Goal: Task Accomplishment & Management: Use online tool/utility

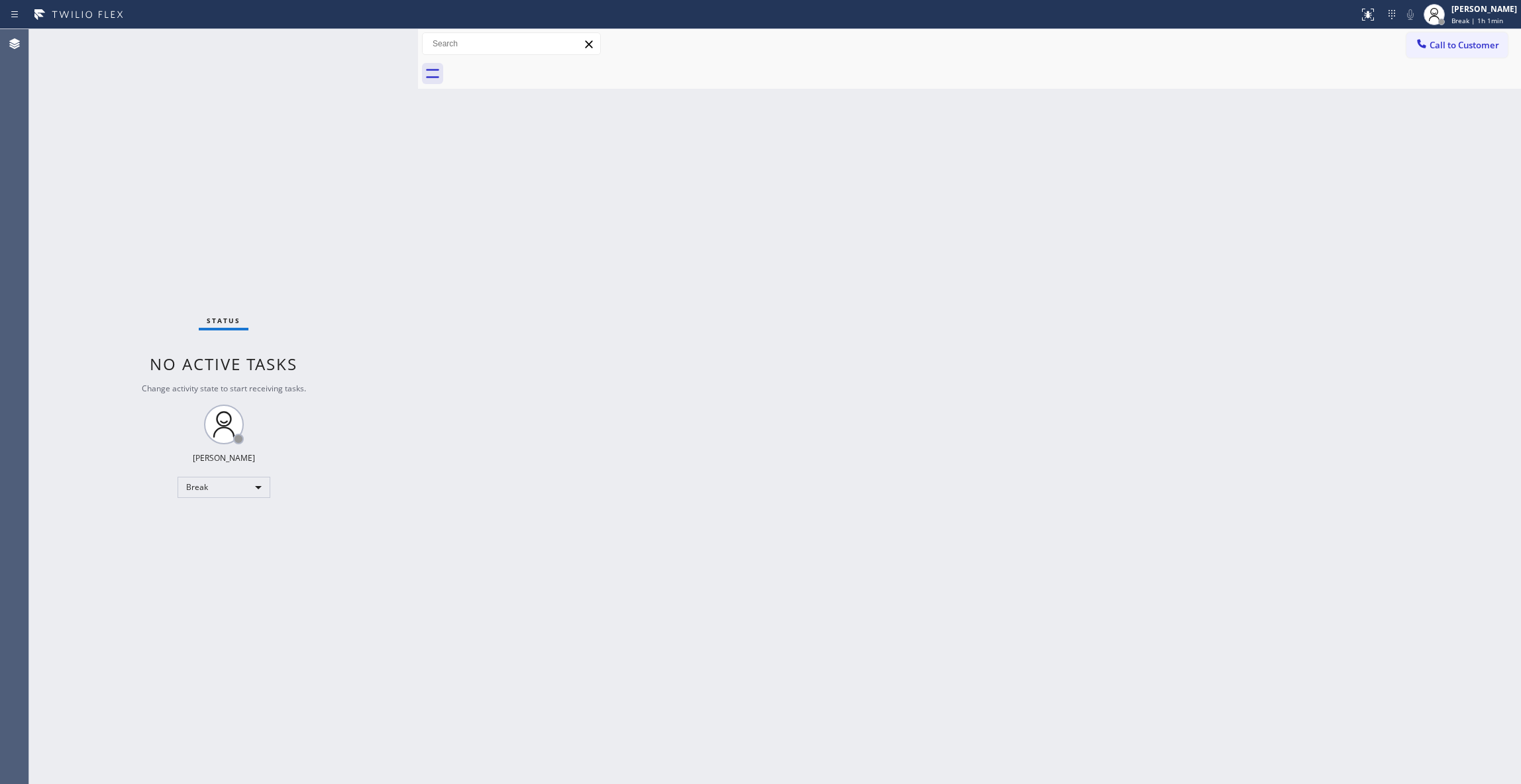
drag, startPoint x: 501, startPoint y: 435, endPoint x: 261, endPoint y: 443, distance: 240.1
click at [496, 433] on div "Back to Dashboard Change Sender ID Customers Technicians Select a contact Outbo…" at bounding box center [969, 406] width 1103 height 755
click at [232, 483] on body "Status report No issues detected If you experience an issue, please download th…" at bounding box center [760, 392] width 1521 height 784
drag, startPoint x: 232, startPoint y: 483, endPoint x: 216, endPoint y: 531, distance: 50.6
click at [210, 490] on div "Break" at bounding box center [224, 487] width 93 height 21
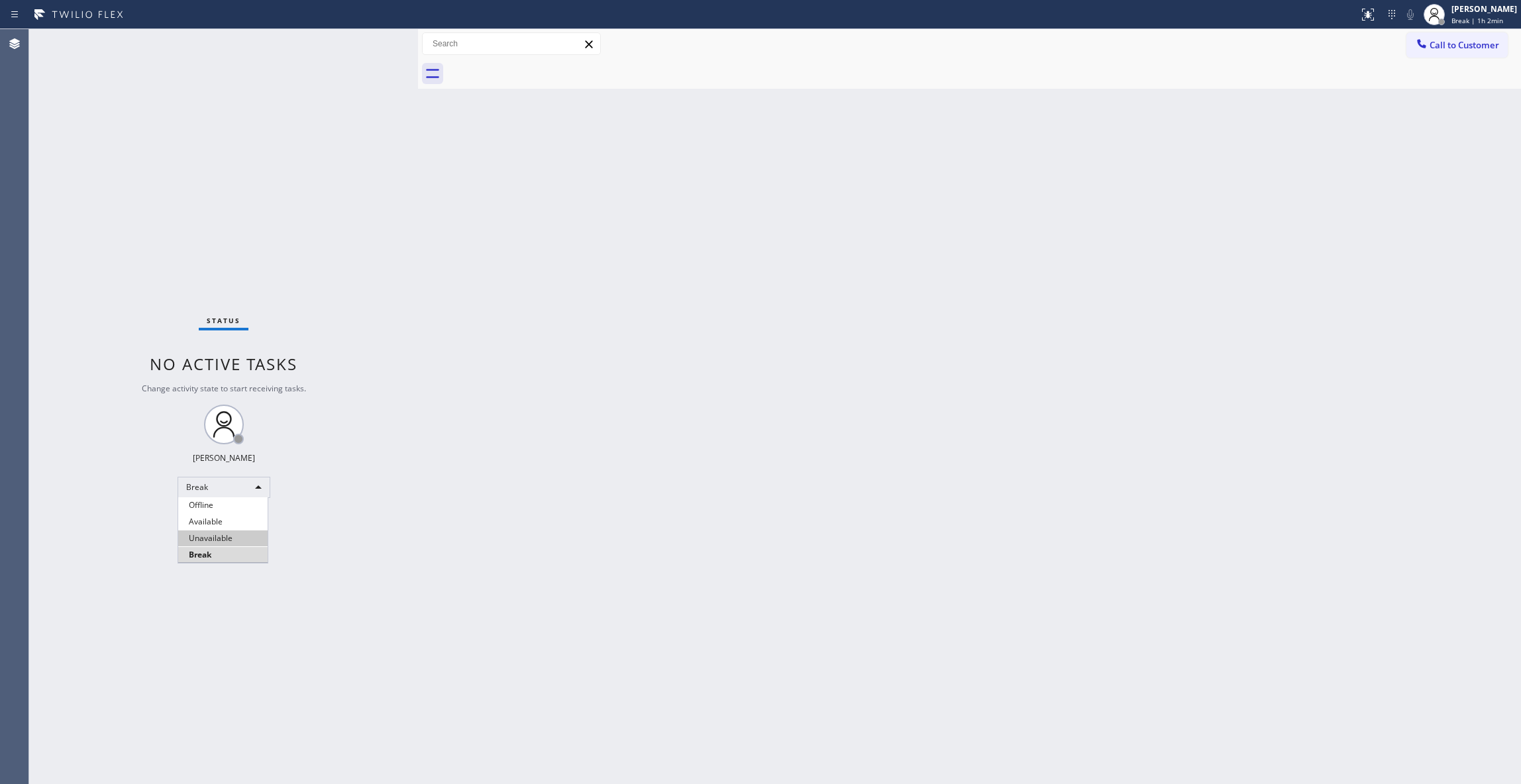
click at [218, 536] on li "Unavailable" at bounding box center [223, 538] width 90 height 16
click at [141, 767] on div "Status No active tasks Change activity state to start receiving tasks. [PERSON_…" at bounding box center [223, 406] width 389 height 755
click at [1445, 50] on span "Call to Customer" at bounding box center [1464, 45] width 70 height 12
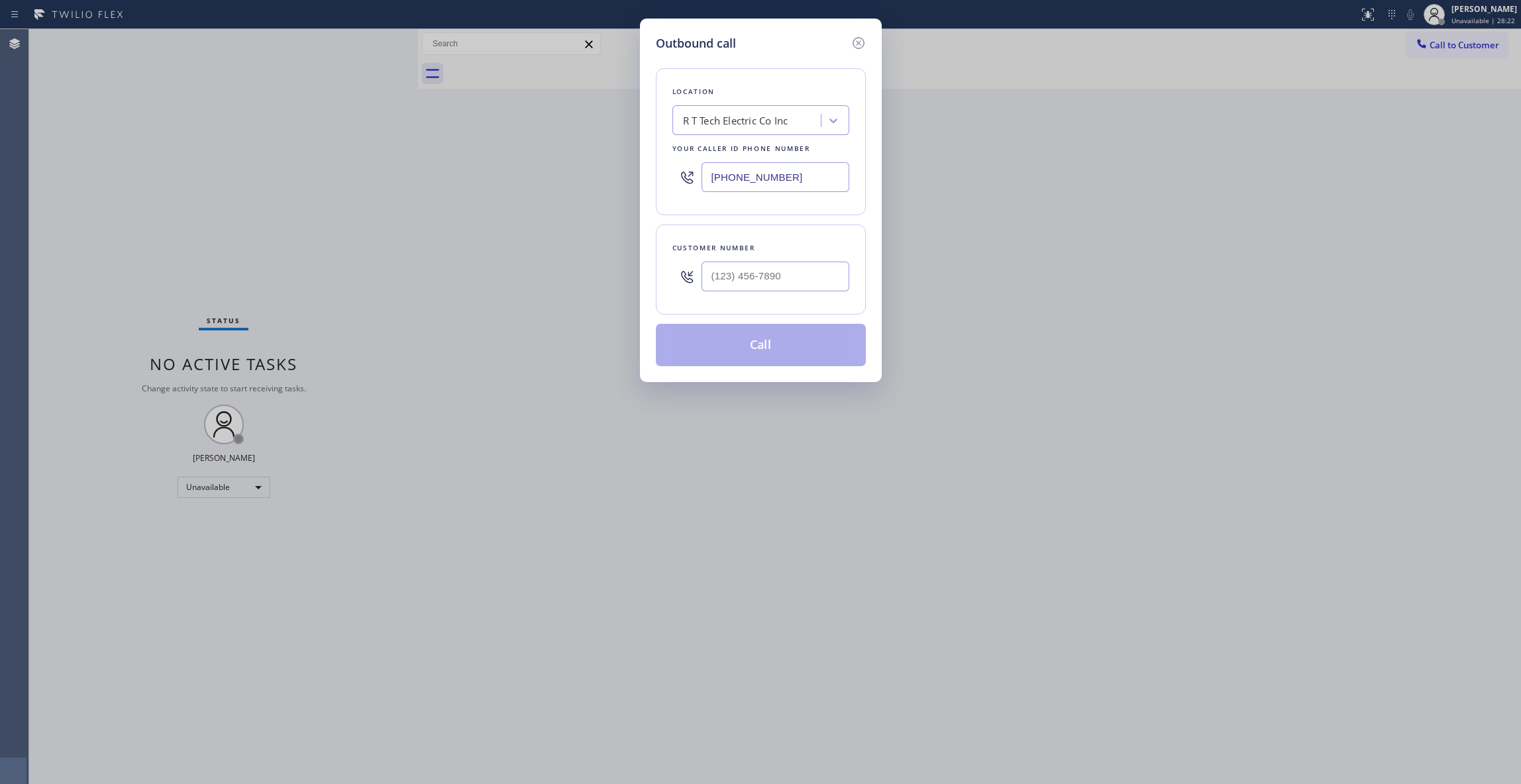
drag, startPoint x: 803, startPoint y: 175, endPoint x: 385, endPoint y: 202, distance: 418.9
click at [385, 202] on div "Outbound call Location R T Tech Electric Co Inc Your caller id phone number [PH…" at bounding box center [760, 392] width 1521 height 784
paste input "760) 388-980"
type input "[PHONE_NUMBER]"
click at [775, 279] on input "(___) ___-____" at bounding box center [775, 276] width 148 height 30
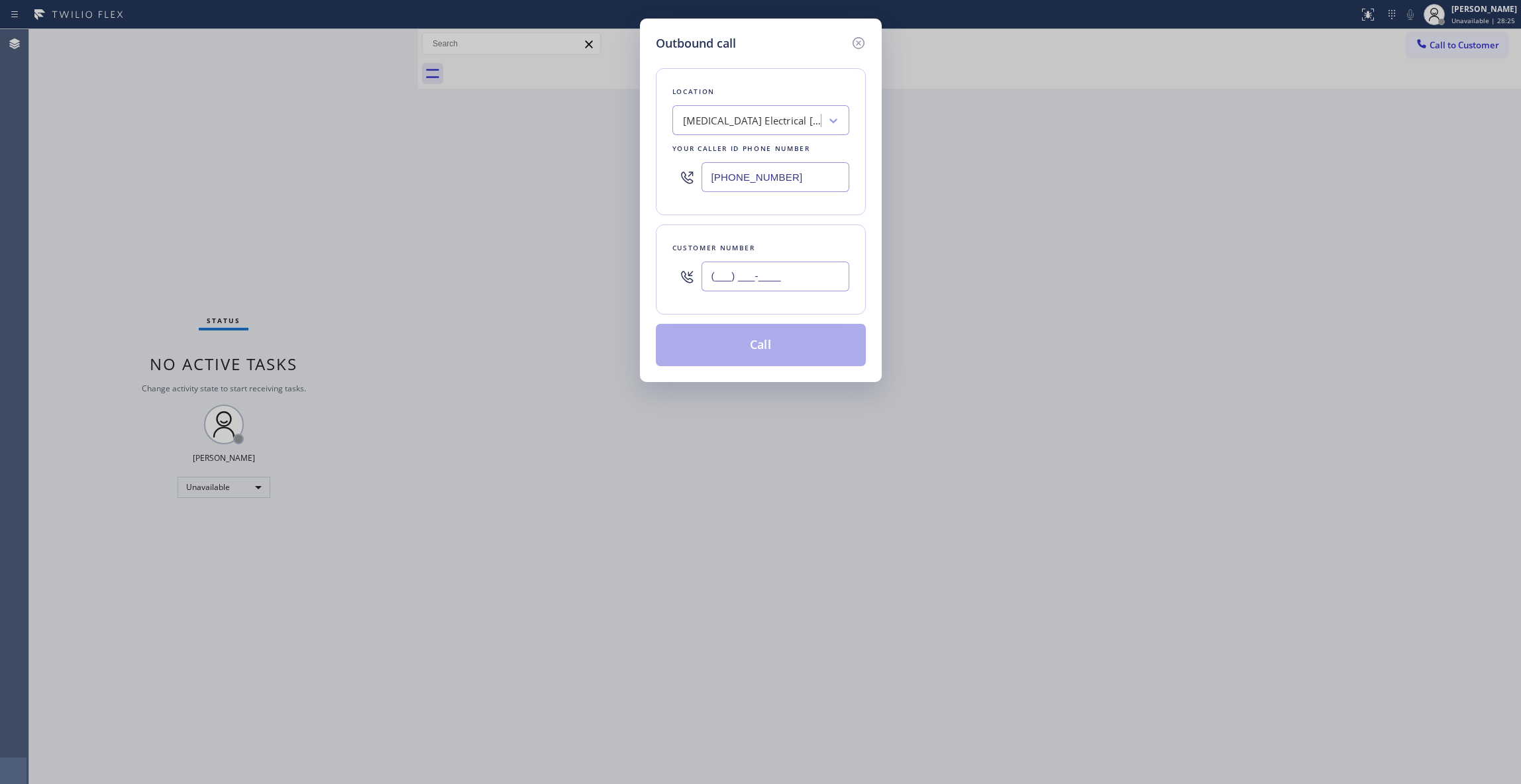
paste input "442) 241-9300"
type input "[PHONE_NUMBER]"
click at [777, 350] on button "Call" at bounding box center [760, 345] width 210 height 43
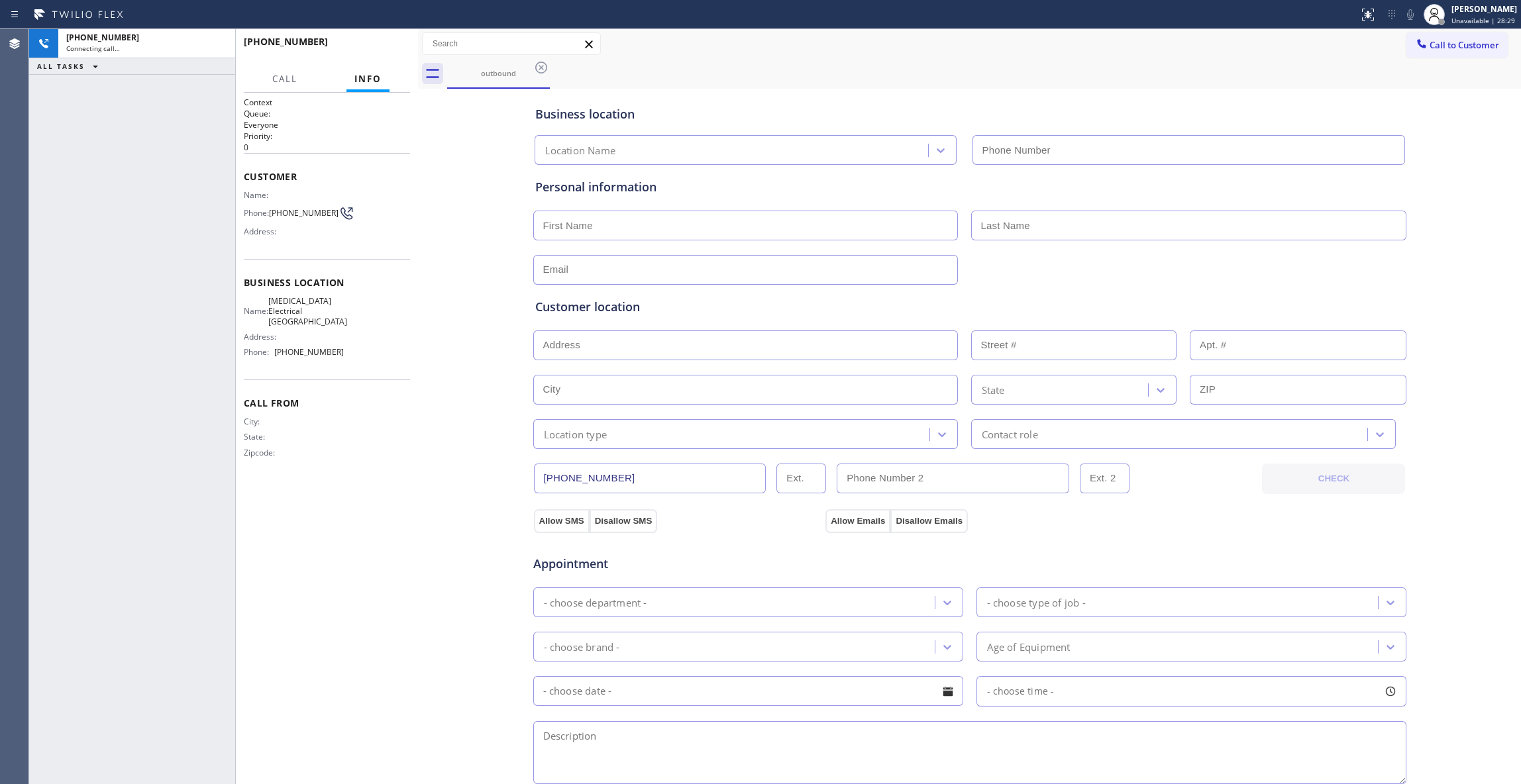
type input "[PHONE_NUMBER]"
click at [284, 216] on span "[PHONE_NUMBER]" at bounding box center [304, 213] width 70 height 10
copy div "[PHONE_NUMBER]"
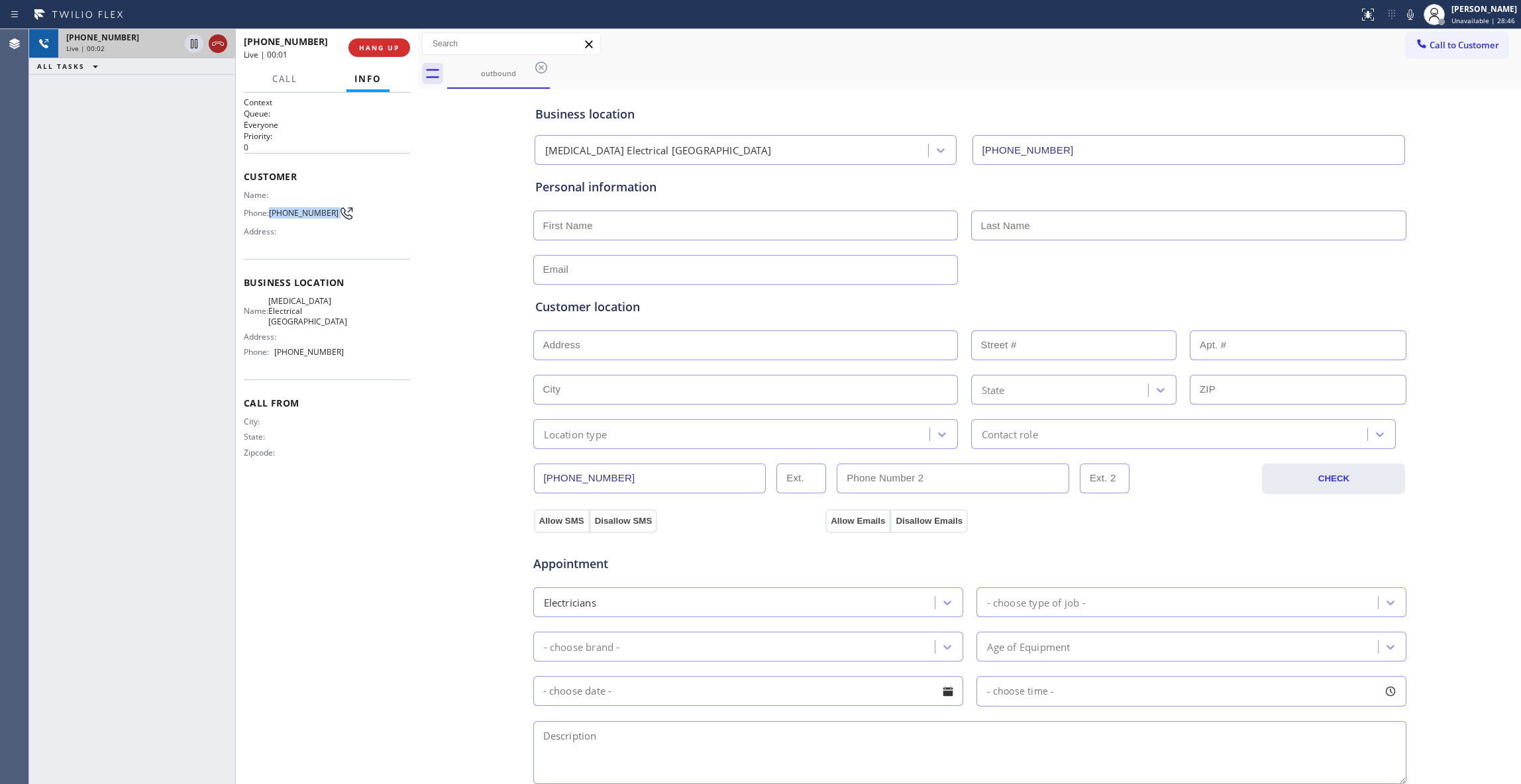
click at [212, 46] on icon at bounding box center [218, 43] width 16 height 16
click at [383, 50] on span "HANG UP" at bounding box center [379, 47] width 41 height 9
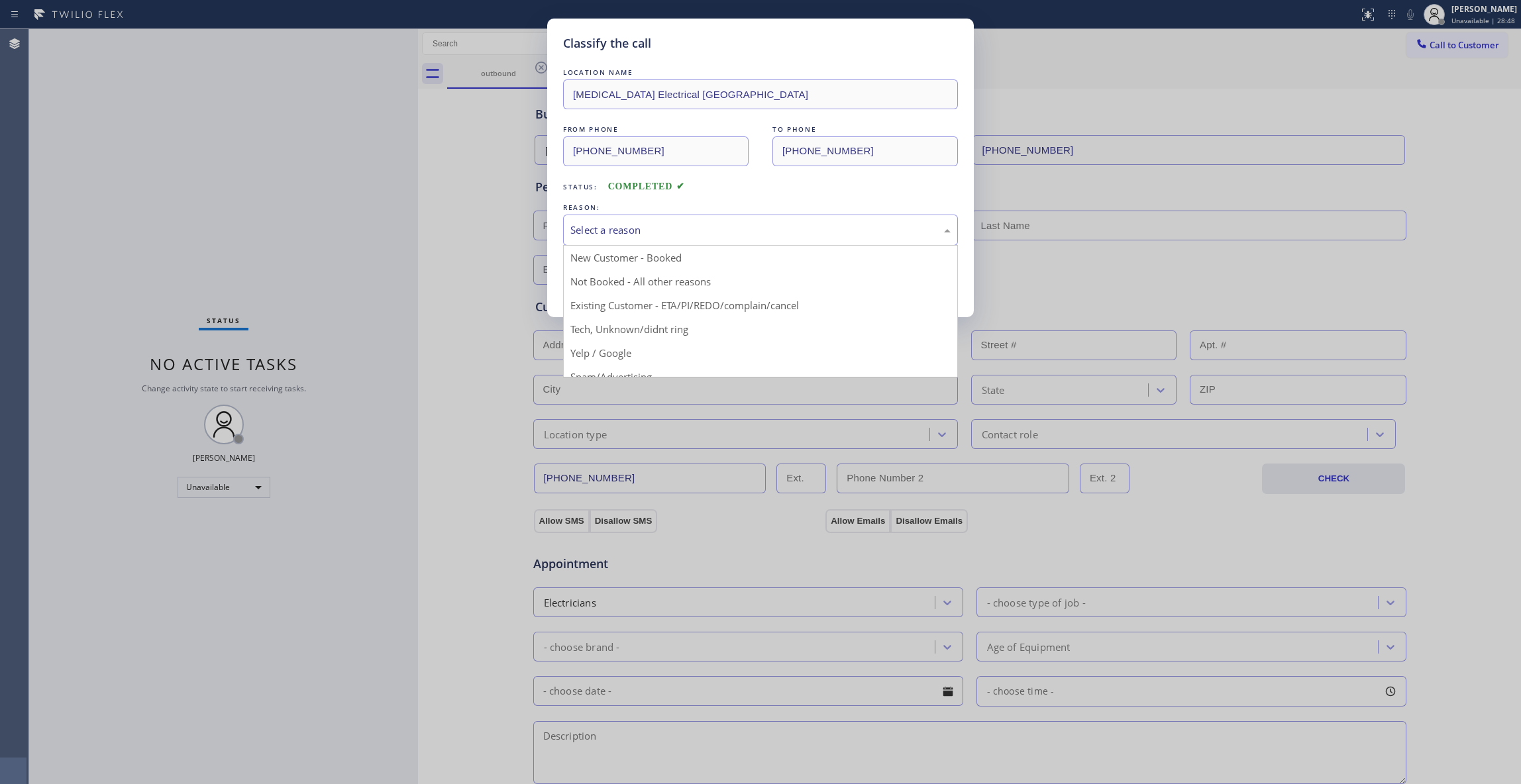
click at [582, 221] on div "Select a reason" at bounding box center [760, 230] width 395 height 31
click at [618, 281] on button "Save" at bounding box center [616, 280] width 107 height 43
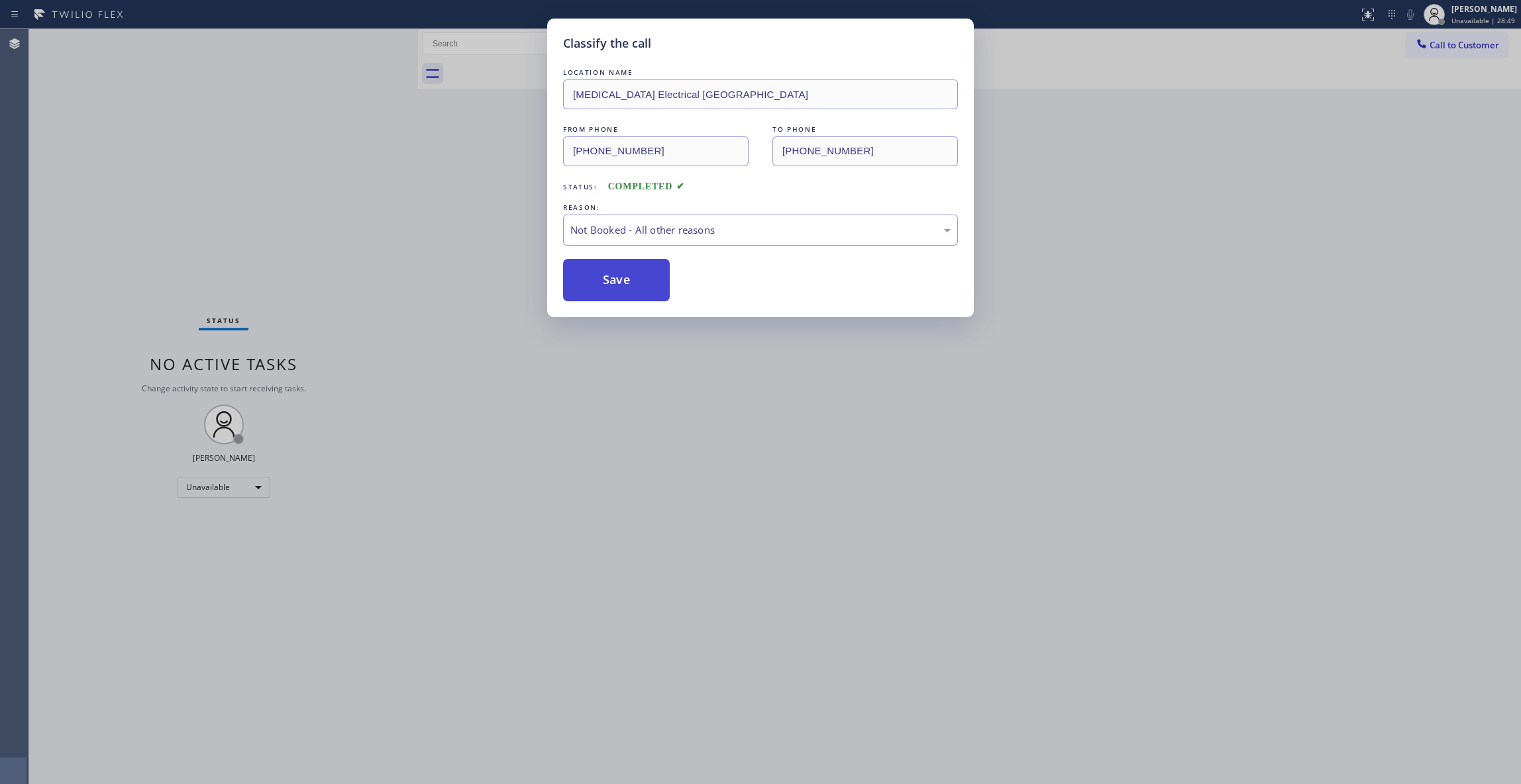
click at [618, 281] on button "Save" at bounding box center [616, 280] width 107 height 43
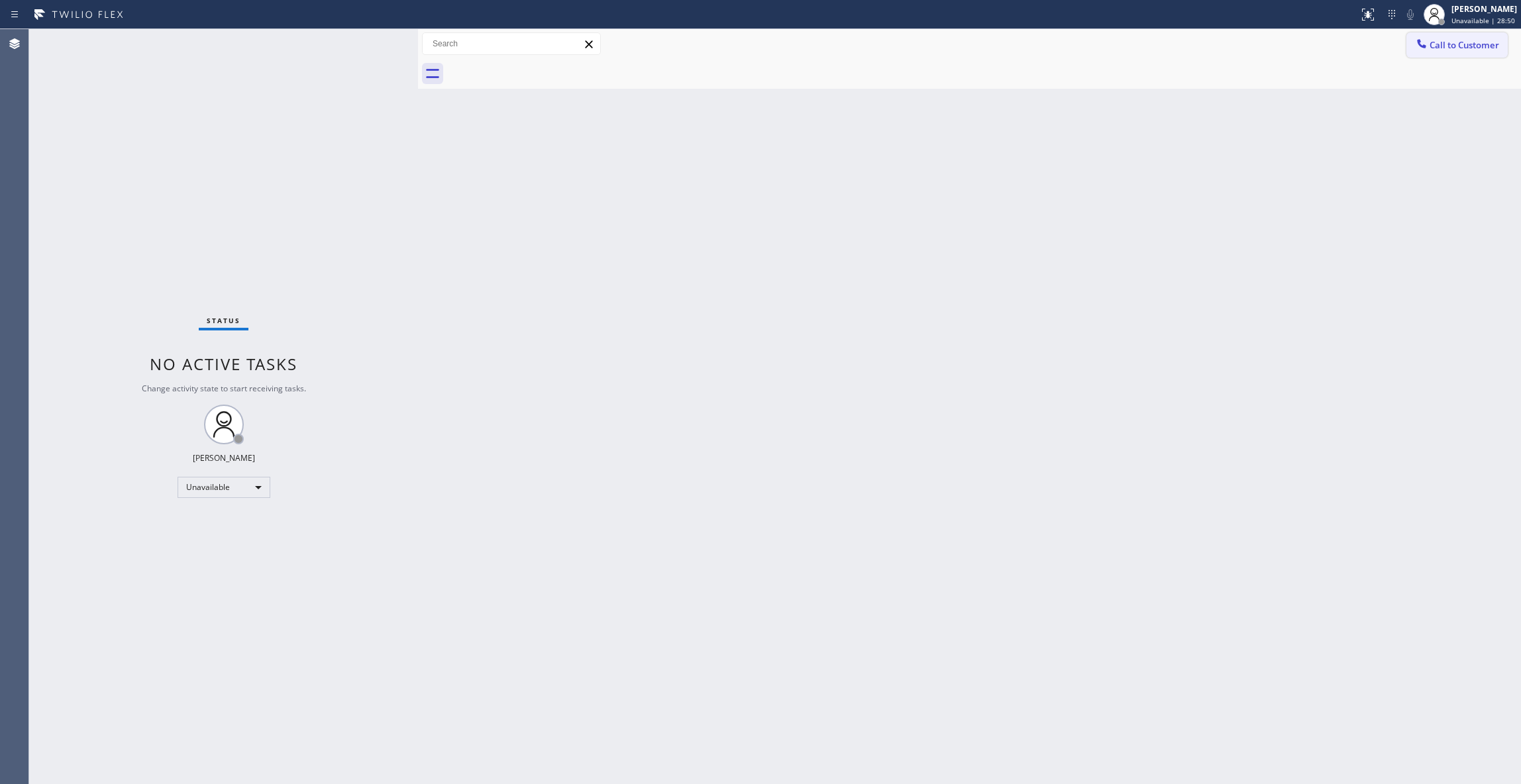
click at [1451, 47] on span "Call to Customer" at bounding box center [1464, 45] width 70 height 12
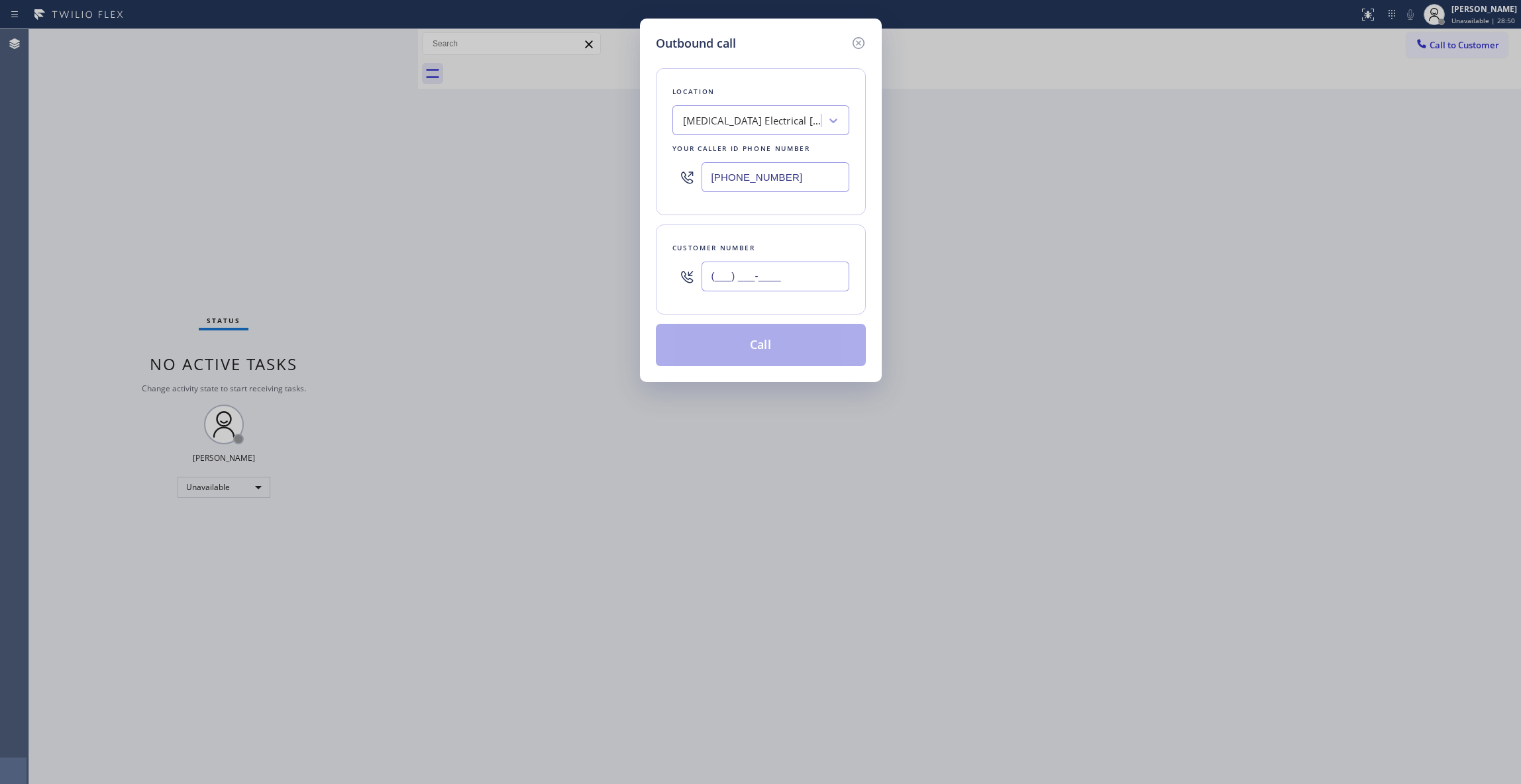
click at [766, 274] on input "(___) ___-____" at bounding box center [775, 276] width 148 height 30
paste input "442) 241-9300"
type input "[PHONE_NUMBER]"
click at [733, 341] on button "Call" at bounding box center [760, 345] width 210 height 43
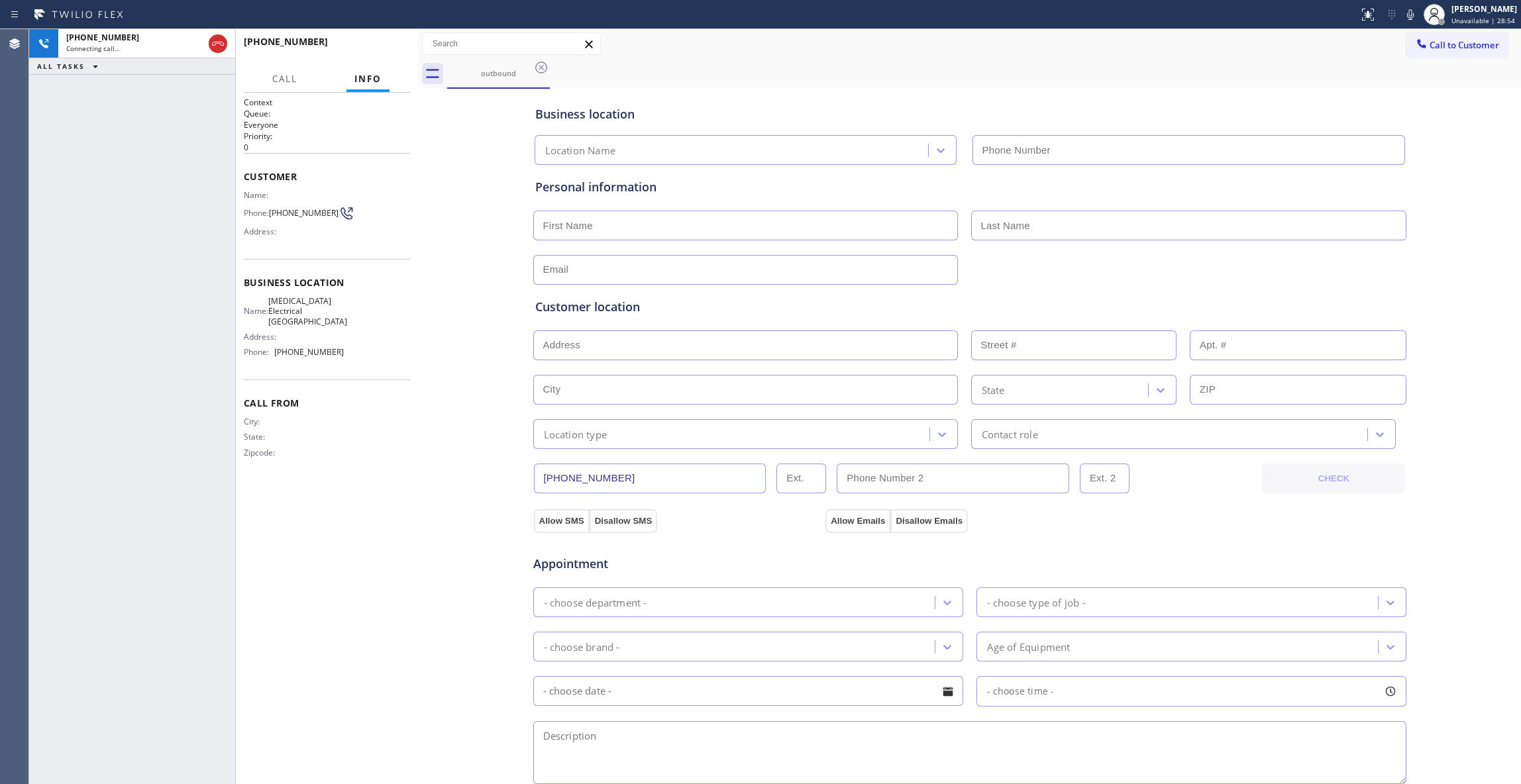
type input "[PHONE_NUMBER]"
click at [371, 41] on button "HANG UP" at bounding box center [379, 47] width 61 height 19
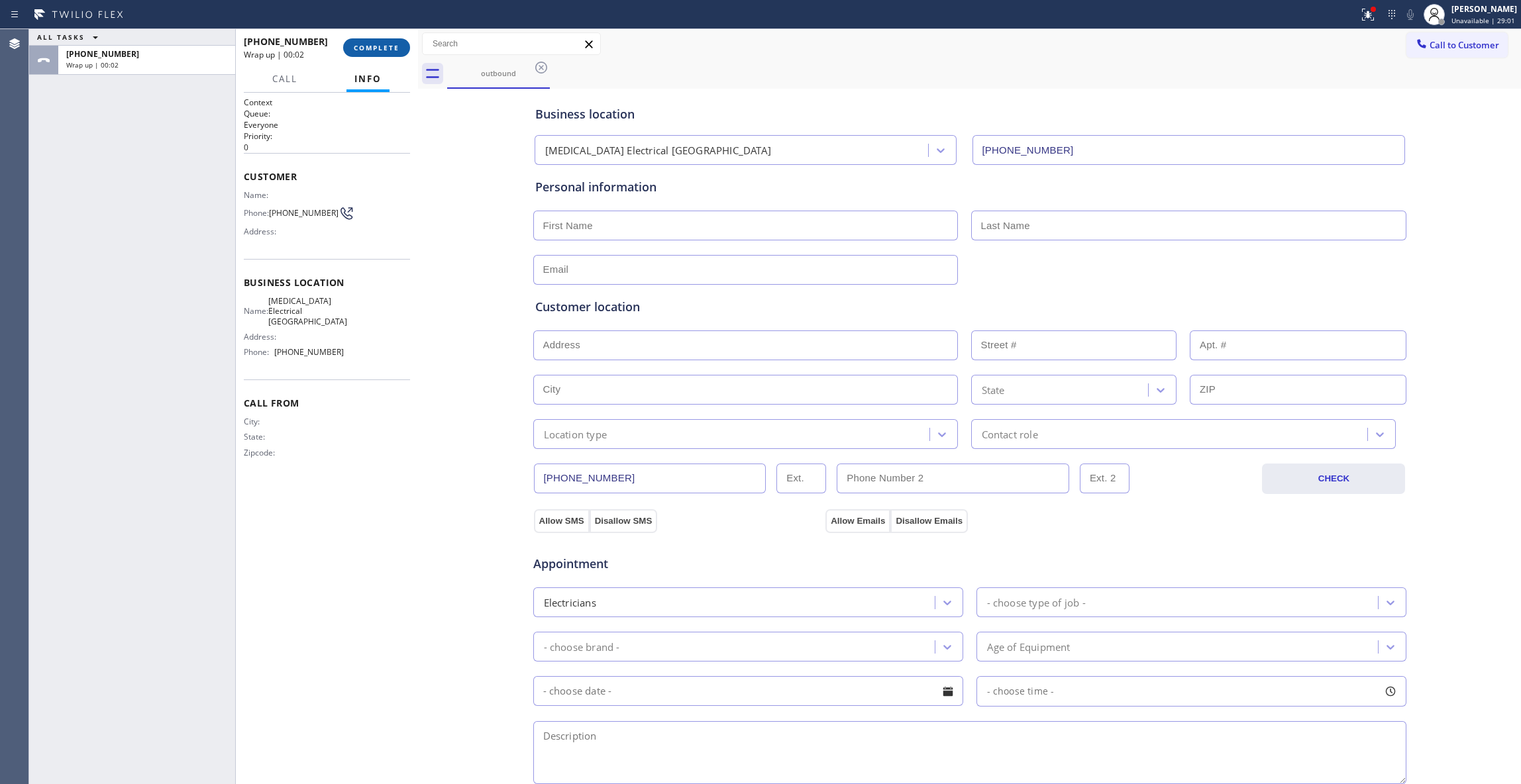
click at [373, 43] on span "COMPLETE" at bounding box center [377, 47] width 45 height 9
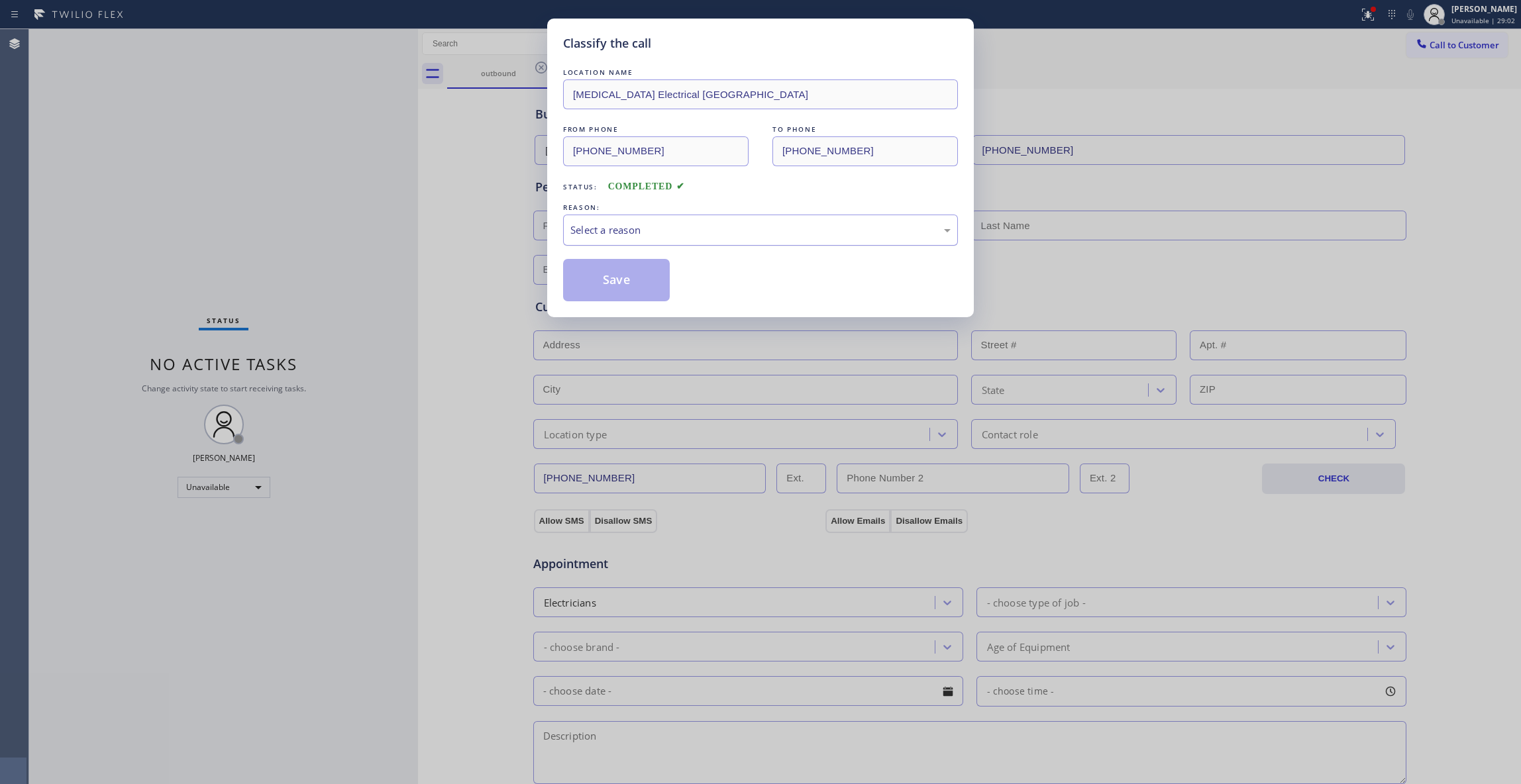
click at [620, 231] on div "Select a reason" at bounding box center [760, 230] width 380 height 15
click at [609, 284] on button "Save" at bounding box center [616, 280] width 107 height 43
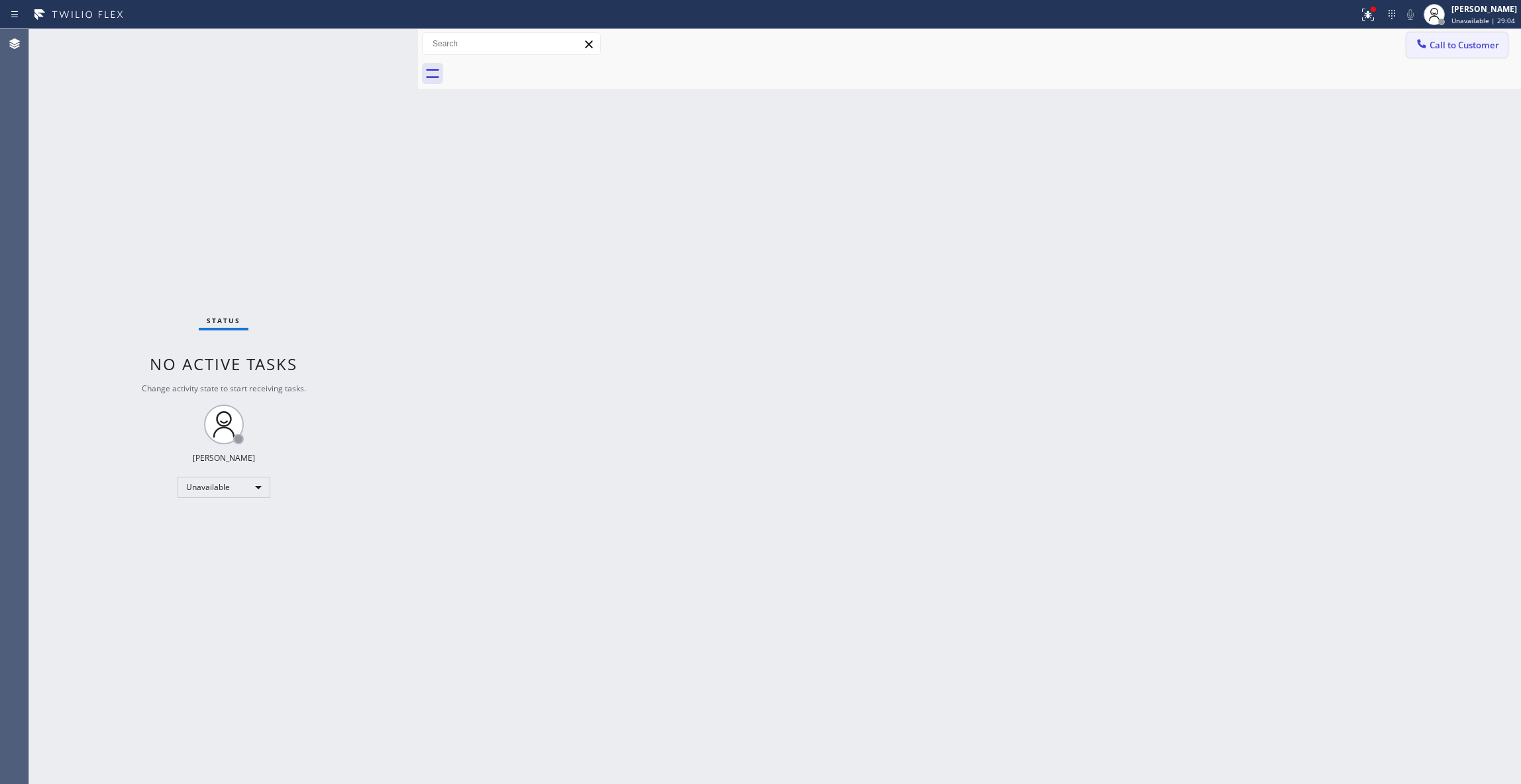
click at [1460, 45] on span "Call to Customer" at bounding box center [1464, 45] width 70 height 12
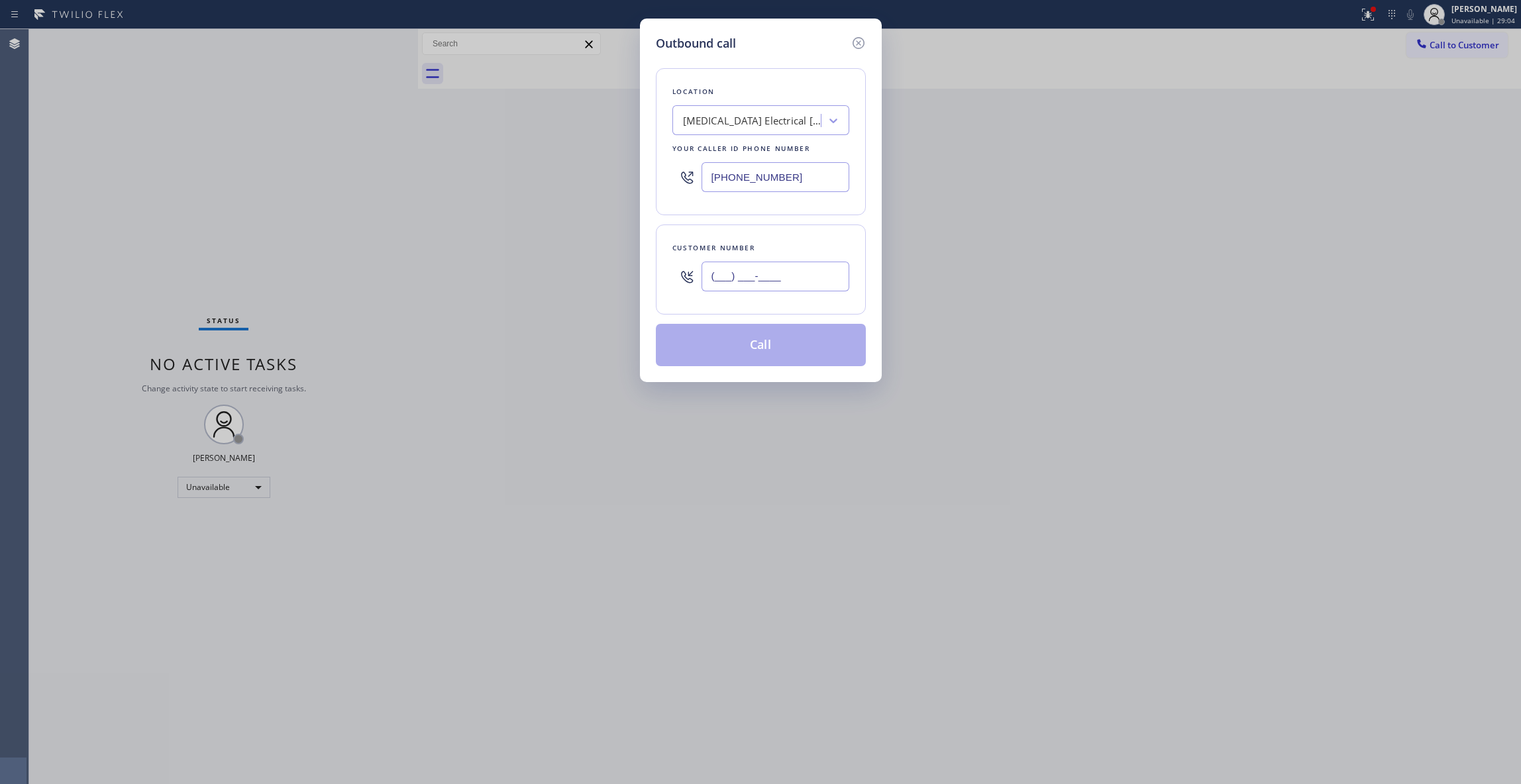
click at [739, 270] on input "(___) ___-____" at bounding box center [775, 276] width 148 height 30
paste input "442) 241-9300"
type input "[PHONE_NUMBER]"
click at [710, 351] on button "Call" at bounding box center [760, 345] width 210 height 43
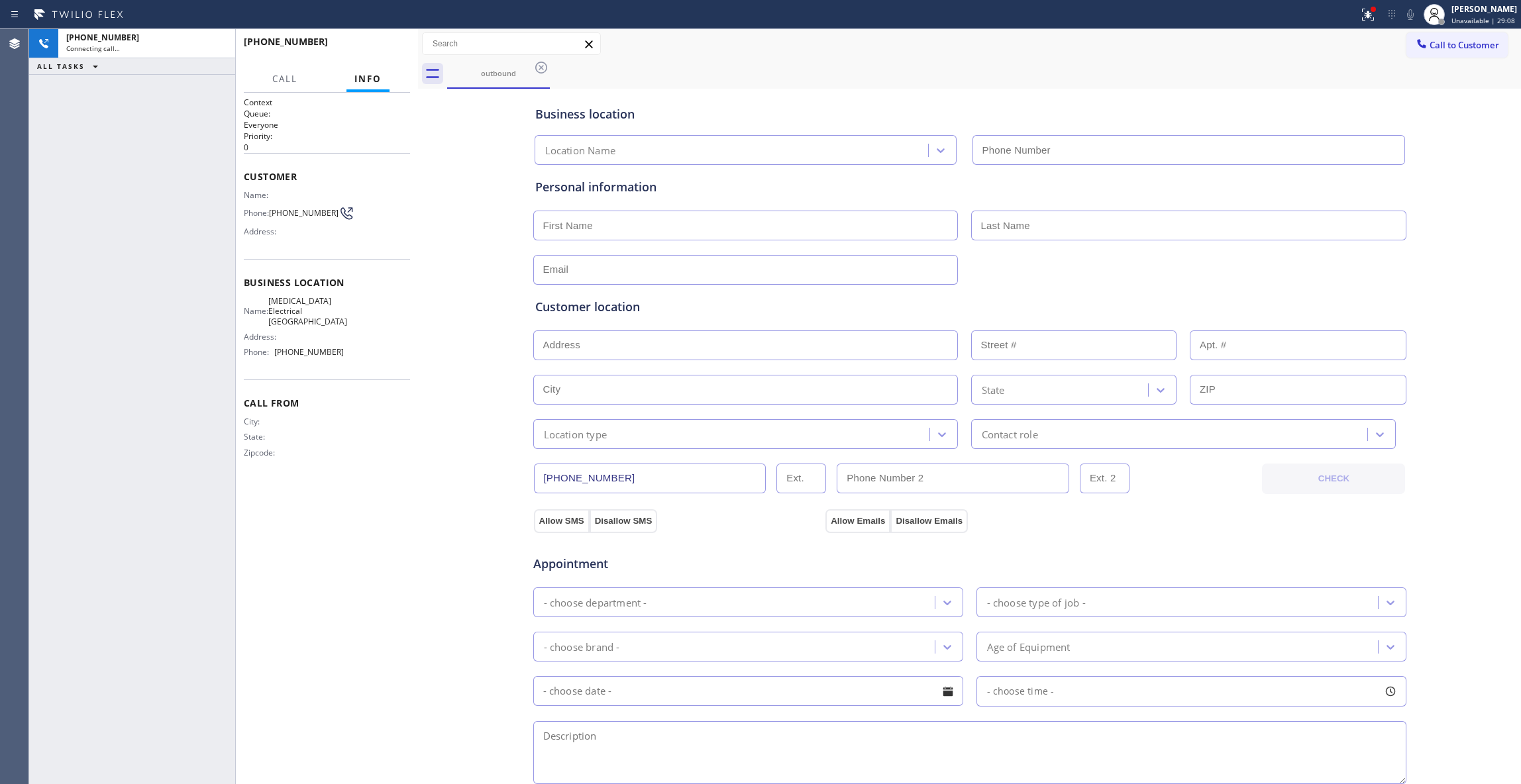
type input "[PHONE_NUMBER]"
click at [1369, 12] on div at bounding box center [1373, 10] width 8 height 8
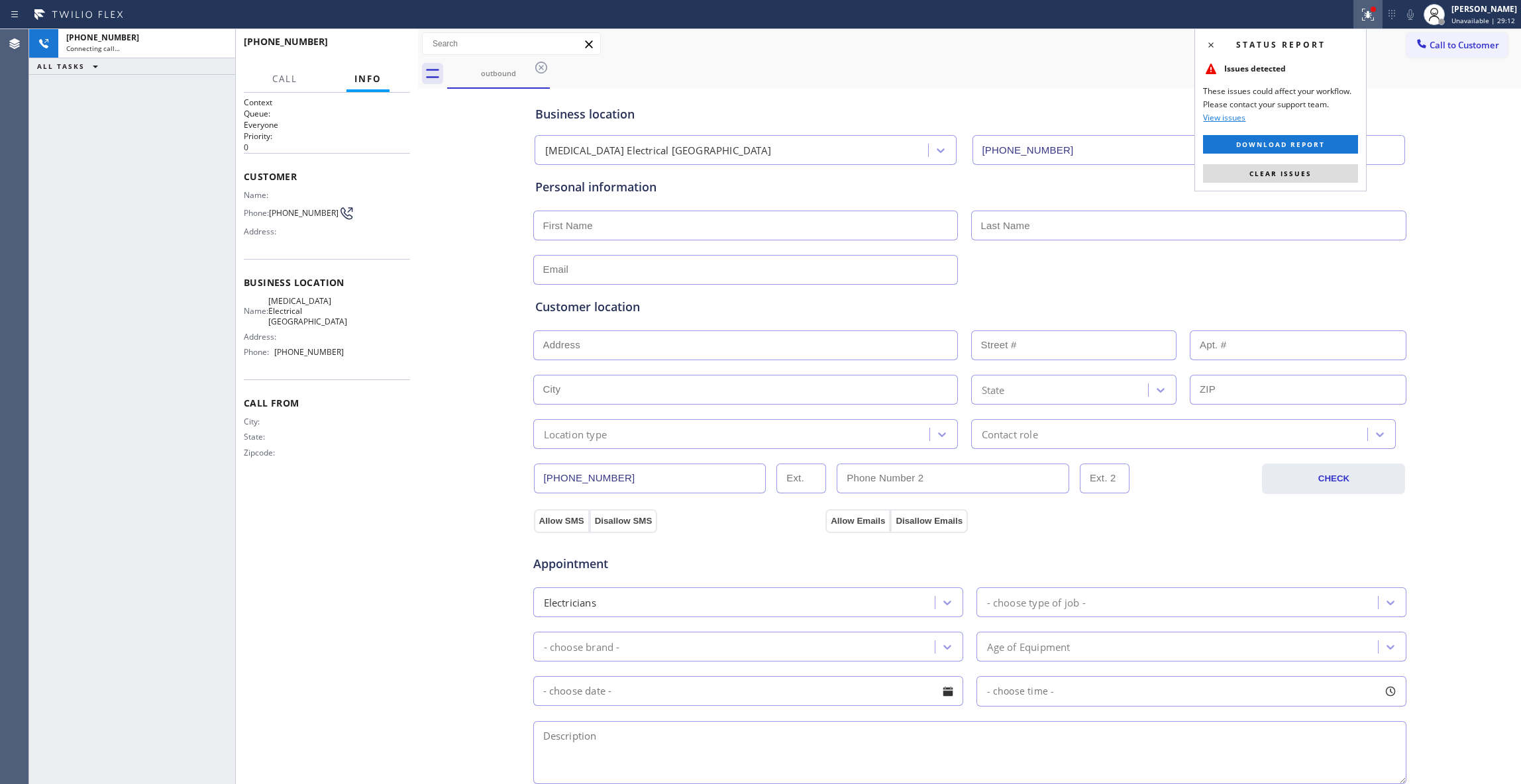
click at [1347, 170] on button "Clear issues" at bounding box center [1280, 173] width 155 height 19
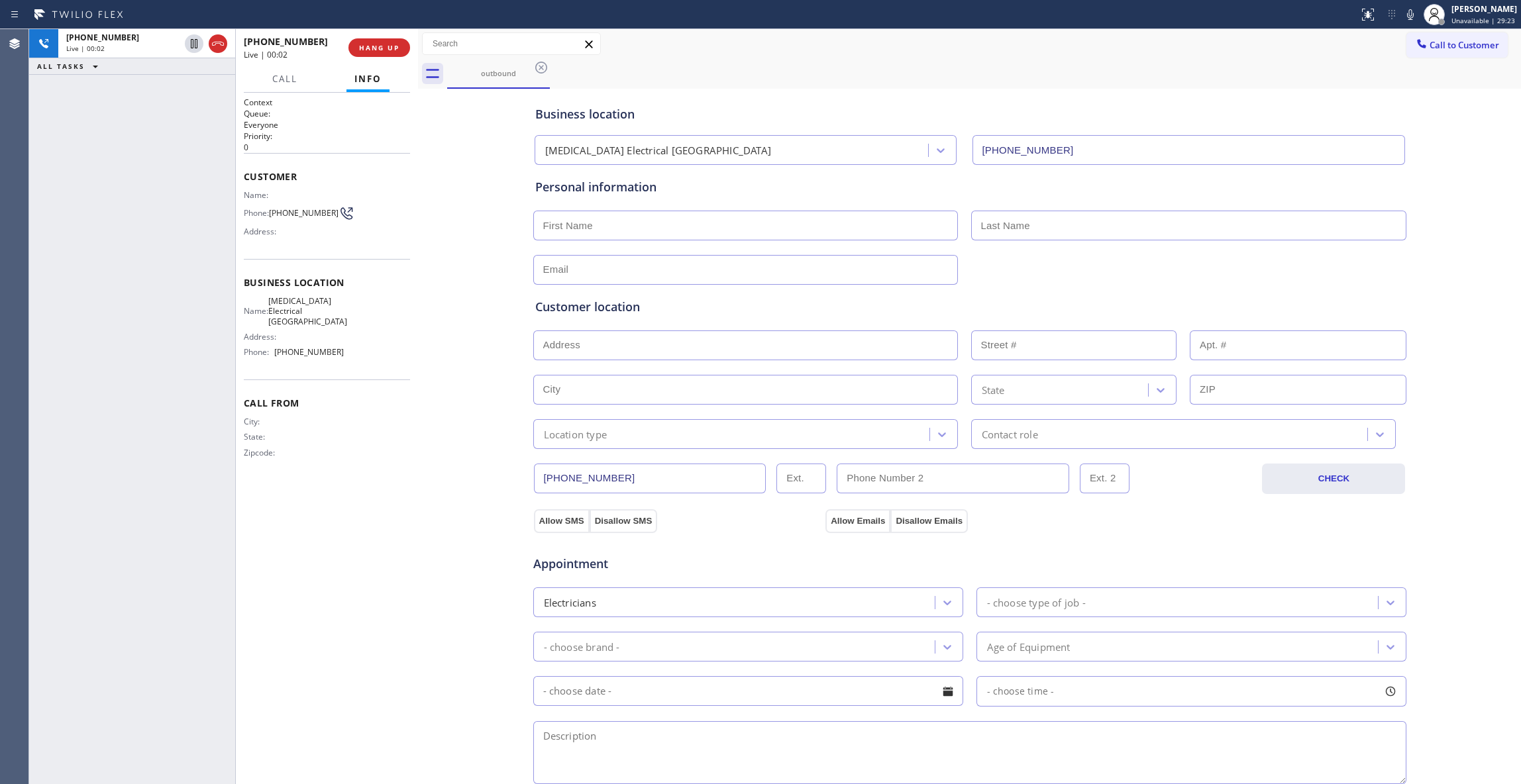
click at [399, 33] on div "[PHONE_NUMBER] Live | 00:02 HANG UP" at bounding box center [326, 47] width 166 height 34
click at [390, 41] on button "HANG UP" at bounding box center [379, 47] width 61 height 19
click at [385, 45] on button "HANG UP" at bounding box center [379, 47] width 61 height 19
click at [383, 50] on span "COMPLETE" at bounding box center [377, 47] width 45 height 9
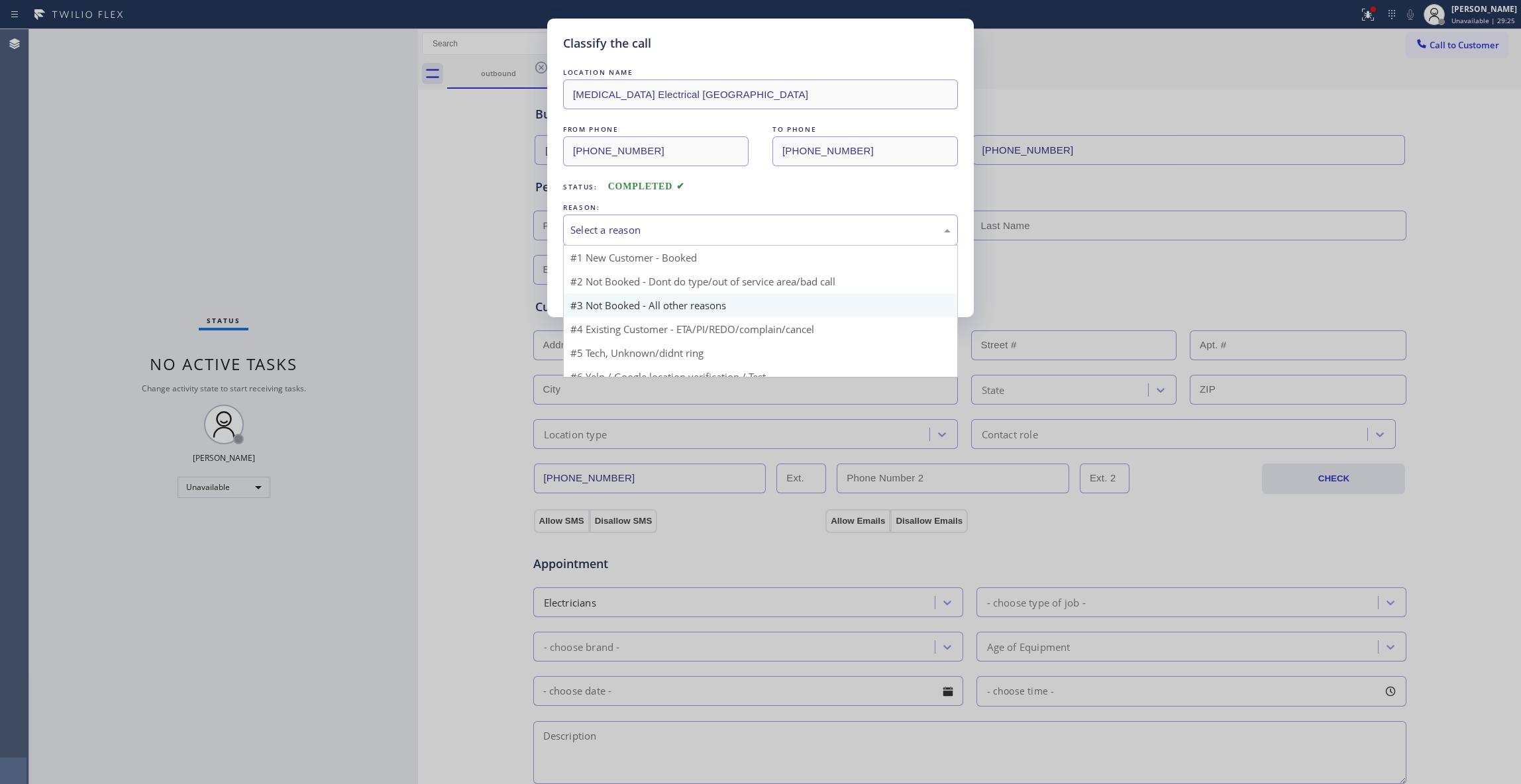
drag, startPoint x: 605, startPoint y: 223, endPoint x: 622, endPoint y: 275, distance: 54.7
click at [605, 222] on div "Select a reason" at bounding box center [760, 230] width 380 height 15
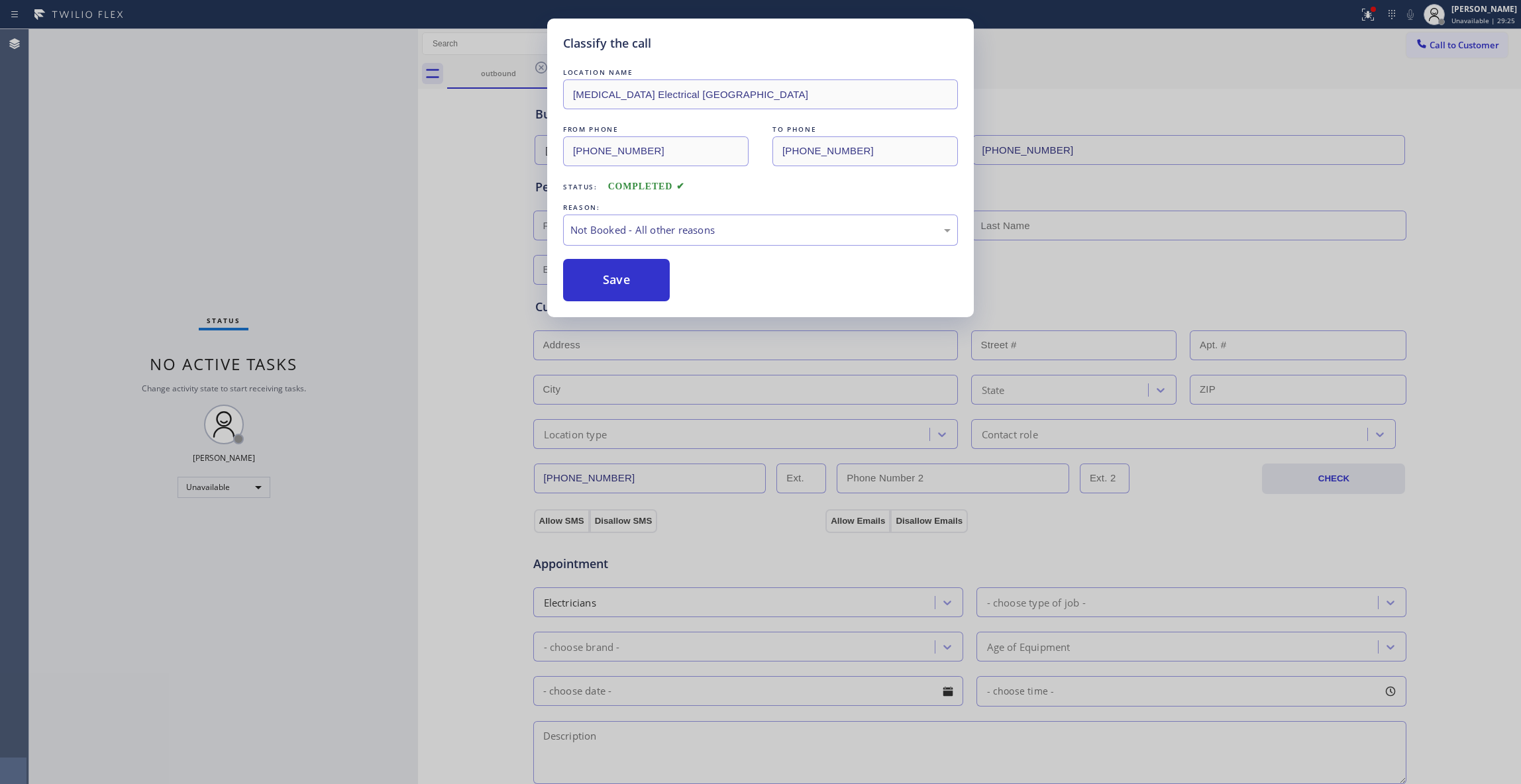
click at [622, 281] on button "Save" at bounding box center [616, 280] width 107 height 43
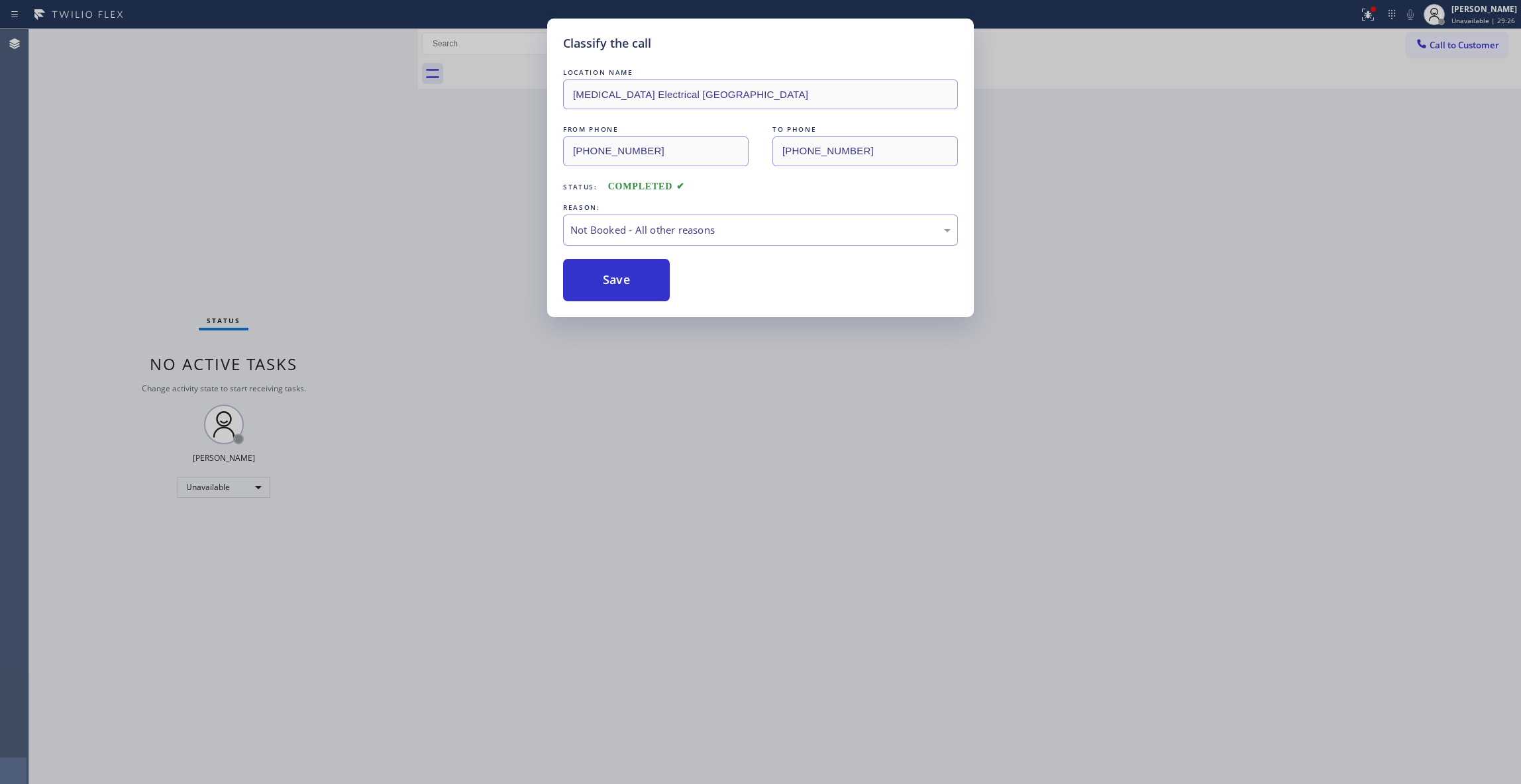
click at [622, 281] on button "Save" at bounding box center [616, 280] width 107 height 43
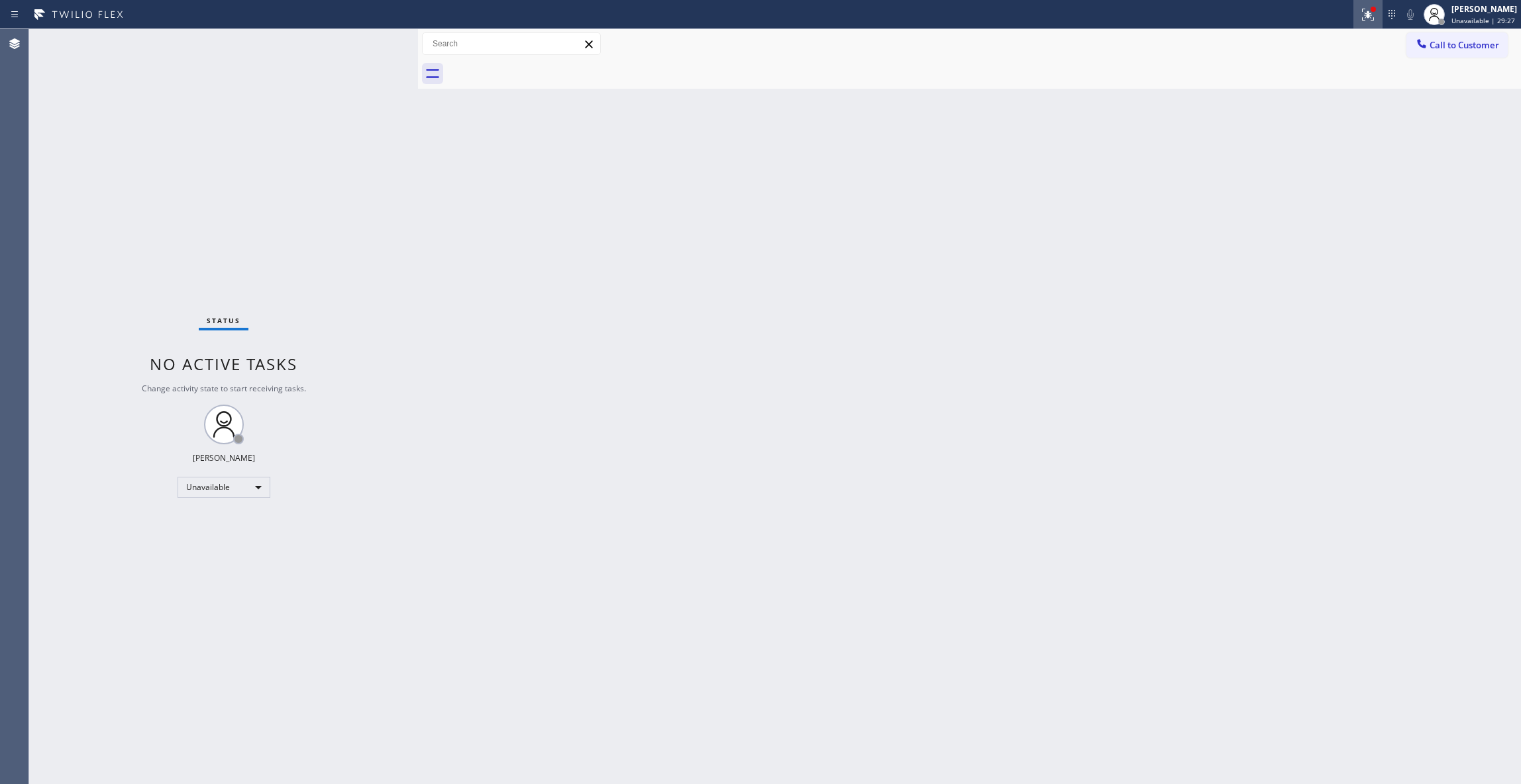
click at [1360, 16] on icon at bounding box center [1367, 14] width 16 height 16
drag, startPoint x: 1263, startPoint y: 181, endPoint x: 1332, endPoint y: 122, distance: 90.8
click at [1257, 182] on button "Clear issues" at bounding box center [1280, 173] width 155 height 19
click at [1482, 49] on span "Call to Customer" at bounding box center [1464, 45] width 70 height 12
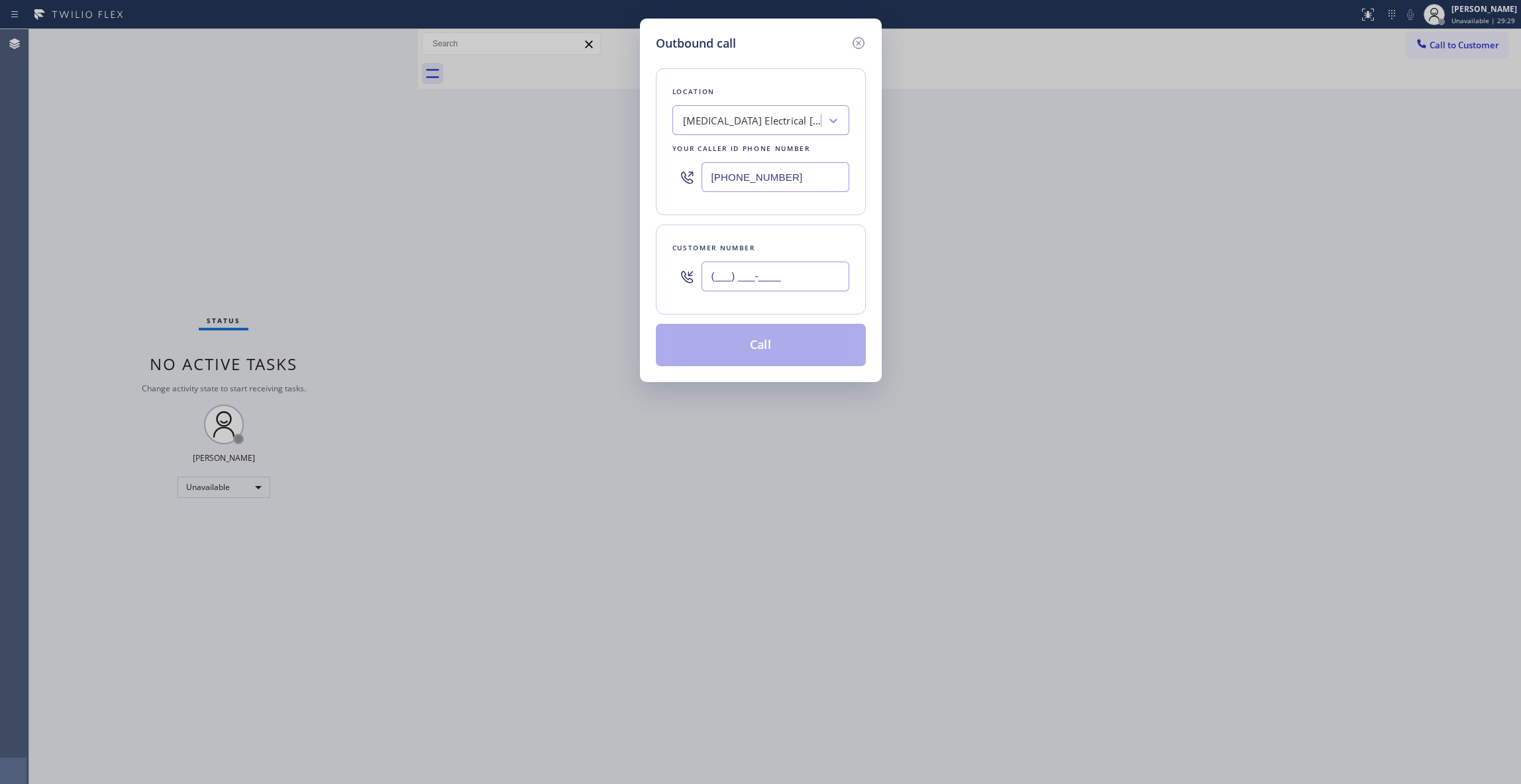
click at [806, 266] on input "(___) ___-____" at bounding box center [775, 276] width 148 height 30
paste input "442) 241-9300"
type input "[PHONE_NUMBER]"
click at [746, 348] on button "Call" at bounding box center [760, 345] width 210 height 43
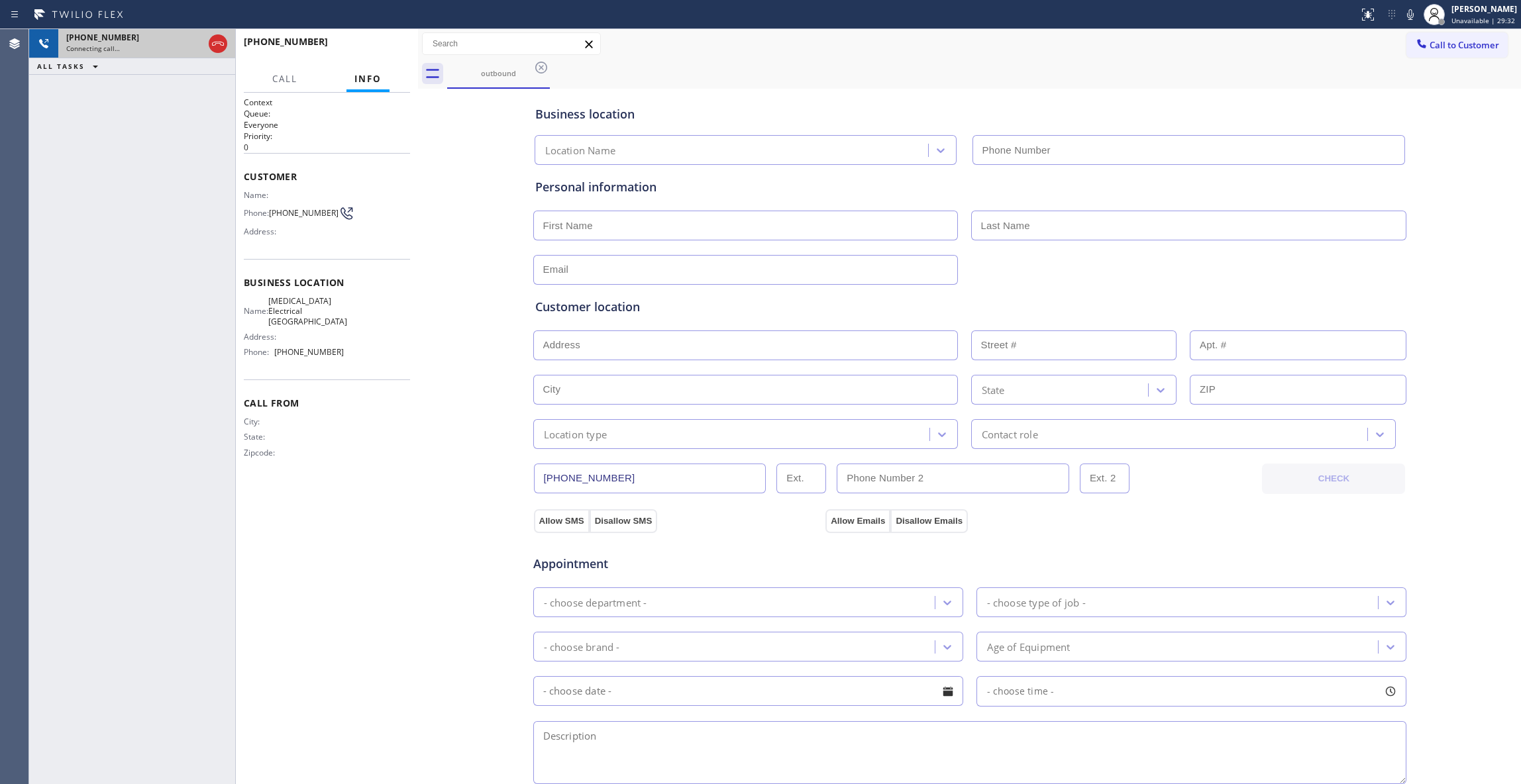
type input "[PHONE_NUMBER]"
click at [220, 43] on icon at bounding box center [218, 43] width 16 height 16
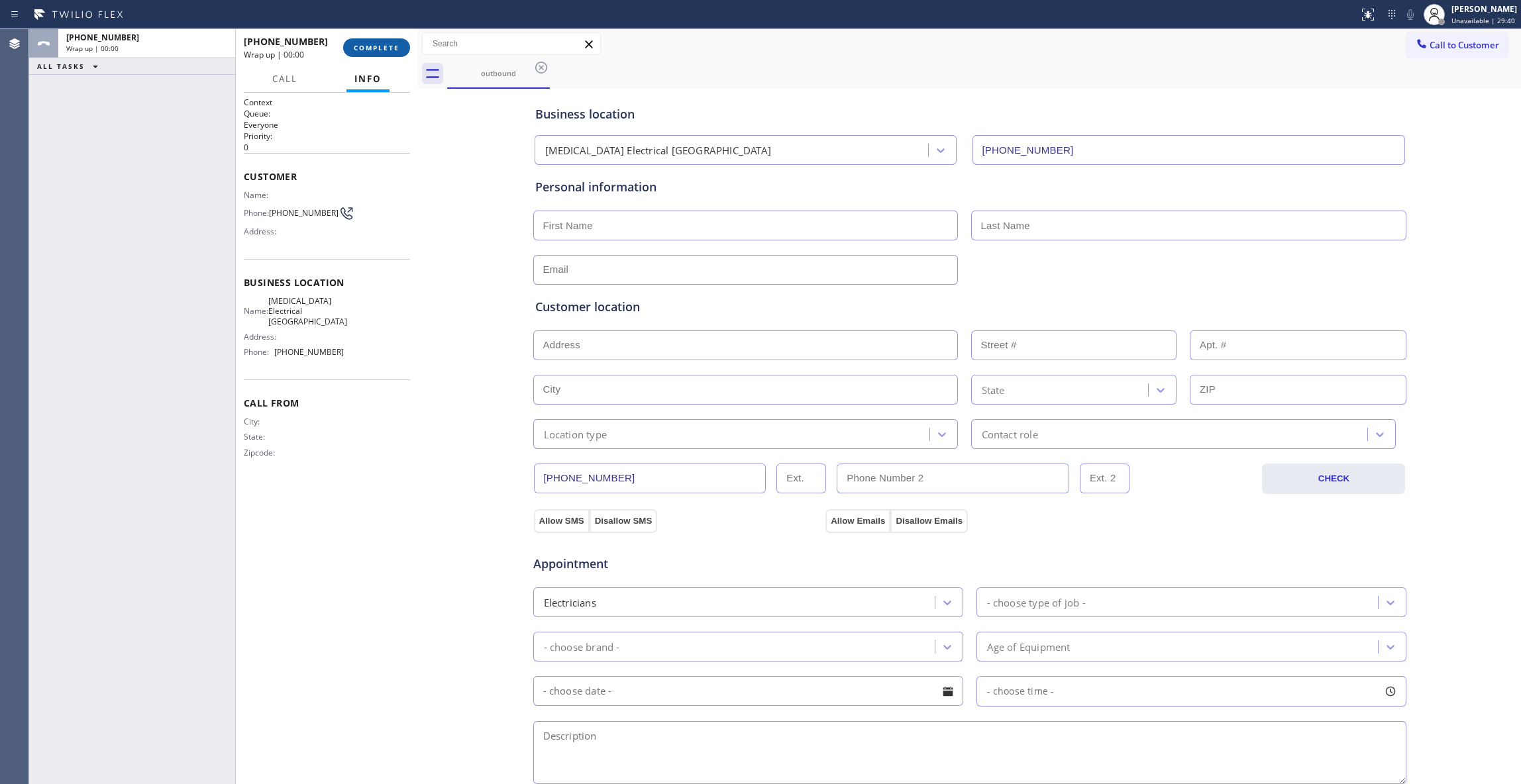
click at [371, 54] on button "COMPLETE" at bounding box center [376, 47] width 67 height 19
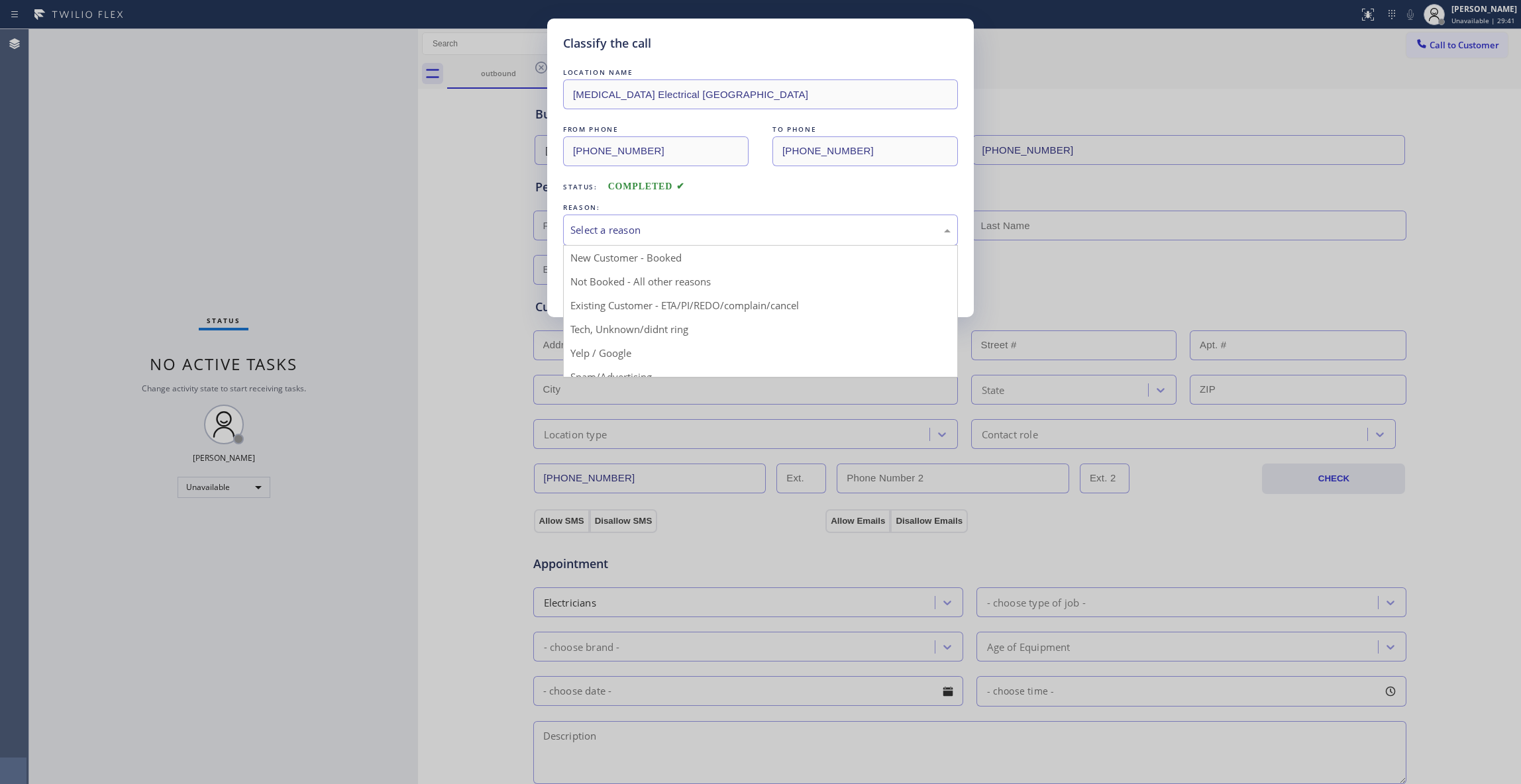
click at [628, 239] on div "Select a reason" at bounding box center [760, 230] width 395 height 31
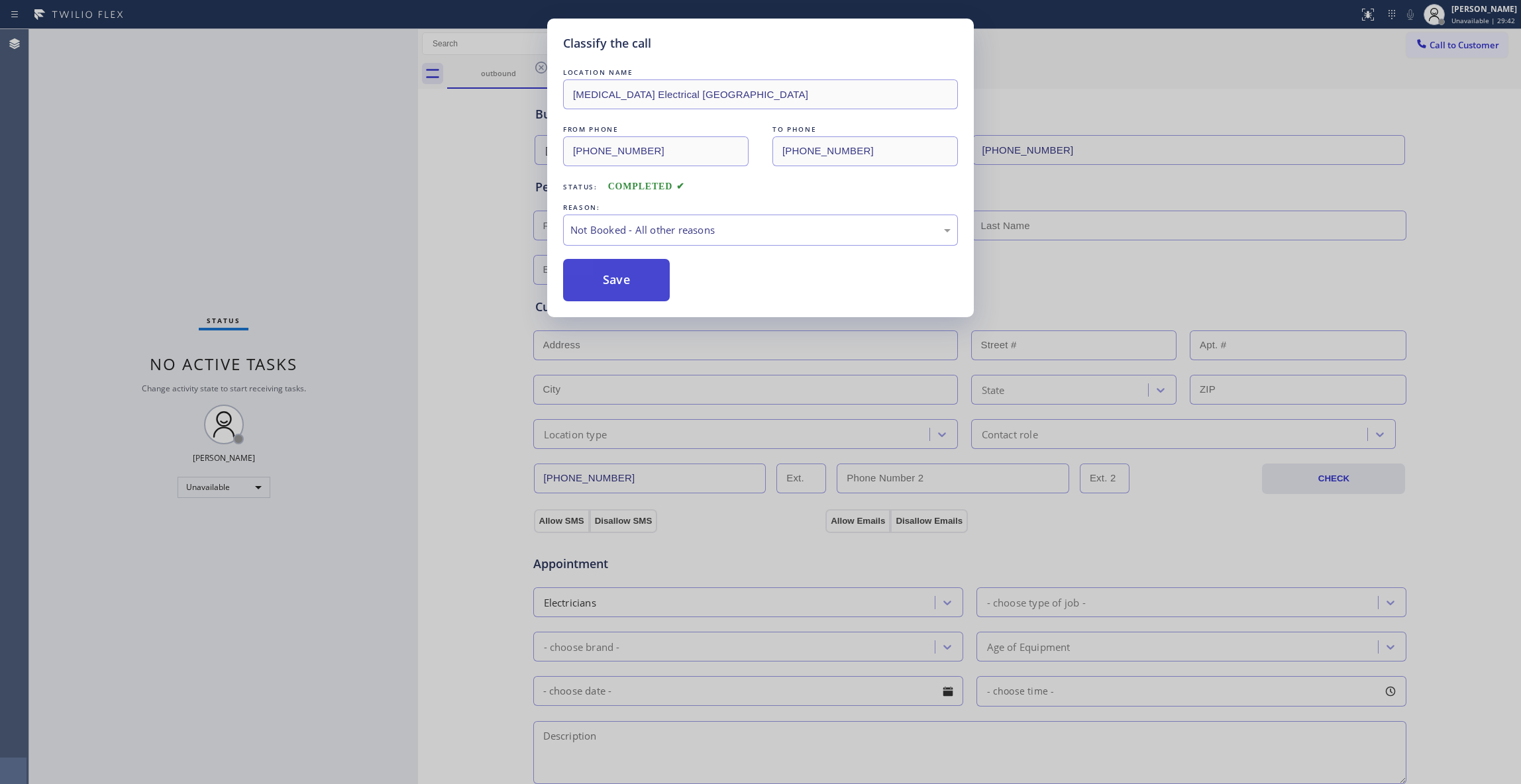
click at [616, 288] on button "Save" at bounding box center [616, 280] width 107 height 43
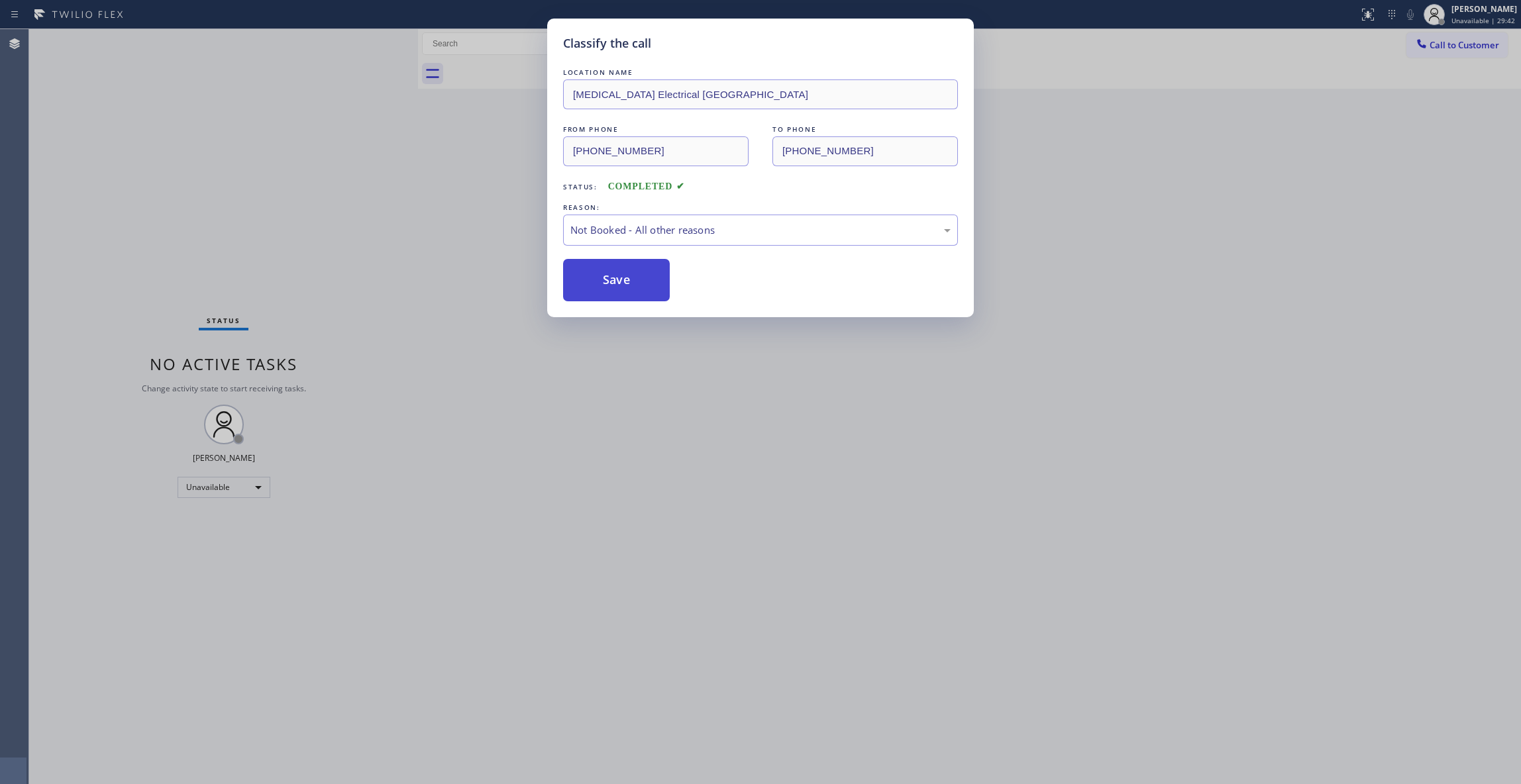
click at [616, 288] on button "Save" at bounding box center [616, 280] width 107 height 43
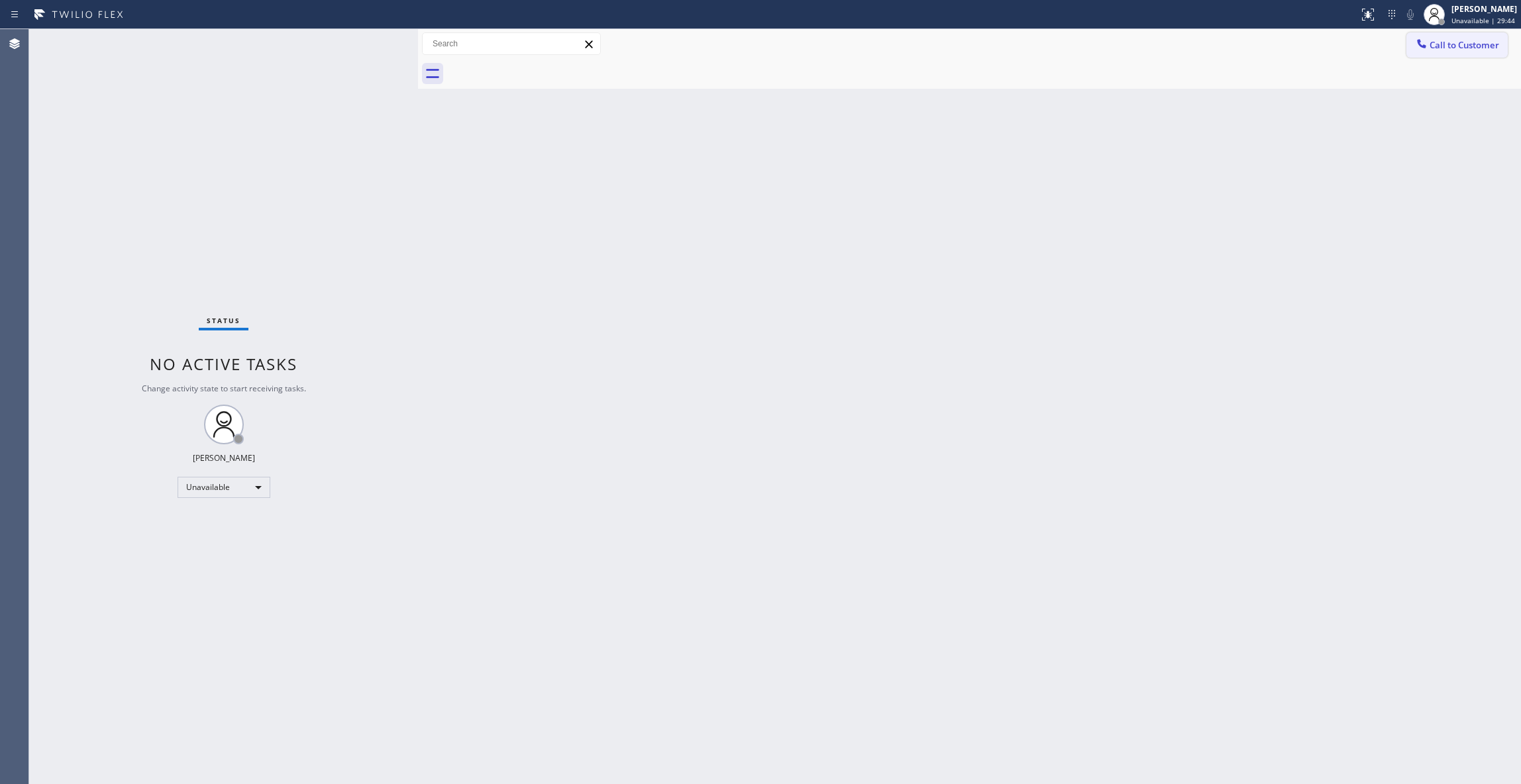
click at [1451, 41] on span "Call to Customer" at bounding box center [1464, 45] width 70 height 12
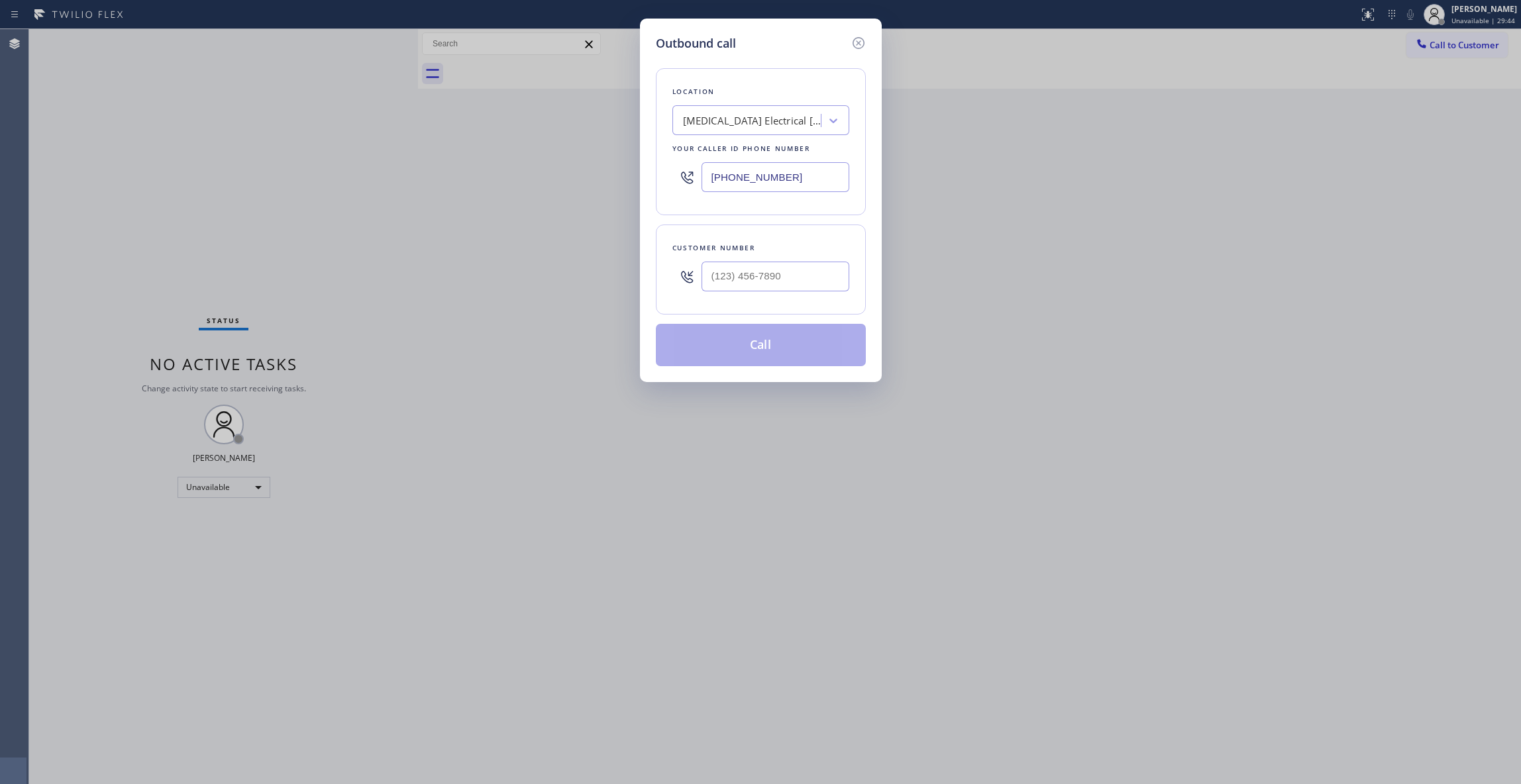
click at [798, 294] on div at bounding box center [775, 276] width 148 height 43
click at [782, 281] on input "(___) ___-____" at bounding box center [775, 276] width 148 height 30
paste input "442) 241-9300"
type input "[PHONE_NUMBER]"
click at [722, 345] on button "Call" at bounding box center [760, 345] width 210 height 43
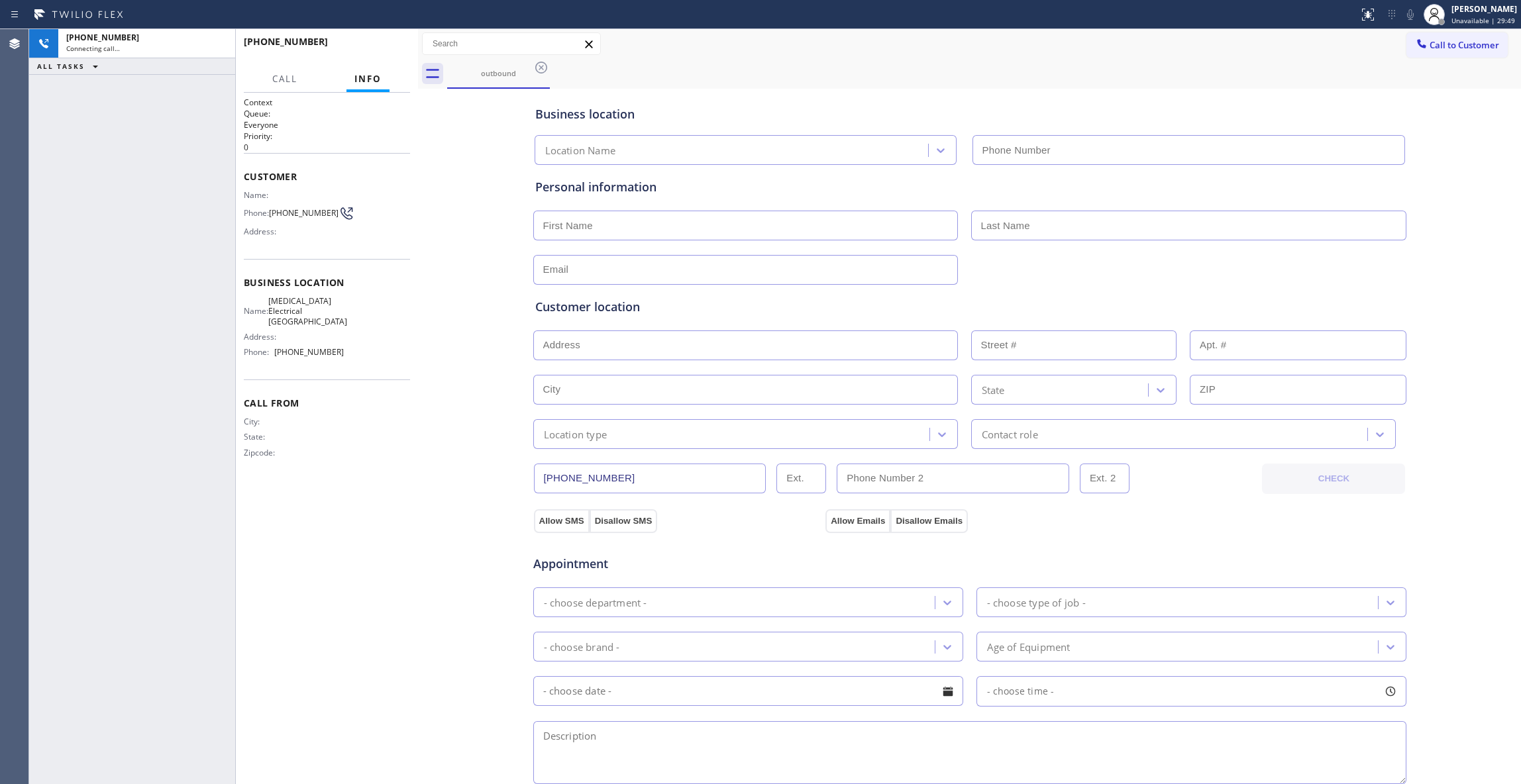
type input "[PHONE_NUMBER]"
click at [379, 46] on span "HANG UP" at bounding box center [379, 47] width 41 height 9
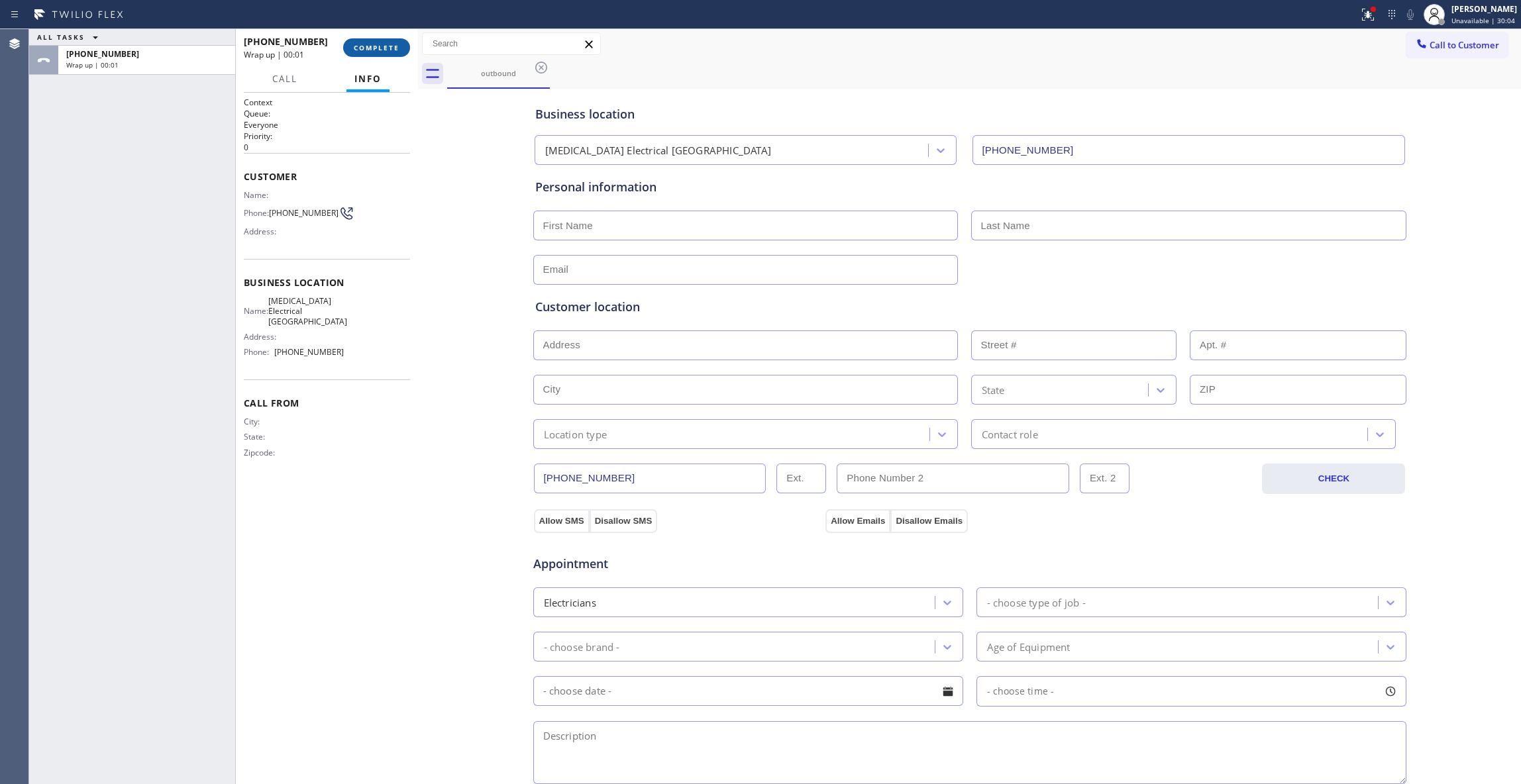
click at [375, 45] on span "COMPLETE" at bounding box center [377, 47] width 45 height 9
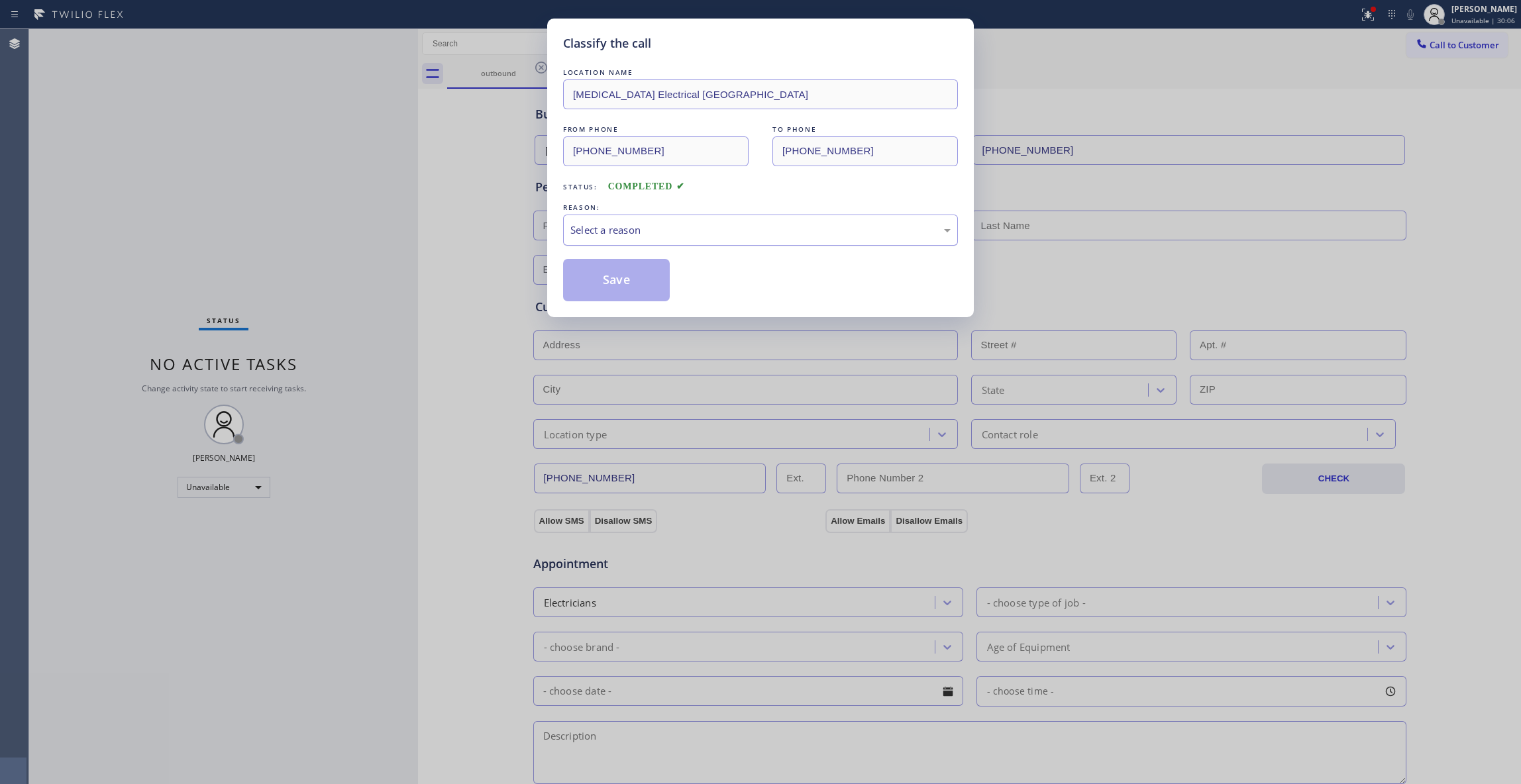
click at [621, 224] on div "Select a reason" at bounding box center [760, 230] width 380 height 15
click at [579, 281] on button "Save" at bounding box center [616, 280] width 107 height 43
click at [576, 279] on button "Save" at bounding box center [616, 280] width 107 height 43
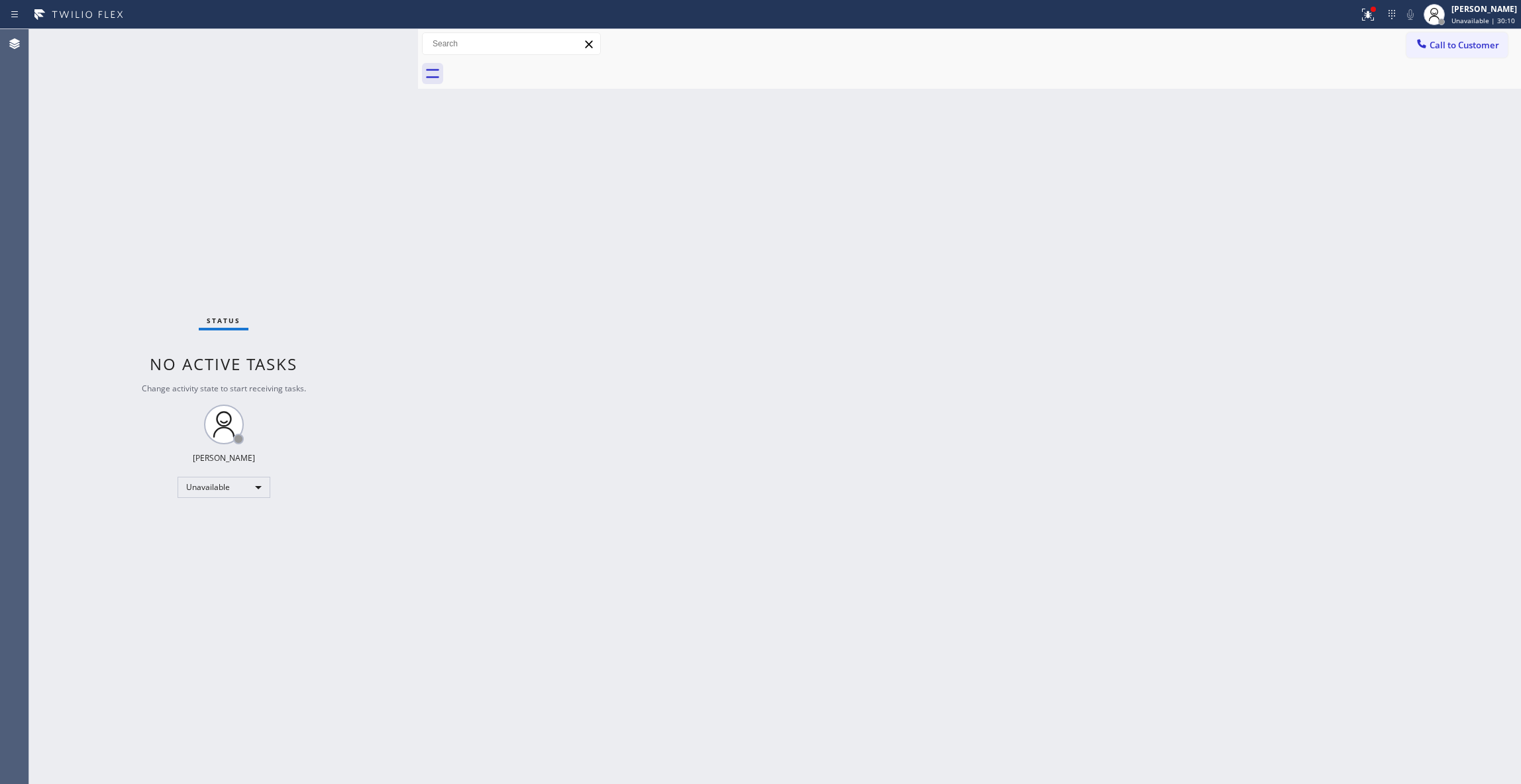
drag, startPoint x: 1473, startPoint y: 263, endPoint x: 1485, endPoint y: 249, distance: 18.4
click at [1479, 255] on div "Back to Dashboard Change Sender ID Customers Technicians Select a contact Outbo…" at bounding box center [969, 406] width 1103 height 755
click at [1450, 49] on span "Call to Customer" at bounding box center [1464, 45] width 70 height 12
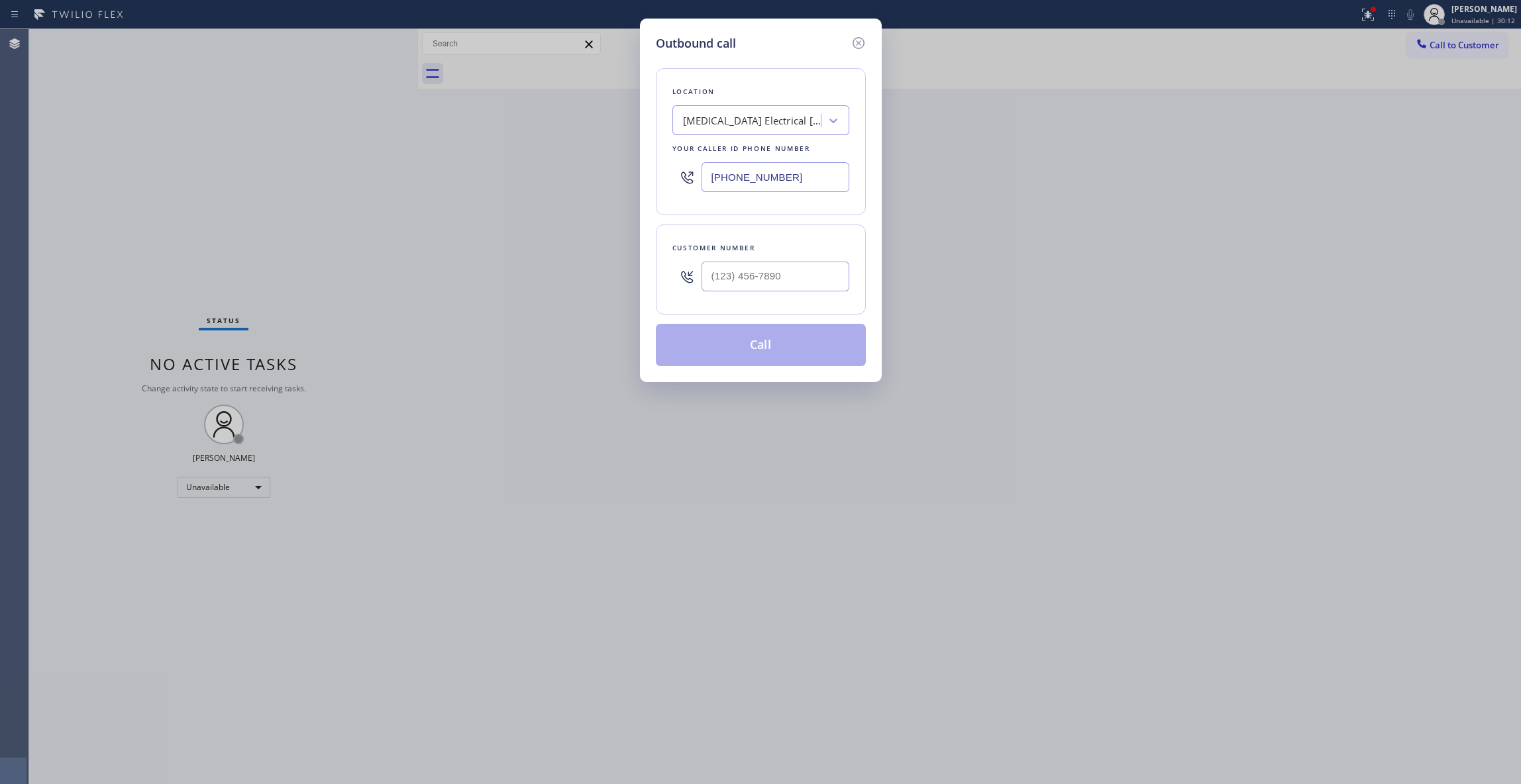
drag, startPoint x: 801, startPoint y: 178, endPoint x: 422, endPoint y: 189, distance: 379.2
click at [523, 172] on div "Outbound call Location [MEDICAL_DATA] Electrical [GEOGRAPHIC_DATA] Your caller …" at bounding box center [760, 392] width 1521 height 784
paste input "310) 868-082"
type input "[PHONE_NUMBER]"
click at [726, 285] on input "(___) ___-____" at bounding box center [775, 276] width 148 height 30
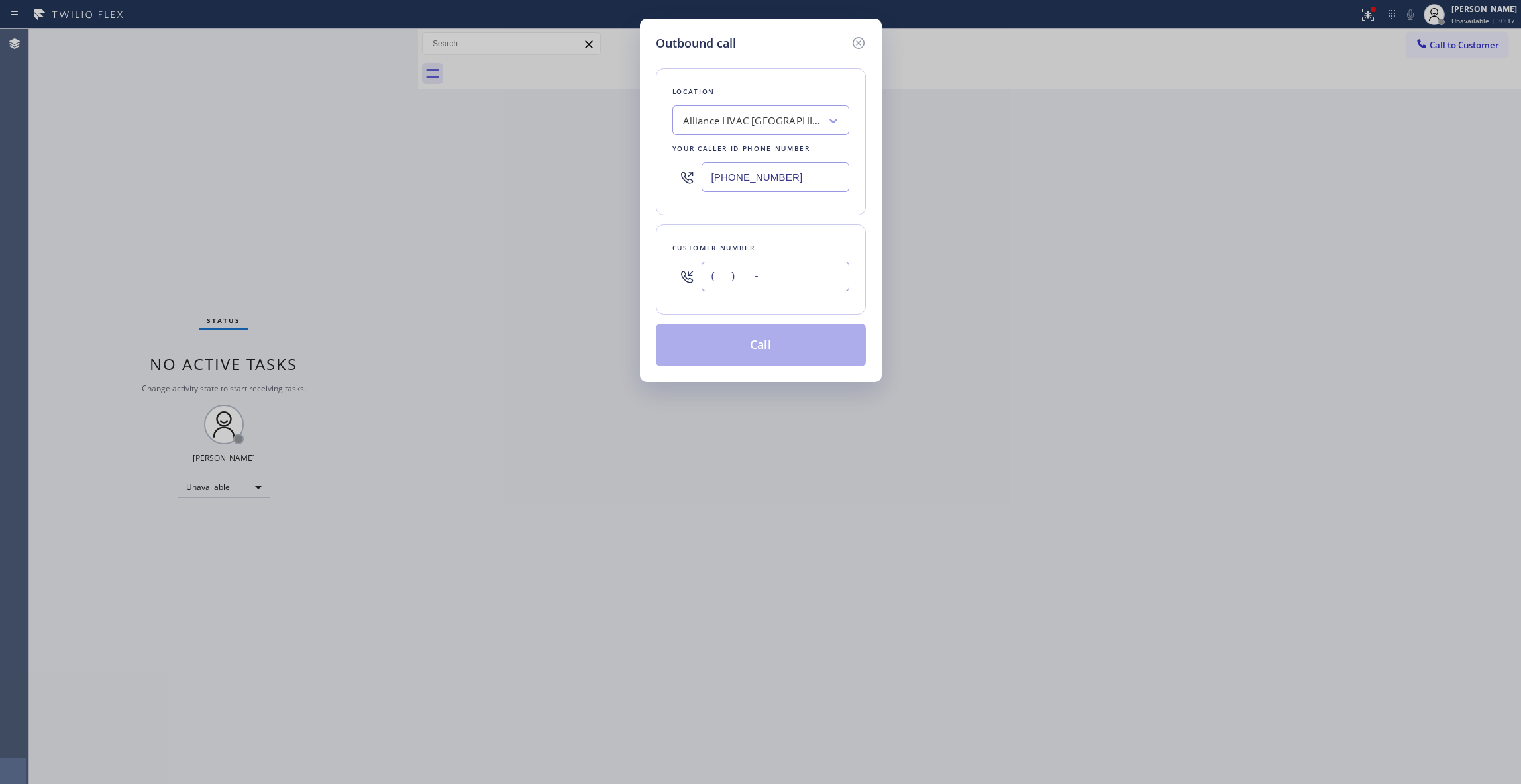
paste input "310) 921-5660"
type input "[PHONE_NUMBER]"
click at [738, 342] on button "Call" at bounding box center [760, 345] width 210 height 43
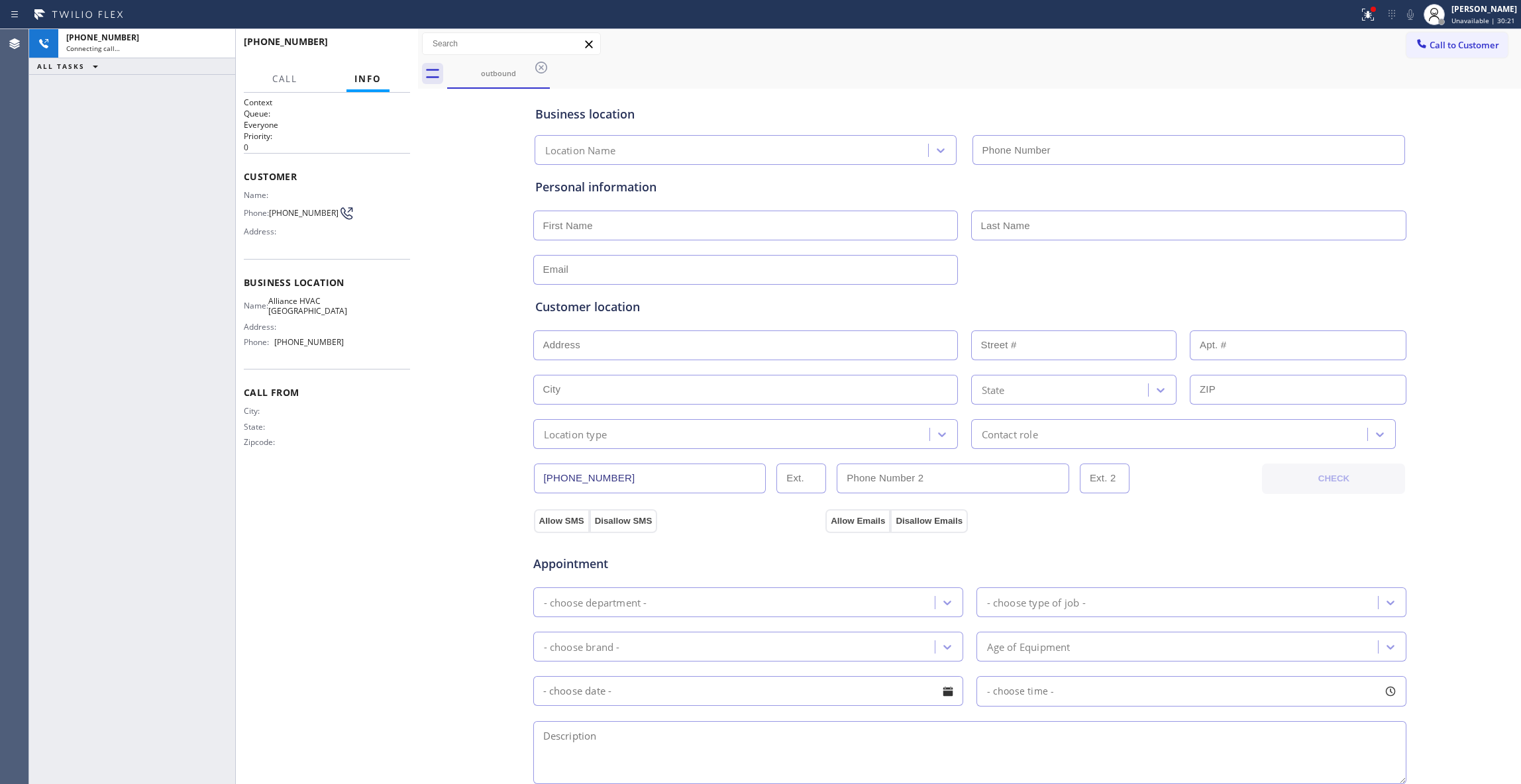
type input "[PHONE_NUMBER]"
click at [390, 49] on span "COMPLETE" at bounding box center [377, 47] width 45 height 9
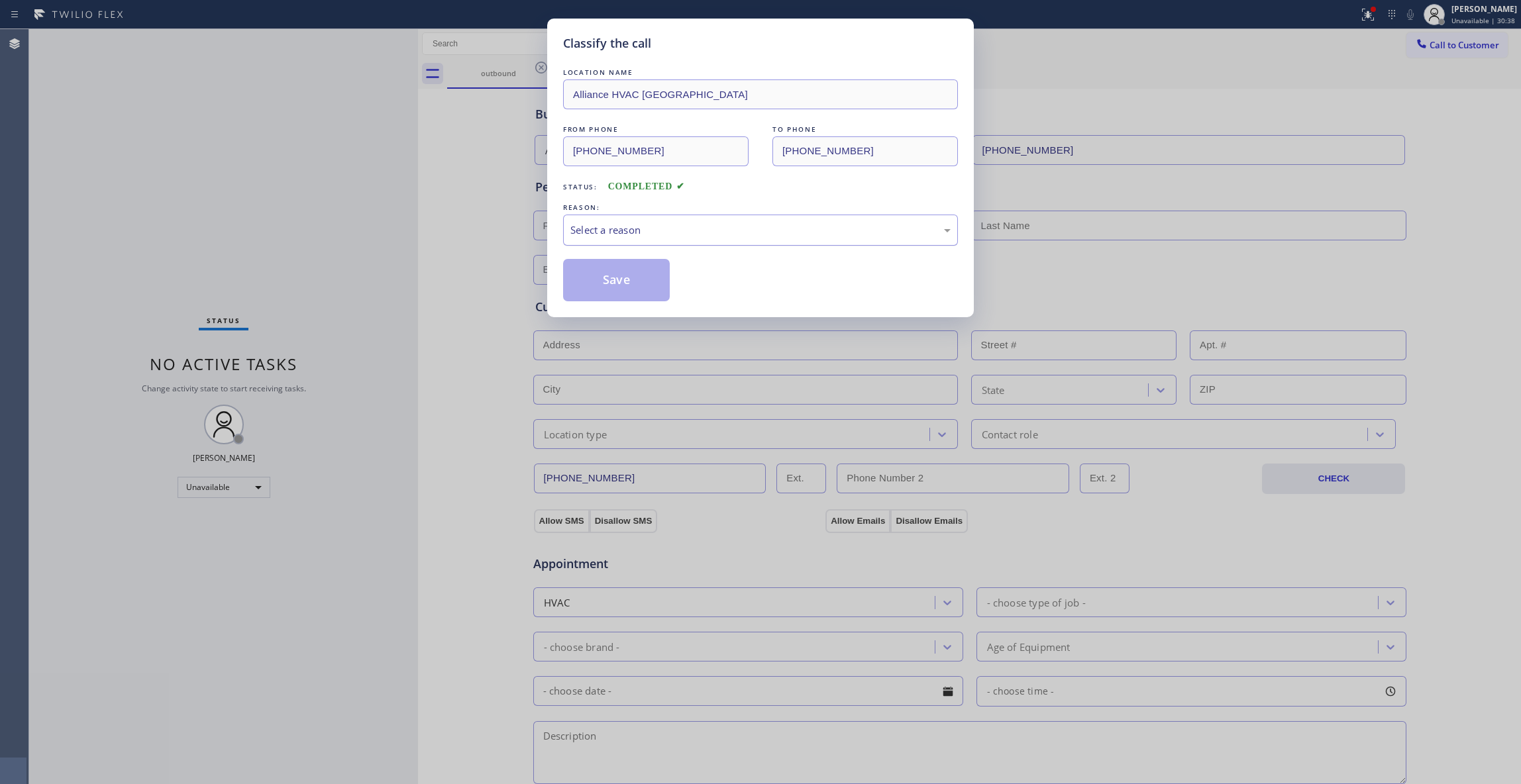
click at [674, 232] on div "Select a reason" at bounding box center [760, 230] width 380 height 15
click at [602, 276] on button "Save" at bounding box center [616, 280] width 107 height 43
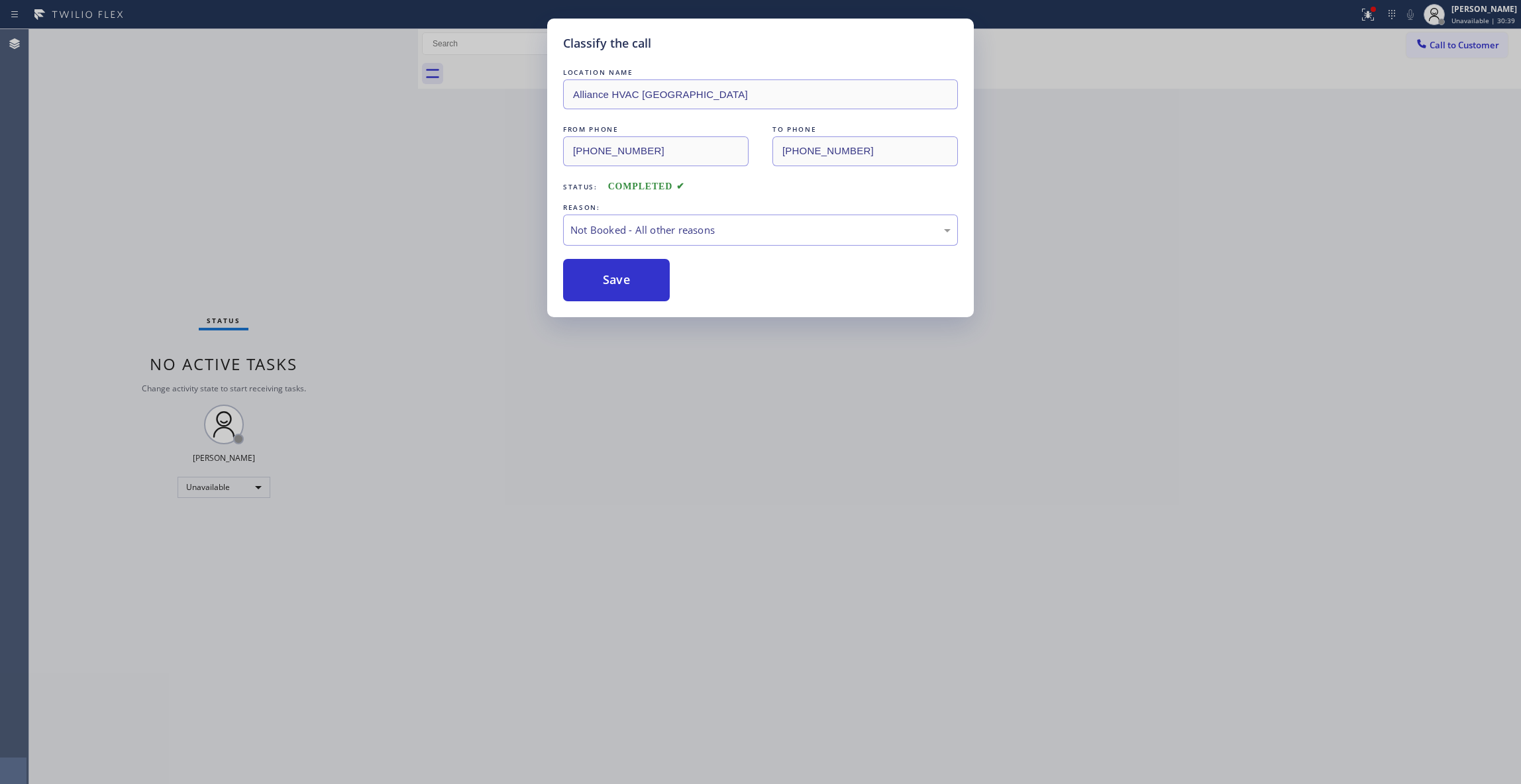
drag, startPoint x: 602, startPoint y: 276, endPoint x: 1080, endPoint y: 165, distance: 490.7
click at [604, 273] on button "Save" at bounding box center [616, 280] width 107 height 43
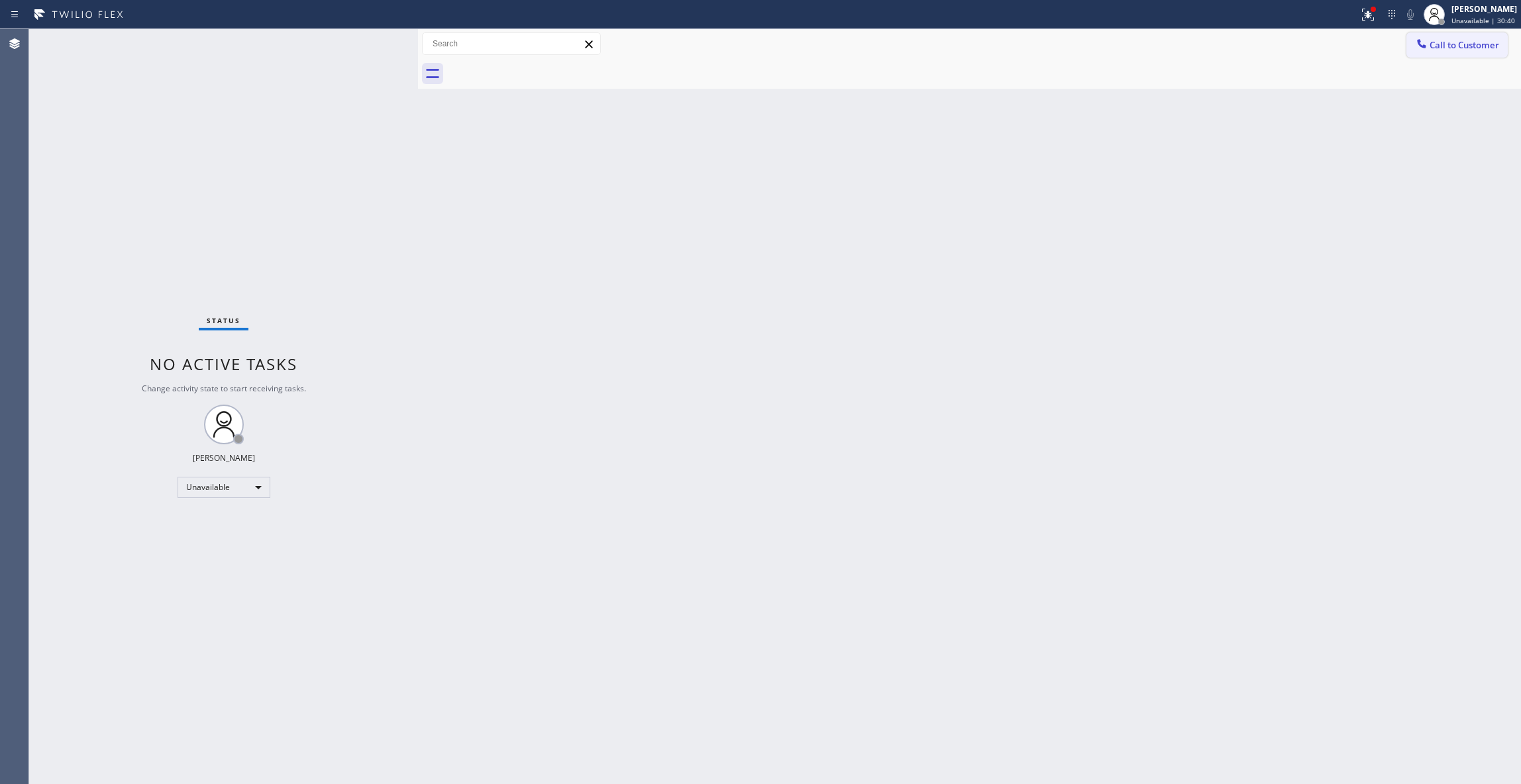
click at [1449, 50] on span "Call to Customer" at bounding box center [1464, 45] width 70 height 12
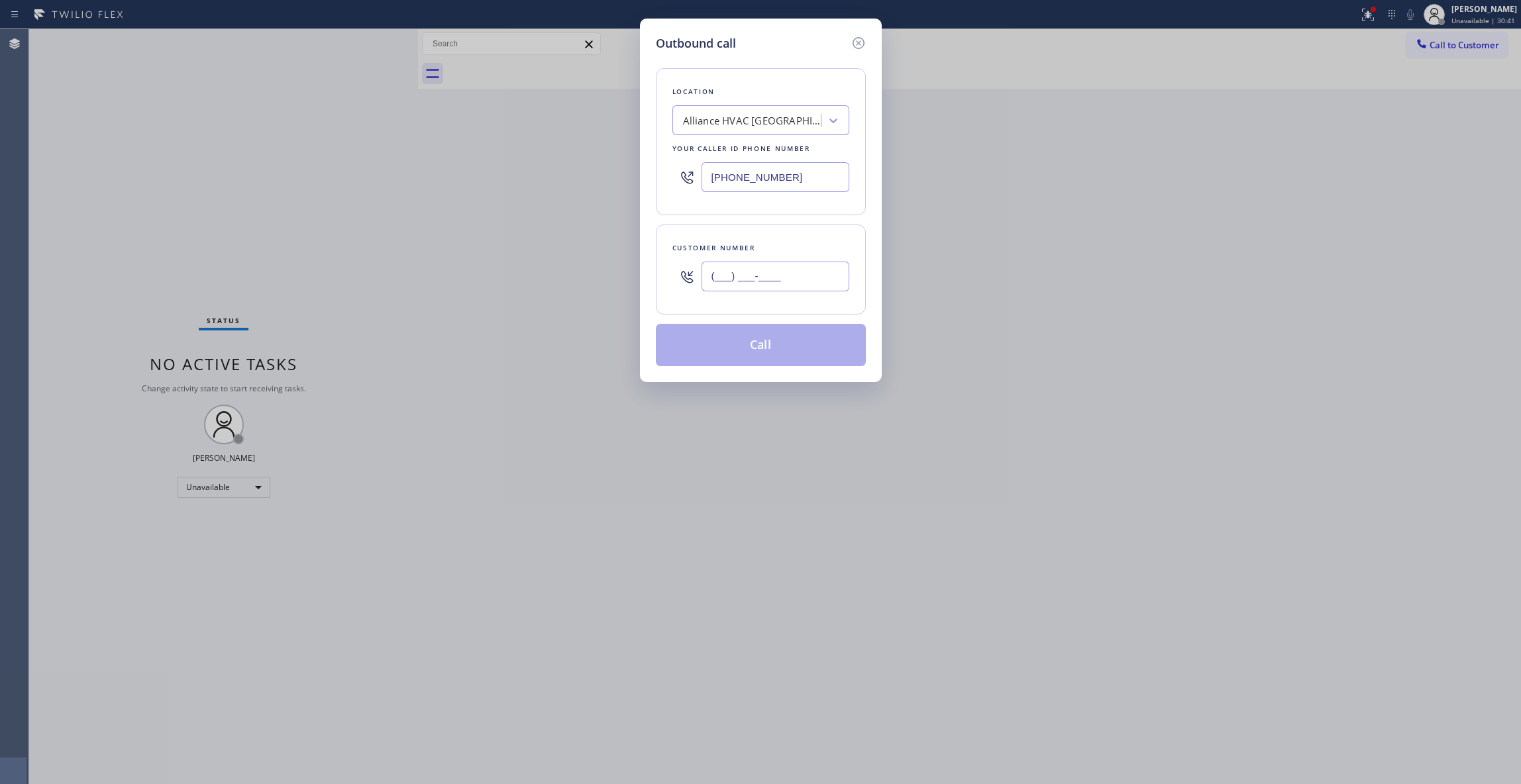
click at [748, 266] on input "(___) ___-____" at bounding box center [775, 276] width 148 height 30
paste input "310) 921-5660"
type input "[PHONE_NUMBER]"
click at [755, 341] on button "Call" at bounding box center [760, 345] width 210 height 43
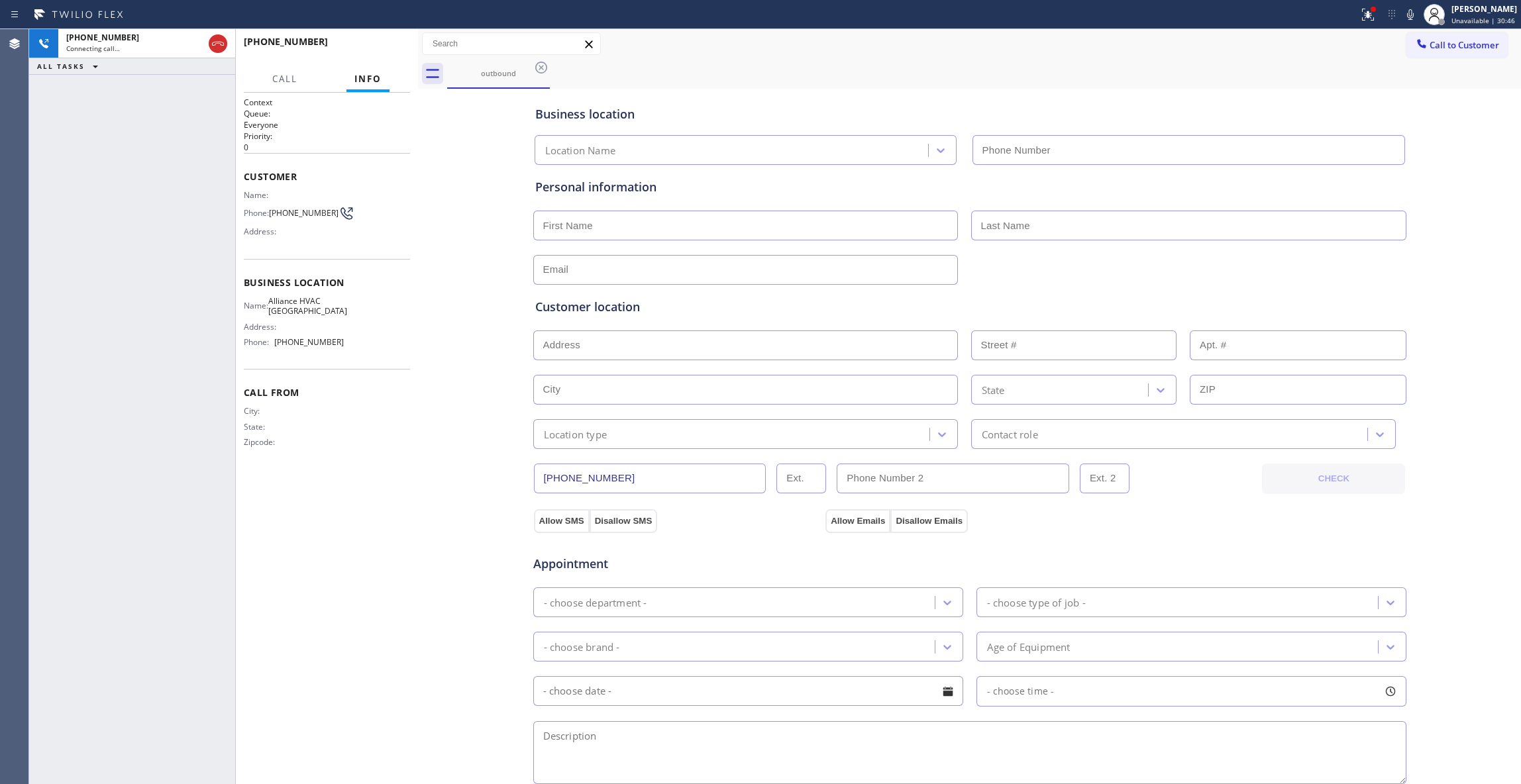
type input "[PHONE_NUMBER]"
drag, startPoint x: 213, startPoint y: 47, endPoint x: 244, endPoint y: 43, distance: 31.3
click at [210, 45] on icon at bounding box center [218, 43] width 16 height 16
click at [377, 45] on span "HANG UP" at bounding box center [379, 47] width 41 height 9
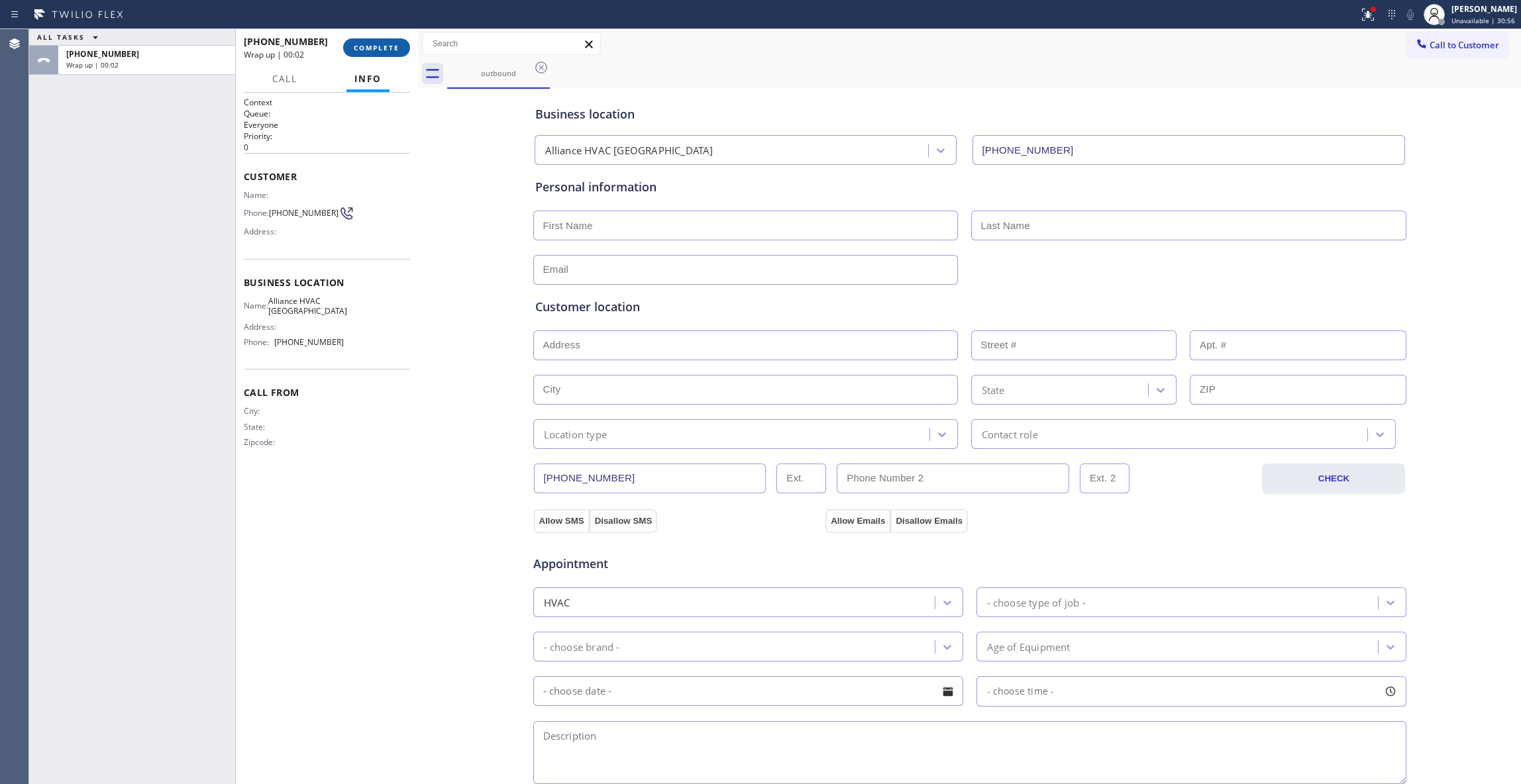
click at [375, 50] on span "COMPLETE" at bounding box center [377, 47] width 45 height 9
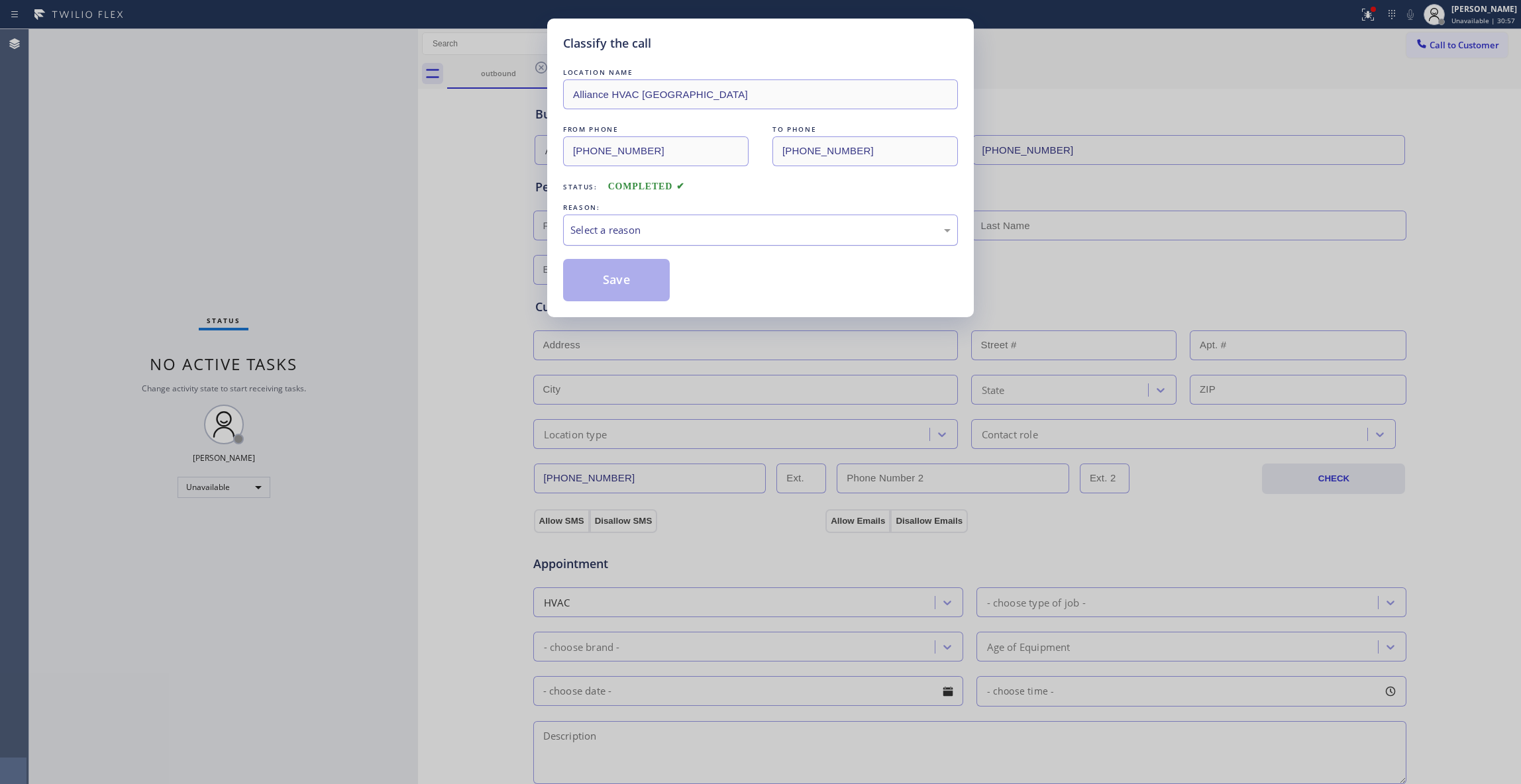
click at [609, 229] on div "Select a reason" at bounding box center [760, 230] width 380 height 15
click at [618, 271] on button "Save" at bounding box center [616, 280] width 107 height 43
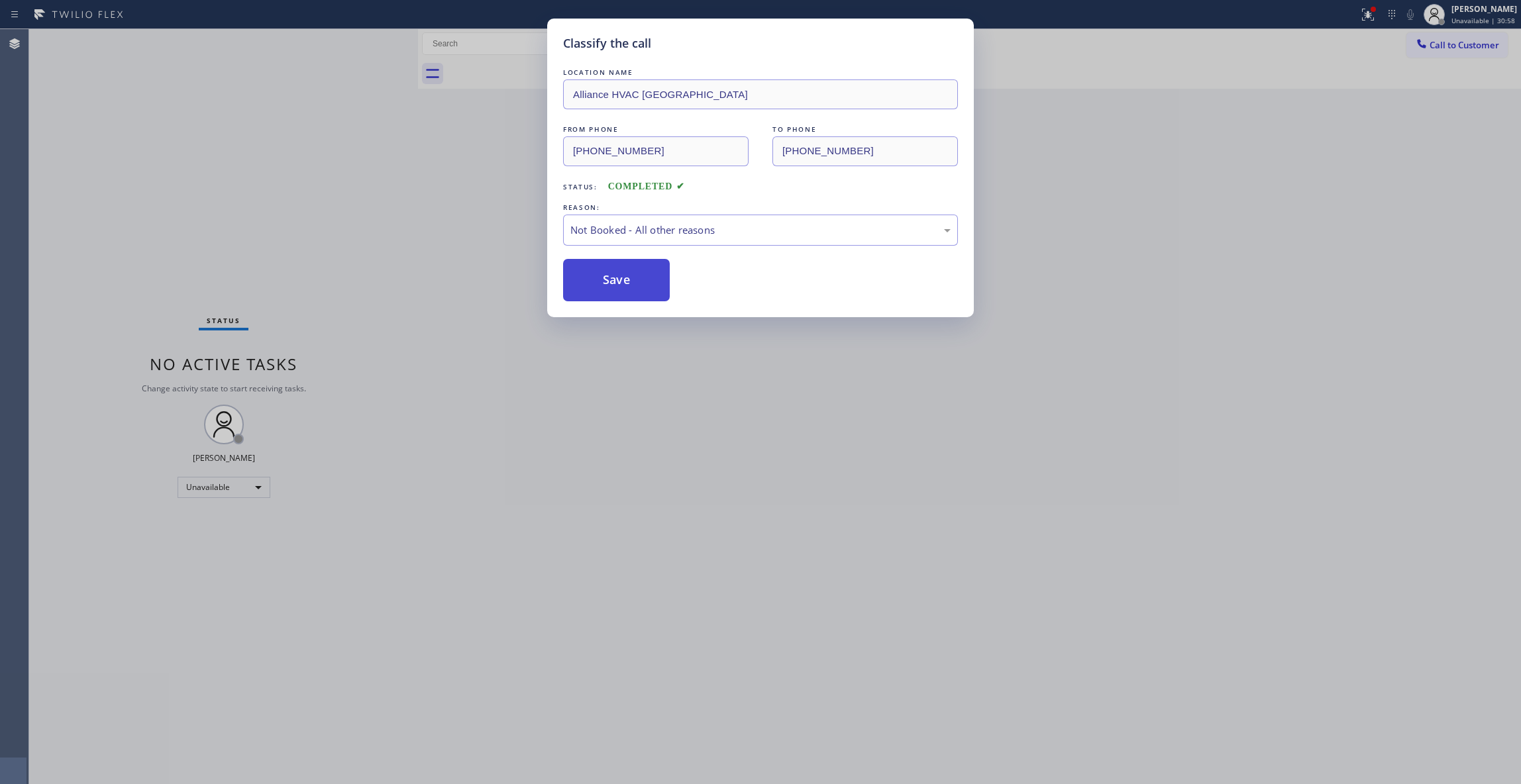
drag, startPoint x: 617, startPoint y: 271, endPoint x: 607, endPoint y: 261, distance: 14.1
click at [616, 269] on button "Save" at bounding box center [616, 280] width 107 height 43
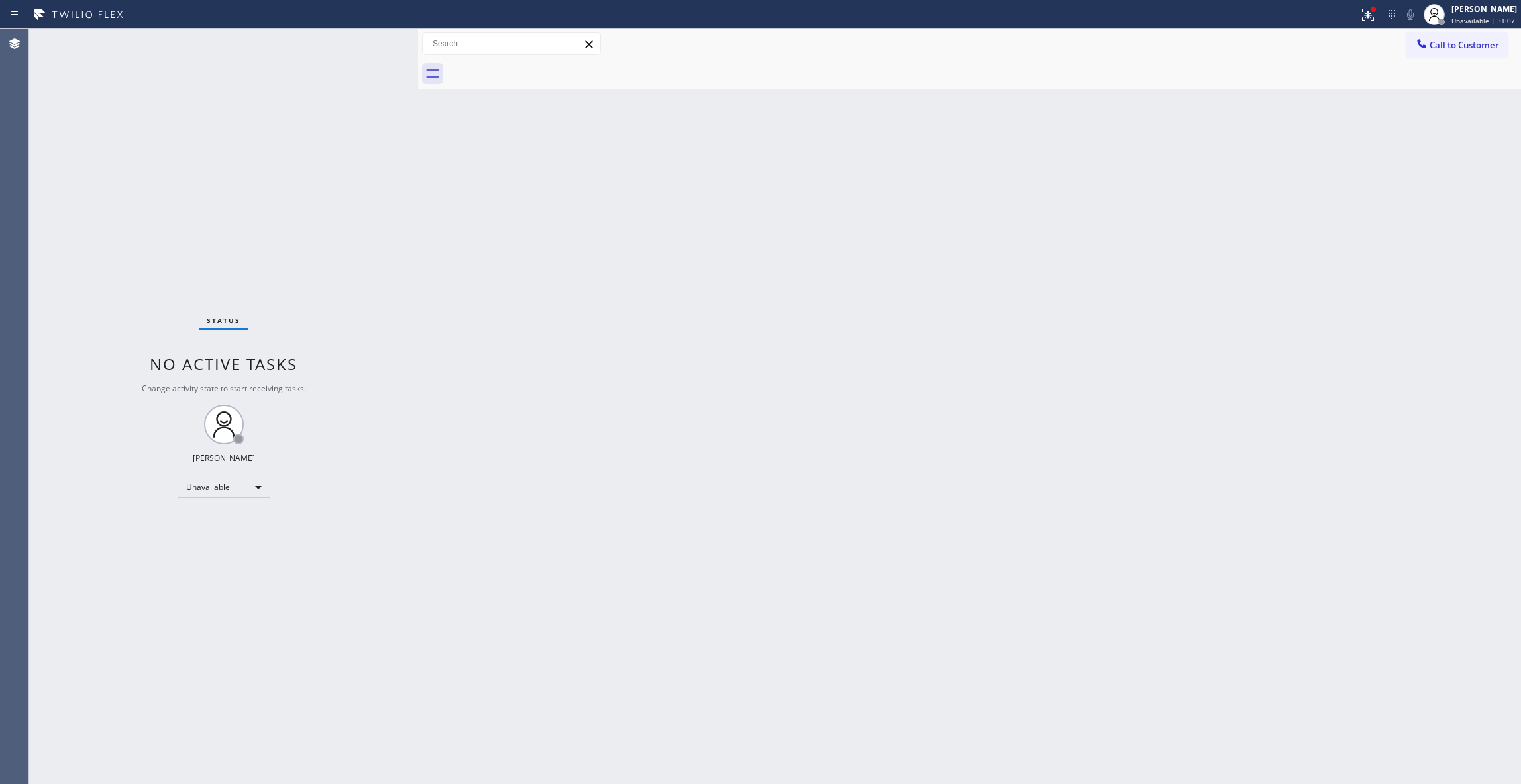
drag, startPoint x: 987, startPoint y: 327, endPoint x: 938, endPoint y: 335, distance: 49.6
drag, startPoint x: 938, startPoint y: 335, endPoint x: 954, endPoint y: 162, distance: 173.7
click at [848, 218] on div "Back to Dashboard Change Sender ID Customers Technicians Select a contact Outbo…" at bounding box center [969, 406] width 1103 height 755
click at [1456, 51] on button "Call to Customer" at bounding box center [1456, 45] width 101 height 25
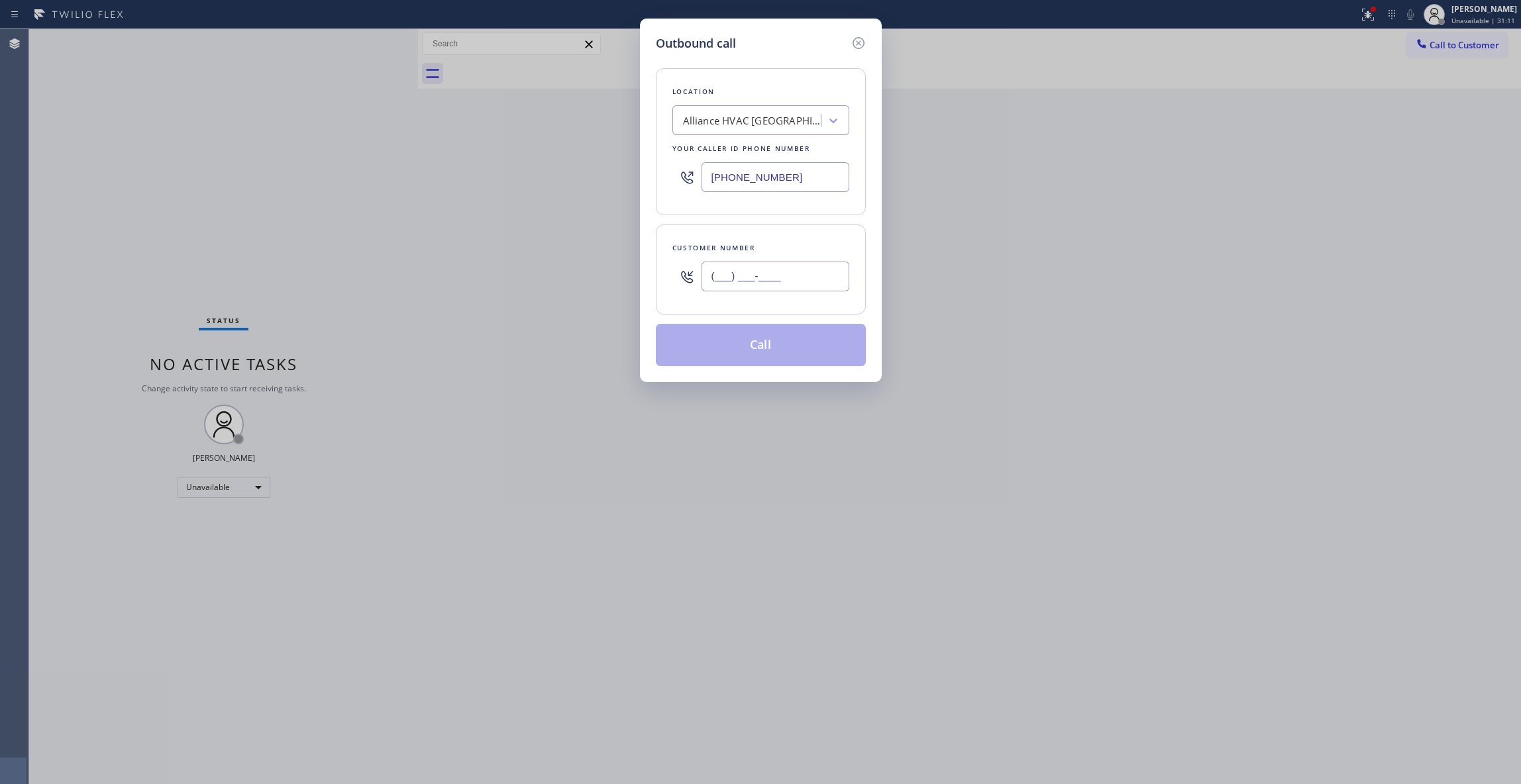
click at [722, 281] on input "(___) ___-____" at bounding box center [775, 276] width 148 height 30
paste input "310) 921-5660"
type input "[PHONE_NUMBER]"
click at [775, 353] on button "Call" at bounding box center [760, 345] width 210 height 43
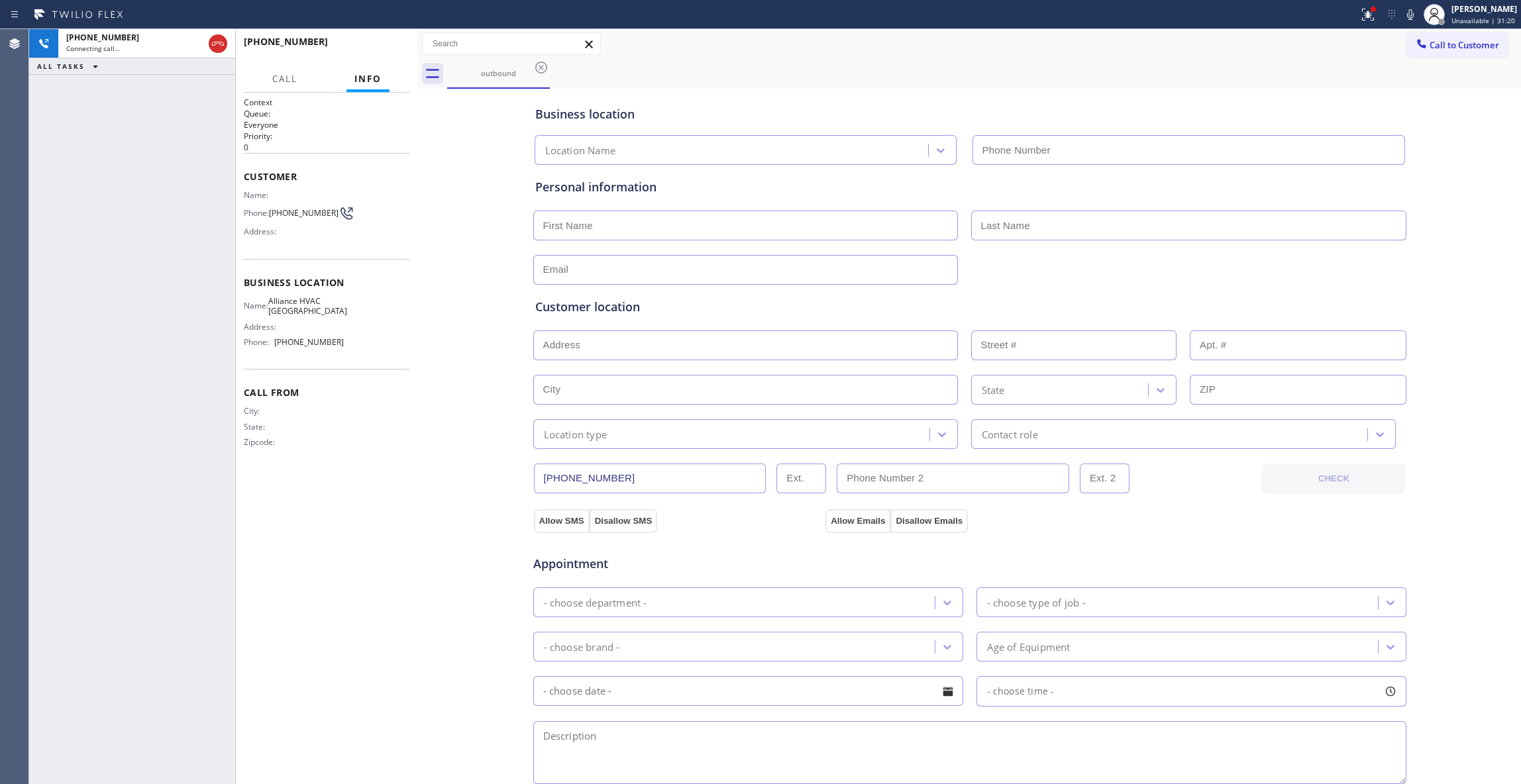
type input "[PHONE_NUMBER]"
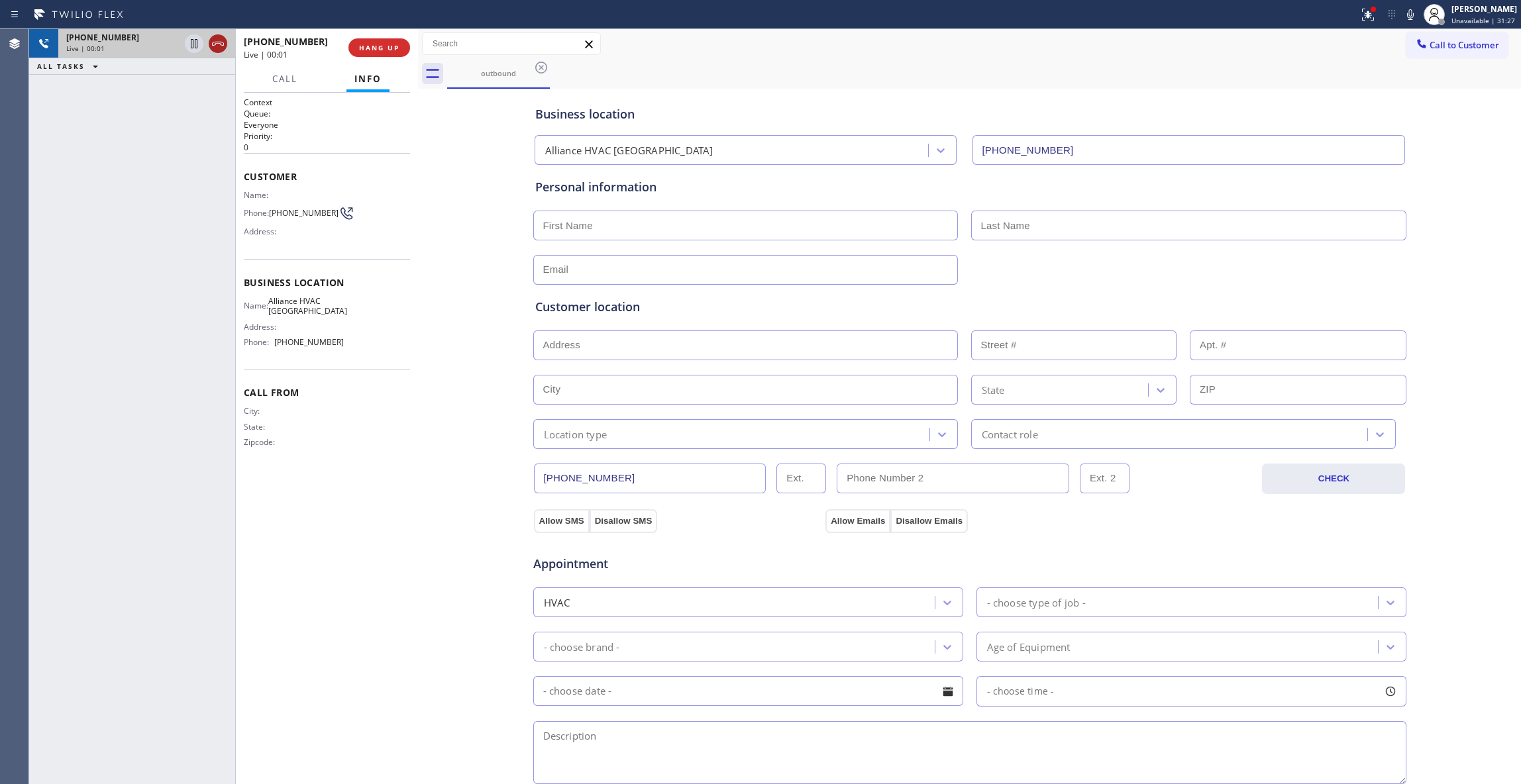
click at [218, 48] on icon at bounding box center [218, 43] width 16 height 16
click at [366, 39] on button "HANG UP" at bounding box center [379, 47] width 61 height 19
click at [390, 52] on button "COMPLETE" at bounding box center [376, 47] width 67 height 19
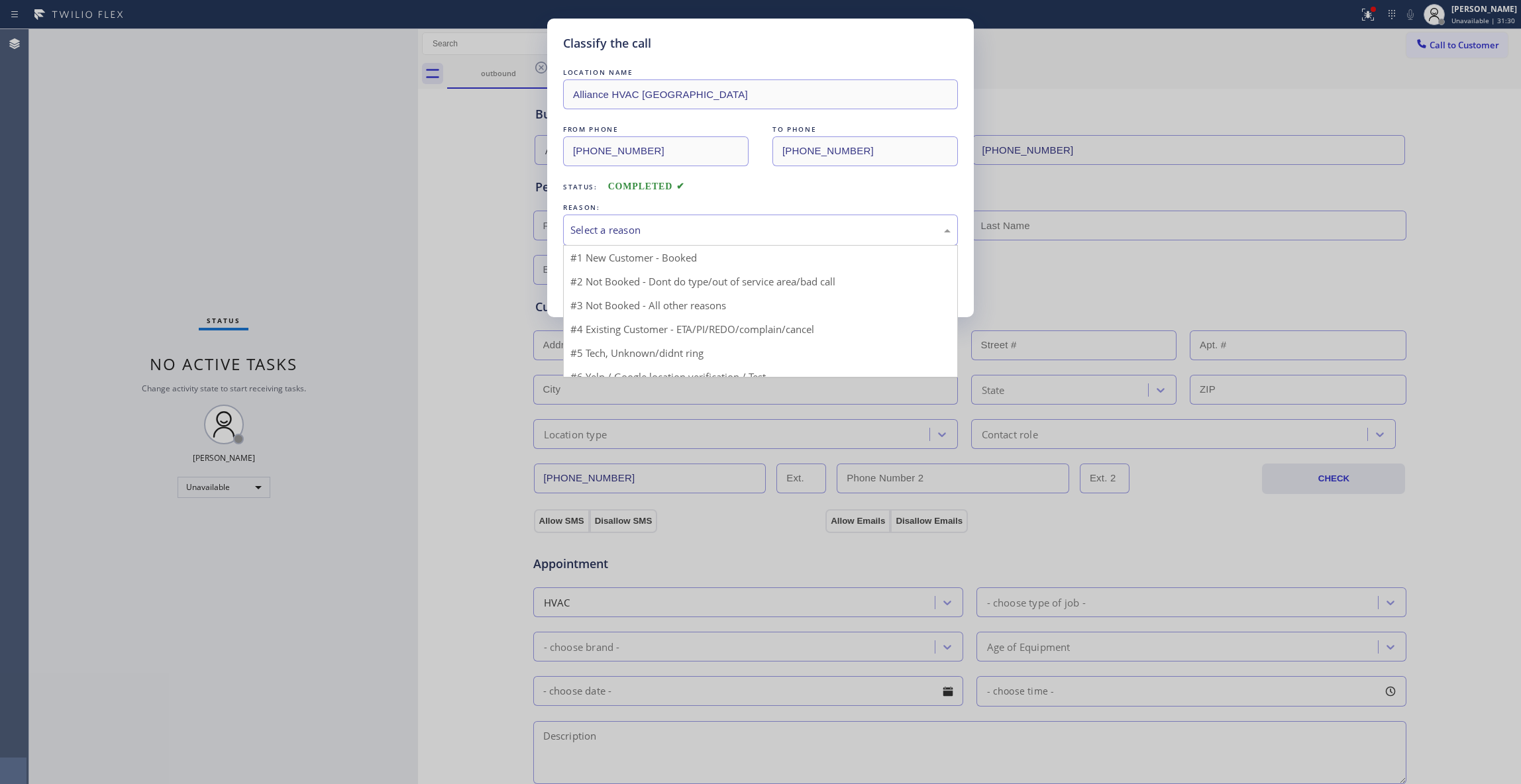
click at [589, 232] on div "Select a reason" at bounding box center [760, 230] width 380 height 15
drag, startPoint x: 601, startPoint y: 289, endPoint x: 600, endPoint y: 282, distance: 7.1
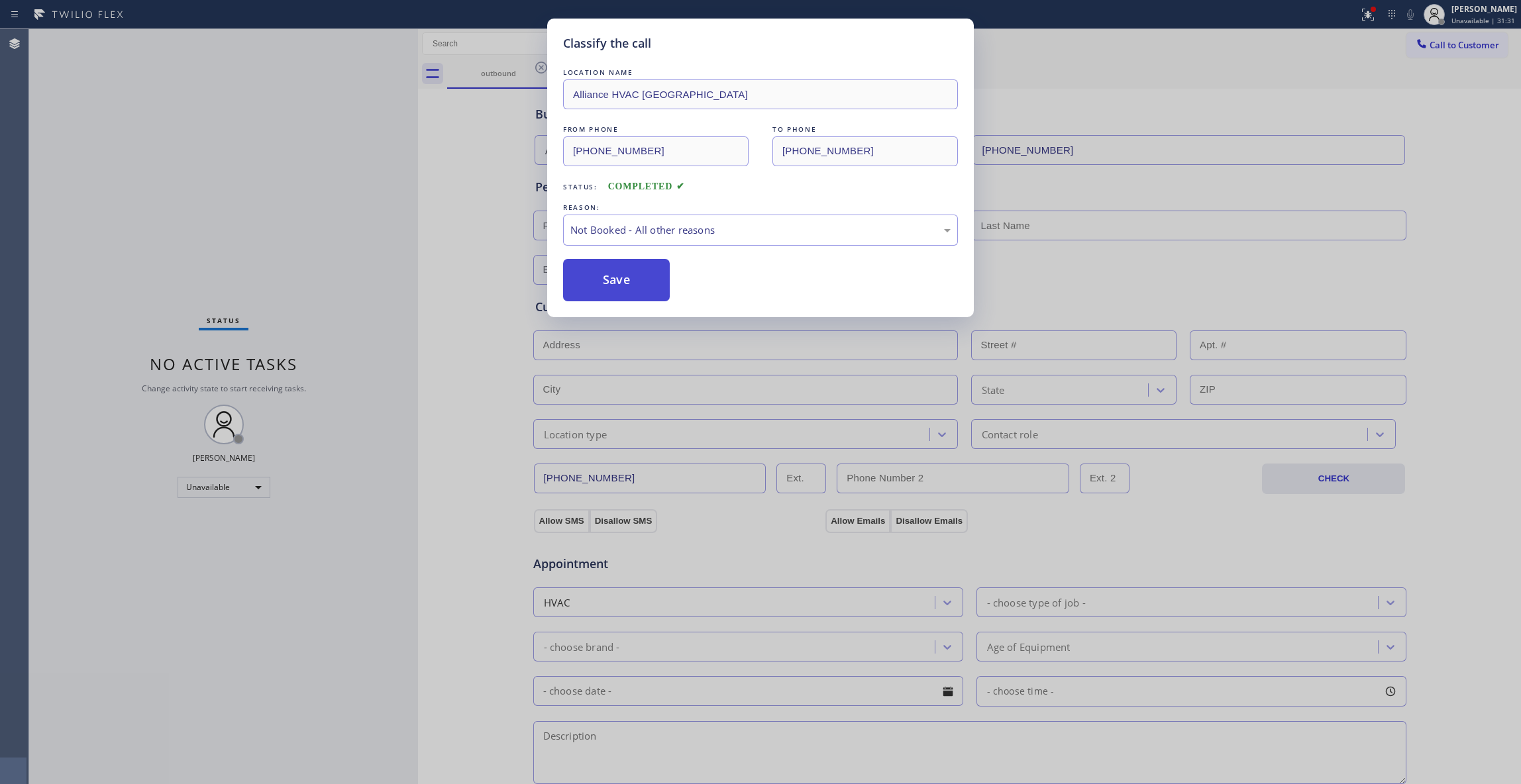
click at [600, 279] on button "Save" at bounding box center [616, 280] width 107 height 43
click at [595, 274] on button "Save" at bounding box center [616, 280] width 107 height 43
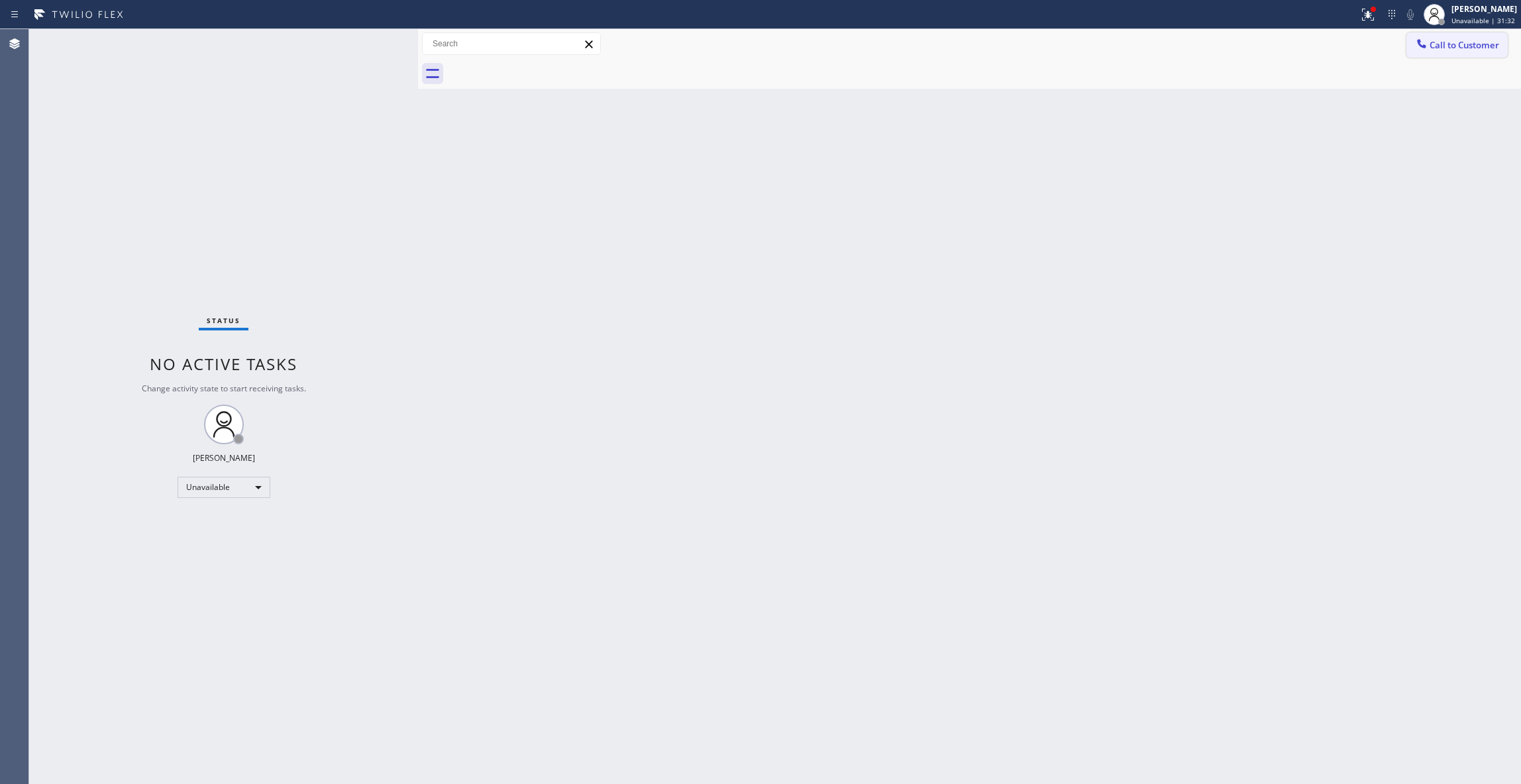
click at [1451, 46] on span "Call to Customer" at bounding box center [1464, 45] width 70 height 12
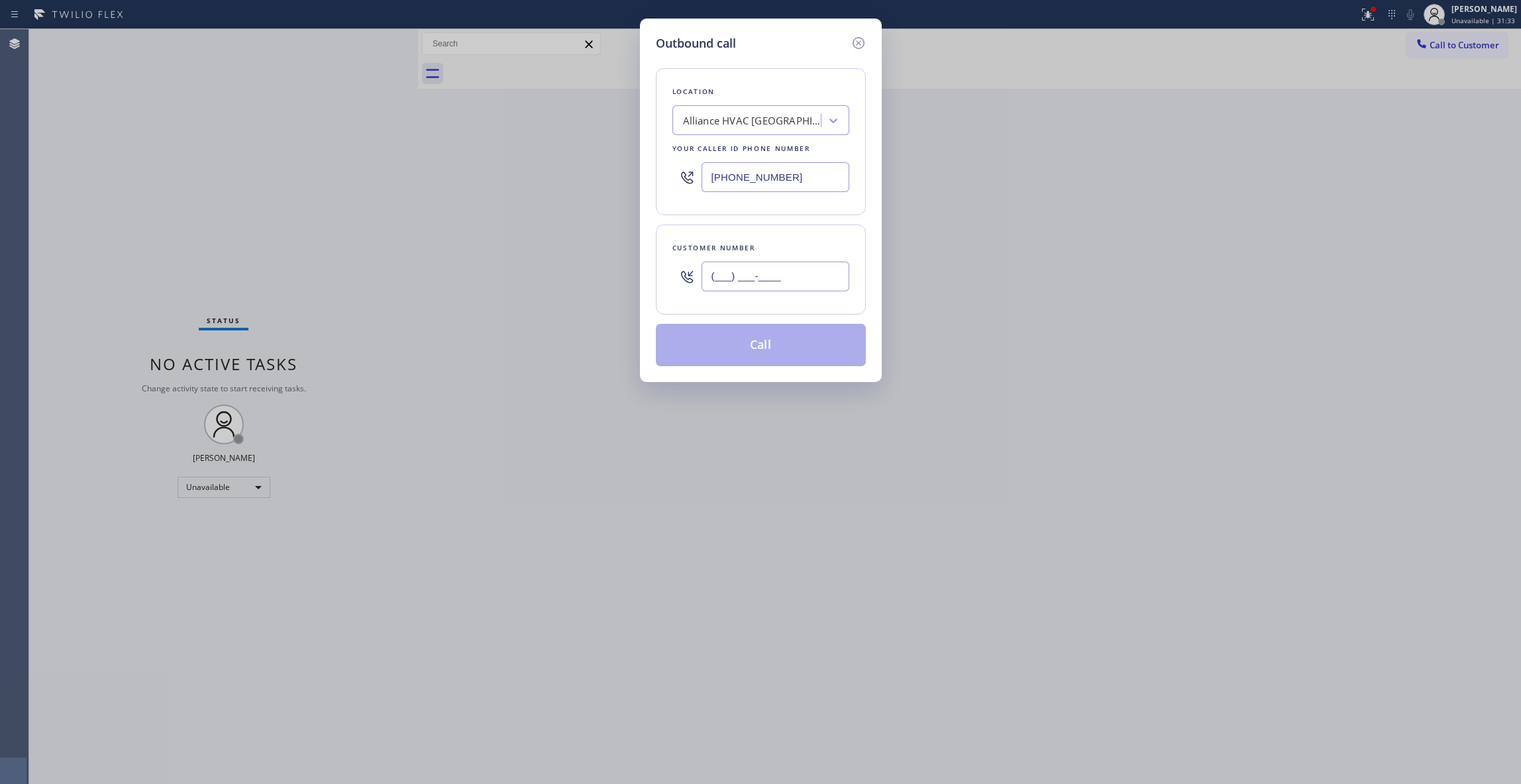
click at [782, 263] on input "(___) ___-____" at bounding box center [775, 276] width 148 height 30
paste input "551) 239-9945"
type input "[PHONE_NUMBER]"
drag, startPoint x: 800, startPoint y: 173, endPoint x: 338, endPoint y: 172, distance: 462.0
click at [337, 172] on div "Outbound call Location Alliance HVAC [GEOGRAPHIC_DATA] Your caller id phone num…" at bounding box center [760, 392] width 1521 height 784
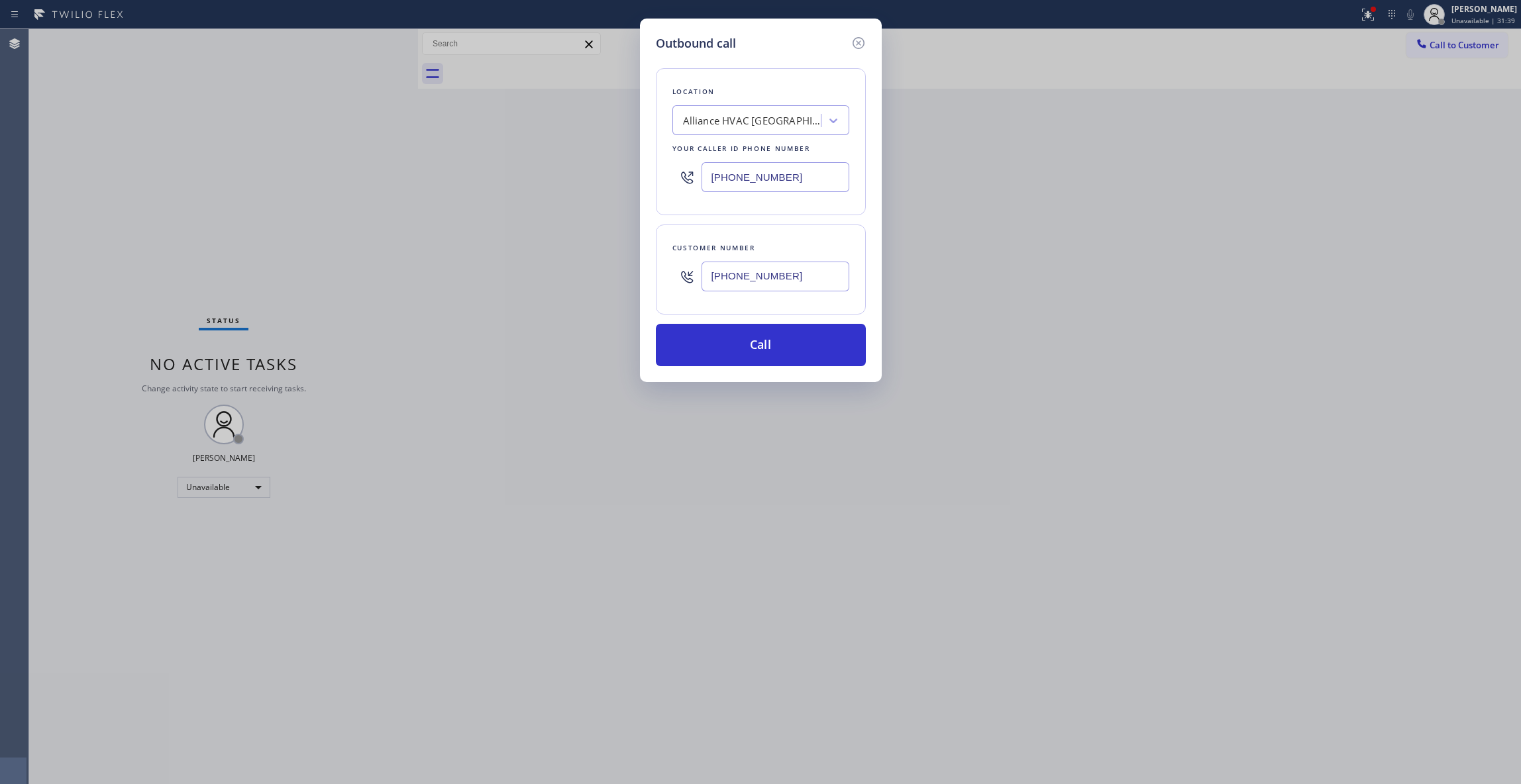
paste input "551) 239-9945"
type input "[PHONE_NUMBER]"
drag, startPoint x: 806, startPoint y: 262, endPoint x: 631, endPoint y: 300, distance: 179.1
click at [631, 300] on div "Outbound call Location Electrical Land [GEOGRAPHIC_DATA][PERSON_NAME](ABB Elect…" at bounding box center [760, 392] width 1521 height 784
paste input "609) 862-7430"
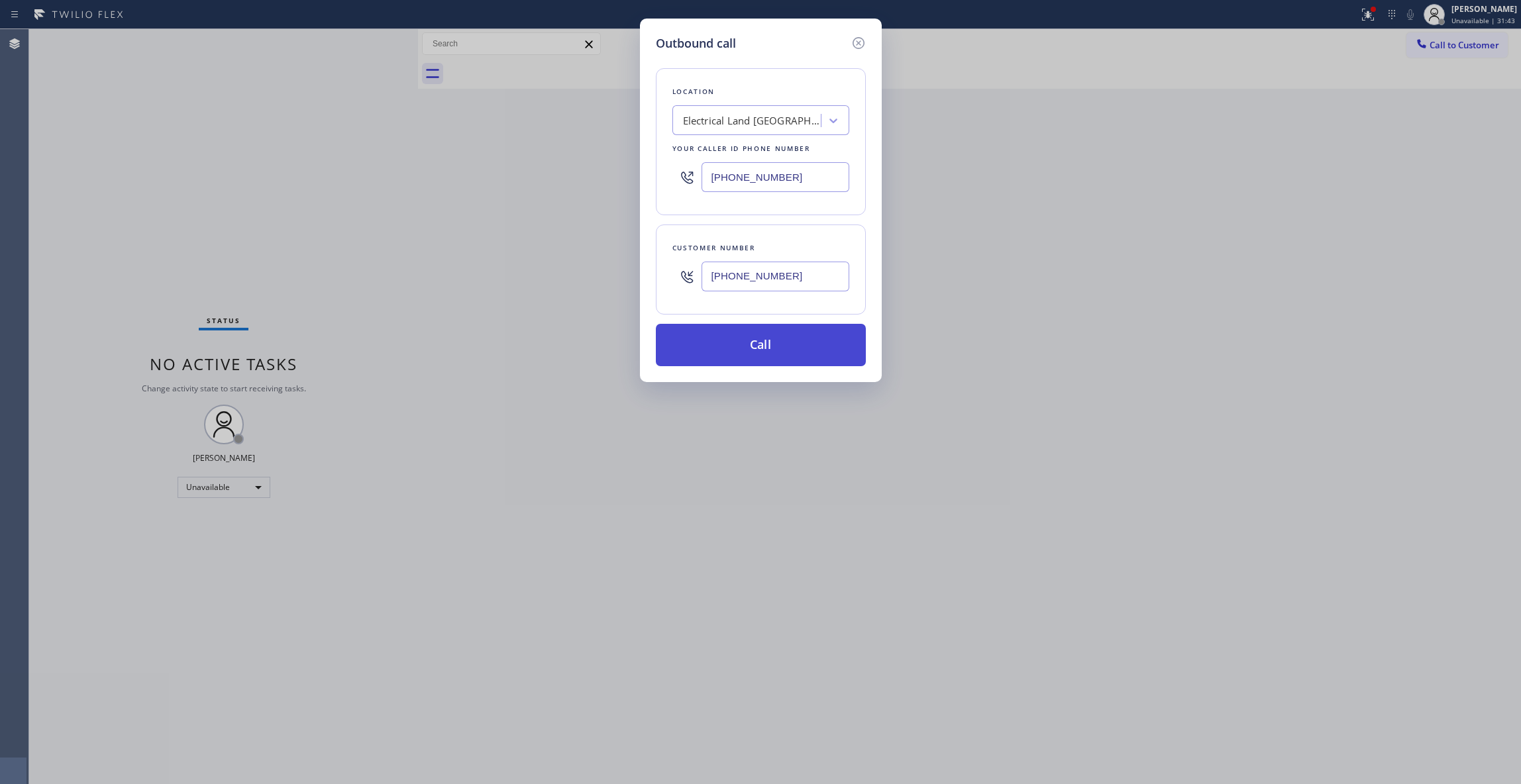
type input "[PHONE_NUMBER]"
click at [705, 353] on button "Call" at bounding box center [760, 345] width 210 height 43
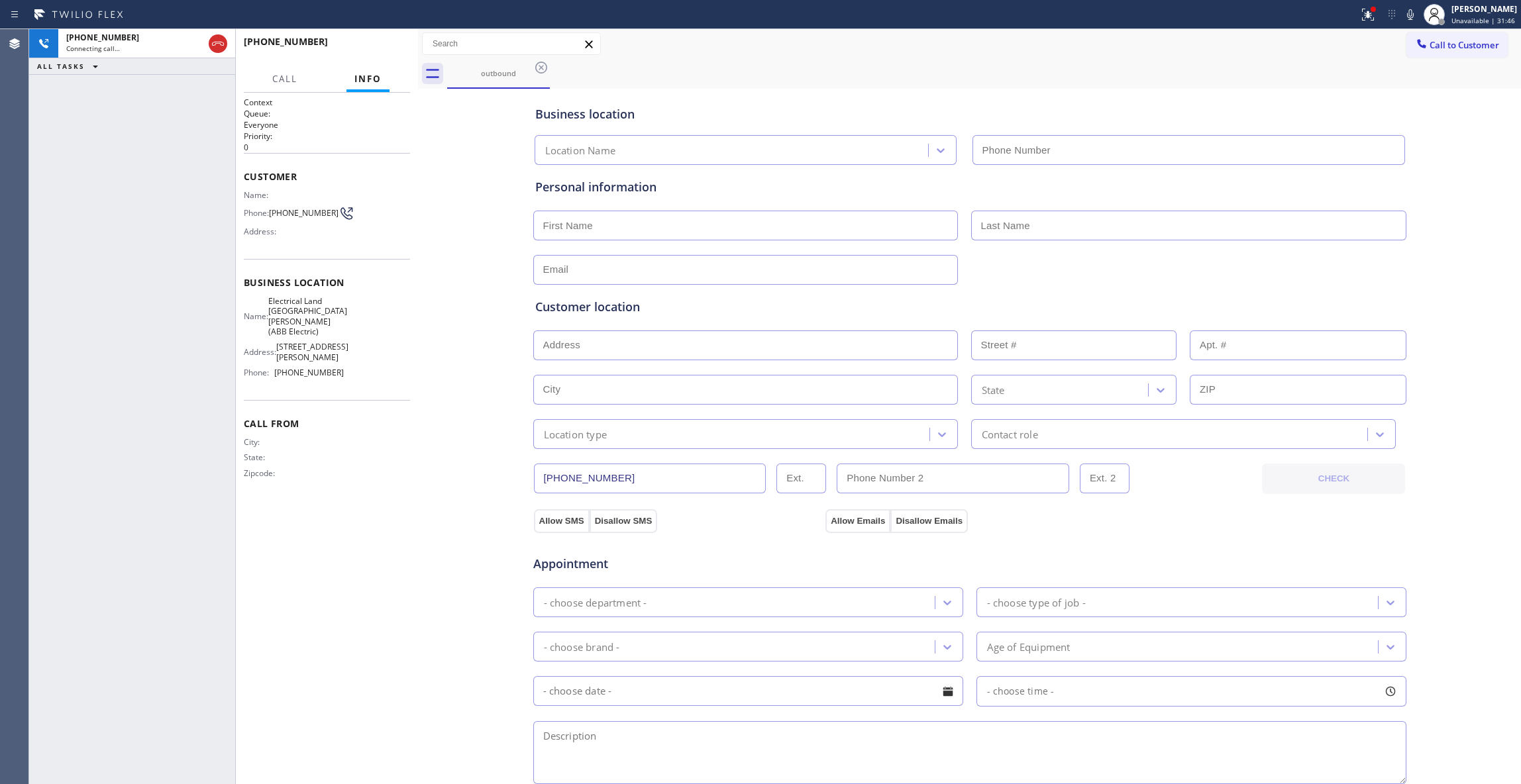
type input "[PHONE_NUMBER]"
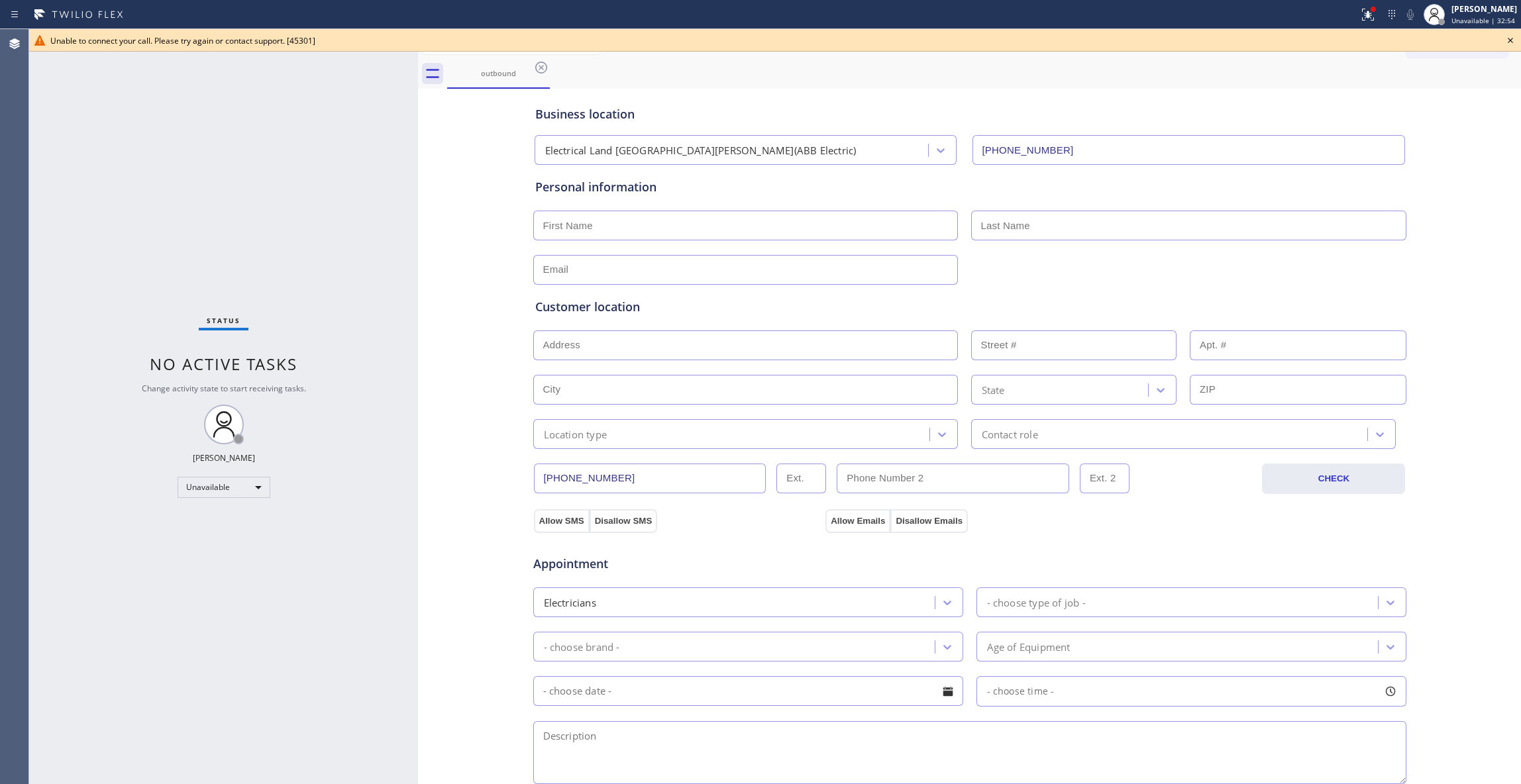
click at [1505, 40] on icon at bounding box center [1510, 40] width 16 height 16
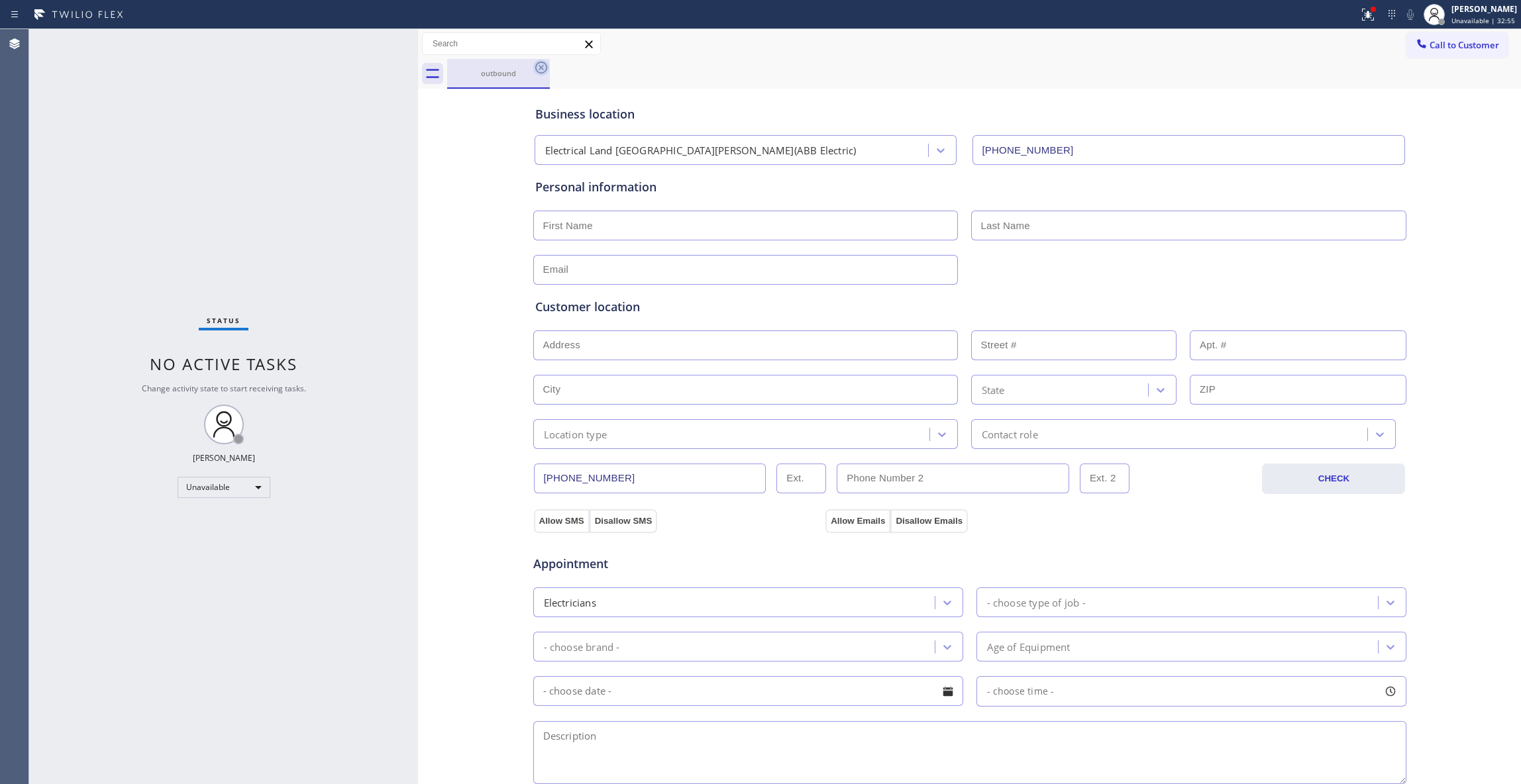
click at [536, 69] on icon at bounding box center [541, 67] width 16 height 16
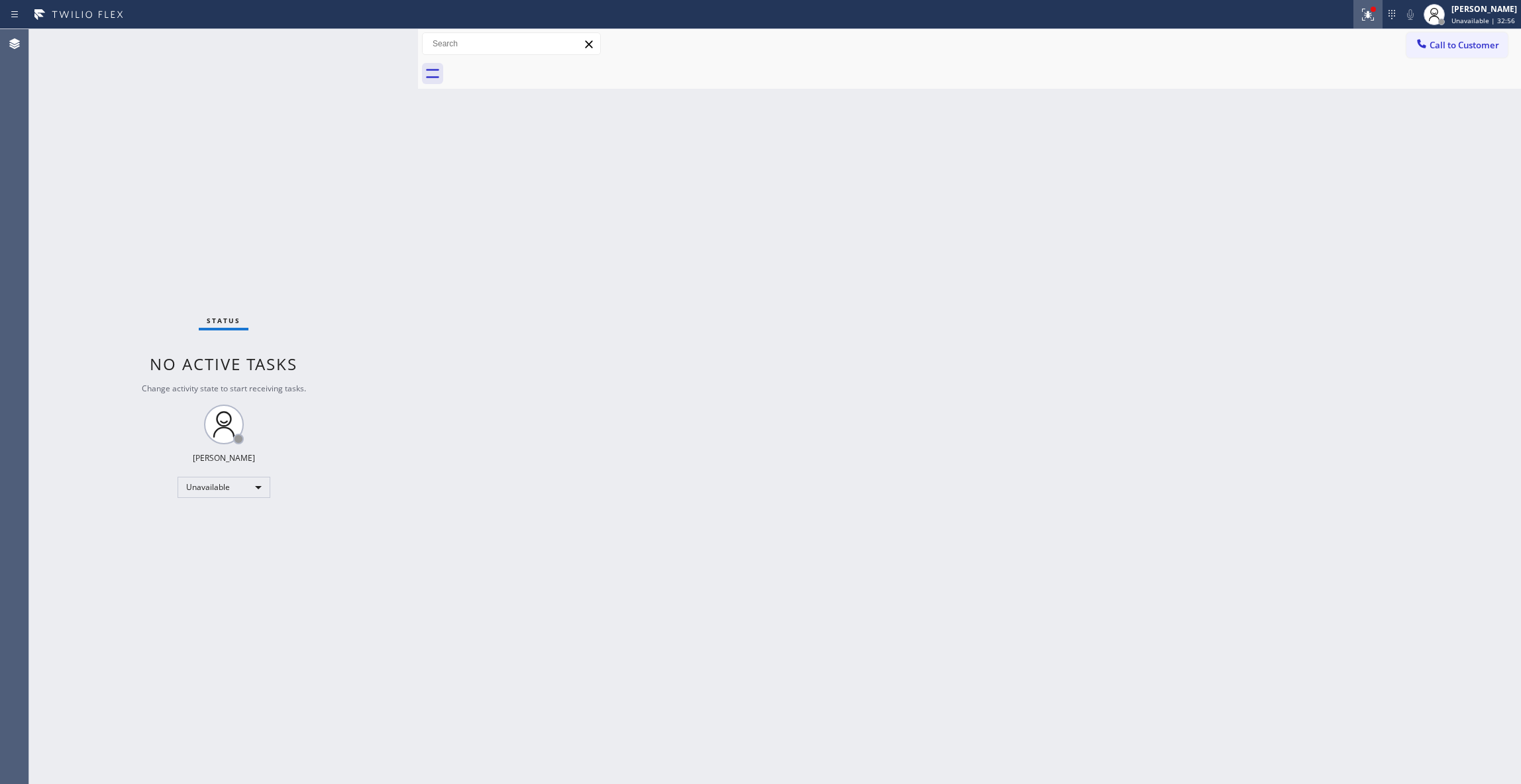
click at [1360, 17] on icon at bounding box center [1367, 14] width 16 height 16
click at [1263, 173] on span "Clear issues" at bounding box center [1280, 173] width 62 height 9
click at [1434, 59] on div at bounding box center [983, 74] width 1073 height 30
drag, startPoint x: 1436, startPoint y: 46, endPoint x: 1367, endPoint y: 89, distance: 81.3
click at [1436, 45] on span "Call to Customer" at bounding box center [1464, 45] width 70 height 12
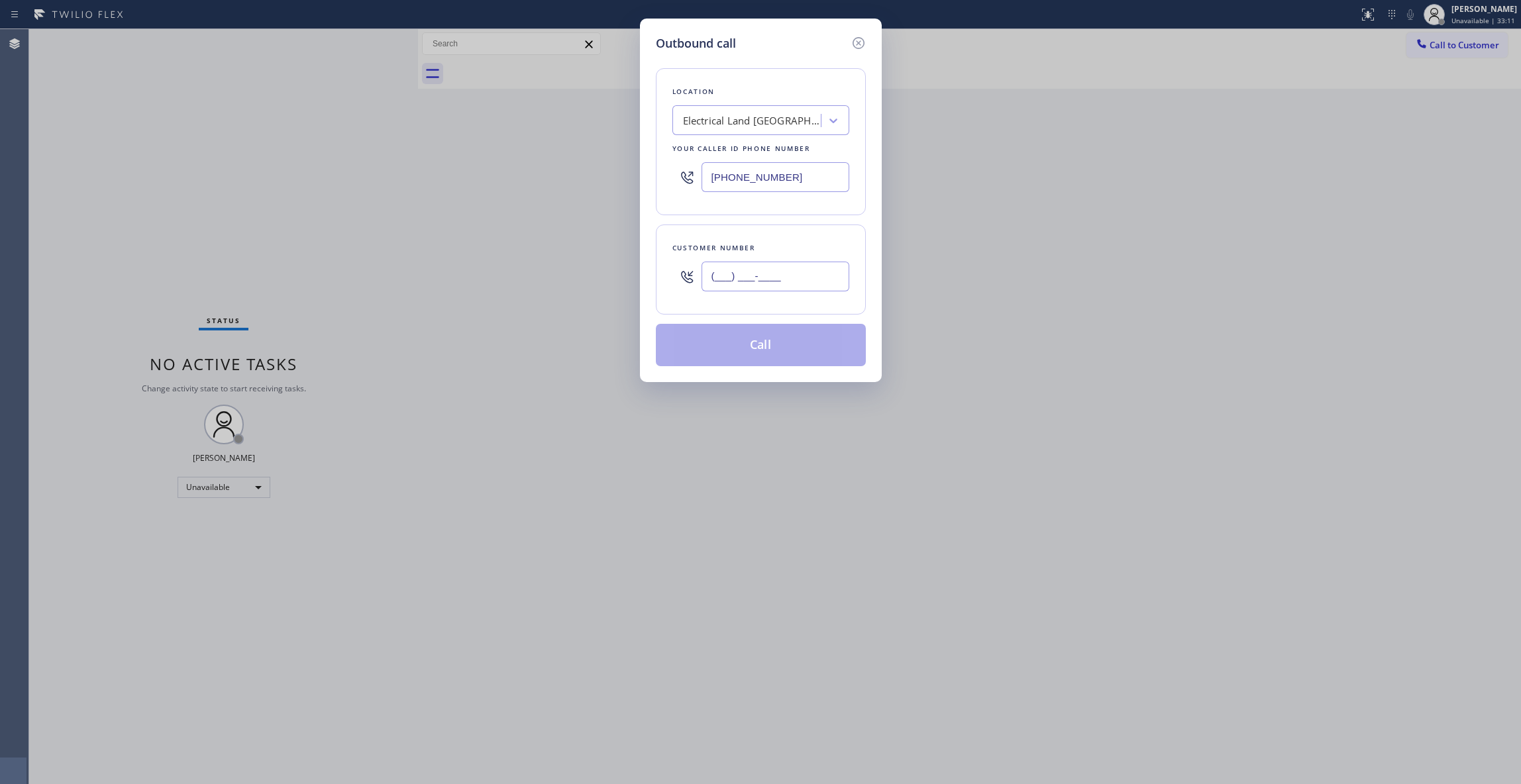
click at [709, 279] on input "(___) ___-____" at bounding box center [775, 276] width 148 height 30
paste input "609) 862-7430"
type input "[PHONE_NUMBER]"
click at [729, 337] on button "Call" at bounding box center [760, 345] width 210 height 43
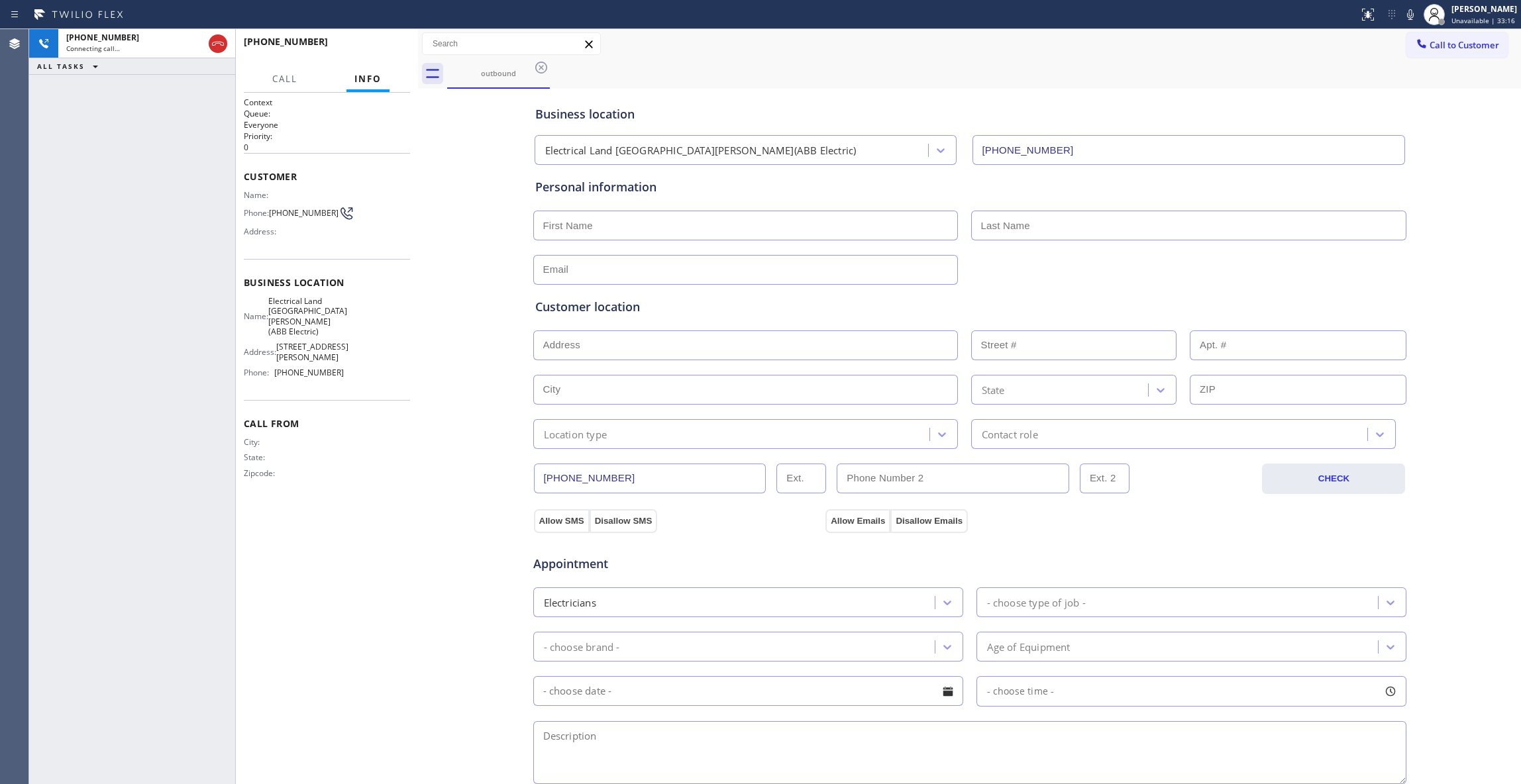
type input "[PHONE_NUMBER]"
click at [22, 206] on div "Agent Desktop" at bounding box center [14, 406] width 28 height 755
click at [216, 37] on icon at bounding box center [218, 43] width 16 height 16
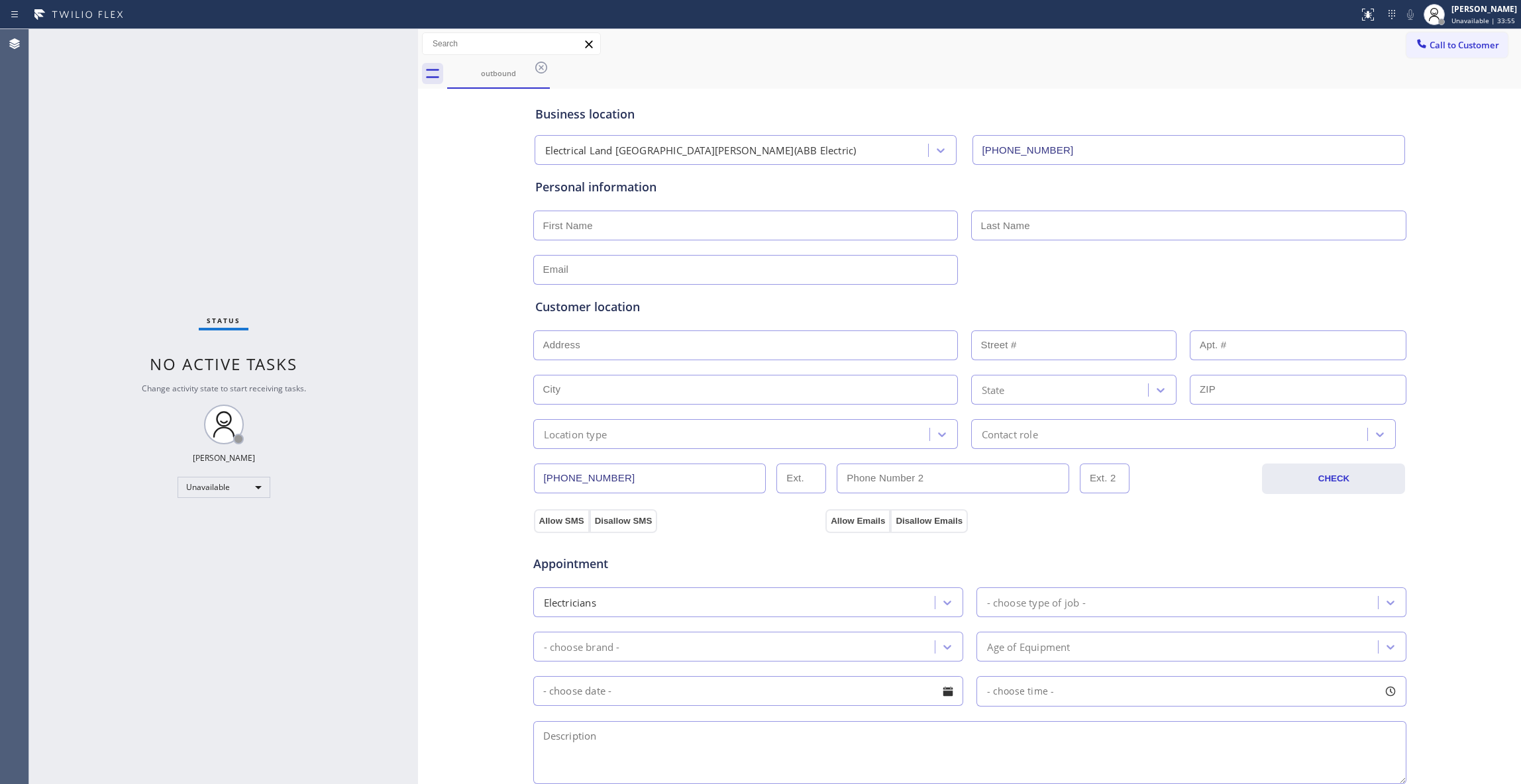
click at [541, 70] on icon at bounding box center [541, 67] width 16 height 16
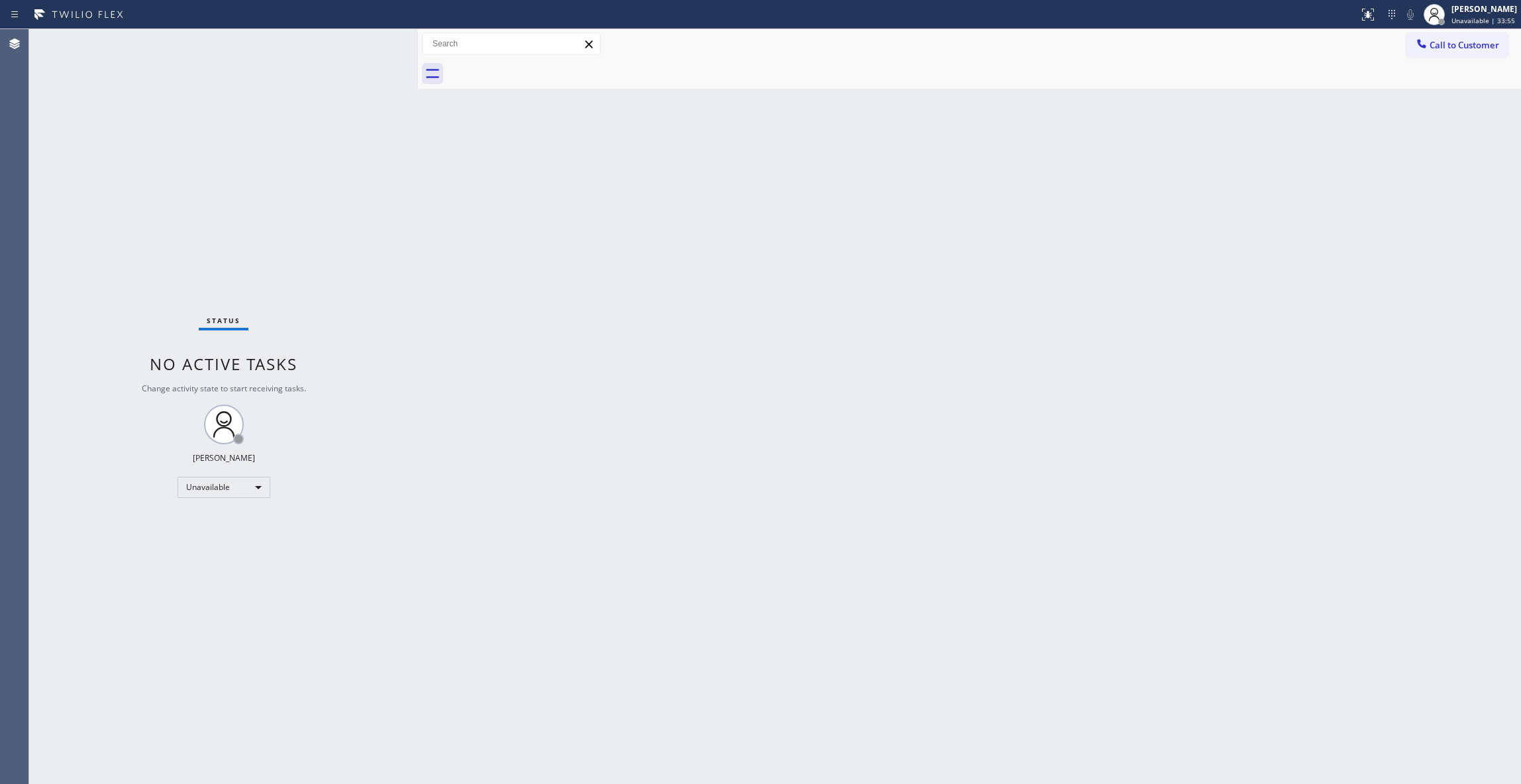
drag, startPoint x: 1476, startPoint y: 47, endPoint x: 1378, endPoint y: 61, distance: 99.0
click at [1476, 48] on span "Call to Customer" at bounding box center [1464, 45] width 70 height 12
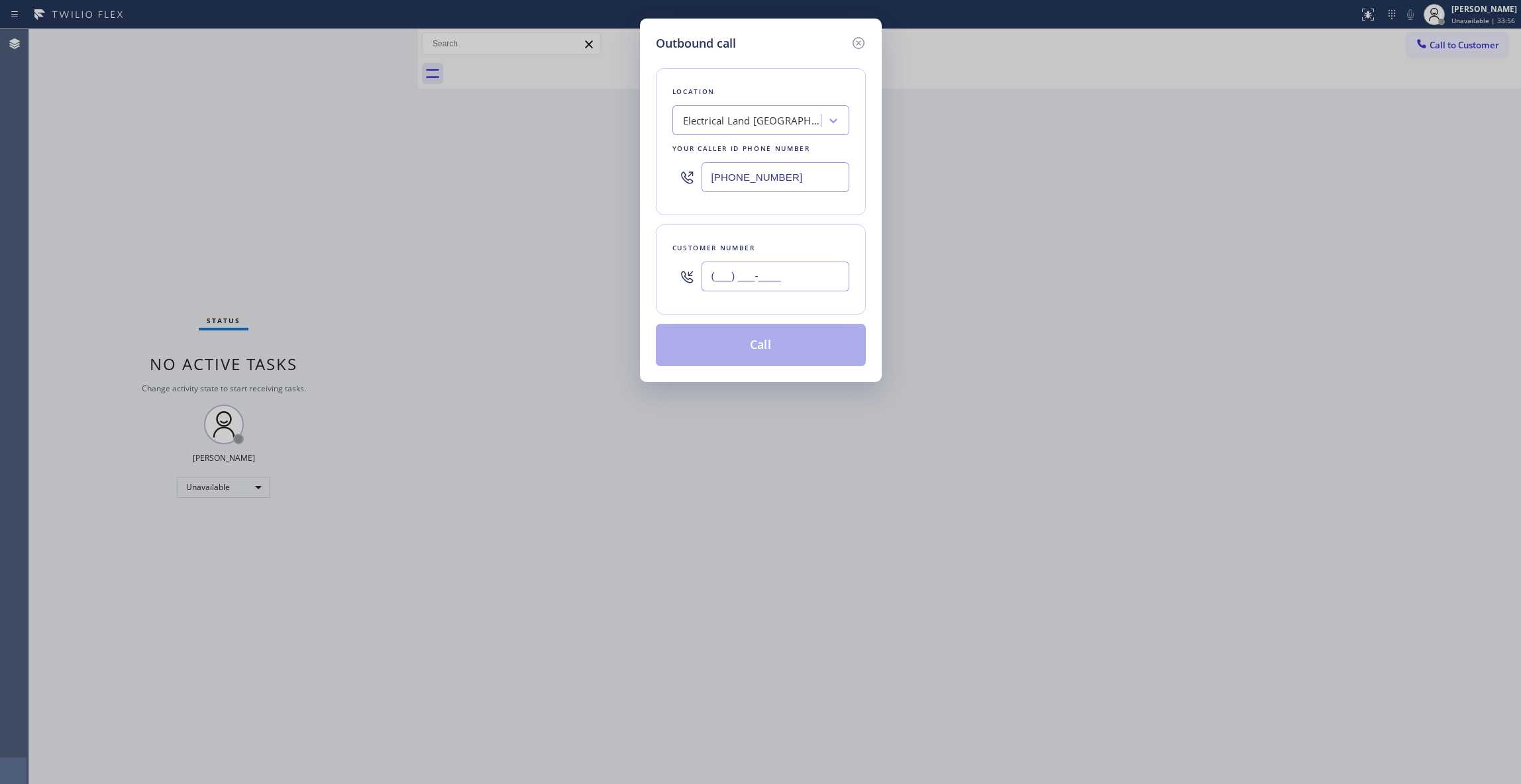
click at [755, 291] on input "(___) ___-____" at bounding box center [775, 276] width 148 height 30
paste input "609) 862-7430"
type input "[PHONE_NUMBER]"
drag, startPoint x: 742, startPoint y: 367, endPoint x: 735, endPoint y: 361, distance: 9.2
click at [735, 363] on button "Call" at bounding box center [760, 345] width 210 height 43
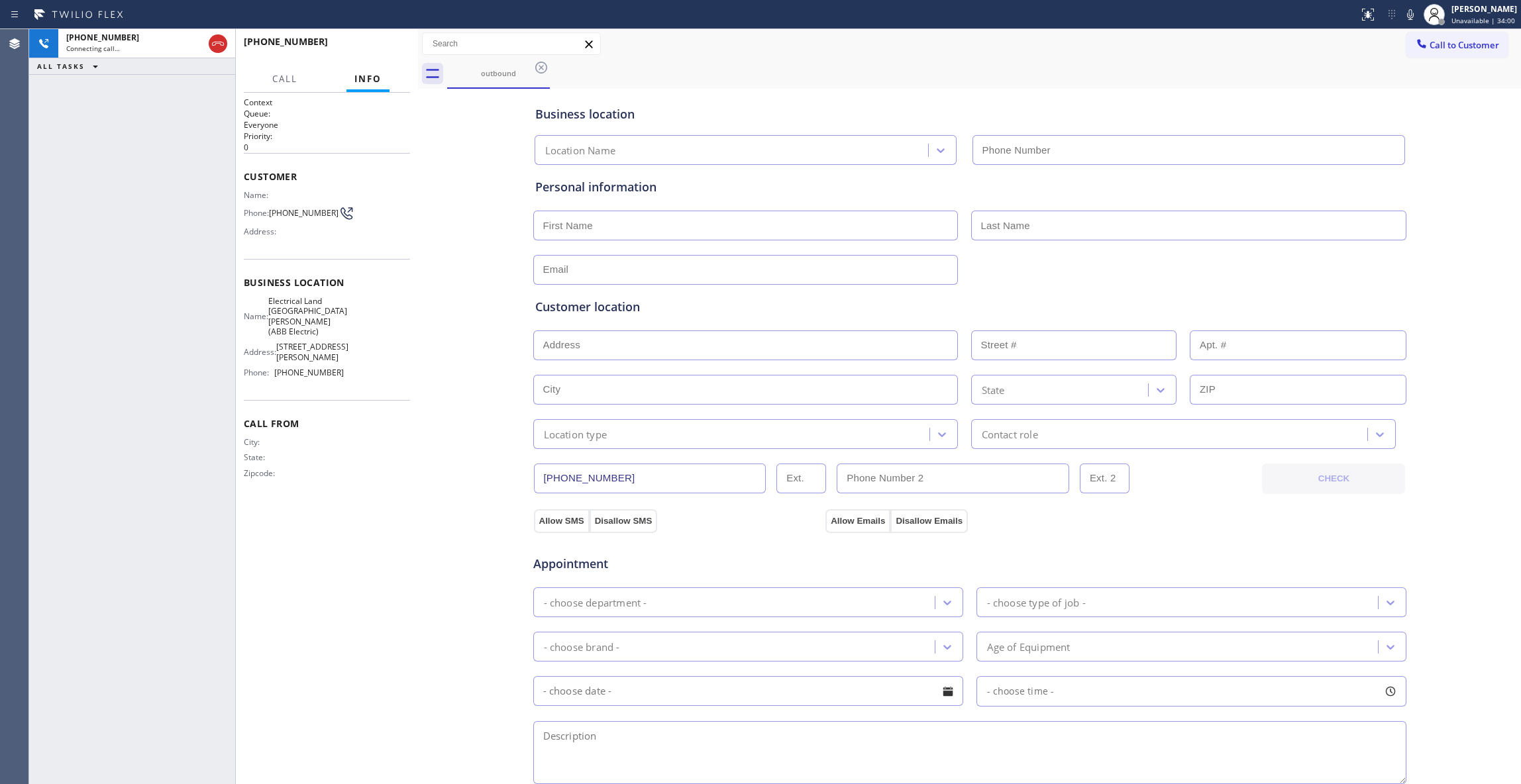
type input "[PHONE_NUMBER]"
click at [221, 47] on icon at bounding box center [218, 43] width 16 height 16
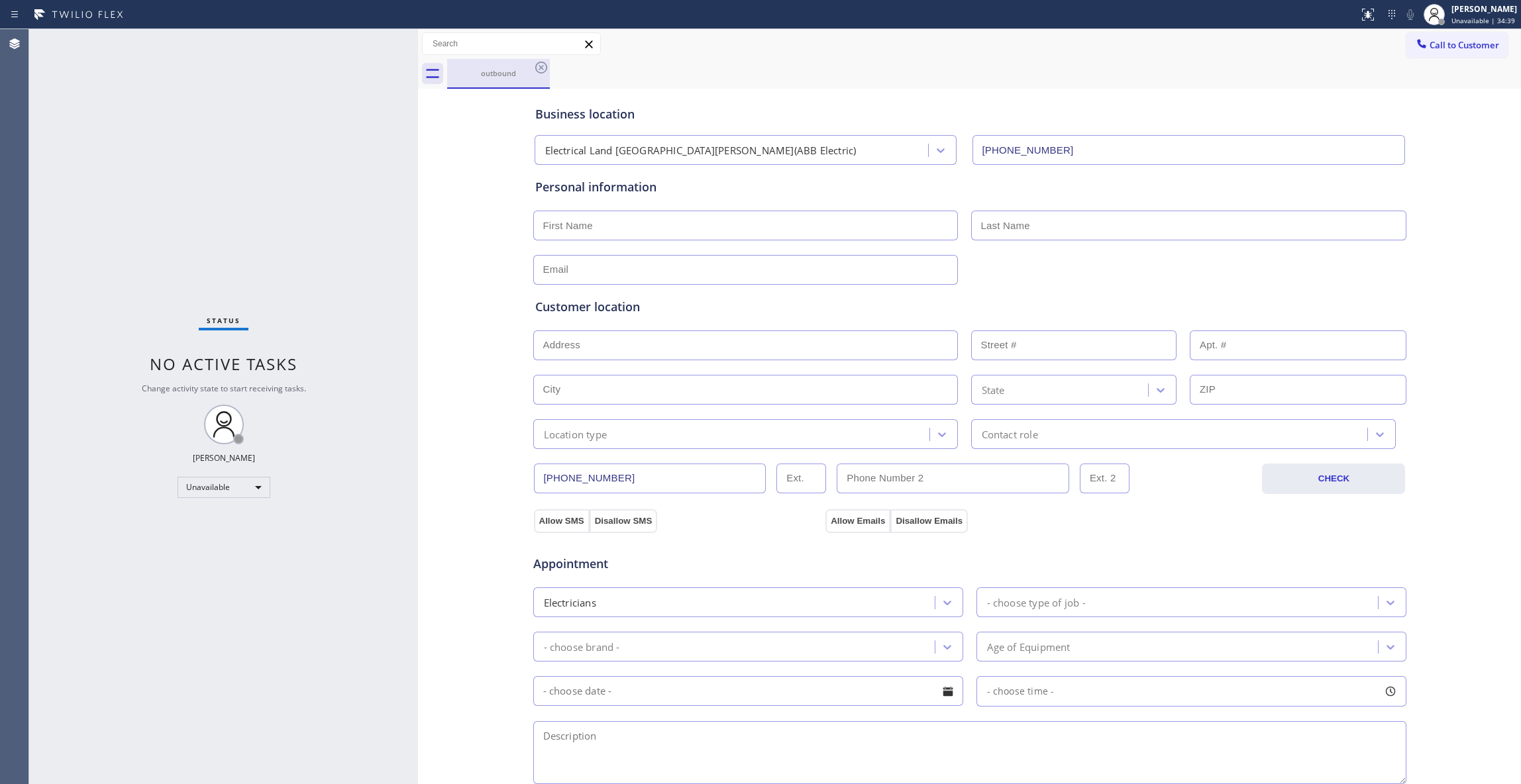
click at [534, 78] on div "outbound" at bounding box center [498, 73] width 100 height 28
drag, startPoint x: 538, startPoint y: 67, endPoint x: 1111, endPoint y: 69, distance: 573.0
click at [538, 67] on icon at bounding box center [541, 67] width 16 height 16
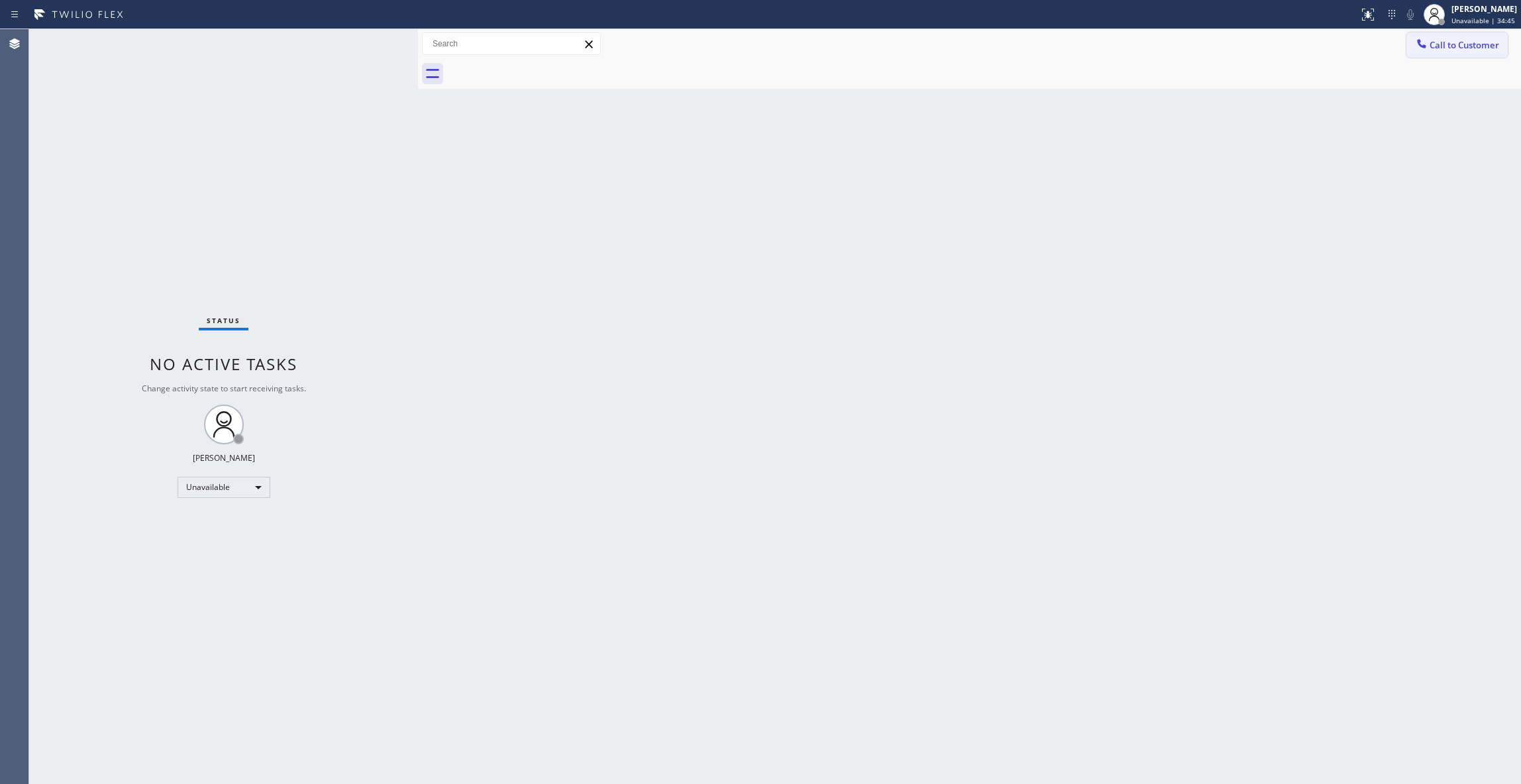
click at [1462, 43] on span "Call to Customer" at bounding box center [1464, 45] width 70 height 12
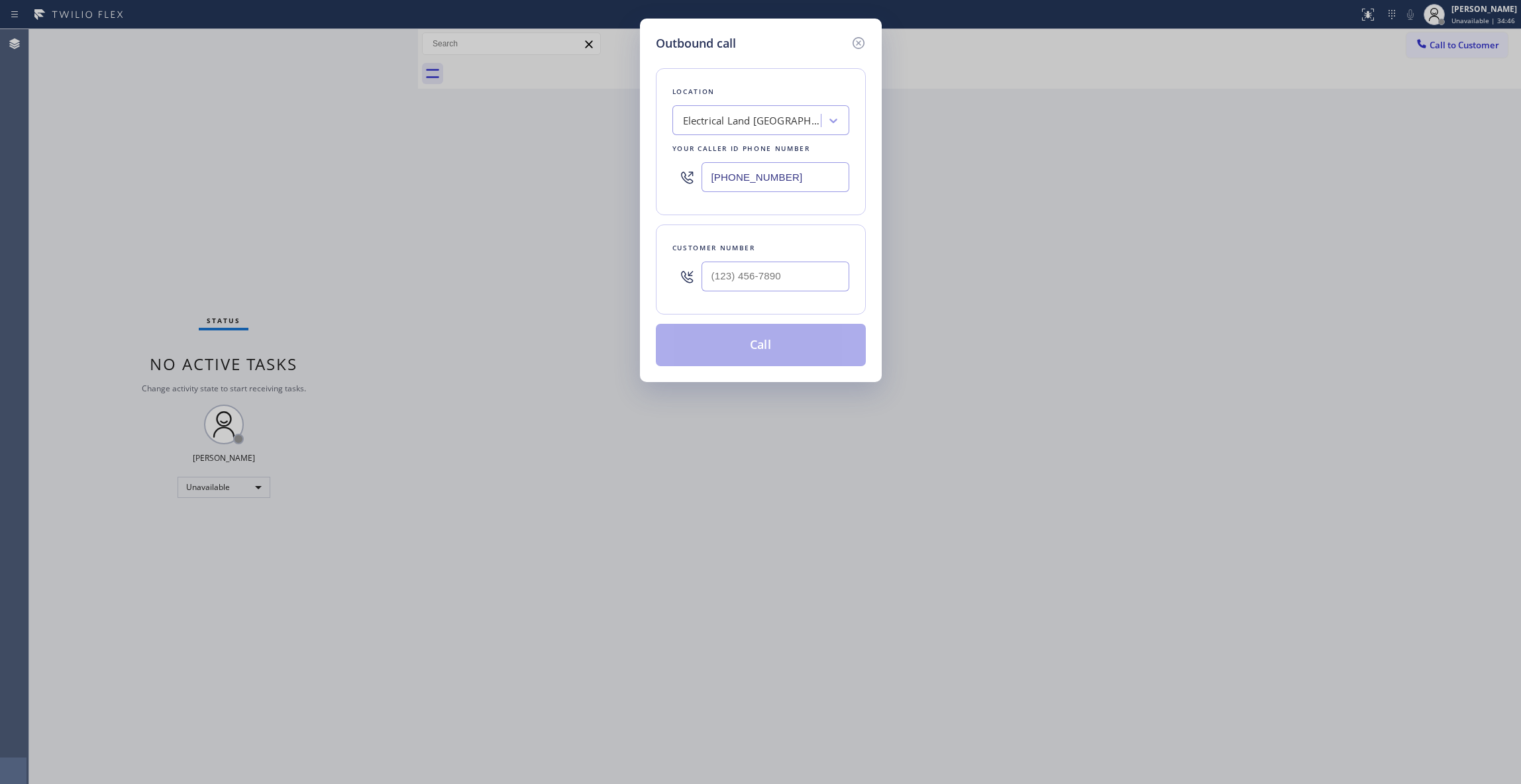
drag, startPoint x: 788, startPoint y: 182, endPoint x: 594, endPoint y: 236, distance: 201.4
click at [388, 195] on div "Outbound call Location Electrical Land [GEOGRAPHIC_DATA][PERSON_NAME](ABB Elect…" at bounding box center [760, 392] width 1521 height 784
paste input "888) 493-2313"
type input "[PHONE_NUMBER]"
click at [1132, 475] on div "Outbound call Location AC Experts TFN Your caller id phone number [PHONE_NUMBER…" at bounding box center [760, 392] width 1521 height 784
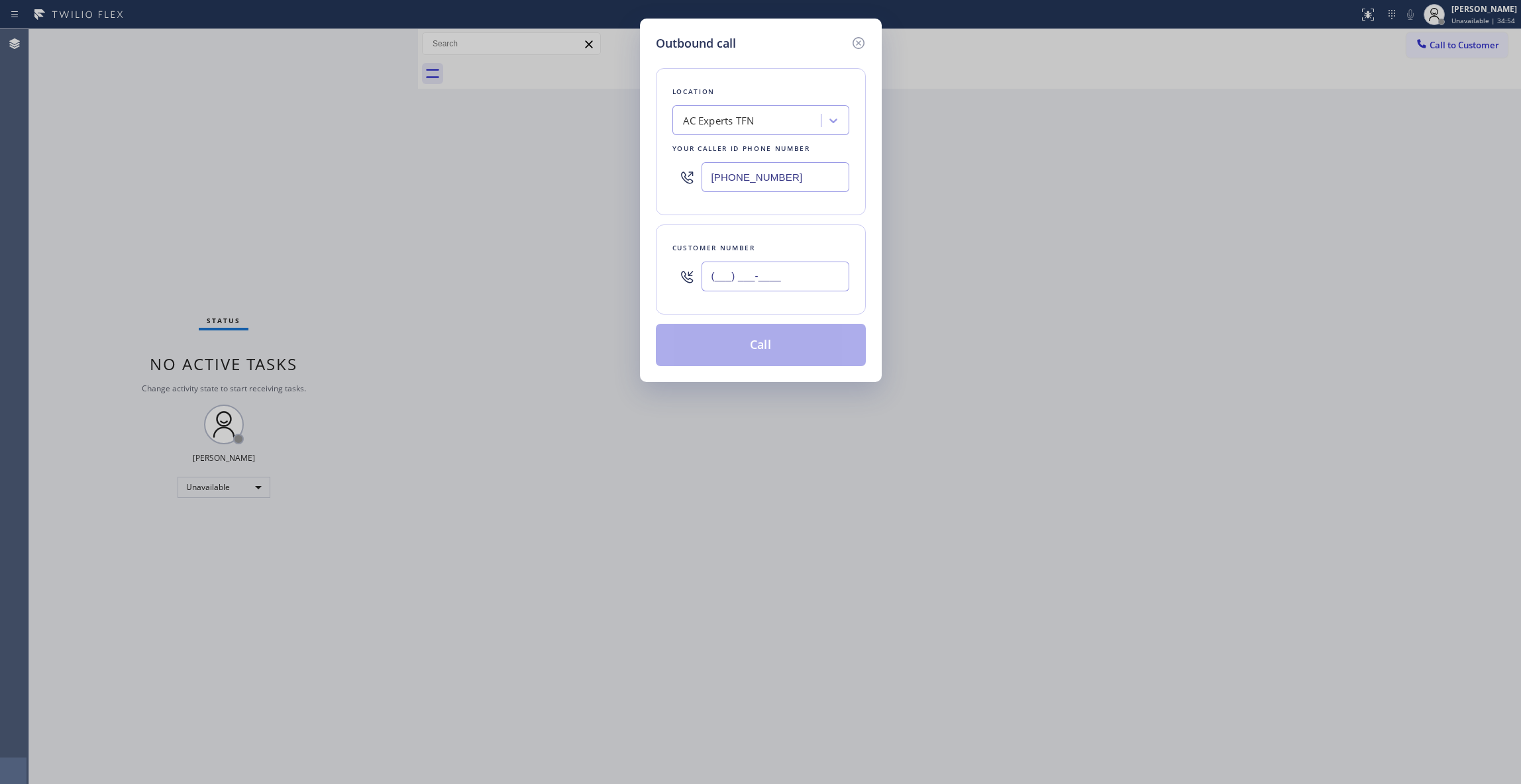
click at [792, 277] on input "(___) ___-____" at bounding box center [775, 276] width 148 height 30
paste input "626) 880-6122"
type input "[PHONE_NUMBER]"
click at [718, 343] on button "Call" at bounding box center [760, 345] width 210 height 43
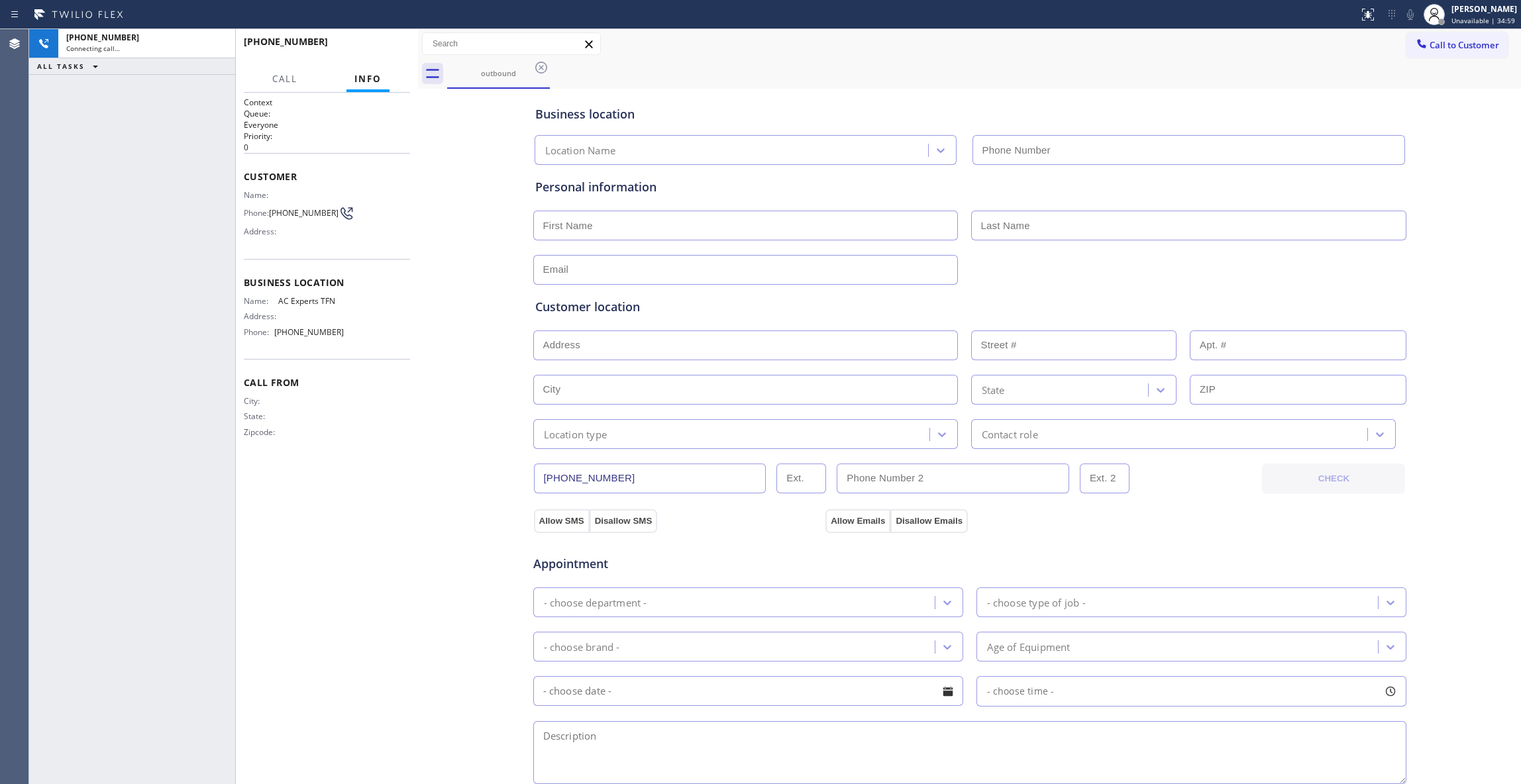
type input "[PHONE_NUMBER]"
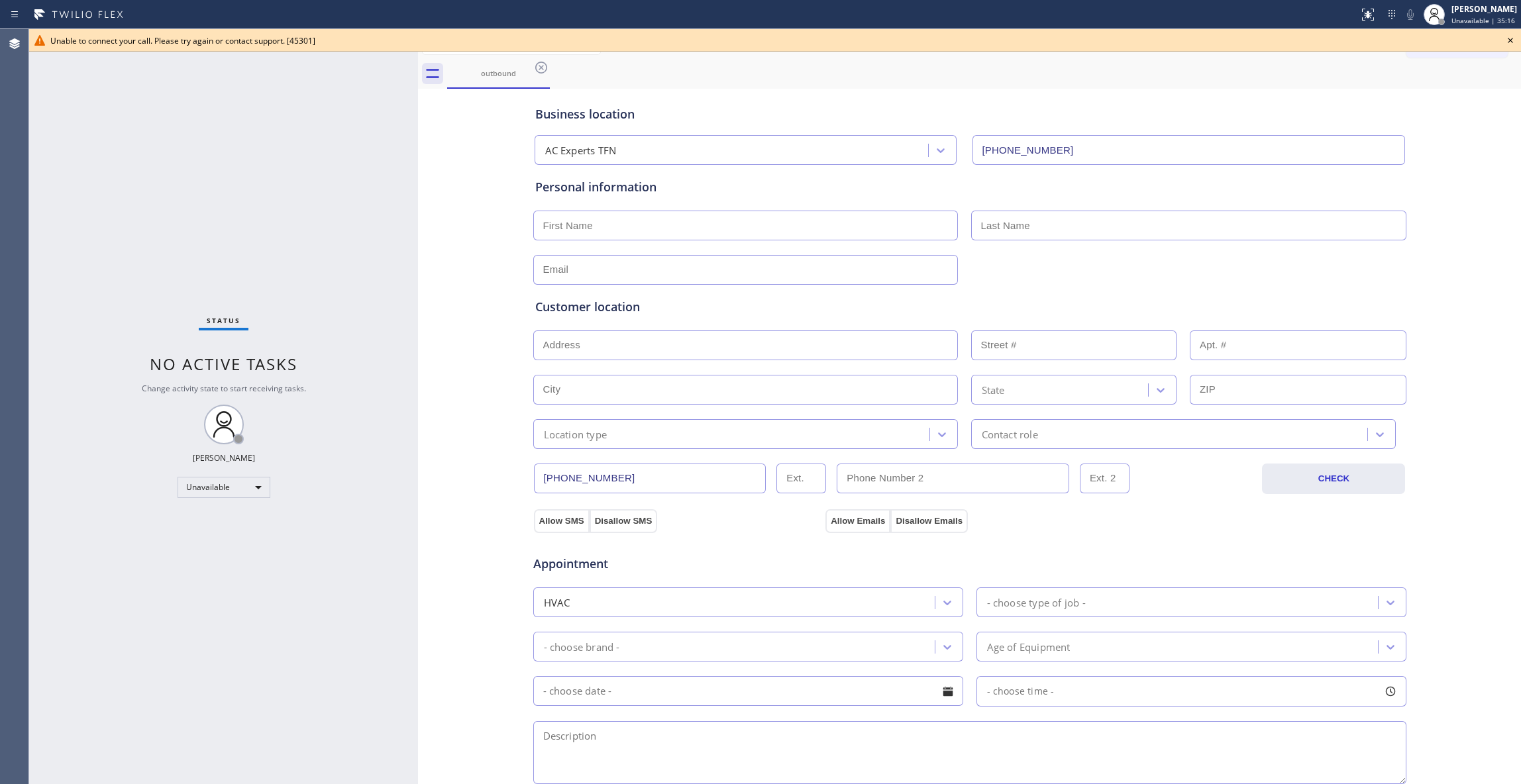
drag, startPoint x: 38, startPoint y: 372, endPoint x: 205, endPoint y: 20, distance: 389.6
click at [38, 361] on div "Status No active tasks Change activity state to start receiving tasks. [PERSON_…" at bounding box center [223, 406] width 389 height 755
click at [539, 67] on icon at bounding box center [541, 67] width 16 height 16
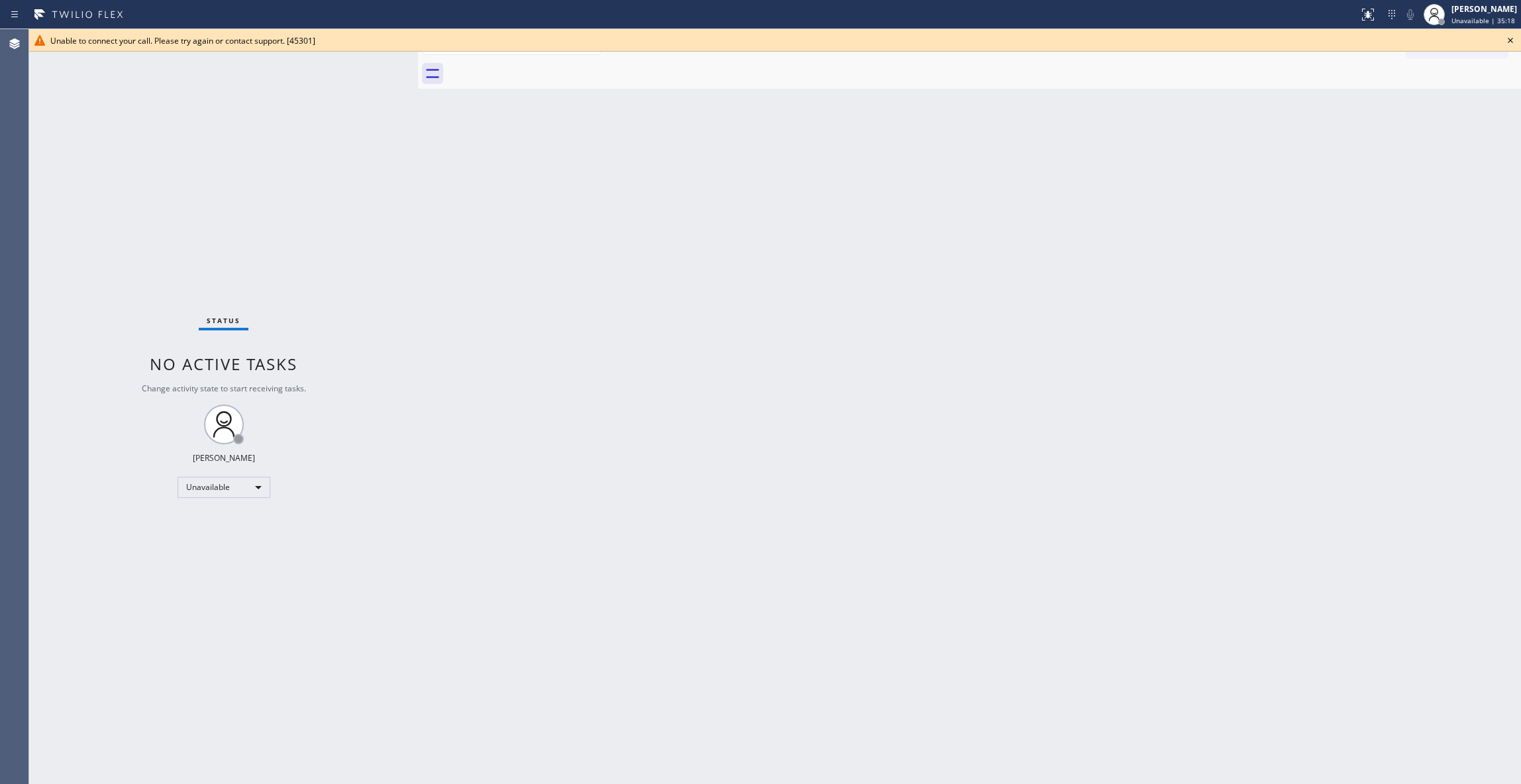
click at [1511, 41] on icon at bounding box center [1510, 41] width 6 height 6
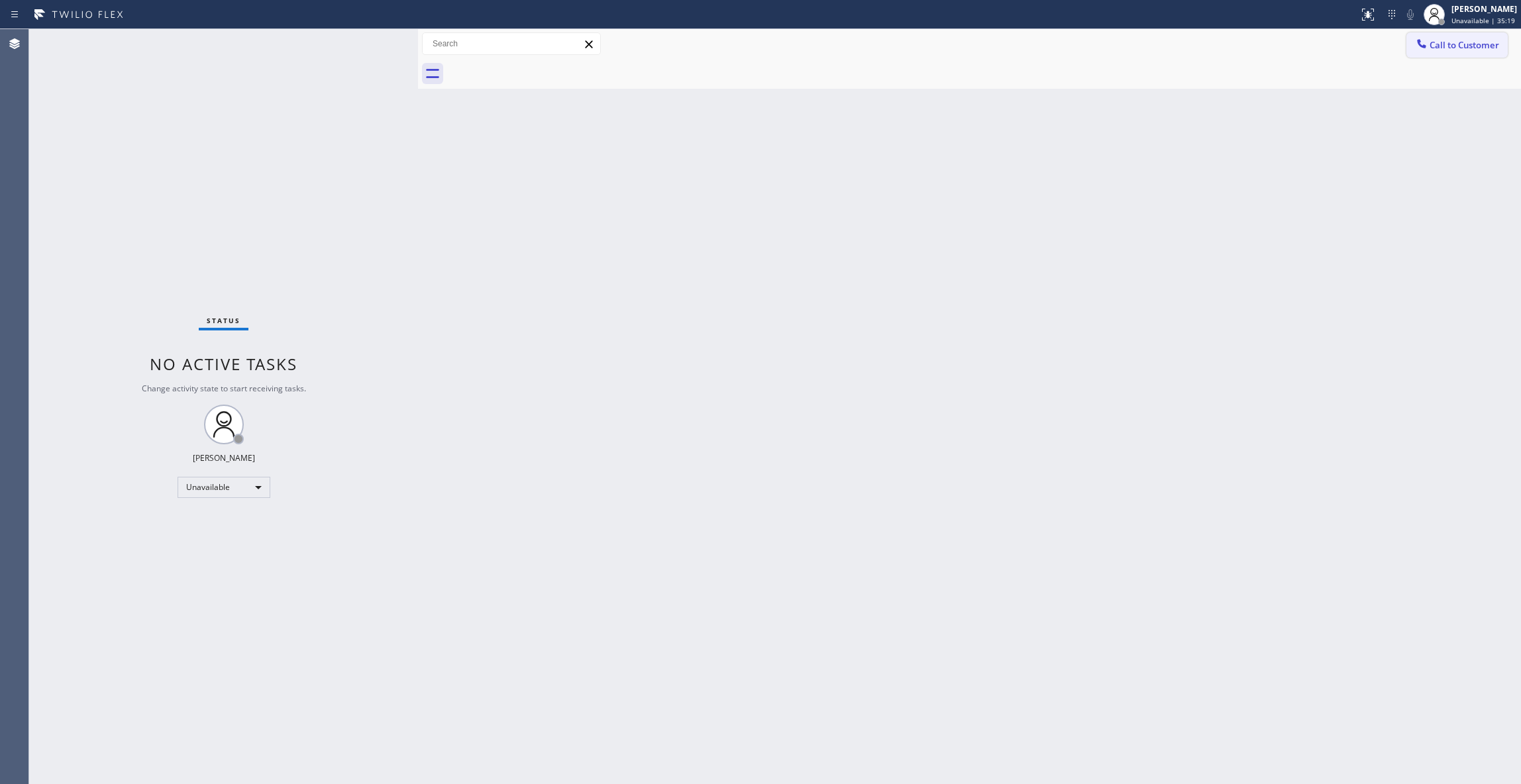
click at [1493, 45] on span "Call to Customer" at bounding box center [1464, 45] width 70 height 12
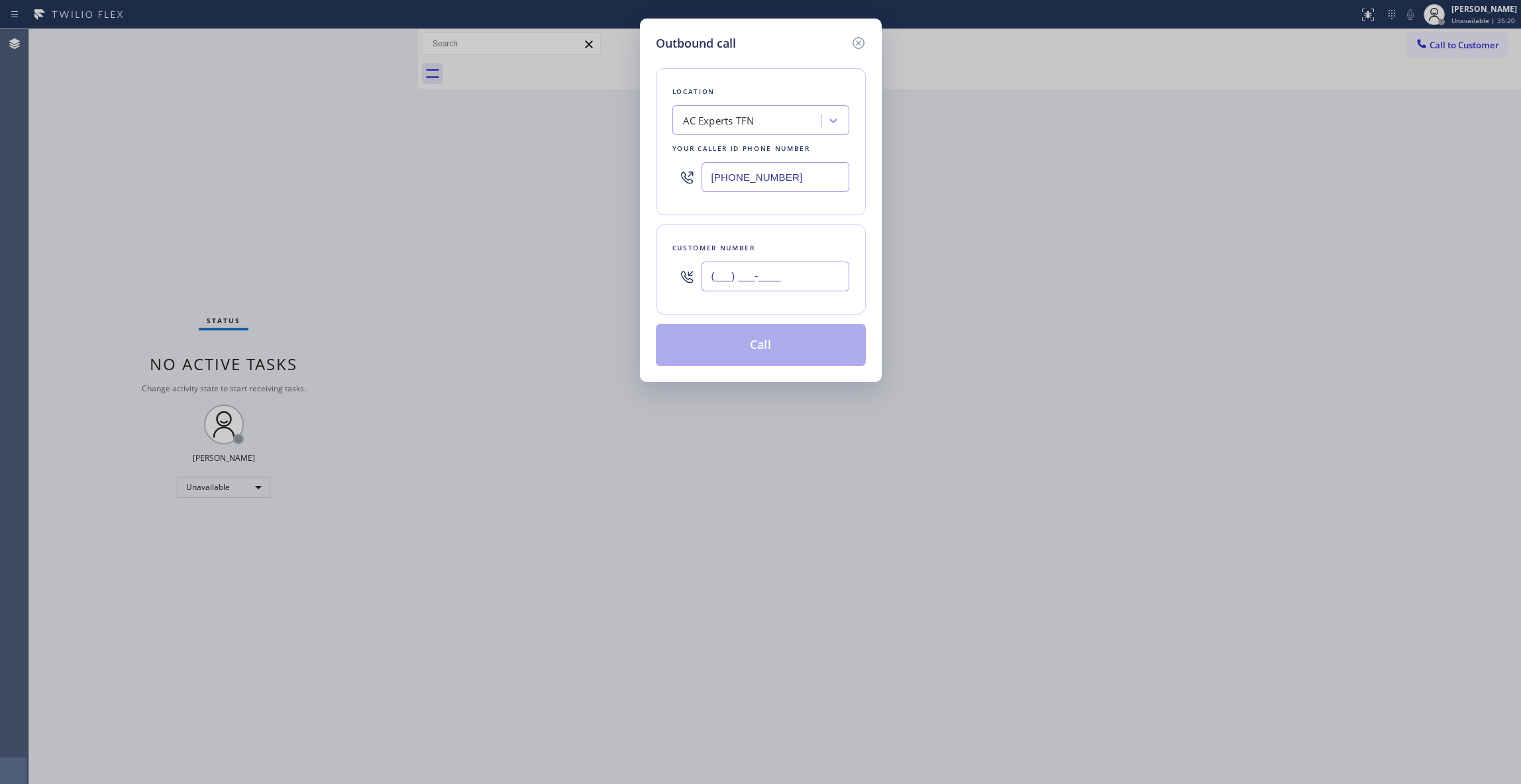
click at [764, 287] on input "(___) ___-____" at bounding box center [775, 276] width 148 height 30
paste input "626) 880-6122"
type input "[PHONE_NUMBER]"
click at [769, 350] on button "Call" at bounding box center [760, 345] width 210 height 43
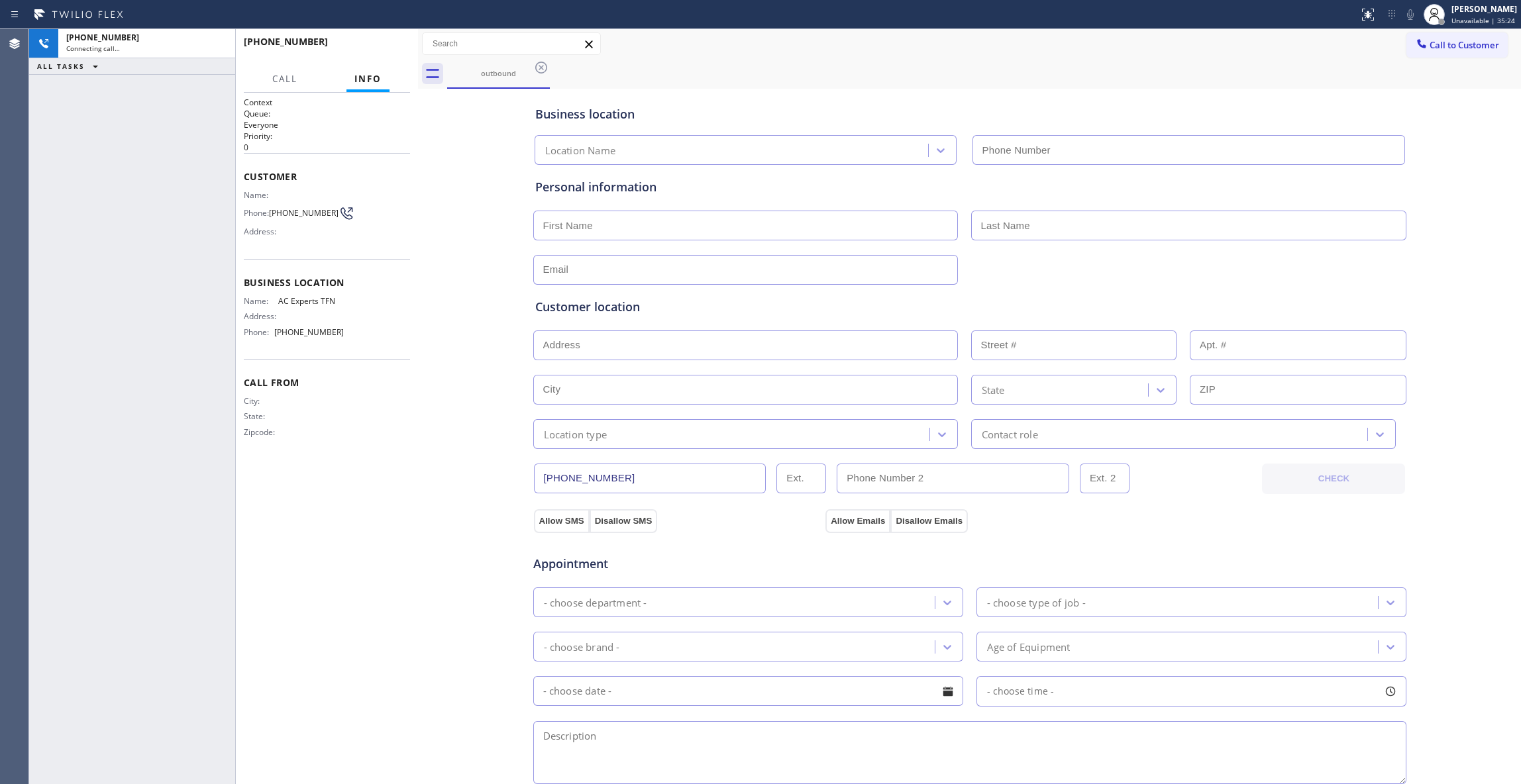
type input "[PHONE_NUMBER]"
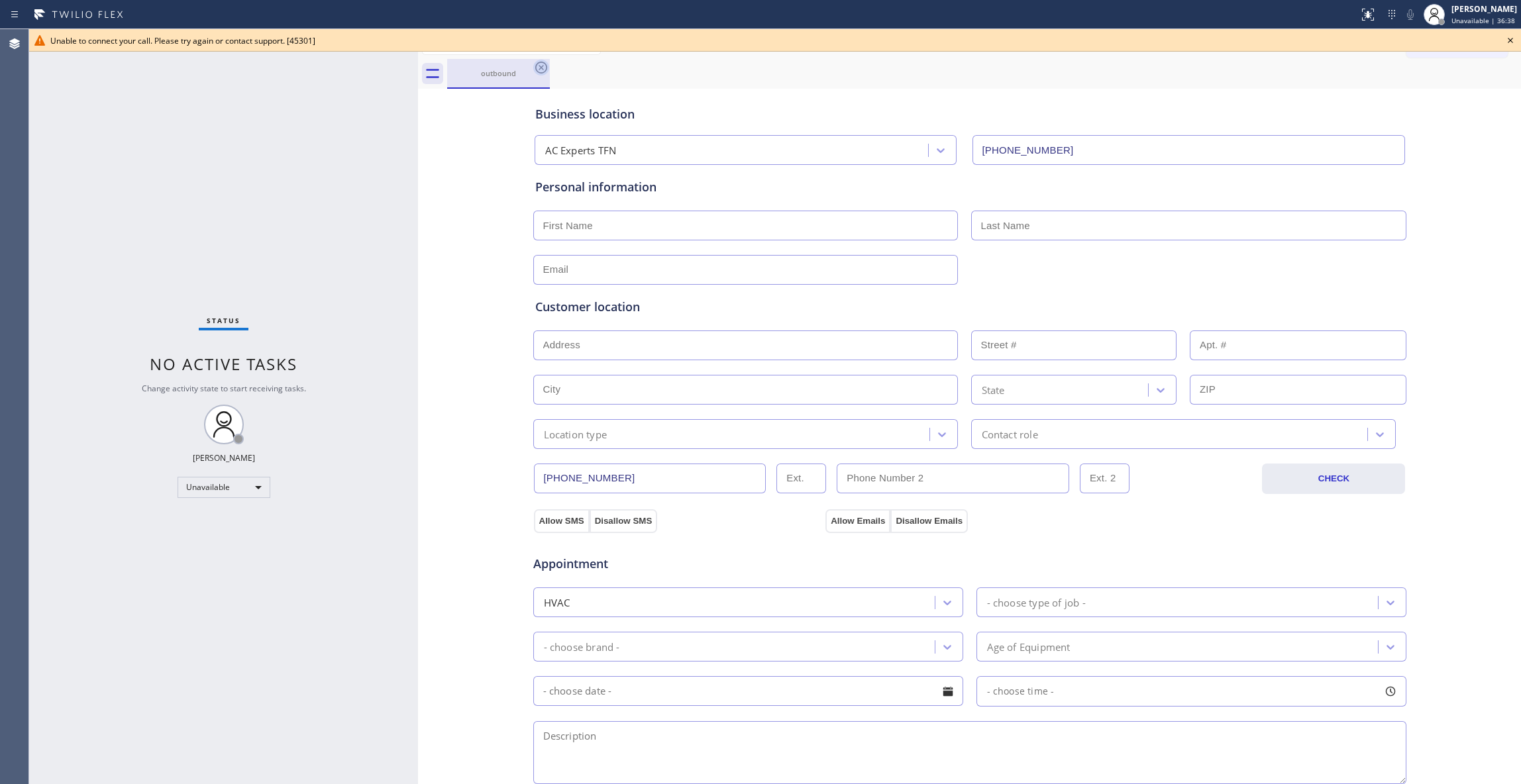
click at [538, 66] on icon at bounding box center [541, 67] width 16 height 16
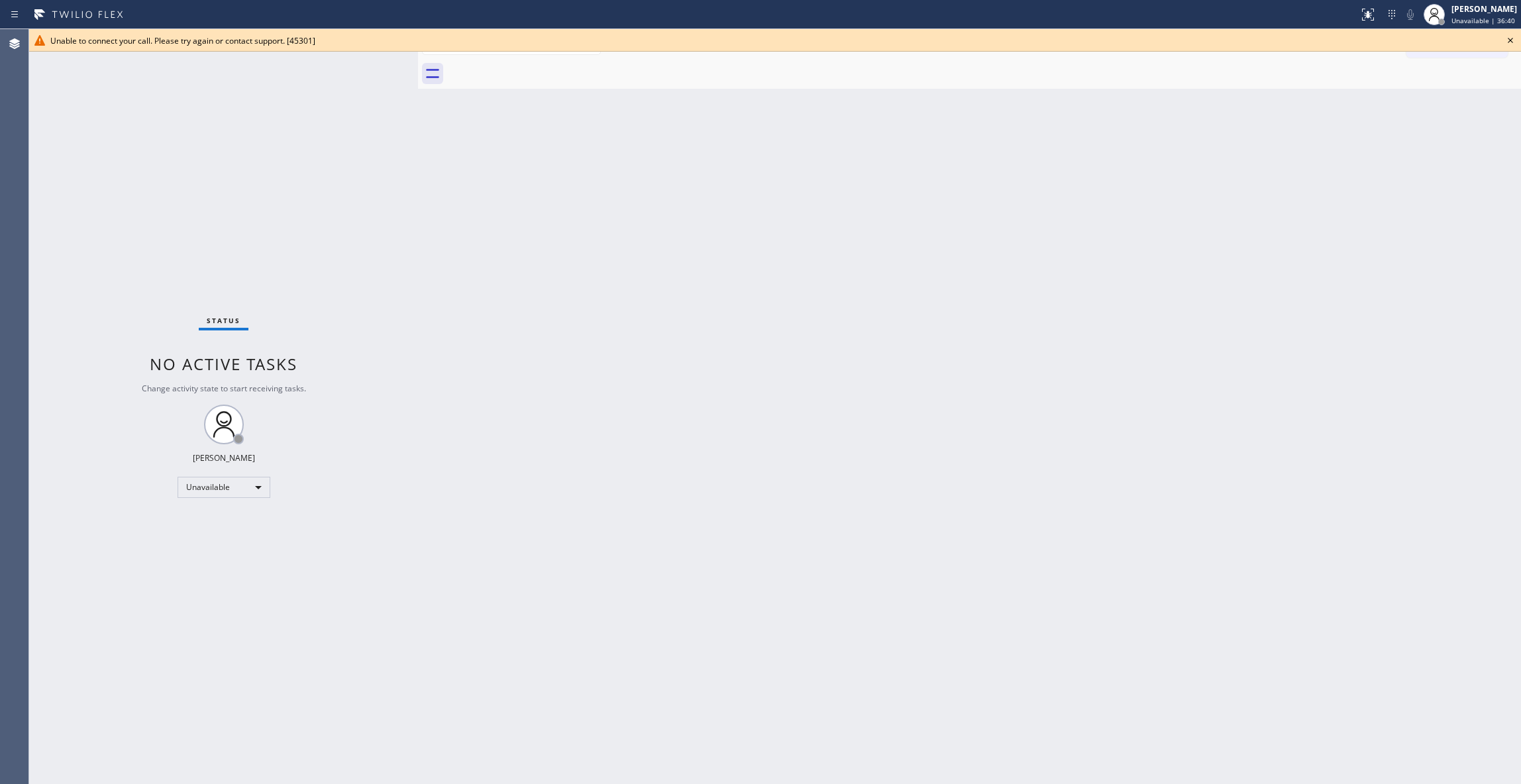
click at [1511, 39] on icon at bounding box center [1510, 40] width 16 height 16
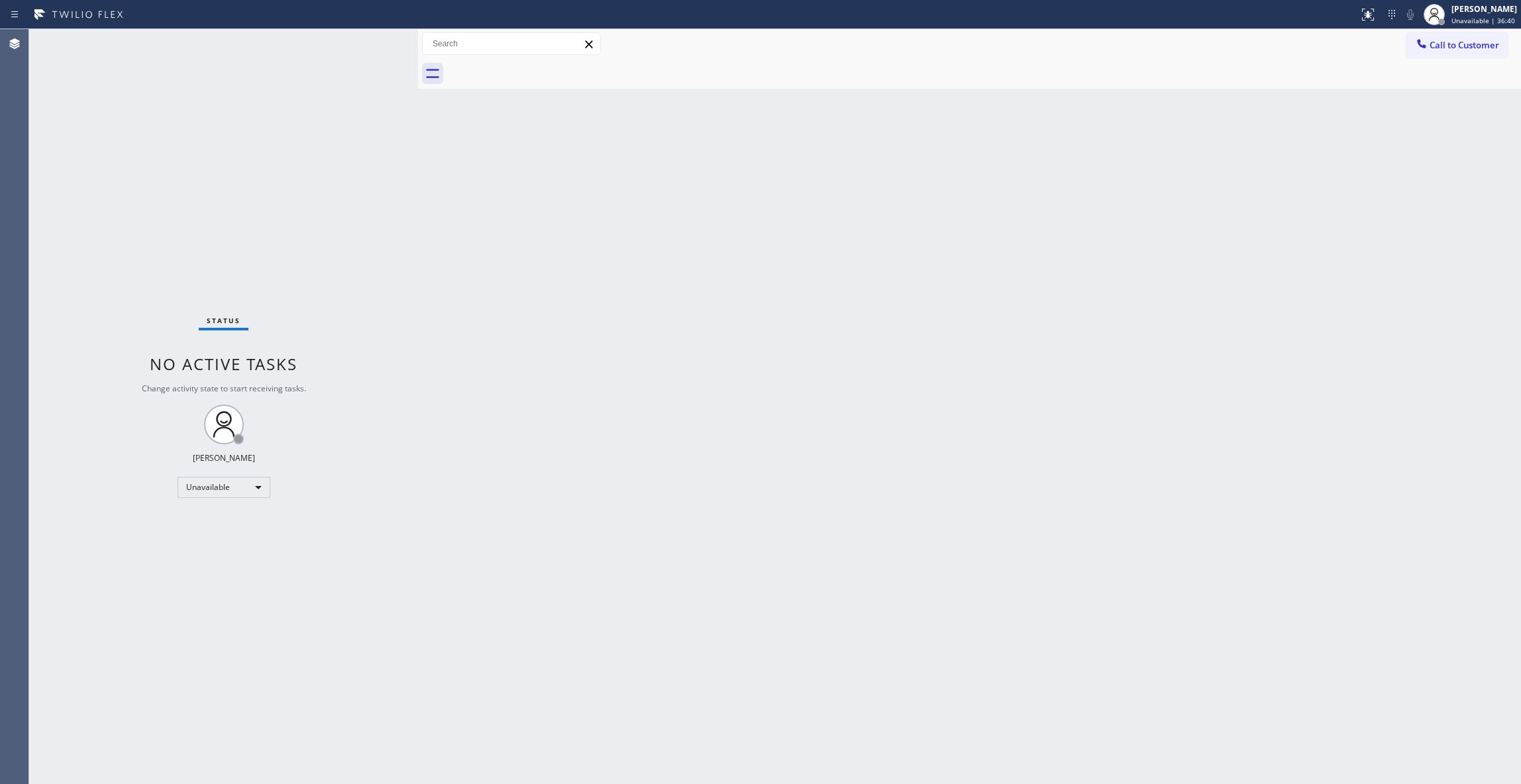
click at [1503, 32] on button "Call to Customer" at bounding box center [1456, 45] width 101 height 25
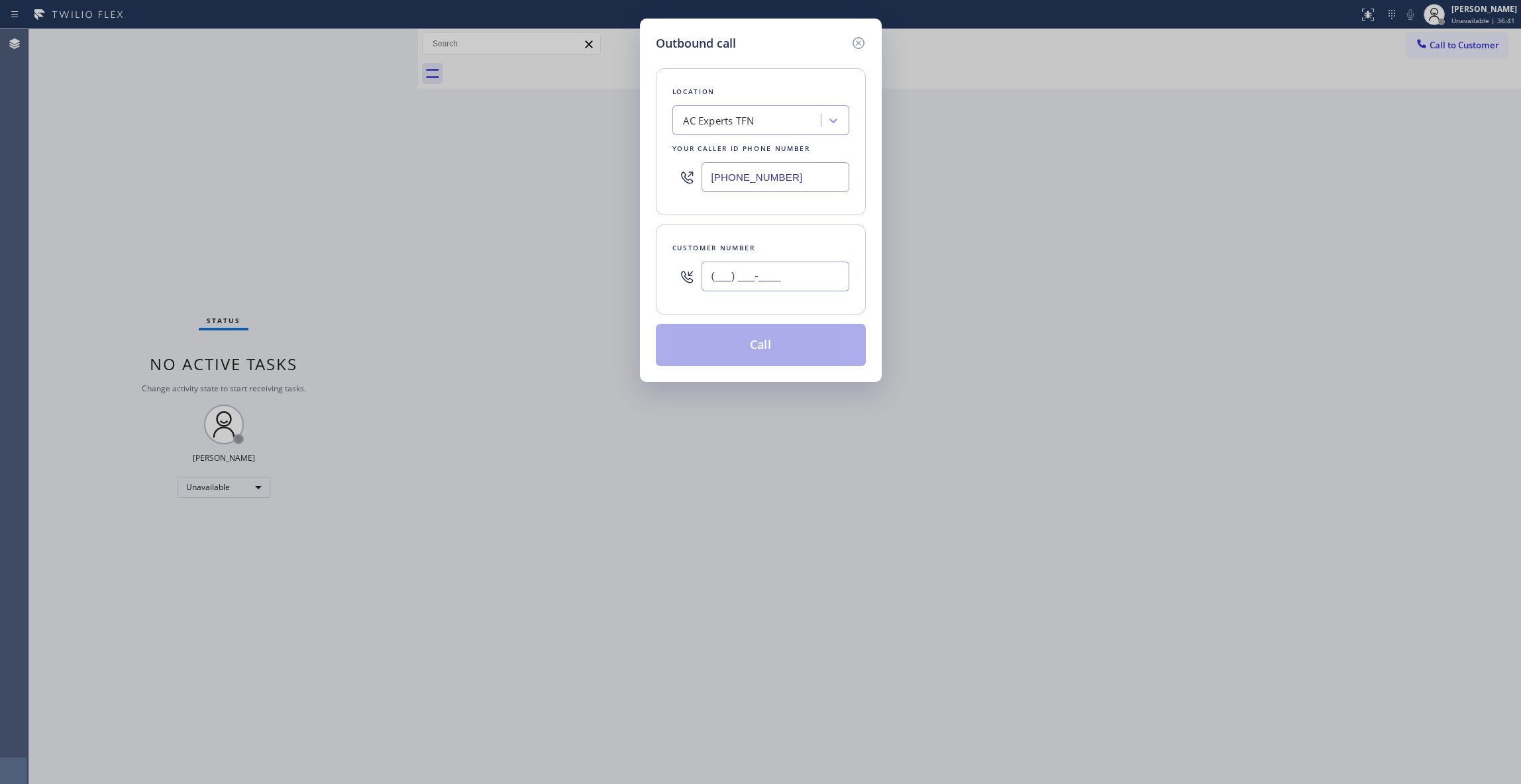
click at [785, 279] on input "(___) ___-____" at bounding box center [775, 276] width 148 height 30
paste input "626) 880-6122"
type input "[PHONE_NUMBER]"
click at [786, 339] on button "Call" at bounding box center [760, 345] width 210 height 43
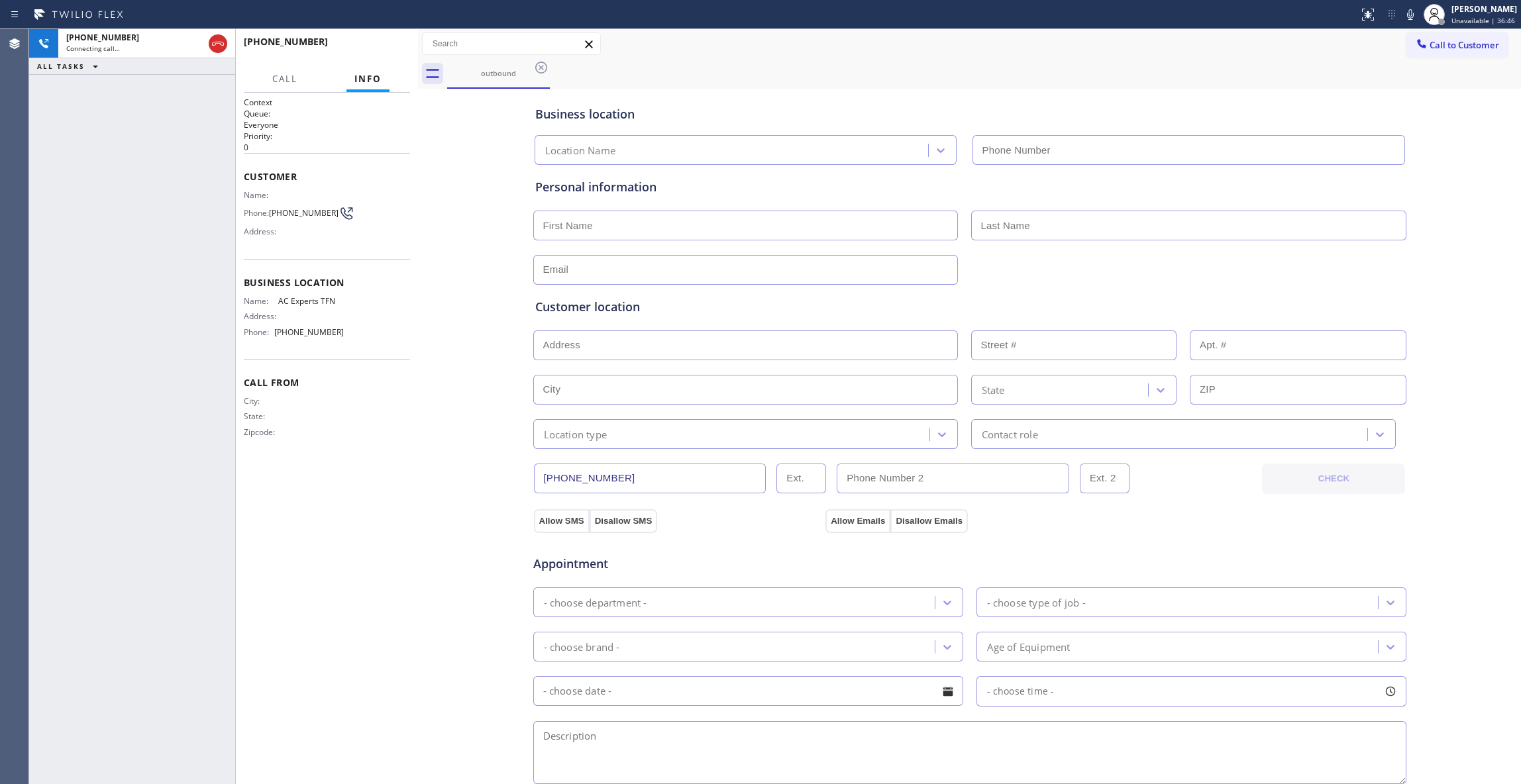
type input "[PHONE_NUMBER]"
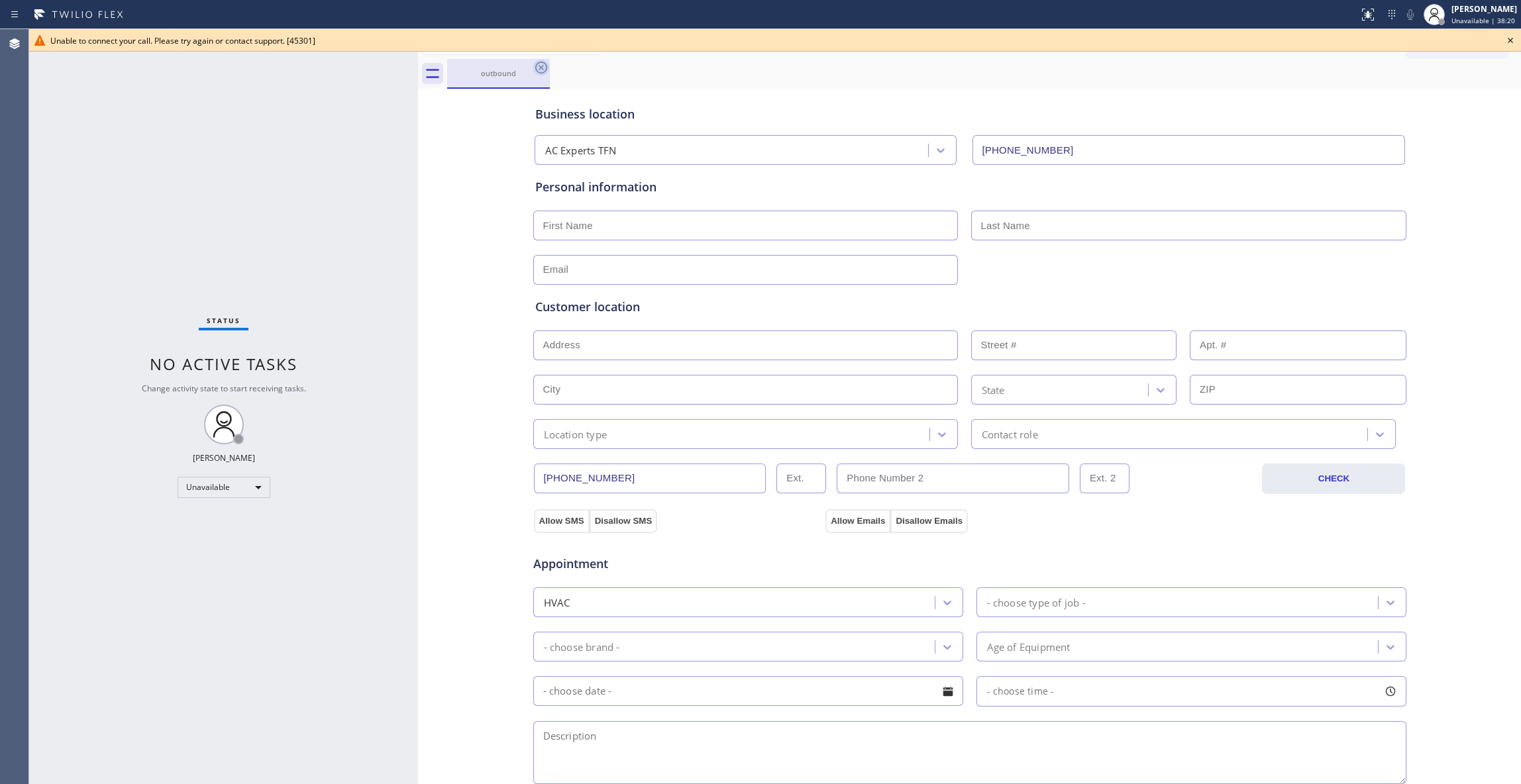
click at [541, 70] on icon at bounding box center [541, 67] width 16 height 16
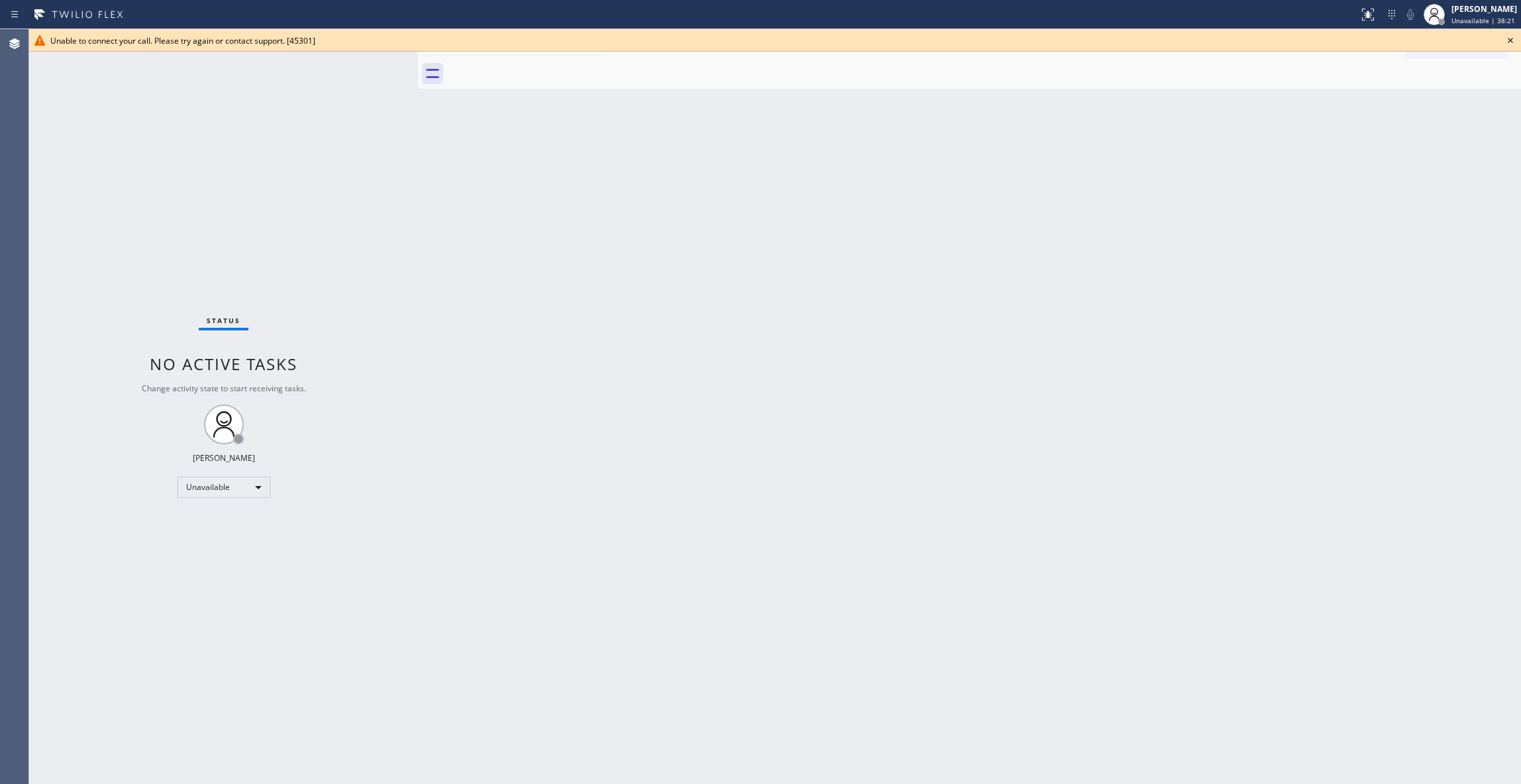
click at [1514, 37] on icon at bounding box center [1510, 40] width 16 height 16
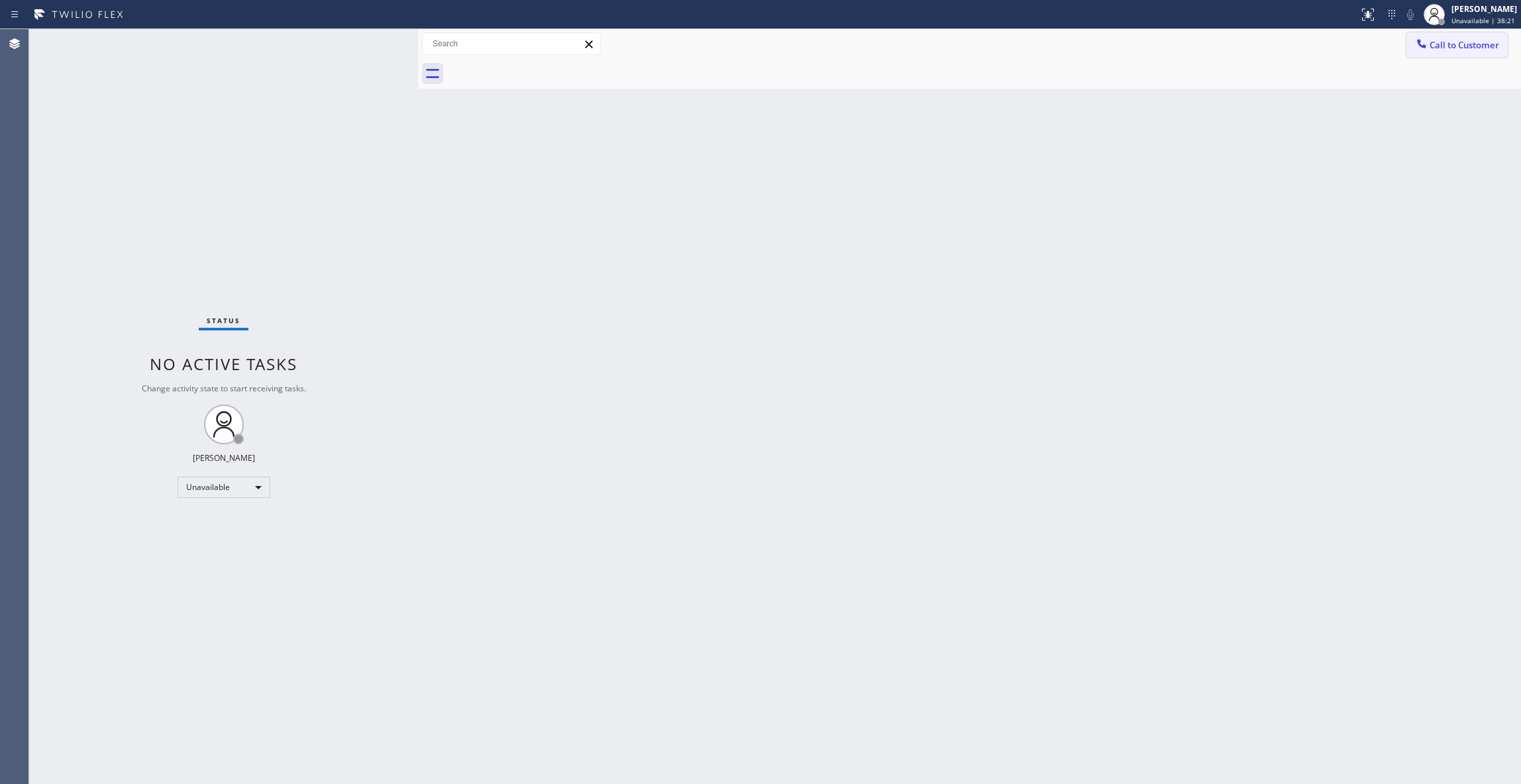
click at [1494, 43] on span "Call to Customer" at bounding box center [1464, 45] width 70 height 12
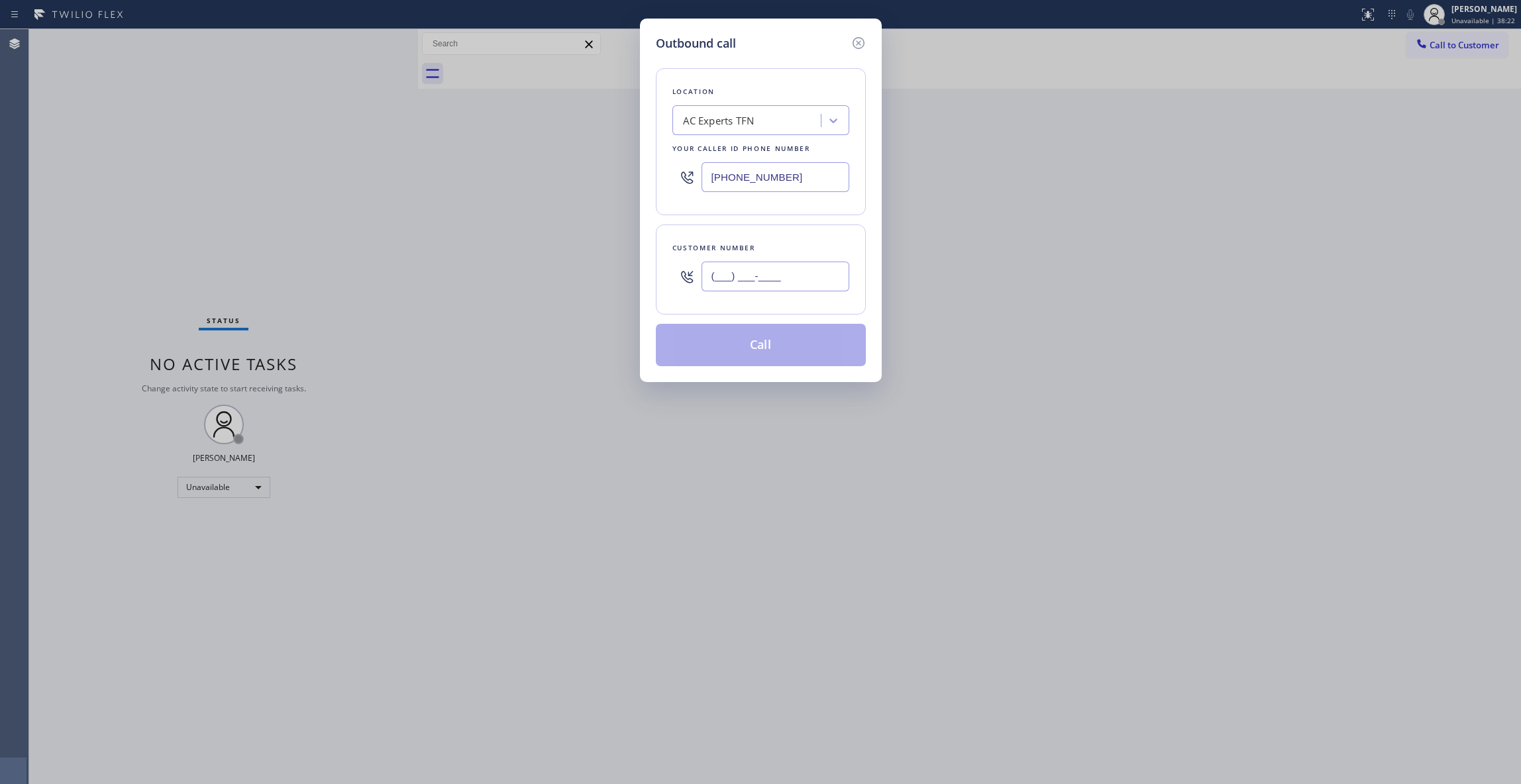
click at [769, 284] on input "(___) ___-____" at bounding box center [775, 276] width 148 height 30
paste input "626) 880-6122"
type input "[PHONE_NUMBER]"
click at [743, 354] on button "Call" at bounding box center [760, 345] width 210 height 43
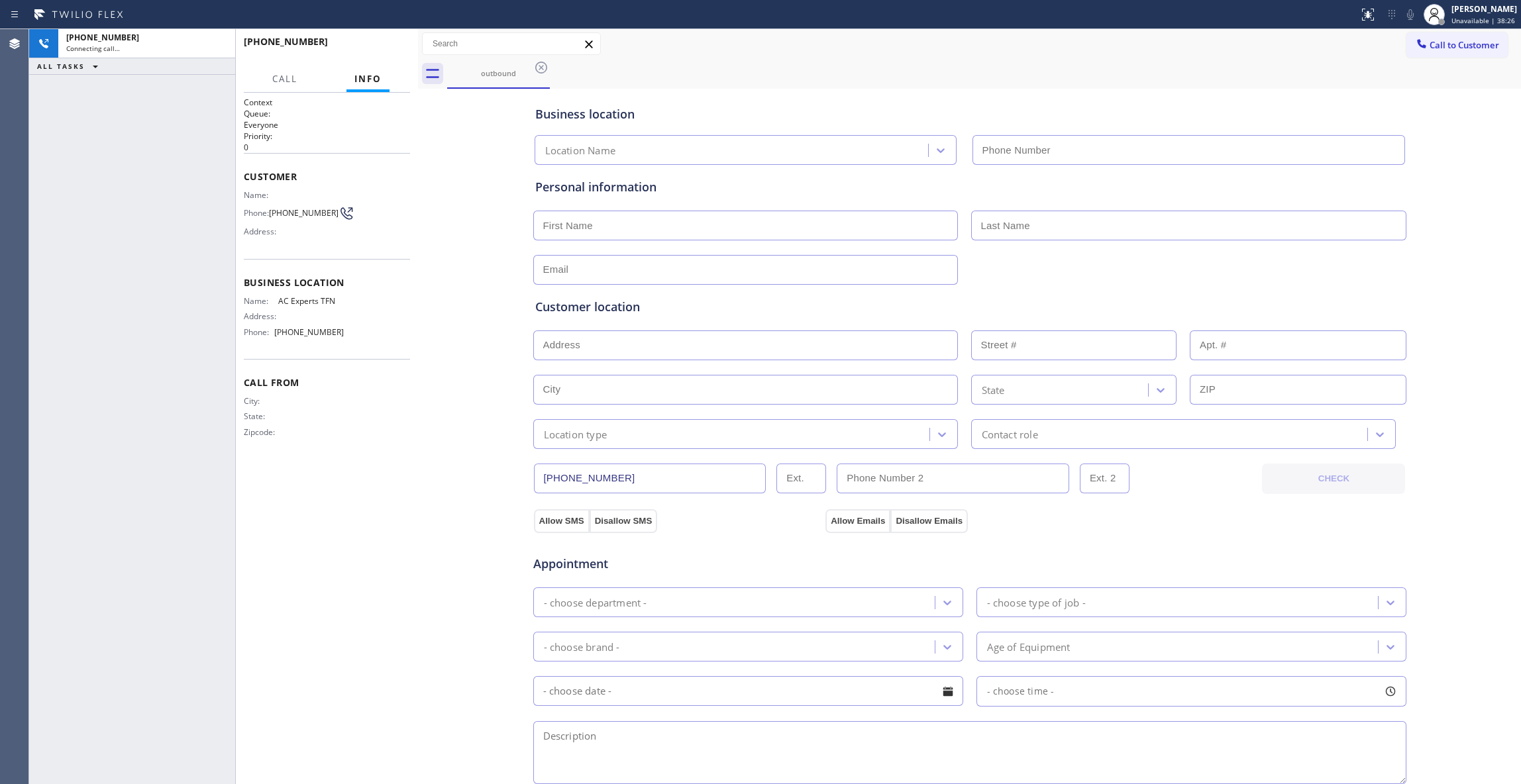
type input "[PHONE_NUMBER]"
click at [372, 533] on div "Context Queue: Everyone Priority: 0 Customer Name: Phone: [PHONE_NUMBER] Addres…" at bounding box center [326, 438] width 166 height 684
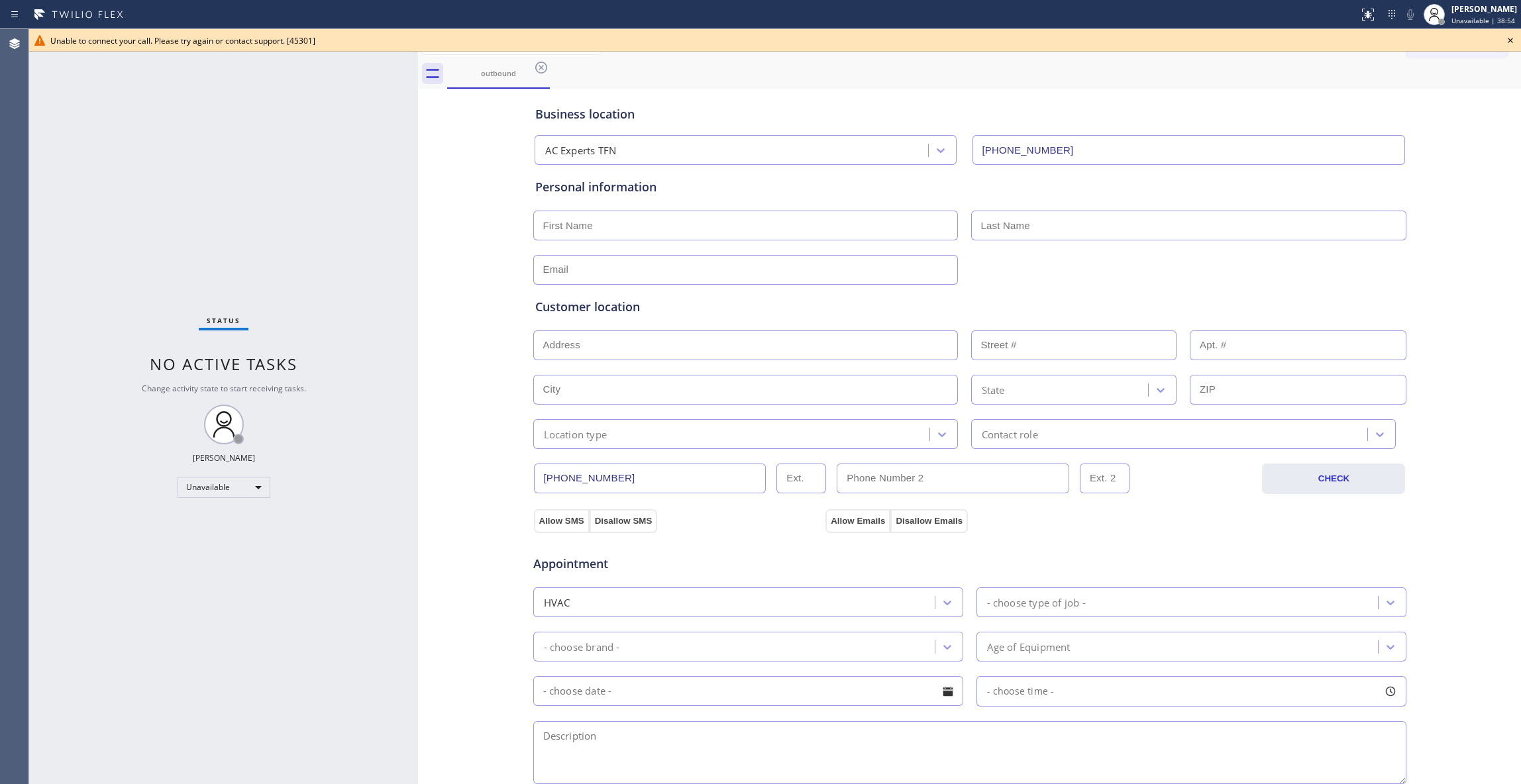
drag, startPoint x: 1507, startPoint y: 41, endPoint x: 857, endPoint y: 112, distance: 653.9
click at [1508, 41] on icon at bounding box center [1510, 40] width 16 height 16
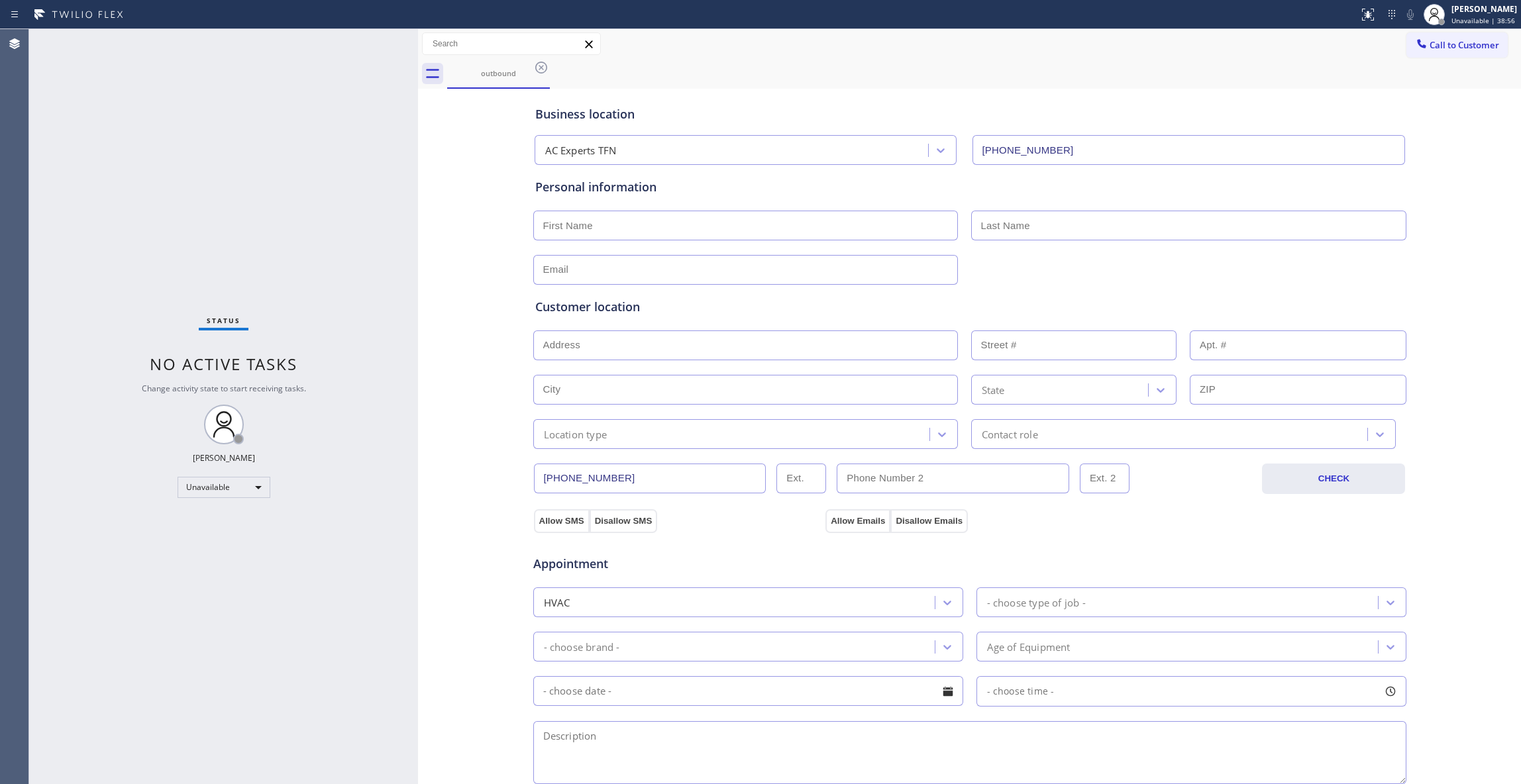
click at [544, 67] on icon at bounding box center [541, 67] width 16 height 16
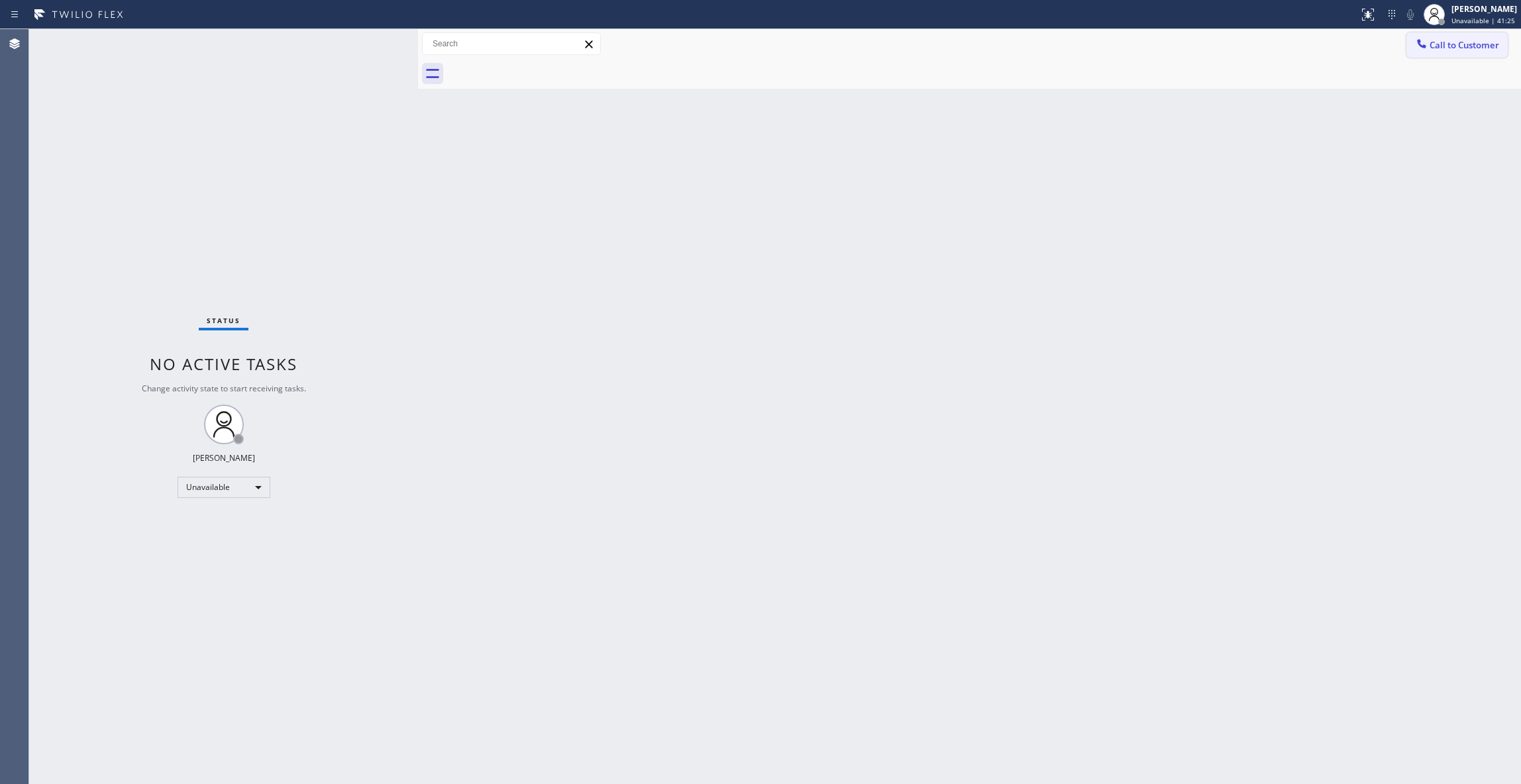
drag, startPoint x: 689, startPoint y: 460, endPoint x: 1485, endPoint y: 52, distance: 894.5
click at [790, 396] on div "Back to Dashboard Change Sender ID Customers Technicians Select a contact Outbo…" at bounding box center [969, 406] width 1103 height 755
click at [1452, 38] on button "Call to Customer" at bounding box center [1456, 45] width 101 height 25
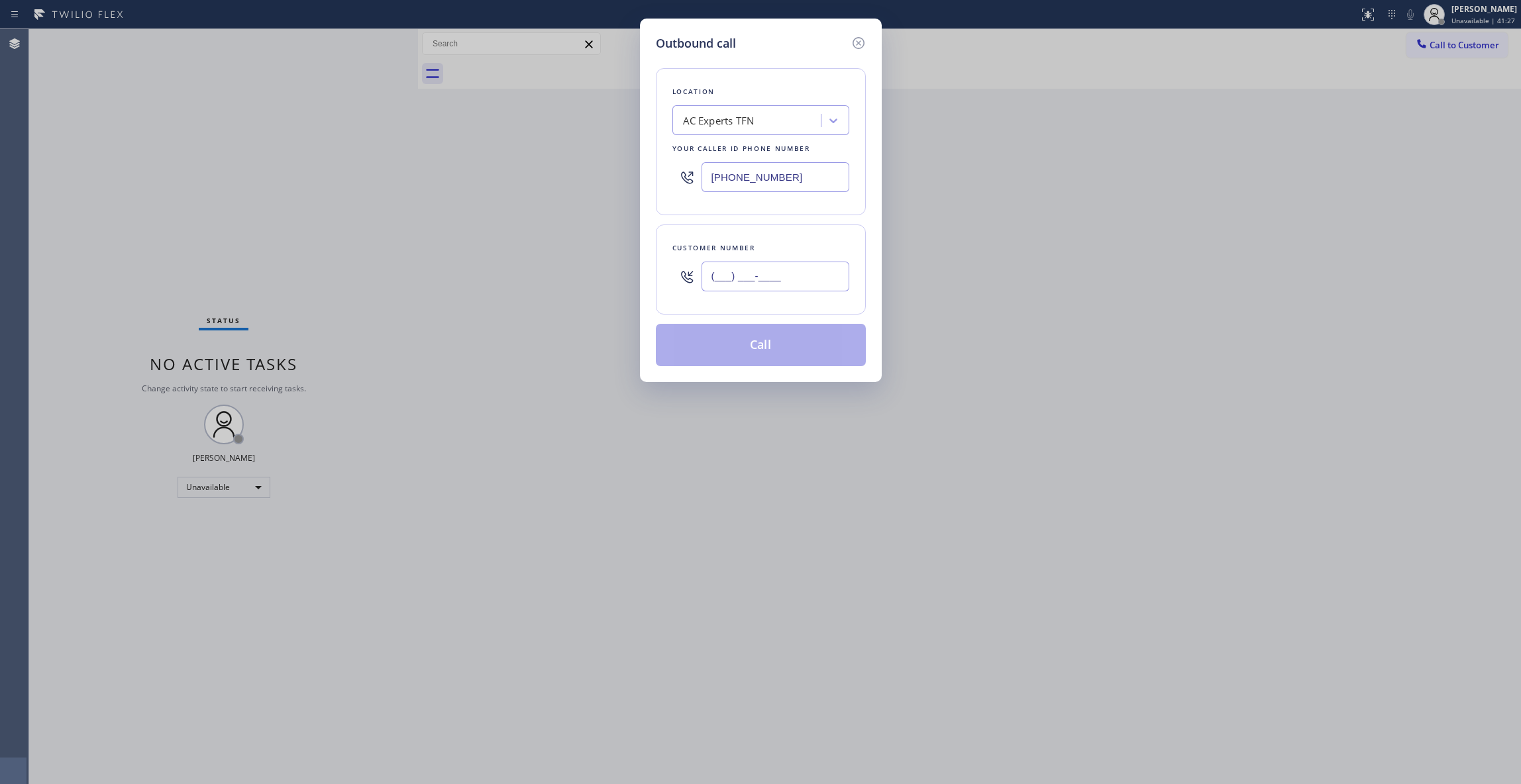
click at [753, 289] on input "(___) ___-____" at bounding box center [775, 276] width 148 height 30
paste input "626) 880-6122"
type input "[PHONE_NUMBER]"
click at [720, 353] on button "Call" at bounding box center [760, 345] width 210 height 43
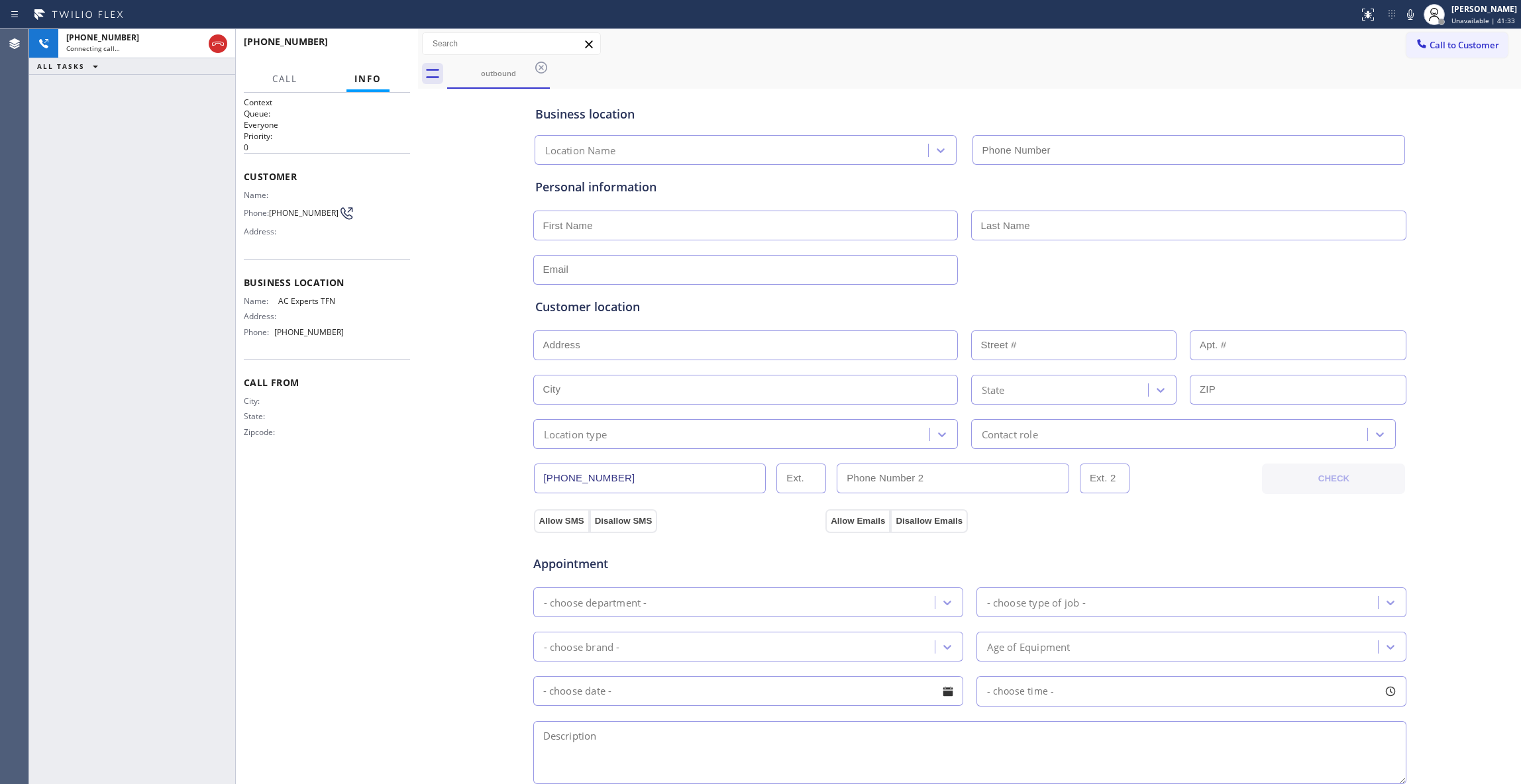
type input "[PHONE_NUMBER]"
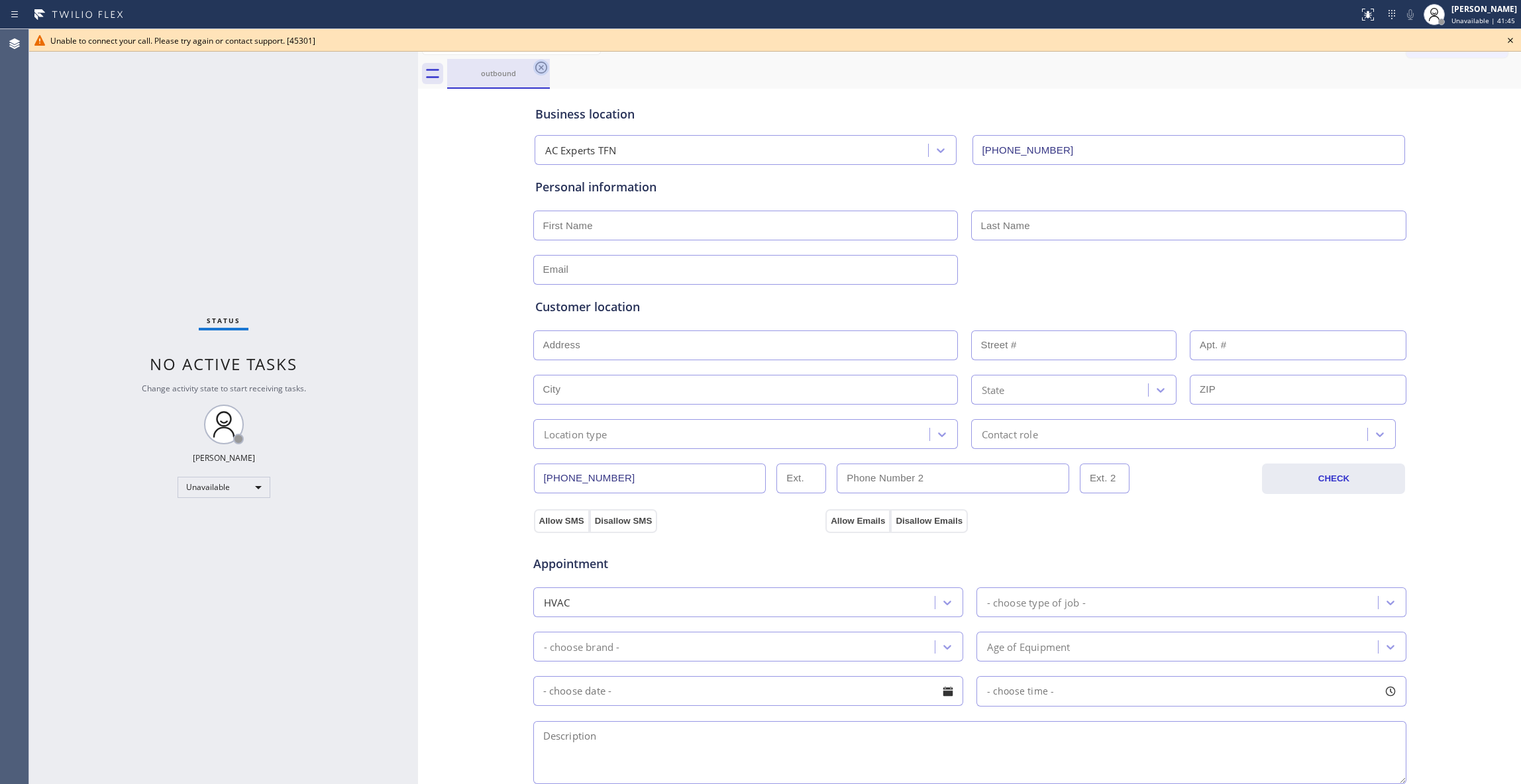
click at [543, 66] on icon at bounding box center [541, 67] width 12 height 12
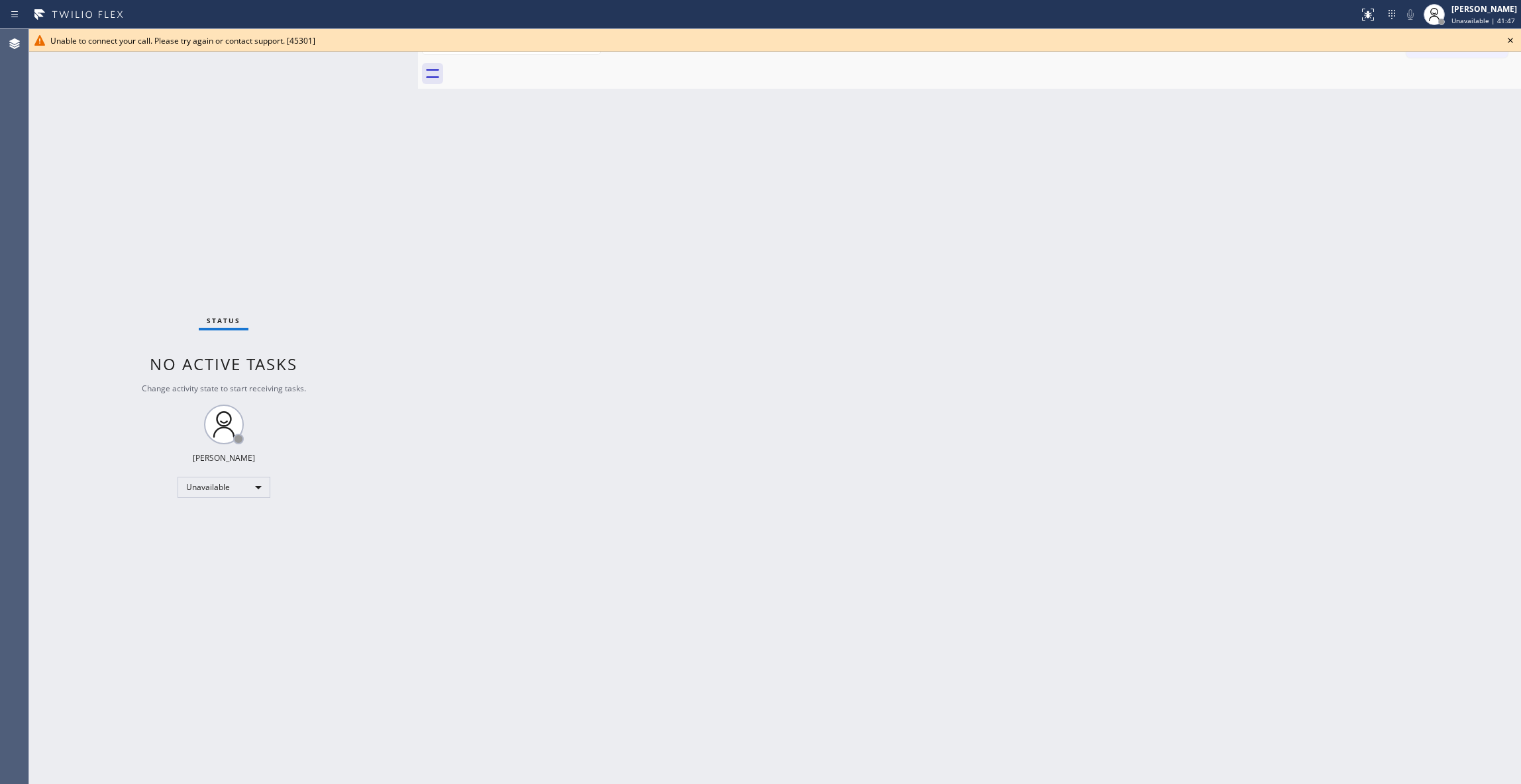
click at [1514, 41] on icon at bounding box center [1510, 40] width 16 height 16
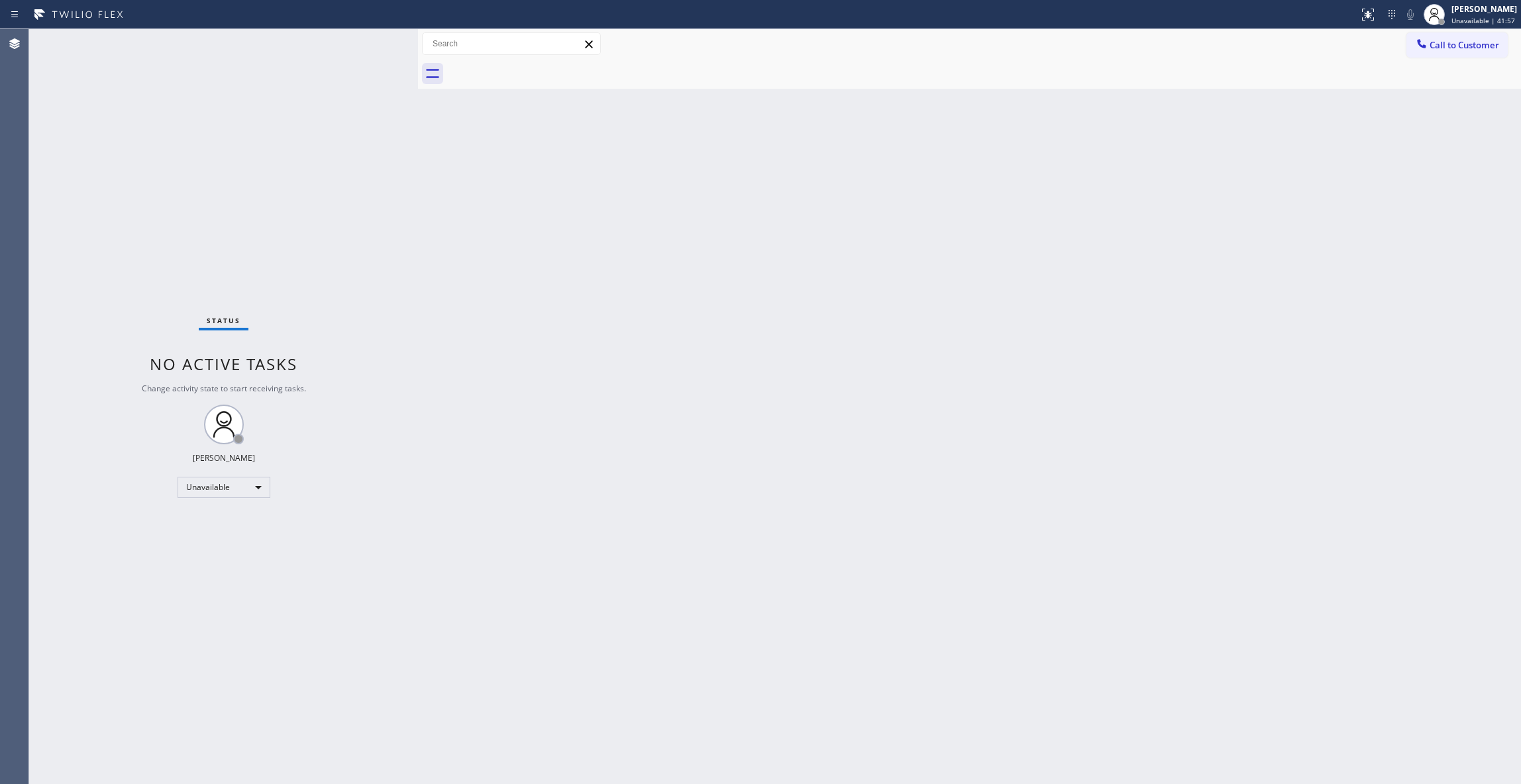
click at [1126, 391] on div "Back to Dashboard Change Sender ID Customers Technicians Select a contact Outbo…" at bounding box center [969, 406] width 1103 height 755
click at [1462, 25] on div "[PERSON_NAME] Unavailable | 42:11" at bounding box center [1469, 14] width 101 height 29
drag, startPoint x: 1140, startPoint y: 153, endPoint x: 1515, endPoint y: 59, distance: 386.6
click at [1144, 153] on div "Back to Dashboard Change Sender ID Customers Technicians Select a contact Outbo…" at bounding box center [969, 406] width 1103 height 755
click at [1508, 45] on div "Call to Customer Outbound call Location AC Experts TFN Your caller id phone num…" at bounding box center [1463, 44] width 114 height 23
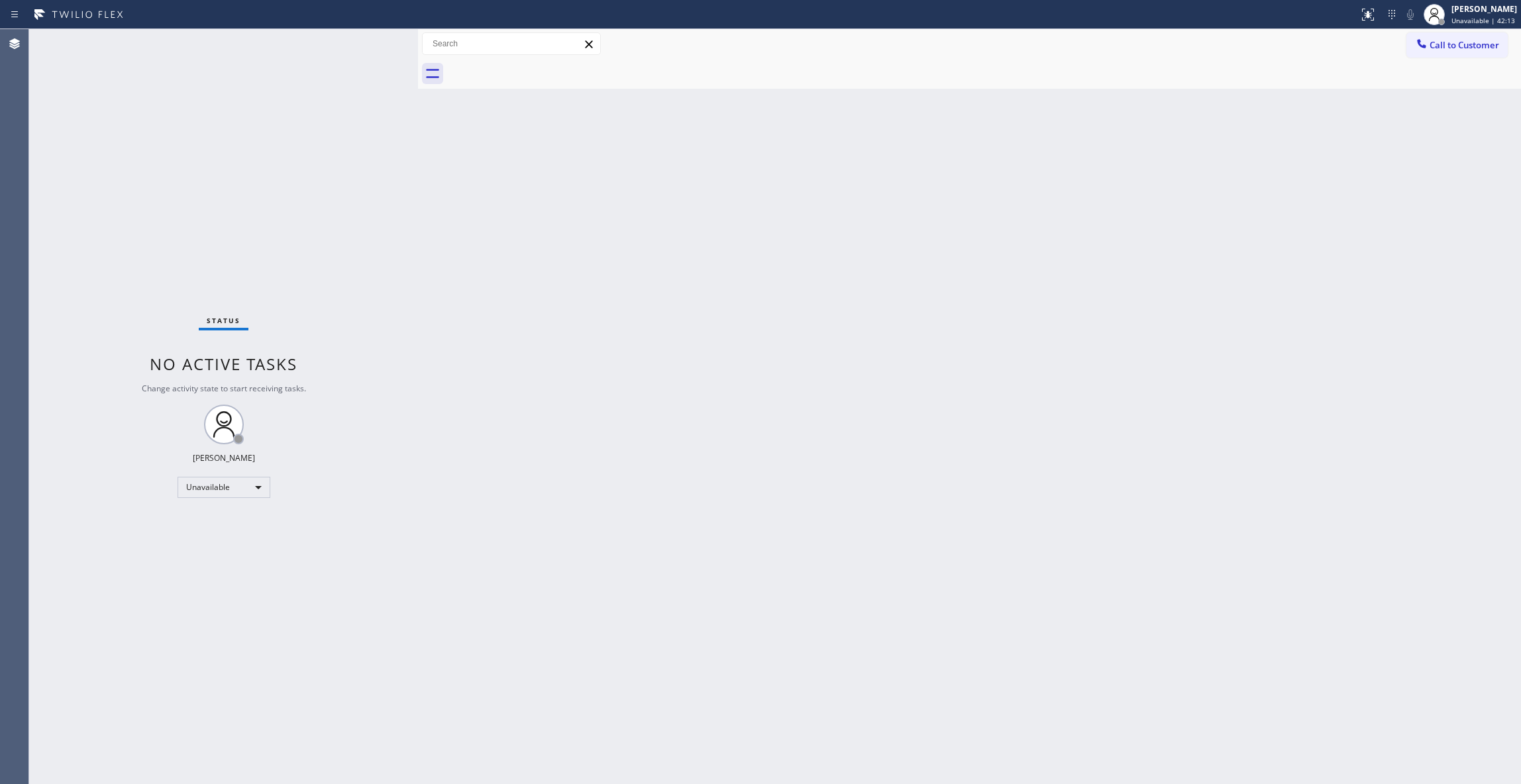
drag, startPoint x: 1441, startPoint y: 45, endPoint x: 922, endPoint y: 96, distance: 521.5
click at [1442, 45] on span "Call to Customer" at bounding box center [1464, 45] width 70 height 12
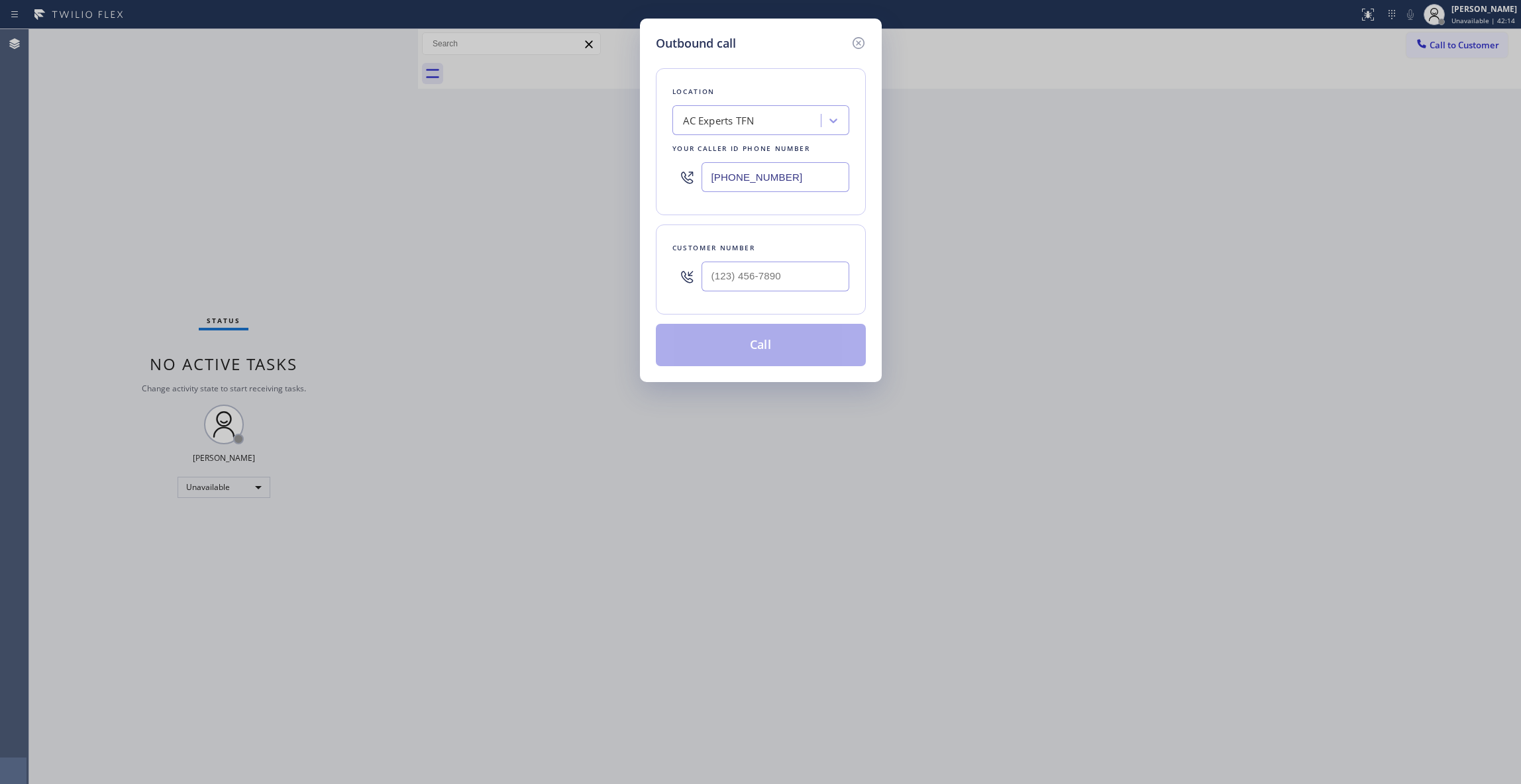
drag, startPoint x: 795, startPoint y: 176, endPoint x: 379, endPoint y: 176, distance: 416.0
click at [379, 176] on div "Outbound call Location AC Experts TFN Your caller id phone number [PHONE_NUMBER…" at bounding box center [760, 392] width 1521 height 784
paste input "05) 600-5332"
type input "[PHONE_NUMBER]"
click at [730, 261] on div at bounding box center [775, 276] width 148 height 43
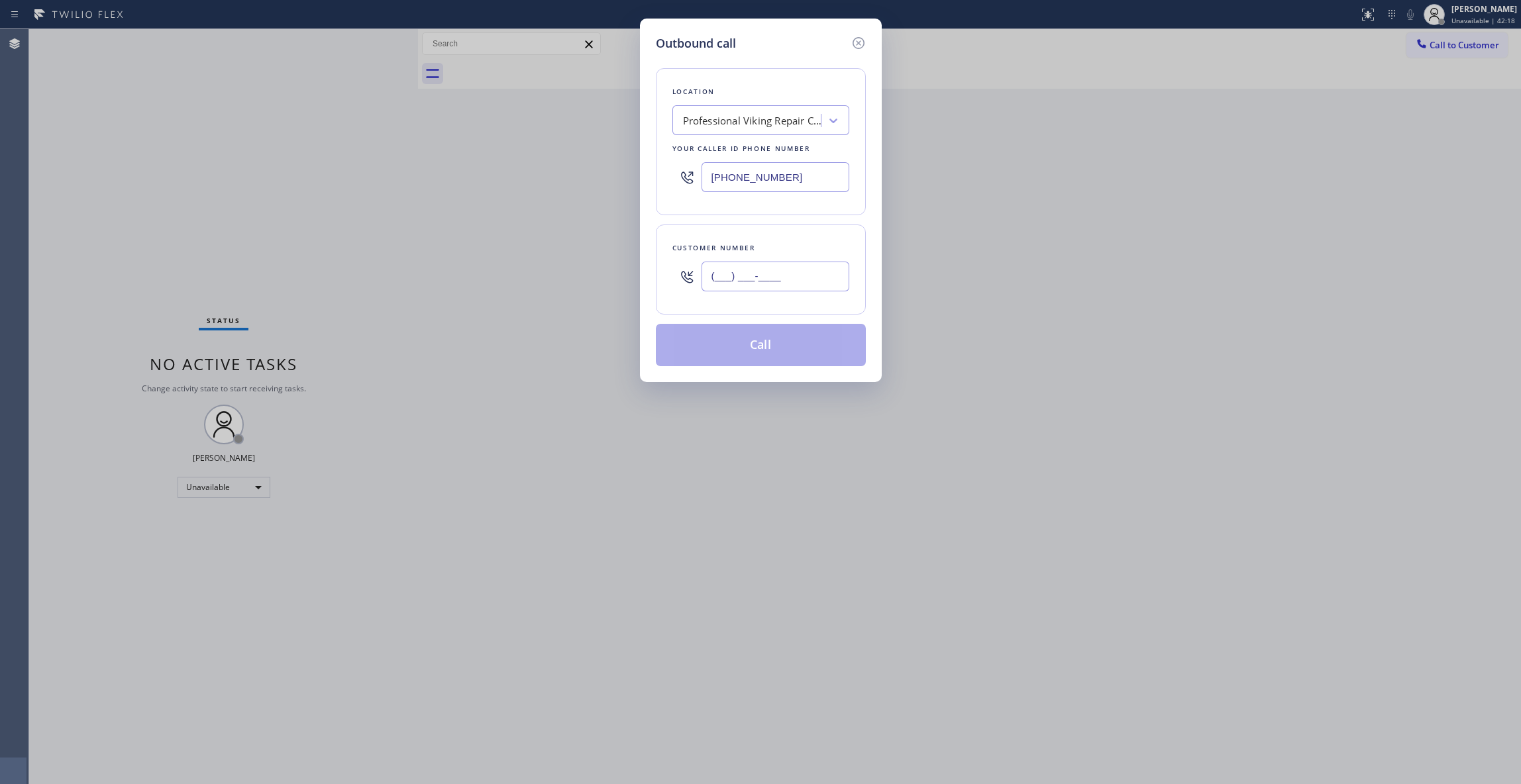
click at [737, 278] on input "(___) ___-____" at bounding box center [775, 276] width 148 height 30
paste input "602) 536-9008"
type input "[PHONE_NUMBER]"
click at [756, 340] on button "Call" at bounding box center [760, 345] width 210 height 43
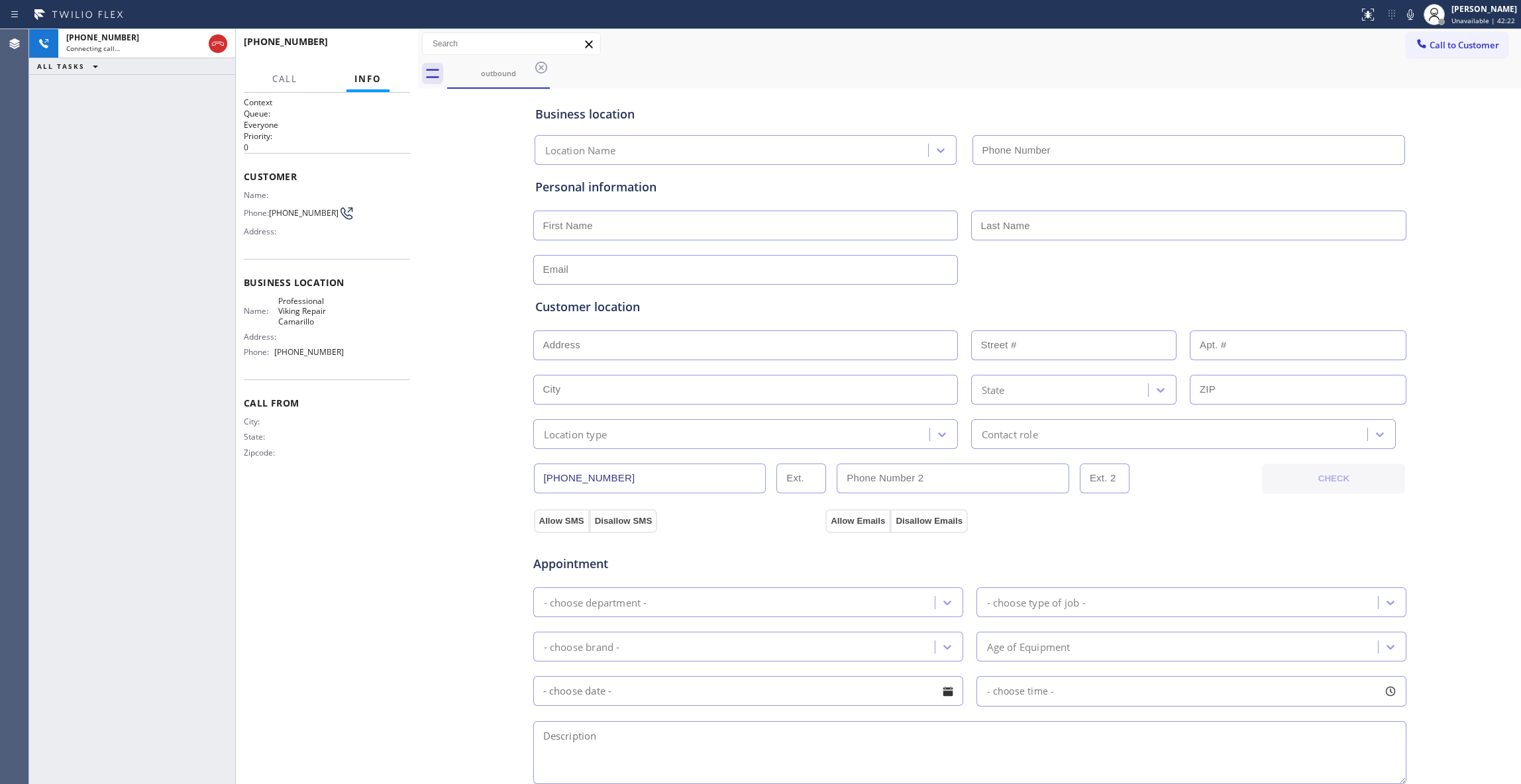
type input "[PHONE_NUMBER]"
click at [388, 50] on span "HANG UP" at bounding box center [379, 47] width 41 height 9
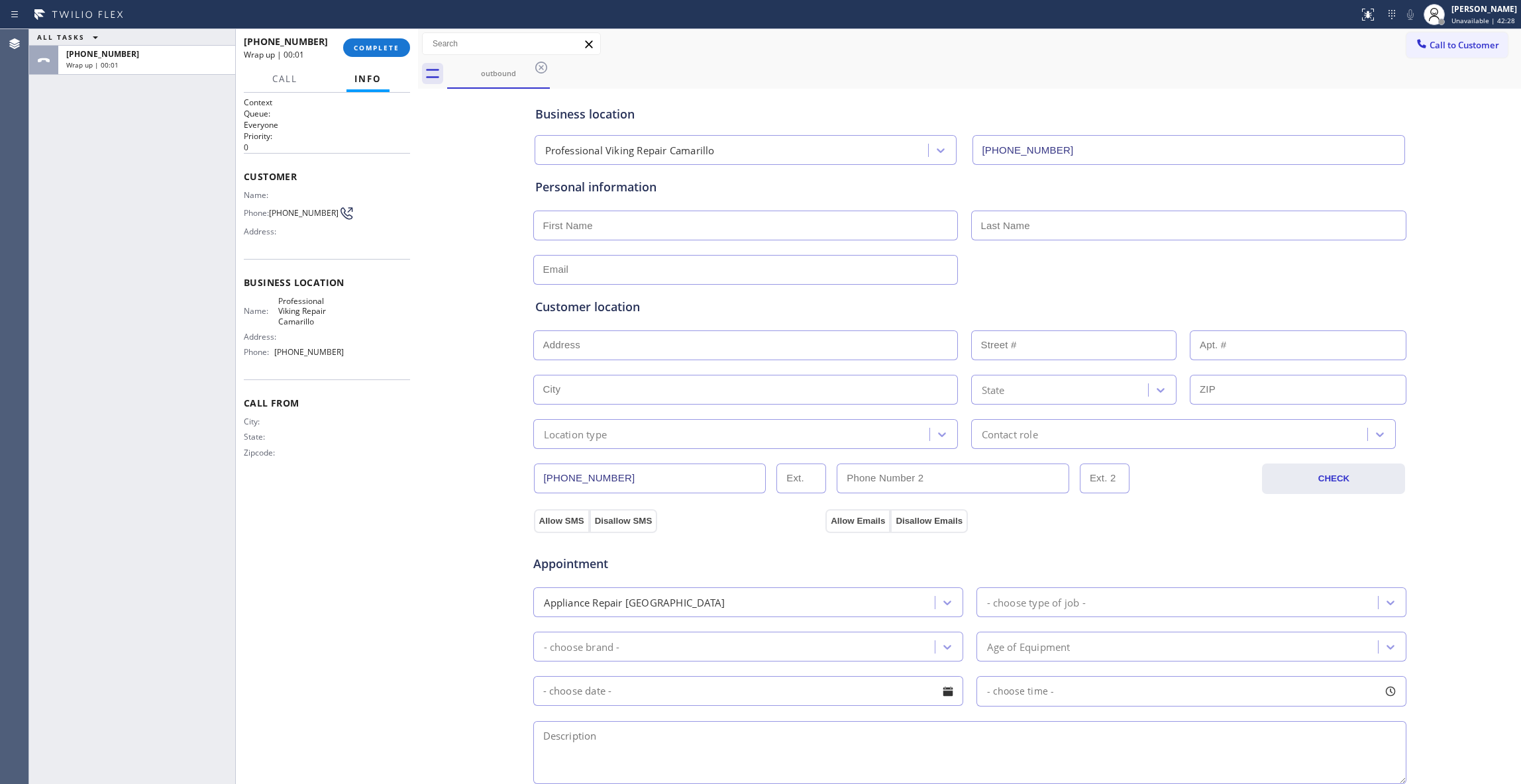
click at [287, 218] on span "[PHONE_NUMBER]" at bounding box center [304, 213] width 70 height 10
copy div "[PHONE_NUMBER]"
click at [383, 43] on button "COMPLETE" at bounding box center [376, 47] width 67 height 19
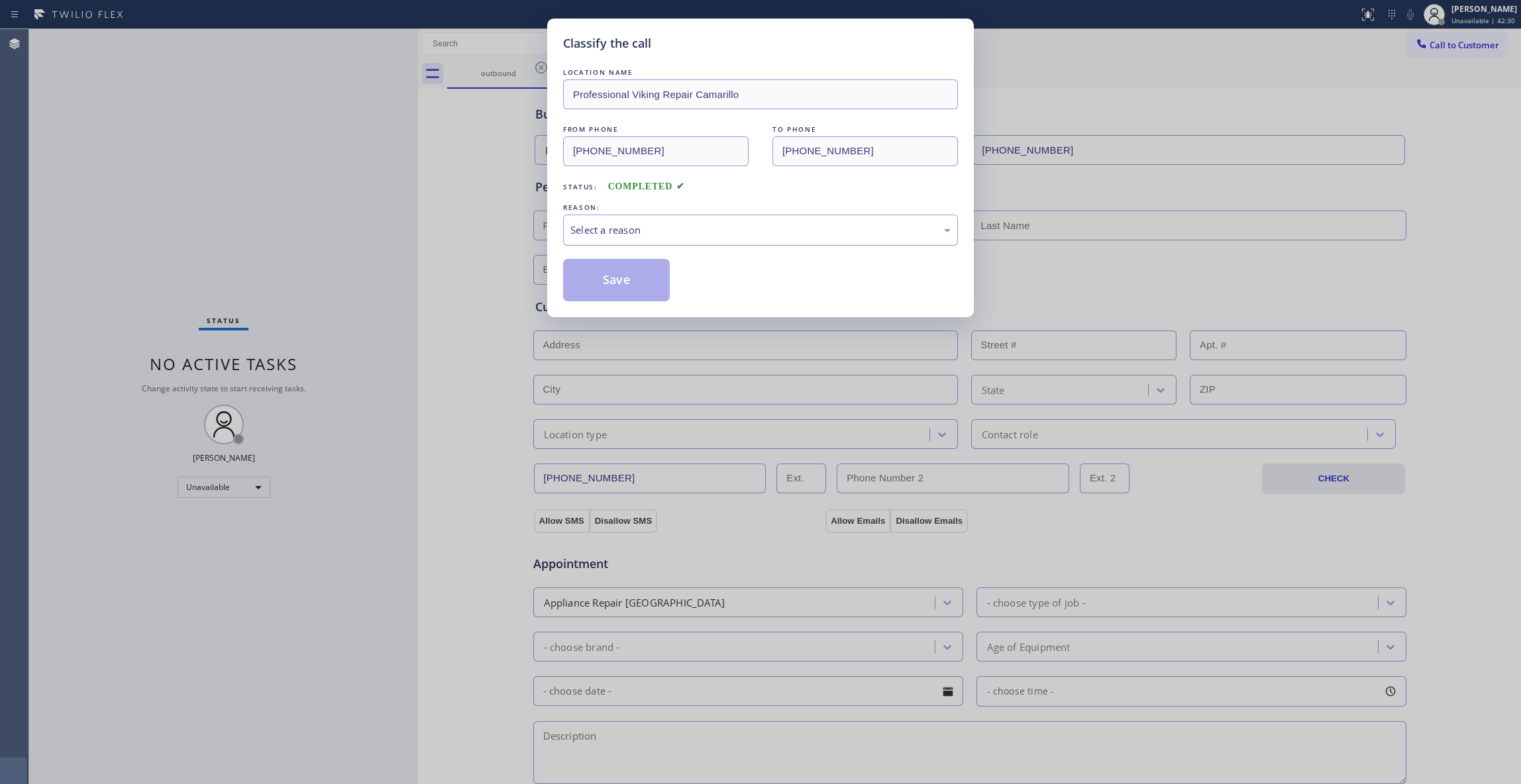
click at [605, 236] on div "Select a reason" at bounding box center [760, 230] width 380 height 15
click at [620, 284] on button "Save" at bounding box center [616, 280] width 107 height 43
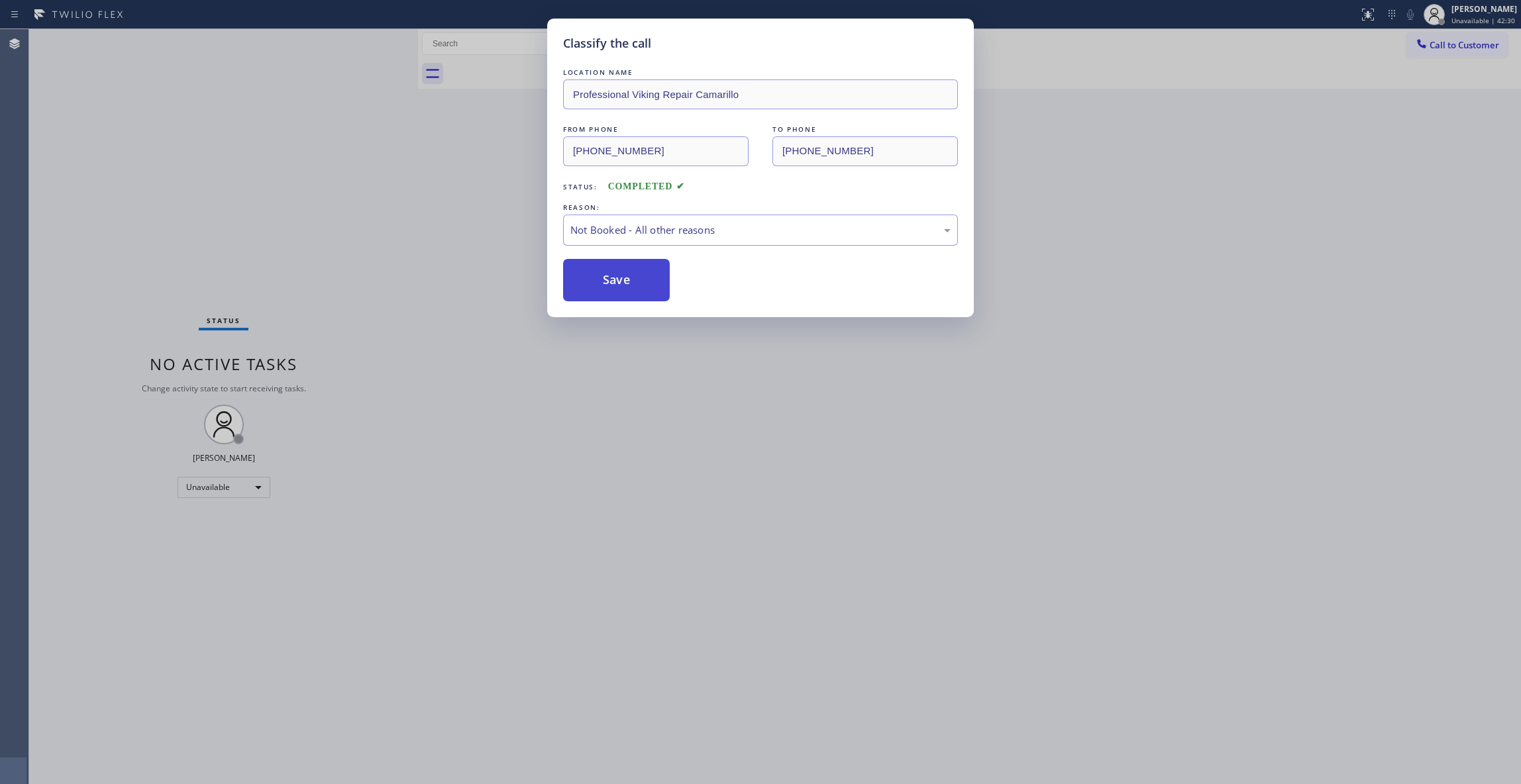
click at [620, 284] on button "Save" at bounding box center [616, 280] width 107 height 43
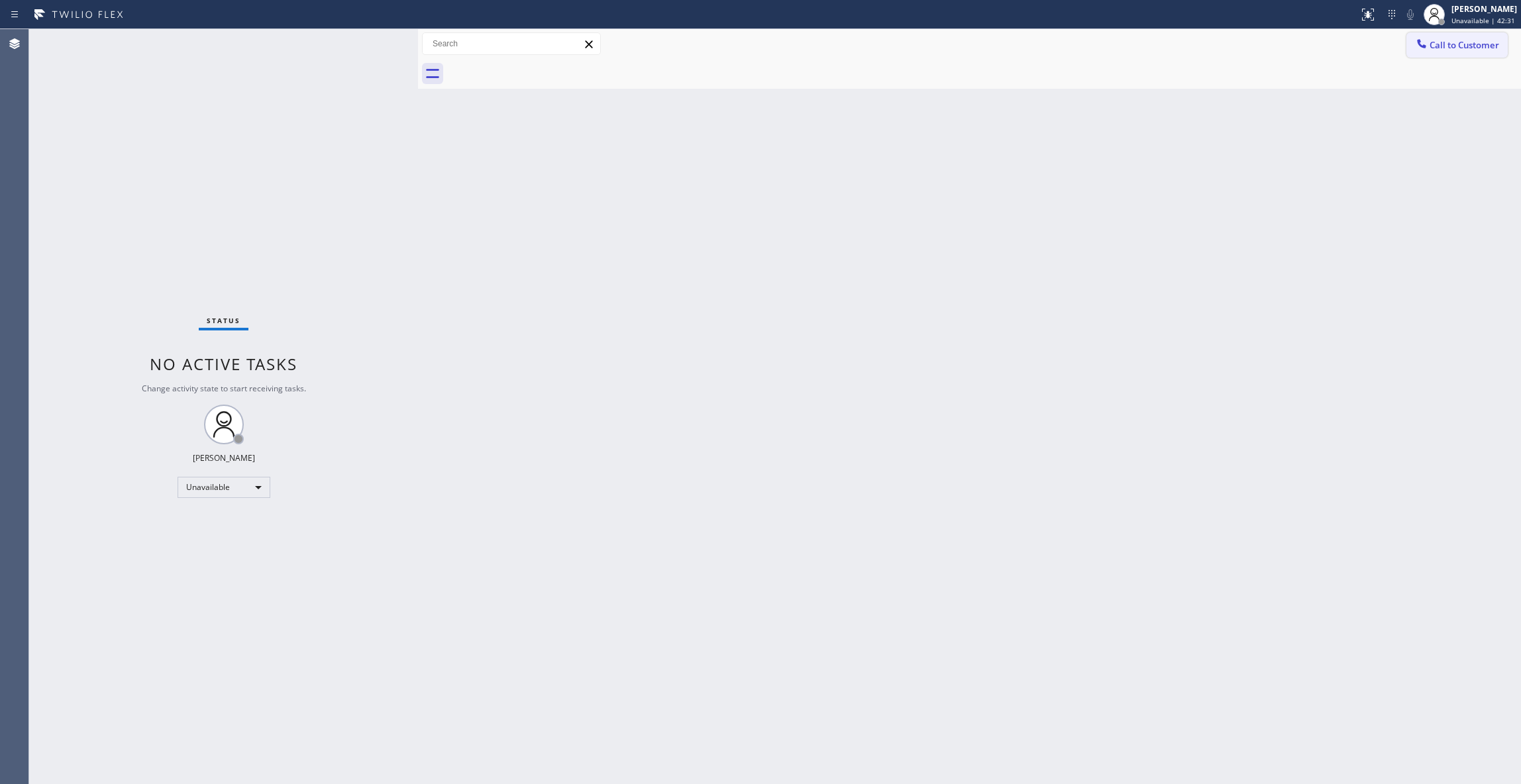
click at [1457, 43] on span "Call to Customer" at bounding box center [1464, 45] width 70 height 12
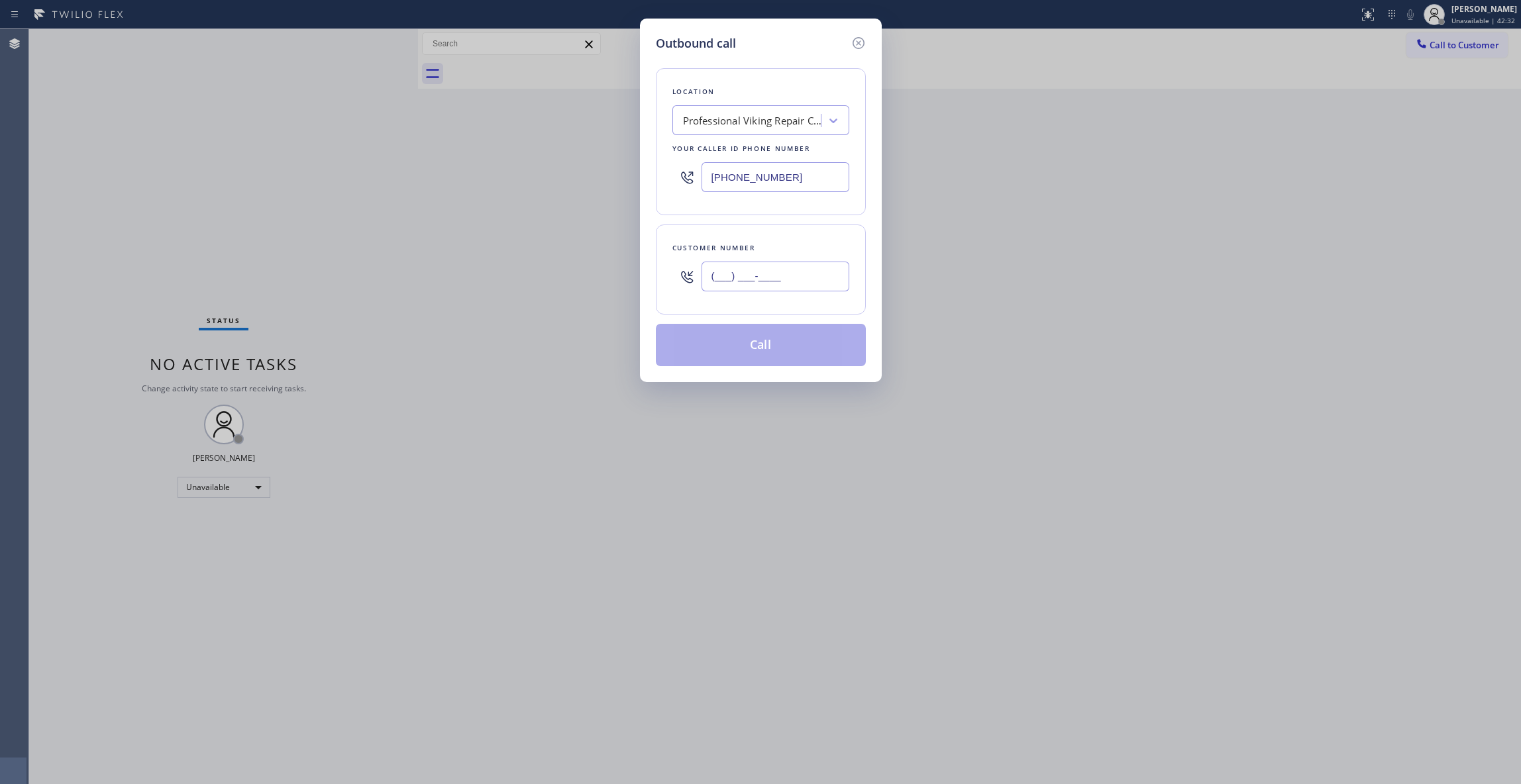
click at [791, 266] on input "(___) ___-____" at bounding box center [775, 276] width 148 height 30
paste input "602) 536-9008"
type input "[PHONE_NUMBER]"
click at [722, 351] on button "Call" at bounding box center [760, 345] width 210 height 43
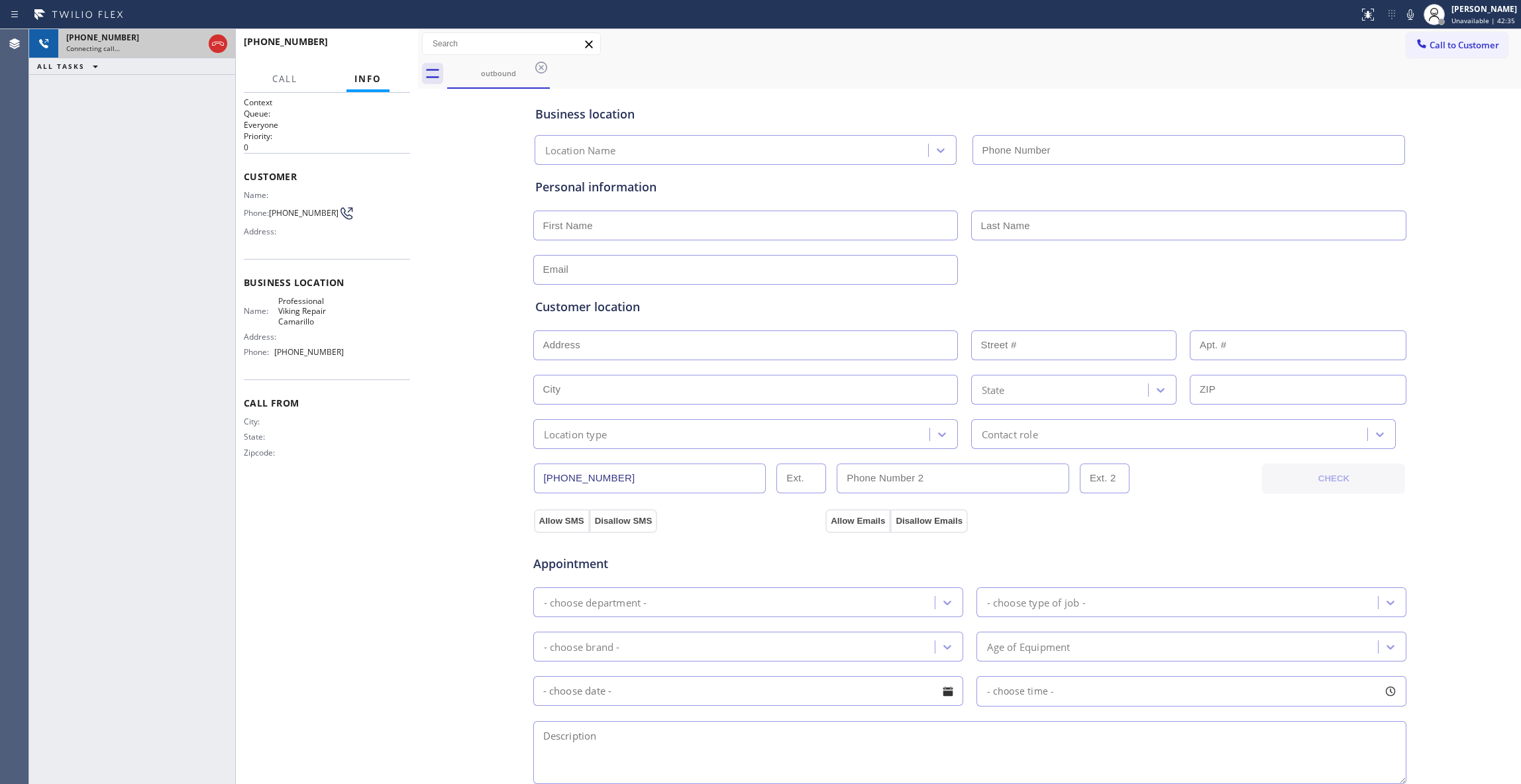
type input "[PHONE_NUMBER]"
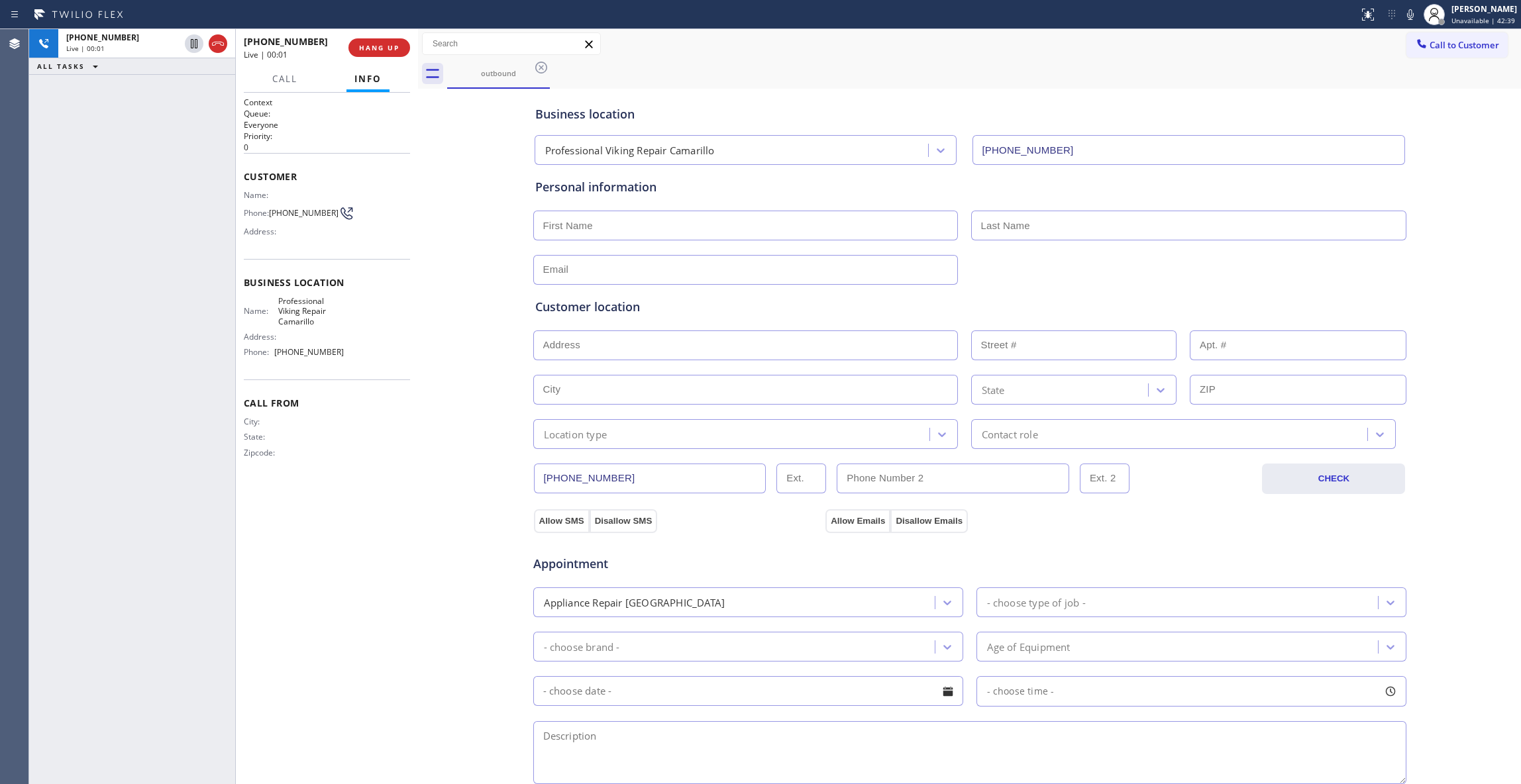
drag, startPoint x: 208, startPoint y: 45, endPoint x: 278, endPoint y: 45, distance: 70.0
click at [209, 45] on div at bounding box center [218, 43] width 19 height 16
click at [386, 49] on span "COMPLETE" at bounding box center [377, 47] width 45 height 9
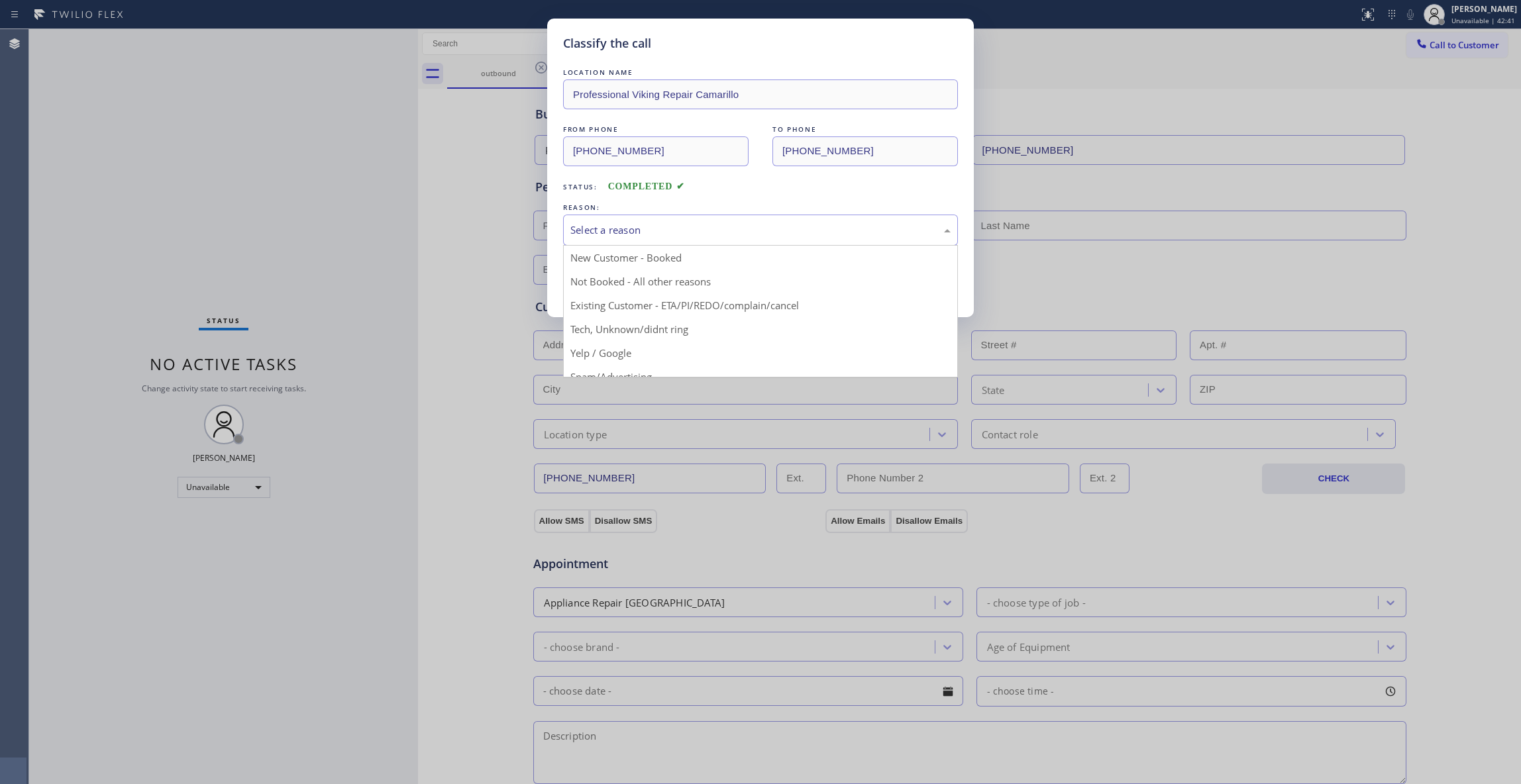
click at [609, 222] on div "Select a reason" at bounding box center [760, 230] width 380 height 15
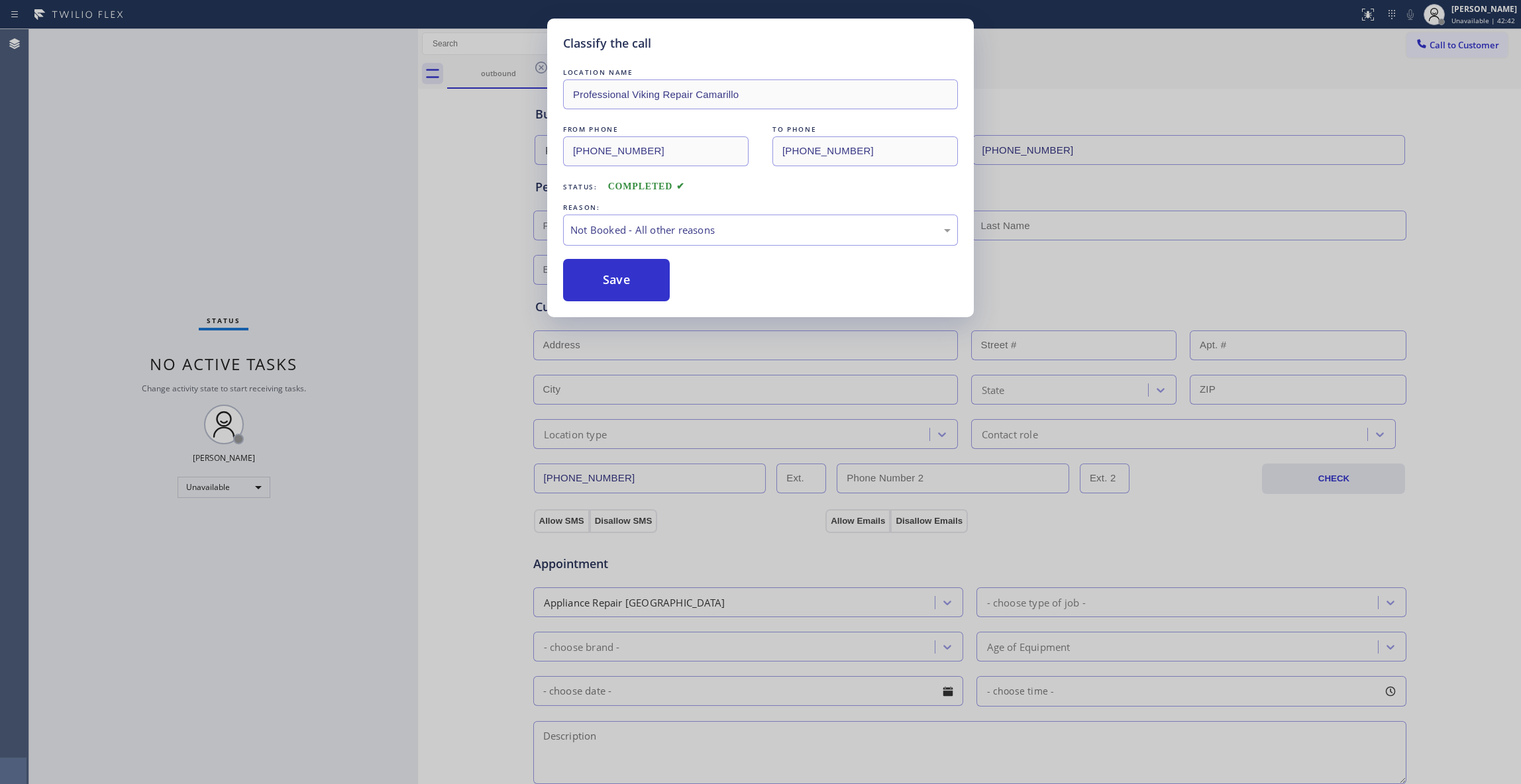
click at [609, 275] on button "Save" at bounding box center [616, 280] width 107 height 43
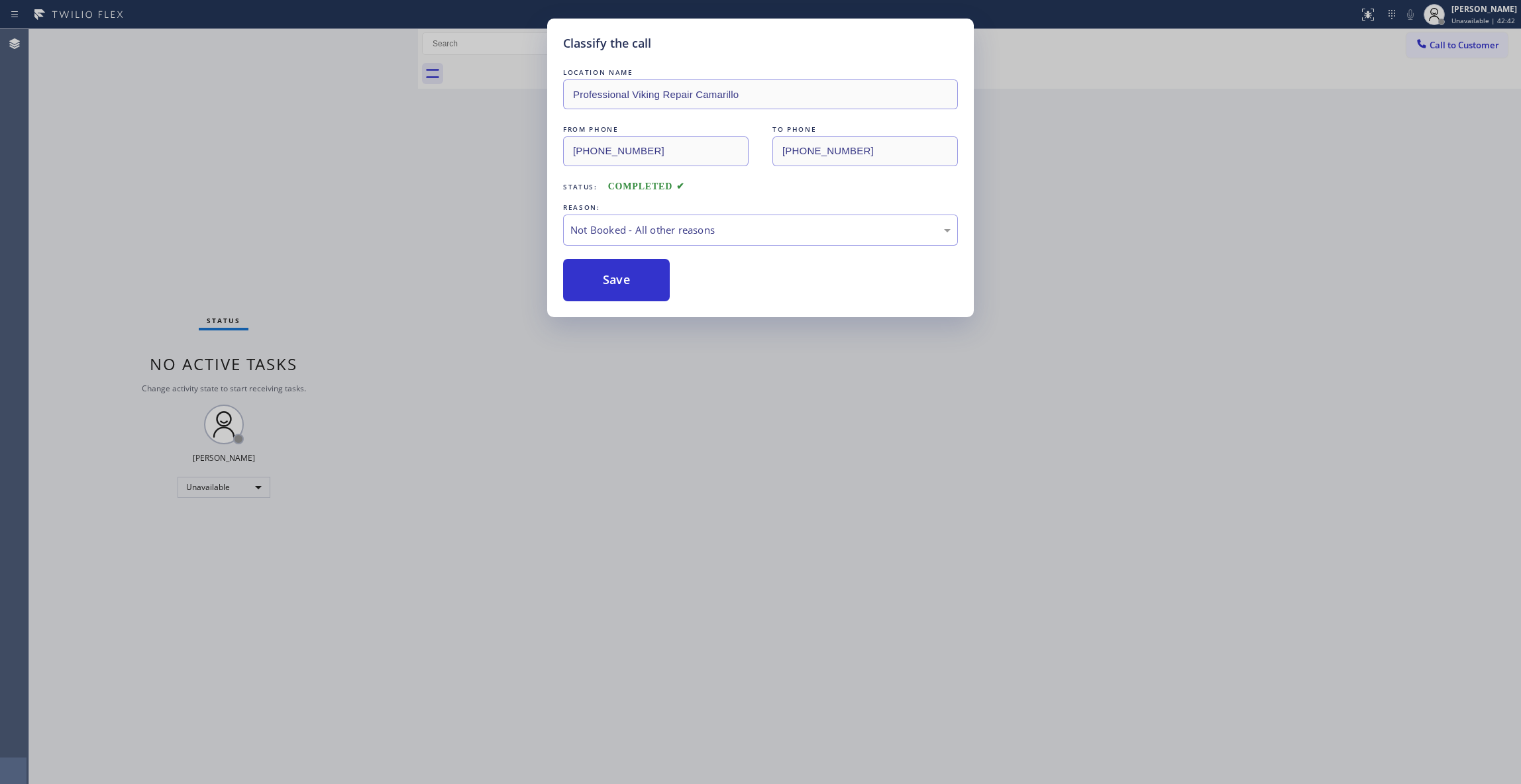
click at [609, 275] on button "Save" at bounding box center [616, 280] width 107 height 43
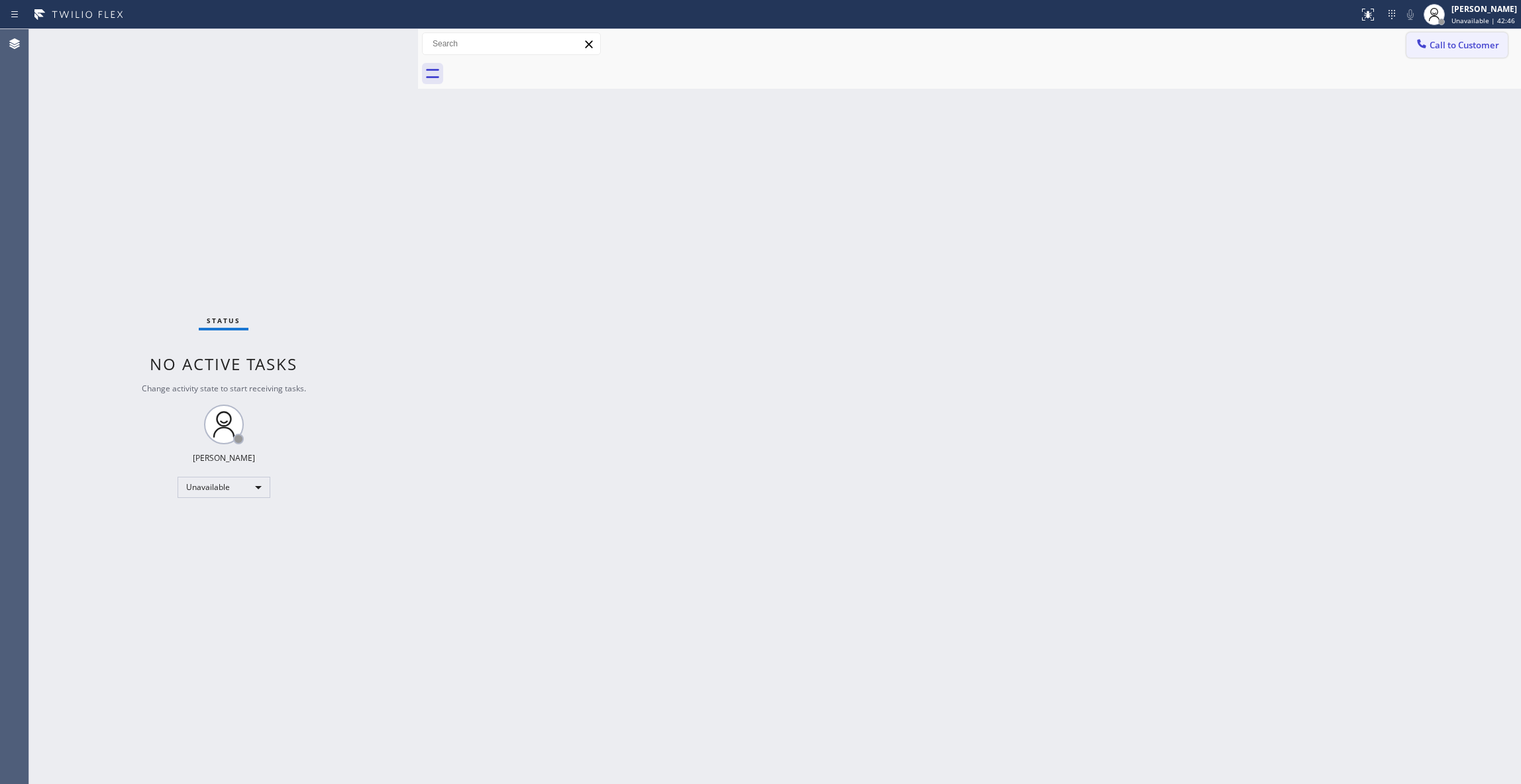
click at [1434, 51] on button "Call to Customer" at bounding box center [1456, 45] width 101 height 25
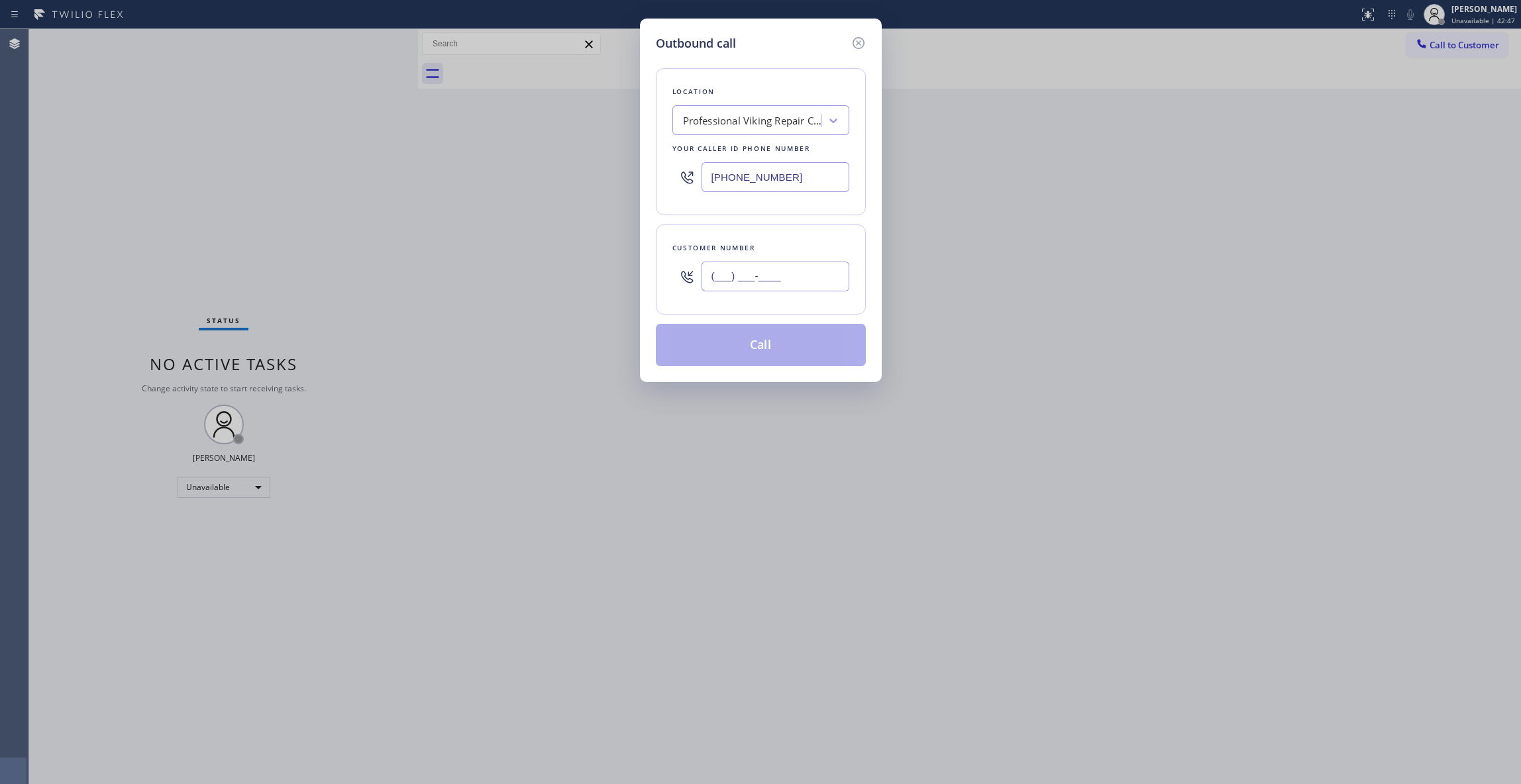
drag, startPoint x: 777, startPoint y: 264, endPoint x: 786, endPoint y: 266, distance: 9.2
click at [779, 264] on input "(___) ___-____" at bounding box center [775, 276] width 148 height 30
paste input "602) 536-9008"
type input "[PHONE_NUMBER]"
click at [737, 350] on button "Call" at bounding box center [760, 345] width 210 height 43
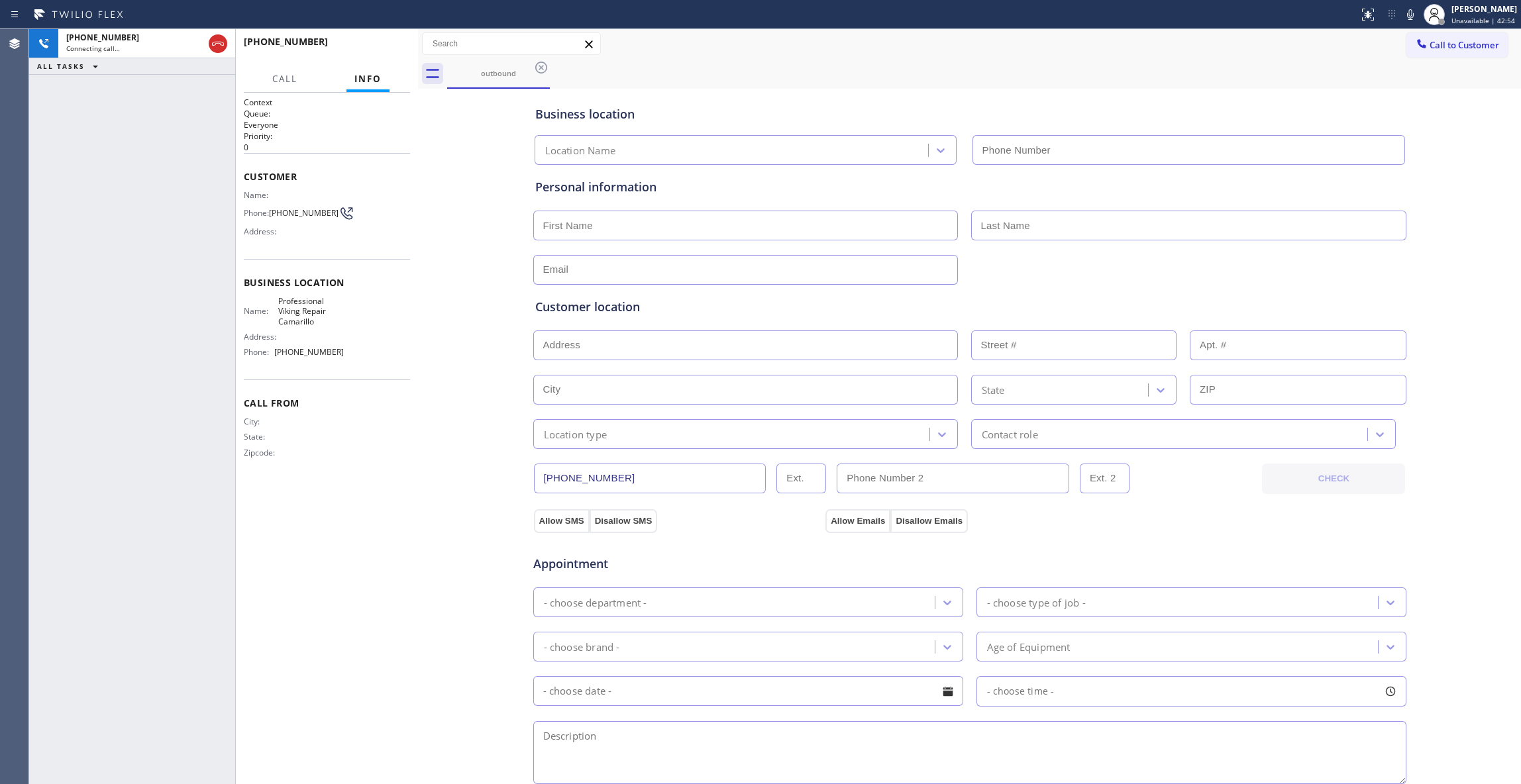
type input "[PHONE_NUMBER]"
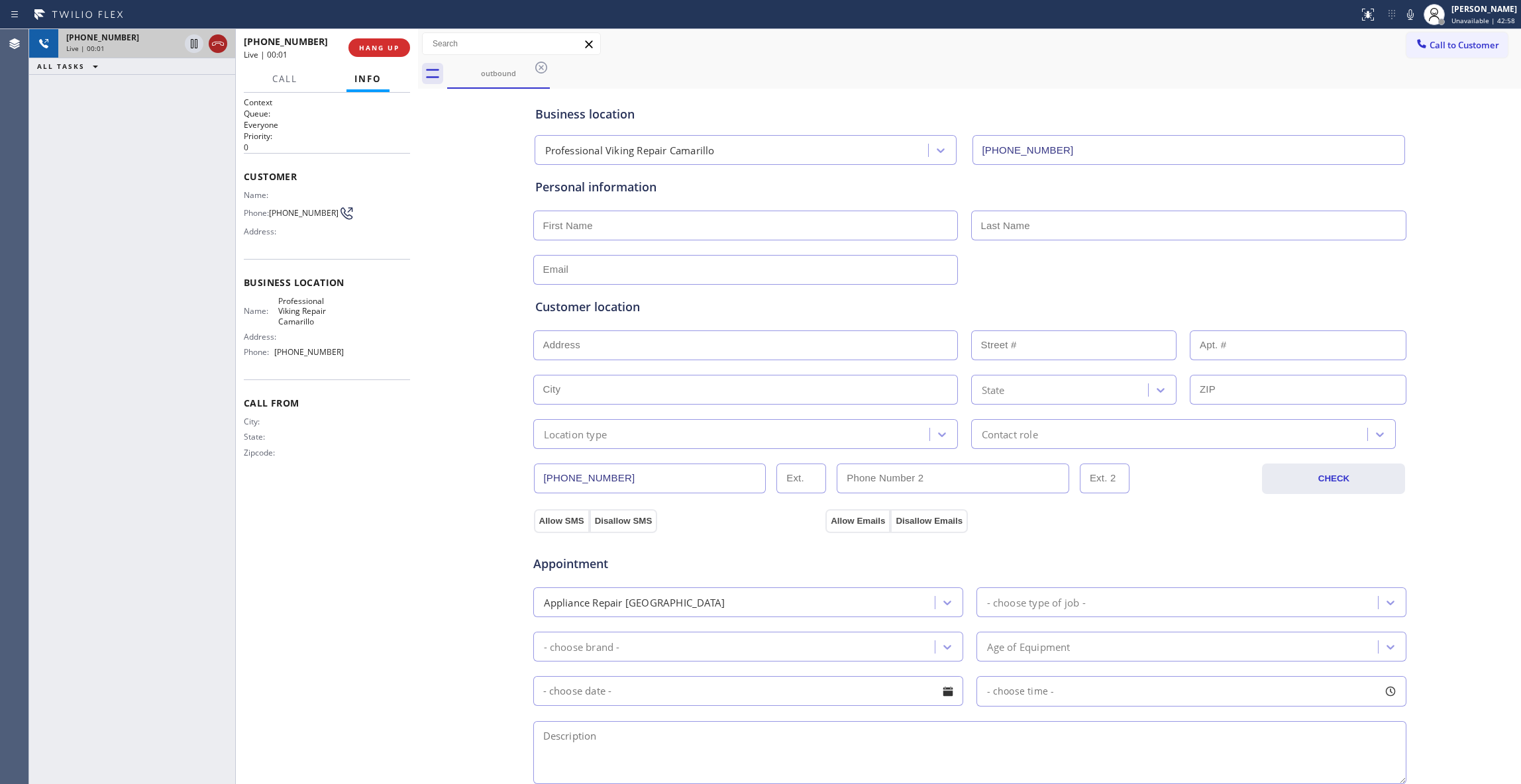
click at [216, 45] on icon at bounding box center [218, 44] width 12 height 4
click at [408, 51] on button "COMPLETE" at bounding box center [376, 47] width 67 height 19
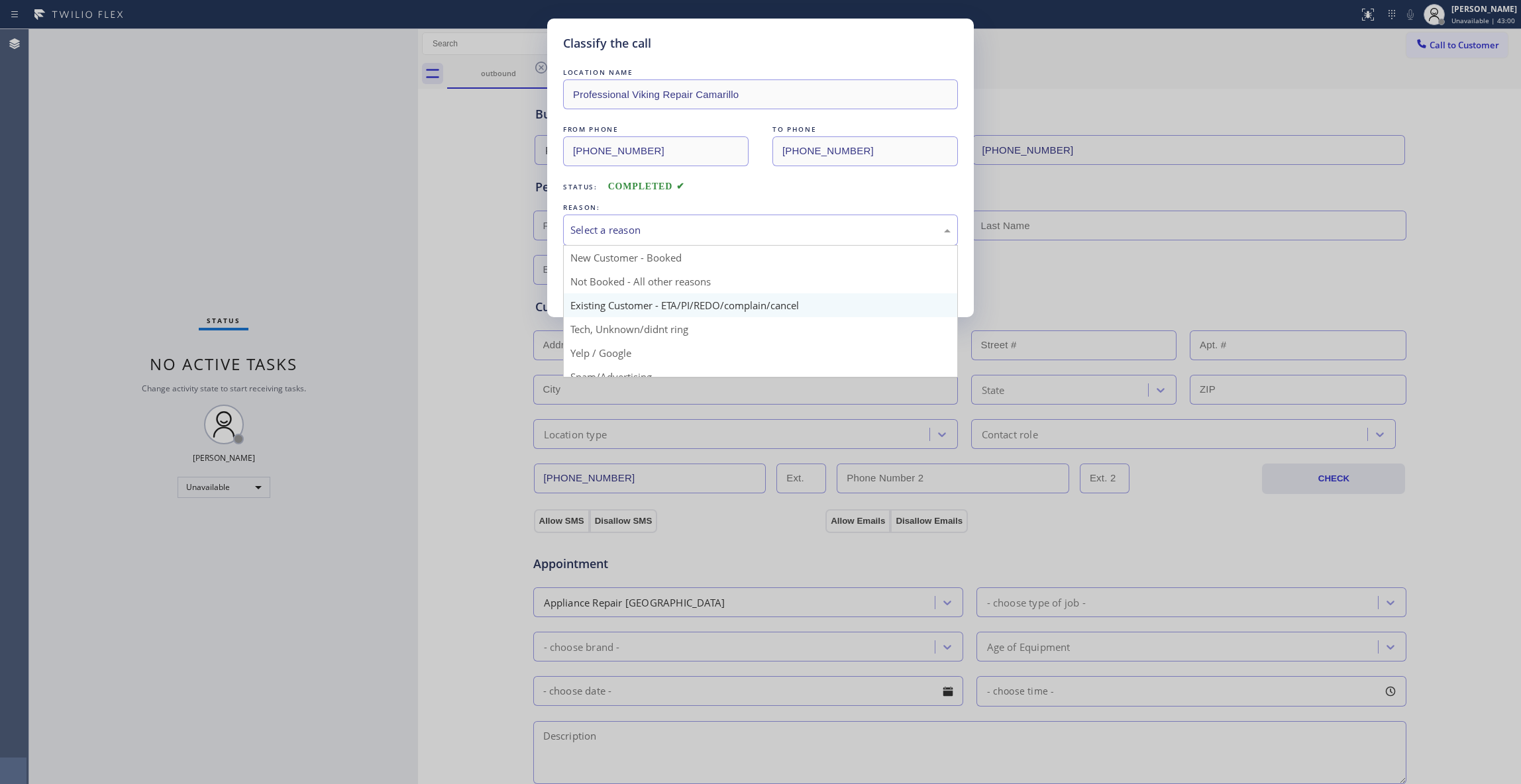
drag, startPoint x: 647, startPoint y: 232, endPoint x: 602, endPoint y: 297, distance: 79.1
click at [644, 232] on div "Select a reason" at bounding box center [760, 230] width 380 height 15
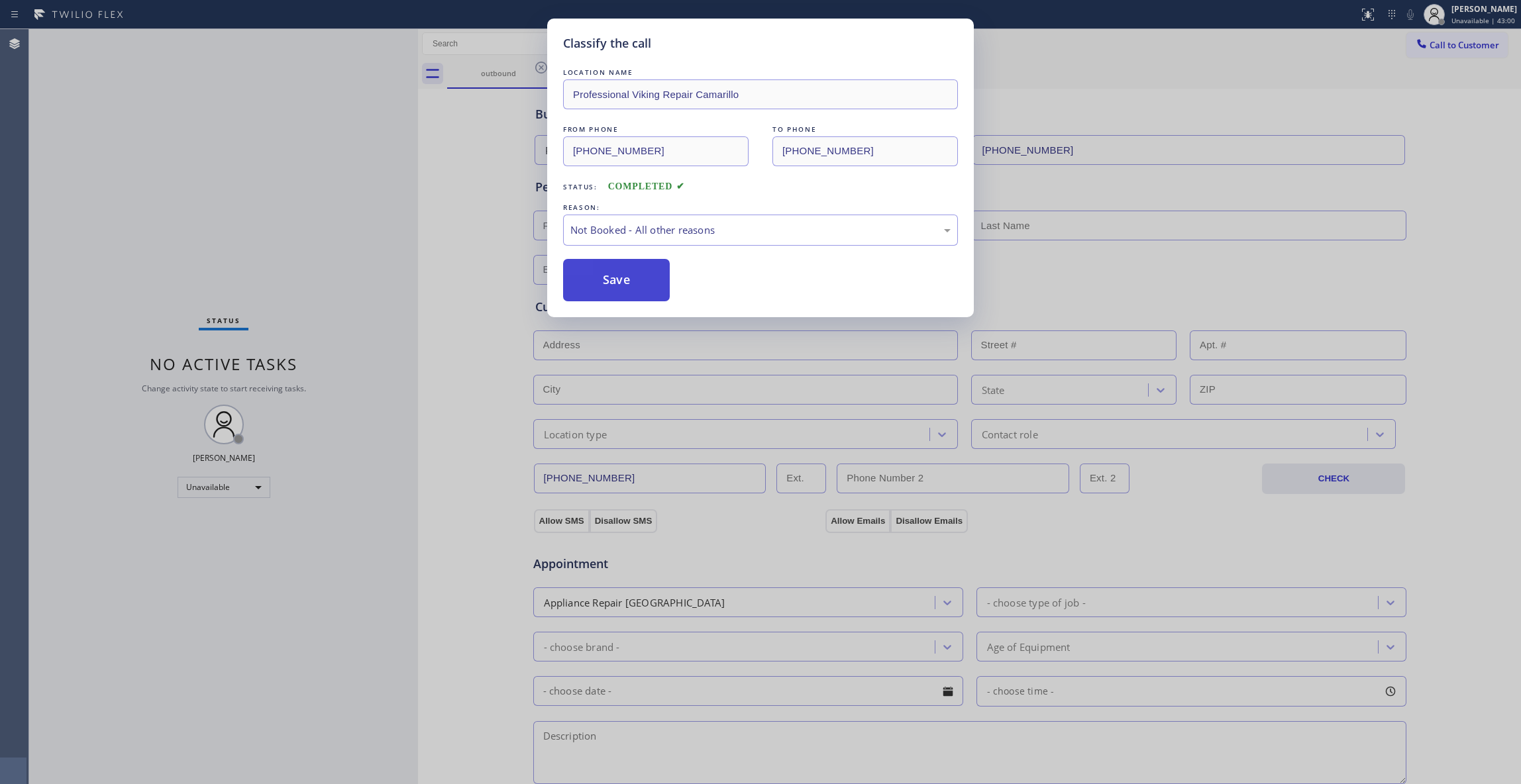
click at [591, 282] on button "Save" at bounding box center [616, 280] width 107 height 43
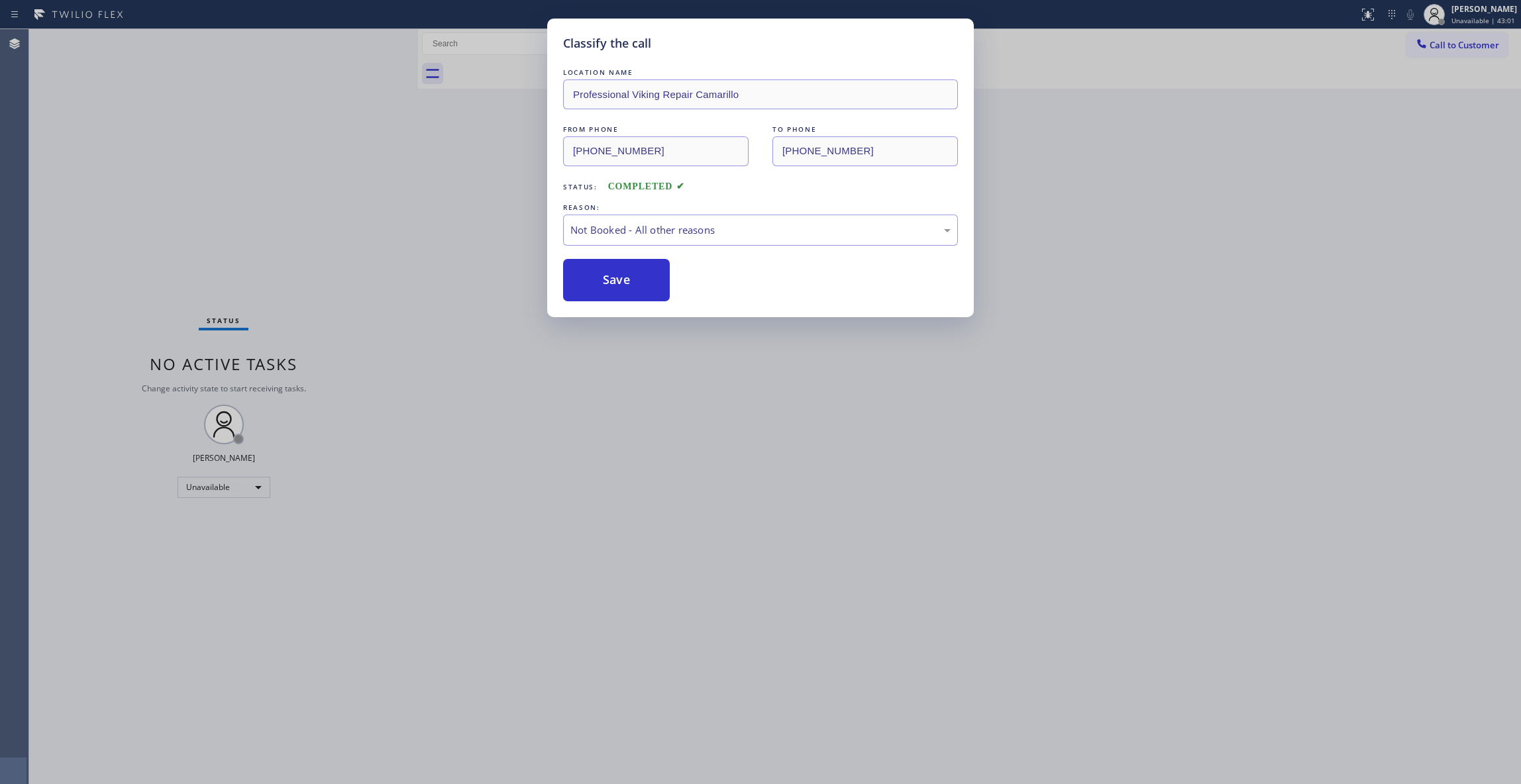
drag, startPoint x: 591, startPoint y: 282, endPoint x: 0, endPoint y: 382, distance: 599.4
click at [589, 282] on button "Save" at bounding box center [616, 280] width 107 height 43
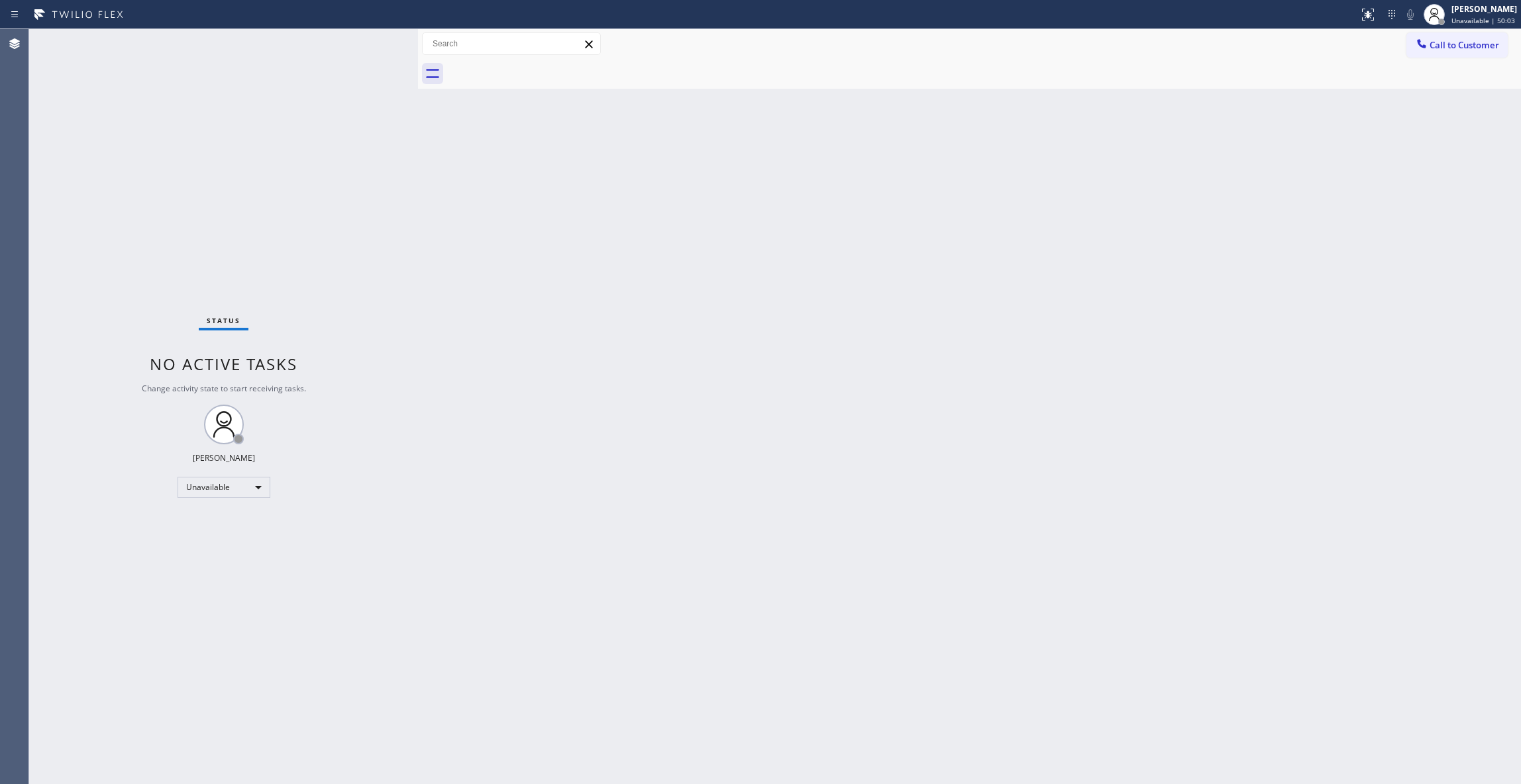
click at [187, 207] on div "Status No active tasks Change activity state to start receiving tasks. [PERSON_…" at bounding box center [223, 406] width 389 height 755
drag, startPoint x: 1434, startPoint y: 38, endPoint x: 1398, endPoint y: 56, distance: 40.2
click at [1434, 38] on button "Call to Customer" at bounding box center [1456, 45] width 101 height 25
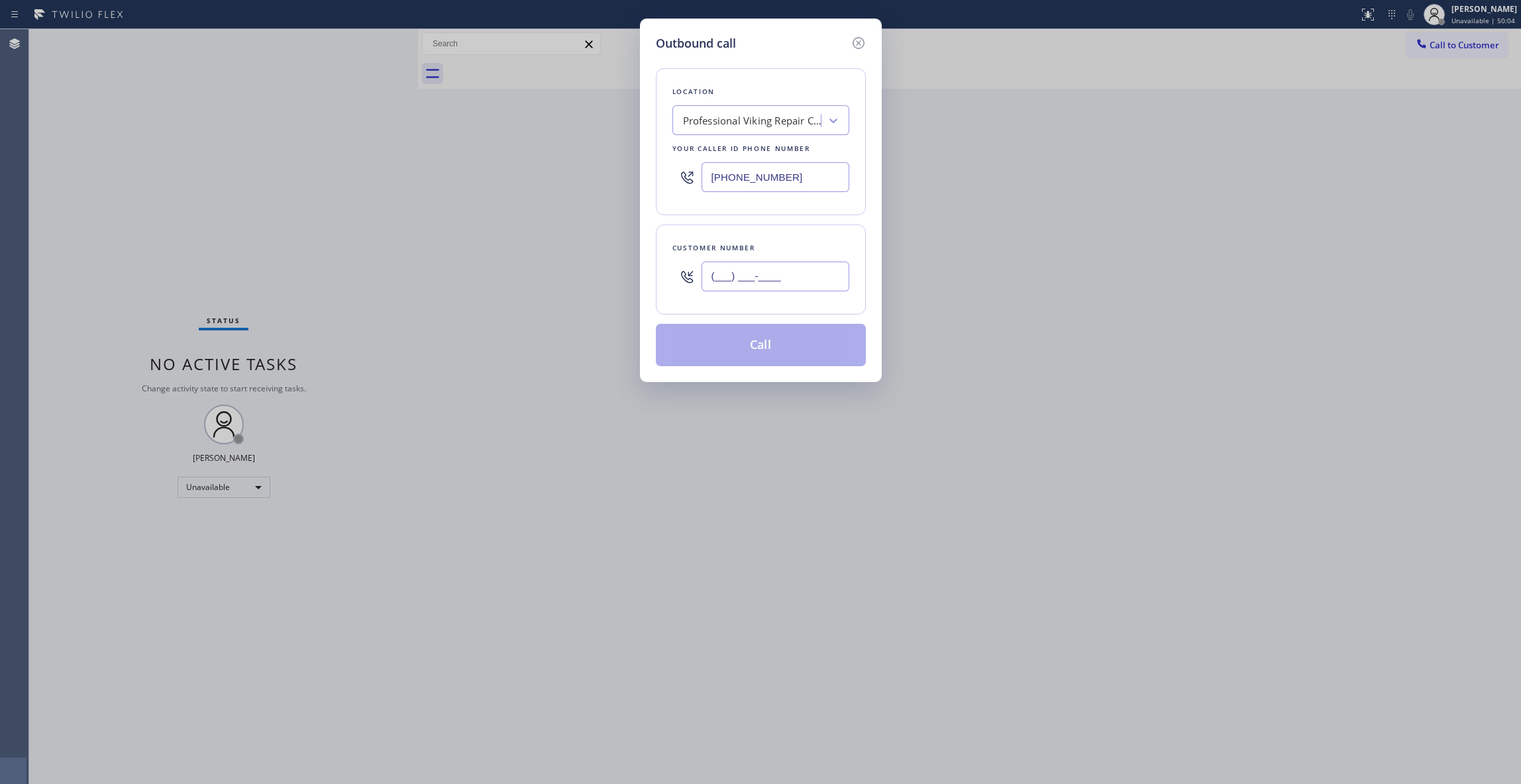
click at [769, 281] on input "(___) ___-____" at bounding box center [775, 276] width 148 height 30
paste input "602) 536-9008"
type input "[PHONE_NUMBER]"
click at [775, 348] on button "Call" at bounding box center [760, 345] width 210 height 43
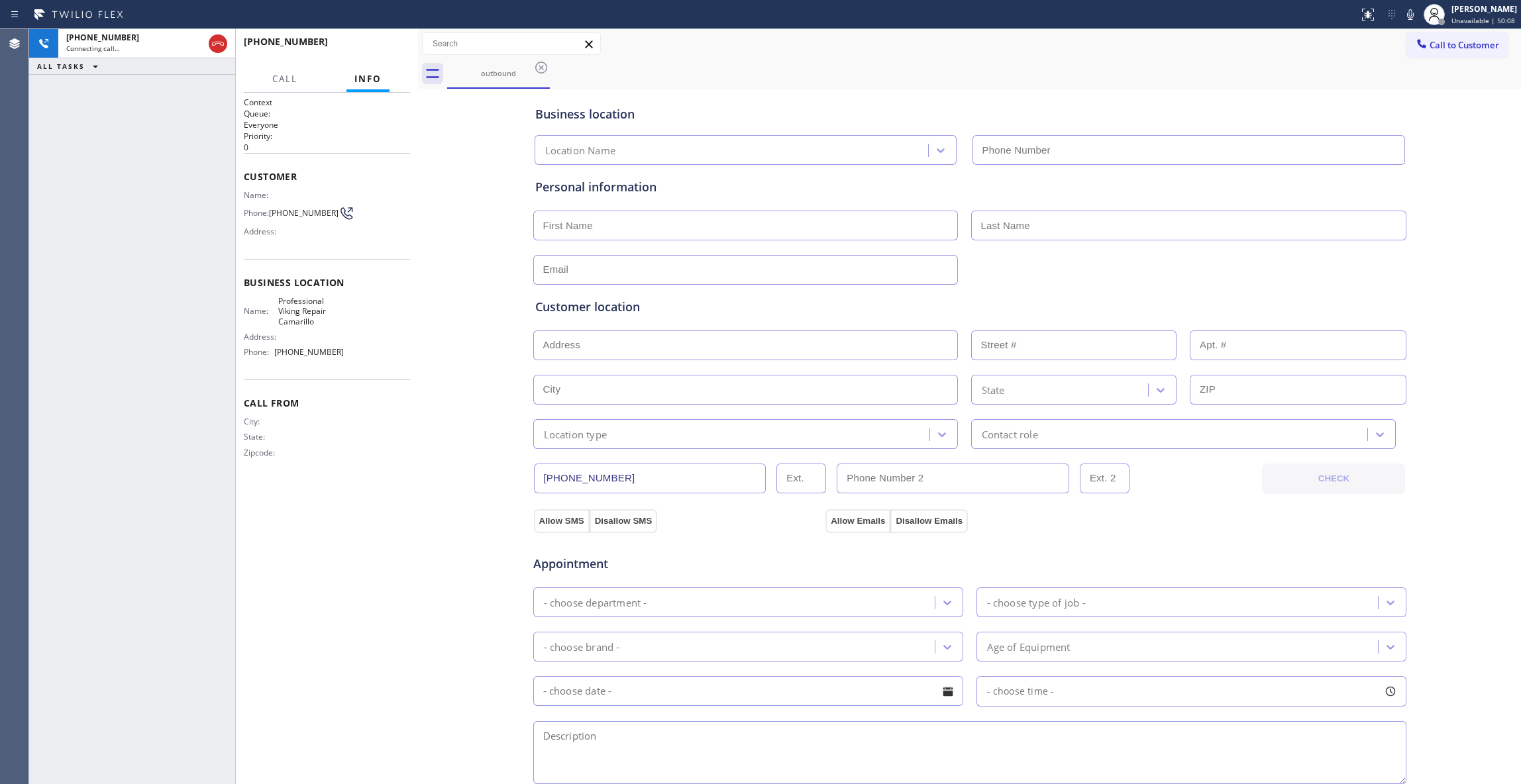
type input "[PHONE_NUMBER]"
drag, startPoint x: 215, startPoint y: 45, endPoint x: 317, endPoint y: 43, distance: 102.0
click at [215, 45] on icon at bounding box center [218, 44] width 12 height 4
click at [381, 43] on span "HANG UP" at bounding box center [379, 47] width 41 height 9
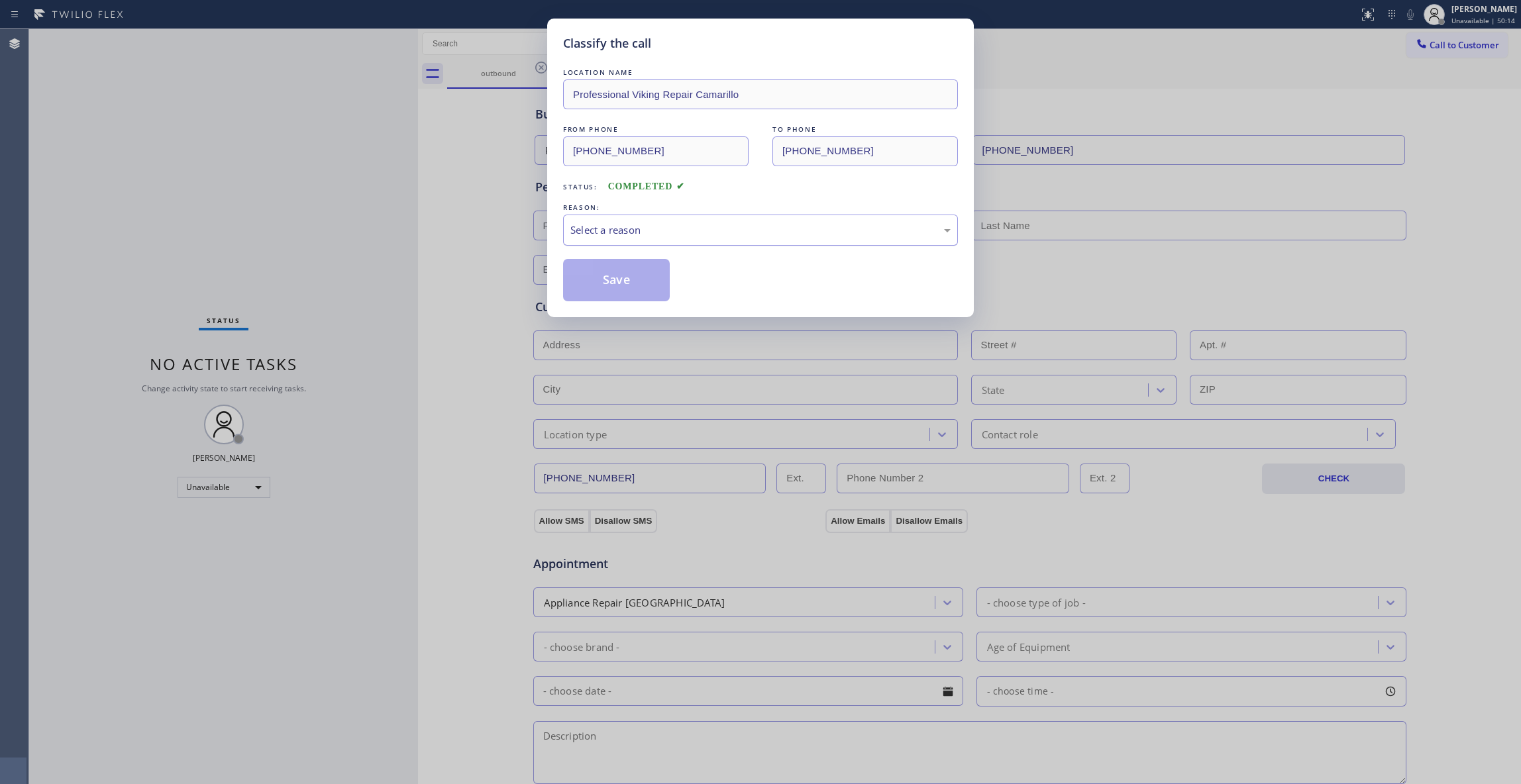
drag, startPoint x: 637, startPoint y: 222, endPoint x: 631, endPoint y: 244, distance: 22.8
click at [636, 225] on div "Select a reason" at bounding box center [760, 230] width 380 height 15
click at [598, 279] on button "Save" at bounding box center [616, 280] width 107 height 43
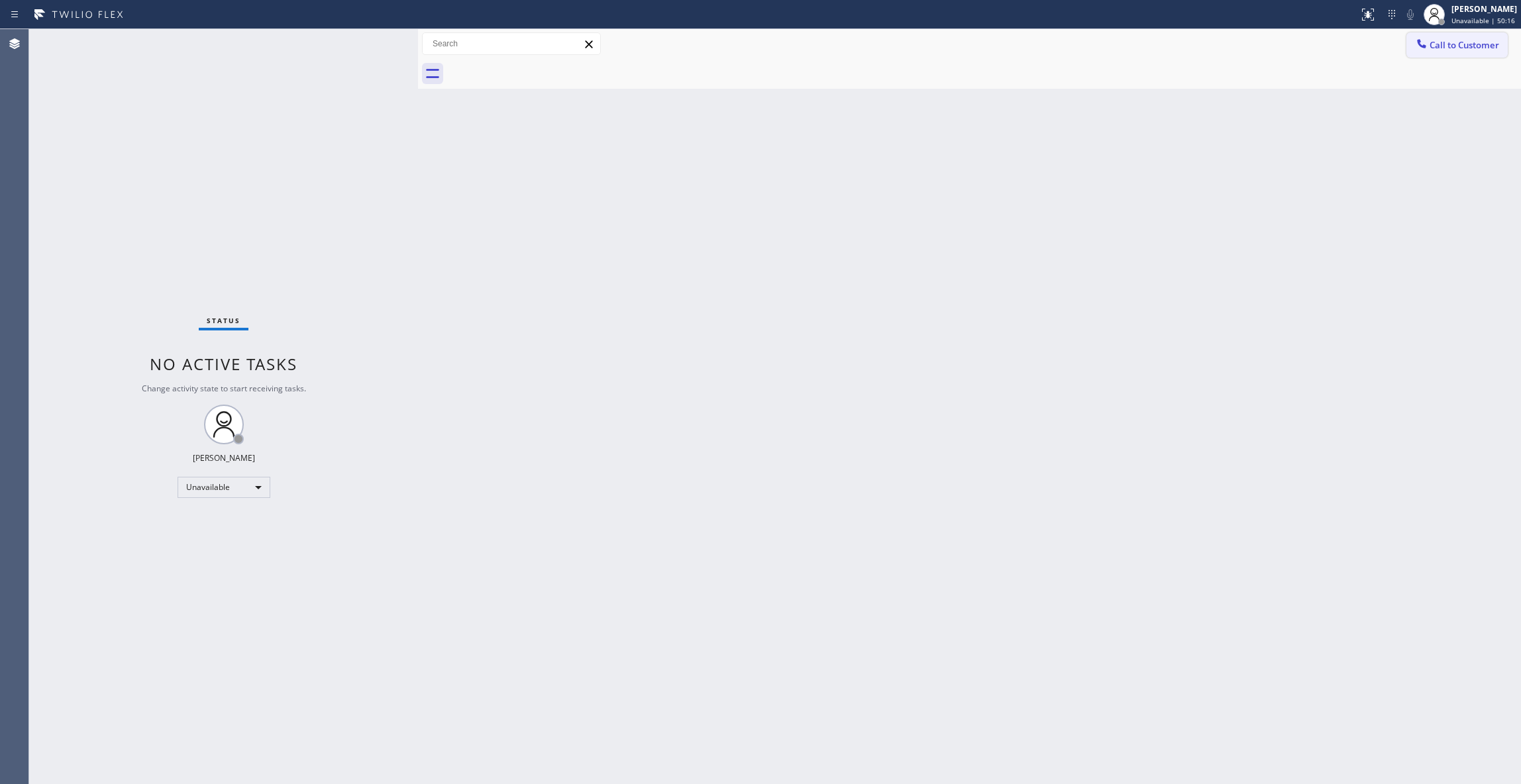
click at [1451, 43] on span "Call to Customer" at bounding box center [1464, 45] width 70 height 12
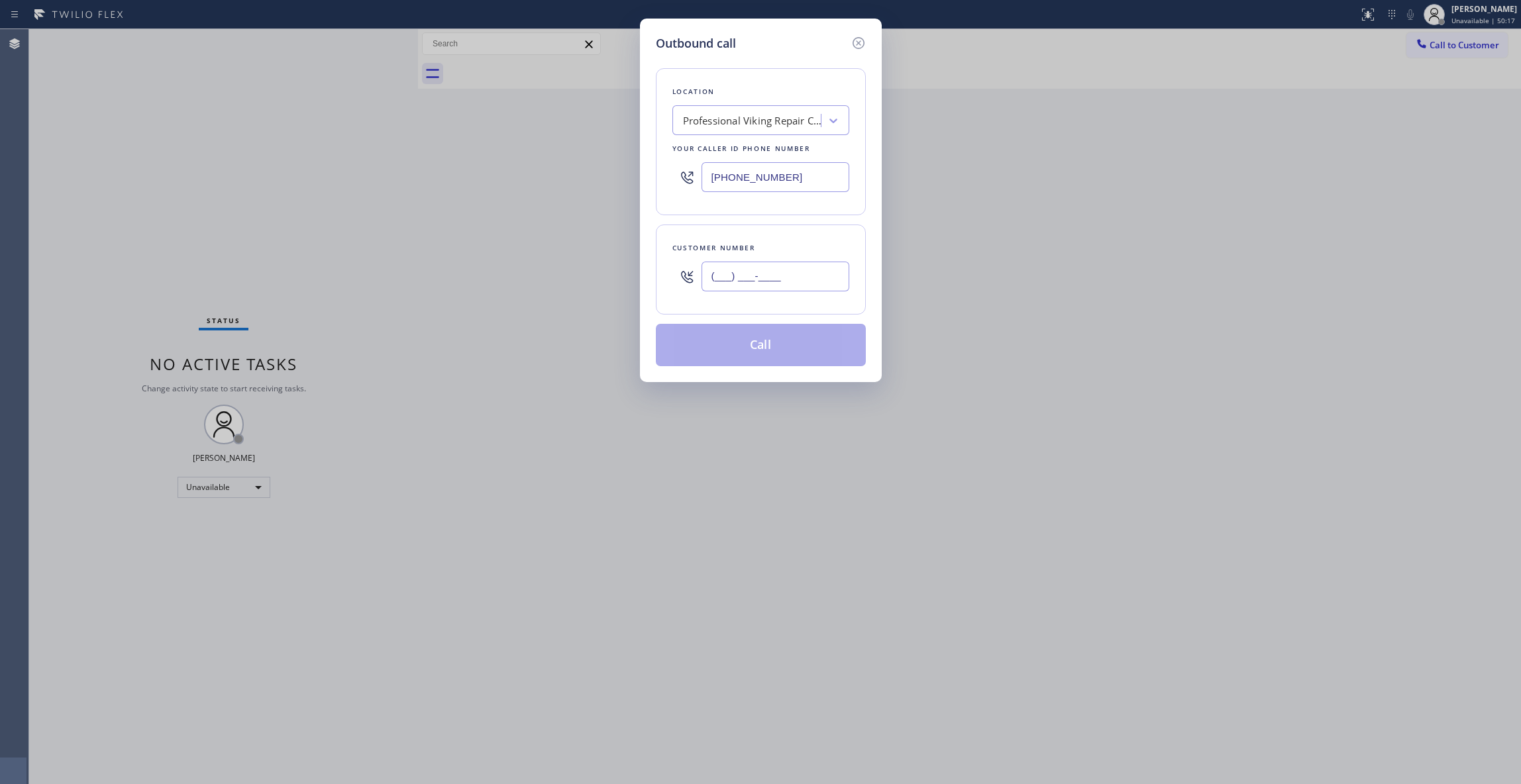
click at [804, 271] on input "(___) ___-____" at bounding box center [775, 276] width 148 height 30
paste input "602) 536-9008"
type input "[PHONE_NUMBER]"
click at [758, 350] on button "Call" at bounding box center [760, 345] width 210 height 43
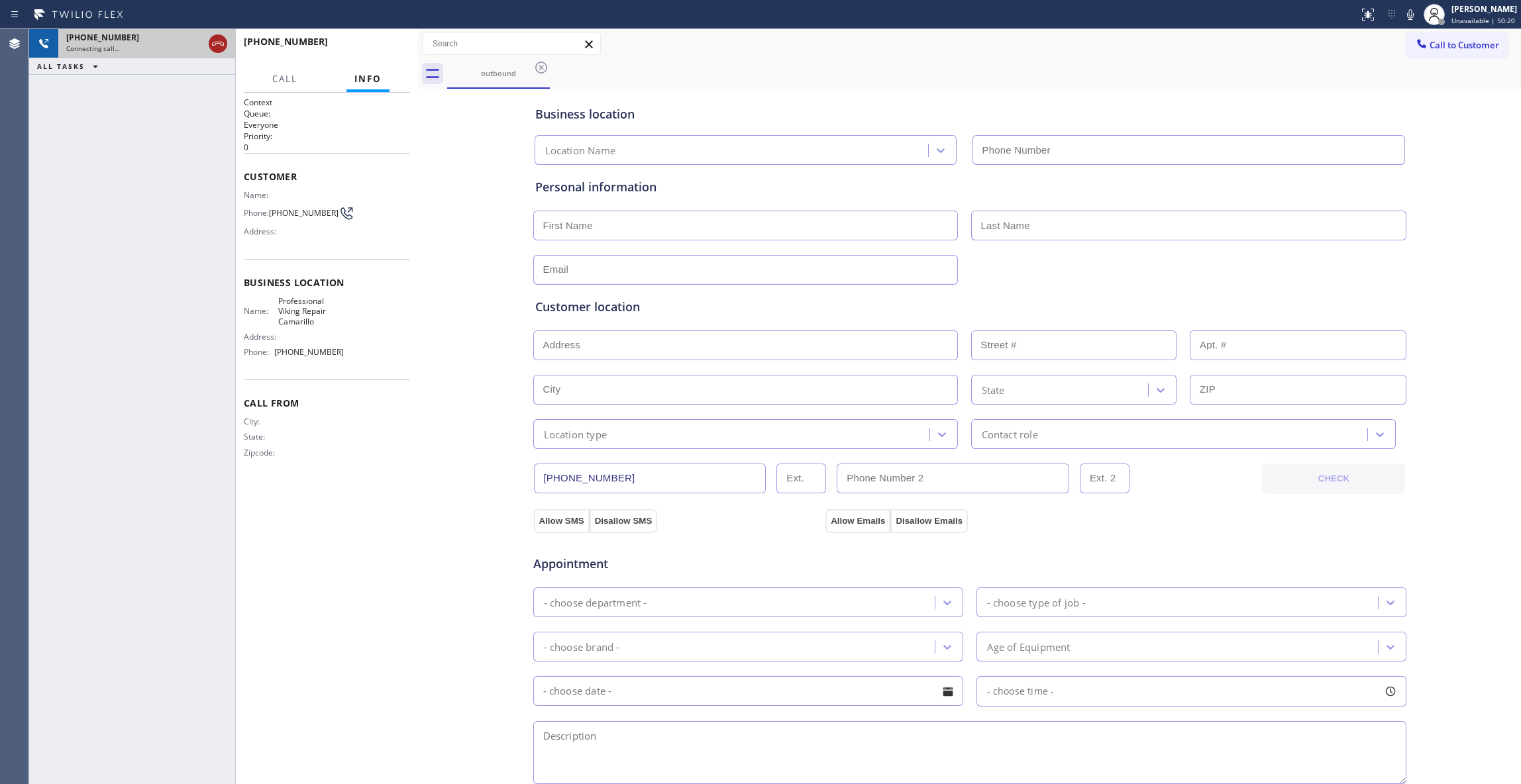
type input "[PHONE_NUMBER]"
click at [220, 45] on icon at bounding box center [218, 43] width 16 height 16
click at [381, 41] on button "HANG UP" at bounding box center [379, 47] width 61 height 19
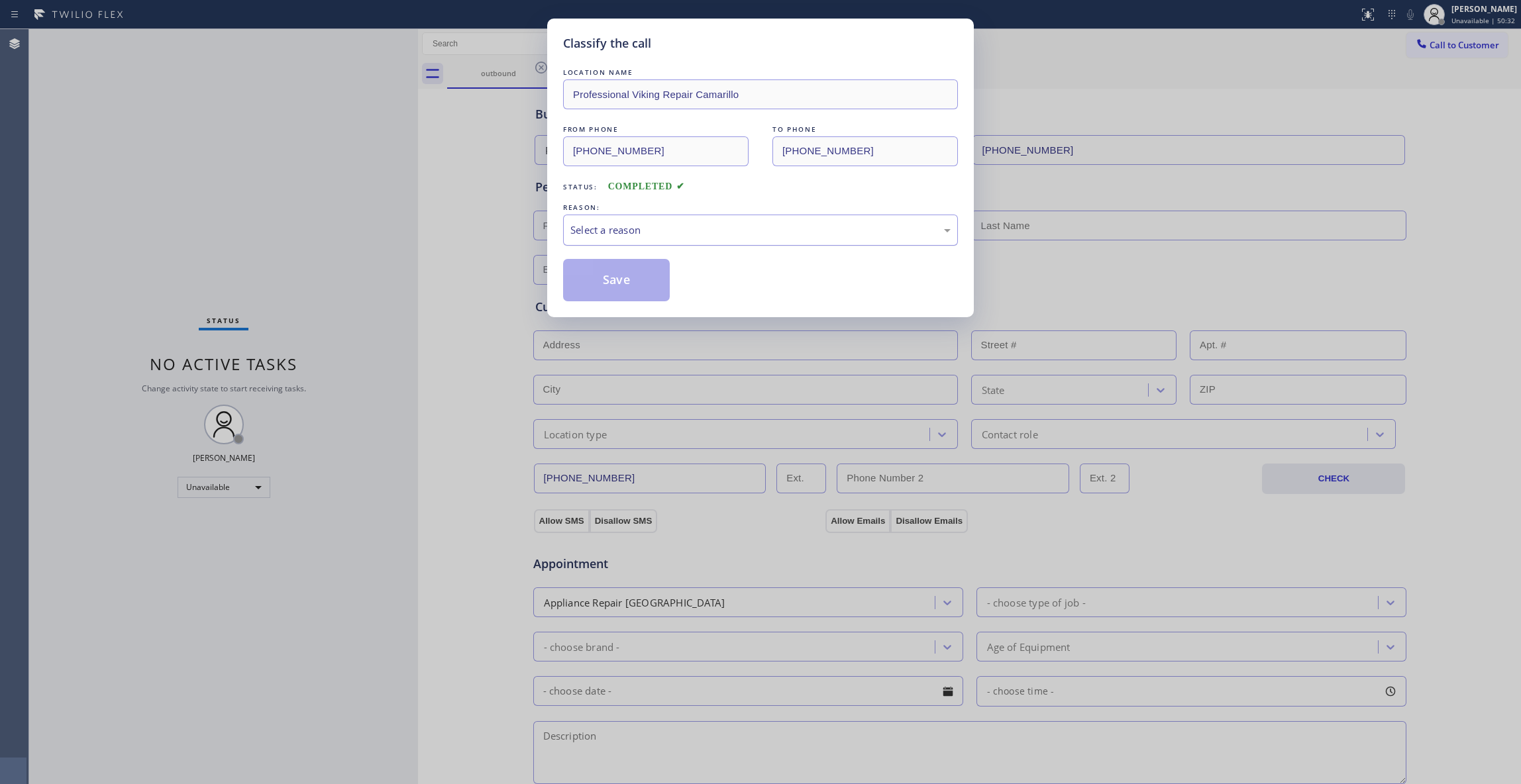
click at [601, 231] on div "Select a reason" at bounding box center [760, 230] width 380 height 15
click at [616, 281] on button "Save" at bounding box center [616, 280] width 107 height 43
drag, startPoint x: 616, startPoint y: 281, endPoint x: 616, endPoint y: 255, distance: 26.0
click at [616, 279] on button "Save" at bounding box center [616, 280] width 107 height 43
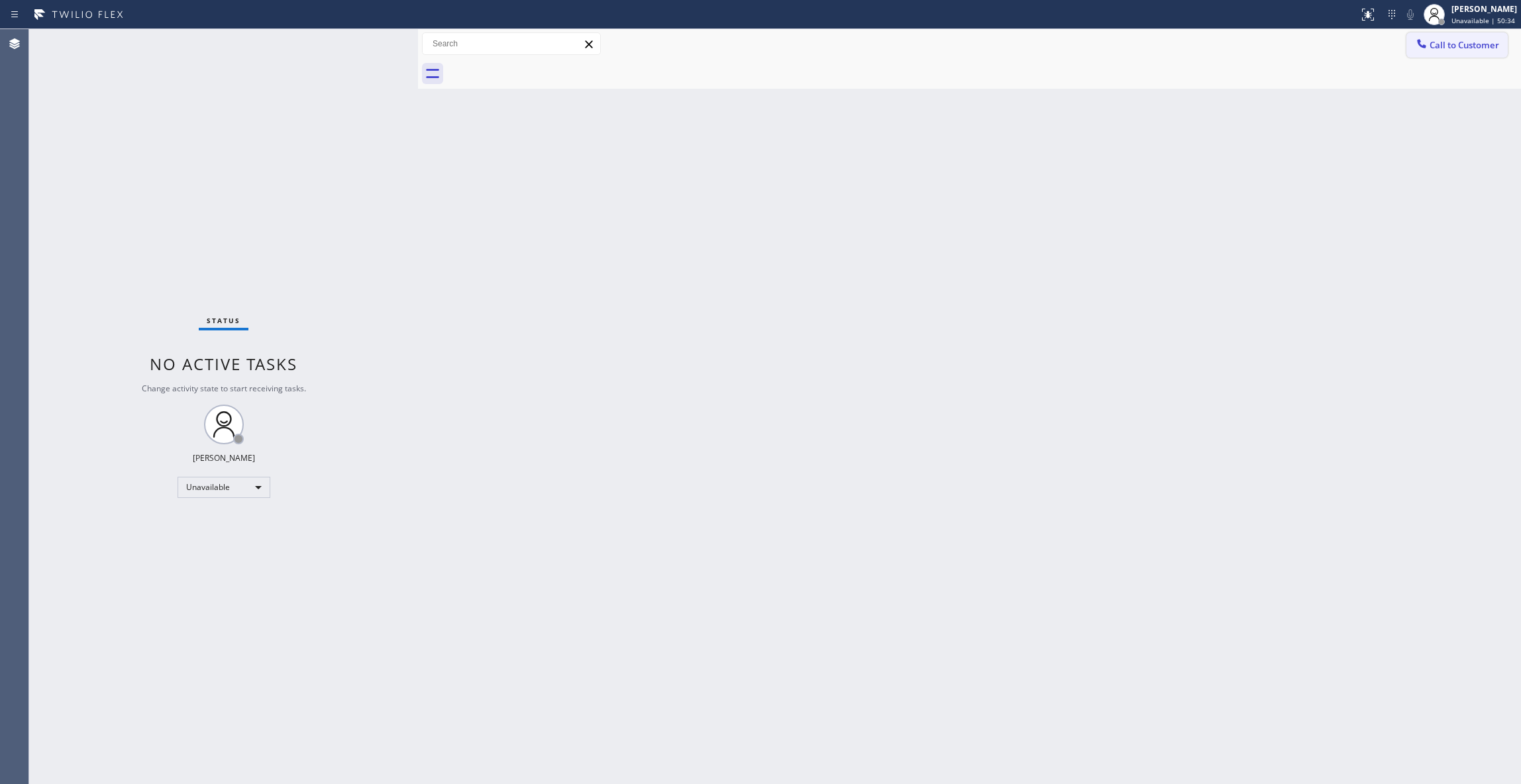
click at [1482, 39] on span "Call to Customer" at bounding box center [1464, 45] width 70 height 12
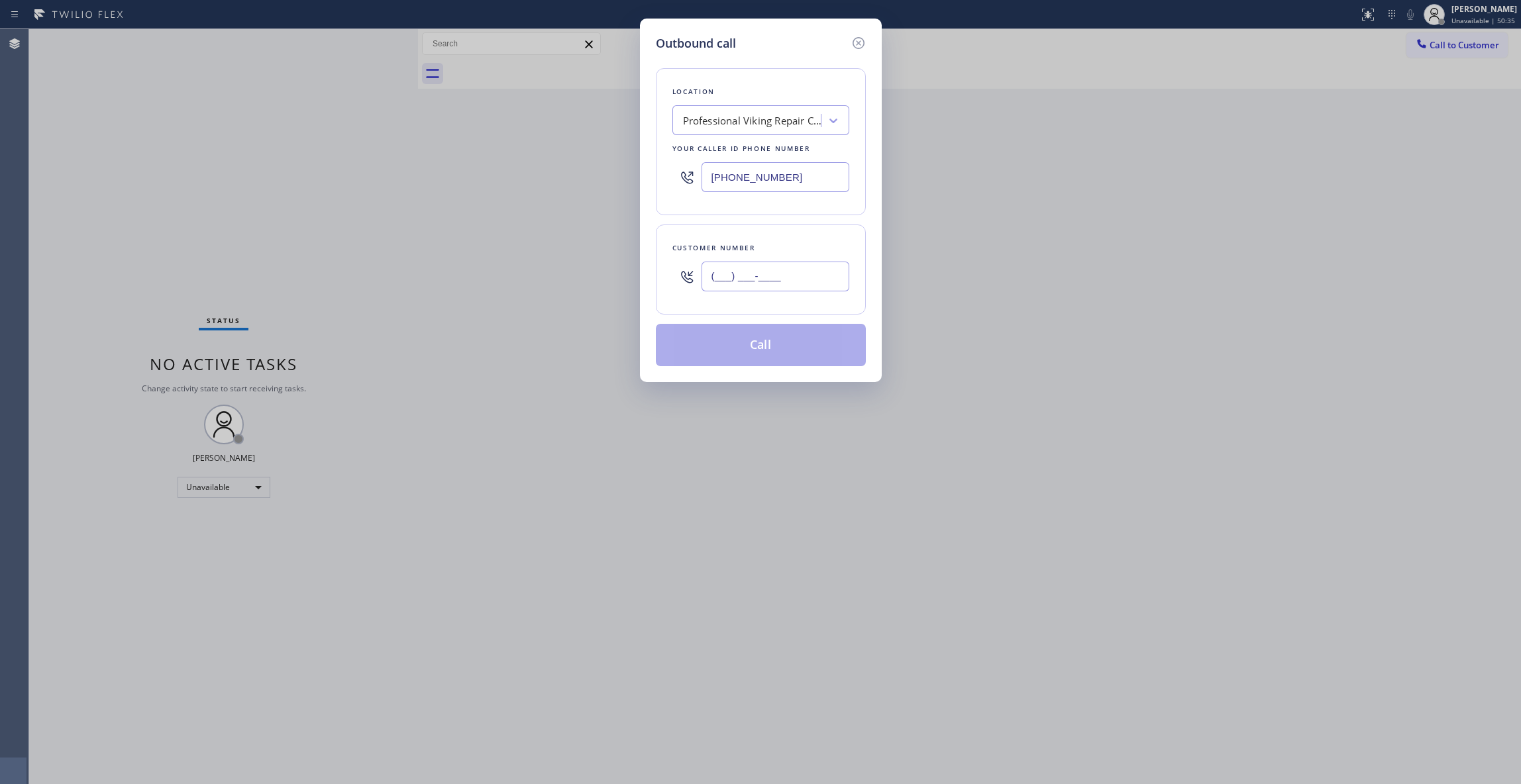
click at [797, 273] on input "(___) ___-____" at bounding box center [775, 276] width 148 height 30
paste input "602) 536-9008"
type input "[PHONE_NUMBER]"
click at [759, 357] on button "Call" at bounding box center [760, 345] width 210 height 43
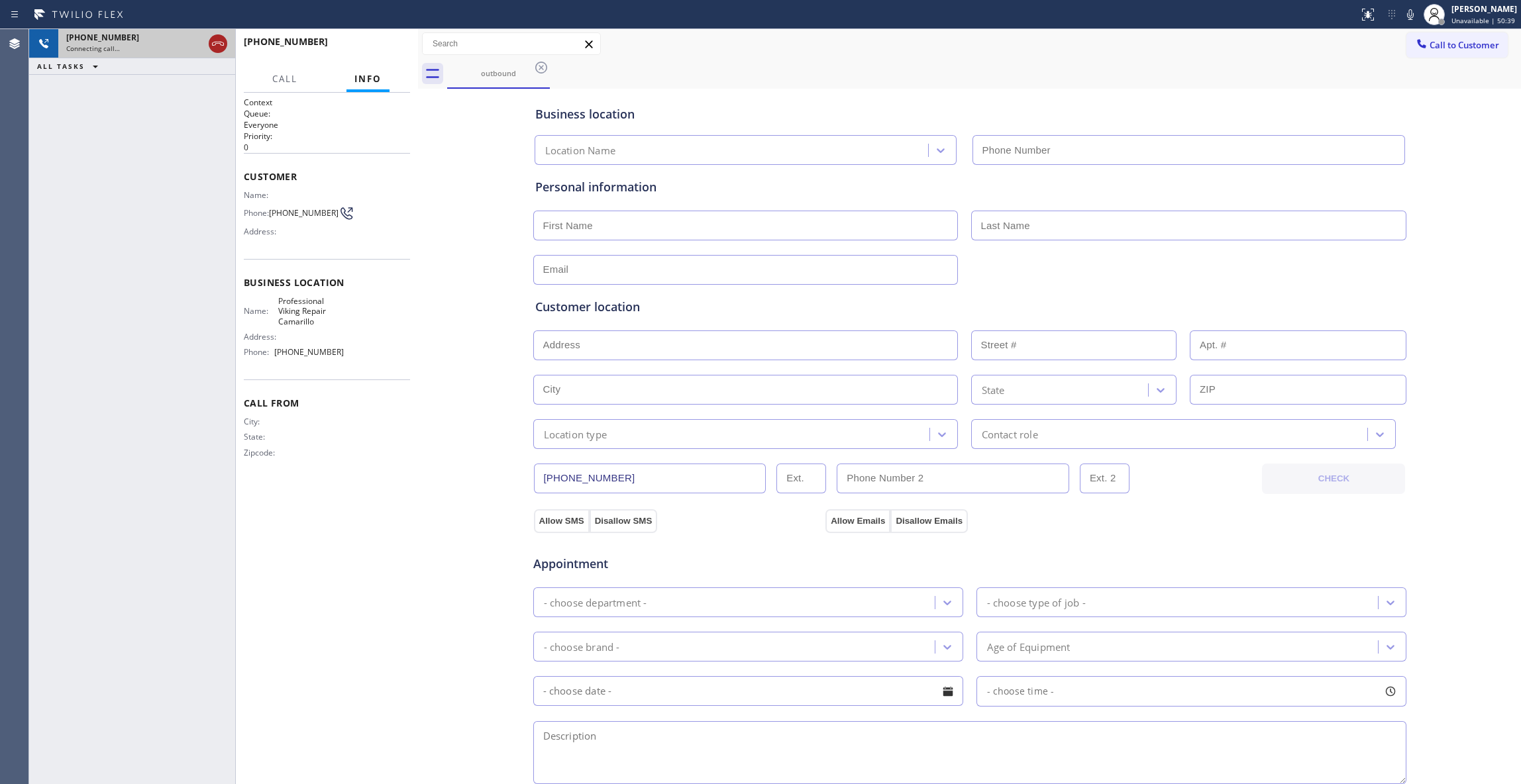
type input "[PHONE_NUMBER]"
click at [216, 45] on icon at bounding box center [218, 44] width 12 height 4
click at [392, 56] on button "HANG UP" at bounding box center [379, 47] width 61 height 19
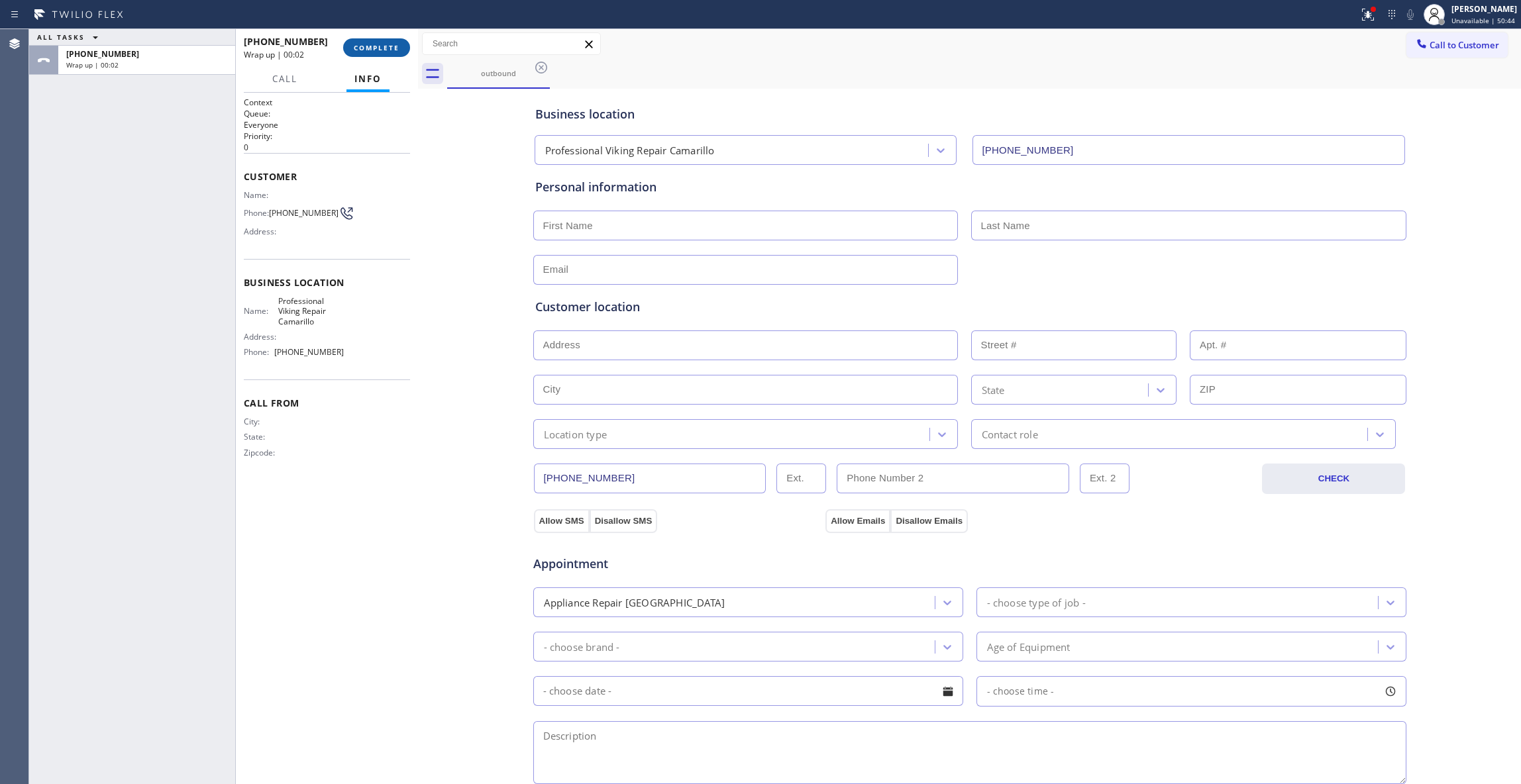
click at [379, 43] on button "COMPLETE" at bounding box center [376, 47] width 67 height 19
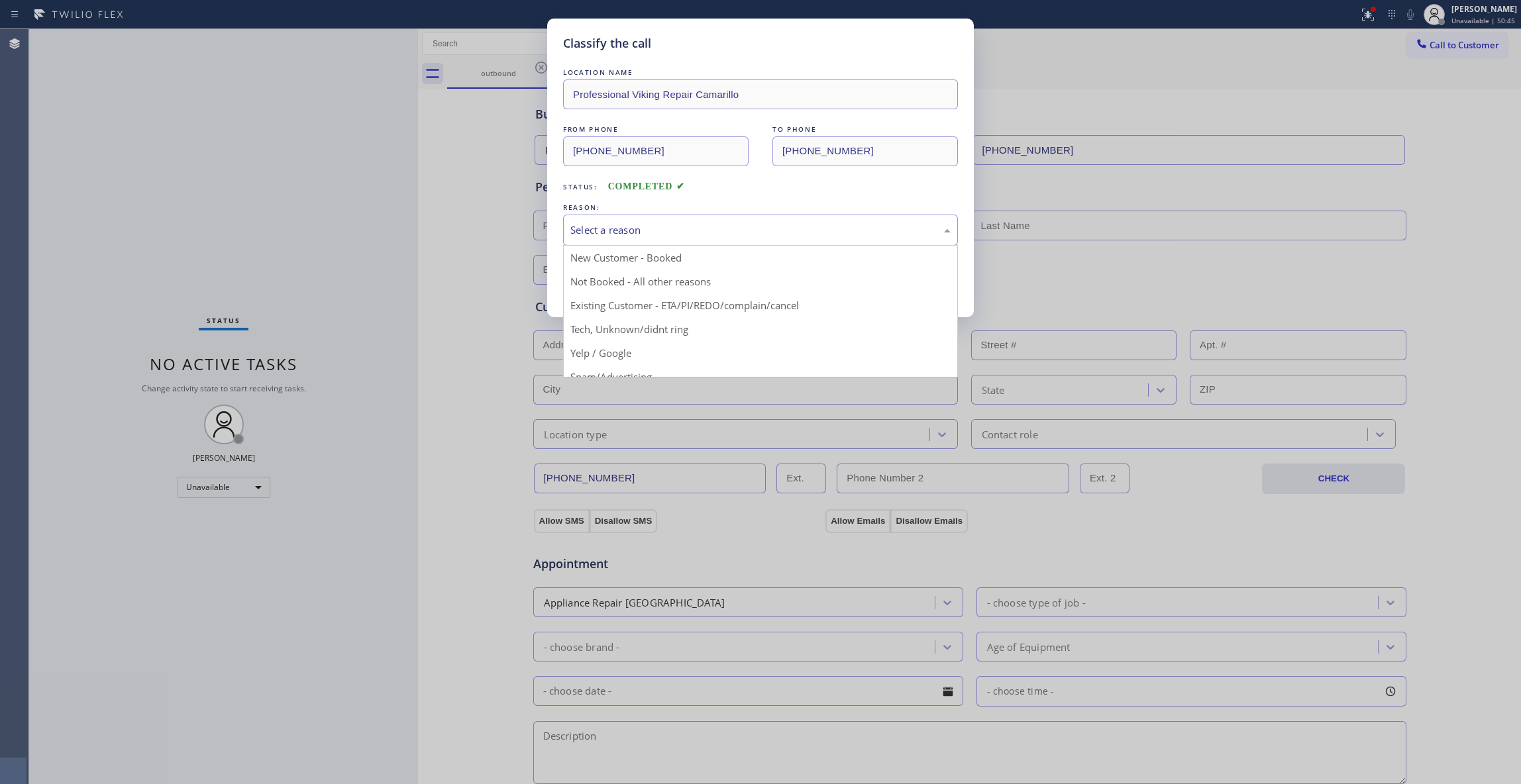
click at [605, 224] on div "Select a reason" at bounding box center [760, 230] width 380 height 15
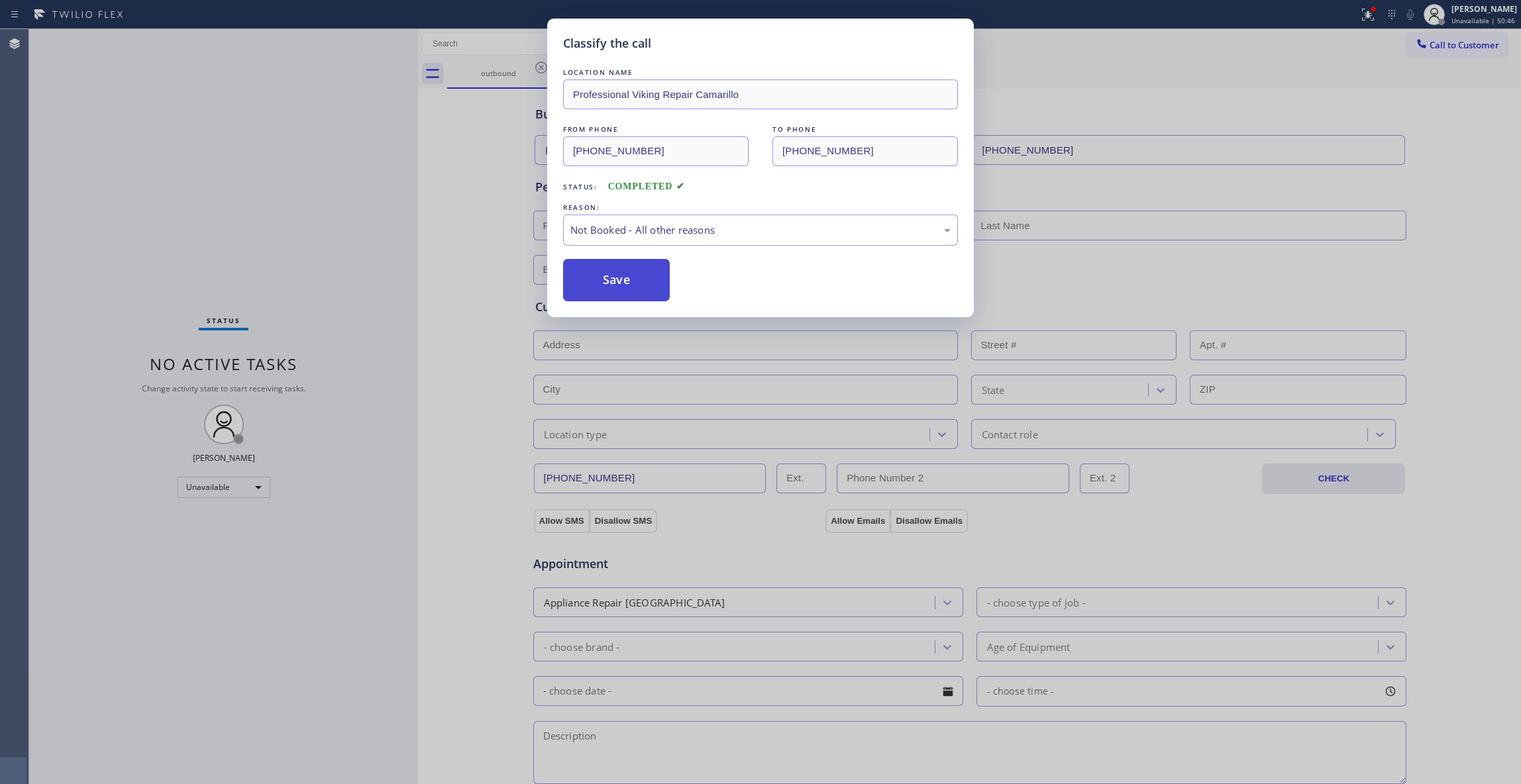
click at [600, 291] on button "Save" at bounding box center [616, 280] width 107 height 43
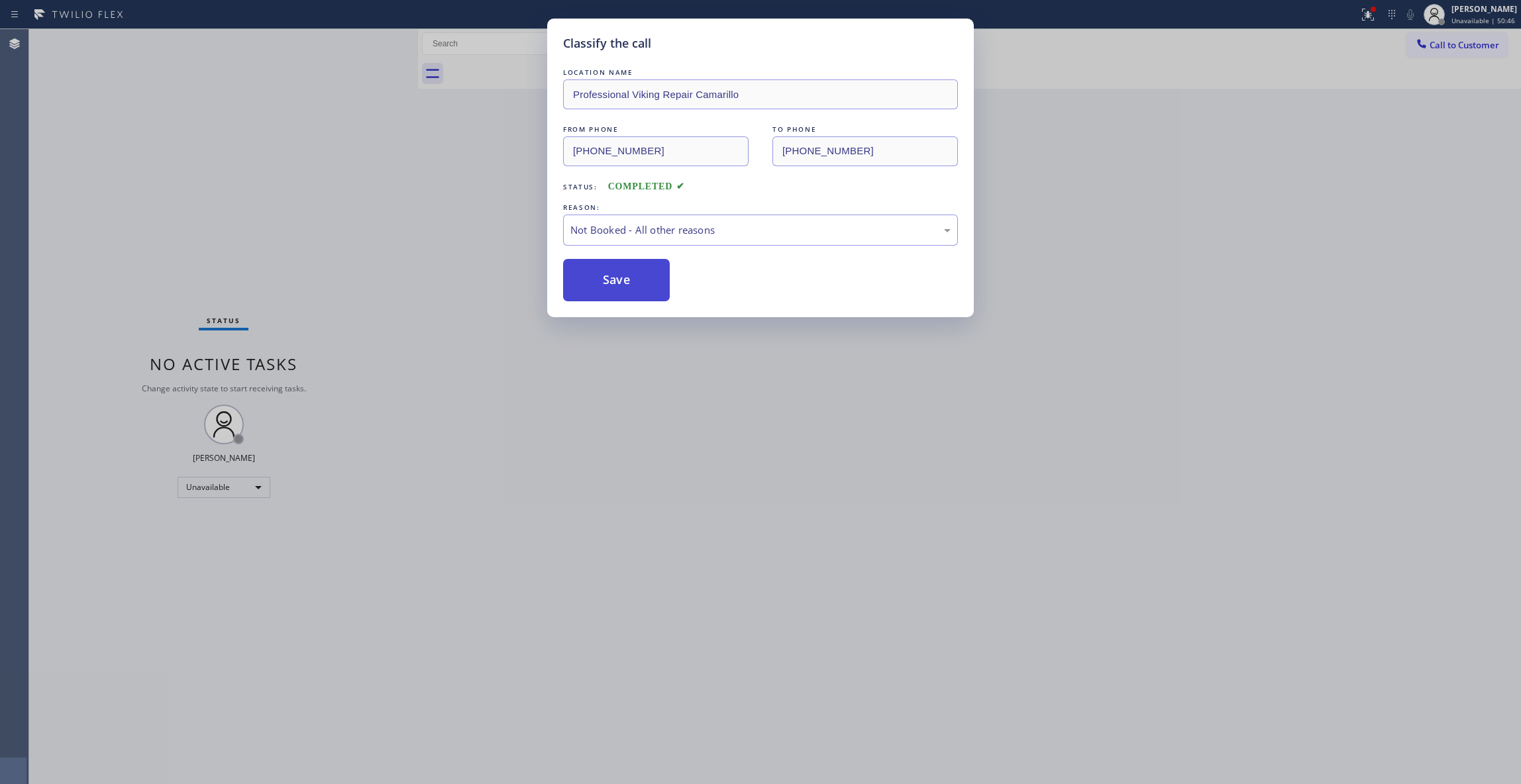
click at [600, 291] on button "Save" at bounding box center [616, 280] width 107 height 43
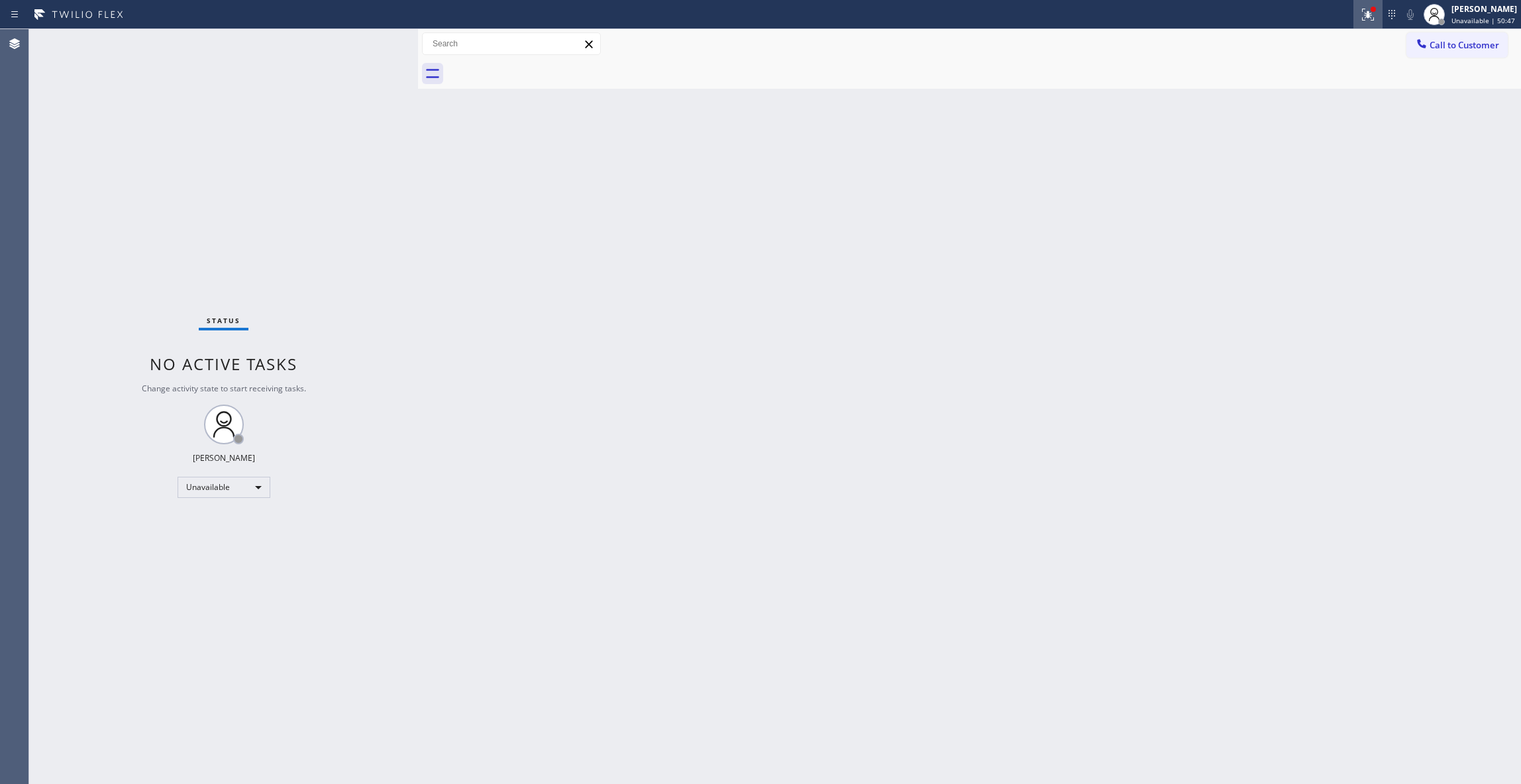
click at [1362, 13] on icon at bounding box center [1366, 13] width 8 height 9
click at [1262, 182] on button "Clear issues" at bounding box center [1280, 173] width 155 height 19
click at [1450, 49] on span "Call to Customer" at bounding box center [1464, 45] width 70 height 12
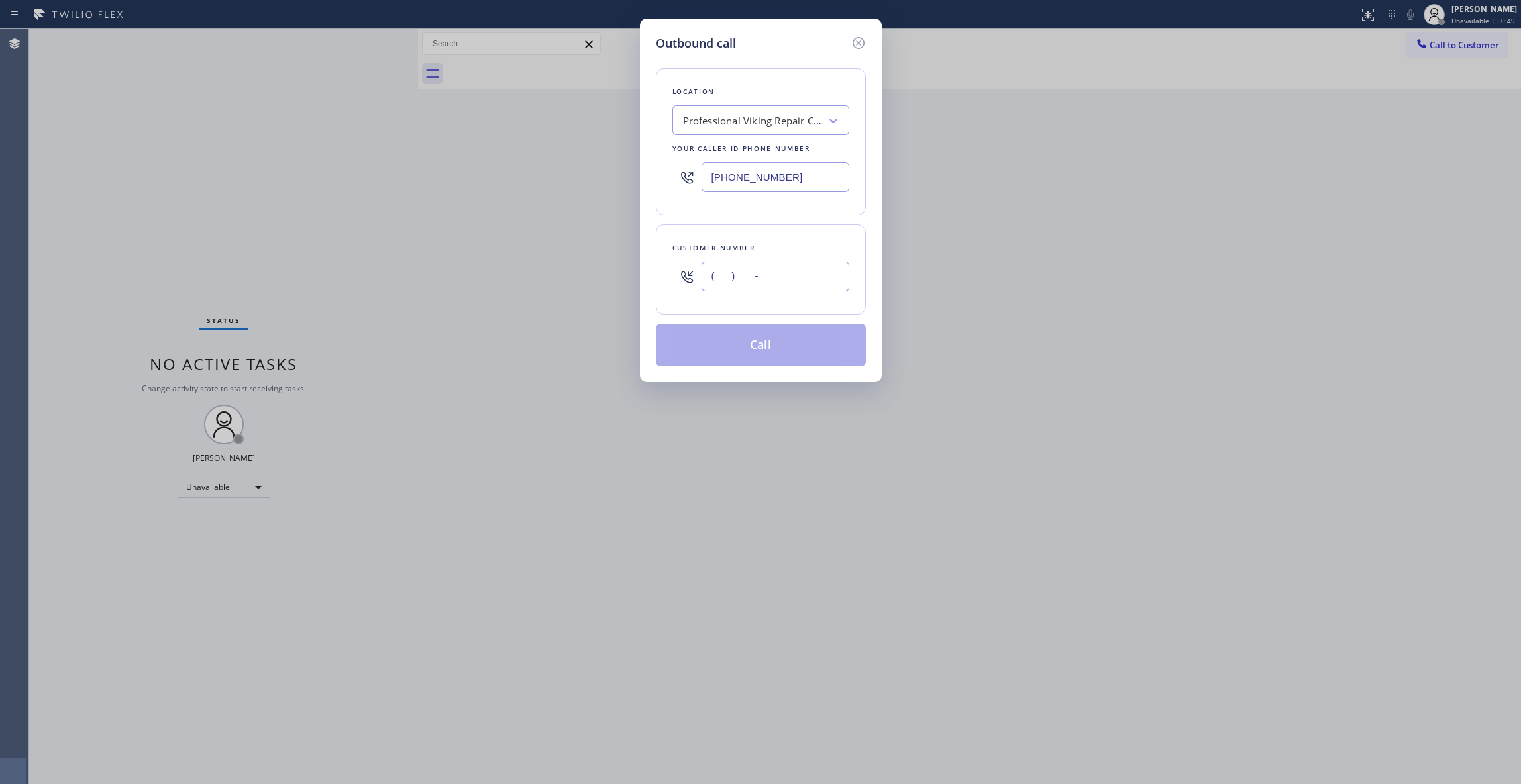
click at [764, 285] on input "(___) ___-____" at bounding box center [775, 276] width 148 height 30
paste input "602) 536-9008"
type input "[PHONE_NUMBER]"
click at [768, 357] on button "Call" at bounding box center [760, 345] width 210 height 43
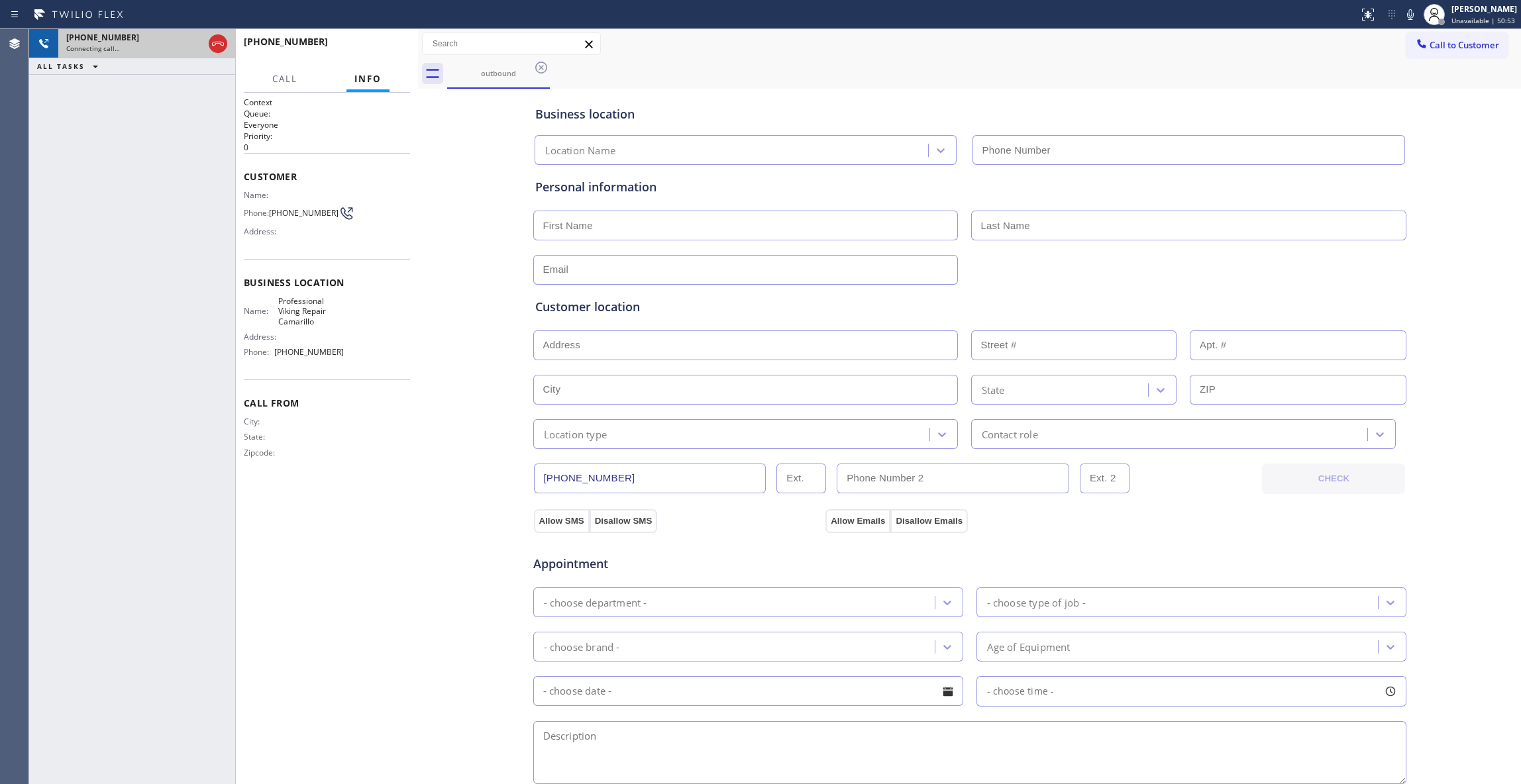
type input "[PHONE_NUMBER]"
click at [220, 41] on icon at bounding box center [218, 43] width 16 height 16
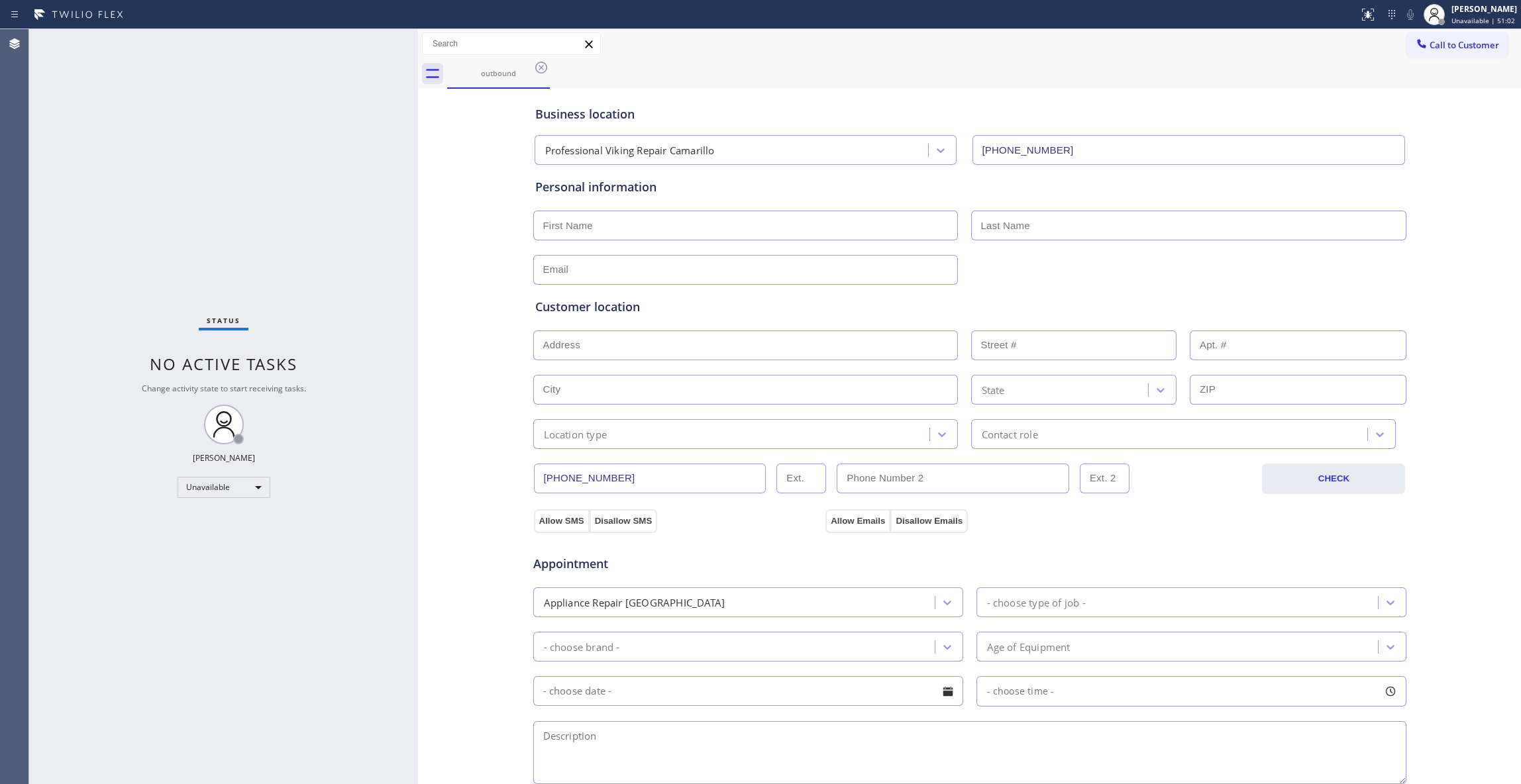
drag, startPoint x: 414, startPoint y: 359, endPoint x: 494, endPoint y: 113, distance: 258.7
click at [418, 357] on div at bounding box center [418, 406] width 0 height 755
click at [547, 66] on icon at bounding box center [541, 67] width 12 height 12
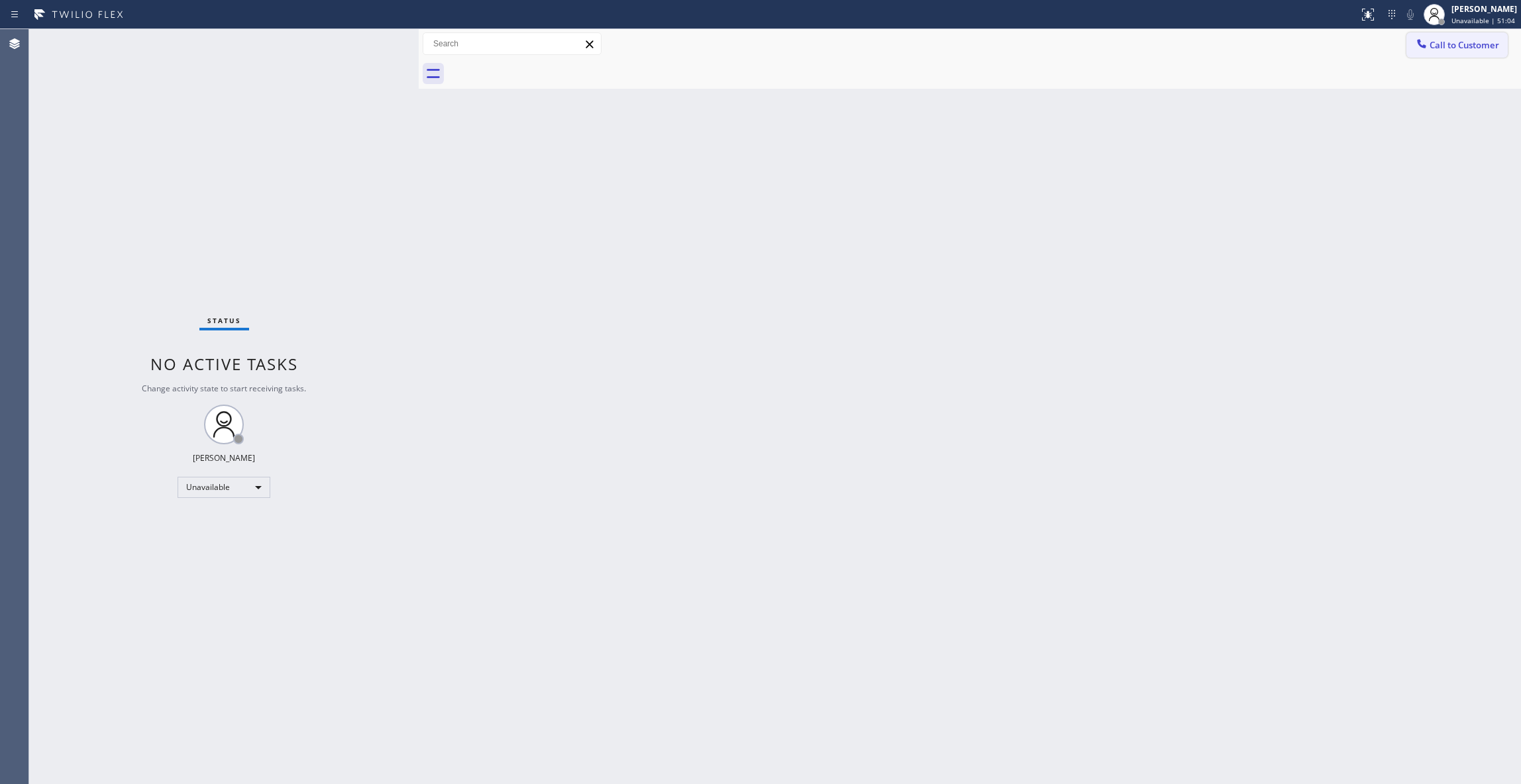
click at [1460, 47] on span "Call to Customer" at bounding box center [1464, 45] width 70 height 12
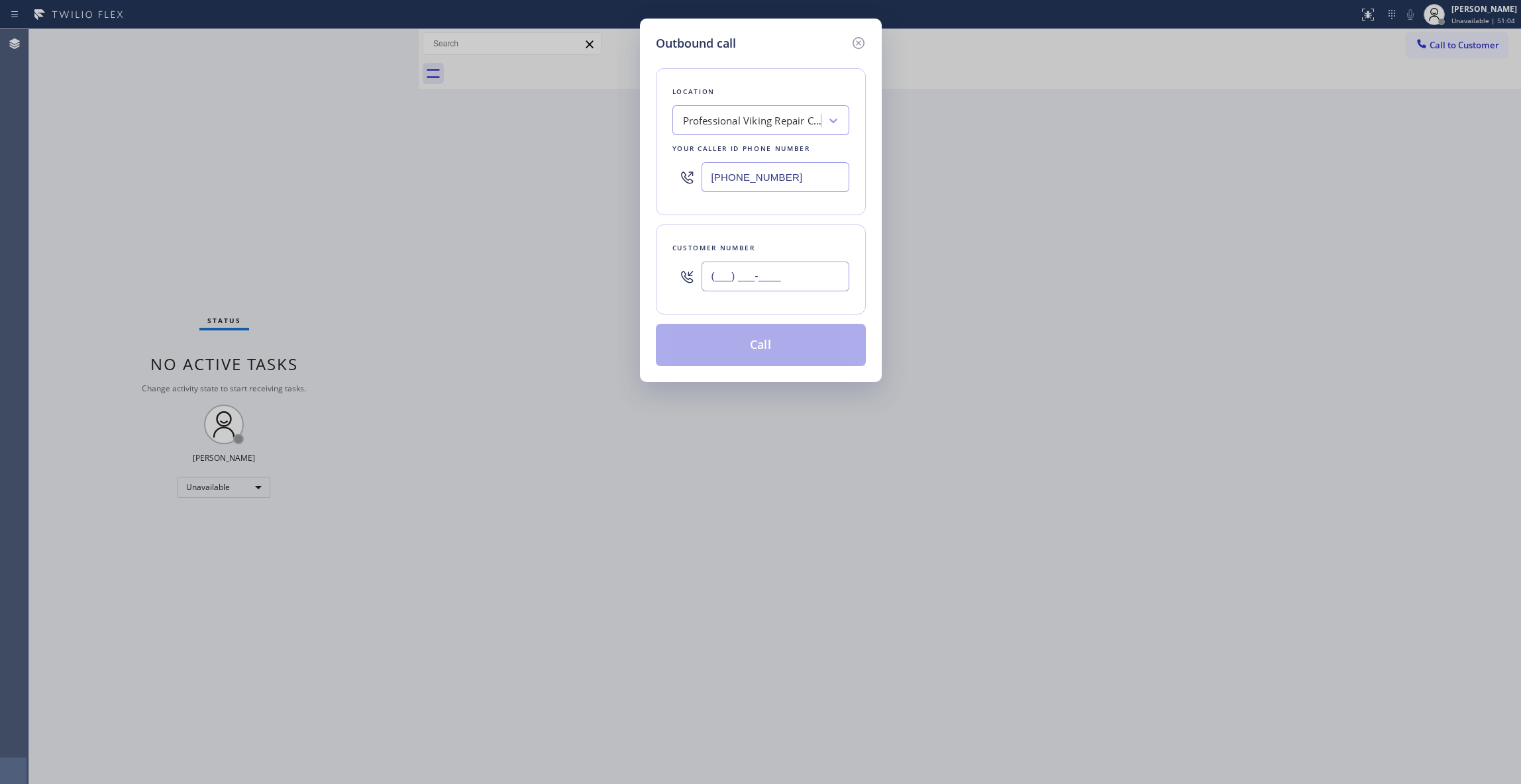
click at [739, 281] on input "(___) ___-____" at bounding box center [775, 276] width 148 height 30
paste input "602) 536-9008"
type input "[PHONE_NUMBER]"
click at [715, 346] on button "Call" at bounding box center [760, 345] width 210 height 43
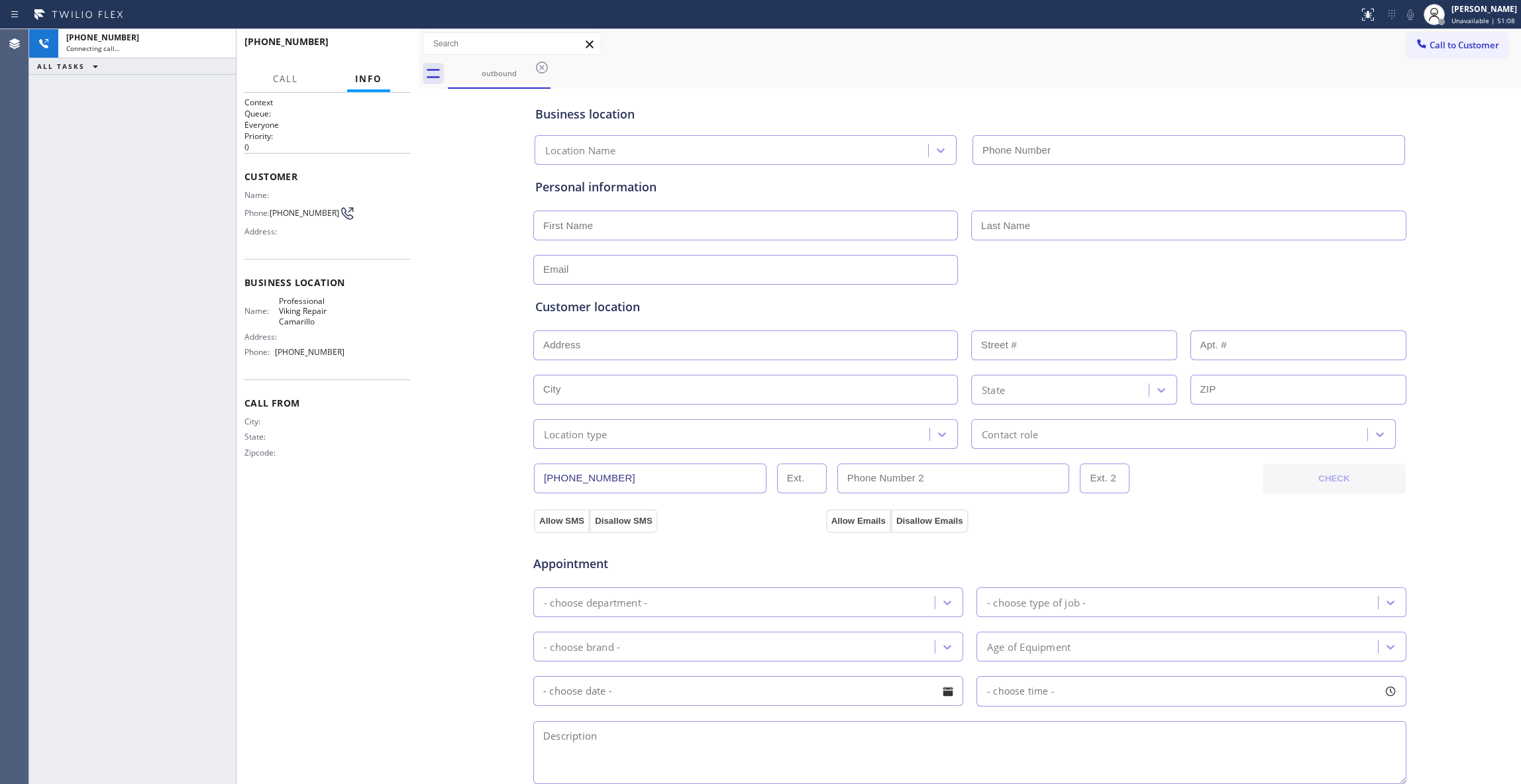
type input "[PHONE_NUMBER]"
click at [191, 43] on div "Connecting call…" at bounding box center [147, 47] width 162 height 9
drag, startPoint x: 216, startPoint y: 43, endPoint x: 274, endPoint y: 48, distance: 58.2
click at [218, 43] on icon at bounding box center [218, 44] width 12 height 4
click at [371, 54] on button "HANG UP" at bounding box center [379, 47] width 61 height 19
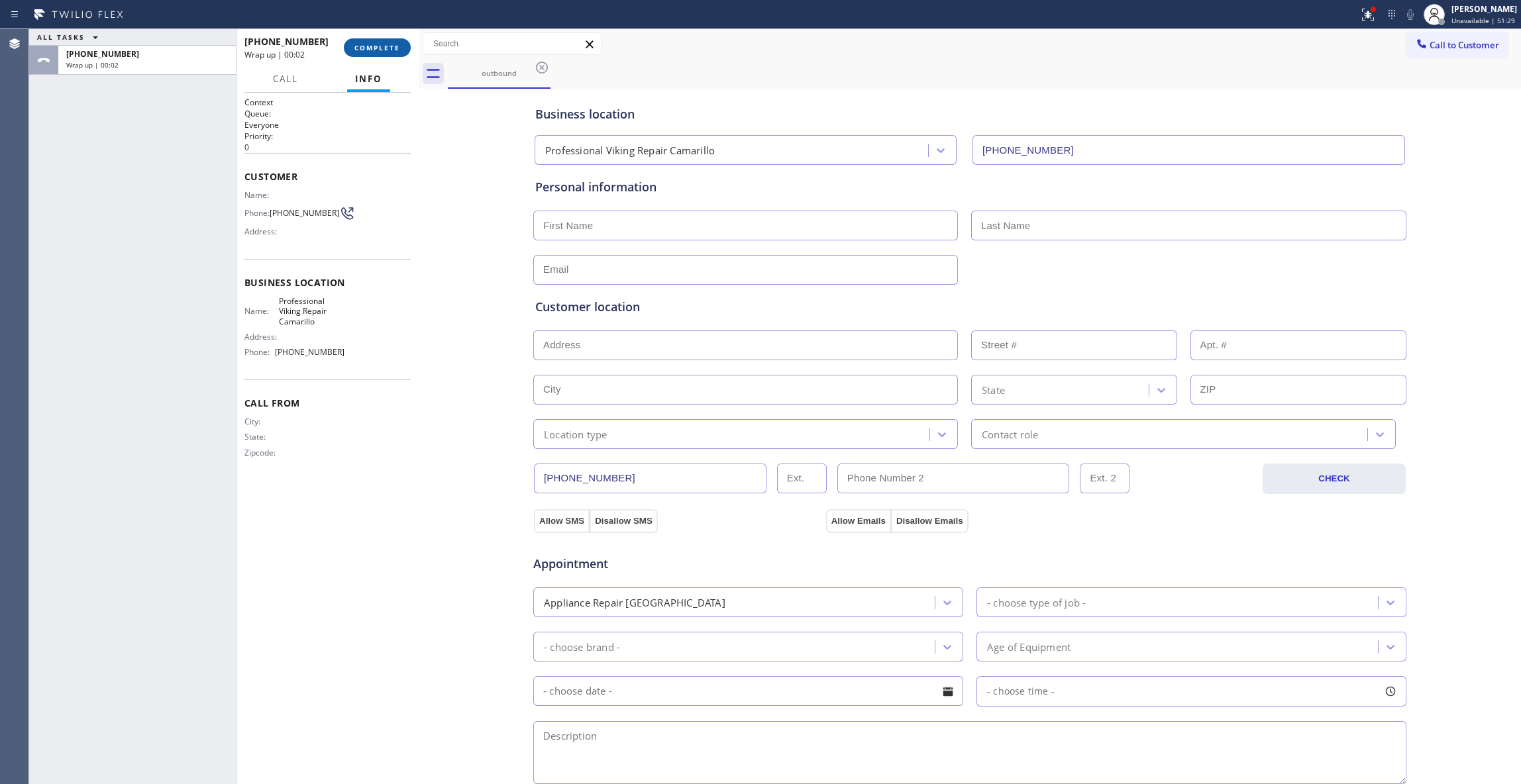
click at [366, 47] on span "COMPLETE" at bounding box center [377, 47] width 45 height 9
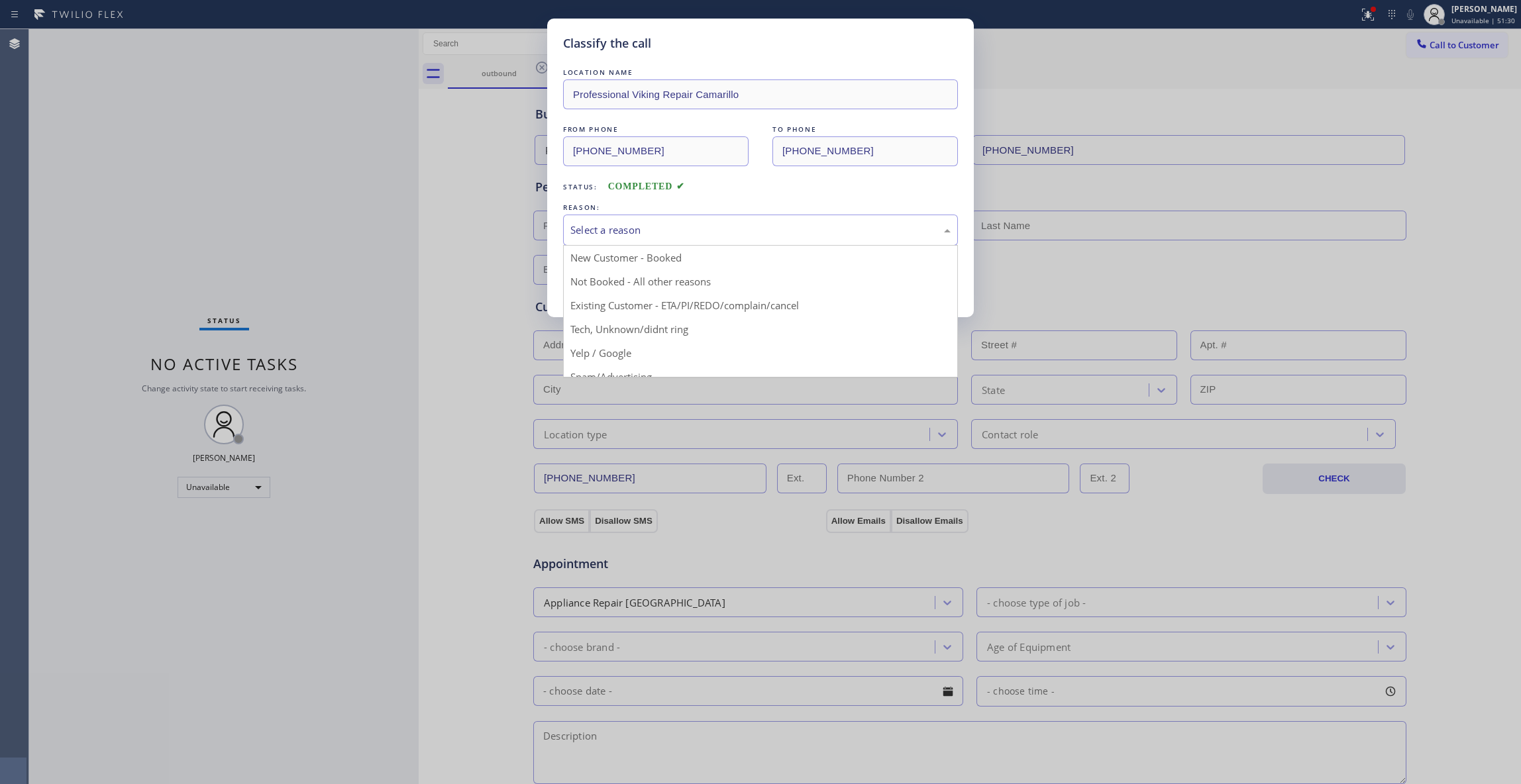
click at [613, 231] on div "Select a reason" at bounding box center [760, 230] width 380 height 15
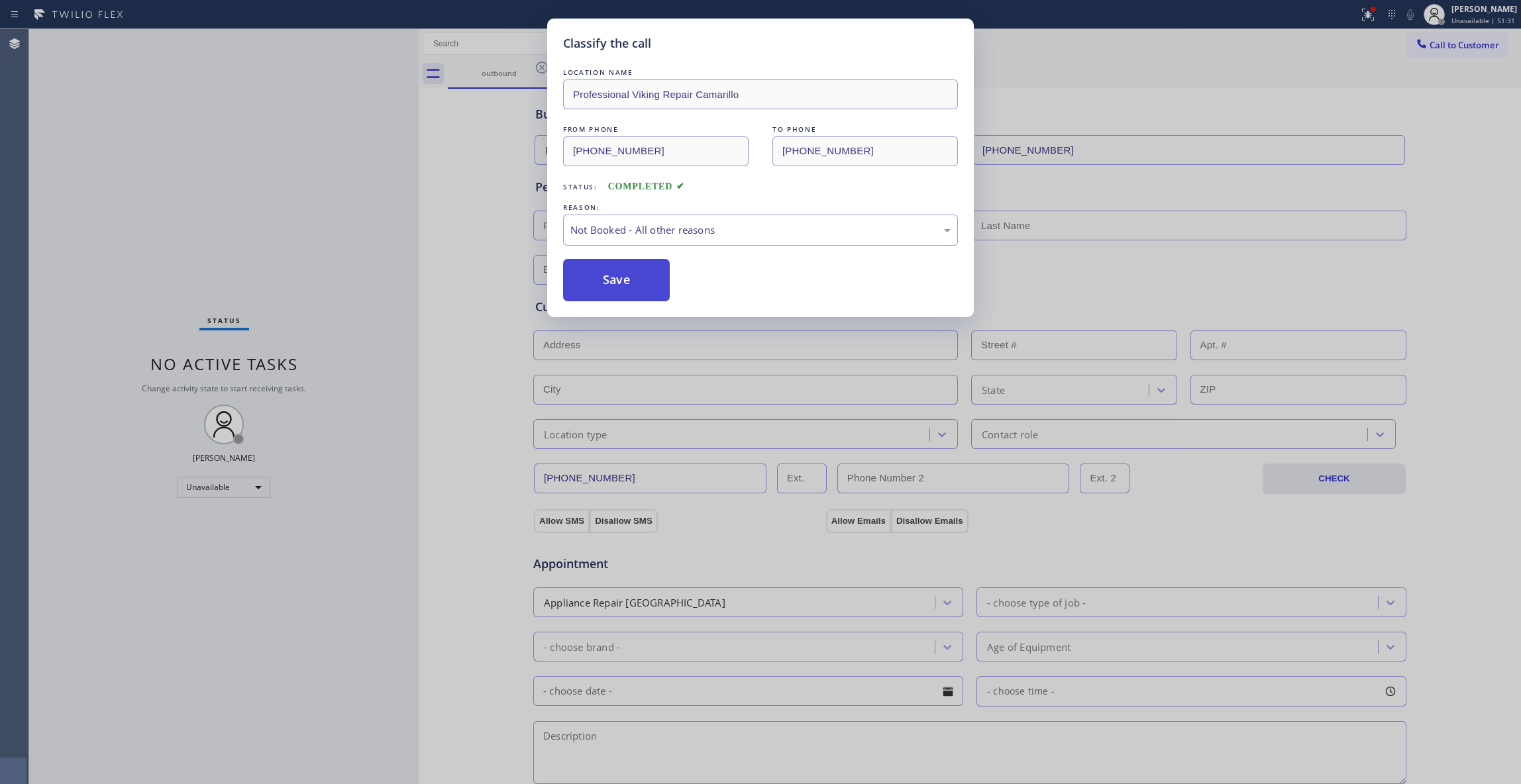
click at [594, 284] on button "Save" at bounding box center [616, 280] width 107 height 43
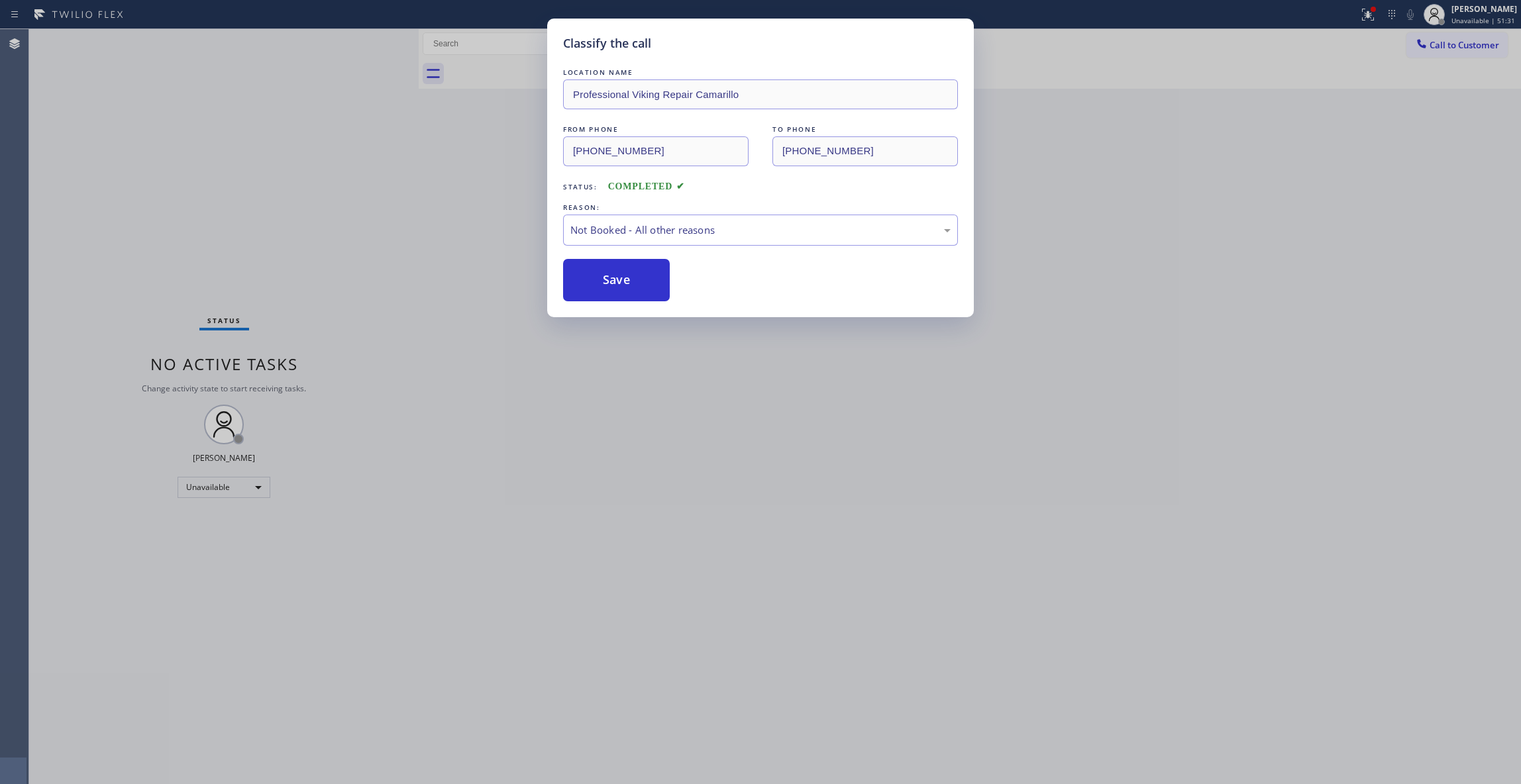
drag, startPoint x: 594, startPoint y: 282, endPoint x: 1068, endPoint y: 245, distance: 475.4
click at [598, 281] on button "Save" at bounding box center [616, 280] width 107 height 43
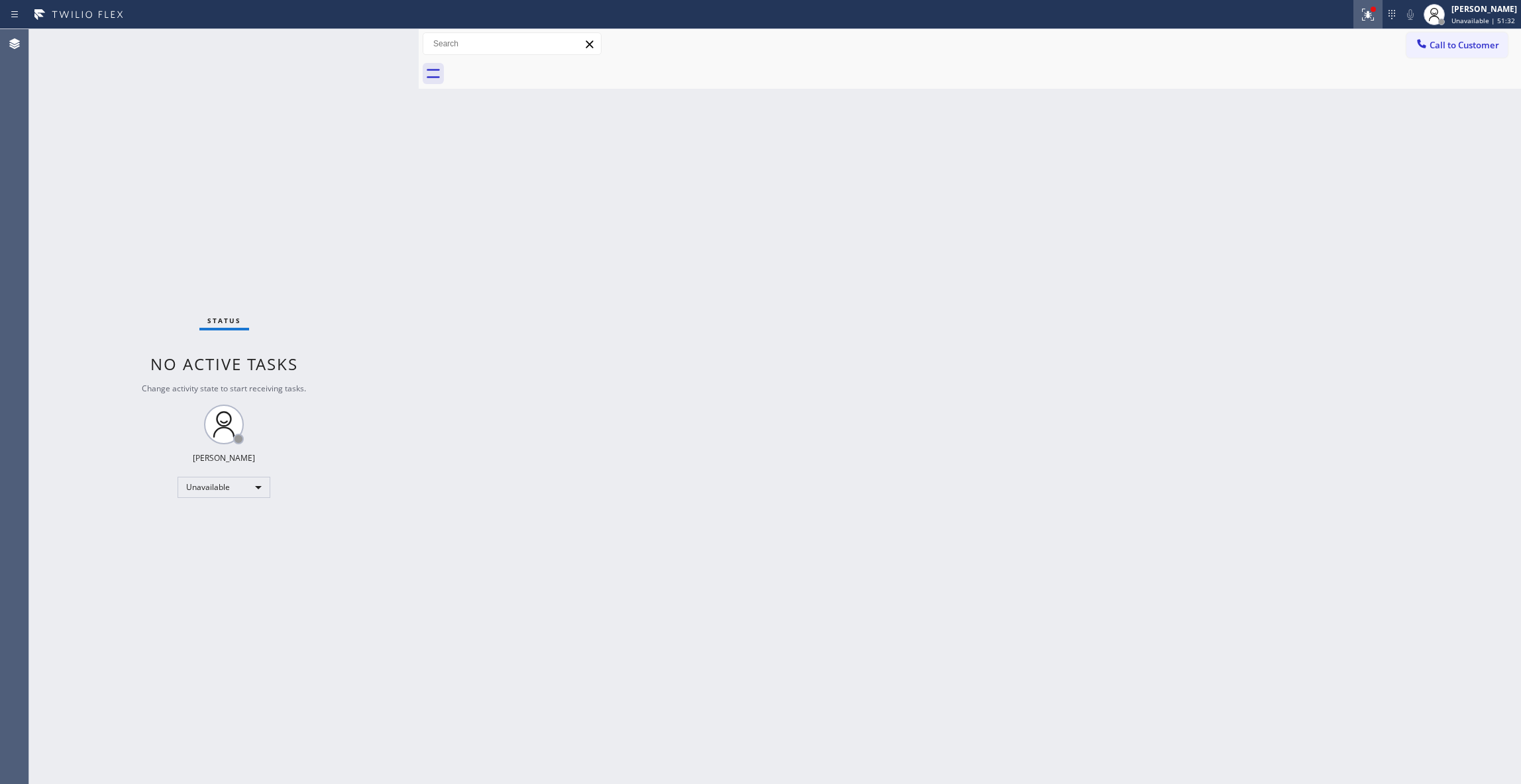
click at [1360, 17] on icon at bounding box center [1367, 14] width 16 height 16
click at [1308, 179] on button "Clear issues" at bounding box center [1280, 173] width 155 height 19
click at [1455, 49] on span "Call to Customer" at bounding box center [1464, 45] width 70 height 12
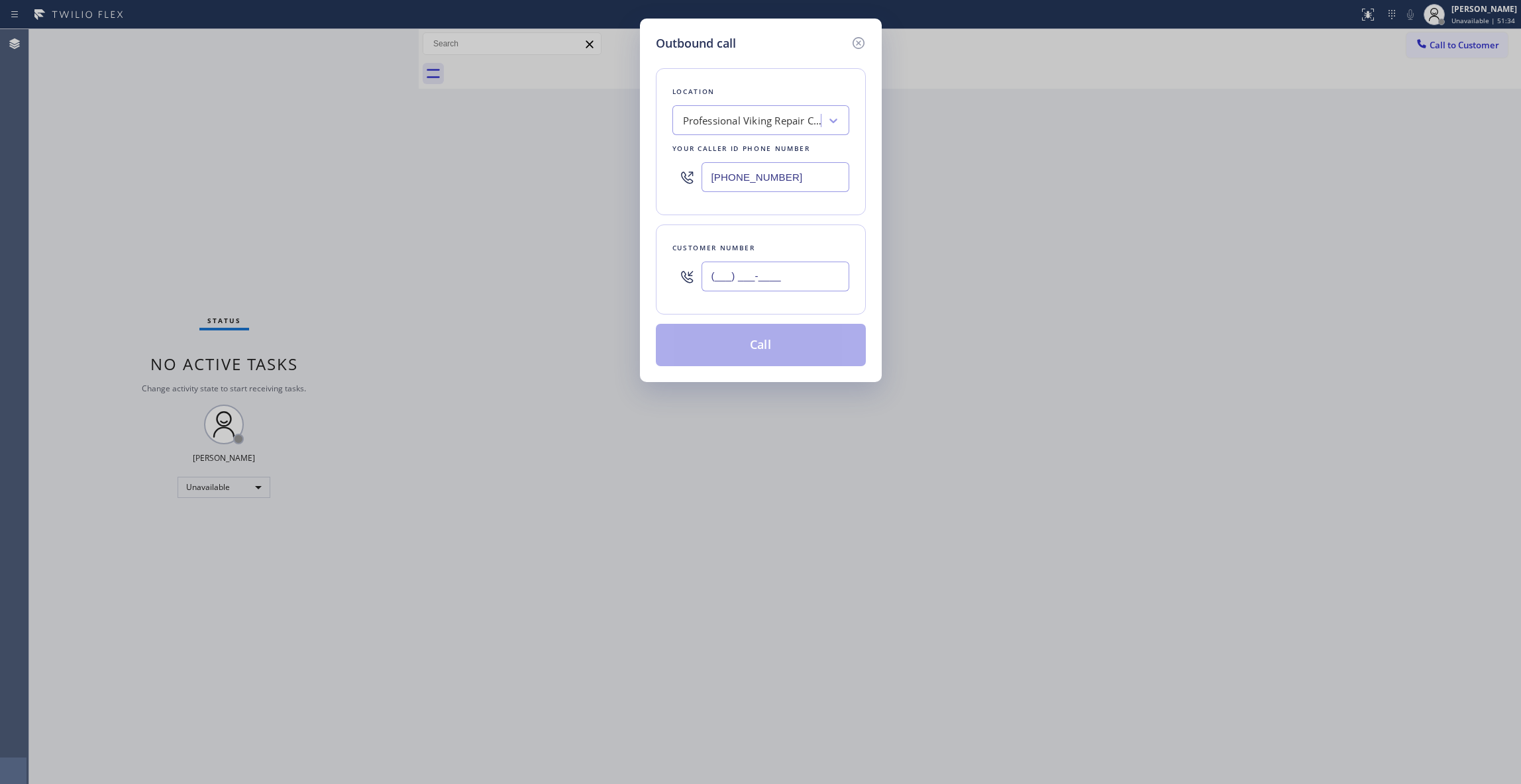
click at [756, 278] on input "(___) ___-____" at bounding box center [775, 276] width 148 height 30
paste input "602) 536-9008"
type input "[PHONE_NUMBER]"
click at [755, 353] on button "Call" at bounding box center [760, 345] width 210 height 43
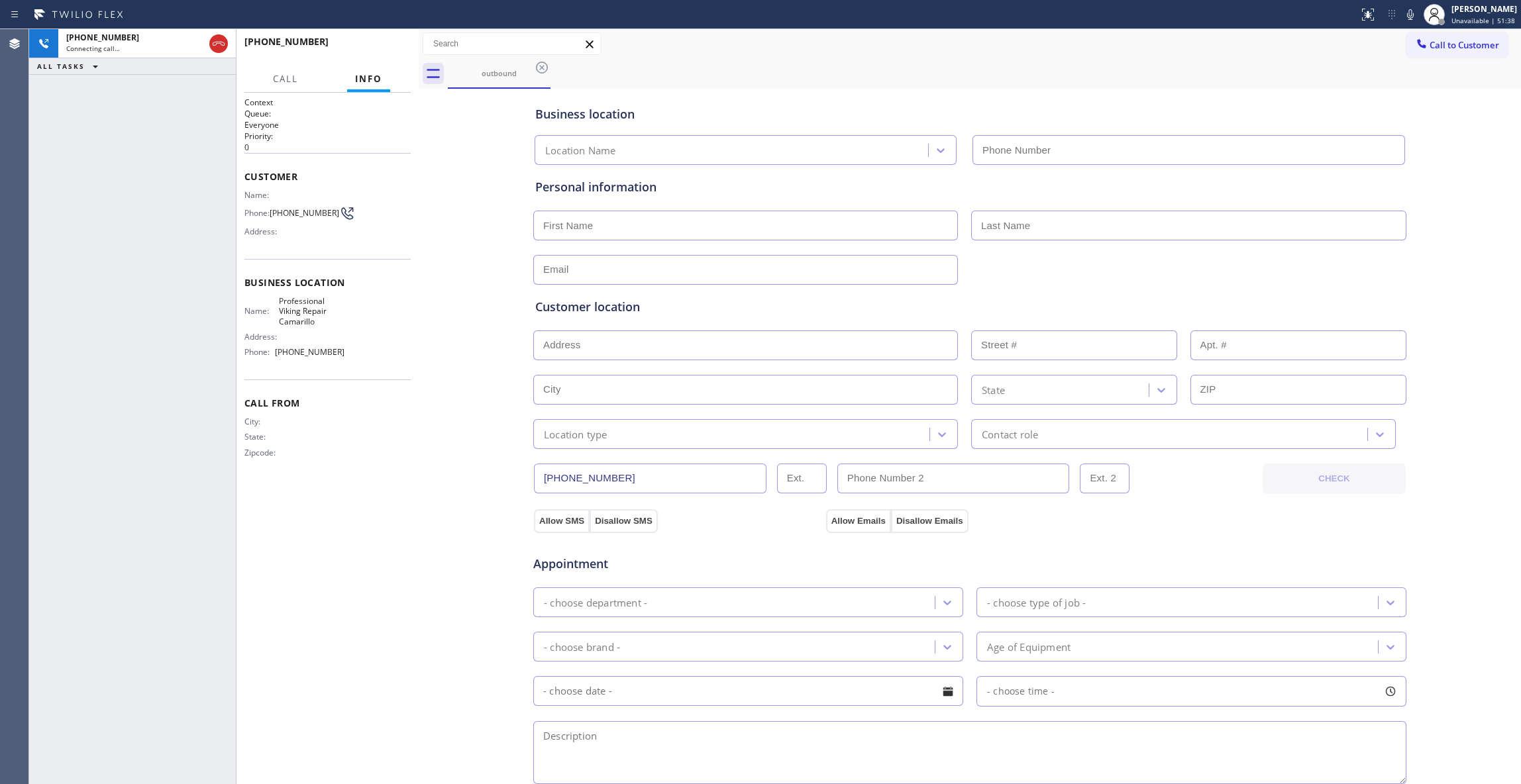
type input "[PHONE_NUMBER]"
click at [374, 45] on span "HANG UP" at bounding box center [379, 47] width 41 height 9
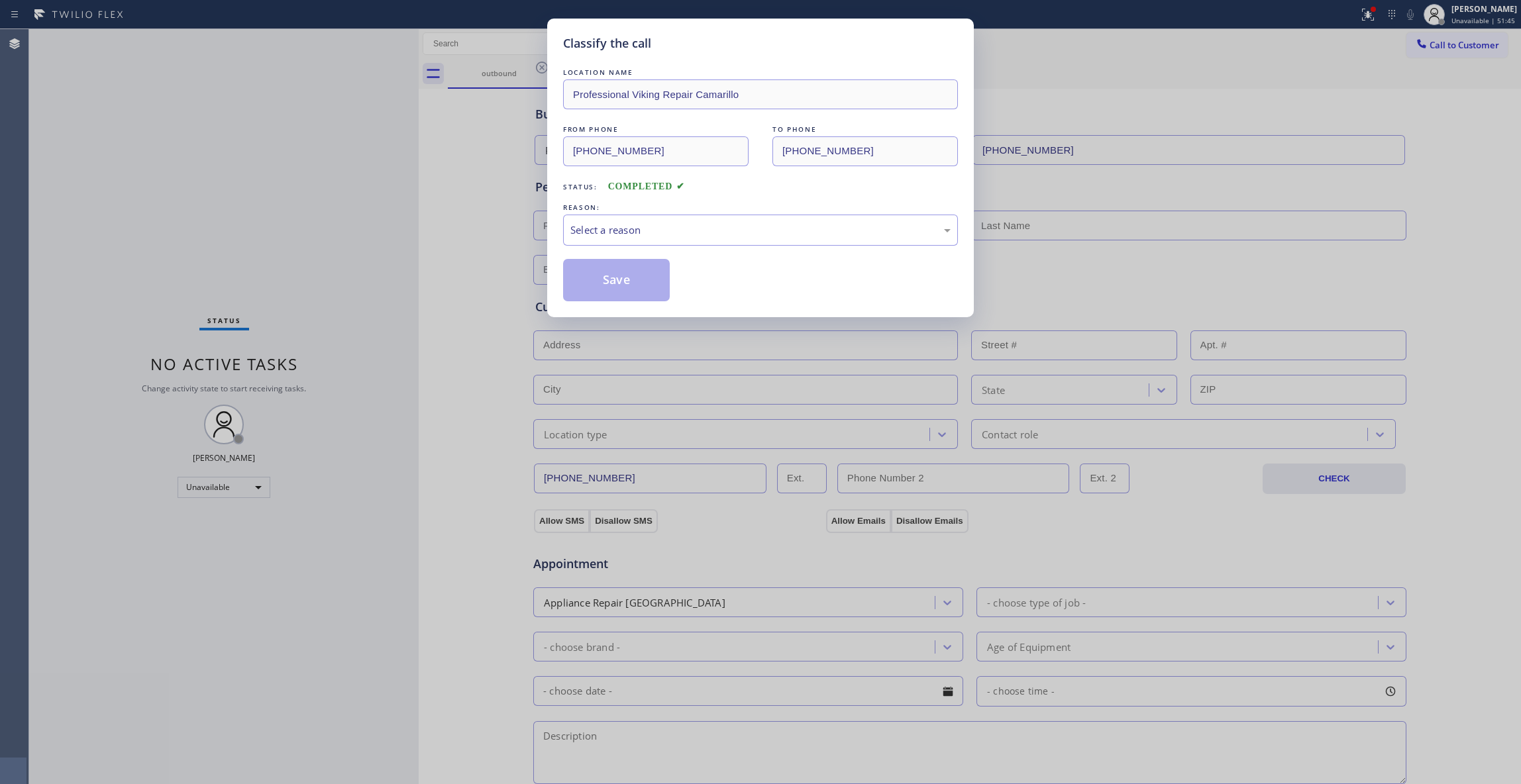
click at [374, 43] on div "Classify the call LOCATION NAME Professional Viking Repair Camarillo FROM PHONE…" at bounding box center [760, 392] width 1521 height 784
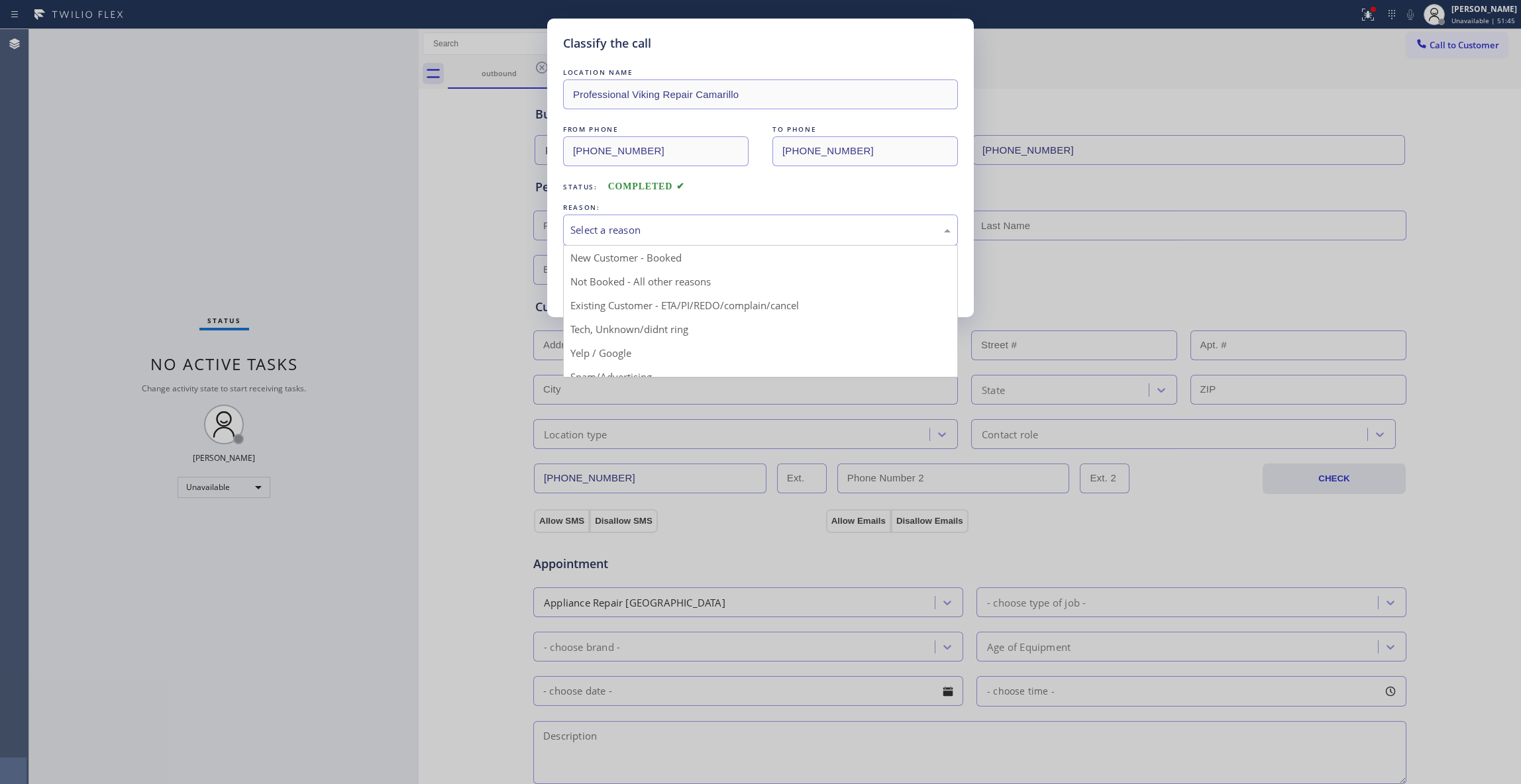
click at [655, 223] on div "Select a reason" at bounding box center [760, 230] width 380 height 15
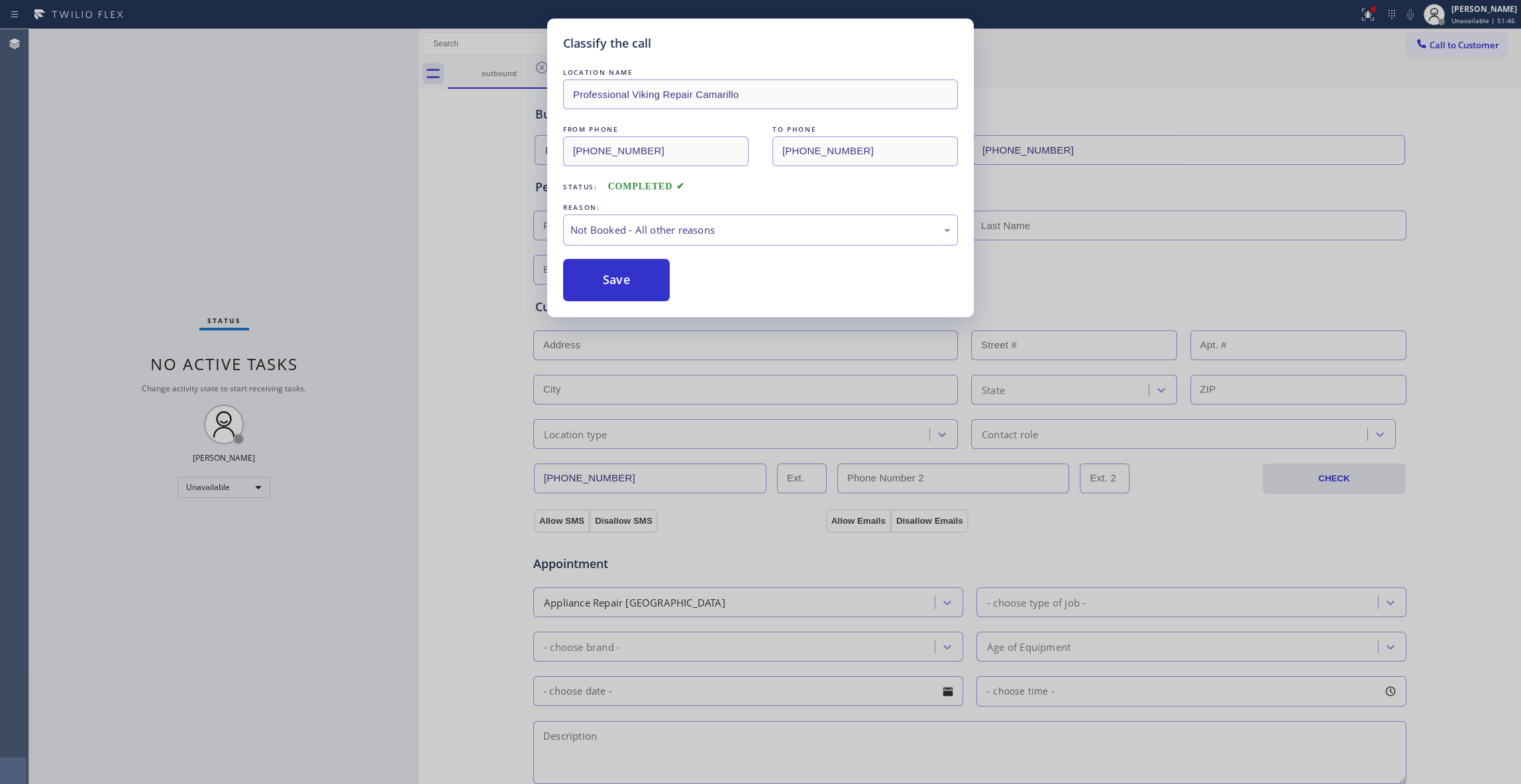
click at [604, 286] on button "Save" at bounding box center [616, 280] width 107 height 43
click at [604, 285] on button "Save" at bounding box center [616, 280] width 107 height 43
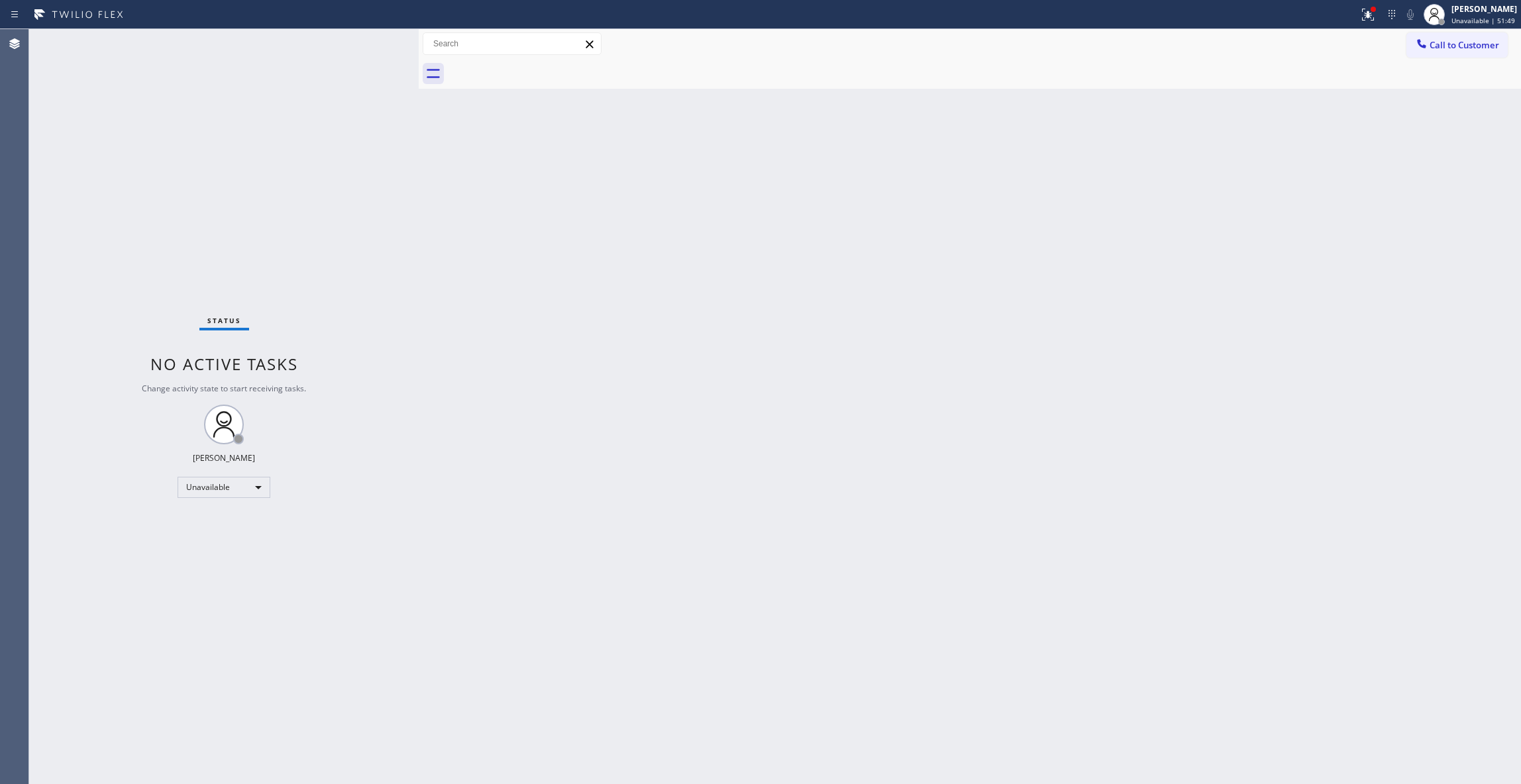
drag, startPoint x: 1208, startPoint y: 361, endPoint x: 1308, endPoint y: 270, distance: 135.2
click at [1209, 361] on div "Back to Dashboard Change Sender ID Customers Technicians Select a contact Outbo…" at bounding box center [969, 406] width 1102 height 755
click at [1454, 43] on span "Call to Customer" at bounding box center [1464, 45] width 70 height 12
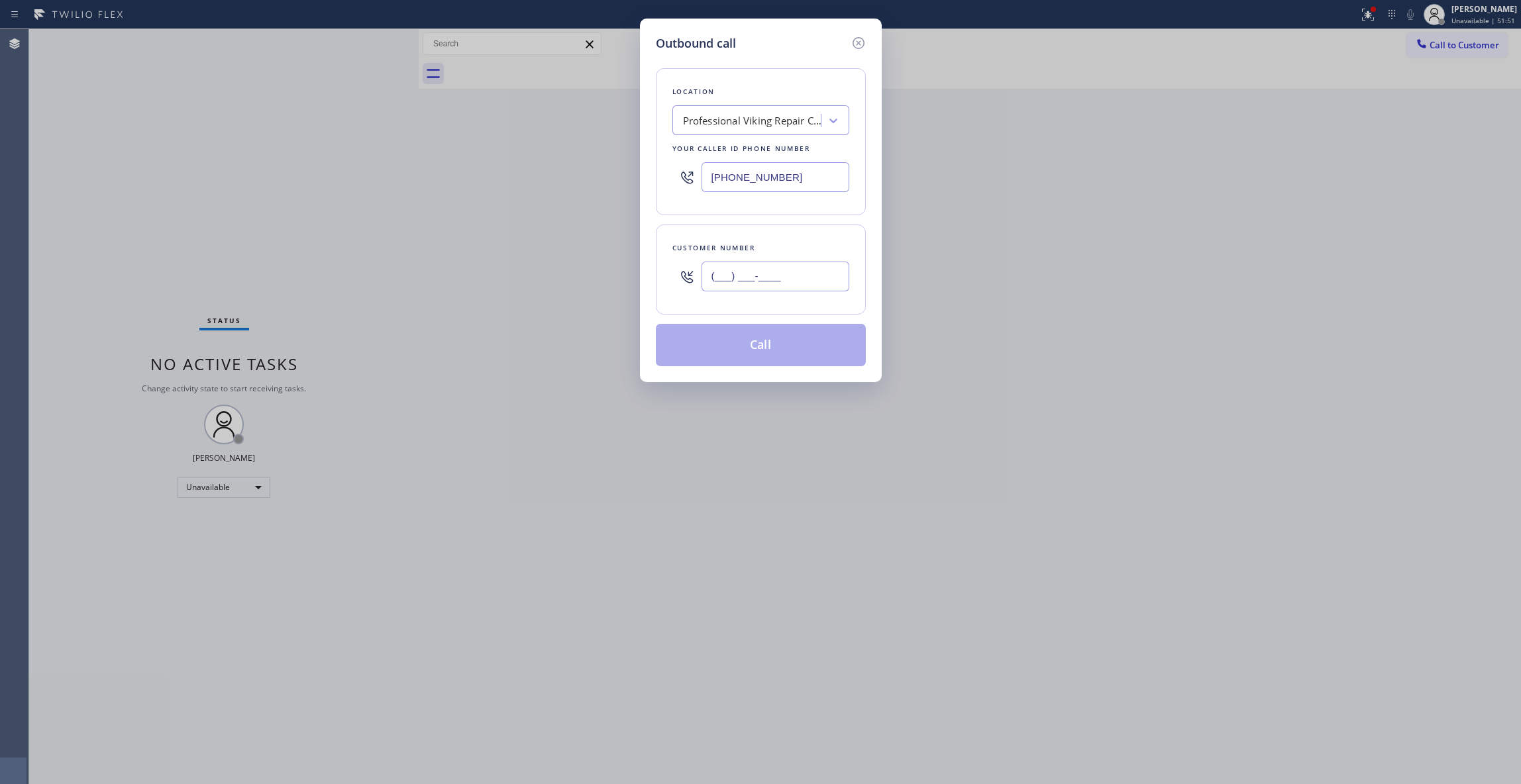
drag, startPoint x: 815, startPoint y: 279, endPoint x: 83, endPoint y: 279, distance: 732.0
click at [116, 279] on div "Outbound call Location Professional Viking Repair [GEOGRAPHIC_DATA] Your caller…" at bounding box center [760, 392] width 1521 height 784
paste input "232) 347-7571"
drag, startPoint x: 799, startPoint y: 275, endPoint x: 168, endPoint y: 317, distance: 632.4
click at [201, 275] on div "Outbound call Location Professional Viking Repair [GEOGRAPHIC_DATA] Your caller…" at bounding box center [760, 392] width 1521 height 784
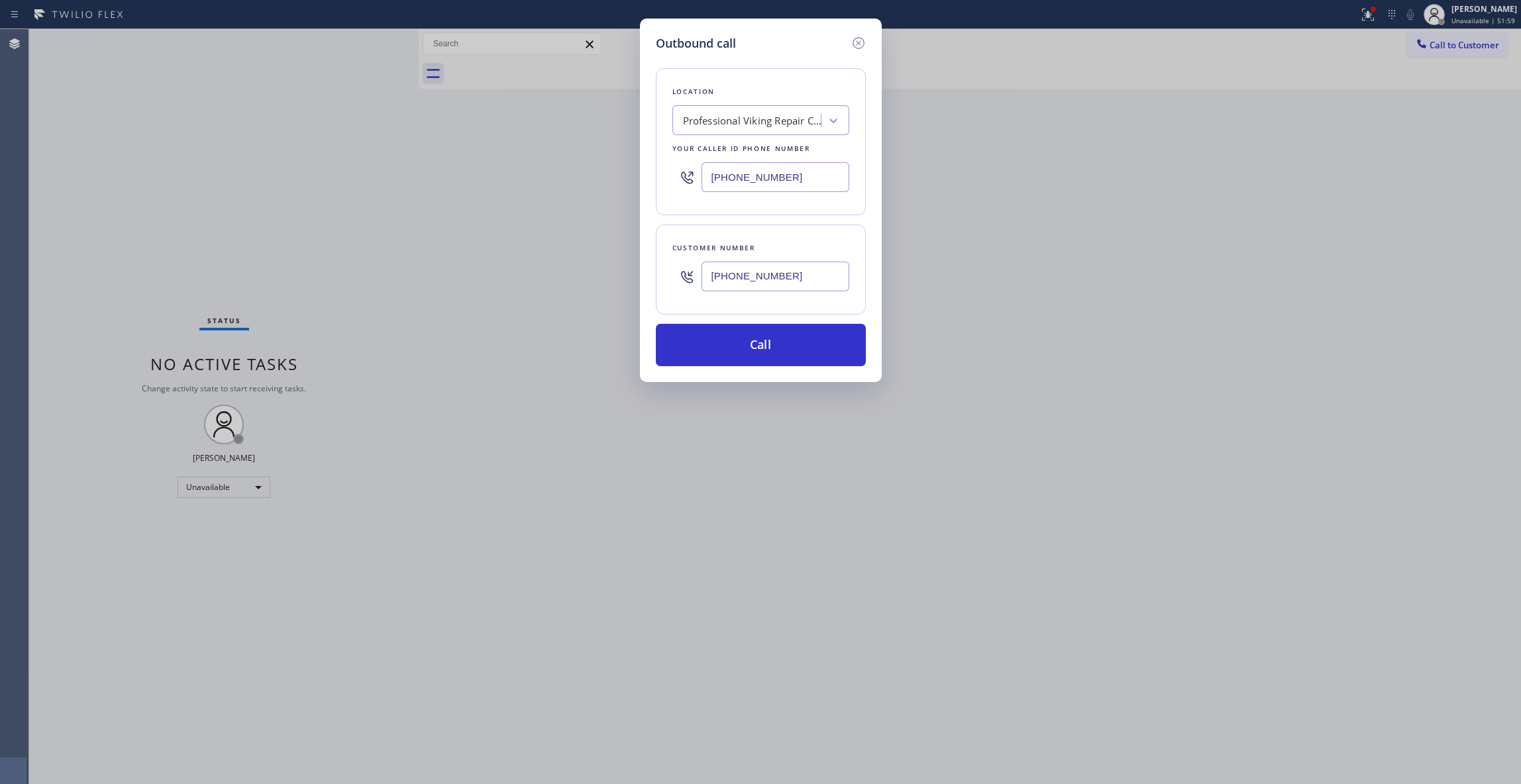
paste input "347) 757-1788"
type input "[PHONE_NUMBER]"
paste input "332) 456-0495"
drag, startPoint x: 808, startPoint y: 179, endPoint x: 662, endPoint y: 265, distance: 169.4
click at [427, 182] on div "Outbound call Location Professional Viking Repair [GEOGRAPHIC_DATA] Your caller…" at bounding box center [760, 392] width 1521 height 784
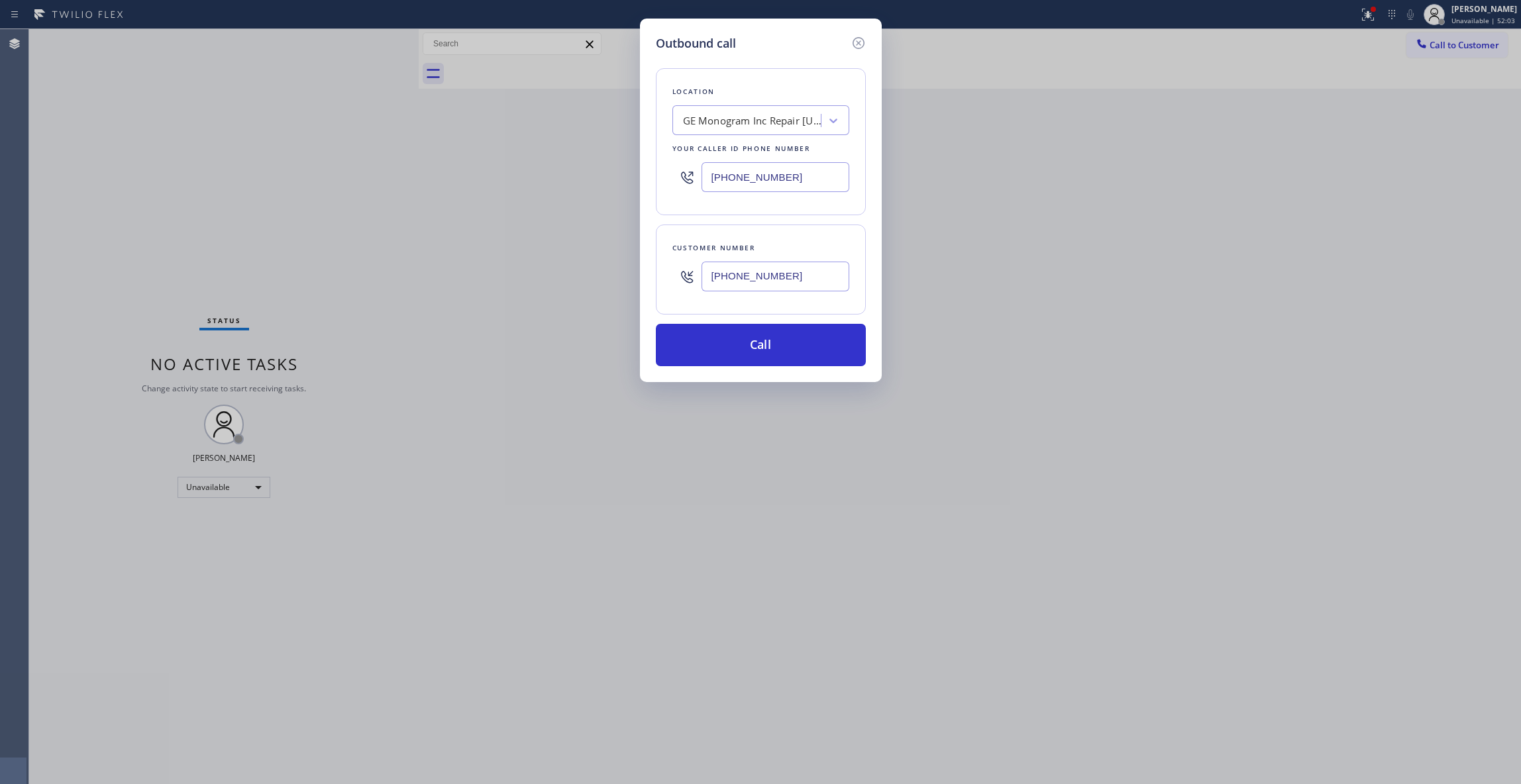
type input "[PHONE_NUMBER]"
drag, startPoint x: 812, startPoint y: 273, endPoint x: 584, endPoint y: 273, distance: 228.0
click at [584, 273] on div "Outbound call Location GE Monogram Inc Repair [US_STATE] Your caller id phone n…" at bounding box center [760, 392] width 1521 height 784
drag, startPoint x: 721, startPoint y: 346, endPoint x: 689, endPoint y: 342, distance: 32.2
click at [719, 347] on button "Call" at bounding box center [760, 345] width 210 height 43
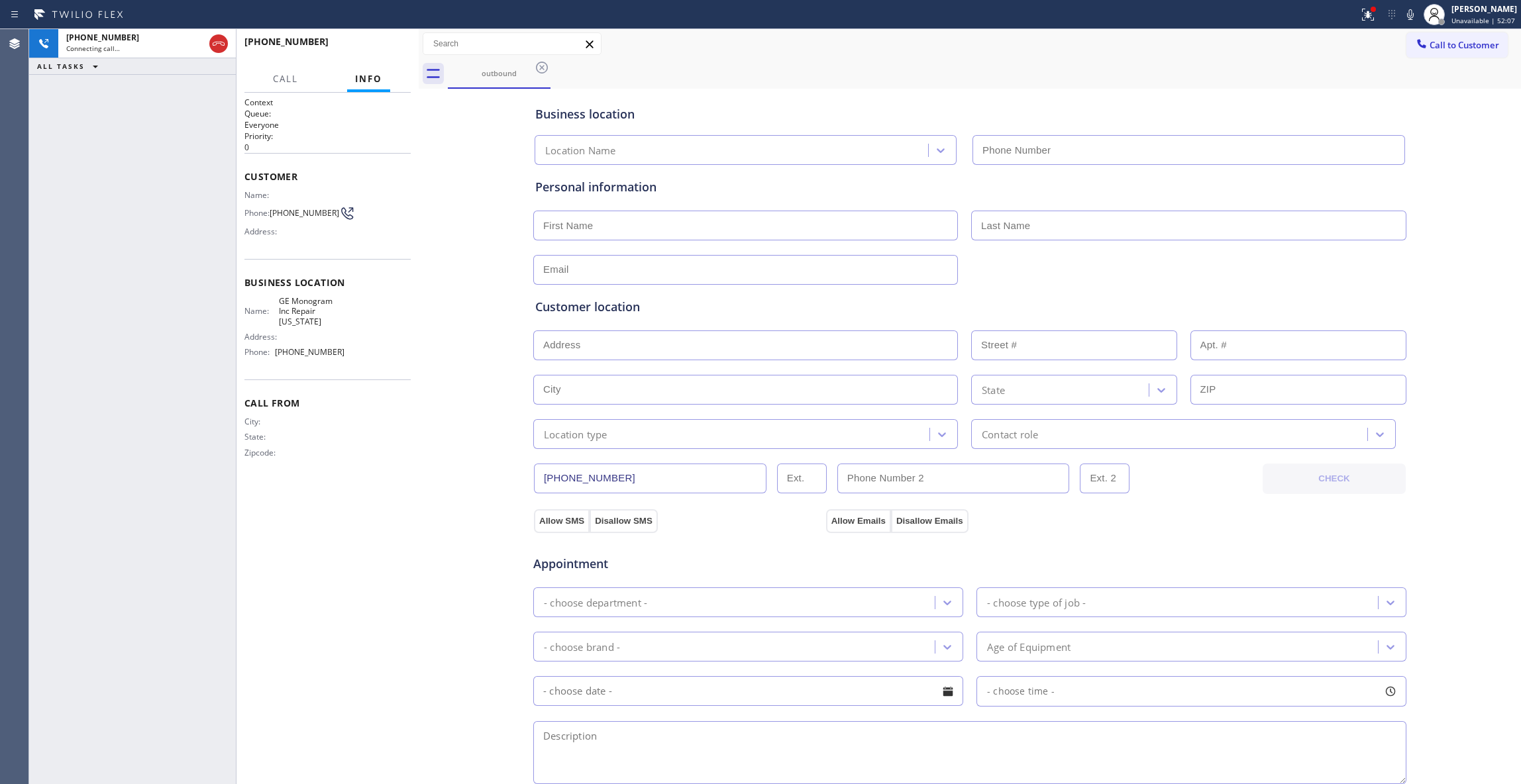
type input "[PHONE_NUMBER]"
drag, startPoint x: 395, startPoint y: 541, endPoint x: 364, endPoint y: 347, distance: 196.5
click at [395, 539] on div "Context Queue: Everyone Priority: 0 Customer Name: Phone: [PHONE_NUMBER] Addres…" at bounding box center [327, 438] width 166 height 684
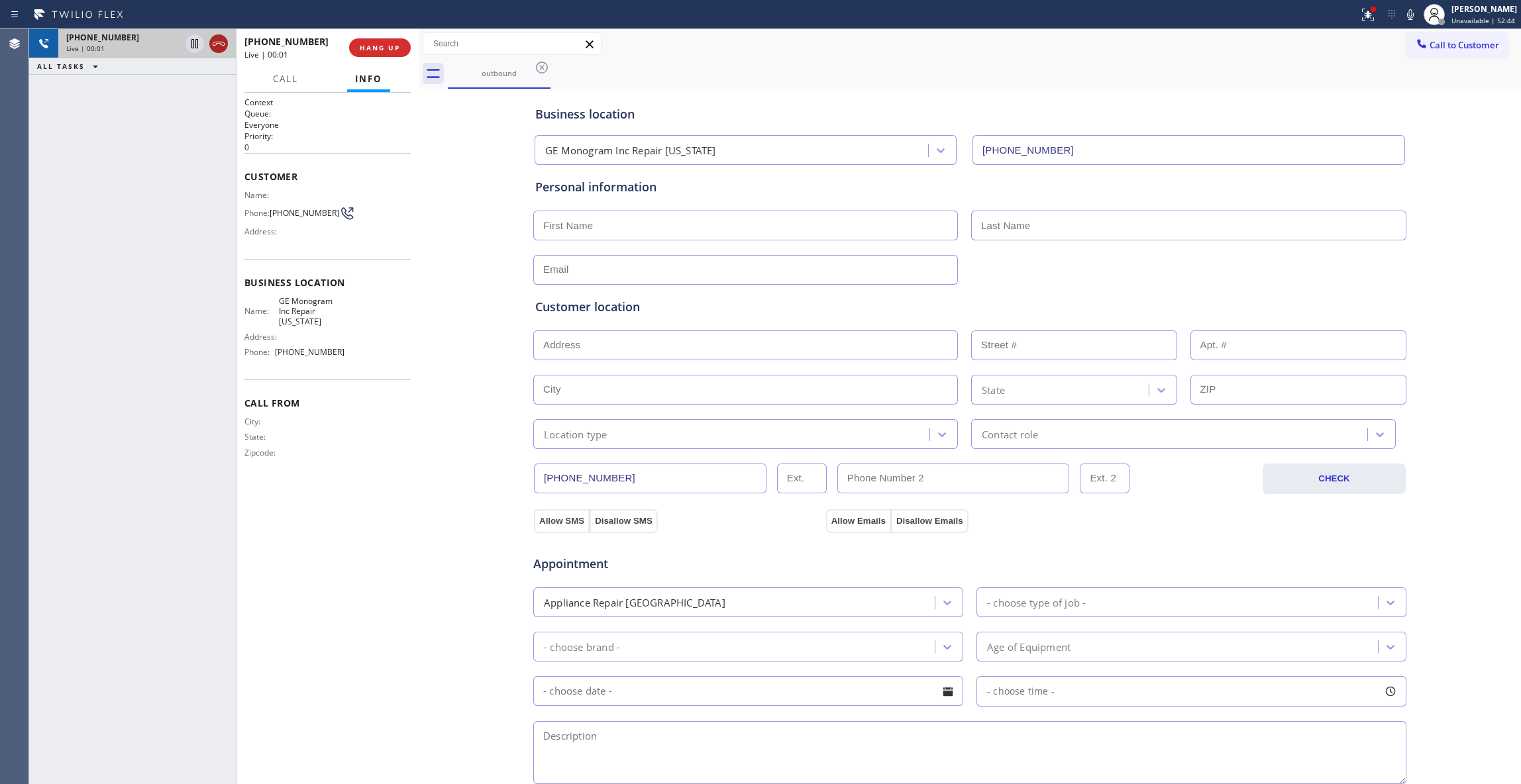
click at [221, 51] on icon at bounding box center [218, 43] width 16 height 16
click at [374, 54] on button "HANG UP" at bounding box center [379, 47] width 61 height 19
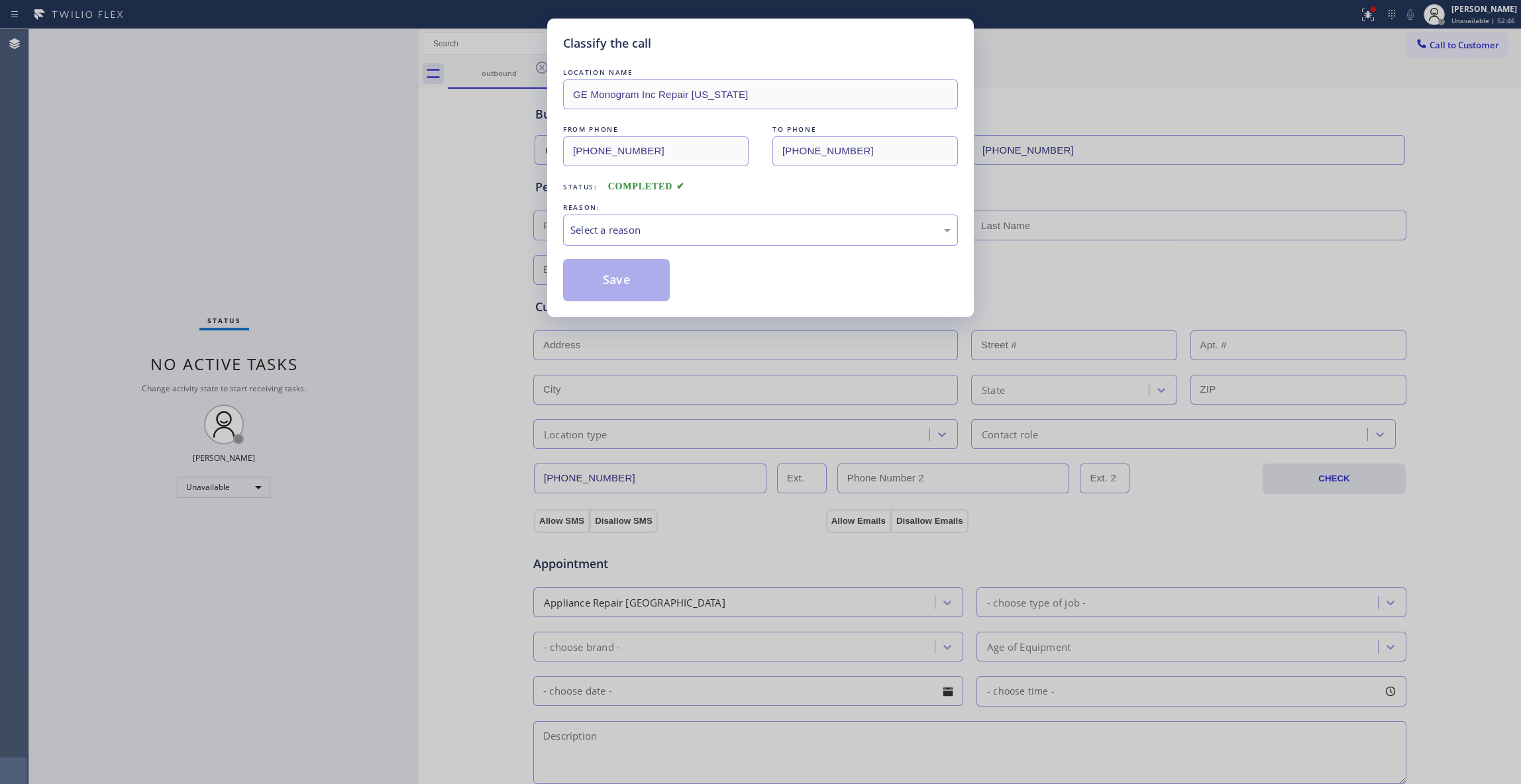
click at [639, 225] on div "Select a reason" at bounding box center [760, 230] width 380 height 15
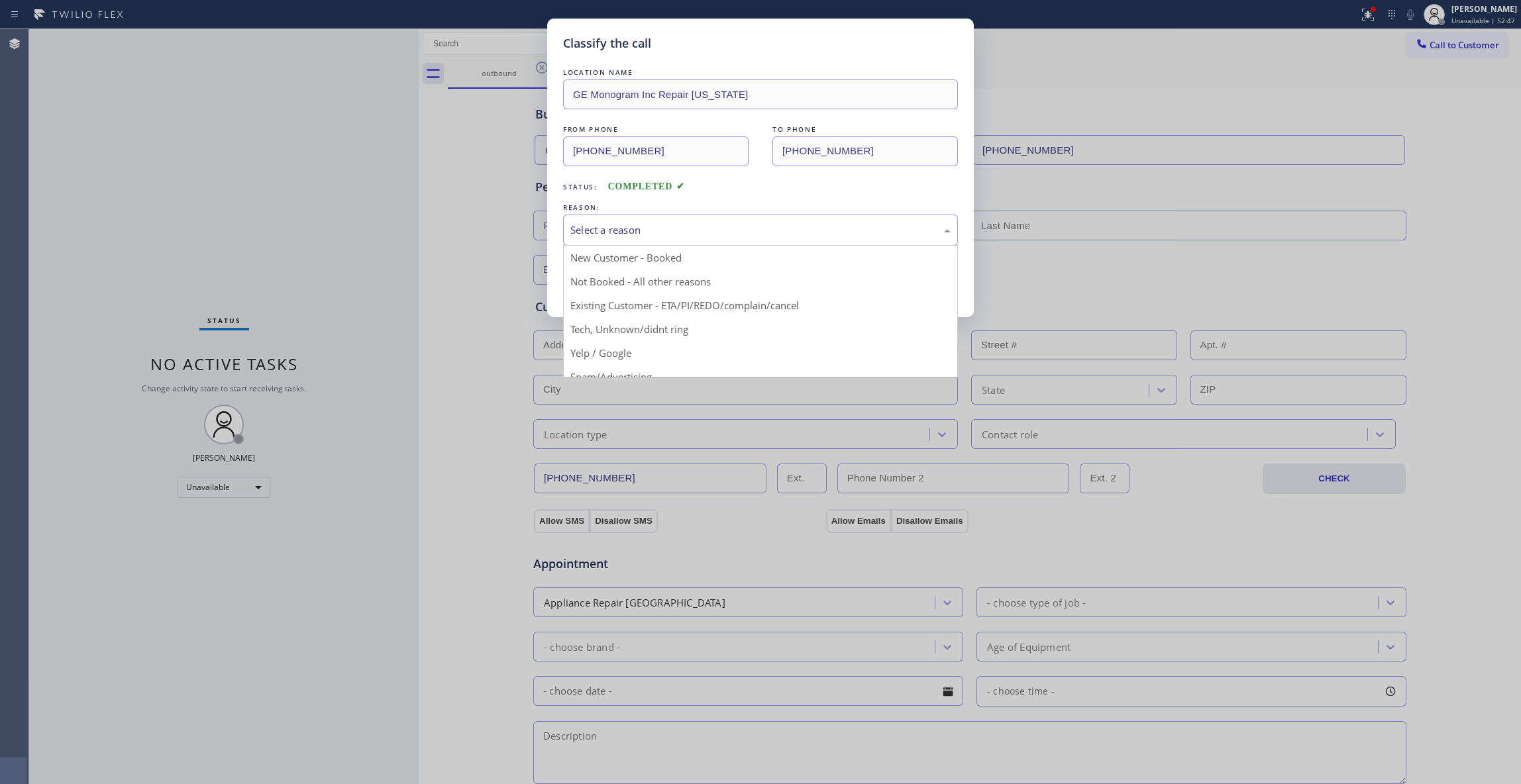
click at [594, 289] on button "Save" at bounding box center [616, 280] width 107 height 43
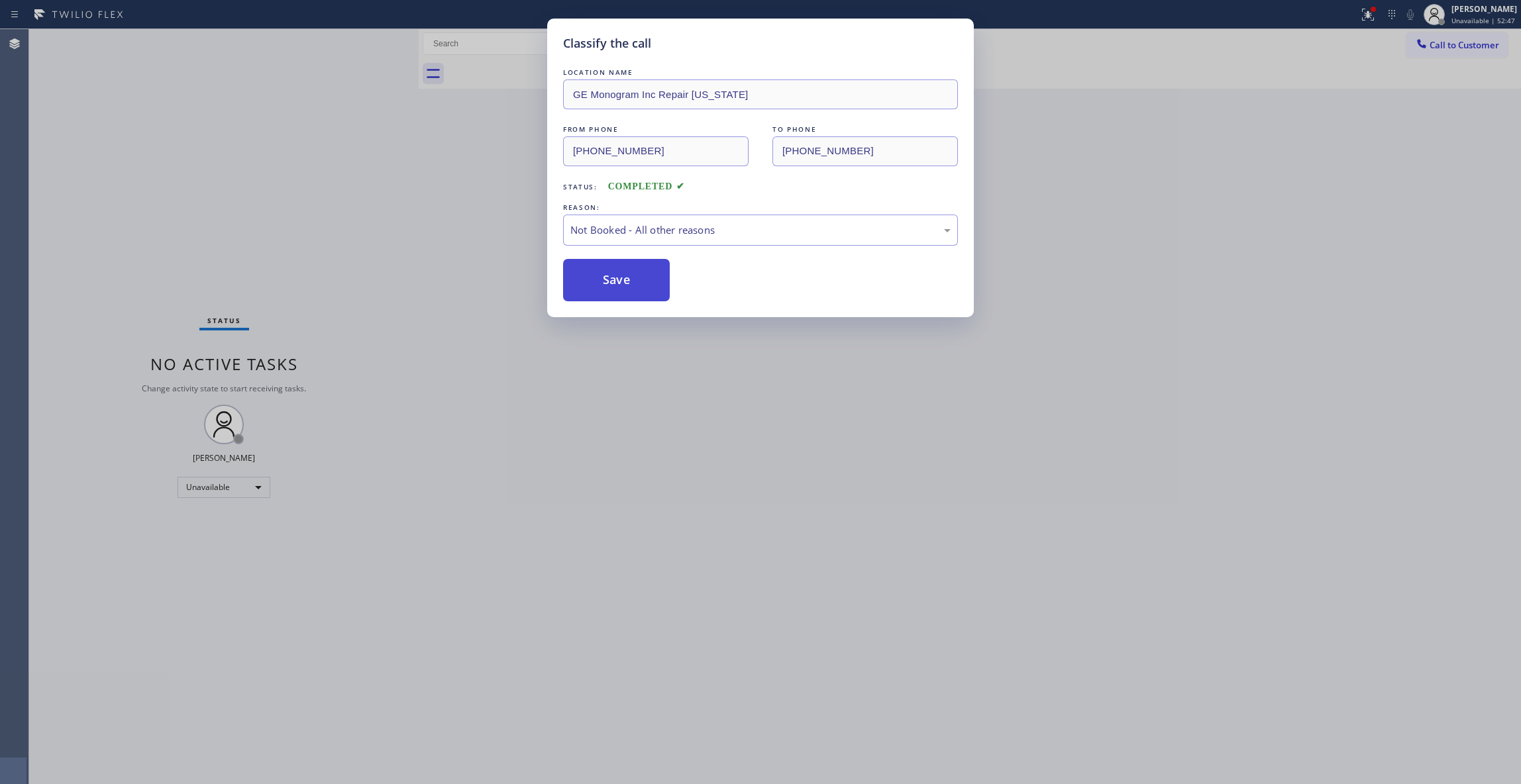
click at [594, 289] on button "Save" at bounding box center [616, 280] width 107 height 43
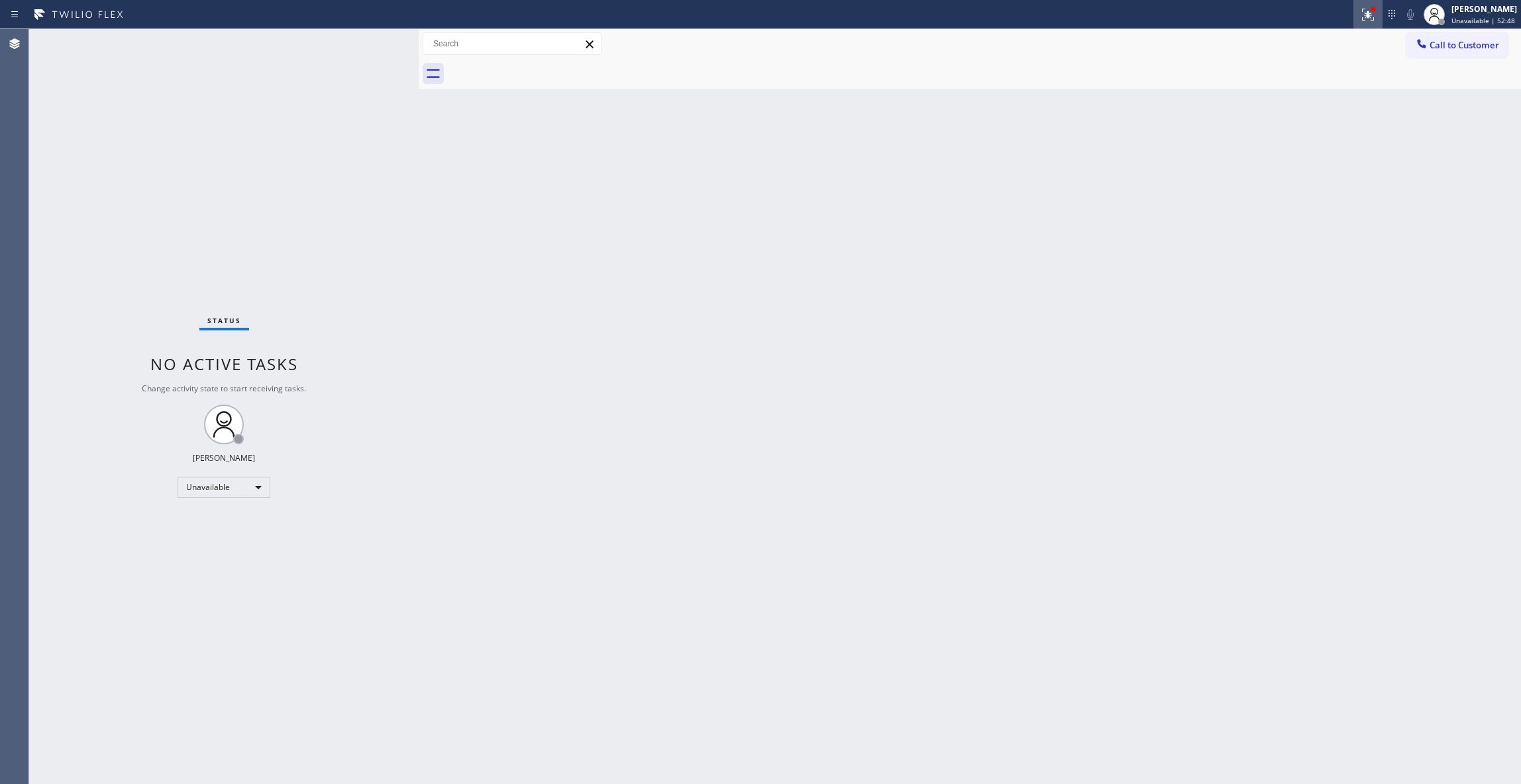
click at [1360, 17] on icon at bounding box center [1367, 14] width 16 height 16
click at [1307, 167] on button "Clear issues" at bounding box center [1280, 173] width 155 height 19
drag, startPoint x: 1471, startPoint y: 50, endPoint x: 915, endPoint y: 276, distance: 600.2
click at [1469, 50] on span "Call to Customer" at bounding box center [1464, 45] width 70 height 12
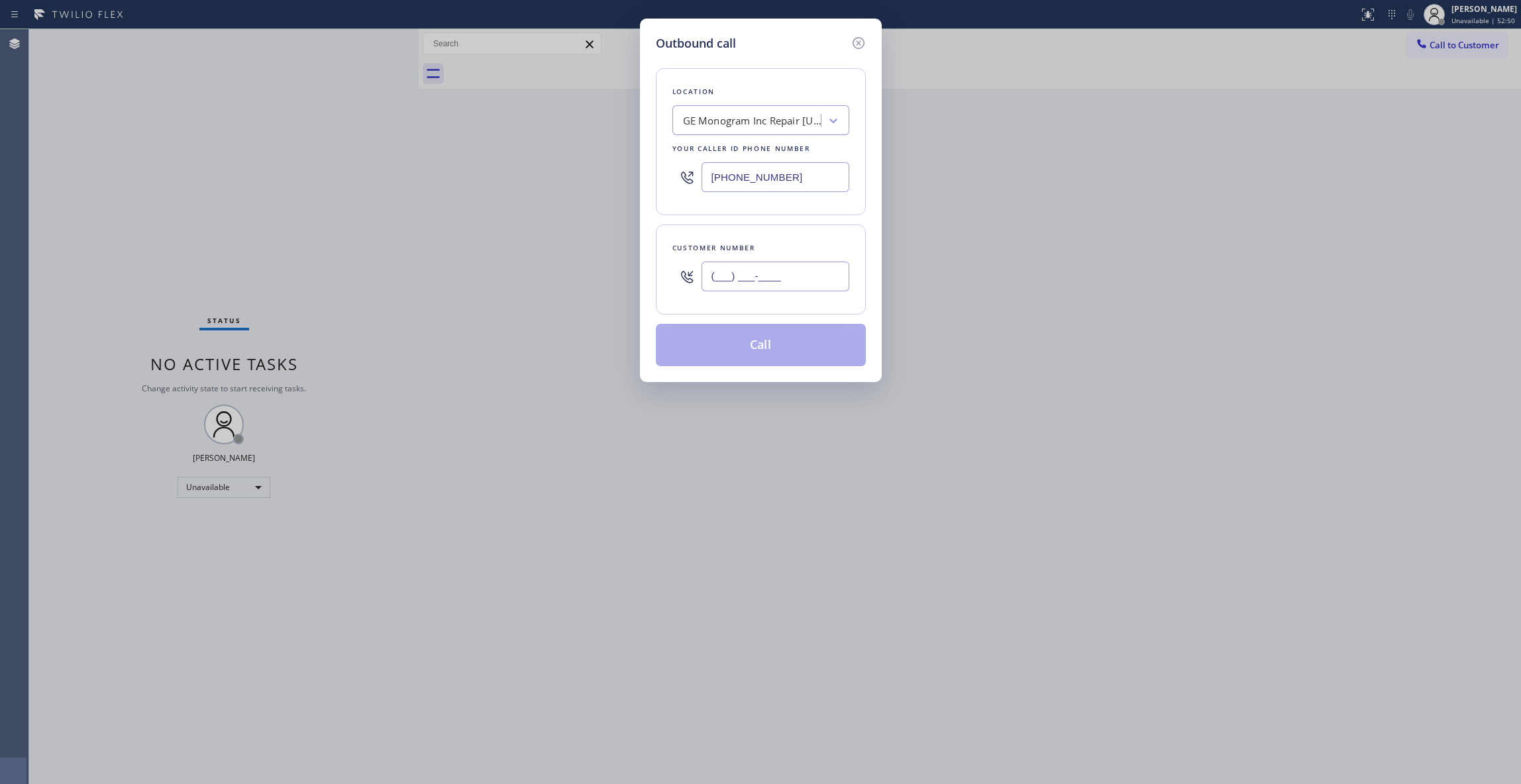
click at [764, 284] on input "(___) ___-____" at bounding box center [775, 276] width 148 height 30
paste input "347) 757-1788"
type input "[PHONE_NUMBER]"
click at [731, 355] on button "Call" at bounding box center [760, 345] width 210 height 43
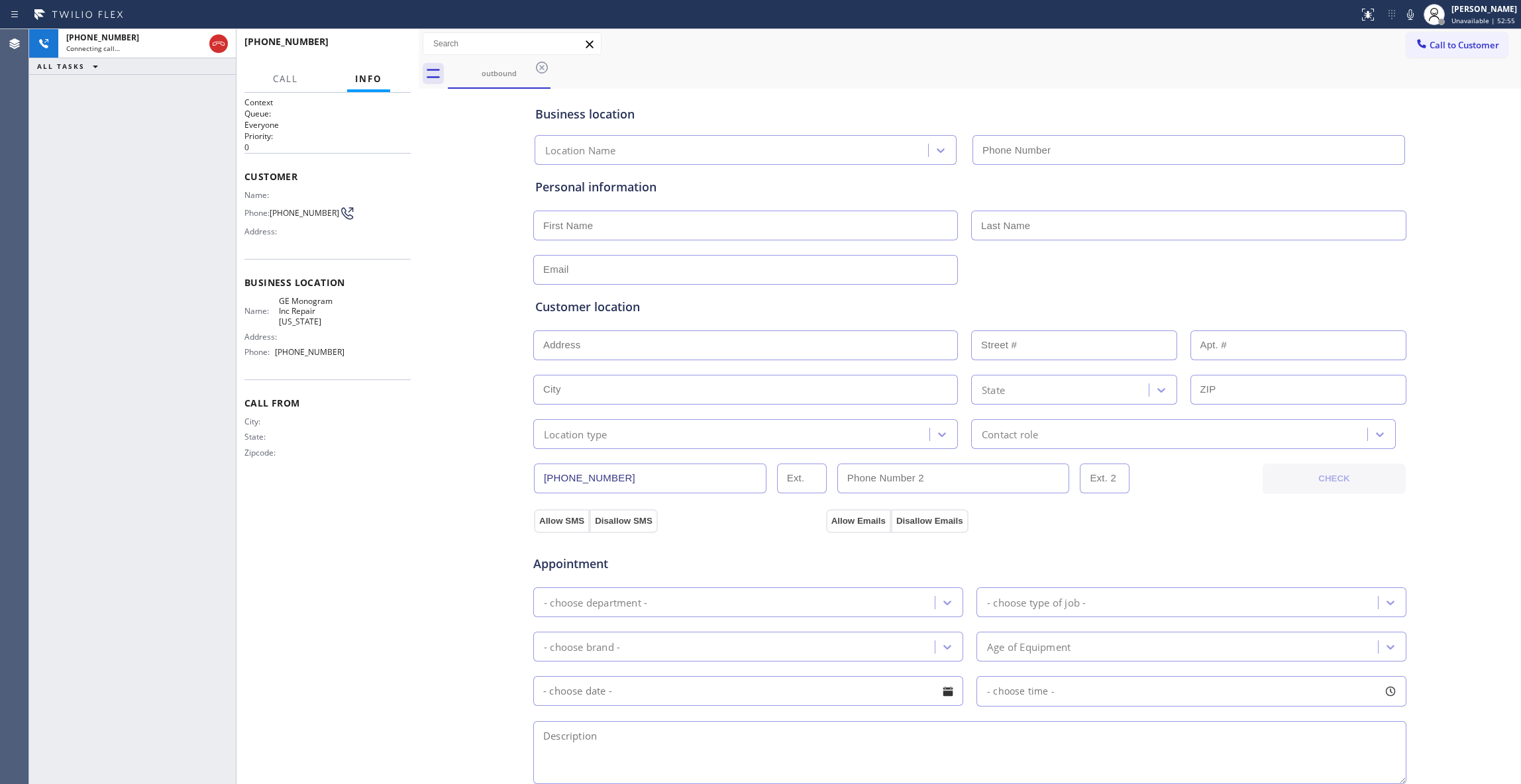
type input "[PHONE_NUMBER]"
click at [218, 45] on icon at bounding box center [218, 43] width 16 height 16
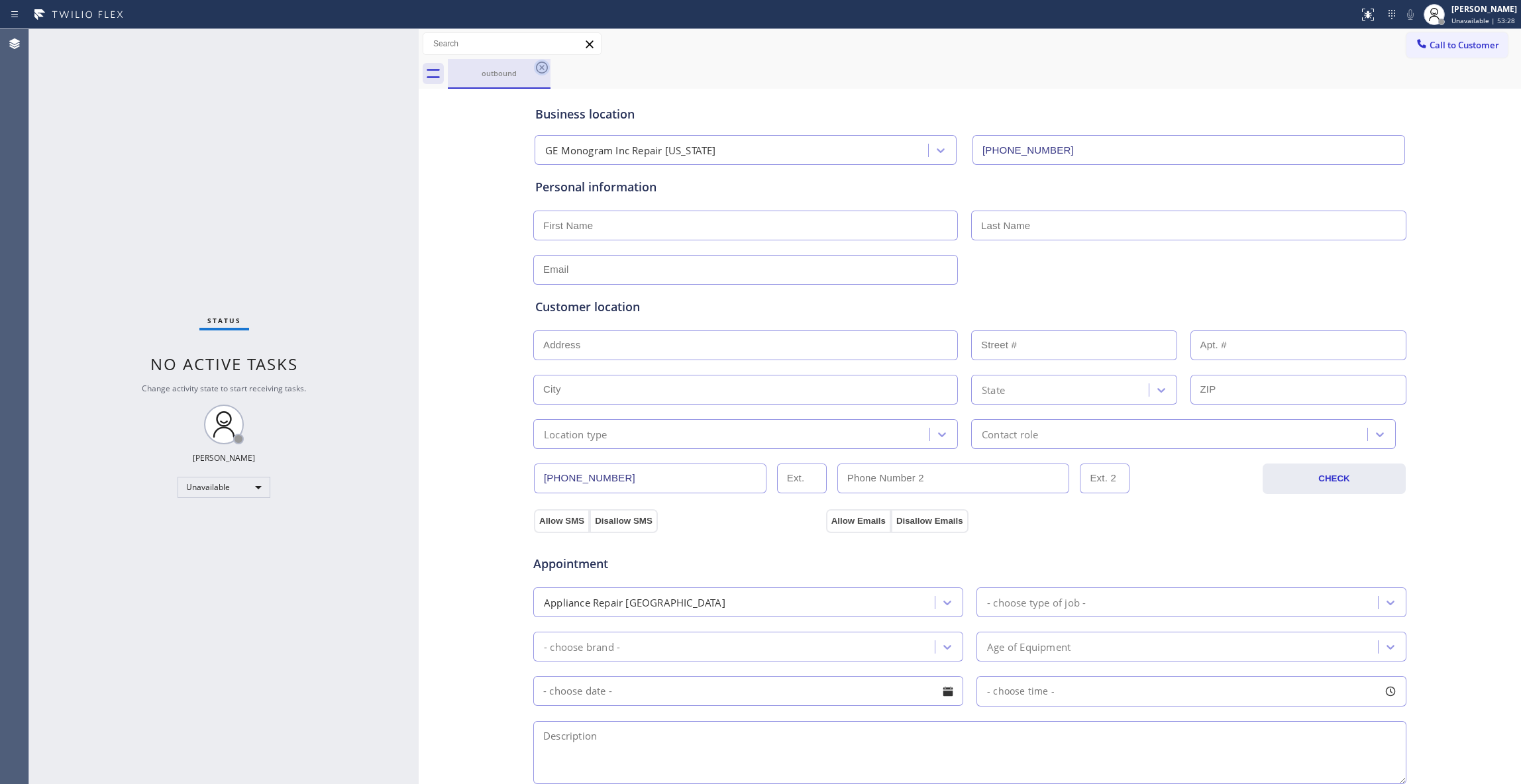
click at [543, 65] on icon at bounding box center [541, 67] width 16 height 16
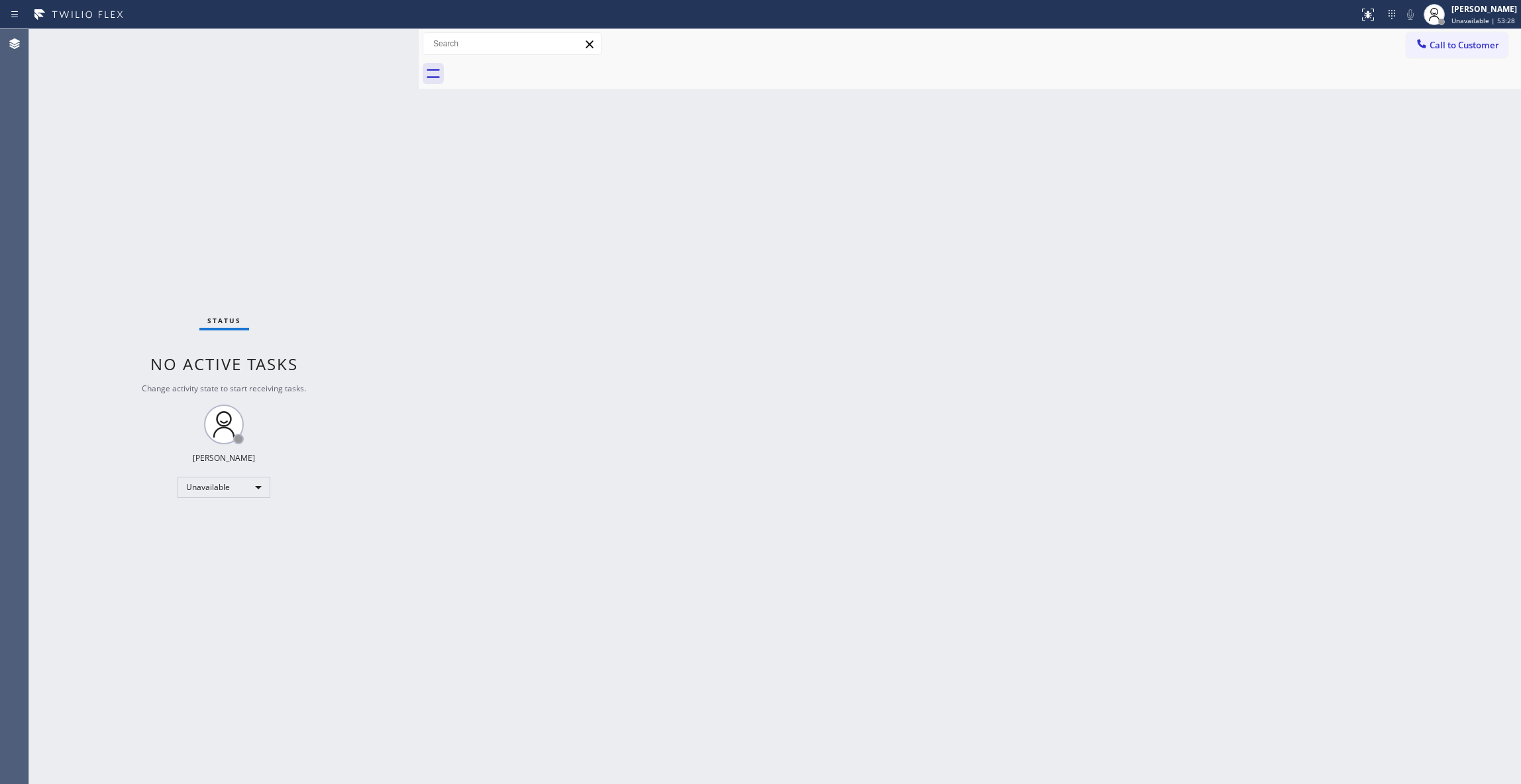
drag, startPoint x: 1462, startPoint y: 49, endPoint x: 888, endPoint y: 247, distance: 607.2
click at [1460, 48] on span "Call to Customer" at bounding box center [1464, 45] width 70 height 12
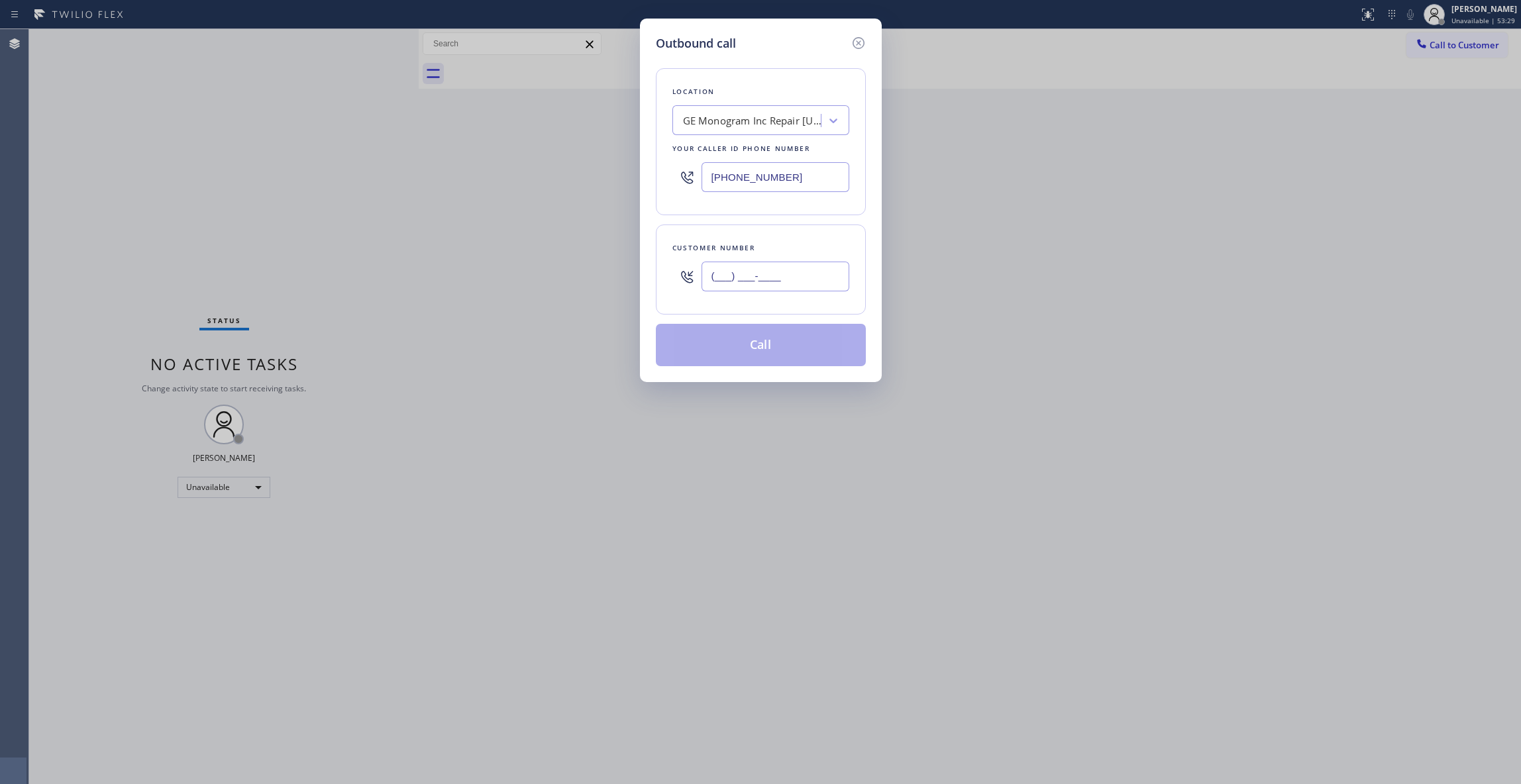
click at [788, 266] on input "(___) ___-____" at bounding box center [775, 276] width 148 height 30
paste input "518) 421-4768"
type input "[PHONE_NUMBER]"
drag, startPoint x: 816, startPoint y: 173, endPoint x: 420, endPoint y: 197, distance: 396.7
click at [289, 156] on div "Outbound call Location GE Monogram Inc Repair [US_STATE] Your caller id phone n…" at bounding box center [760, 392] width 1521 height 784
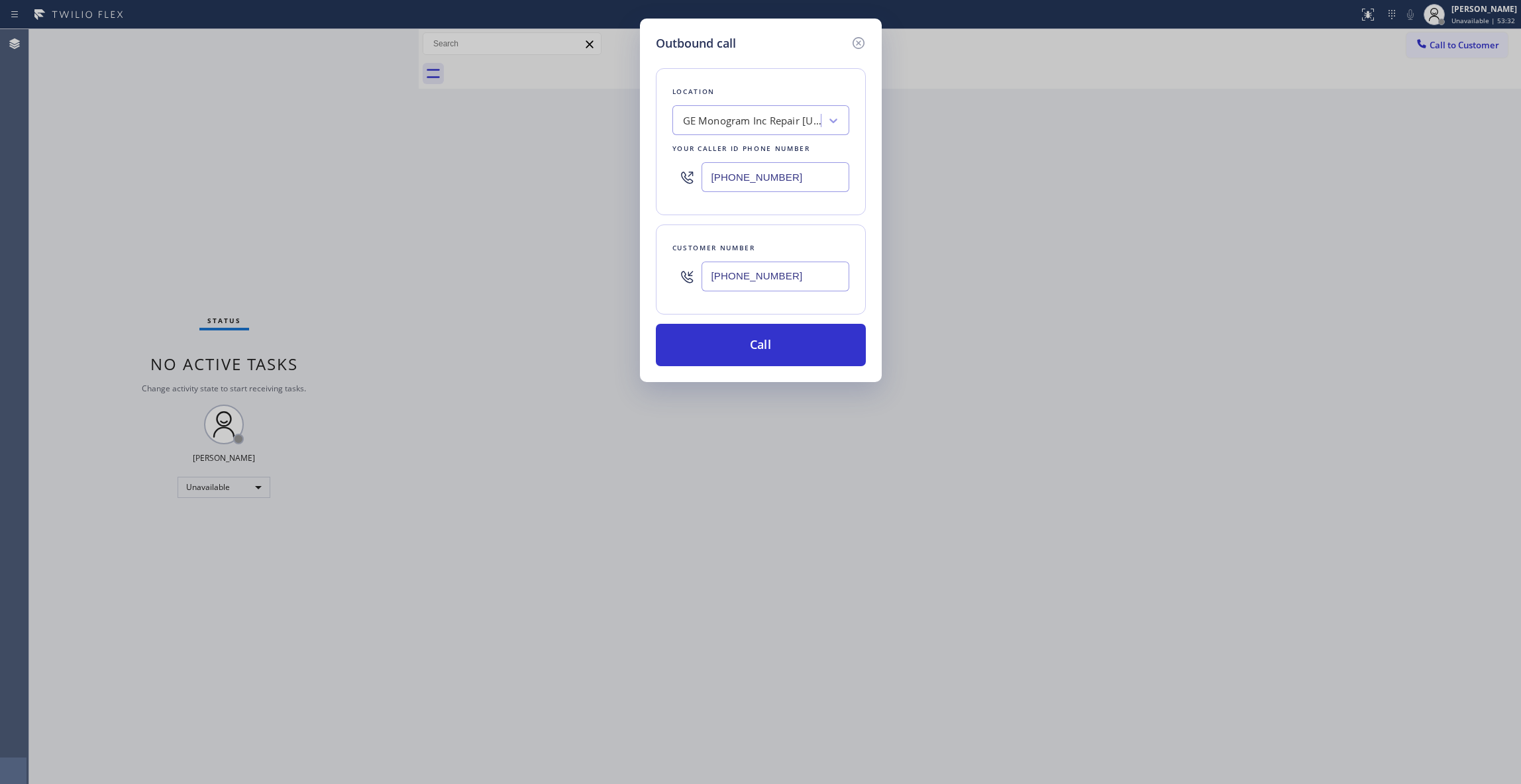
paste input "text"
type input "[PHONE_NUMBER]"
drag, startPoint x: 811, startPoint y: 282, endPoint x: 600, endPoint y: 282, distance: 211.0
click at [600, 282] on div "Outbound call Location GE Monogram Inc Repair [US_STATE] Your caller id phone n…" at bounding box center [760, 392] width 1521 height 784
click at [716, 366] on button "Call" at bounding box center [760, 345] width 210 height 43
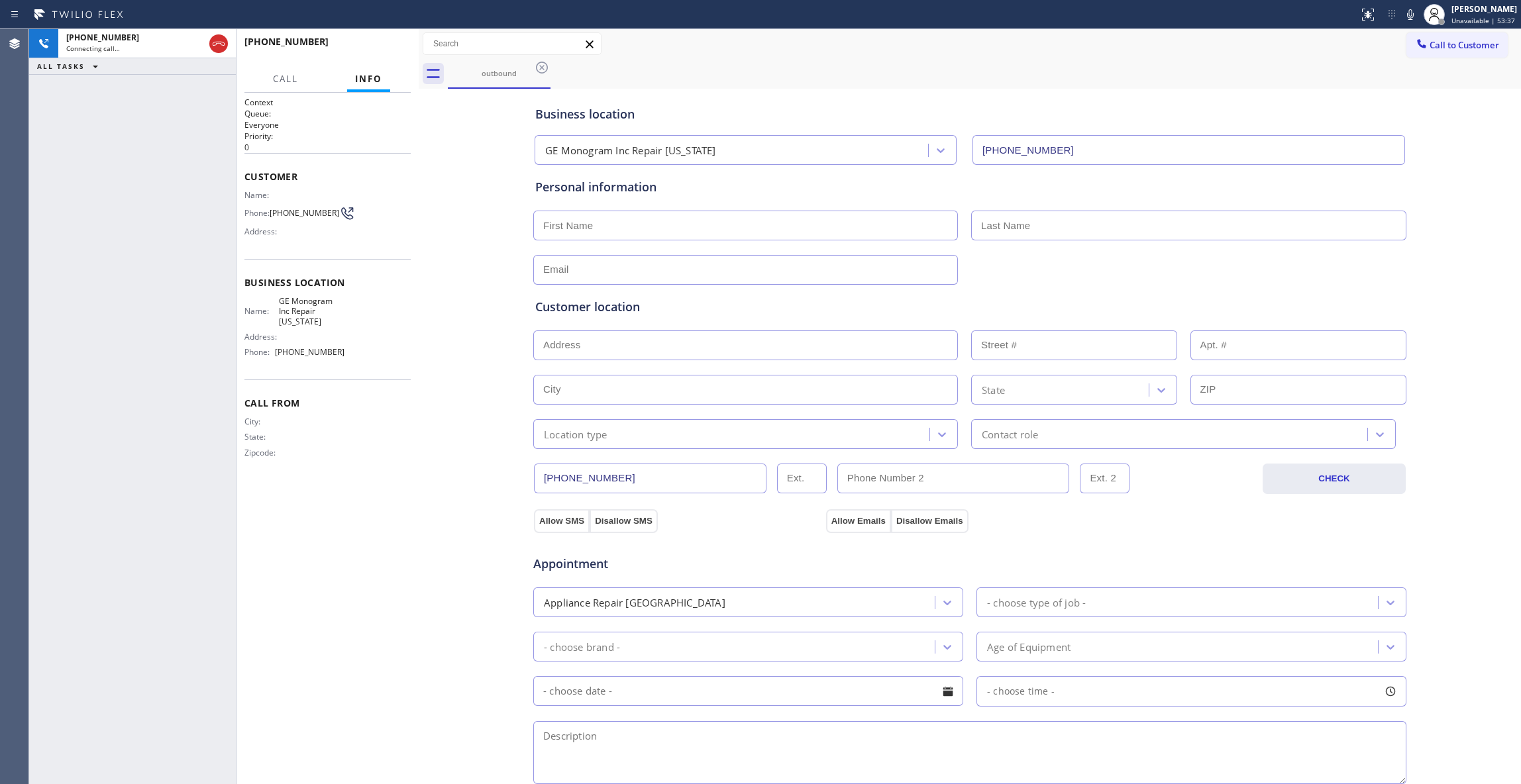
type input "[PHONE_NUMBER]"
click at [348, 529] on div "Context Queue: Everyone Priority: 0 Customer Name: Phone: [PHONE_NUMBER] Addres…" at bounding box center [327, 438] width 166 height 684
click at [377, 57] on div "[PHONE_NUMBER] Live | 00:03 HANG UP" at bounding box center [327, 47] width 166 height 34
click at [383, 48] on span "HANG UP" at bounding box center [379, 47] width 41 height 9
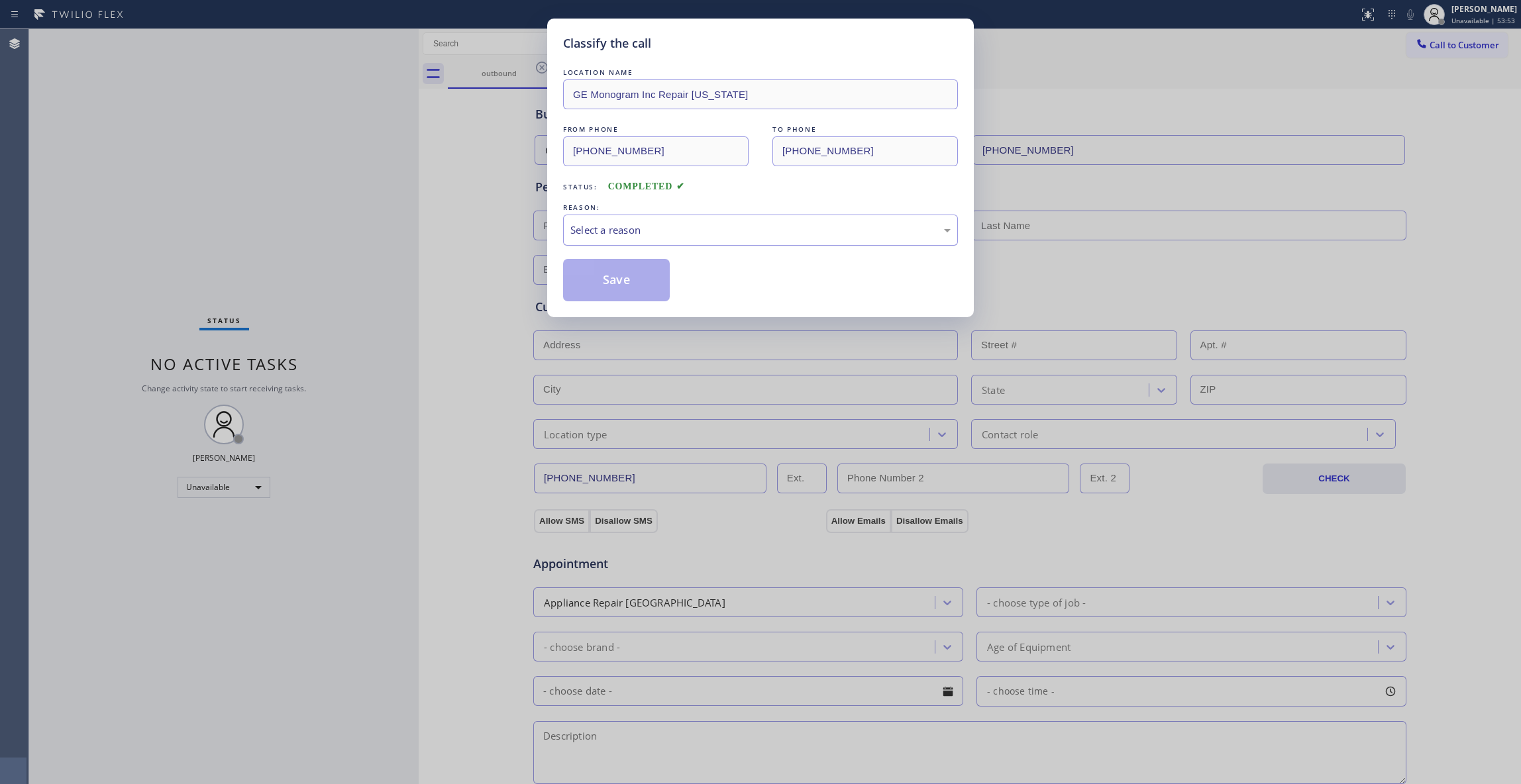
click at [607, 237] on div "Select a reason" at bounding box center [760, 230] width 380 height 15
click at [605, 284] on button "Save" at bounding box center [616, 280] width 107 height 43
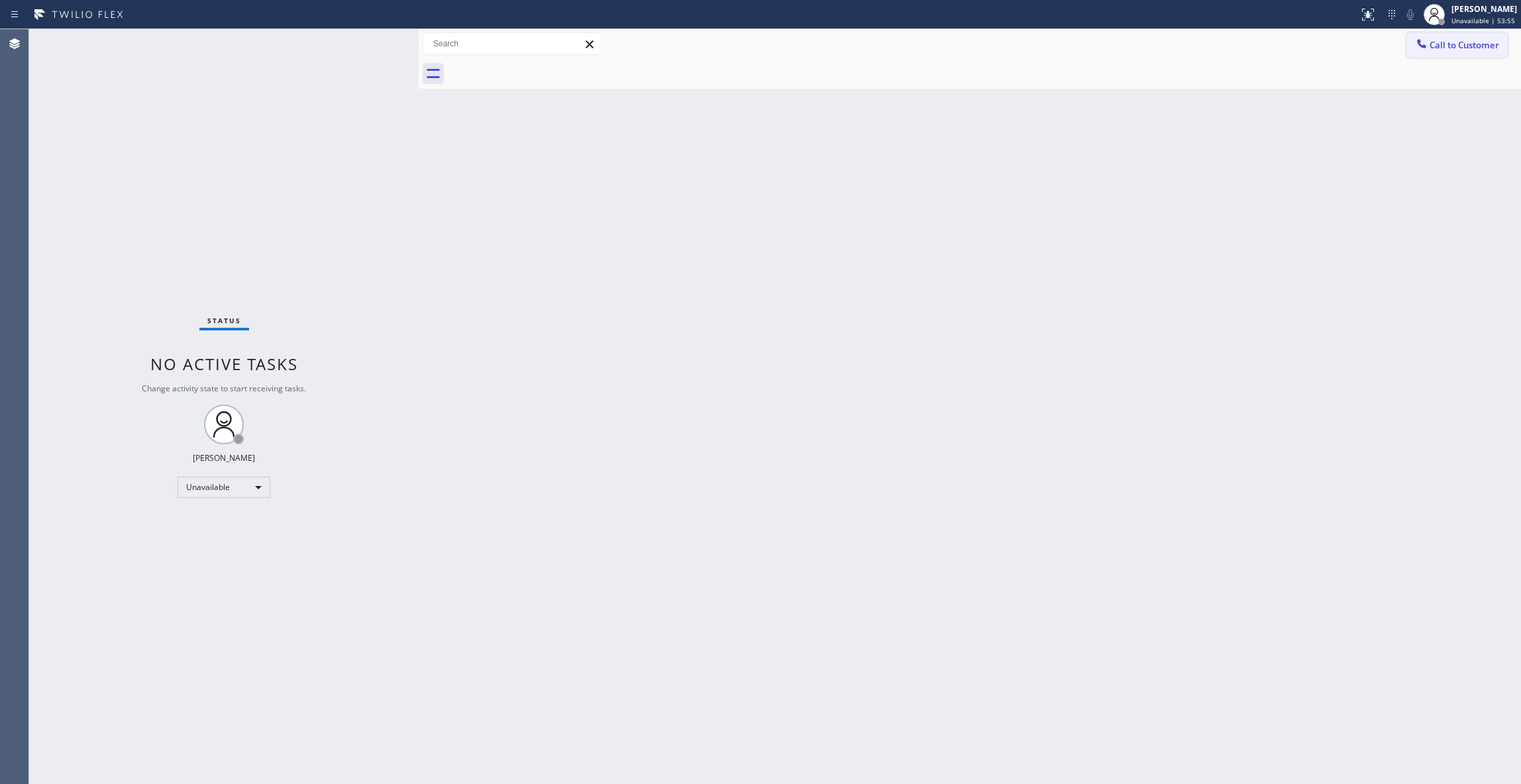
click at [1476, 45] on span "Call to Customer" at bounding box center [1464, 45] width 70 height 12
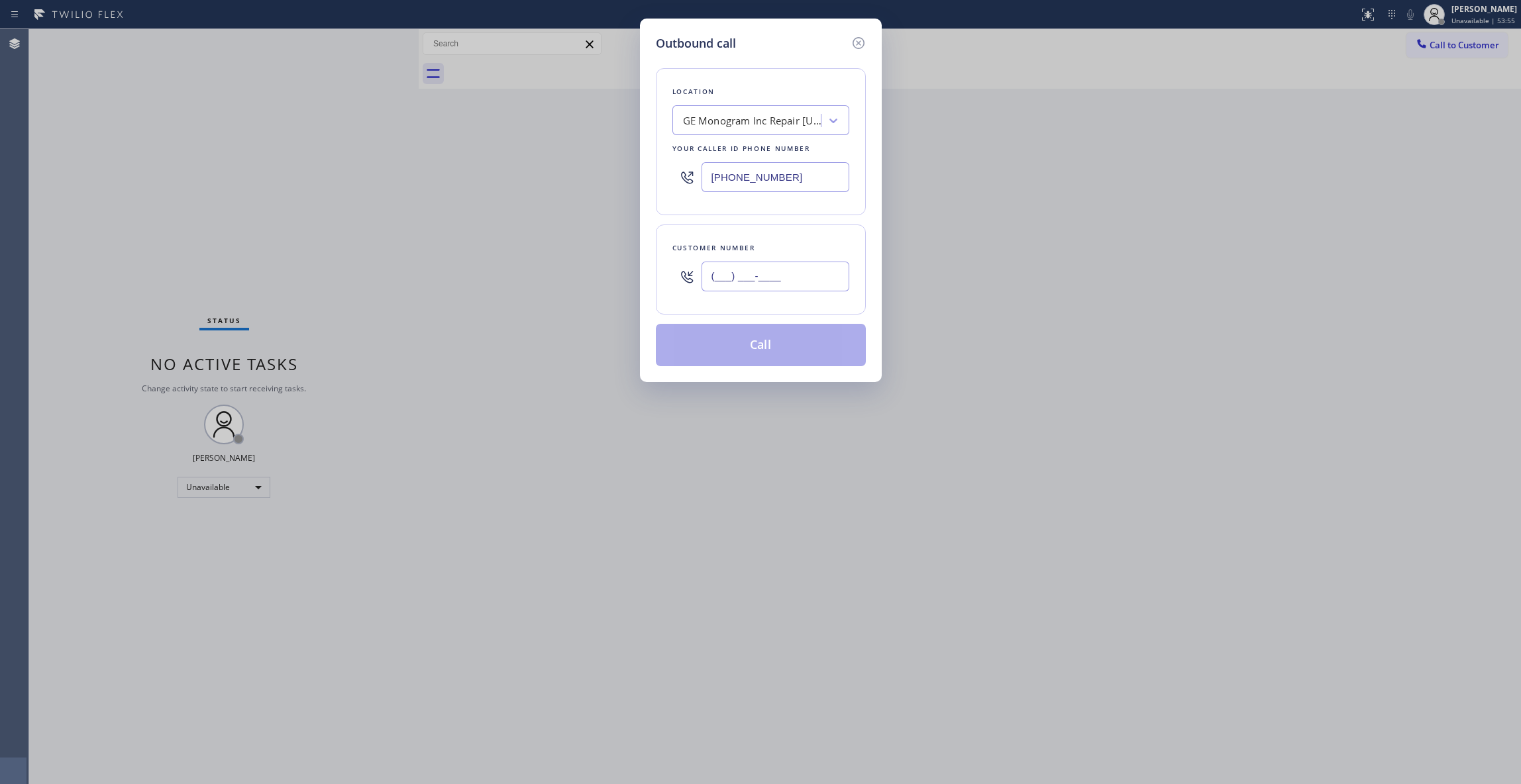
click at [766, 277] on input "(___) ___-____" at bounding box center [775, 276] width 148 height 30
paste input "714) 628-9300"
type input "[PHONE_NUMBER]"
paste input "23) 210-4896"
drag, startPoint x: 797, startPoint y: 176, endPoint x: 298, endPoint y: 185, distance: 499.1
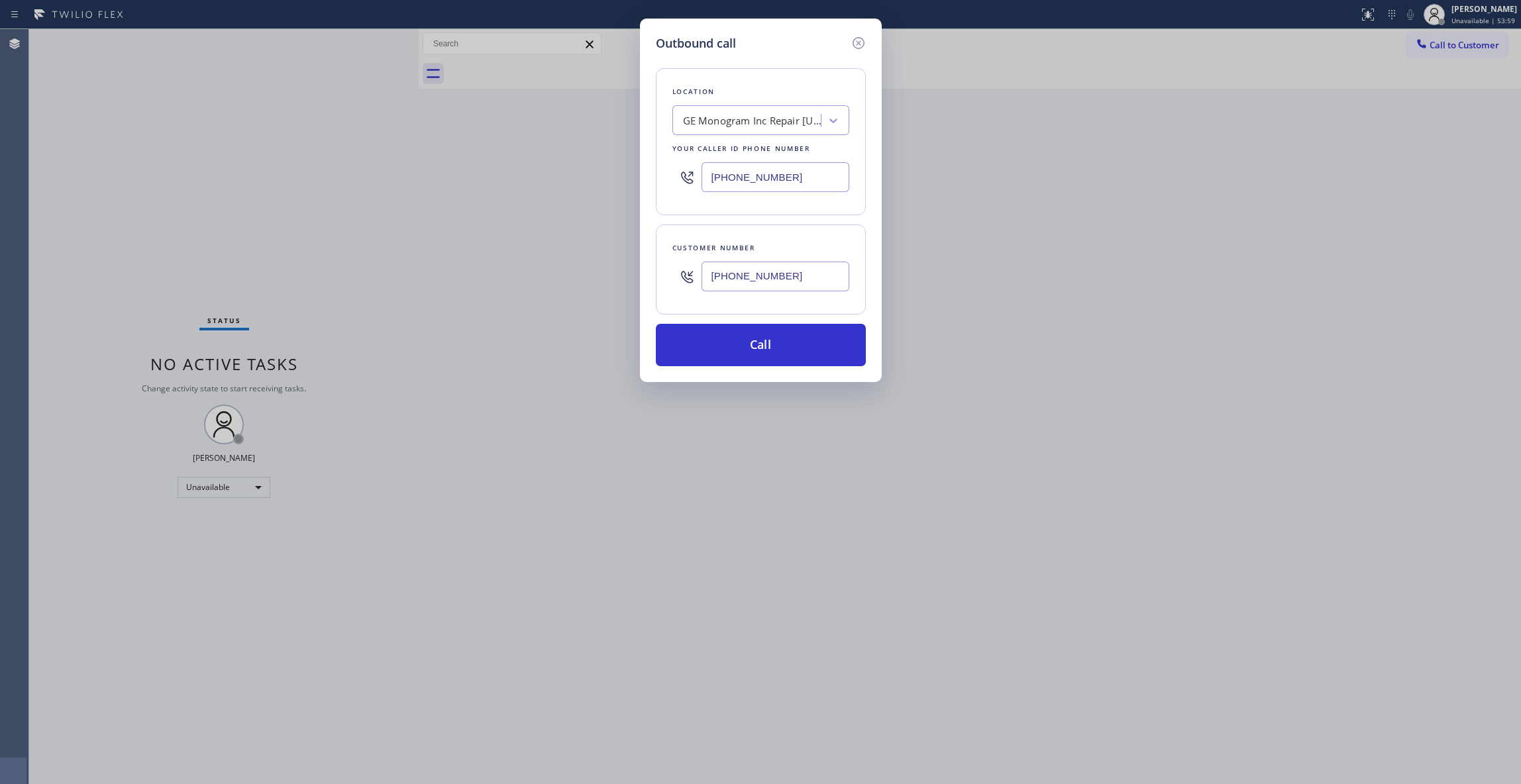
click at [298, 185] on div "Outbound call Location GE Monogram Inc Repair [US_STATE] Your caller id phone n…" at bounding box center [760, 392] width 1521 height 784
type input "[PHONE_NUMBER]"
drag, startPoint x: 814, startPoint y: 279, endPoint x: 534, endPoint y: 269, distance: 280.2
click at [534, 269] on div "Outbound call Location [GEOGRAPHIC_DATA] Heating and Air Conditioning Your call…" at bounding box center [760, 392] width 1521 height 784
click at [732, 354] on button "Call" at bounding box center [760, 345] width 210 height 43
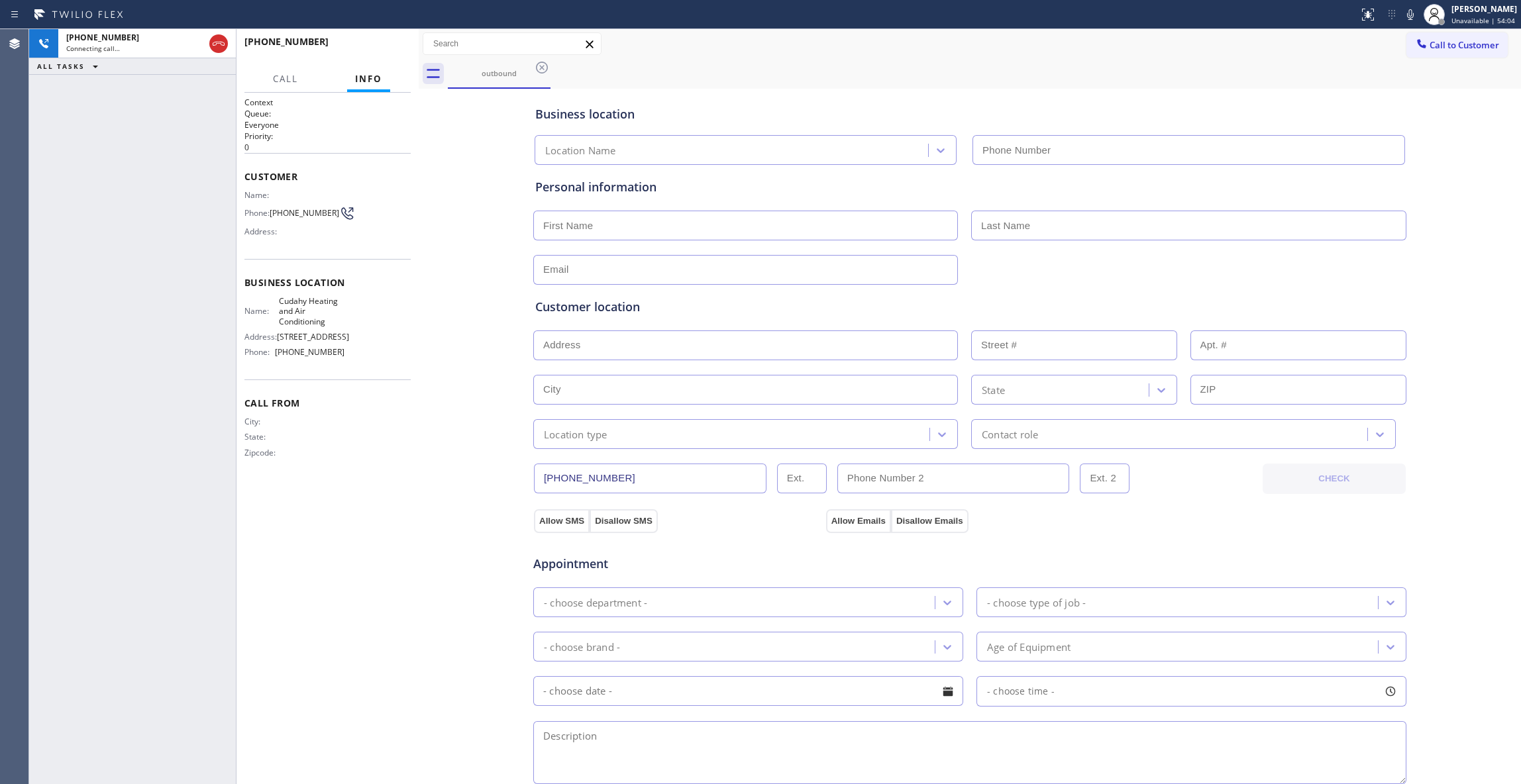
type input "[PHONE_NUMBER]"
drag, startPoint x: 271, startPoint y: 622, endPoint x: 446, endPoint y: 355, distance: 319.2
click at [271, 622] on div "Context Queue: Everyone Priority: 0 Customer Name: Phone: [PHONE_NUMBER] Addres…" at bounding box center [327, 438] width 166 height 684
drag, startPoint x: 308, startPoint y: 220, endPoint x: 274, endPoint y: 212, distance: 34.9
click at [274, 212] on span "[PHONE_NUMBER]" at bounding box center [304, 213] width 70 height 10
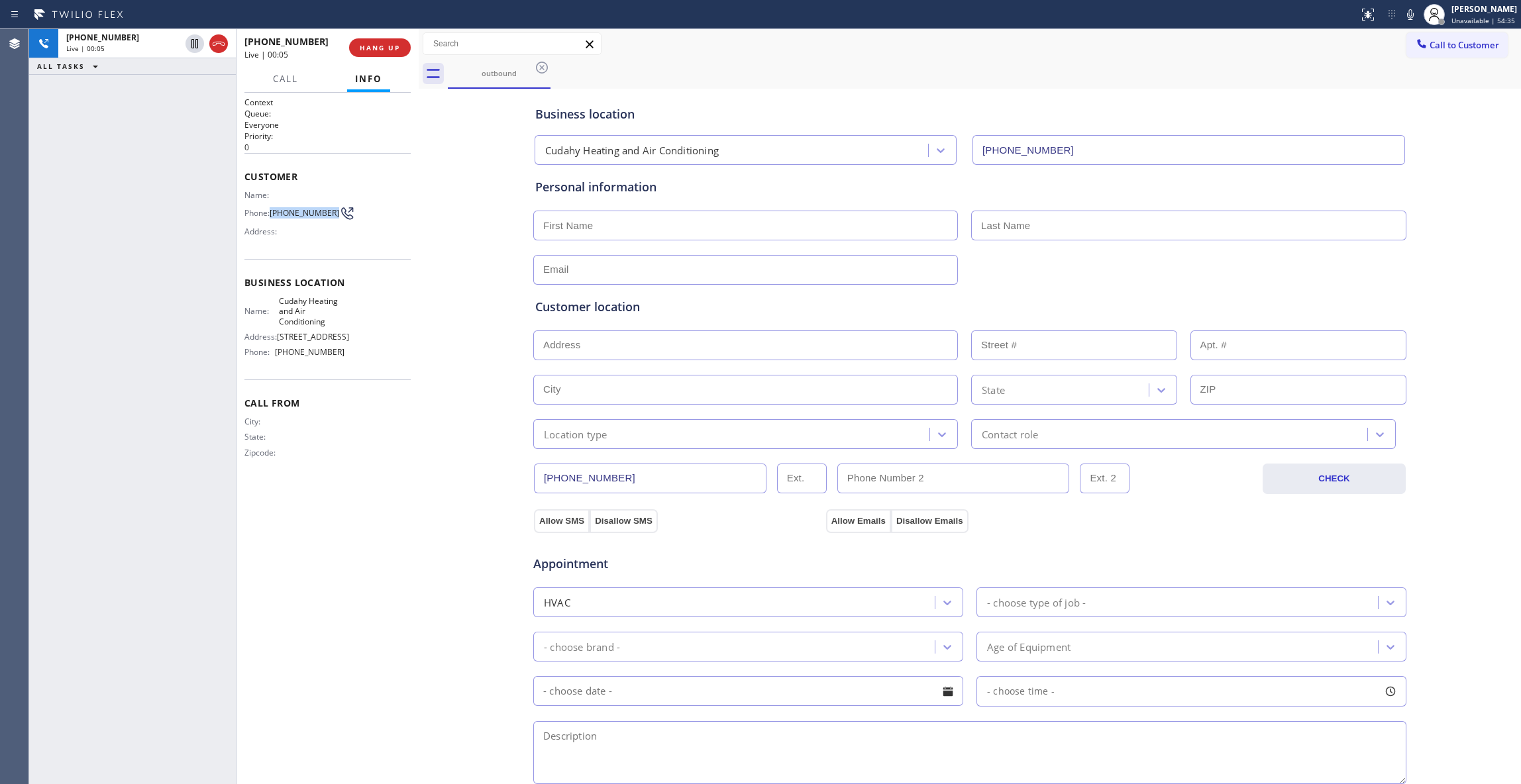
copy span "[PHONE_NUMBER]"
click at [377, 39] on button "HANG UP" at bounding box center [379, 47] width 61 height 19
click at [379, 43] on button "HANG UP" at bounding box center [379, 47] width 61 height 19
click at [379, 43] on button "COMPLETE" at bounding box center [377, 47] width 67 height 19
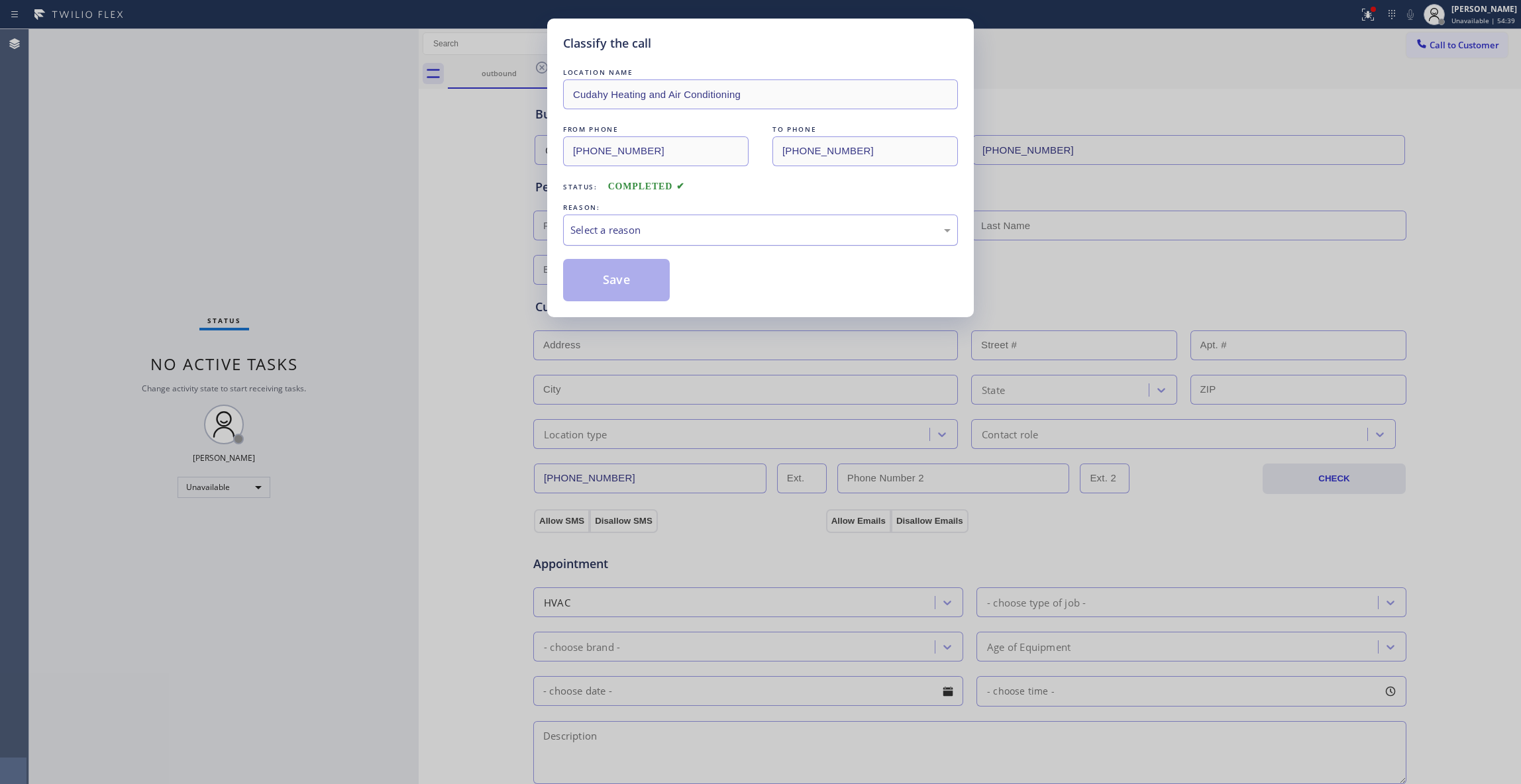
click at [604, 242] on div "Select a reason" at bounding box center [760, 230] width 395 height 31
click at [605, 287] on button "Save" at bounding box center [616, 280] width 107 height 43
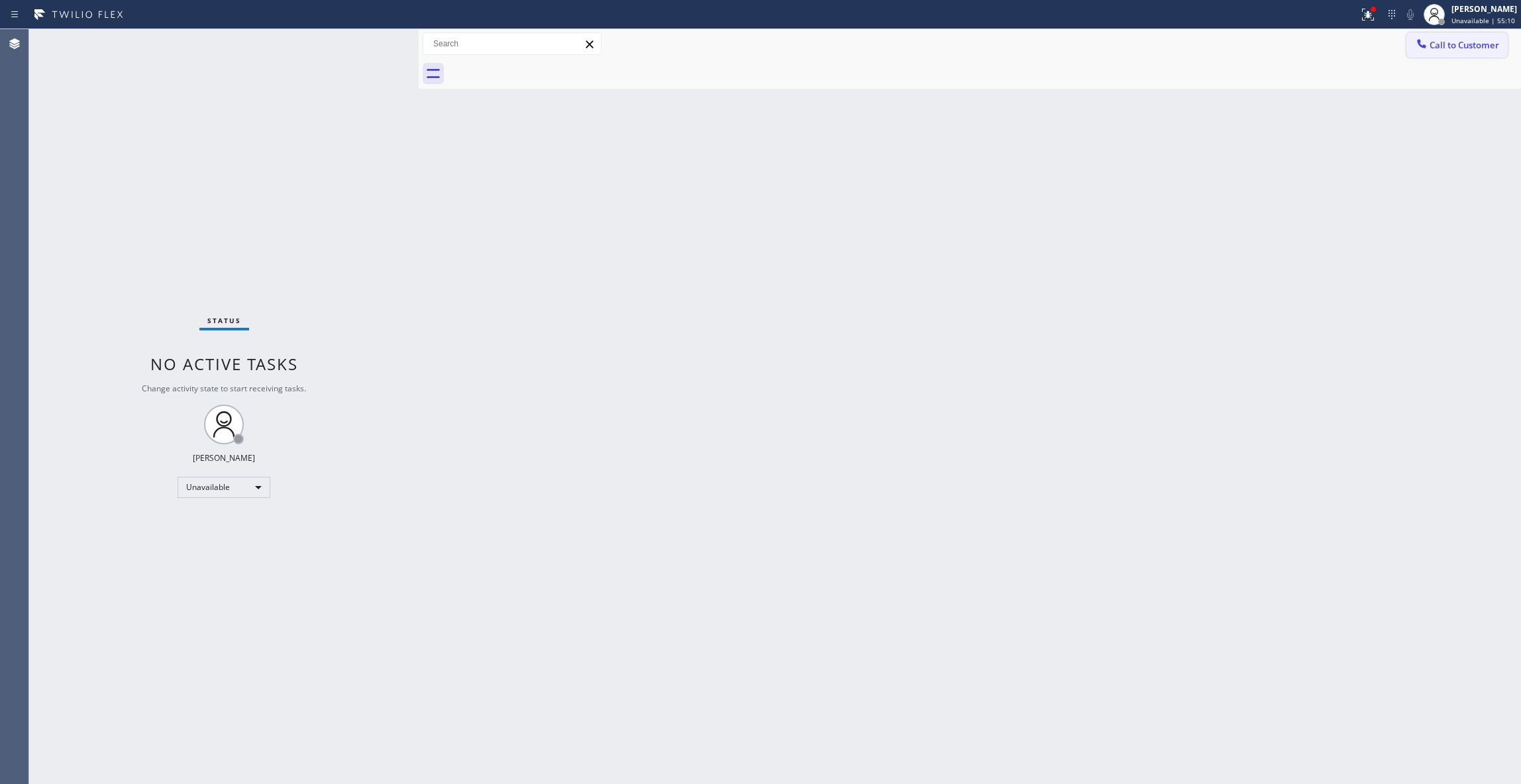
click at [1451, 39] on span "Call to Customer" at bounding box center [1464, 45] width 70 height 12
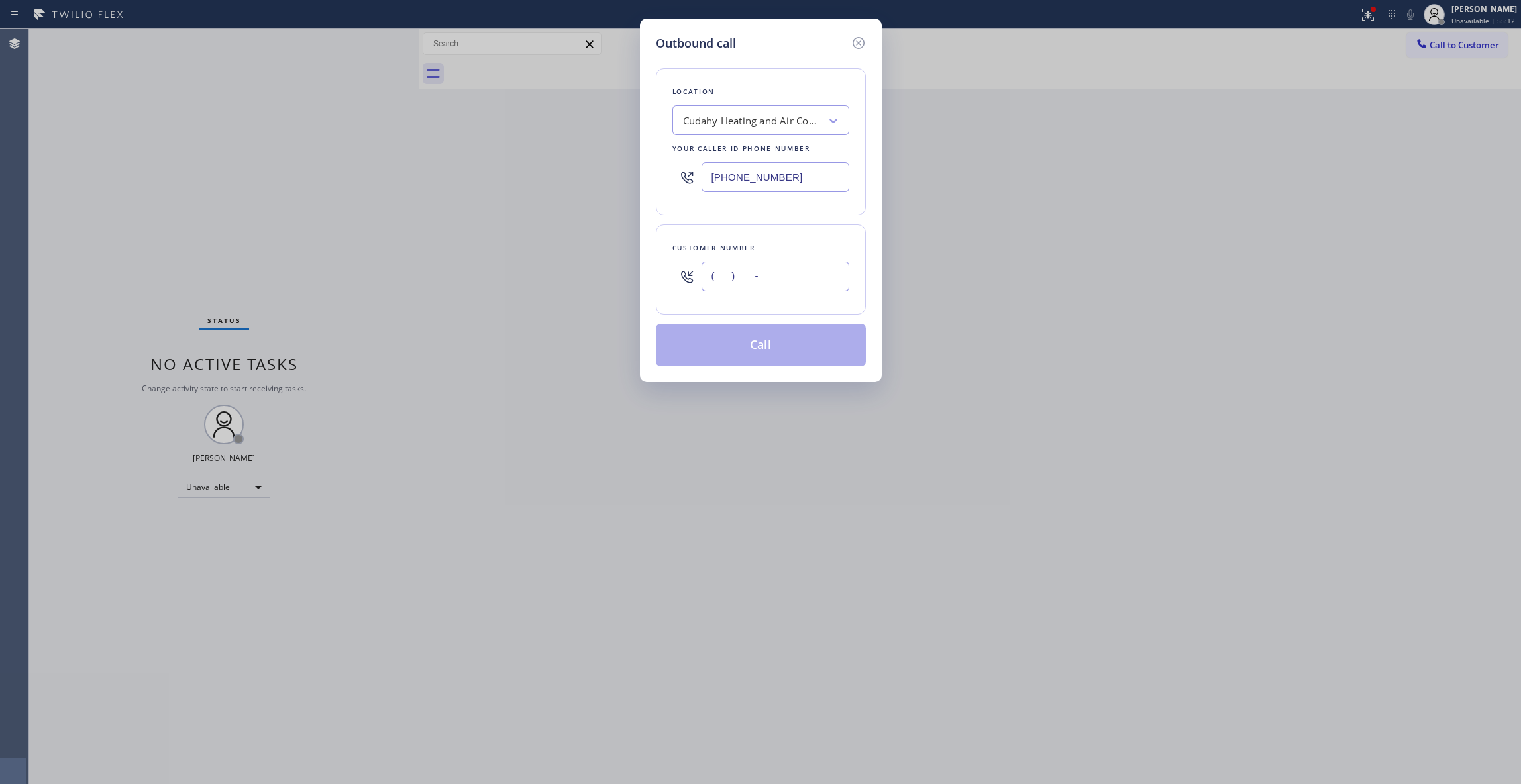
click at [767, 270] on input "(___) ___-____" at bounding box center [775, 276] width 148 height 30
paste input "714) 628-9300"
type input "[PHONE_NUMBER]"
click at [722, 345] on button "Call" at bounding box center [760, 345] width 210 height 43
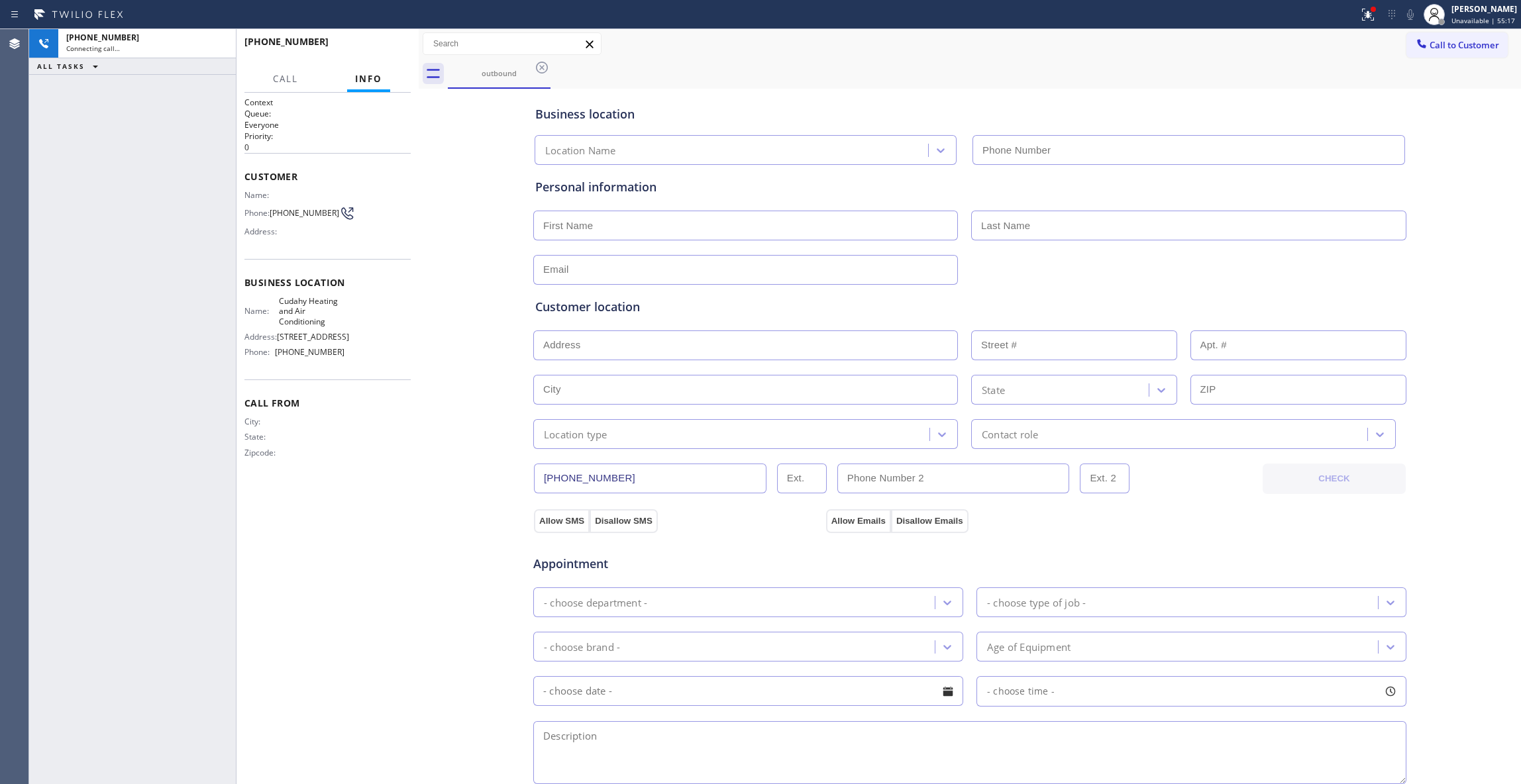
type input "[PHONE_NUMBER]"
drag, startPoint x: 430, startPoint y: 441, endPoint x: 434, endPoint y: 353, distance: 88.1
click at [430, 441] on div "Business location Cudahy Heating and Air Conditioning [PHONE_NUMBER] Personal i…" at bounding box center [969, 544] width 1095 height 904
click at [220, 40] on icon at bounding box center [218, 43] width 16 height 16
click at [536, 72] on icon at bounding box center [541, 67] width 16 height 16
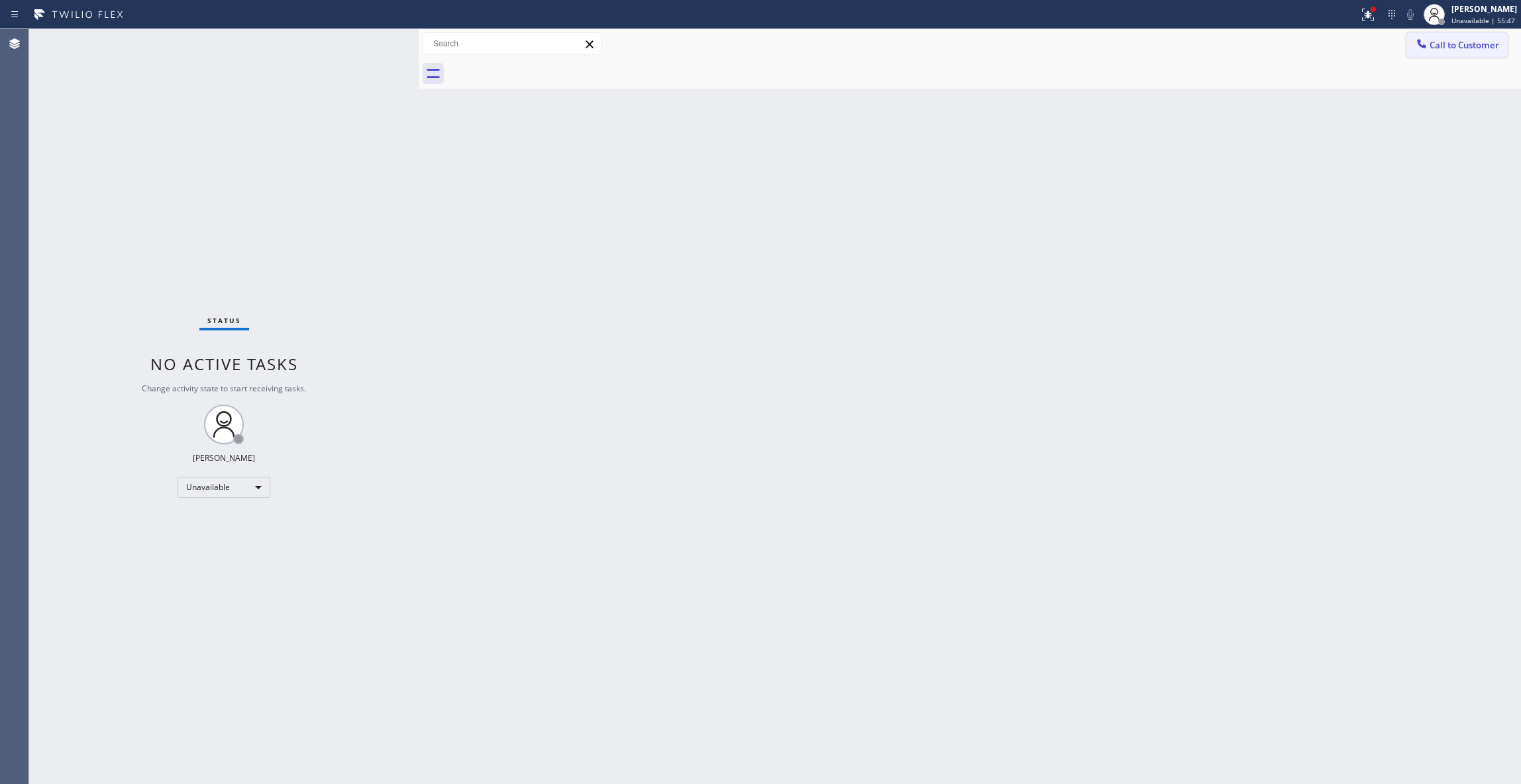
click at [1489, 45] on span "Call to Customer" at bounding box center [1464, 45] width 70 height 12
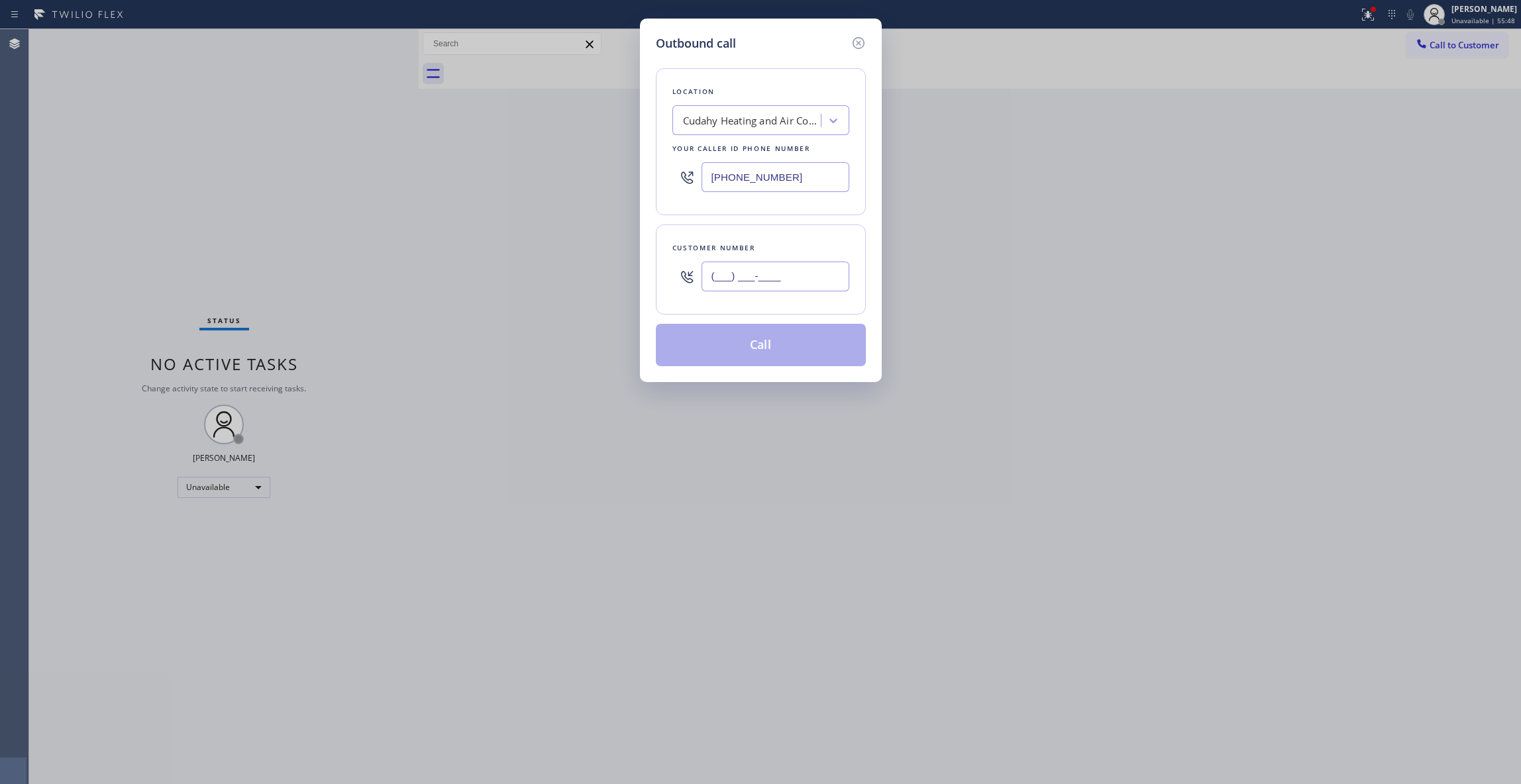
click at [804, 291] on input "(___) ___-____" at bounding box center [775, 276] width 148 height 30
paste input "714) 628-9300"
type input "[PHONE_NUMBER]"
click at [751, 350] on button "Call" at bounding box center [760, 345] width 210 height 43
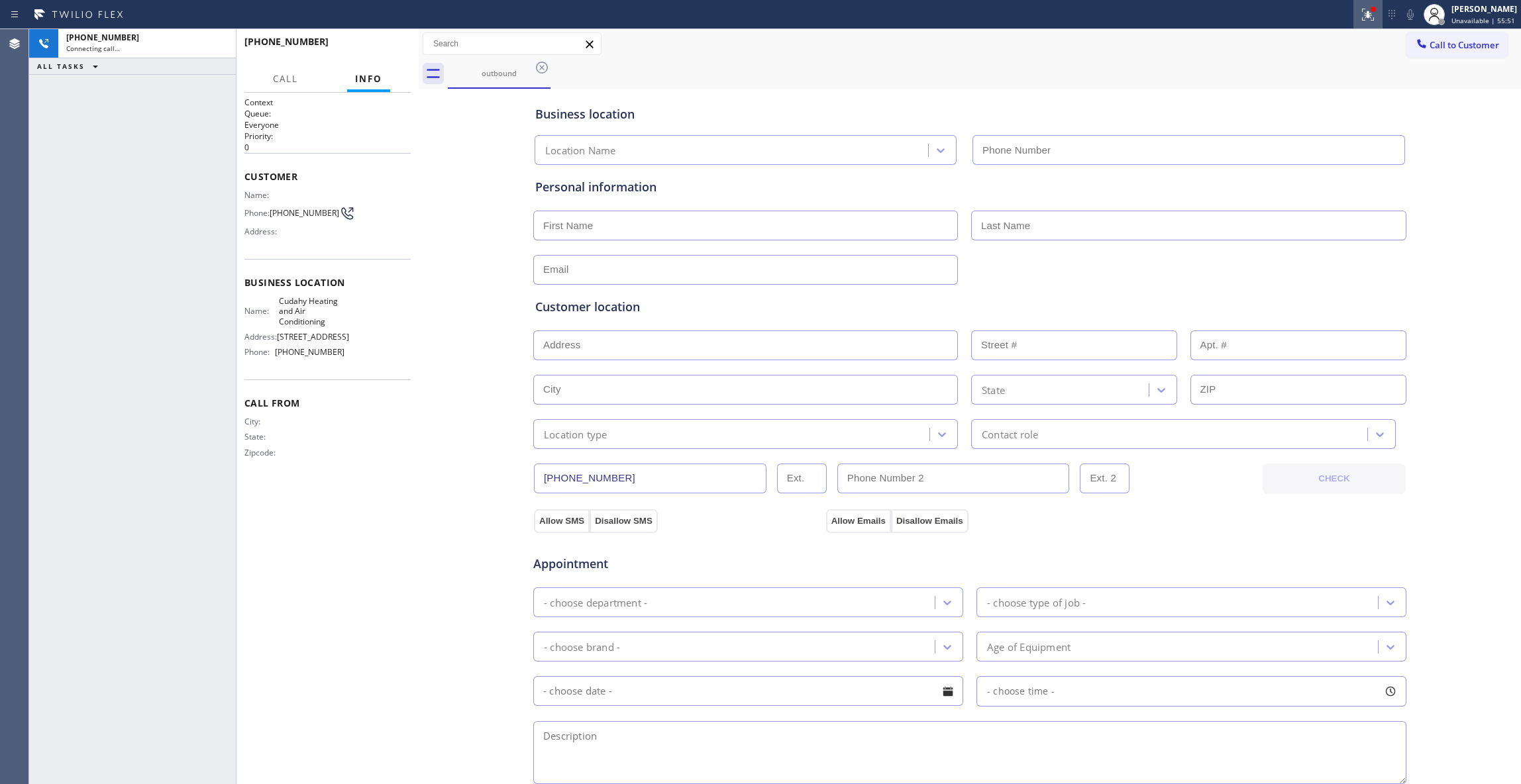
click at [1360, 19] on icon at bounding box center [1367, 14] width 16 height 16
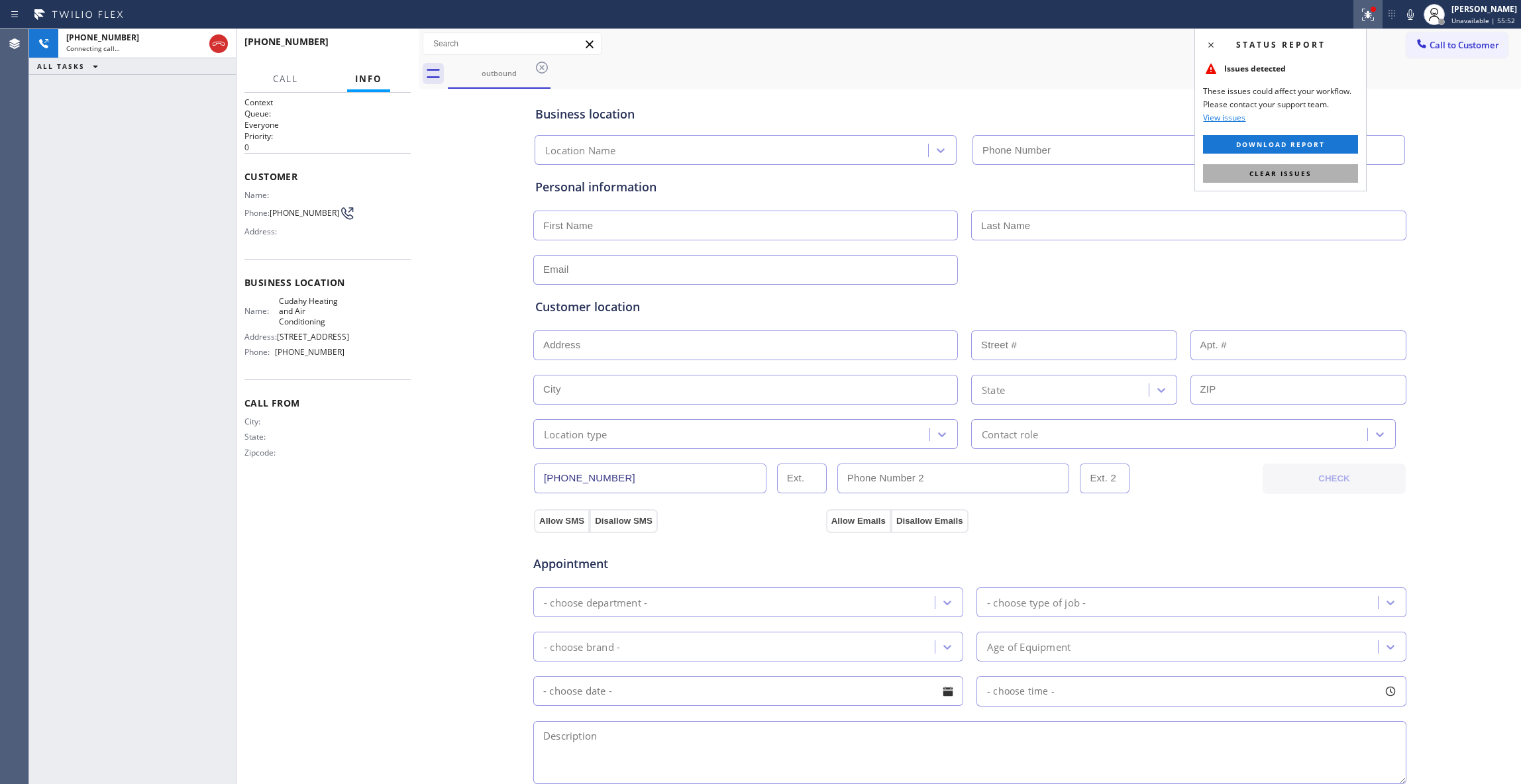
click at [1320, 175] on button "Clear issues" at bounding box center [1280, 173] width 155 height 19
type input "[PHONE_NUMBER]"
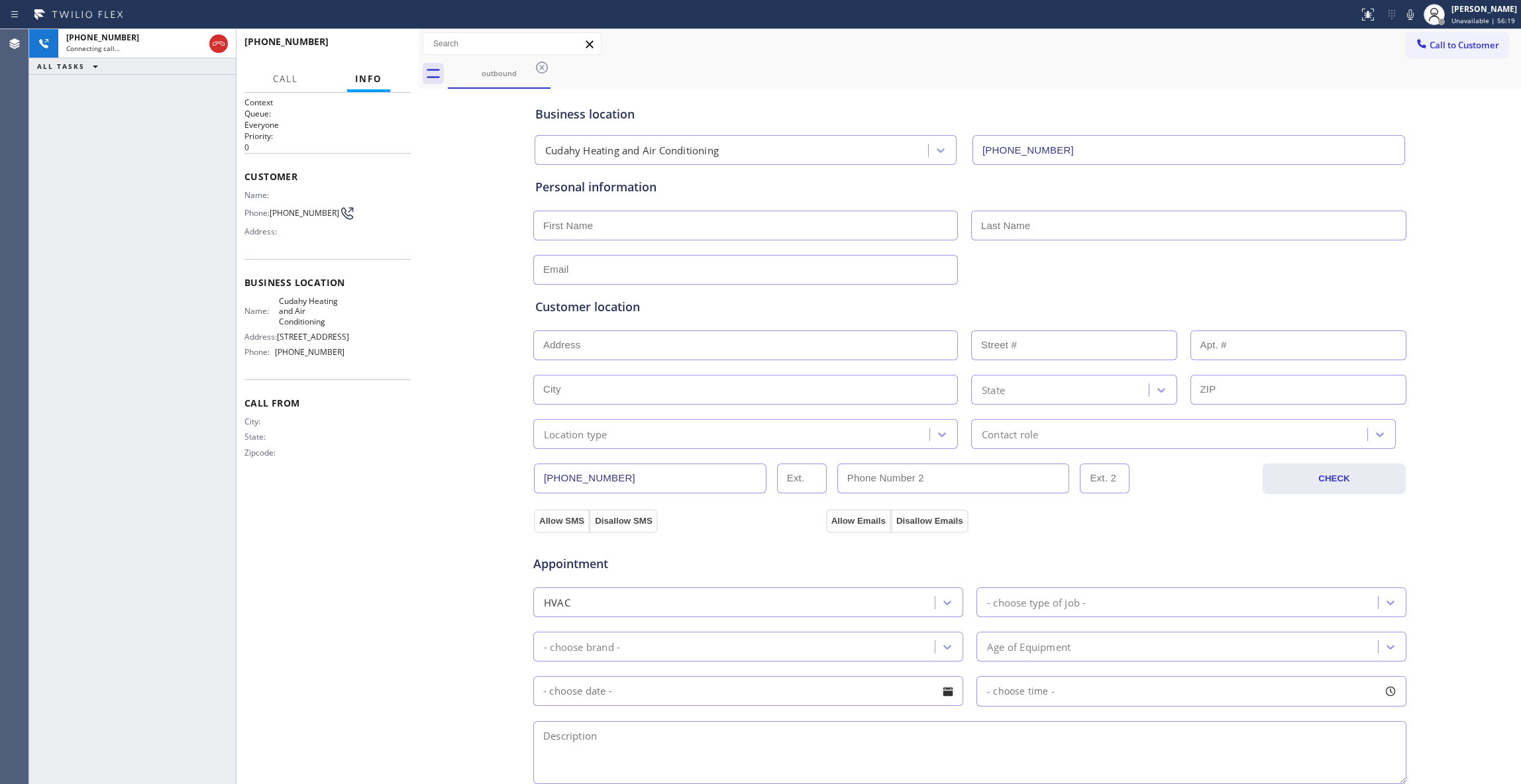
click at [390, 463] on div "City: State: Zipcode:" at bounding box center [327, 439] width 166 height 46
click at [218, 42] on icon at bounding box center [218, 44] width 12 height 4
click at [400, 53] on button "HANG UP" at bounding box center [379, 47] width 61 height 19
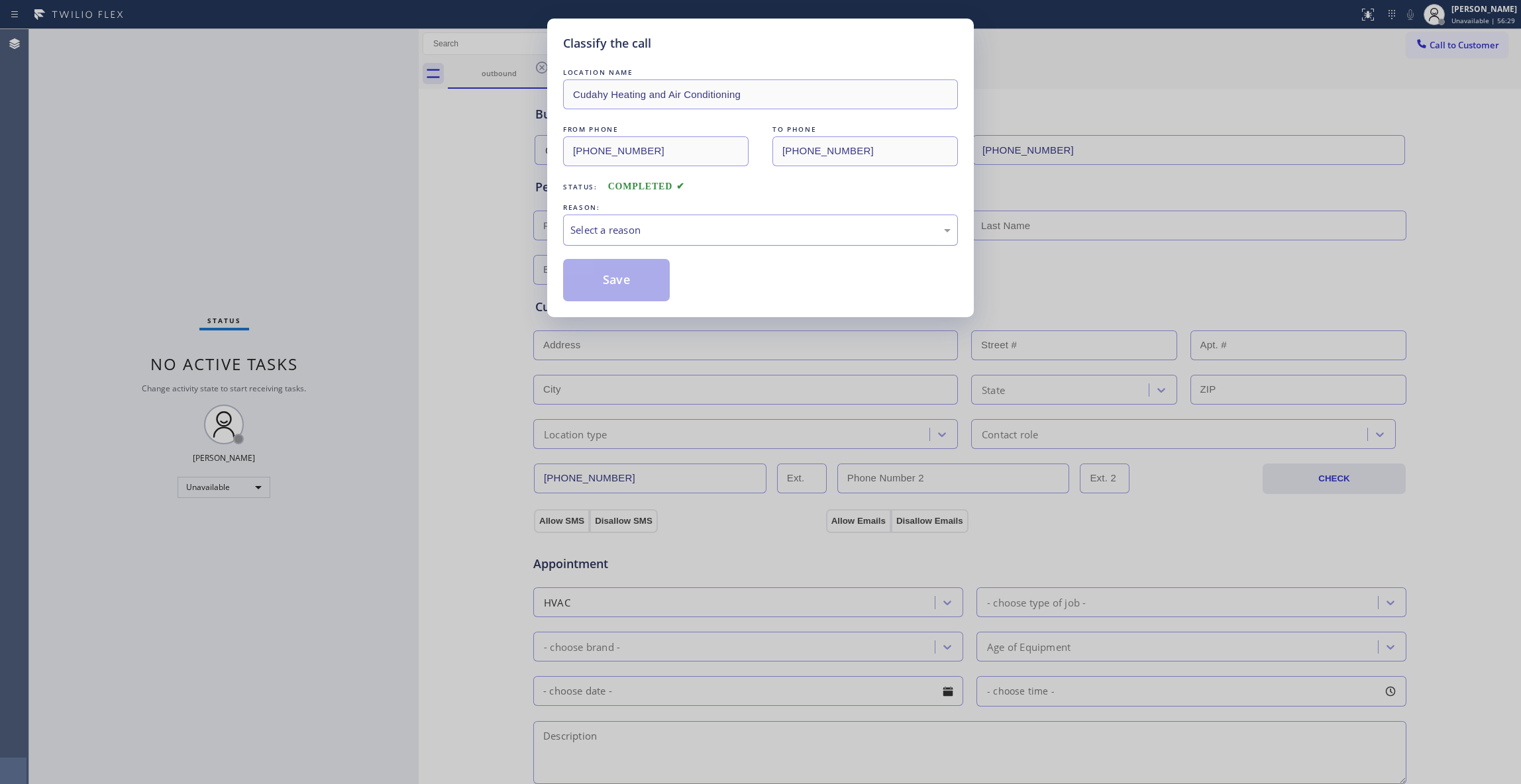
drag, startPoint x: 645, startPoint y: 228, endPoint x: 634, endPoint y: 241, distance: 17.0
click at [644, 228] on div "Select a reason" at bounding box center [760, 230] width 380 height 15
click at [598, 282] on button "Save" at bounding box center [616, 280] width 107 height 43
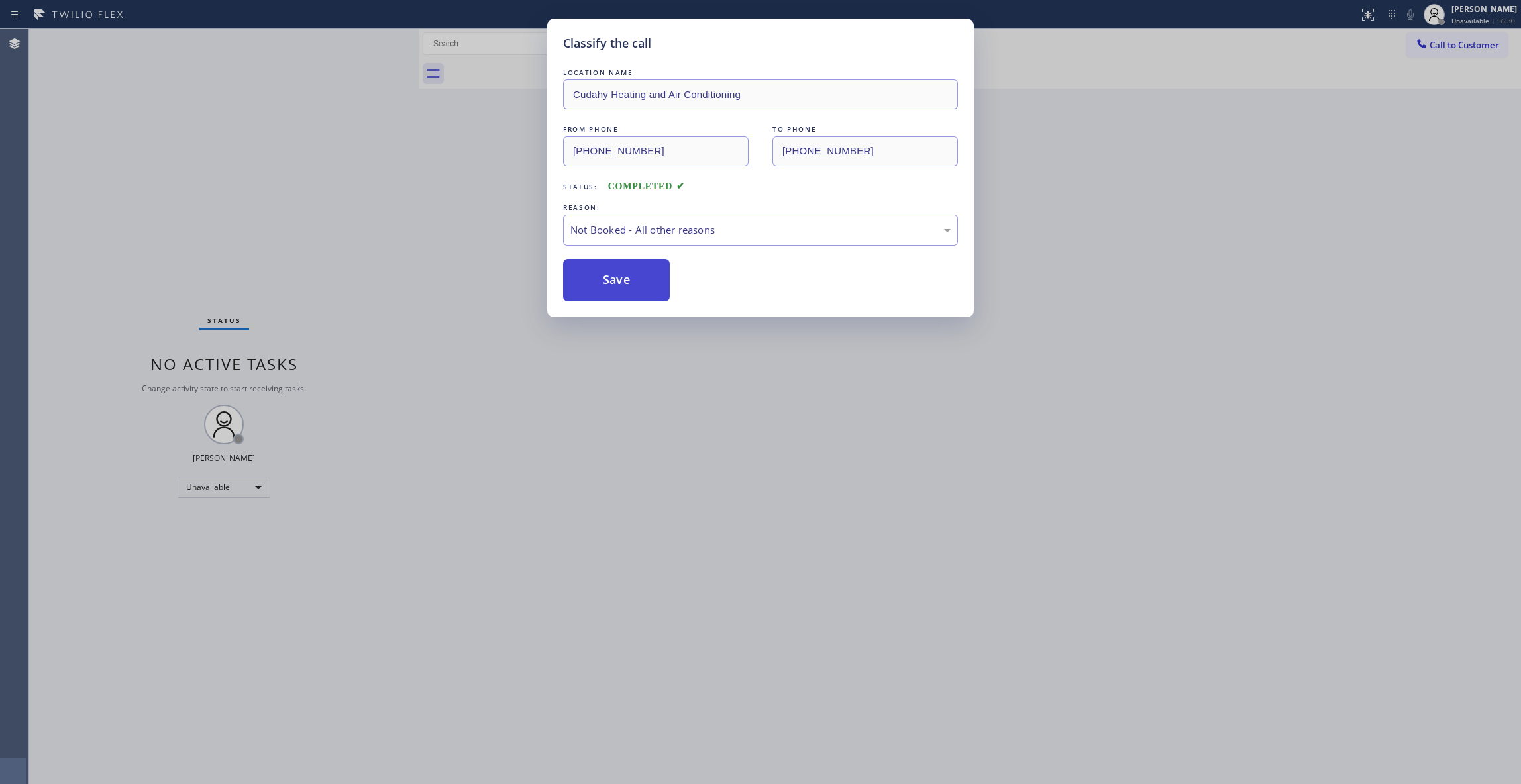
click at [596, 282] on button "Save" at bounding box center [616, 280] width 107 height 43
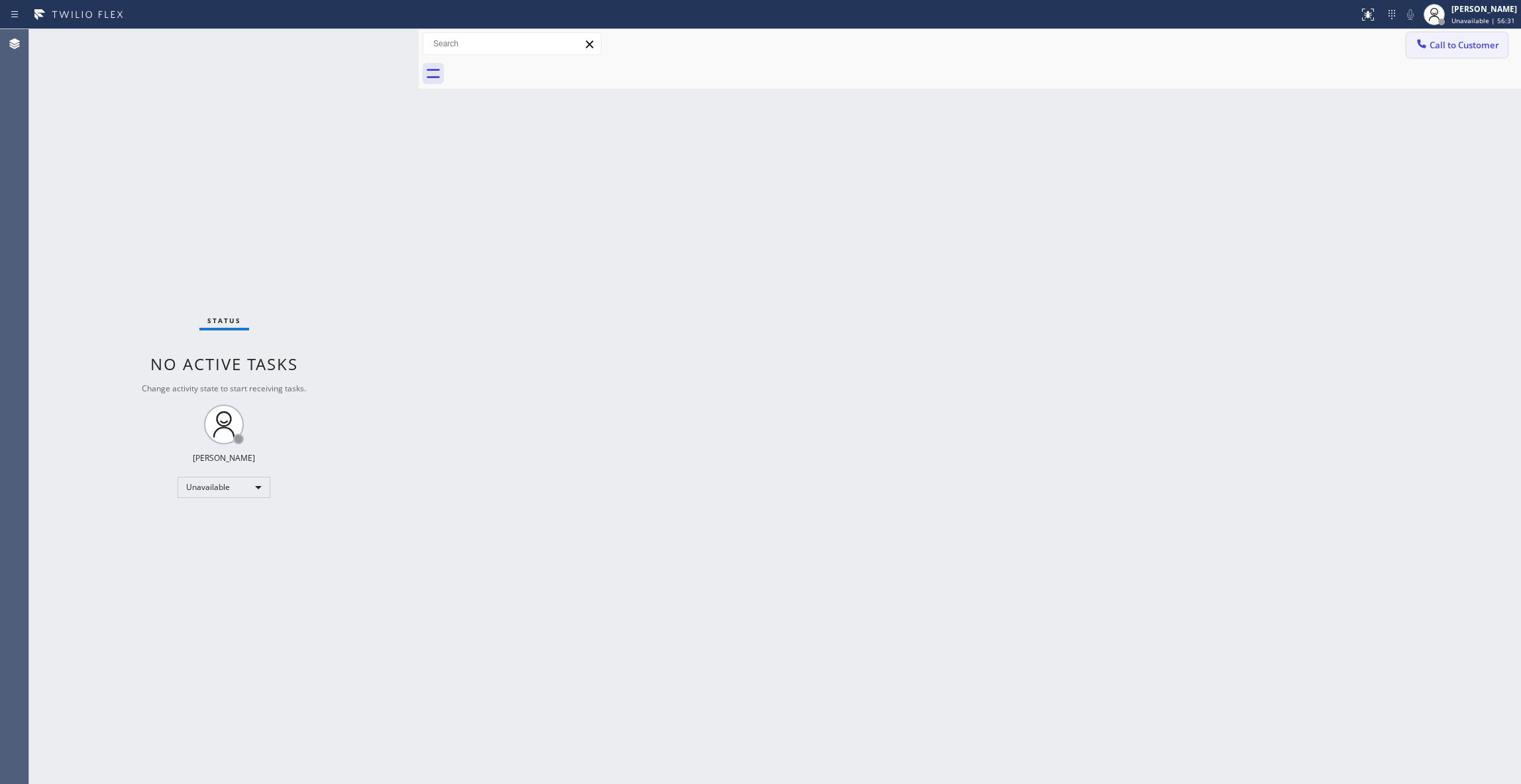
click at [1451, 43] on span "Call to Customer" at bounding box center [1464, 45] width 70 height 12
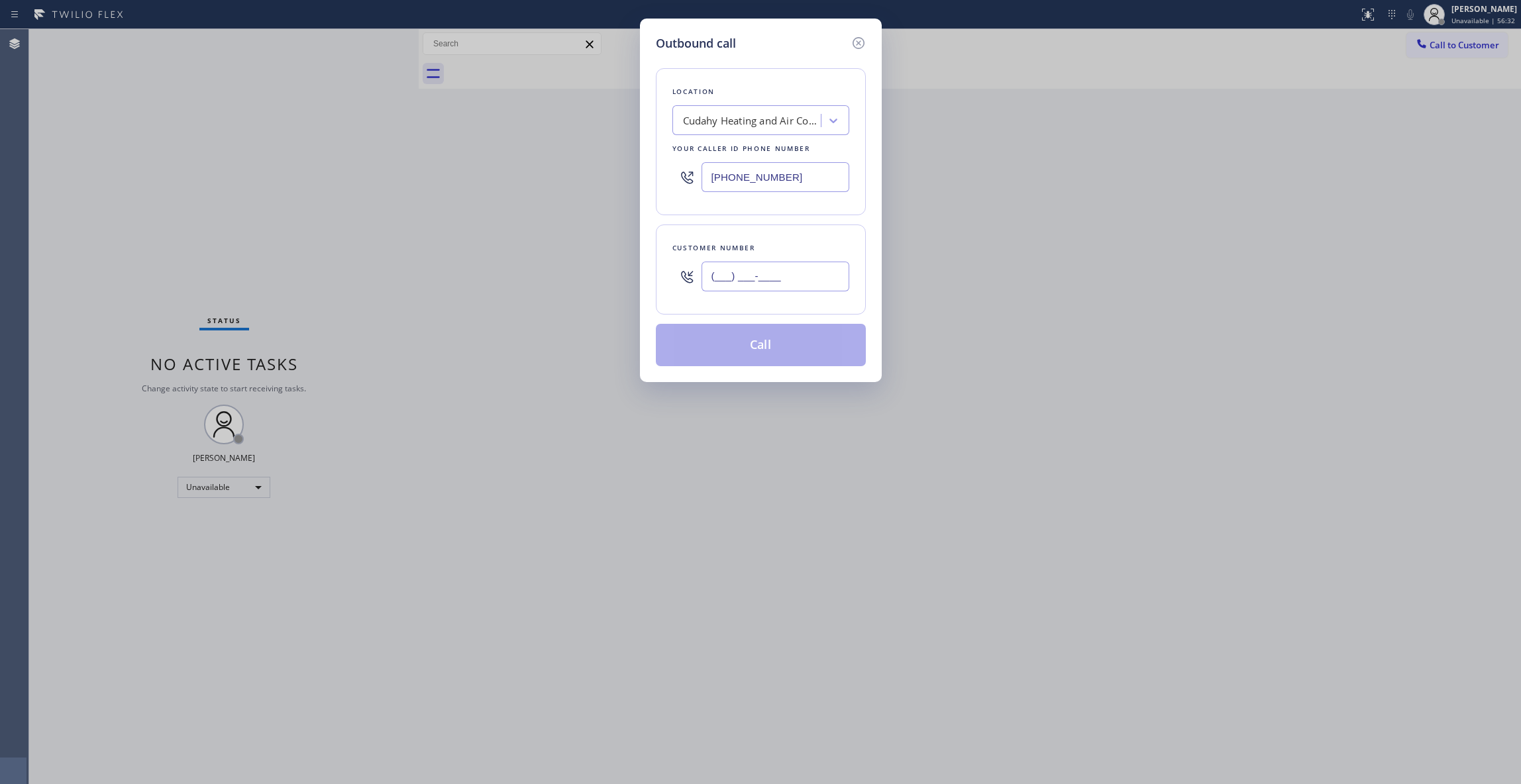
click at [732, 277] on input "(___) ___-____" at bounding box center [775, 276] width 148 height 30
paste input "714) 628-9300"
type input "[PHONE_NUMBER]"
click at [740, 352] on button "Call" at bounding box center [760, 345] width 210 height 43
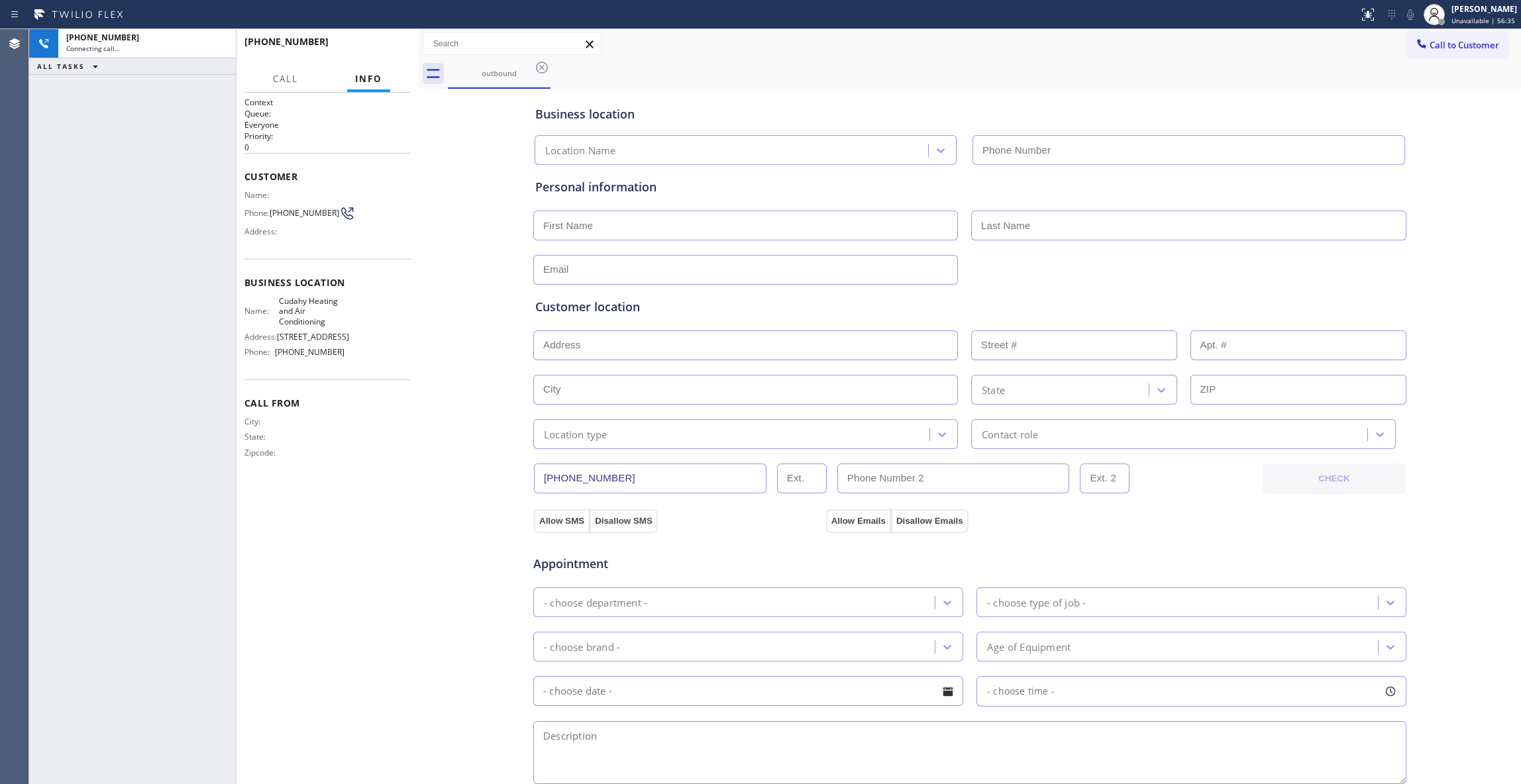
type input "[PHONE_NUMBER]"
drag, startPoint x: 419, startPoint y: 530, endPoint x: 294, endPoint y: 167, distance: 383.9
click at [419, 511] on div at bounding box center [419, 406] width 0 height 755
click at [210, 43] on icon at bounding box center [213, 43] width 16 height 16
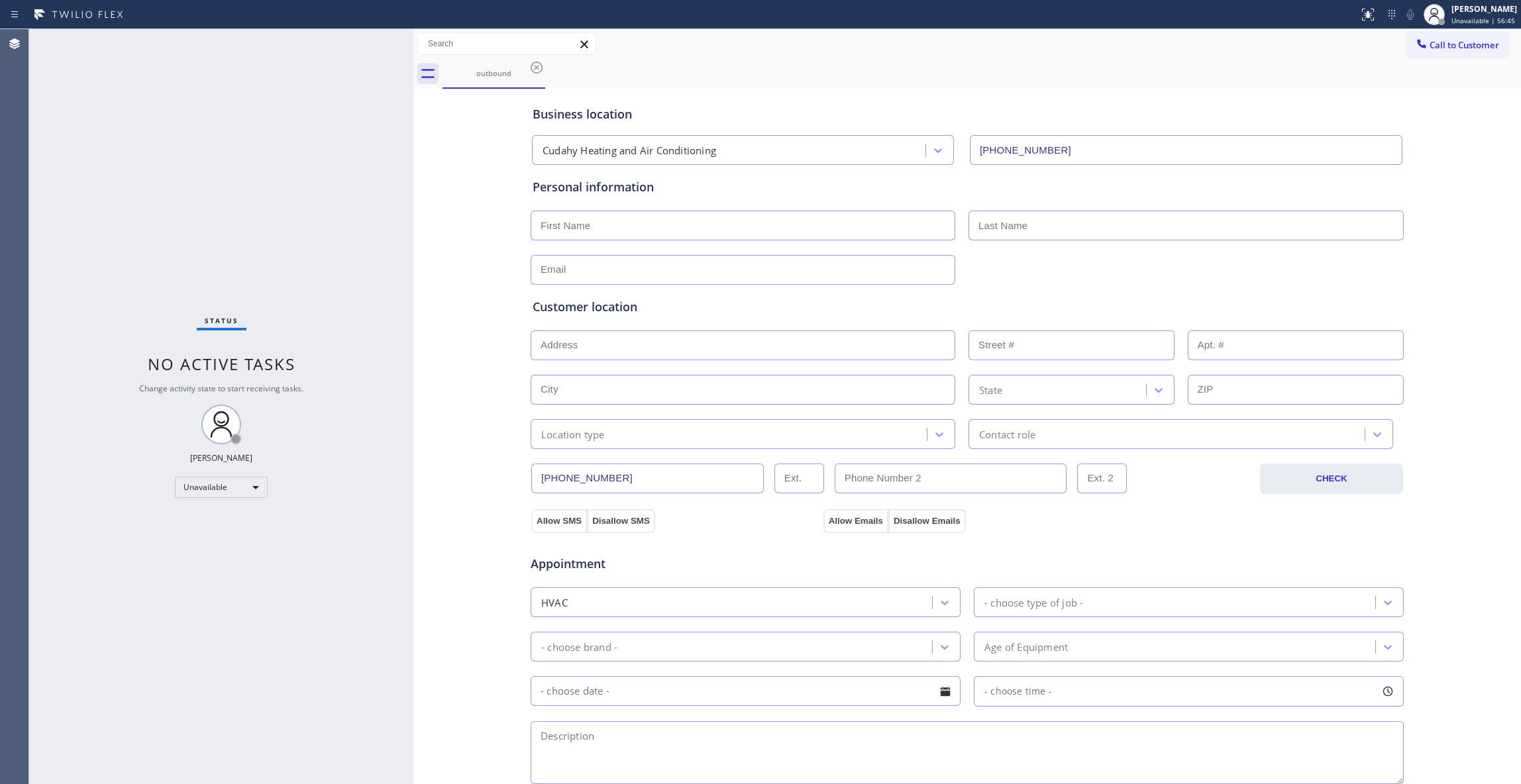
drag, startPoint x: 538, startPoint y: 67, endPoint x: 1473, endPoint y: 70, distance: 935.0
click at [538, 67] on icon at bounding box center [536, 67] width 16 height 16
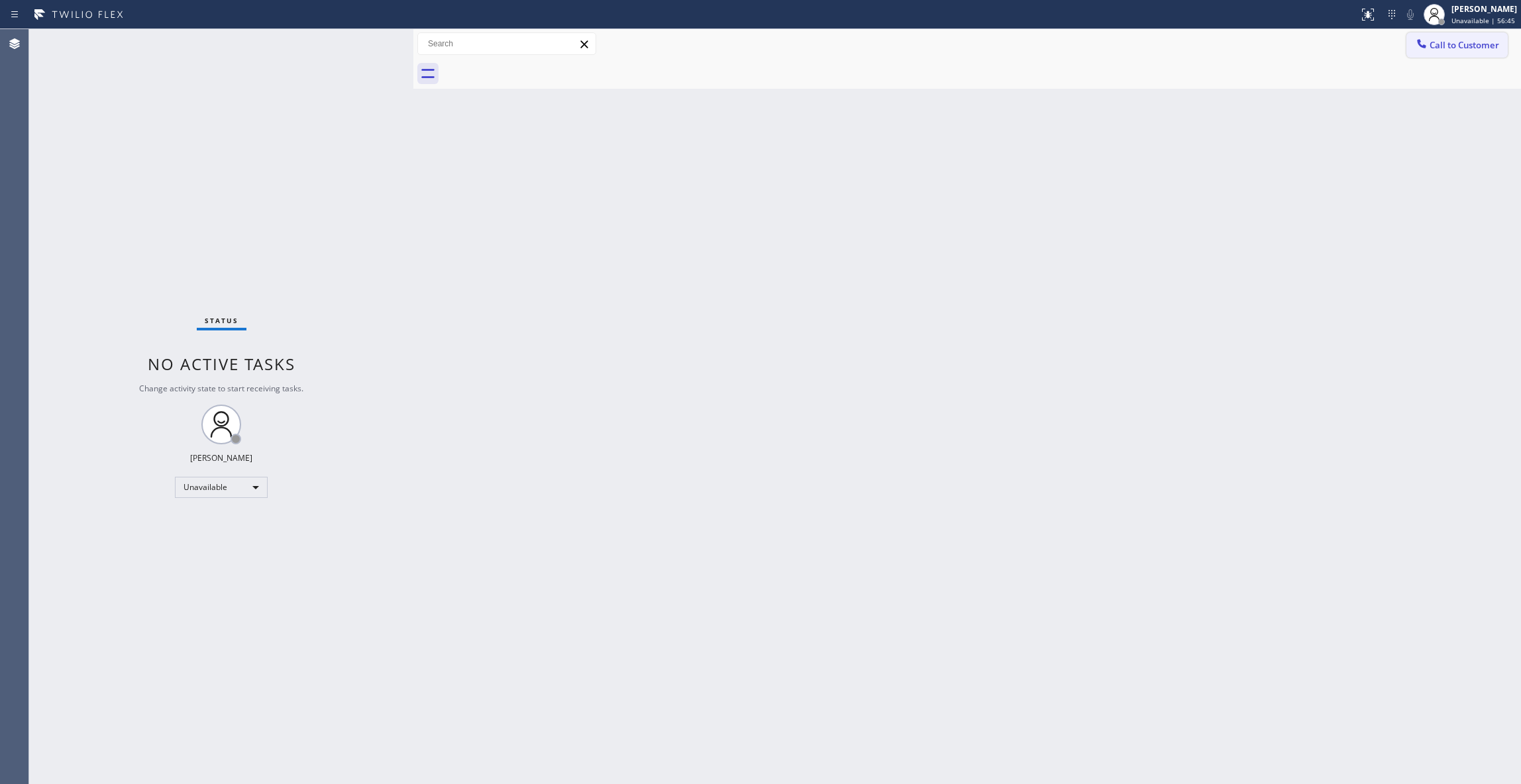
click at [1494, 49] on span "Call to Customer" at bounding box center [1464, 45] width 70 height 12
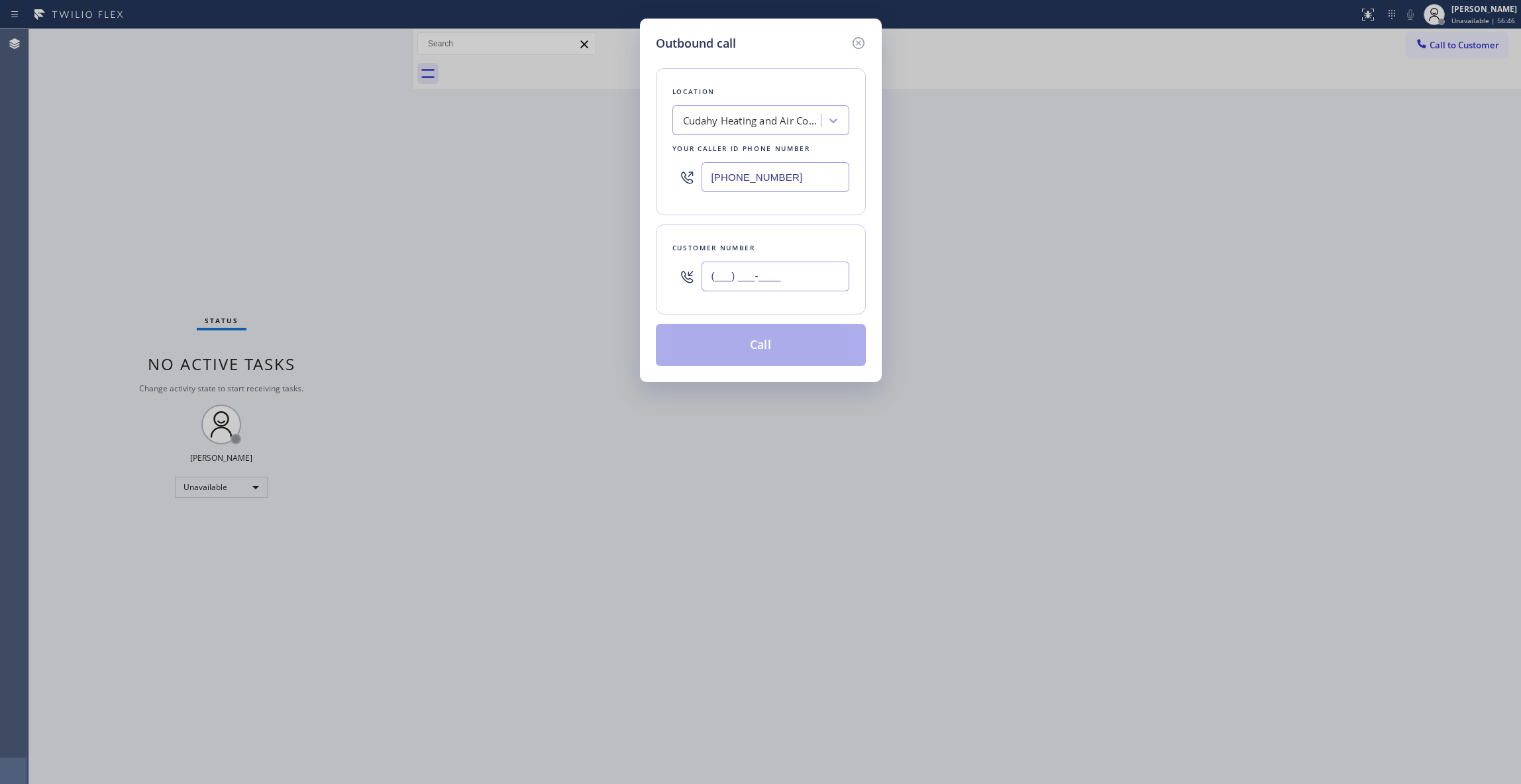
click at [770, 271] on input "(___) ___-____" at bounding box center [775, 276] width 148 height 30
paste input "714) 628-9300"
type input "[PHONE_NUMBER]"
click at [722, 356] on button "Call" at bounding box center [760, 345] width 210 height 43
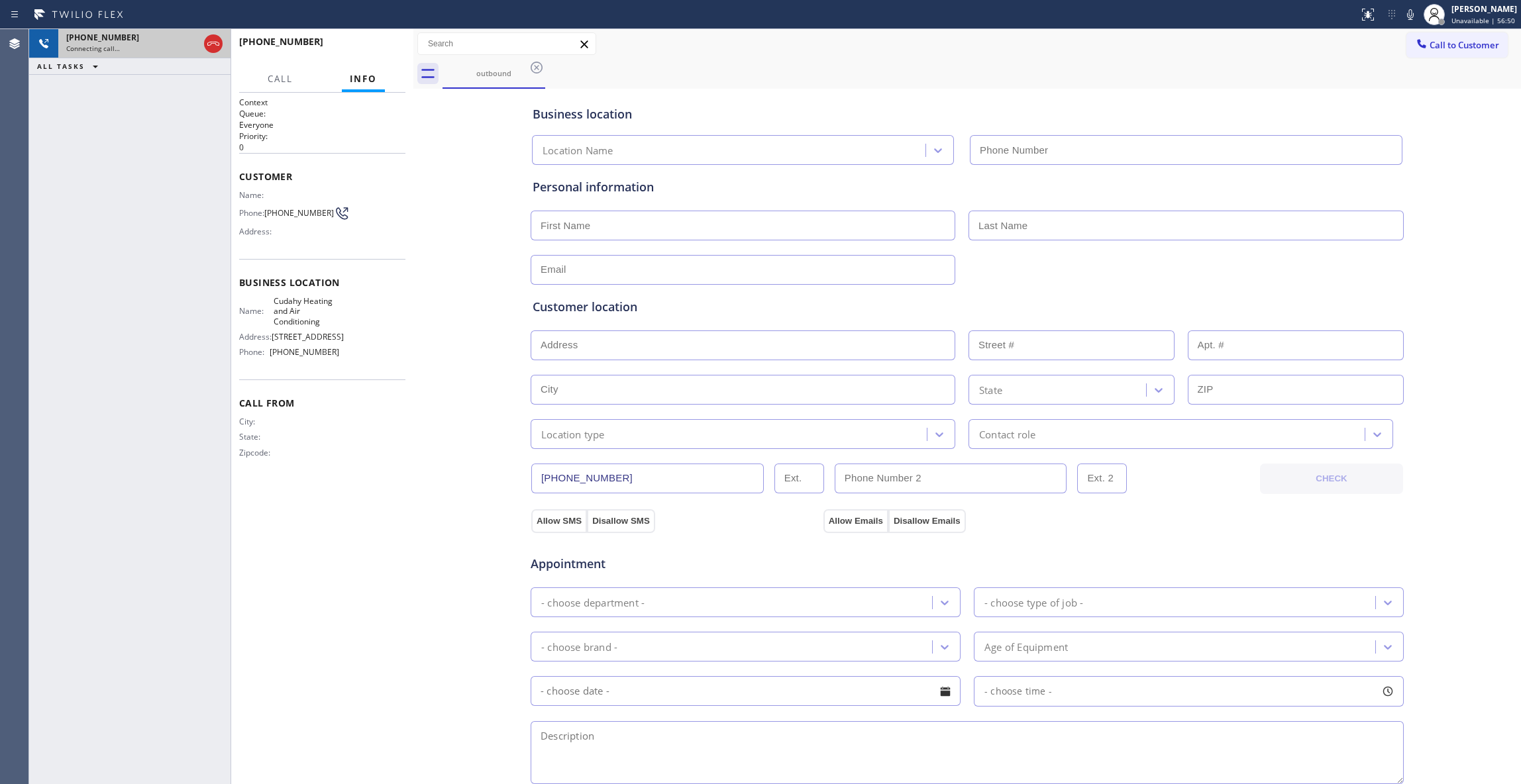
type input "[PHONE_NUMBER]"
drag, startPoint x: 216, startPoint y: 43, endPoint x: 9, endPoint y: 328, distance: 352.2
click at [216, 43] on icon at bounding box center [213, 43] width 16 height 16
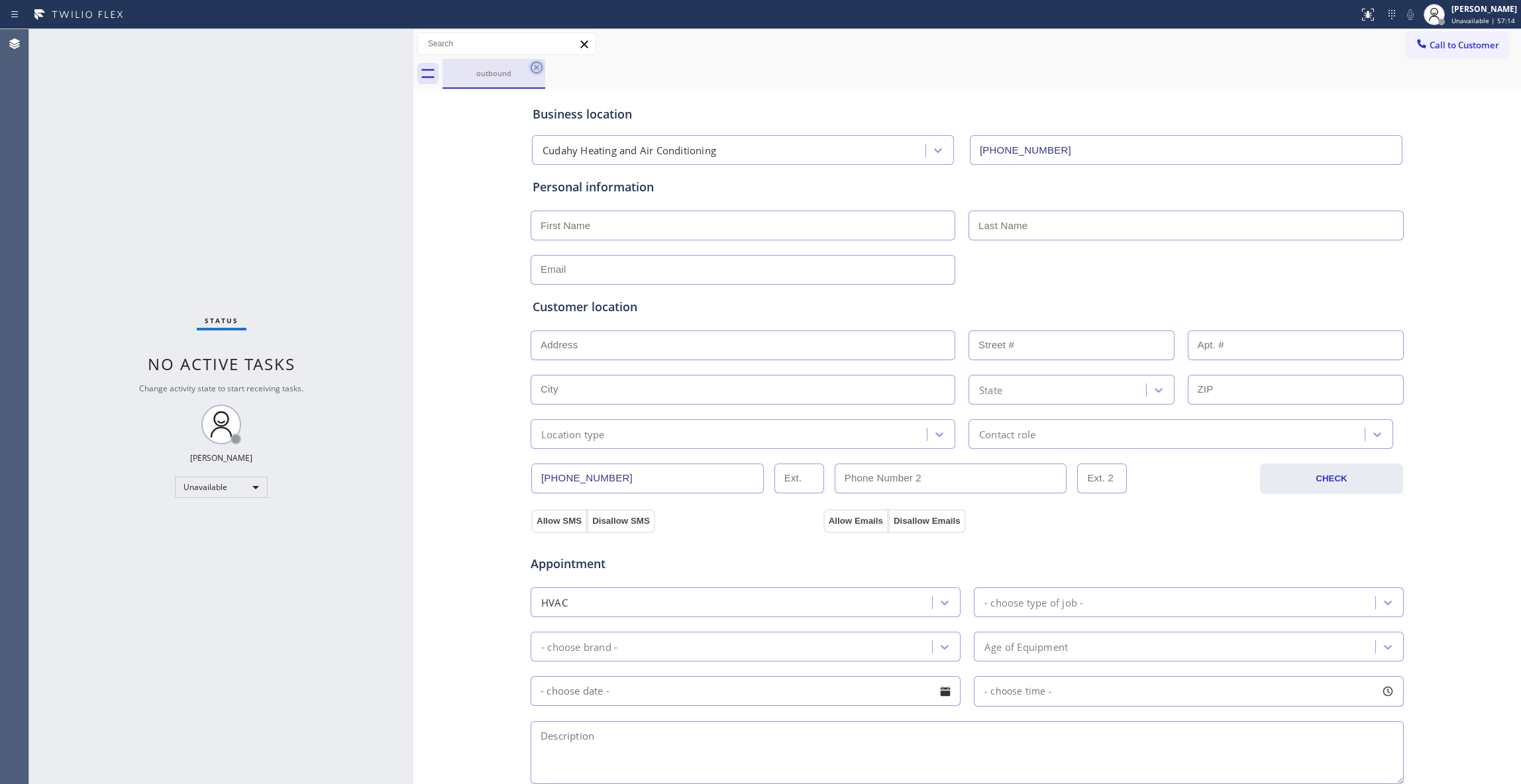
click at [532, 72] on icon at bounding box center [536, 67] width 12 height 12
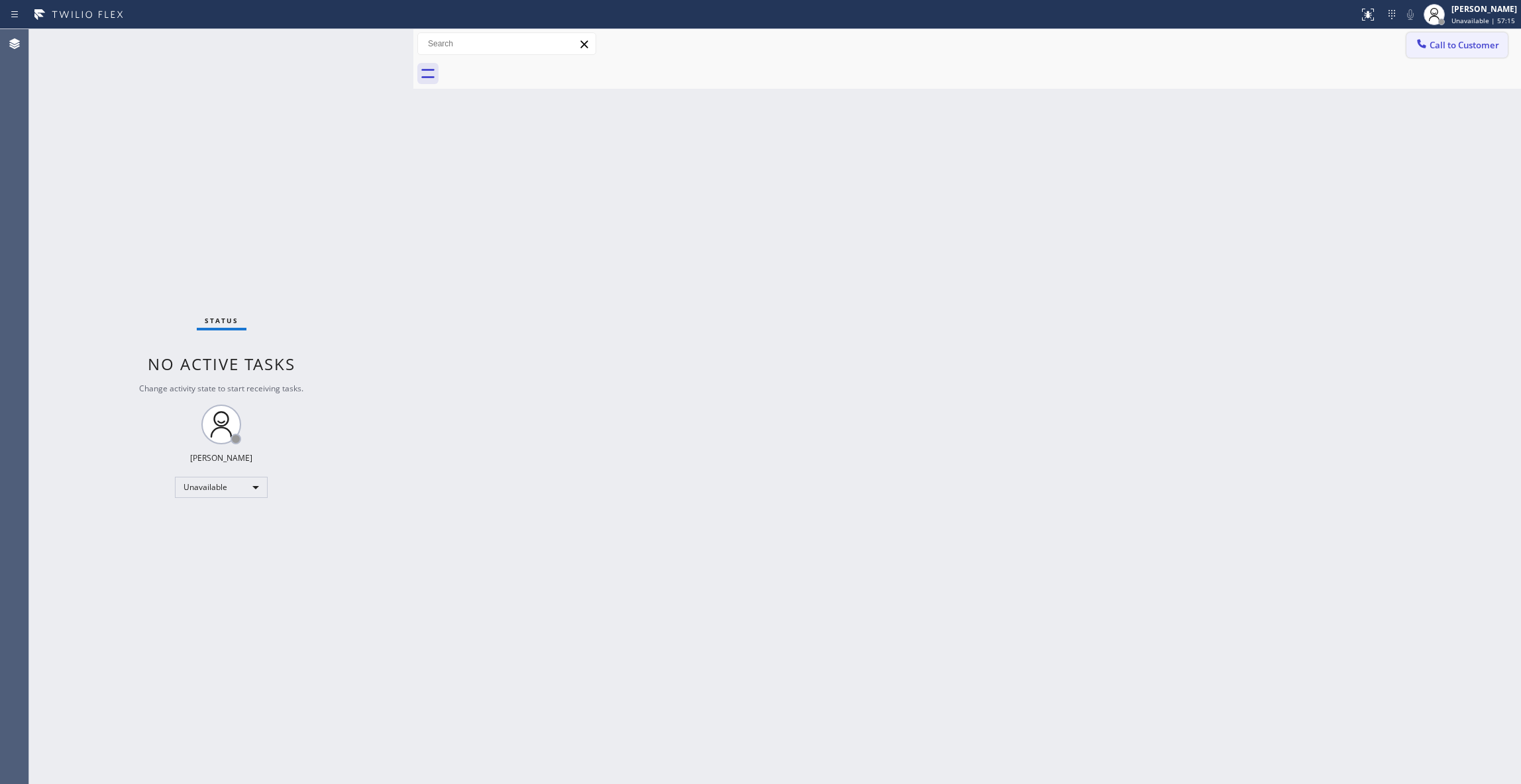
click at [1471, 54] on button "Call to Customer" at bounding box center [1456, 45] width 101 height 25
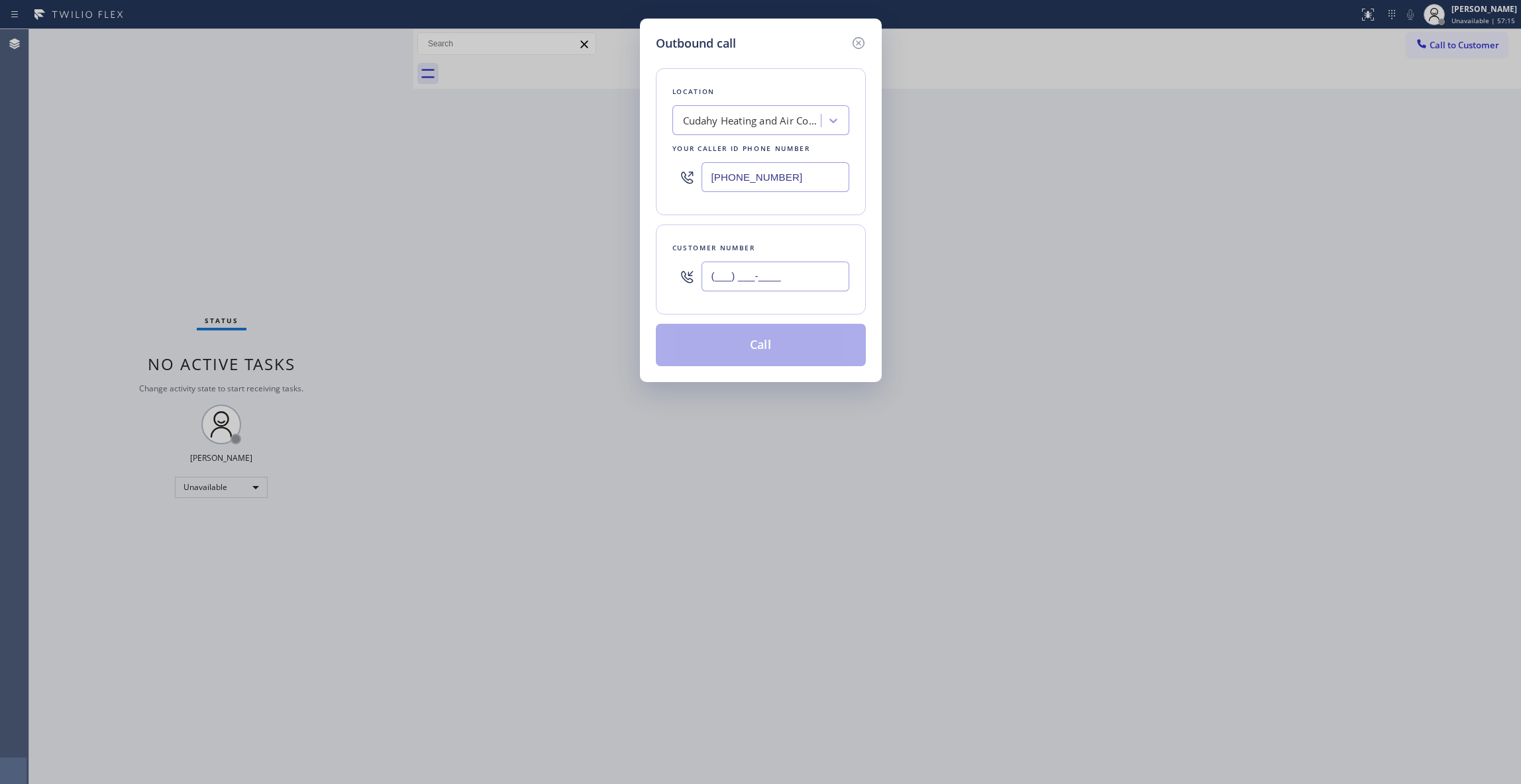
click at [775, 282] on input "(___) ___-____" at bounding box center [775, 276] width 148 height 30
paste input "818) 917-7255"
type input "[PHONE_NUMBER]"
click at [769, 350] on button "Call" at bounding box center [760, 345] width 210 height 43
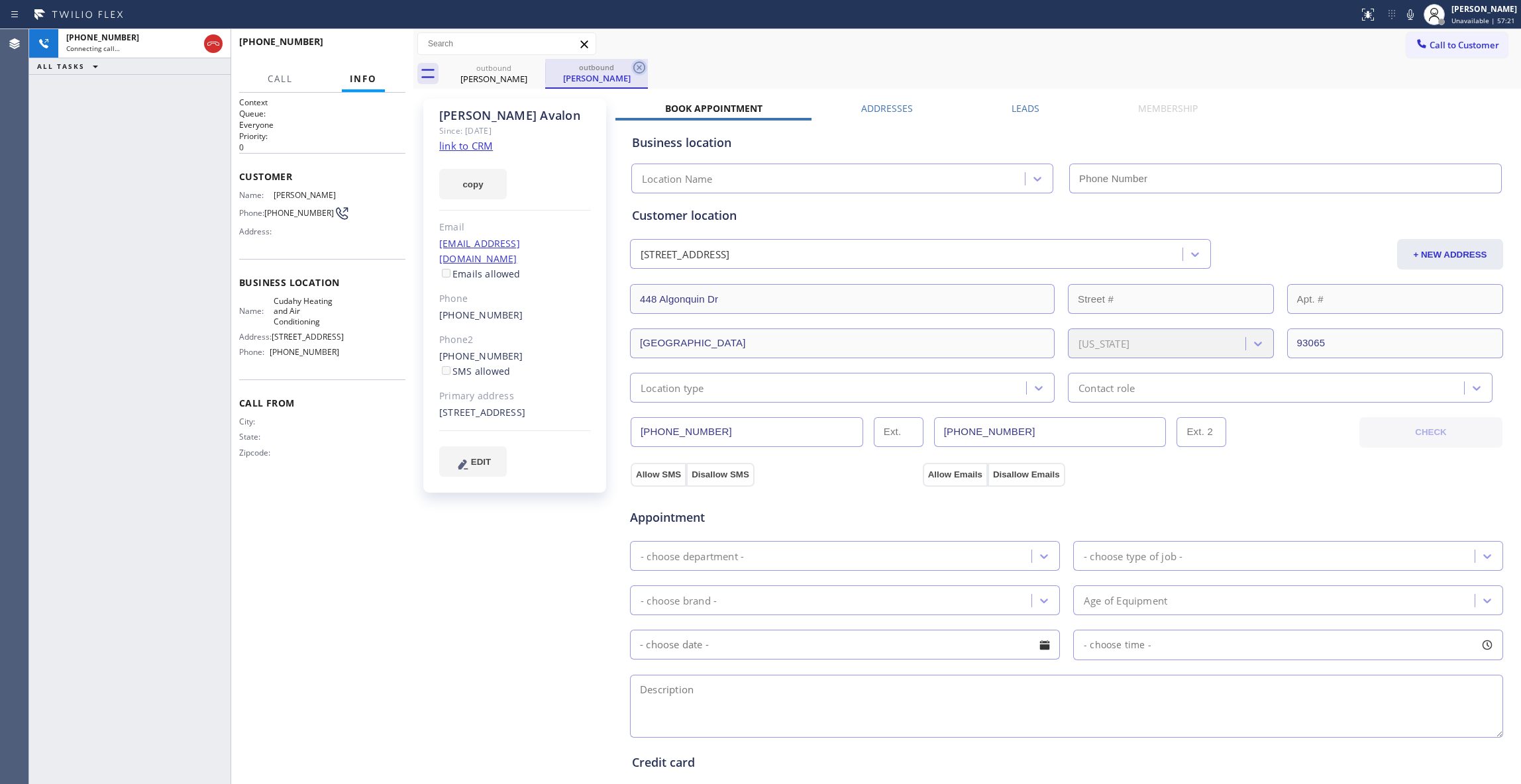
type input "[PHONE_NUMBER]"
drag, startPoint x: 641, startPoint y: 66, endPoint x: 347, endPoint y: 83, distance: 294.5
click at [641, 66] on icon at bounding box center [639, 67] width 12 height 12
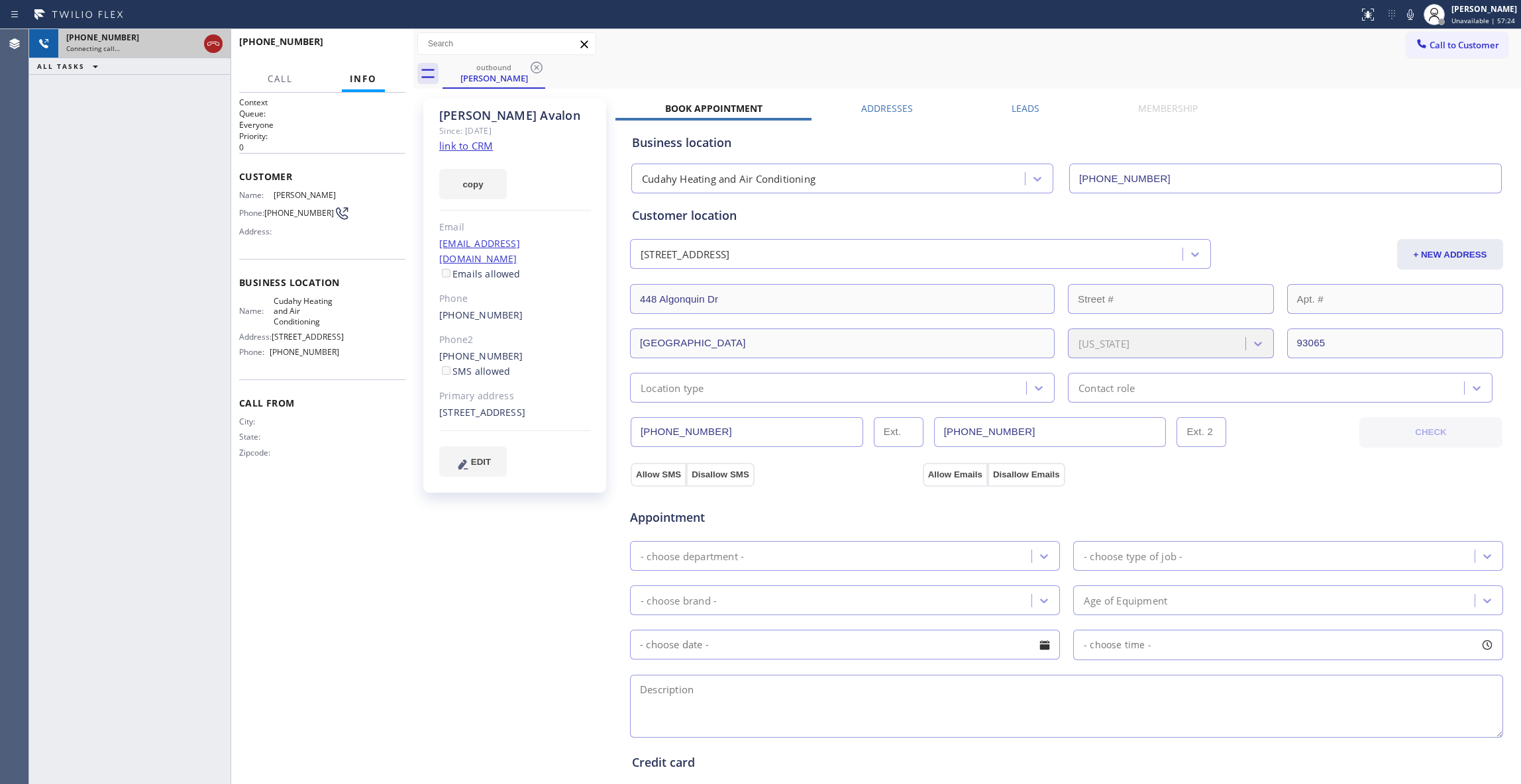
click at [211, 43] on icon at bounding box center [213, 44] width 12 height 4
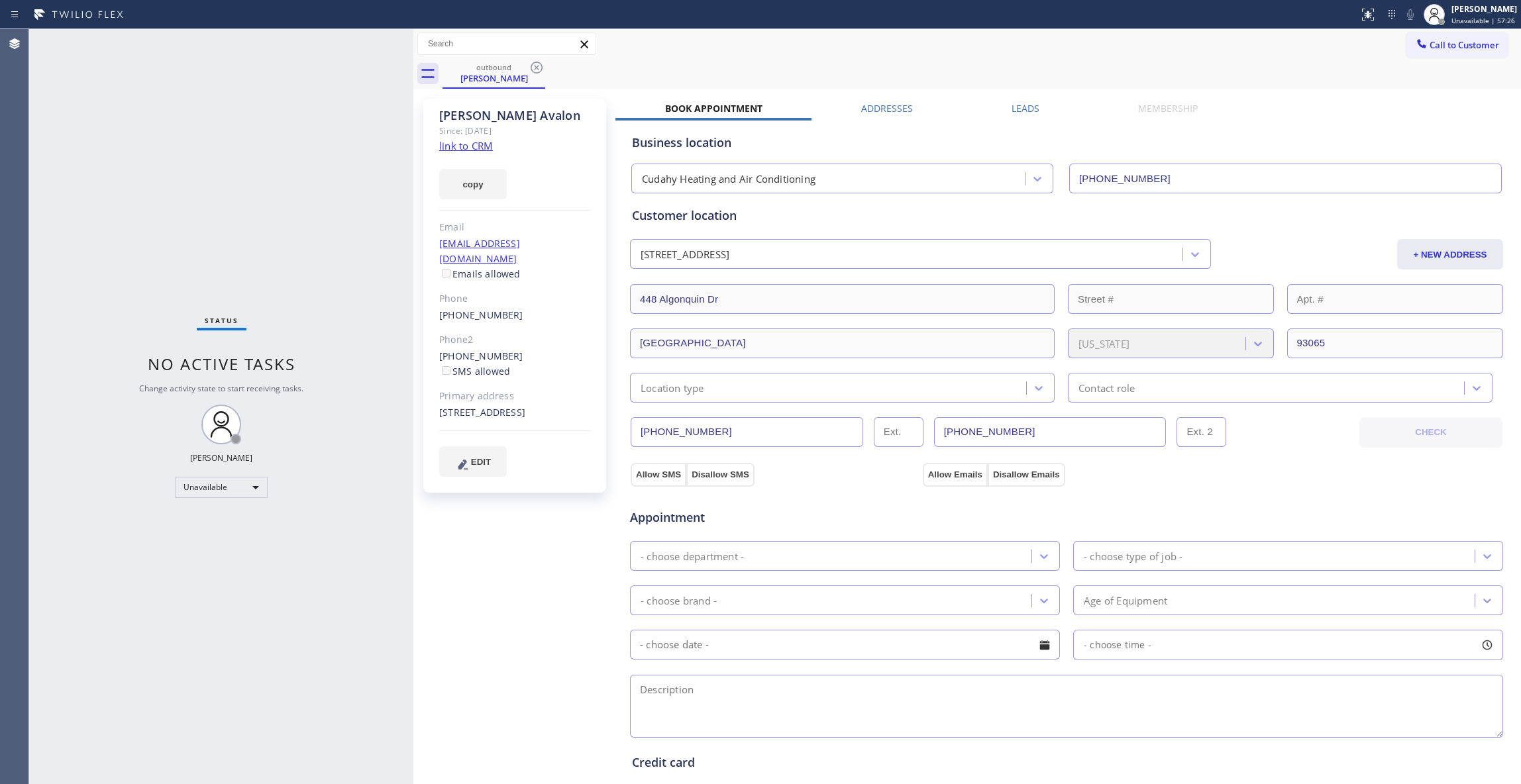
click at [473, 147] on link "link to CRM" at bounding box center [466, 145] width 54 height 13
click at [536, 67] on icon at bounding box center [536, 67] width 12 height 12
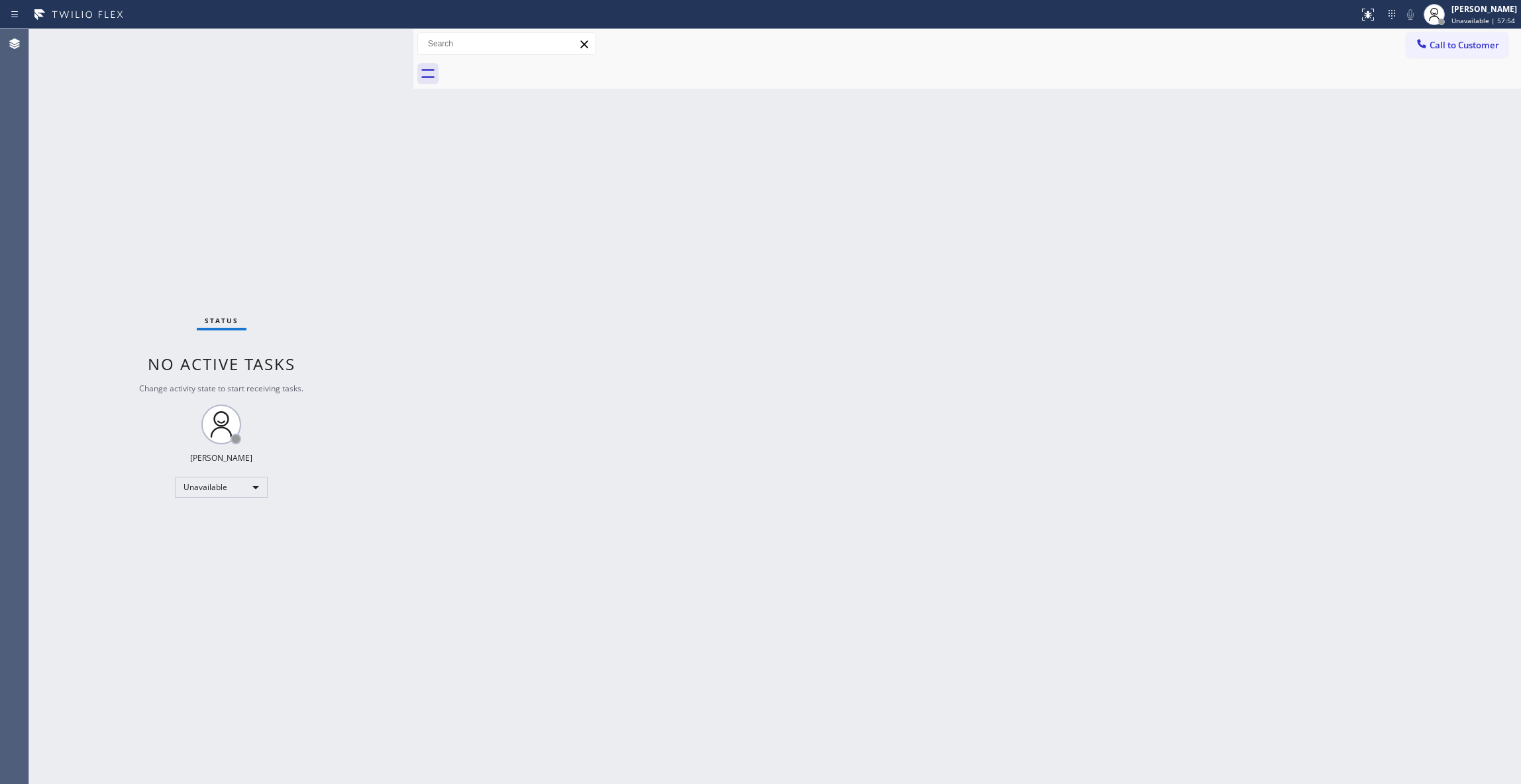
drag, startPoint x: 1188, startPoint y: 254, endPoint x: 1312, endPoint y: 117, distance: 184.8
click at [1195, 242] on div "Back to Dashboard Change Sender ID Customers Technicians Select a contact Outbo…" at bounding box center [967, 406] width 1107 height 755
drag, startPoint x: 1456, startPoint y: 51, endPoint x: 942, endPoint y: 235, distance: 545.9
click at [1453, 51] on button "Call to Customer" at bounding box center [1456, 45] width 101 height 25
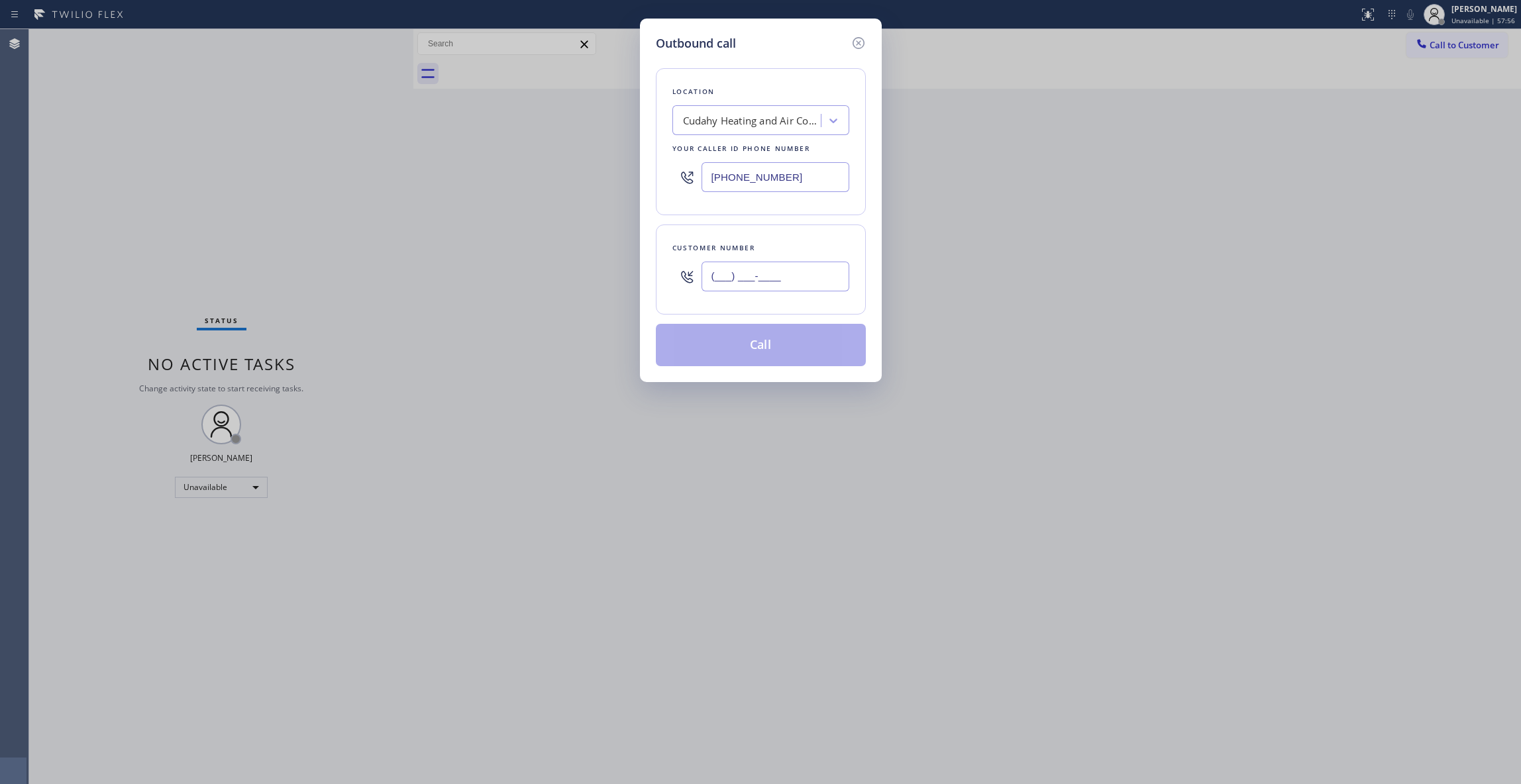
click at [784, 279] on input "(___) ___-____" at bounding box center [775, 276] width 148 height 30
paste input "714) 628-9300"
type input "[PHONE_NUMBER]"
paste input "text"
drag, startPoint x: 526, startPoint y: 173, endPoint x: 151, endPoint y: 173, distance: 375.0
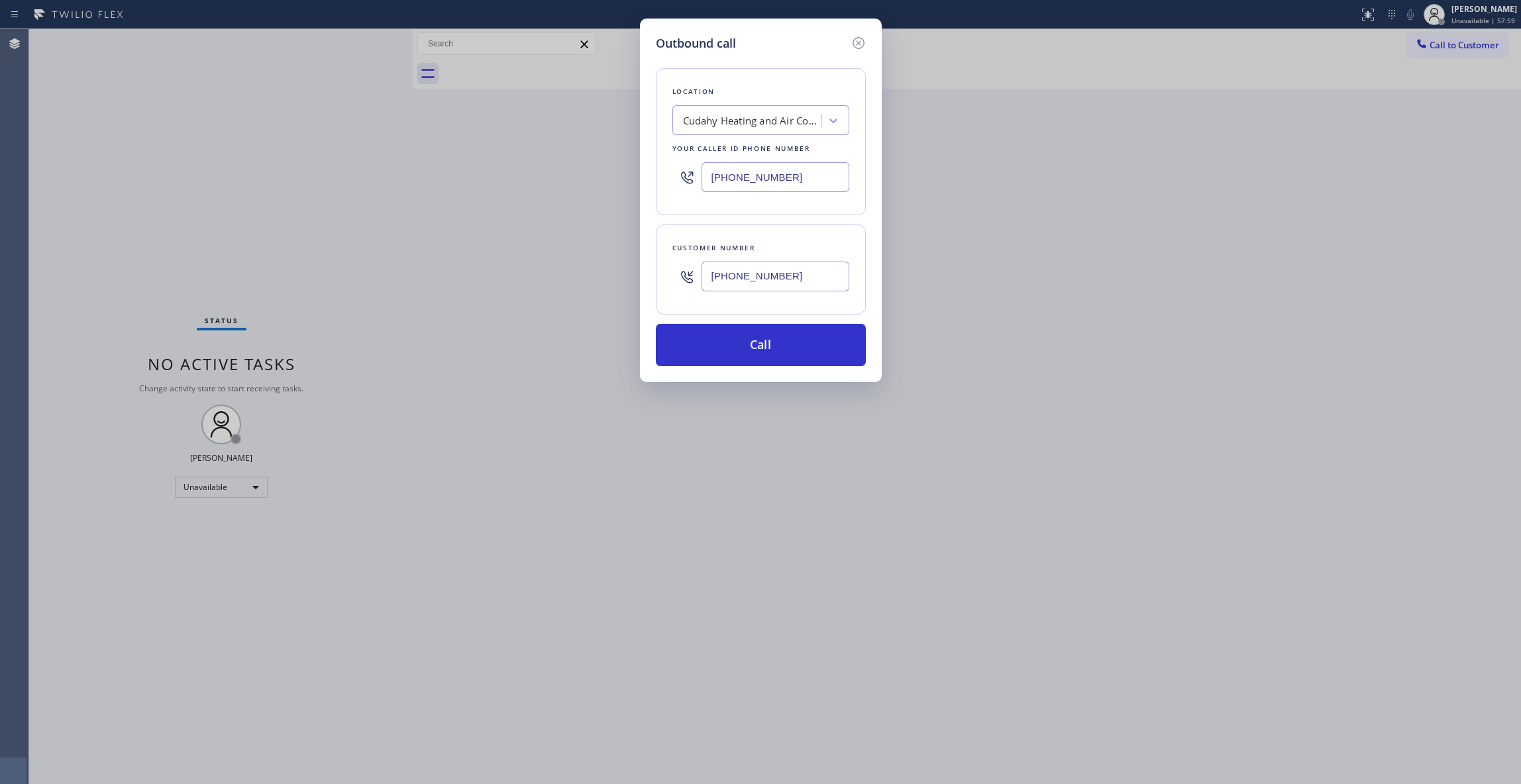
click at [167, 173] on div "Outbound call Location [GEOGRAPHIC_DATA] Heating and Air Conditioning Your call…" at bounding box center [760, 392] width 1521 height 784
type input "[PHONE_NUMBER]"
drag, startPoint x: 772, startPoint y: 279, endPoint x: 580, endPoint y: 271, distance: 192.2
click at [580, 271] on div "Outbound call Location [GEOGRAPHIC_DATA] Heating and Air Conditioning Your call…" at bounding box center [760, 392] width 1521 height 784
click at [714, 321] on div "Location Cudahy Heating and Air Conditioning Your caller id phone number [PHONE…" at bounding box center [760, 209] width 210 height 314
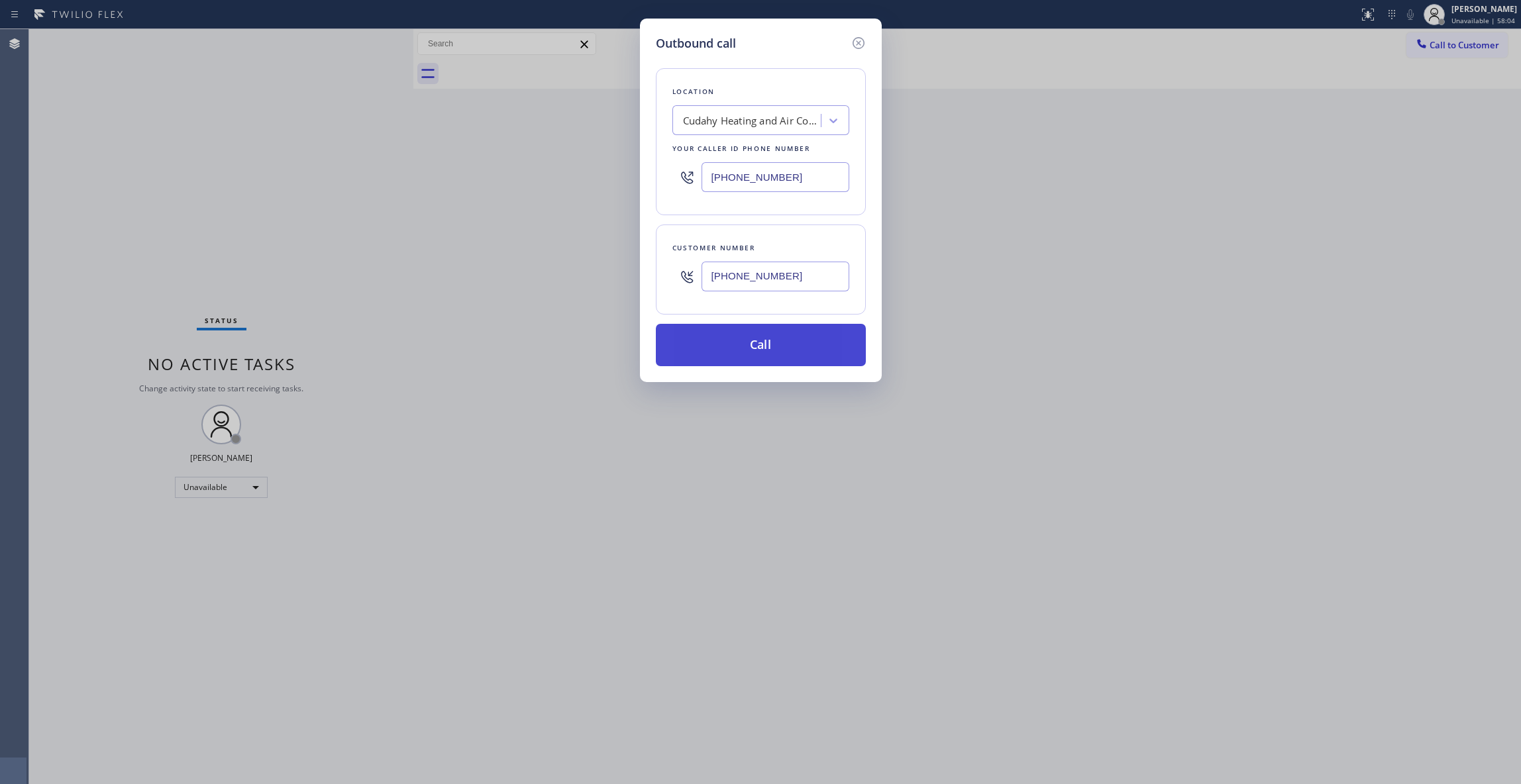
click at [709, 337] on button "Call" at bounding box center [760, 345] width 210 height 43
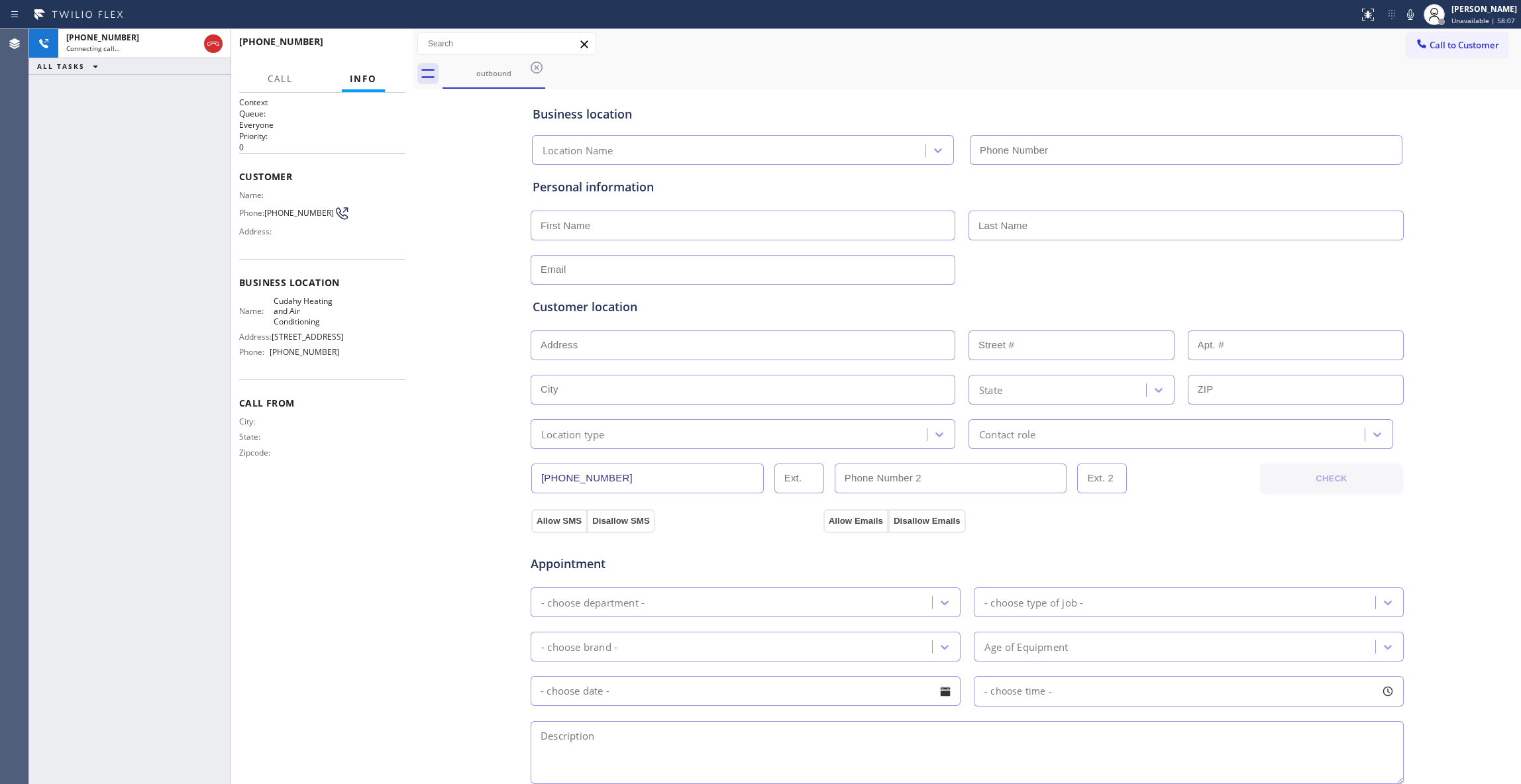
type input "[PHONE_NUMBER]"
click at [443, 546] on div "Business location Cudahy Heating and Air Conditioning [PHONE_NUMBER] Personal i…" at bounding box center [967, 544] width 1101 height 904
click at [377, 54] on button "HANG UP" at bounding box center [374, 47] width 61 height 19
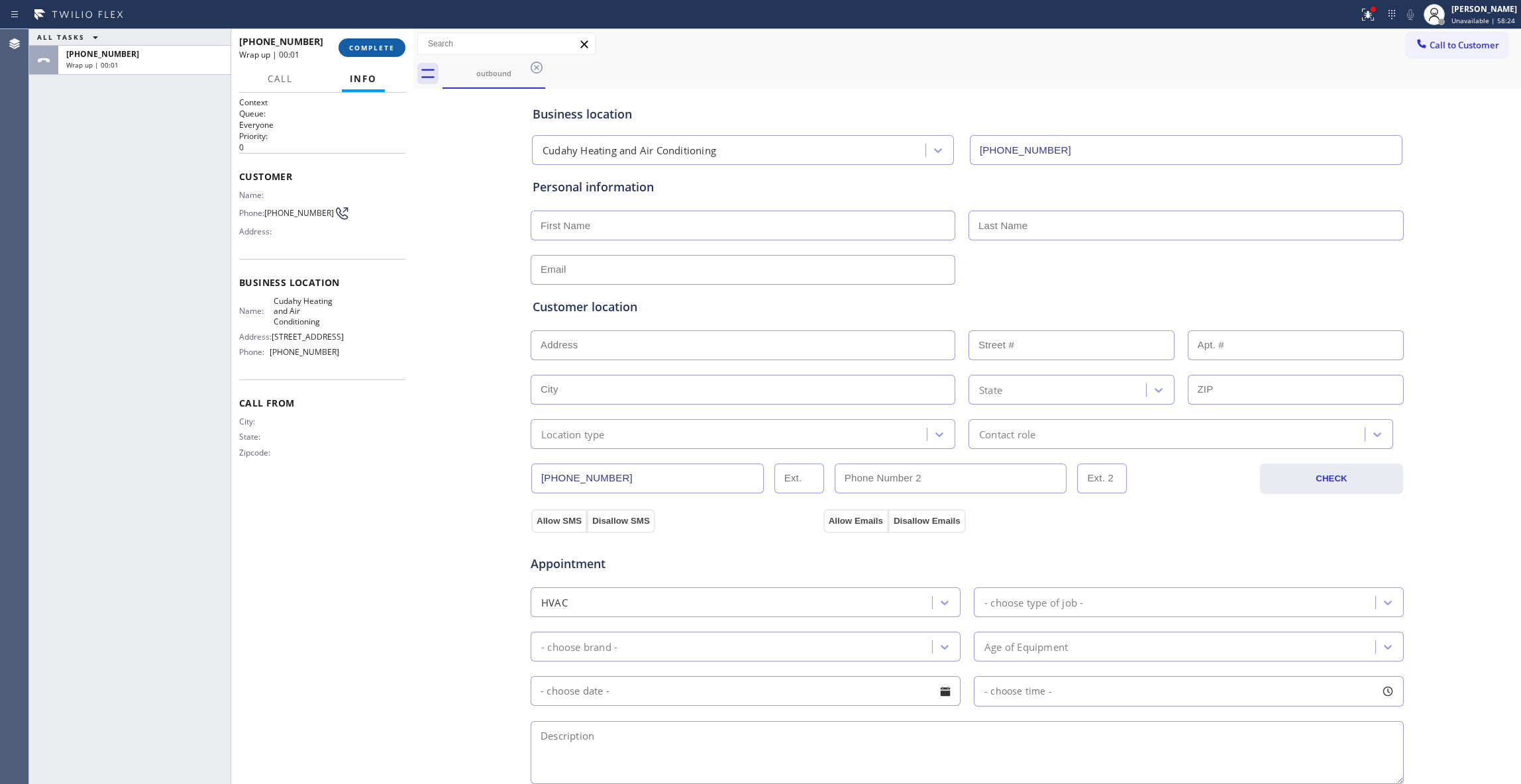
click at [377, 53] on button "COMPLETE" at bounding box center [372, 47] width 67 height 19
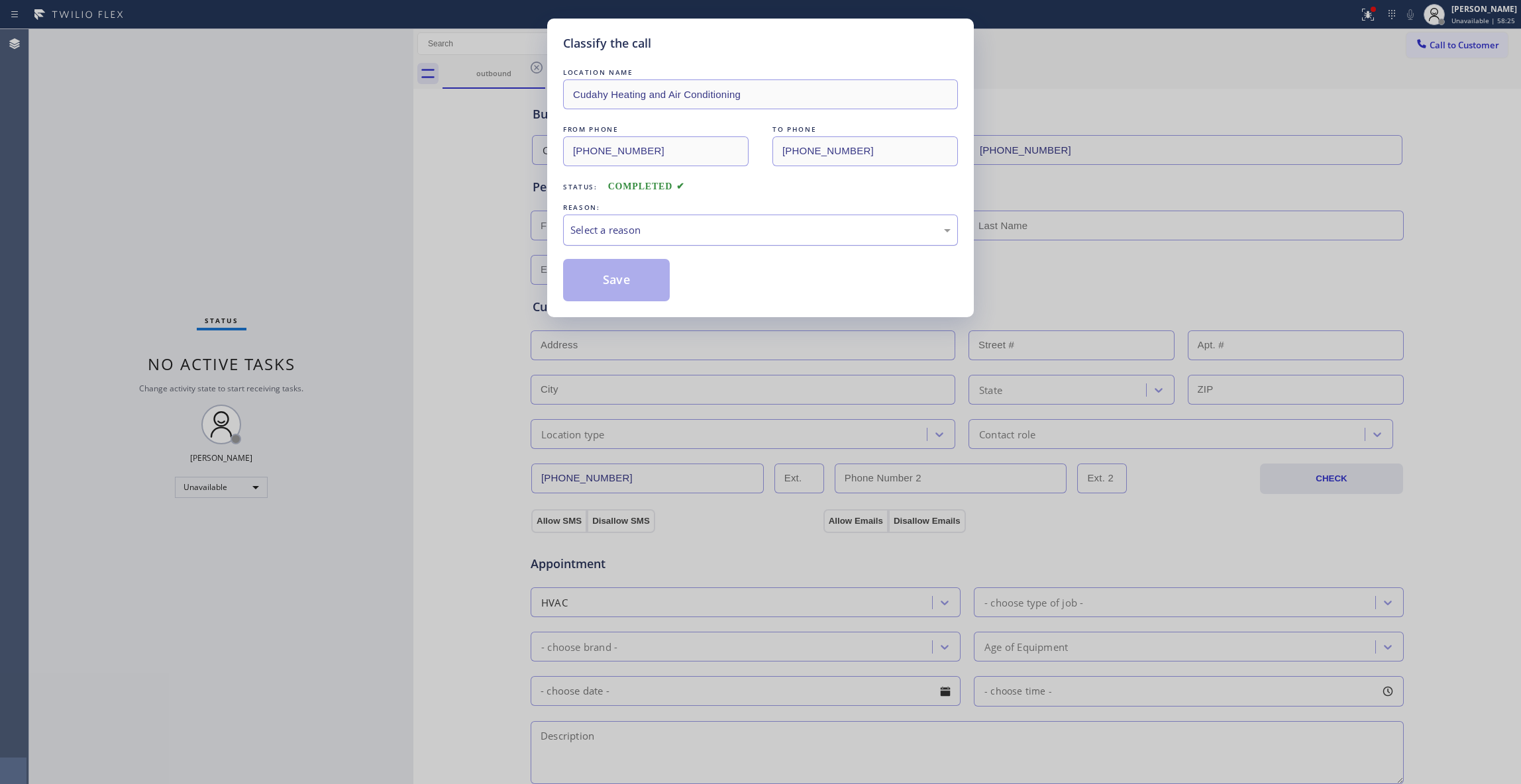
click at [597, 229] on div "Select a reason" at bounding box center [760, 230] width 380 height 15
click at [595, 288] on button "Save" at bounding box center [616, 280] width 107 height 43
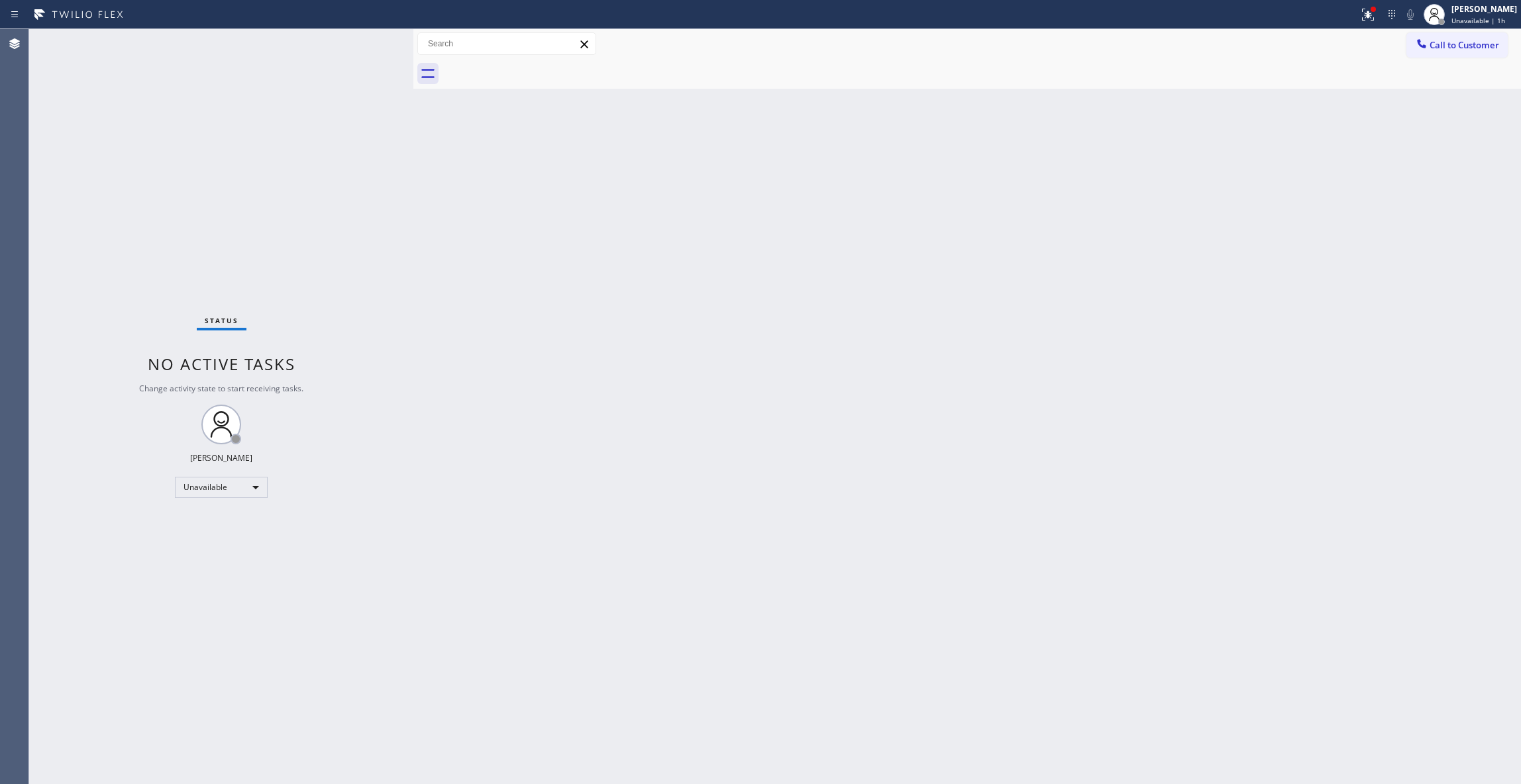
click at [258, 763] on div "Status No active tasks Change activity state to start receiving tasks. [PERSON_…" at bounding box center [221, 406] width 384 height 755
click at [147, 212] on div "Status No active tasks Change activity state to start receiving tasks. [PERSON_…" at bounding box center [221, 406] width 384 height 755
click at [1350, 22] on button at bounding box center [1362, 14] width 29 height 29
click at [1303, 176] on span "Clear issues" at bounding box center [1280, 173] width 62 height 9
click at [109, 232] on div "Status No active tasks Change activity state to start receiving tasks. [PERSON_…" at bounding box center [221, 406] width 384 height 755
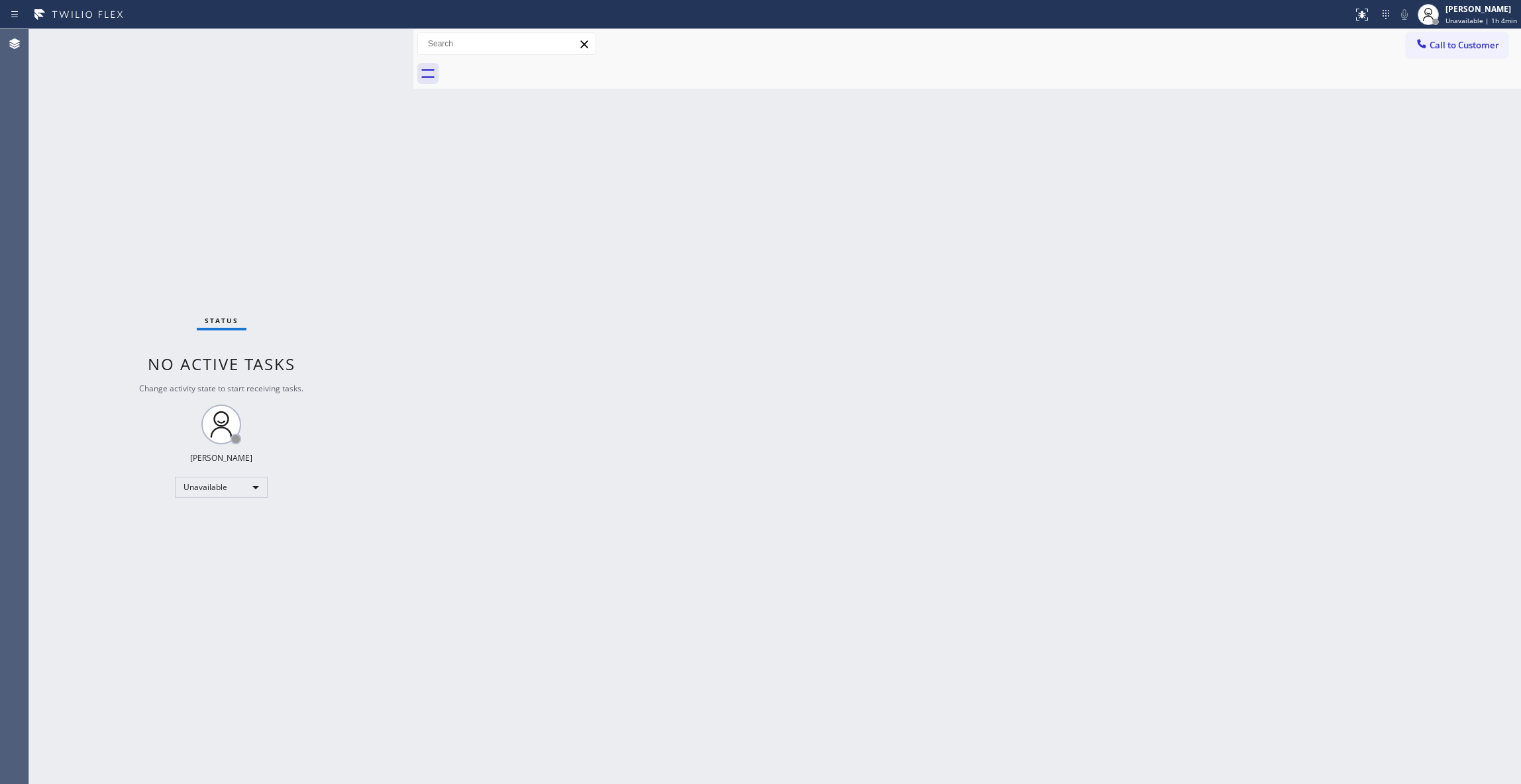
click at [249, 757] on div "Status No active tasks Change activity state to start receiving tasks. [PERSON_…" at bounding box center [221, 406] width 384 height 755
click at [950, 401] on div "Back to Dashboard Change Sender ID Customers Technicians Select a contact Outbo…" at bounding box center [967, 406] width 1107 height 755
click at [210, 186] on div "Status No active tasks Change activity state to start receiving tasks. [PERSON_…" at bounding box center [221, 406] width 384 height 755
click at [98, 546] on div "Status No active tasks Change activity state to start receiving tasks. [PERSON_…" at bounding box center [221, 406] width 384 height 755
click at [160, 218] on div "Status No active tasks Change activity state to start receiving tasks. [PERSON_…" at bounding box center [221, 406] width 384 height 755
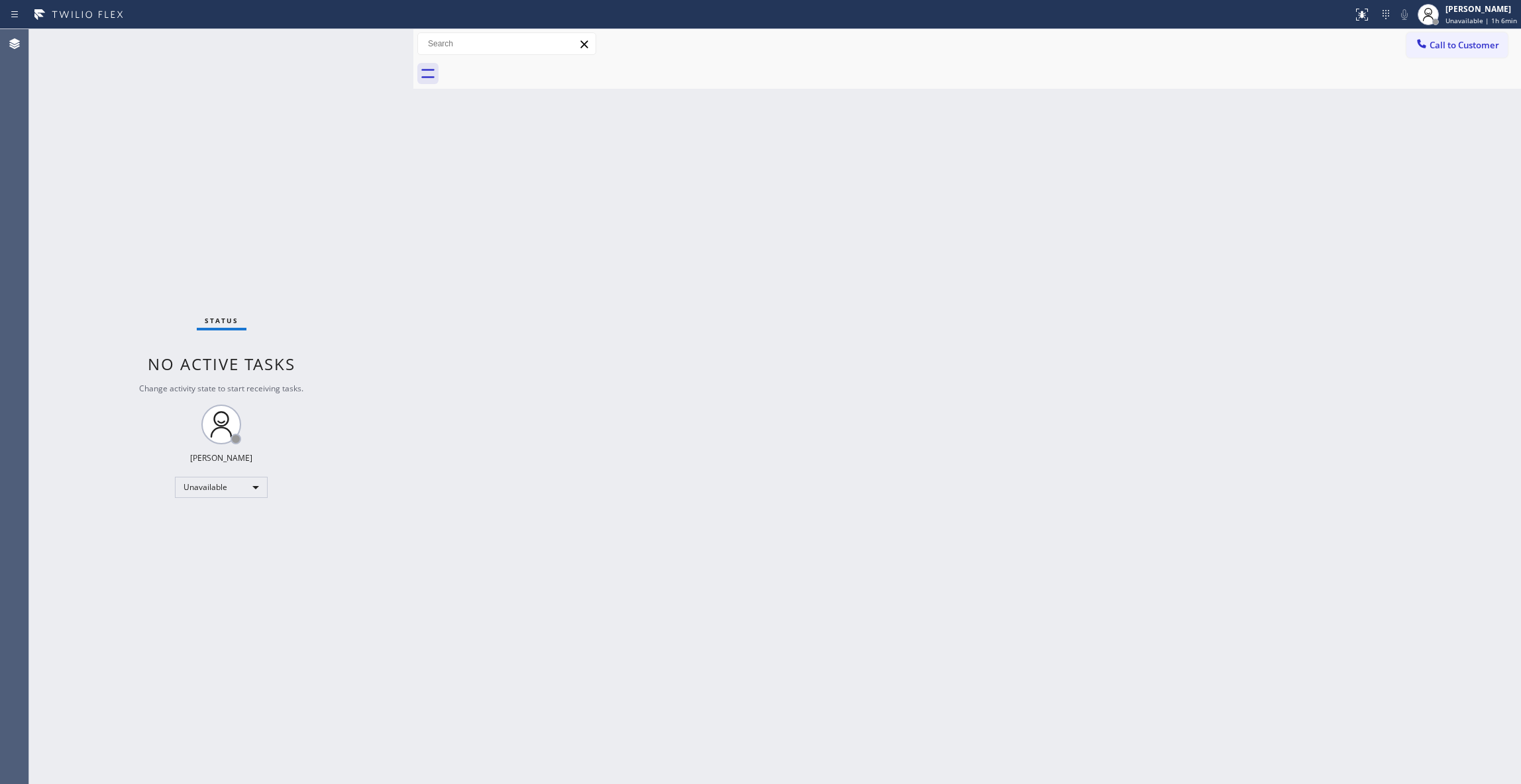
drag, startPoint x: 187, startPoint y: 195, endPoint x: 207, endPoint y: 213, distance: 26.9
click at [187, 195] on div "Status No active tasks Change activity state to start receiving tasks. [PERSON_…" at bounding box center [221, 406] width 384 height 755
drag, startPoint x: 563, startPoint y: 755, endPoint x: 541, endPoint y: 759, distance: 22.4
click at [554, 756] on div "Back to Dashboard Change Sender ID Customers Technicians Select a contact Outbo…" at bounding box center [967, 406] width 1107 height 755
click at [128, 225] on div "Status No active tasks Change activity state to start receiving tasks. [PERSON_…" at bounding box center [221, 406] width 384 height 755
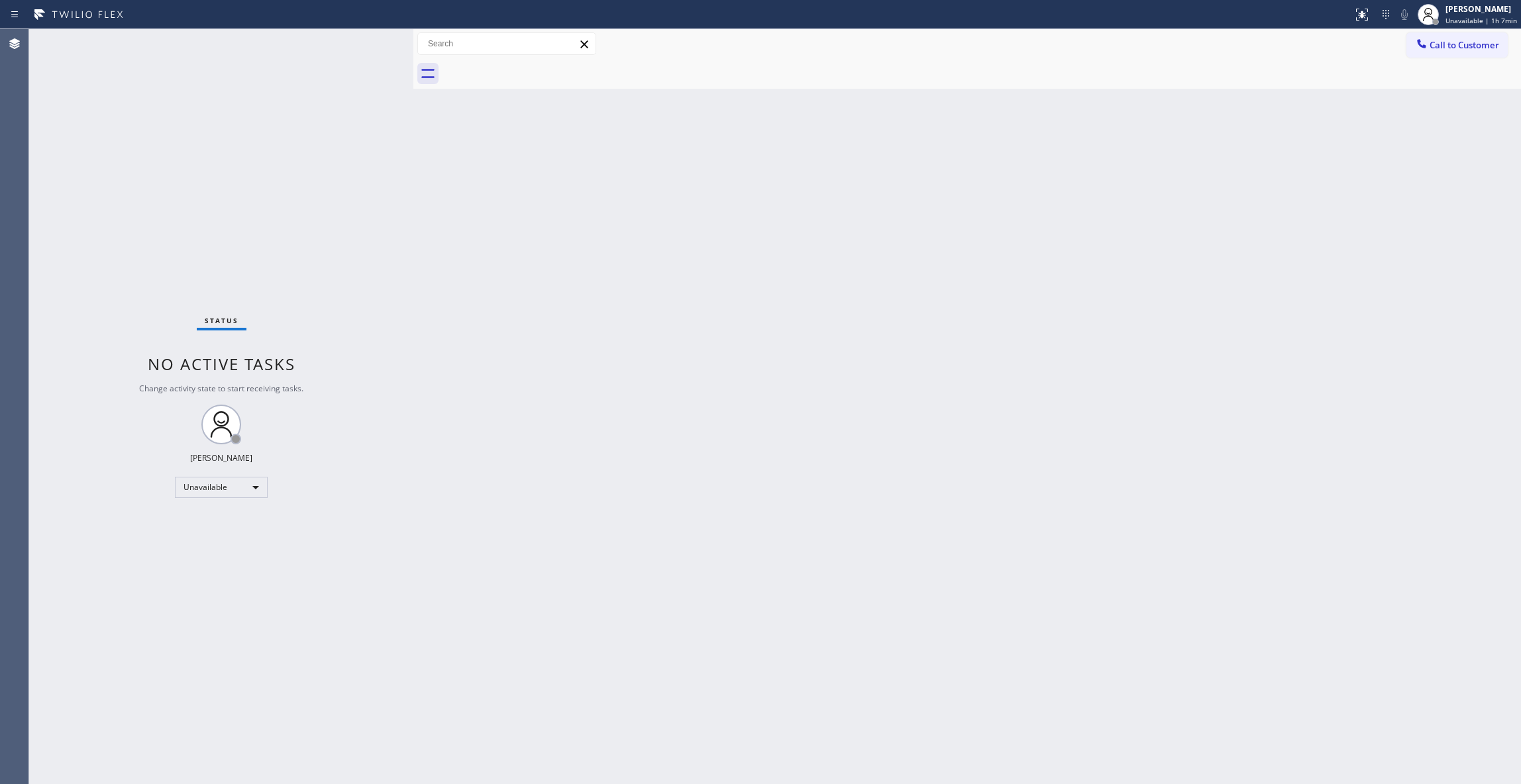
click at [162, 208] on div "Status No active tasks Change activity state to start receiving tasks. [PERSON_…" at bounding box center [221, 406] width 384 height 755
click at [1454, 43] on span "Call to Customer" at bounding box center [1464, 45] width 70 height 12
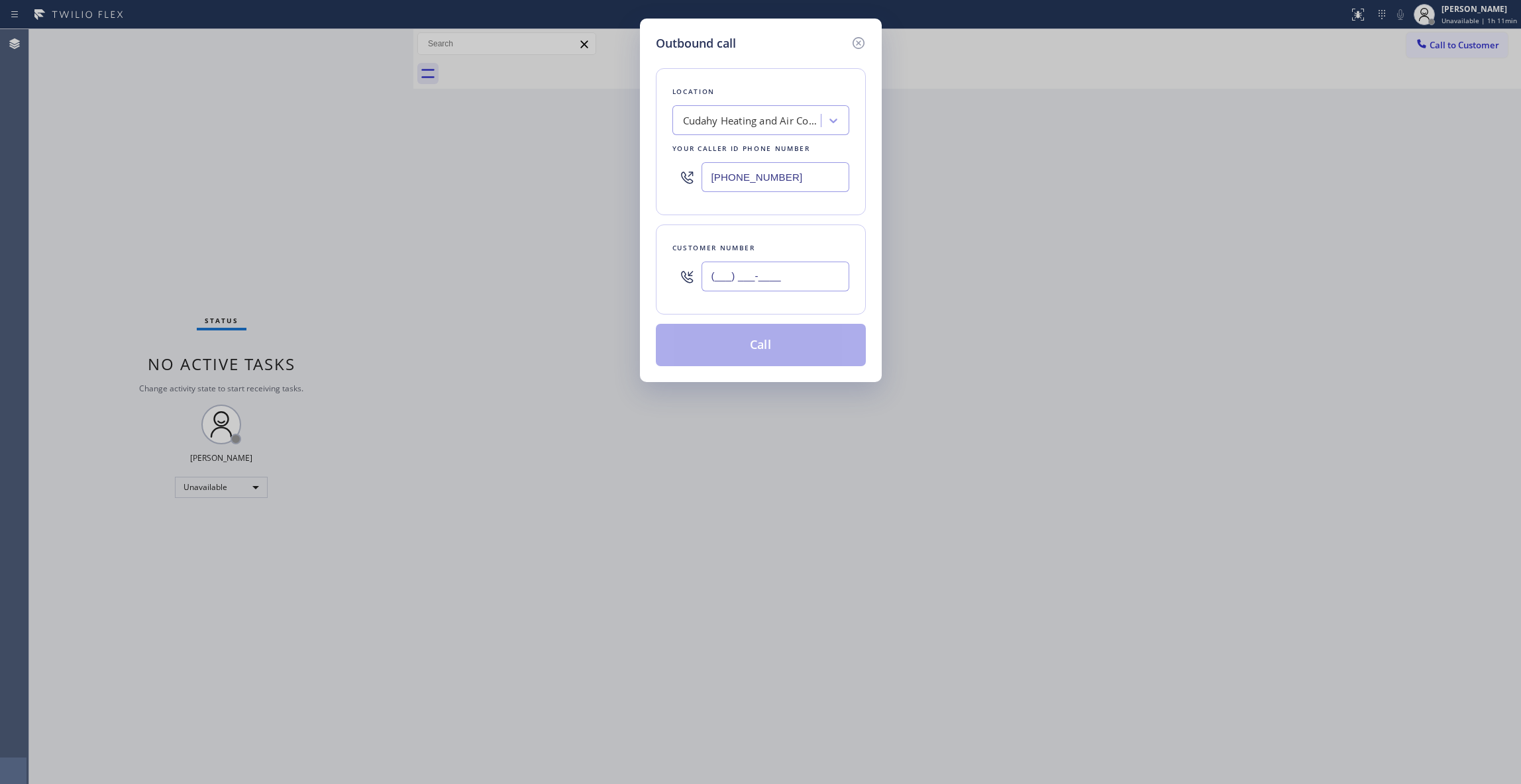
click at [762, 282] on input "(___) ___-____" at bounding box center [775, 276] width 148 height 30
paste input "858) 692-6176"
type input "[PHONE_NUMBER]"
paste input "760) 314-8909"
drag, startPoint x: 796, startPoint y: 179, endPoint x: 335, endPoint y: 194, distance: 461.2
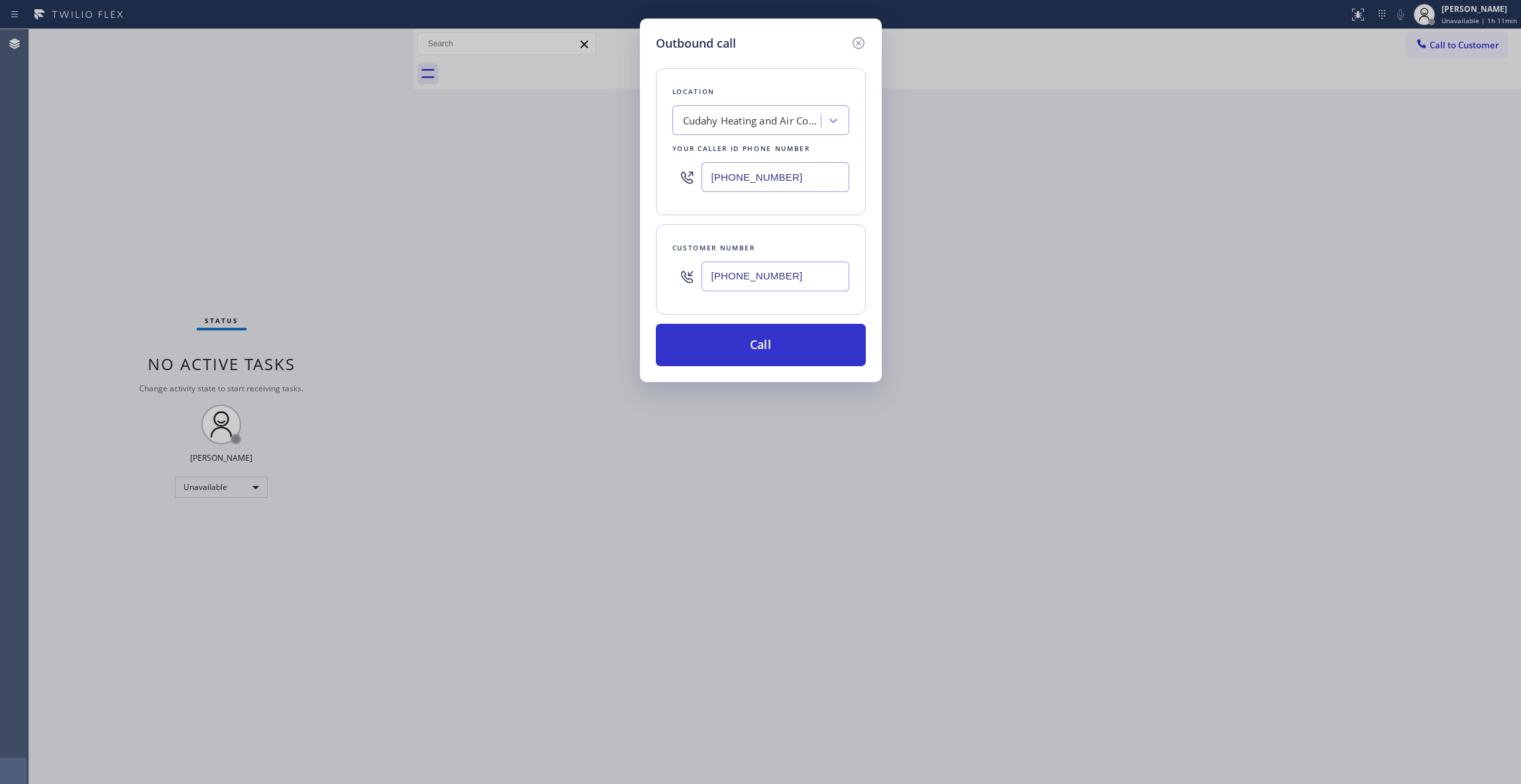
click at [332, 189] on div "Outbound call Location [GEOGRAPHIC_DATA] Heating and Air Conditioning Your call…" at bounding box center [760, 392] width 1521 height 784
type input "[PHONE_NUMBER]"
click at [774, 343] on button "Call" at bounding box center [760, 345] width 210 height 43
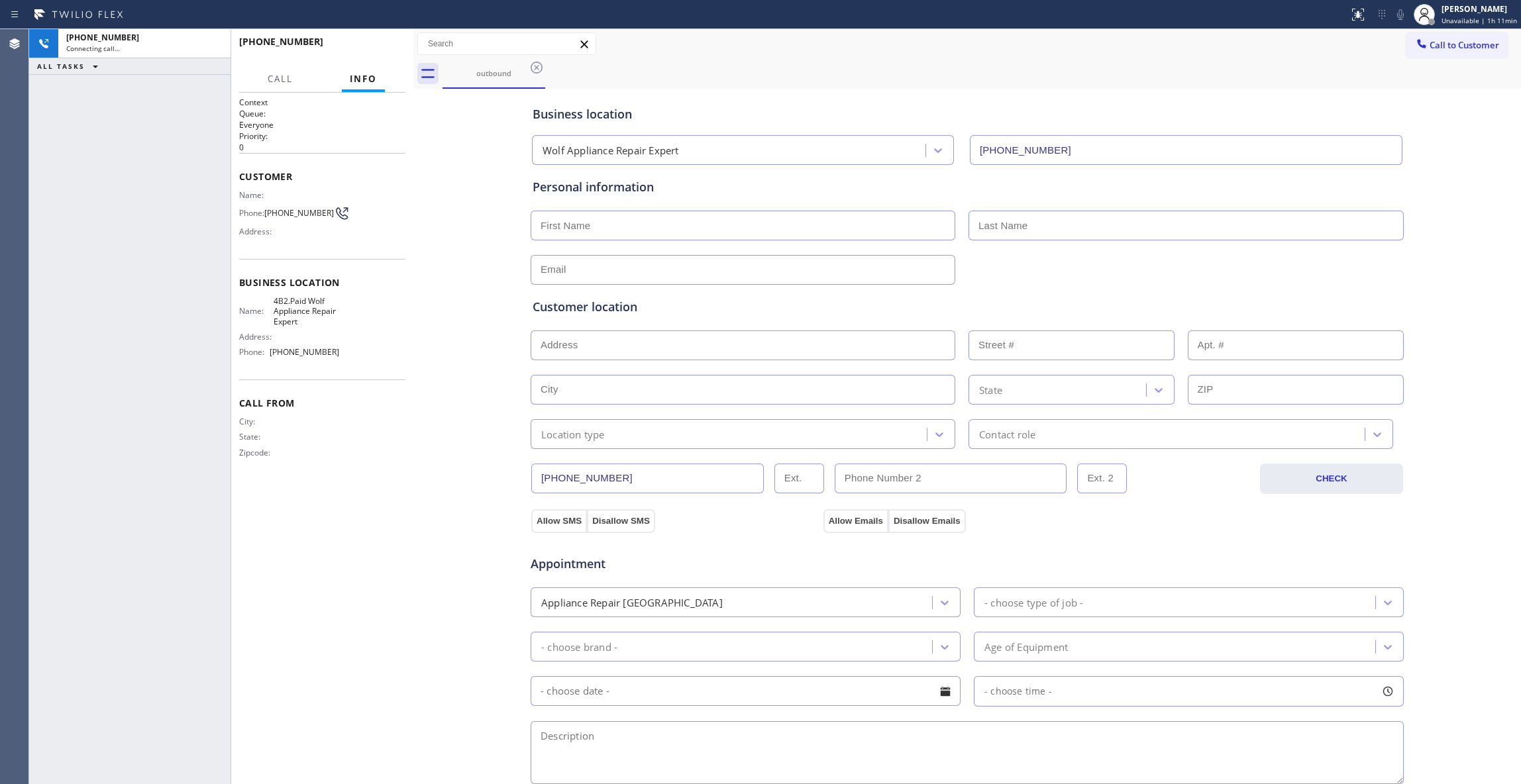
type input "[PHONE_NUMBER]"
click at [364, 528] on div "Context Queue: Everyone Priority: 0 Customer Name: Phone: [PHONE_NUMBER] Addres…" at bounding box center [322, 438] width 166 height 684
click at [395, 463] on div "City: State: Zipcode:" at bounding box center [322, 439] width 166 height 46
drag, startPoint x: 295, startPoint y: 220, endPoint x: 264, endPoint y: 215, distance: 31.4
click at [264, 215] on div "Phone: [PHONE_NUMBER]" at bounding box center [289, 213] width 100 height 16
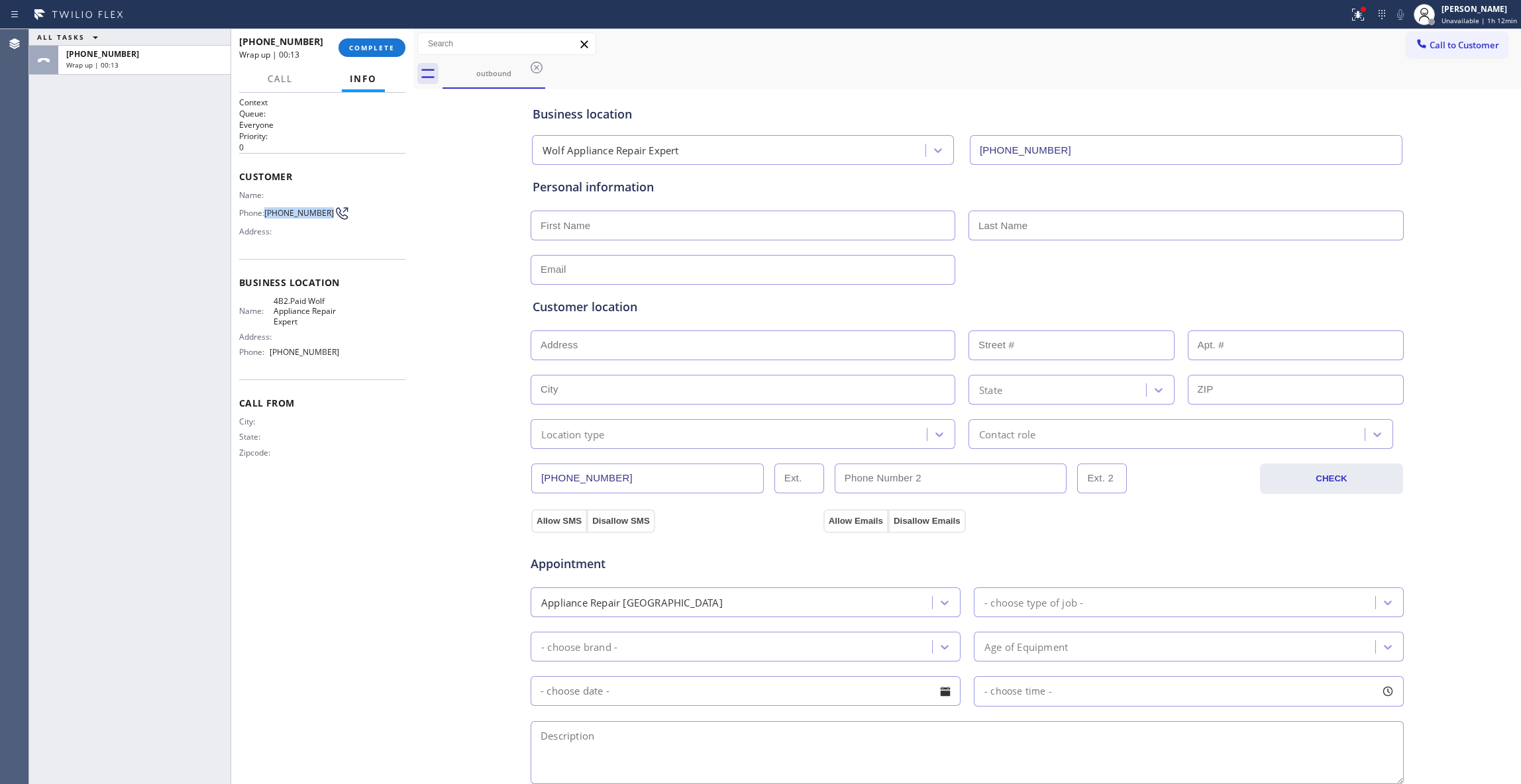
copy div "[PHONE_NUMBER]"
click at [371, 57] on div "[PHONE_NUMBER] Wrap up | 00:15 COMPLETE" at bounding box center [322, 47] width 166 height 34
click at [374, 49] on span "COMPLETE" at bounding box center [372, 47] width 45 height 9
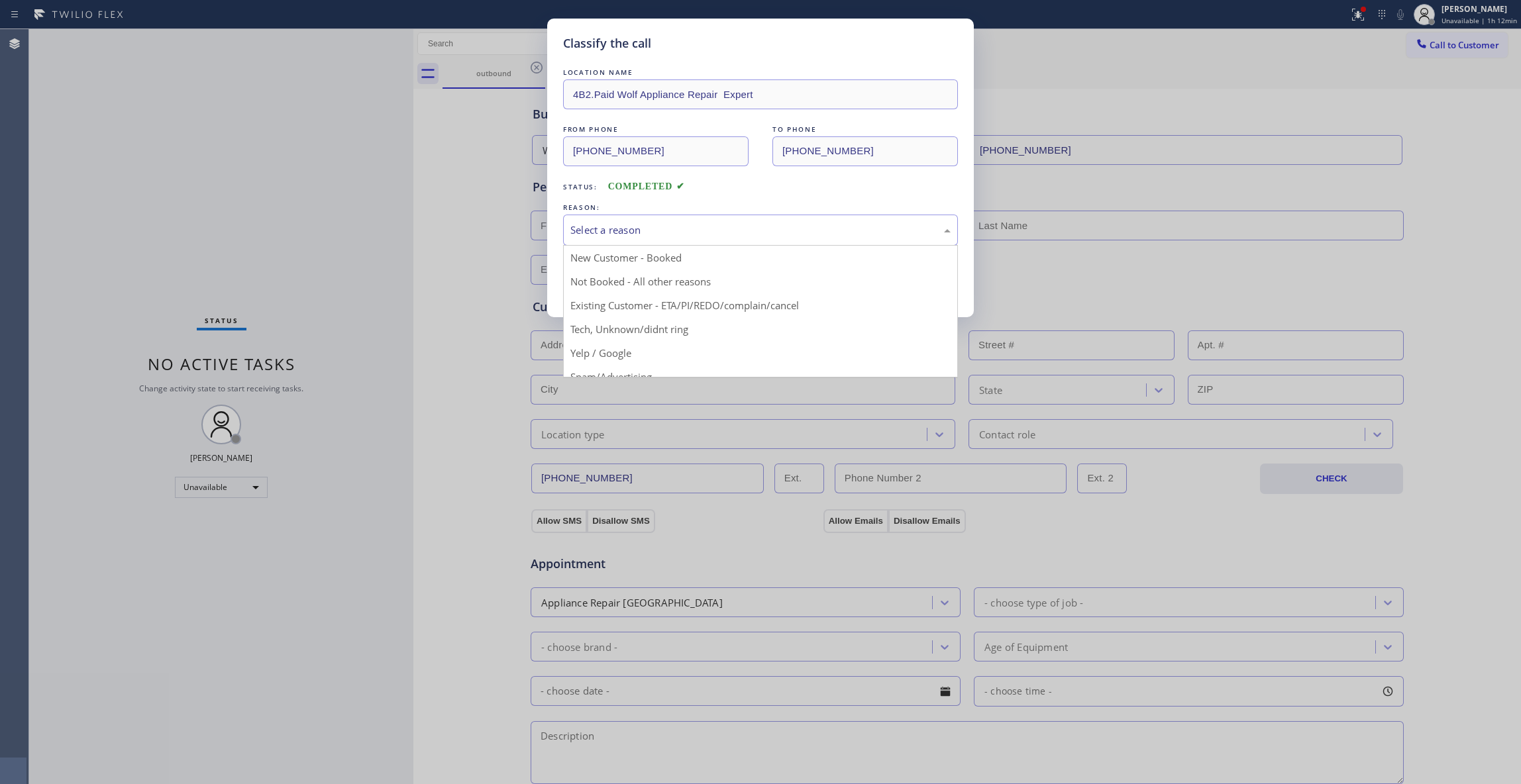
click at [624, 221] on div "Select a reason" at bounding box center [760, 230] width 395 height 31
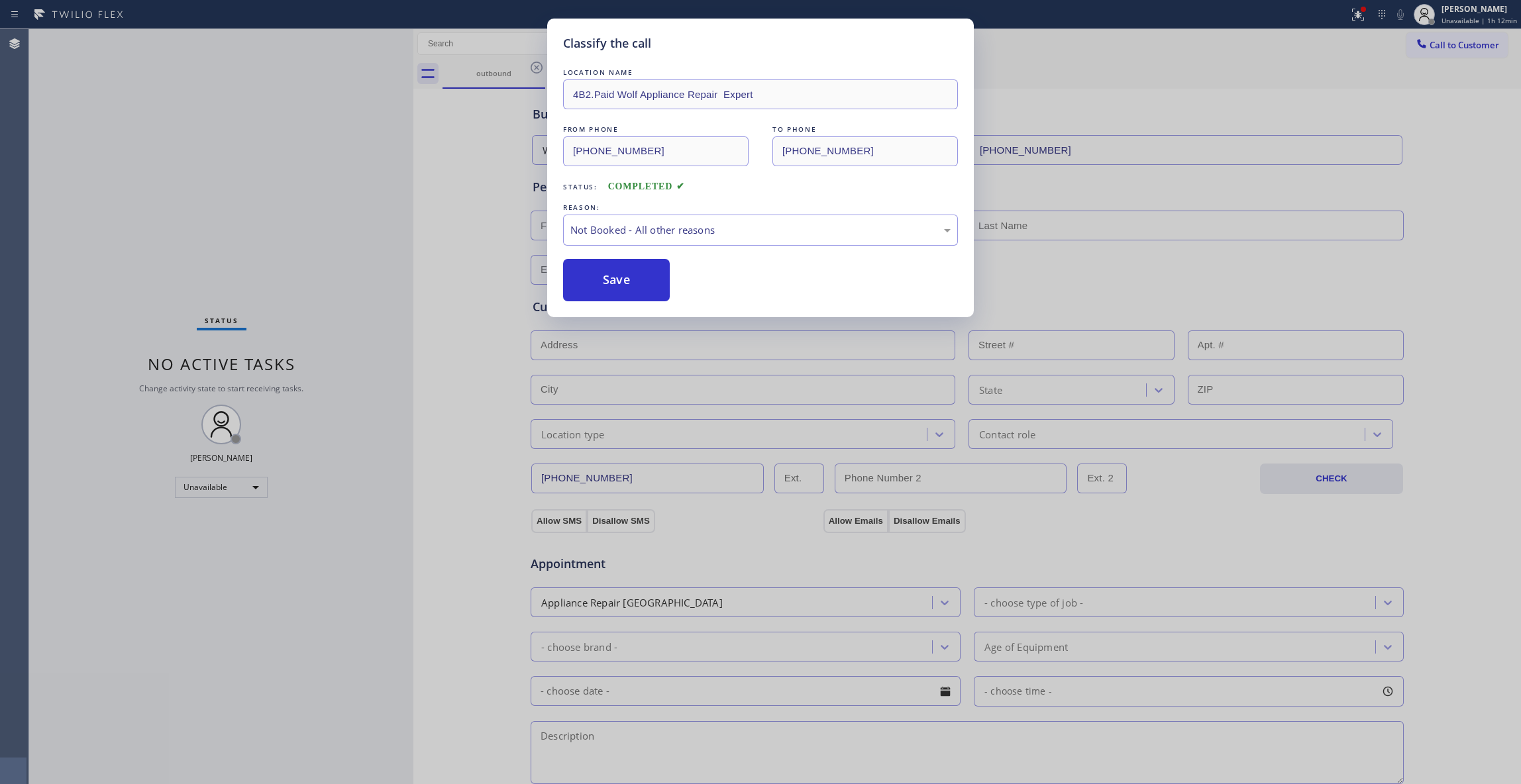
click at [604, 287] on button "Save" at bounding box center [616, 280] width 107 height 43
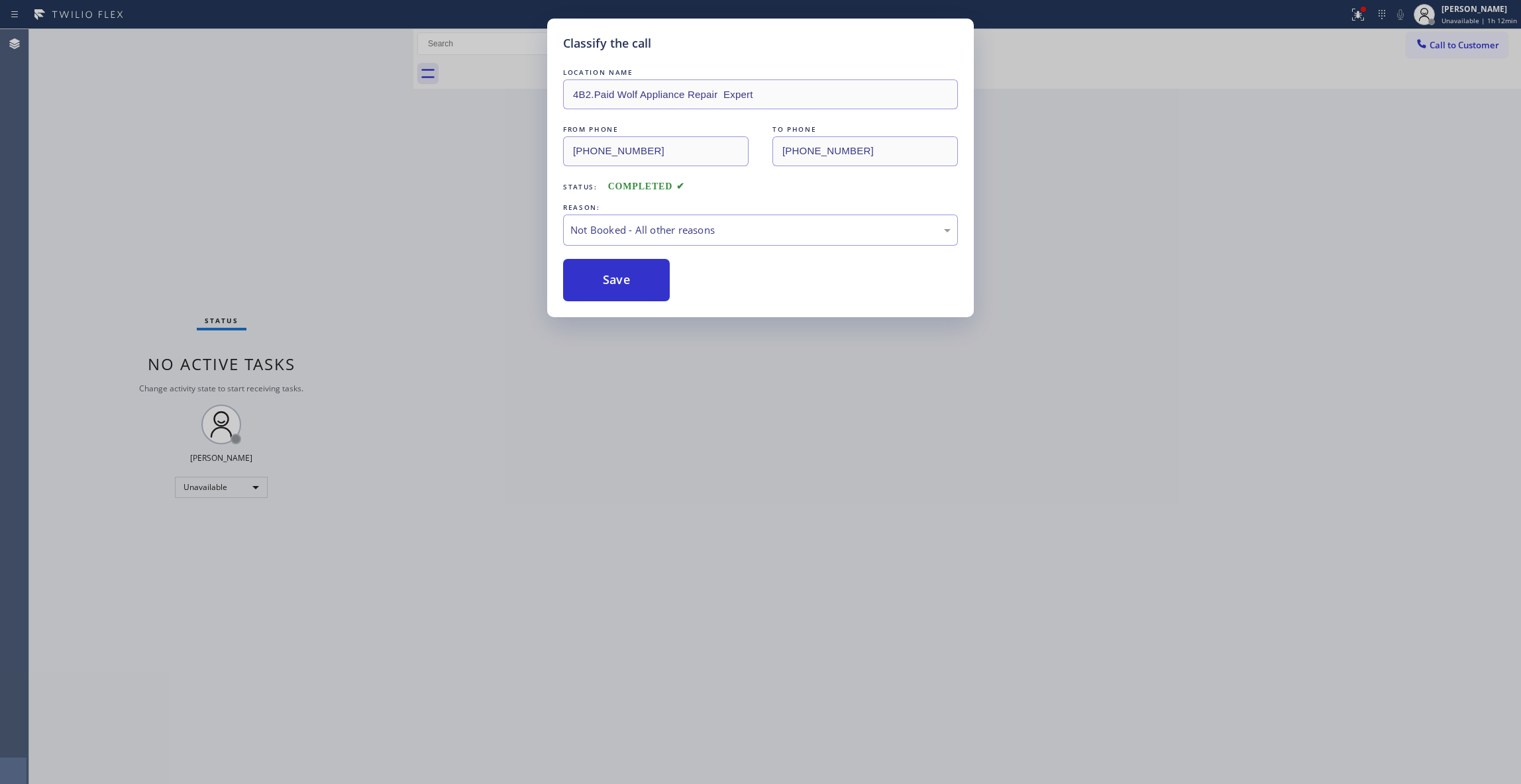
click at [604, 287] on button "Save" at bounding box center [616, 280] width 107 height 43
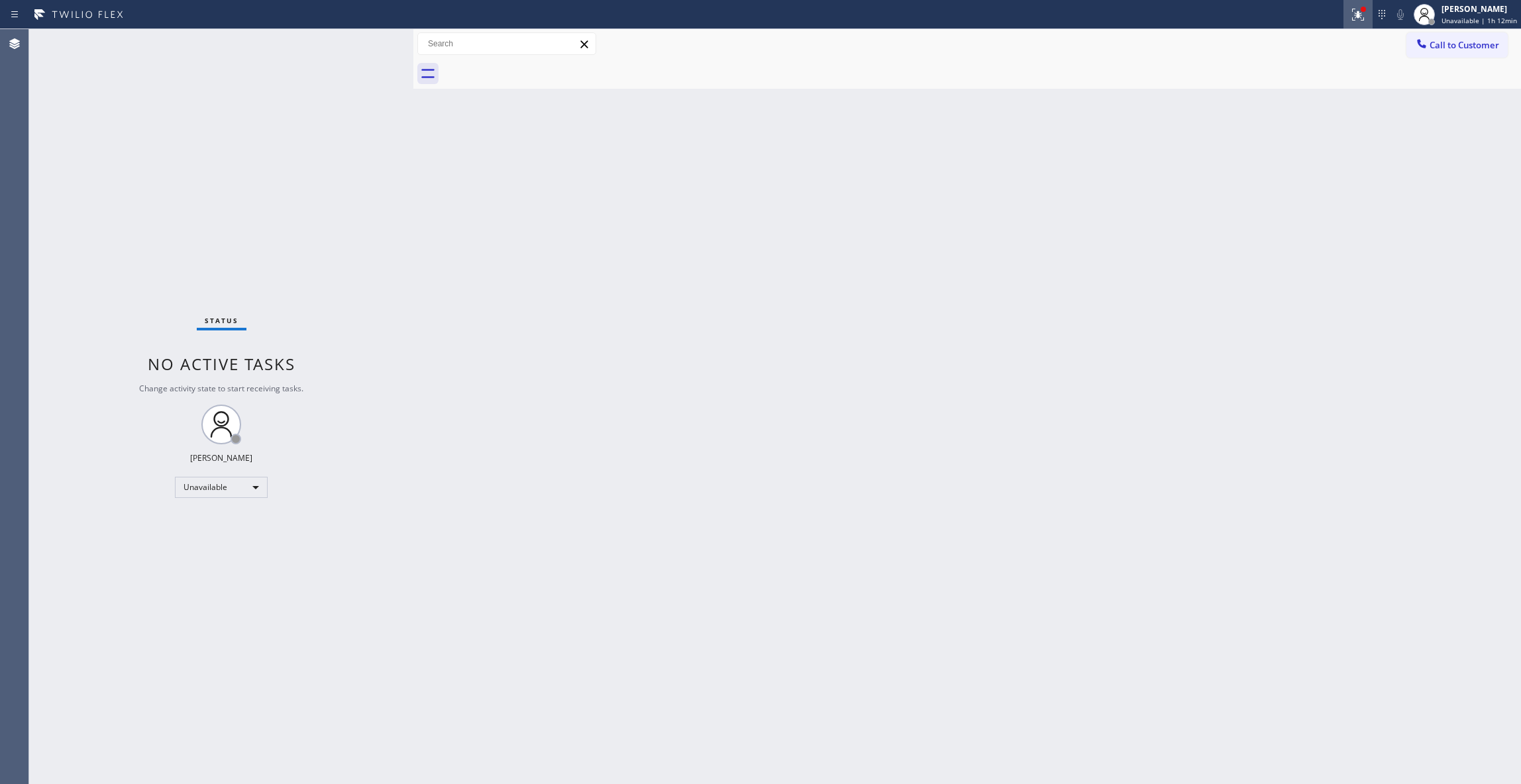
click at [1351, 19] on icon at bounding box center [1357, 14] width 16 height 16
click at [1296, 175] on span "Clear issue" at bounding box center [1280, 173] width 57 height 9
click at [1458, 45] on span "Call to Customer" at bounding box center [1464, 45] width 70 height 12
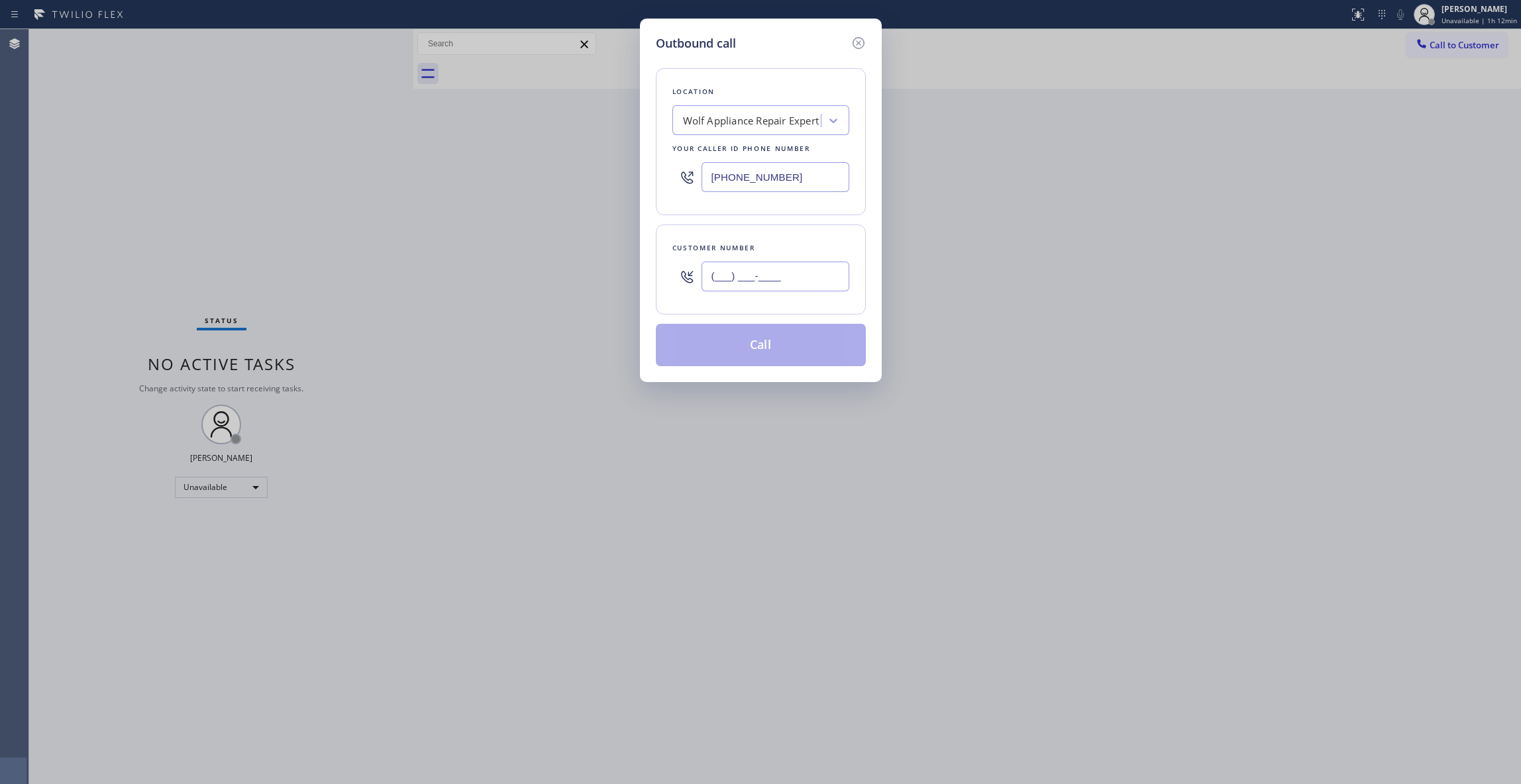
click at [759, 284] on input "(___) ___-____" at bounding box center [775, 276] width 148 height 30
paste input "858) 692-6176"
type input "[PHONE_NUMBER]"
click at [755, 353] on button "Call" at bounding box center [760, 345] width 210 height 43
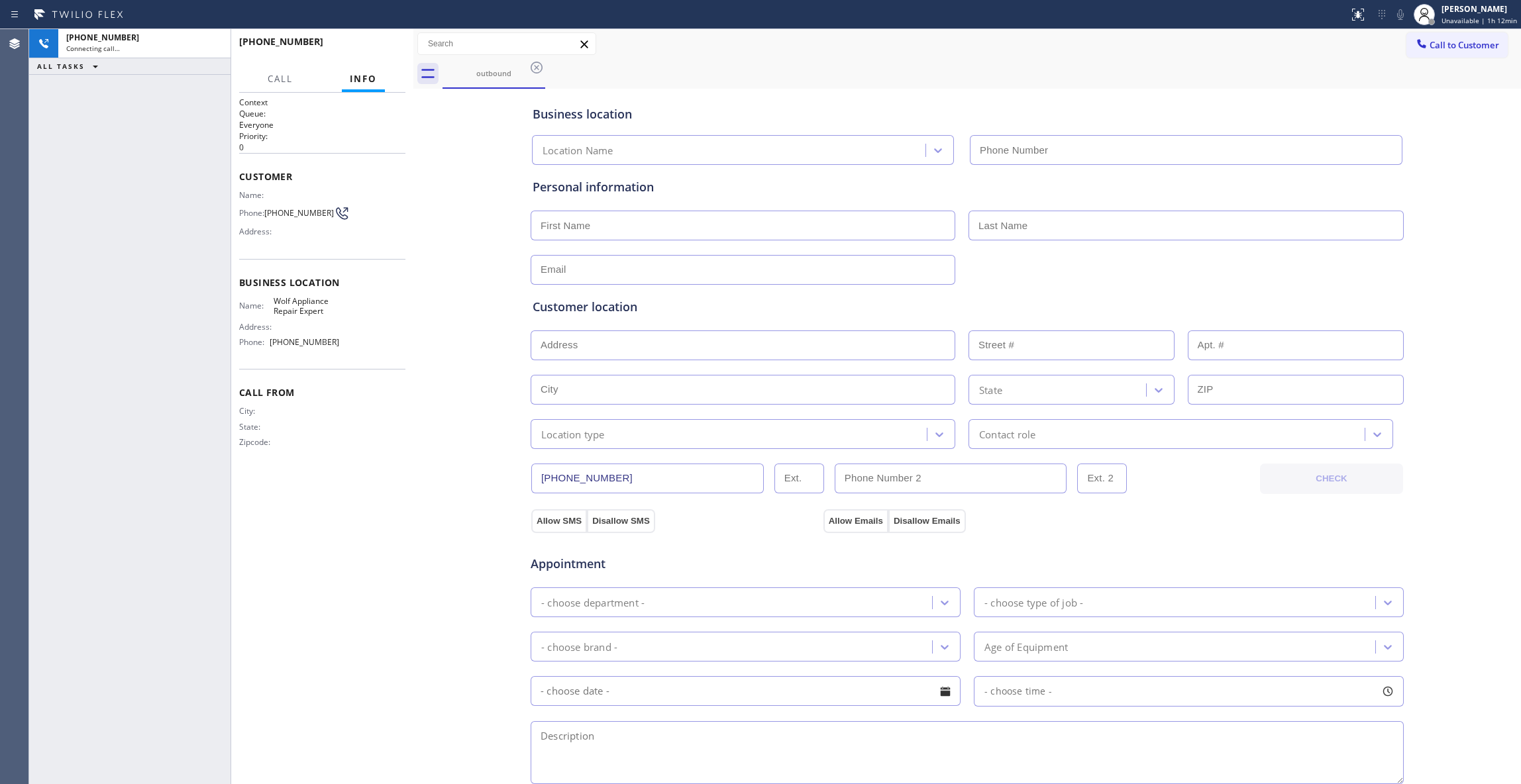
type input "[PHONE_NUMBER]"
click at [96, 350] on div "[PHONE_NUMBER] Live | 00:03 ALL TASKS ALL TASKS ACTIVE TASKS TASKS IN WRAP UP" at bounding box center [129, 406] width 201 height 755
click at [123, 750] on div "[PHONE_NUMBER] Live | 00:14 ALL TASKS ALL TASKS ACTIVE TASKS TASKS IN WRAP UP" at bounding box center [129, 406] width 201 height 755
click at [592, 753] on textarea at bounding box center [967, 752] width 873 height 63
click at [355, 350] on div "Name: Wolf Appliance Repair Expert Address: Phone: [PHONE_NUMBER]" at bounding box center [322, 324] width 166 height 57
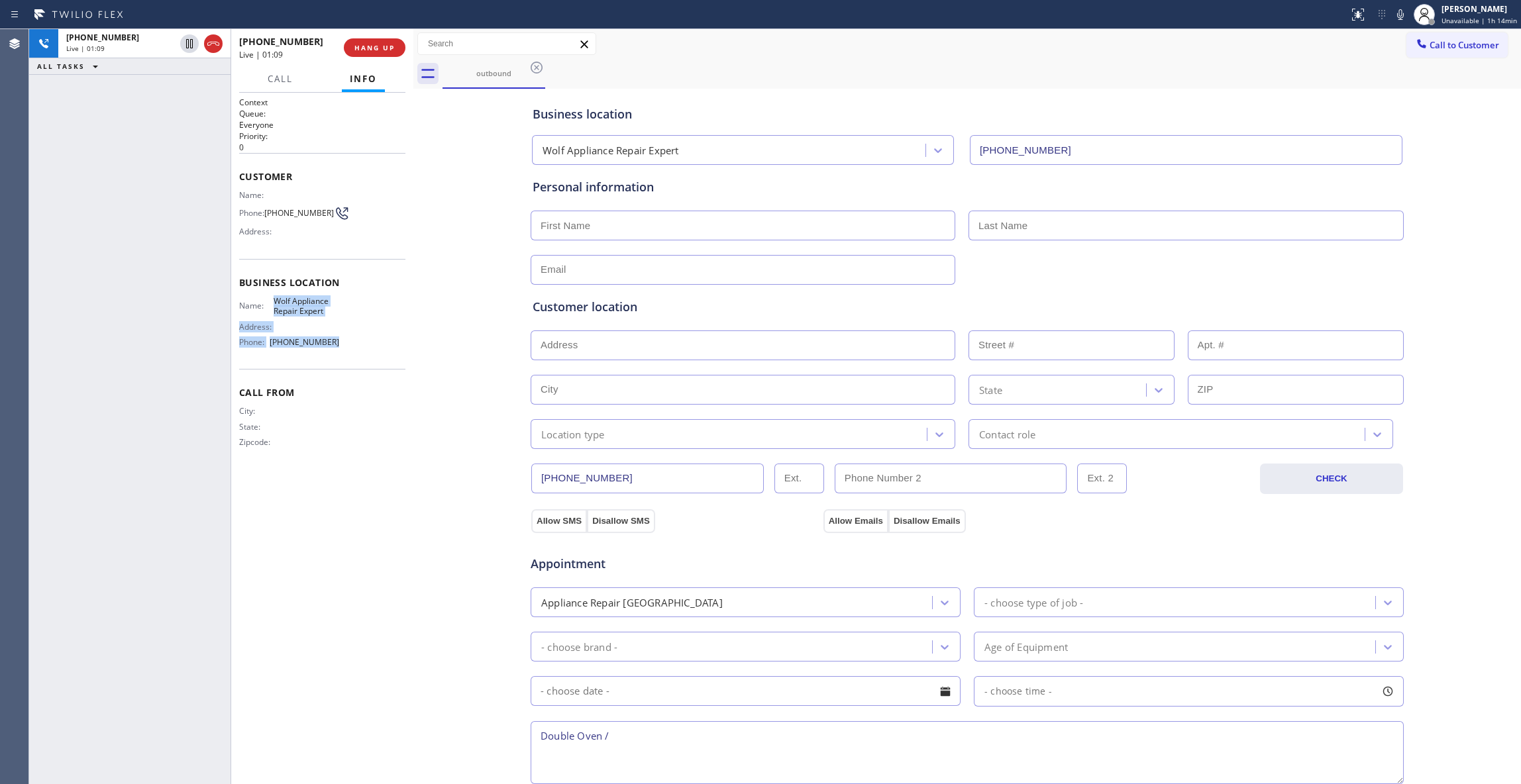
drag, startPoint x: 355, startPoint y: 350, endPoint x: 273, endPoint y: 310, distance: 91.2
click at [273, 310] on div "Name: Wolf Appliance Repair Expert Address: Phone: [PHONE_NUMBER]" at bounding box center [322, 324] width 166 height 57
click at [608, 739] on textarea "Double Oven /" at bounding box center [967, 752] width 873 height 63
click at [532, 741] on textarea "Double Oven /" at bounding box center [967, 752] width 873 height 63
click at [650, 745] on textarea "Wolf / Double Oven /" at bounding box center [967, 752] width 873 height 63
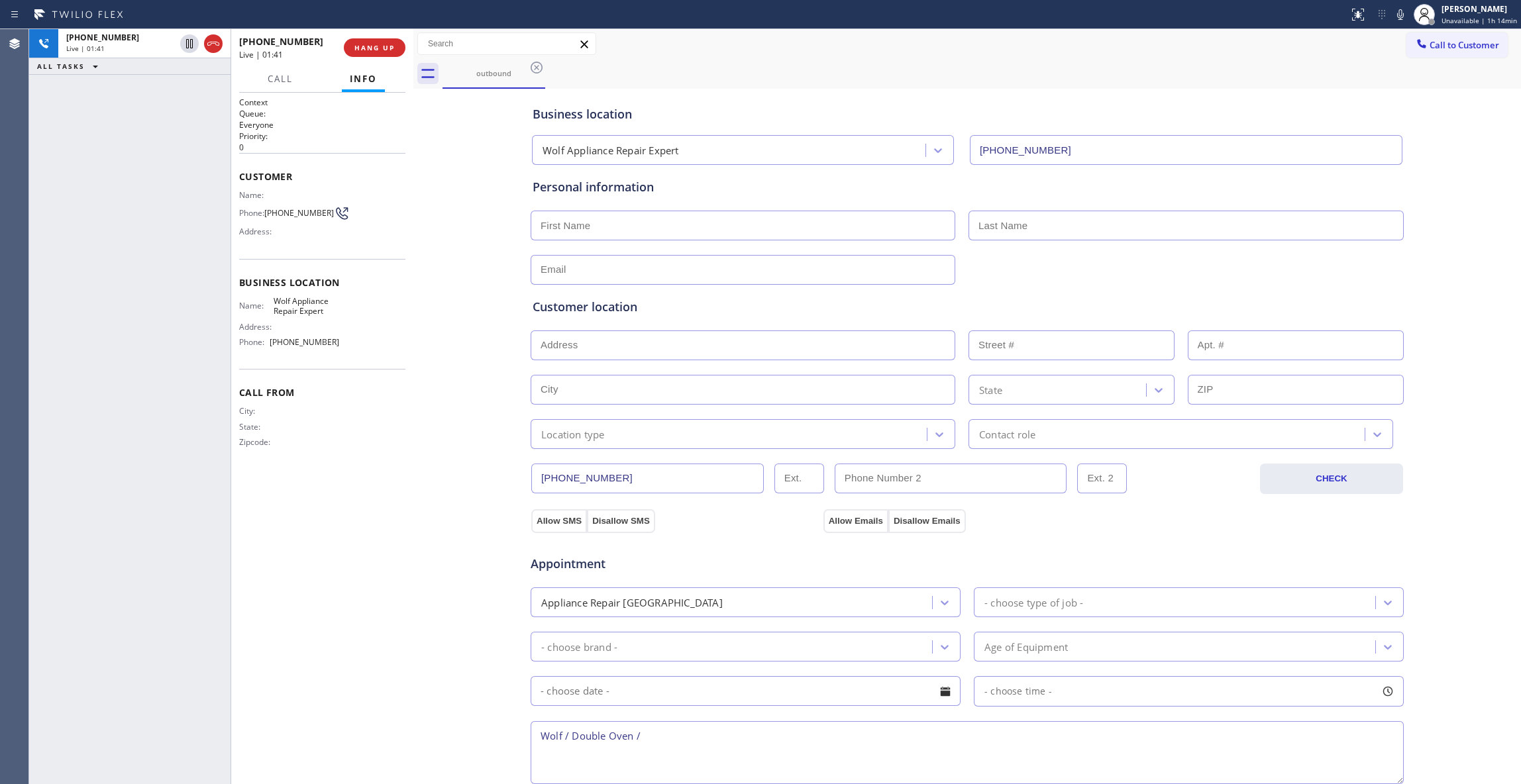
drag, startPoint x: 600, startPoint y: 741, endPoint x: 565, endPoint y: 734, distance: 35.7
click at [565, 734] on textarea "Wolf / Double Oven /" at bounding box center [967, 752] width 873 height 63
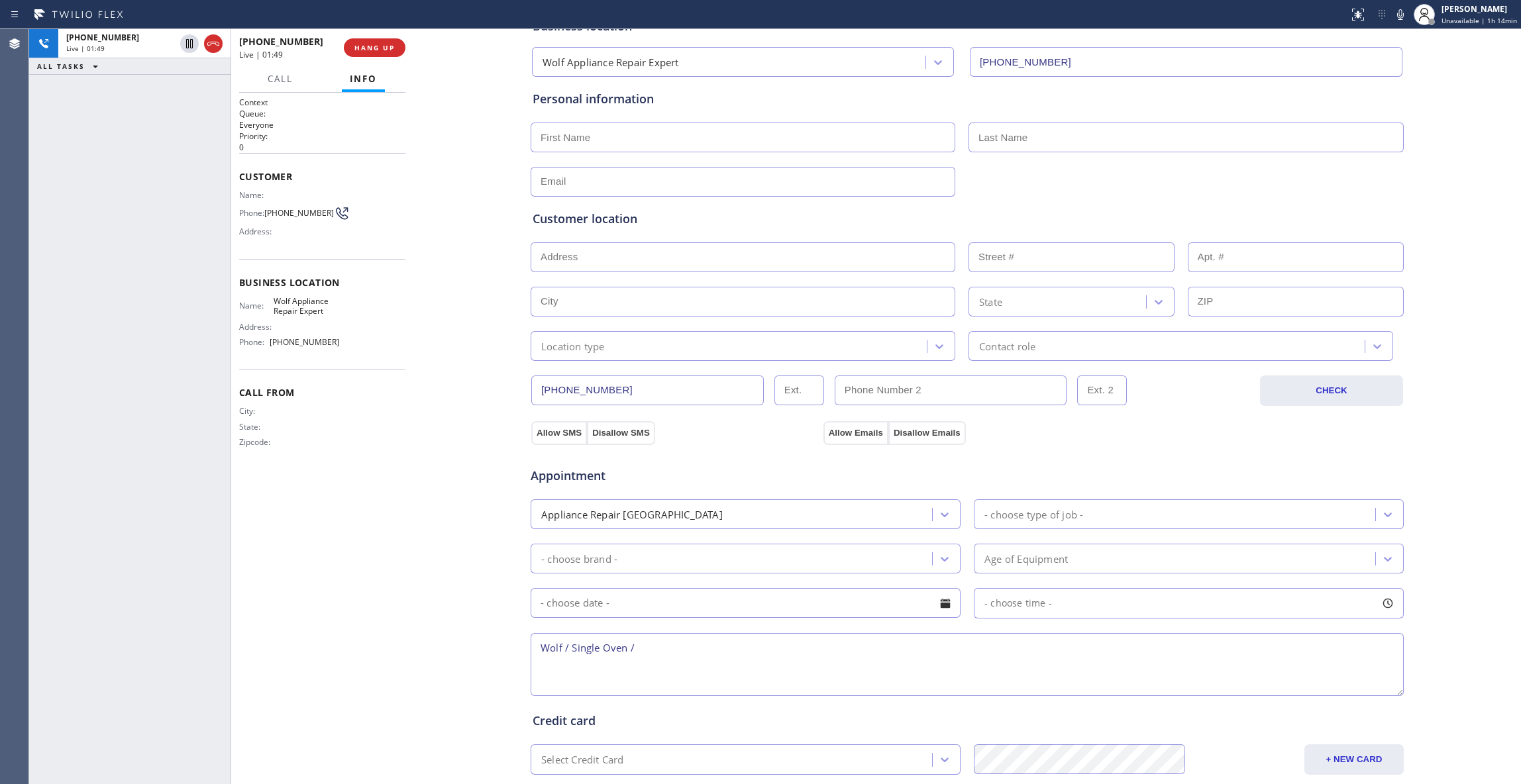
scroll to position [246, 0]
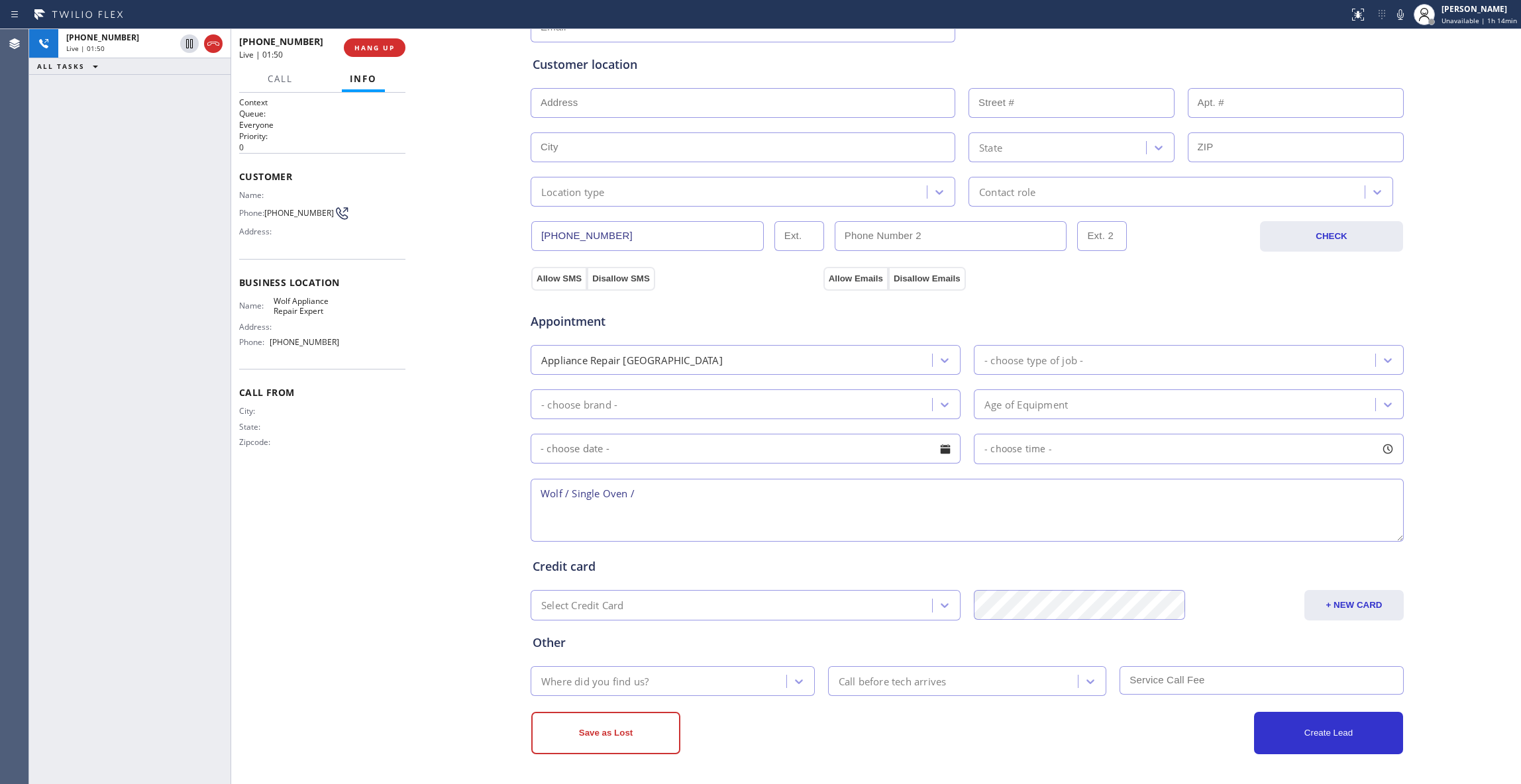
click at [670, 496] on textarea "Wolf / Single Oven /" at bounding box center [967, 509] width 873 height 63
click at [743, 496] on textarea "Wolf / Single Oven / Model# SO3050PMSP" at bounding box center [967, 509] width 873 height 63
type textarea "Wolf / Single Oven / Model# SO3050PMSP /"
click at [470, 541] on div "Business location Wolf Appliance Repair Expert [PHONE_NUMBER] Personal informat…" at bounding box center [967, 302] width 1101 height 904
click at [772, 494] on textarea "Wolf / Single Oven / Model# SO3050PMSP /" at bounding box center [967, 509] width 873 height 63
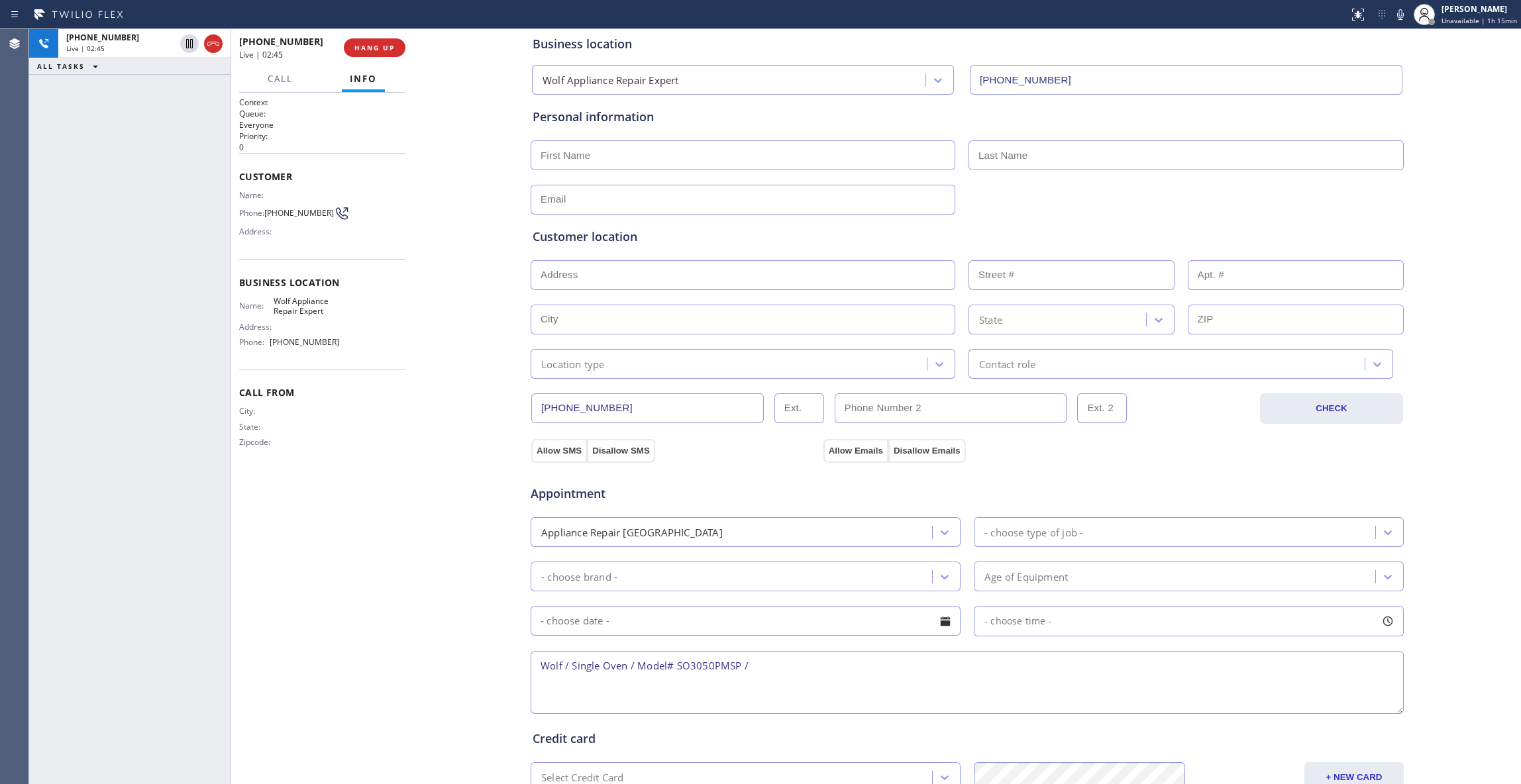
scroll to position [70, 0]
click at [591, 160] on input "text" at bounding box center [742, 156] width 425 height 30
drag, startPoint x: 294, startPoint y: 220, endPoint x: 269, endPoint y: 213, distance: 26.0
click at [269, 213] on span "[PHONE_NUMBER]" at bounding box center [299, 213] width 70 height 10
click at [301, 228] on div "Name: Phone: [PHONE_NUMBER] Address:" at bounding box center [289, 216] width 100 height 52
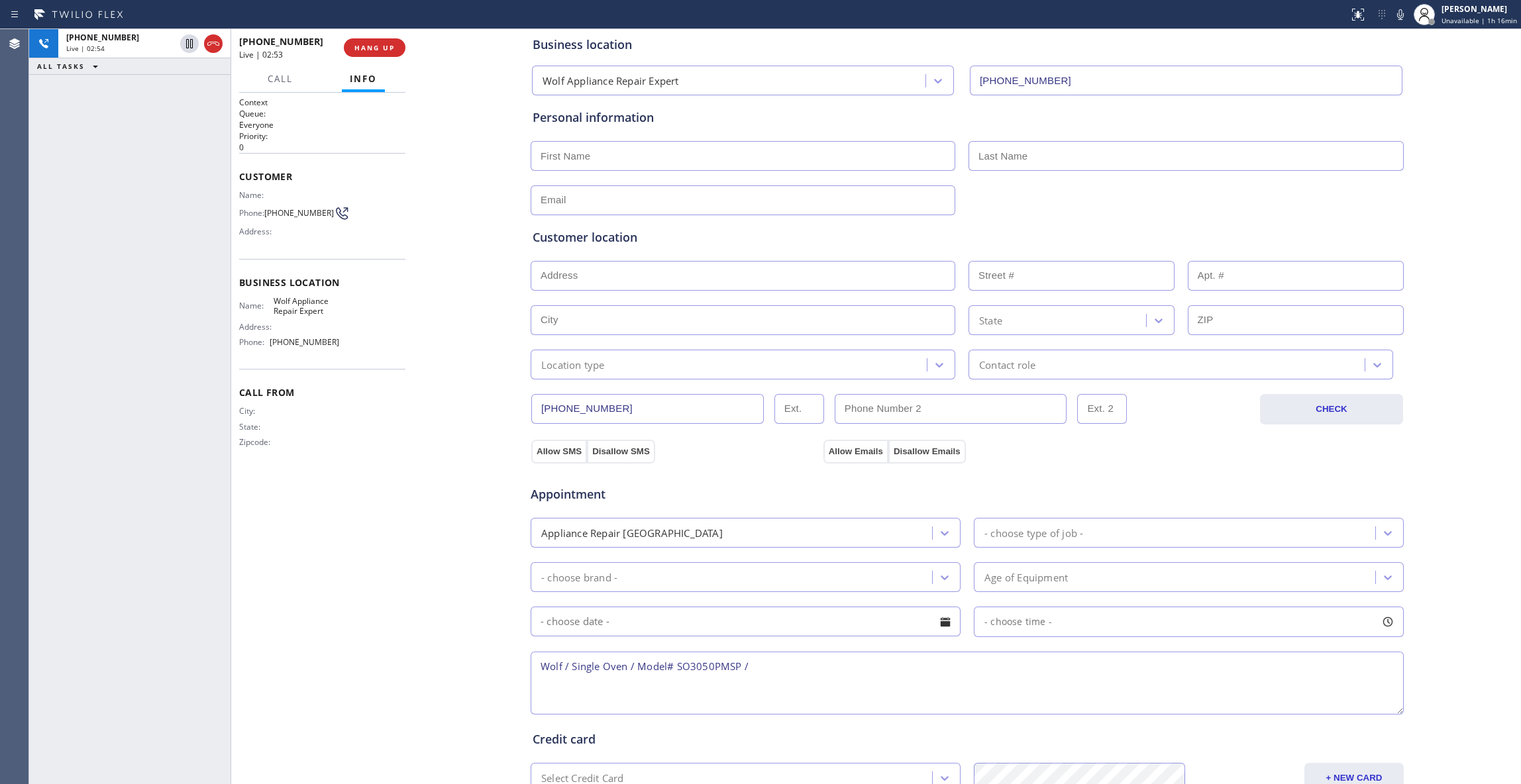
click at [618, 156] on input "text" at bounding box center [742, 156] width 425 height 30
click at [616, 158] on input "text" at bounding box center [742, 156] width 425 height 30
click at [396, 541] on div "Context Queue: Everyone Priority: 0 Customer Name: Phone: [PHONE_NUMBER] Addres…" at bounding box center [322, 438] width 166 height 684
drag, startPoint x: 295, startPoint y: 225, endPoint x: 269, endPoint y: 213, distance: 28.6
click at [269, 213] on span "[PHONE_NUMBER]" at bounding box center [299, 213] width 70 height 10
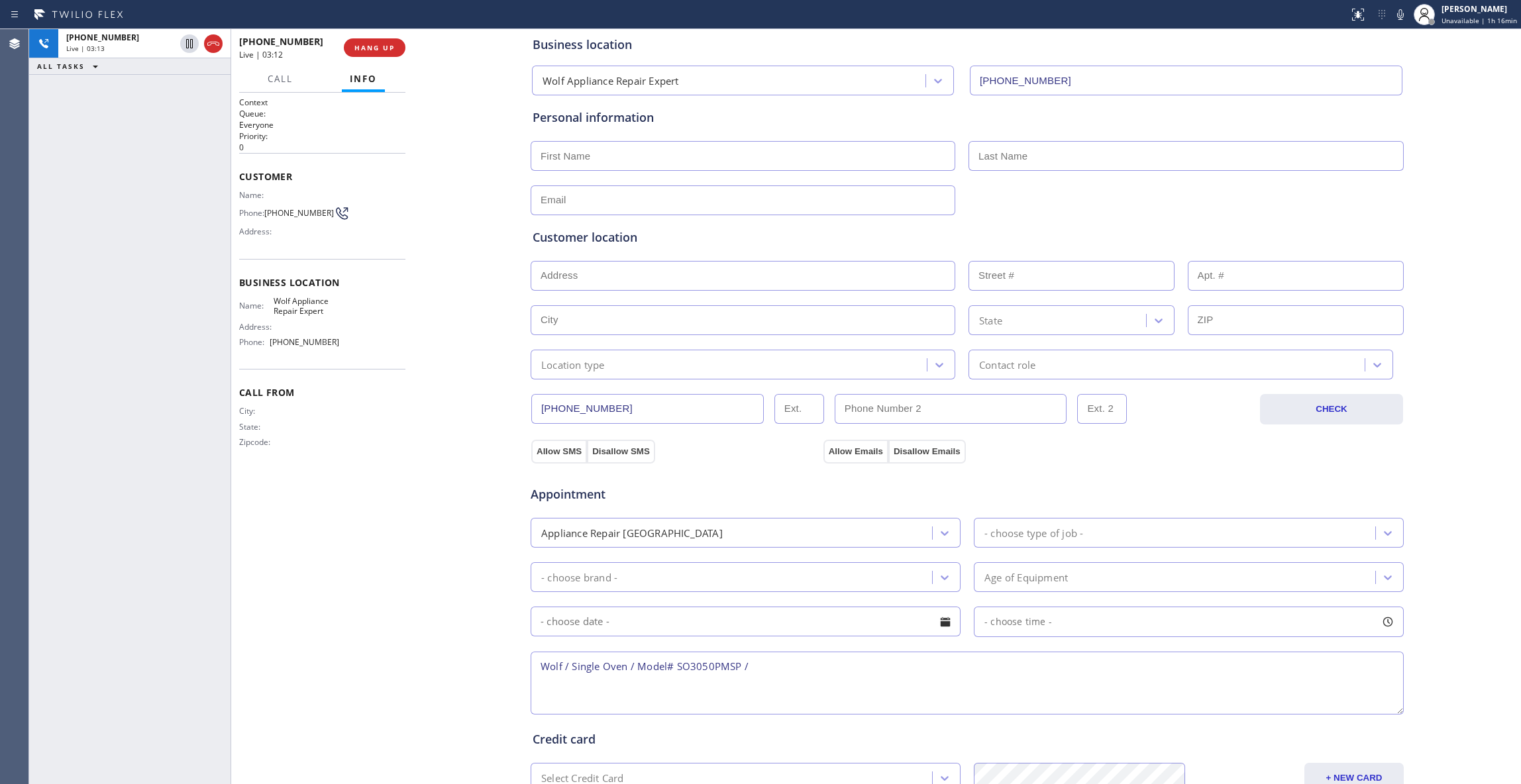
click at [622, 151] on input "text" at bounding box center [742, 156] width 425 height 30
type input "[PERSON_NAME]"
click at [1020, 155] on input "text" at bounding box center [1186, 156] width 435 height 30
type input "Atri"
click at [441, 562] on div "Business location Wolf Appliance Repair Expert [PHONE_NUMBER] Personal informat…" at bounding box center [967, 475] width 1101 height 904
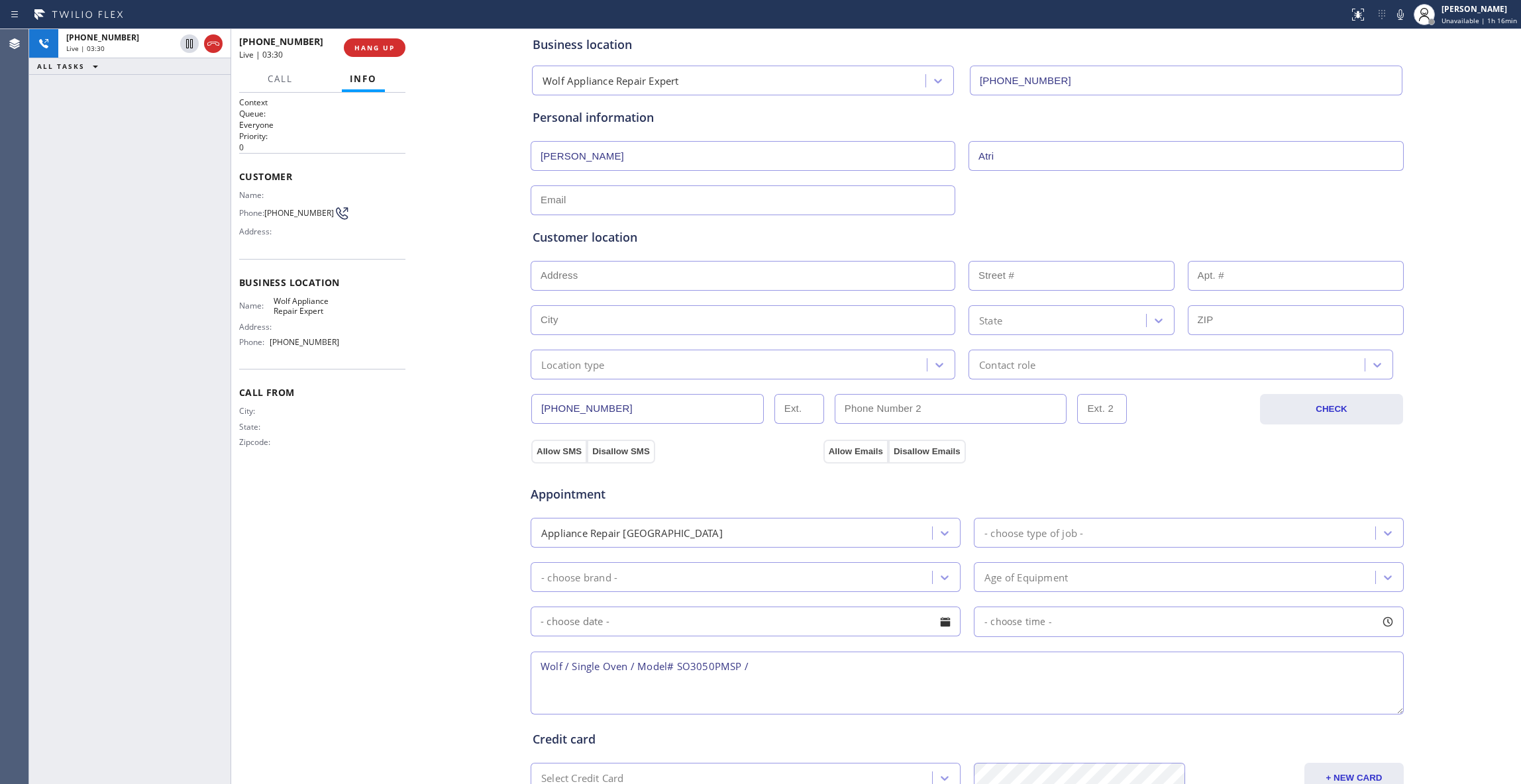
click at [747, 672] on textarea "Wolf / Single Oven / Model# SO3050PMSP /" at bounding box center [967, 683] width 873 height 63
click at [735, 670] on textarea "Wolf / Single Oven / Model# SO3050PMSP /" at bounding box center [967, 683] width 873 height 63
click at [751, 672] on textarea "Wolf / Single Oven / Model# SO3050PMSP /" at bounding box center [967, 683] width 873 height 63
click at [328, 252] on div "Customer Name: Phone: [PHONE_NUMBER] Address:" at bounding box center [322, 206] width 166 height 106
click at [770, 671] on textarea "Wolf / Single Oven / Model# SO3050PMSP /" at bounding box center [967, 683] width 873 height 63
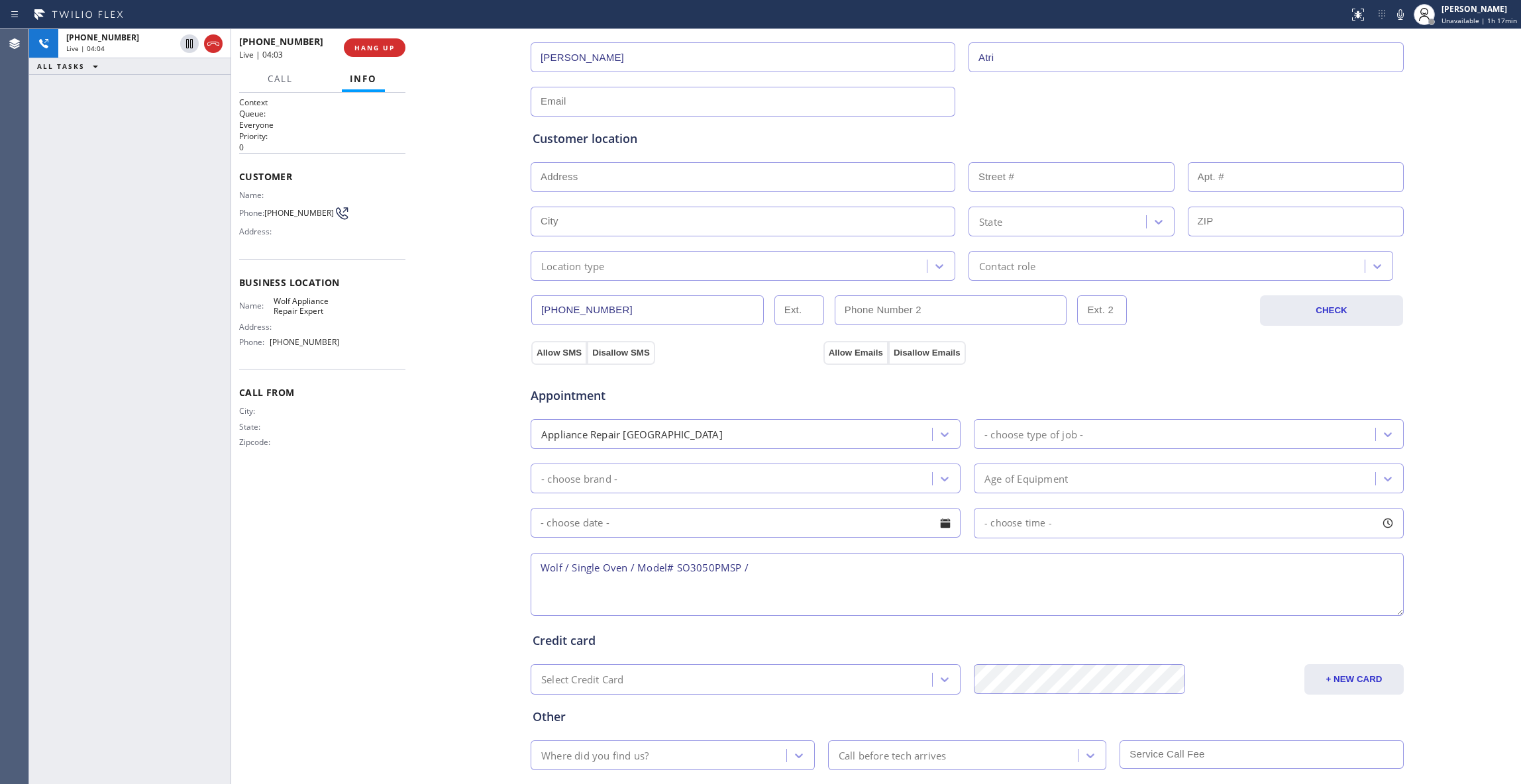
scroll to position [246, 0]
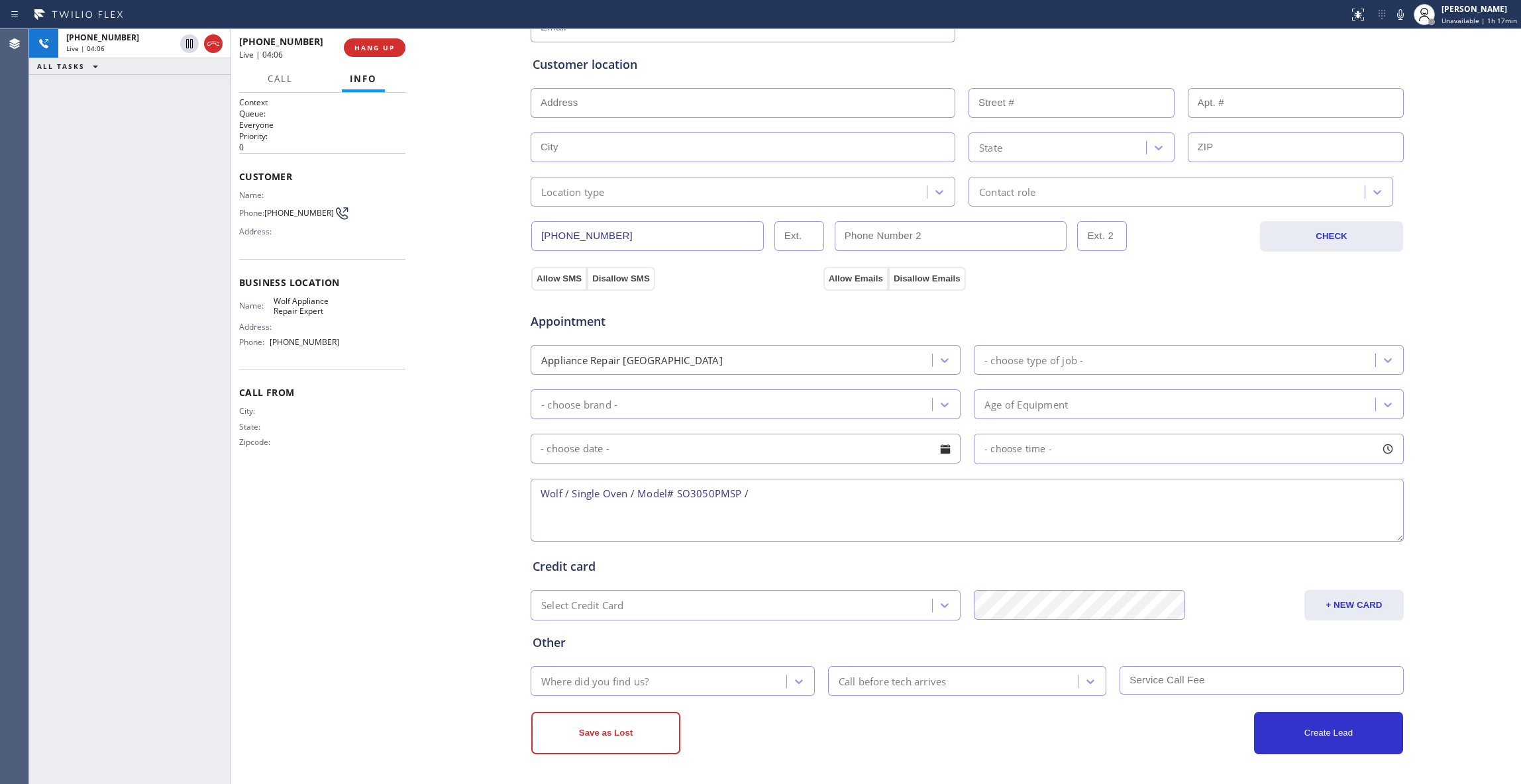
click at [541, 513] on textarea "Wolf / Single Oven / Model# SO3050PMSP /" at bounding box center [967, 509] width 873 height 63
click at [541, 520] on textarea "Wolf / Single Oven / Model# SO3050PMSP /" at bounding box center [967, 509] width 873 height 63
drag, startPoint x: 735, startPoint y: 490, endPoint x: 782, endPoint y: 498, distance: 47.7
click at [735, 491] on textarea "Wolf / Single Oven / Model# SO3050PMSP /" at bounding box center [967, 509] width 873 height 63
click at [883, 496] on textarea "Wolf / Single Oven / Model# SO3050PMSP Melted aluminum foil /" at bounding box center [967, 509] width 873 height 63
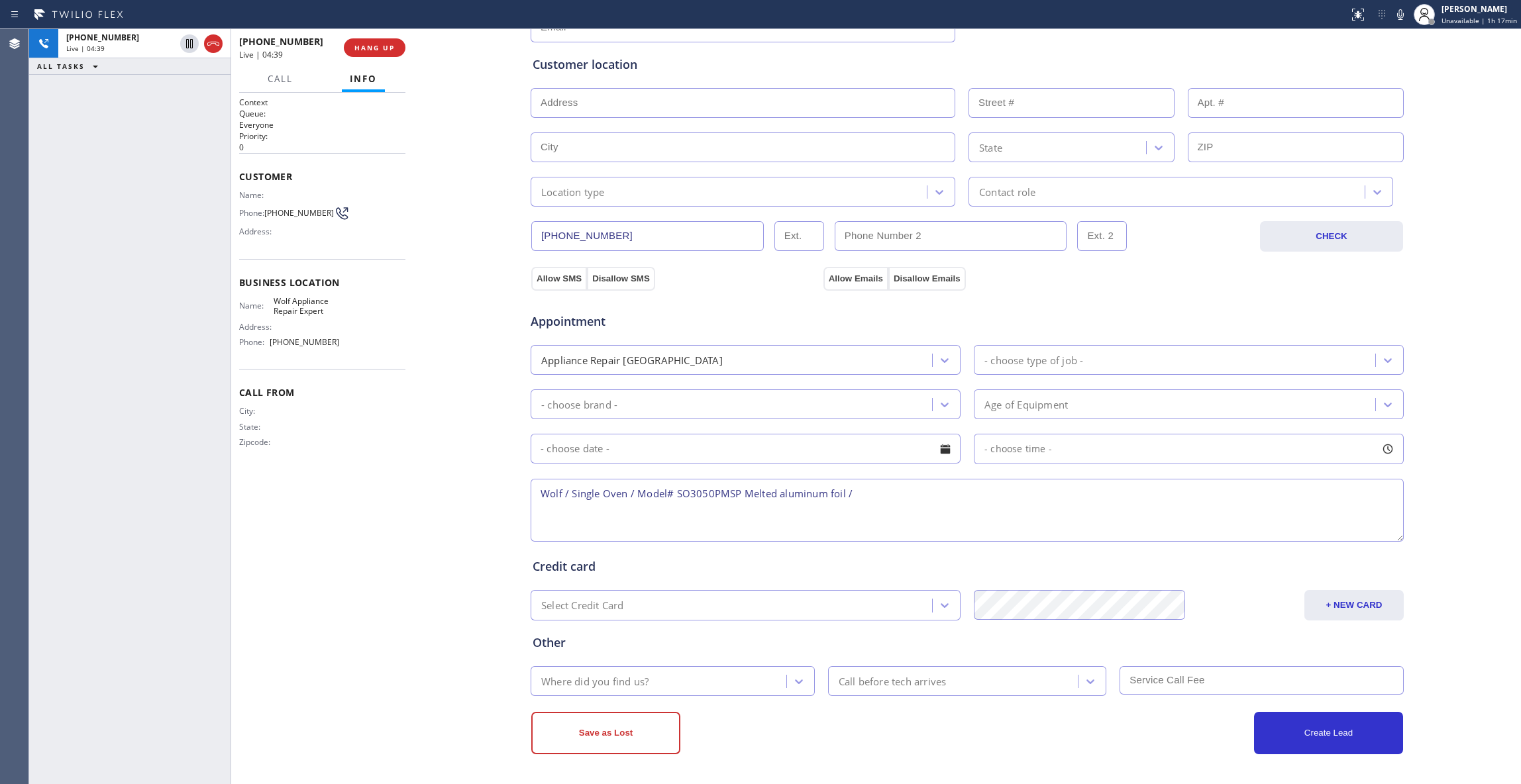
click at [323, 491] on div "Context Queue: Everyone Priority: 0 Customer Name: Phone: [PHONE_NUMBER] Addres…" at bounding box center [322, 438] width 166 height 684
click at [125, 509] on div "[PHONE_NUMBER] Live | 04:40 ALL TASKS ALL TASKS ACTIVE TASKS TASKS IN WRAP UP" at bounding box center [129, 406] width 201 height 755
click at [556, 513] on textarea "Wolf / Single Oven / Model# SO3050PMSP Melted aluminum foil /" at bounding box center [967, 509] width 873 height 63
click at [555, 517] on textarea "Wolf / Single Oven / Model# SO3050PMSP Melted aluminum foil /" at bounding box center [967, 509] width 873 height 63
click at [852, 496] on textarea "Wolf / Single Oven / Model# SO3050PMSP Melted aluminum foil /" at bounding box center [967, 509] width 873 height 63
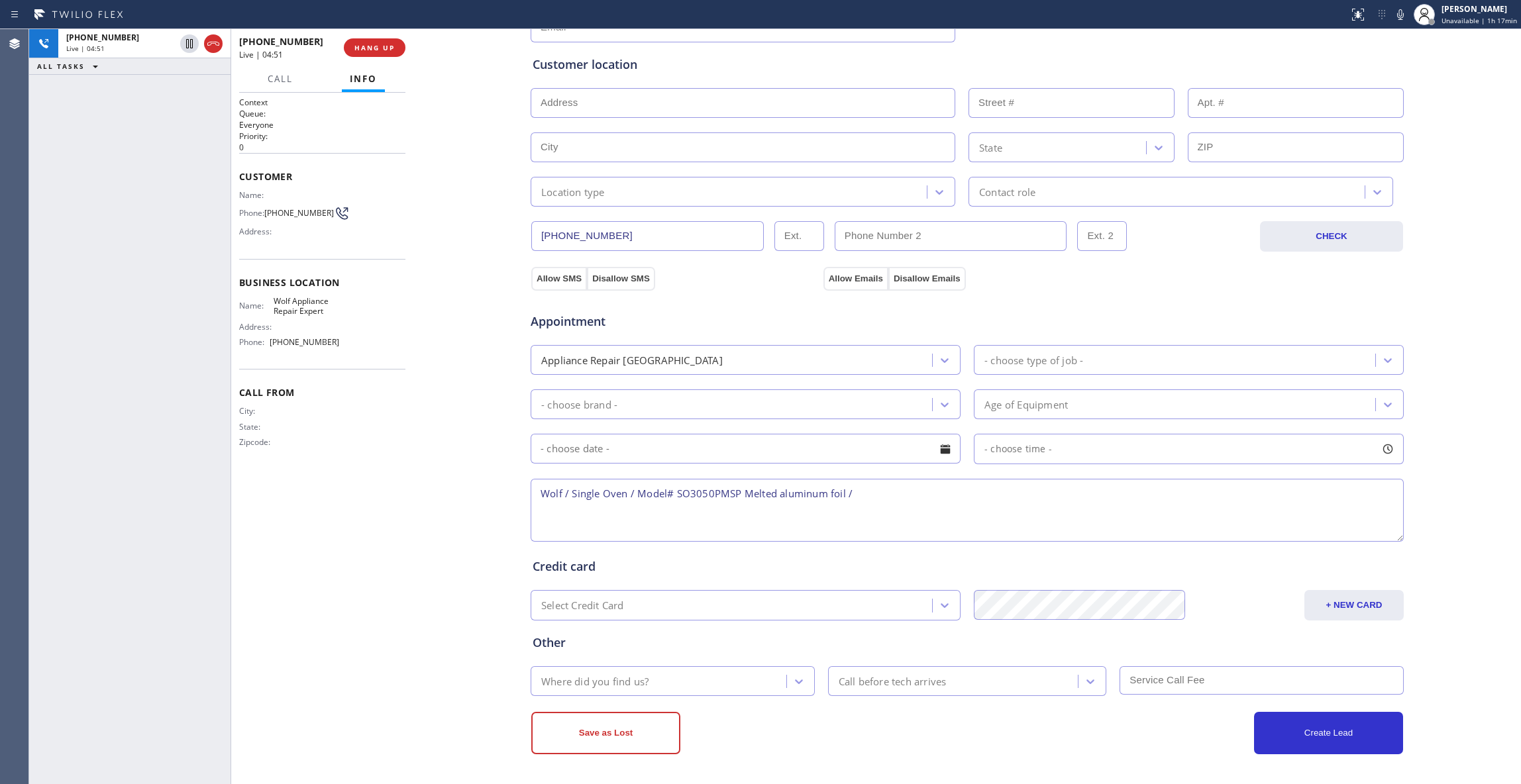
click at [633, 517] on textarea "Wolf / Single Oven / Model# SO3050PMSP Melted aluminum foil /" at bounding box center [967, 509] width 873 height 63
drag, startPoint x: 573, startPoint y: 522, endPoint x: 523, endPoint y: 522, distance: 50.0
click at [530, 522] on textarea "Wolf / Single Oven / Model# SO3050PMSP Melted aluminum foil / 92008" at bounding box center [967, 509] width 873 height 63
type textarea "Wolf / Single Oven / Model# SO3050PMSP Melted aluminum foil / 92008"
click at [583, 93] on input "text" at bounding box center [742, 103] width 425 height 30
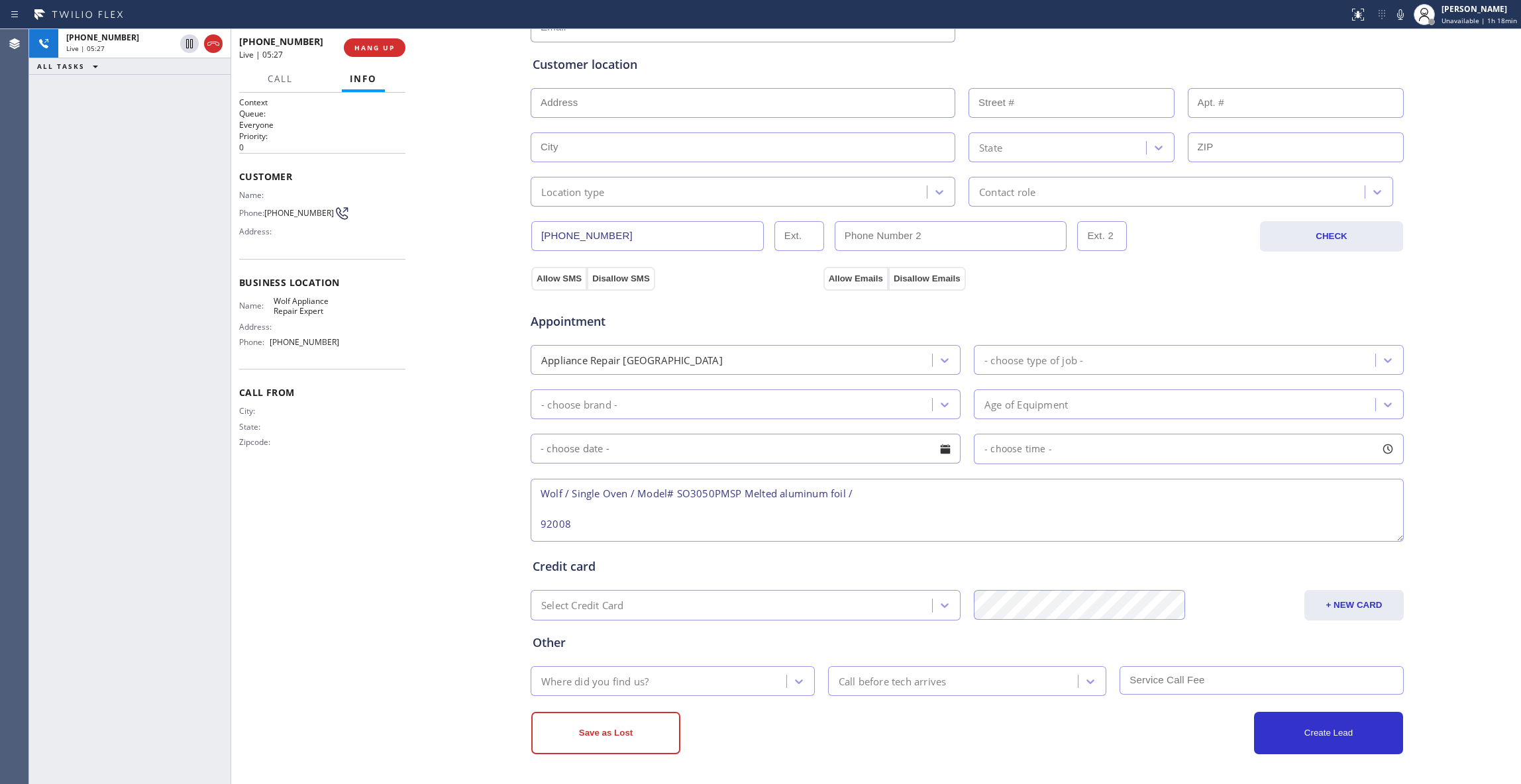
paste input "[GEOGRAPHIC_DATA]"
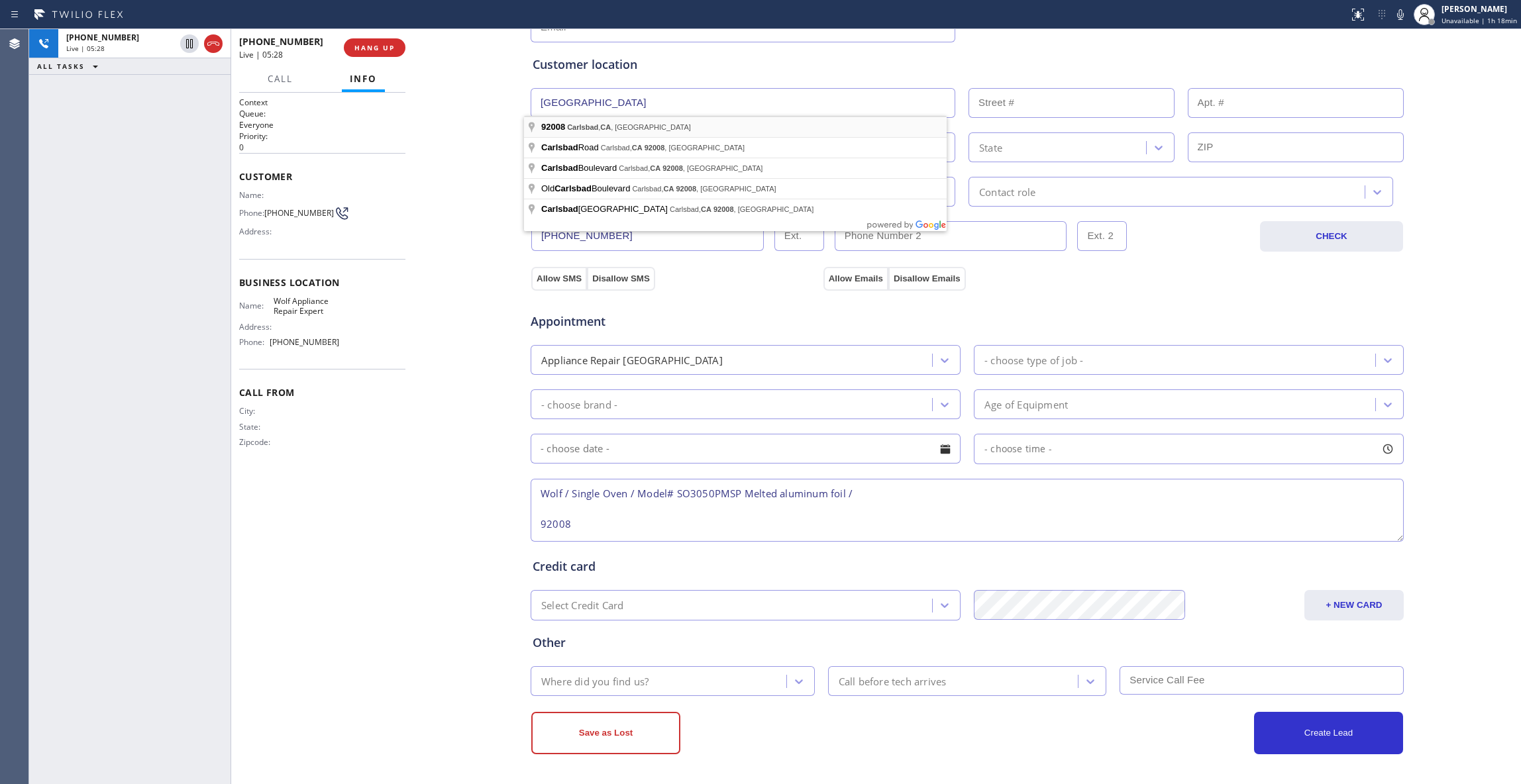
type input "[GEOGRAPHIC_DATA], [GEOGRAPHIC_DATA]"
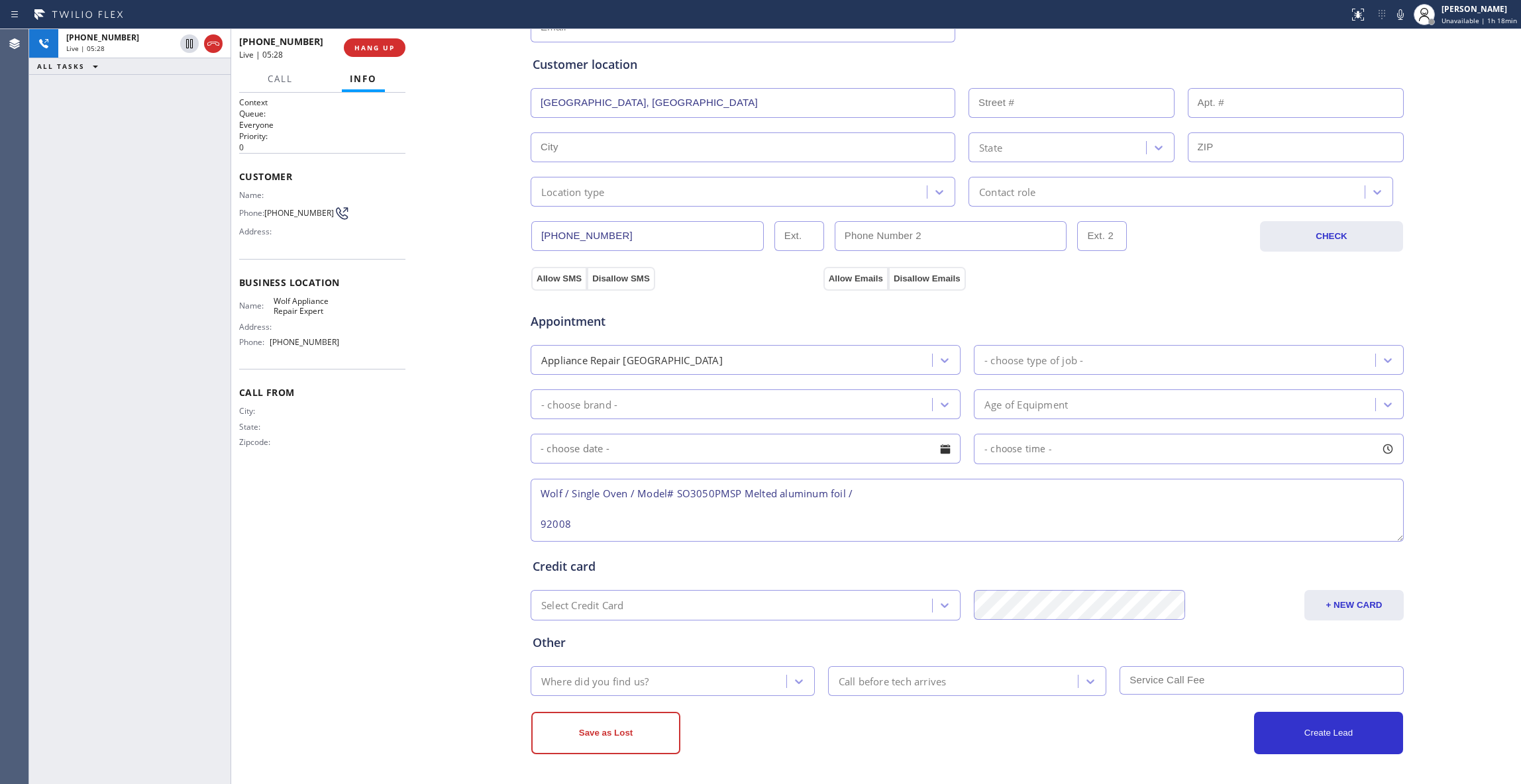
type input "Carlsbad"
type input "92008"
click at [846, 494] on textarea "Wolf / Single Oven / Model# SO3050PMSP Melted aluminum foil / 92008" at bounding box center [967, 509] width 873 height 63
click at [841, 490] on textarea "Wolf / Single Oven / Model# SO3050PMSP Melted aluminum foil / 92008" at bounding box center [967, 509] width 873 height 63
drag, startPoint x: 345, startPoint y: 350, endPoint x: 273, endPoint y: 352, distance: 72.0
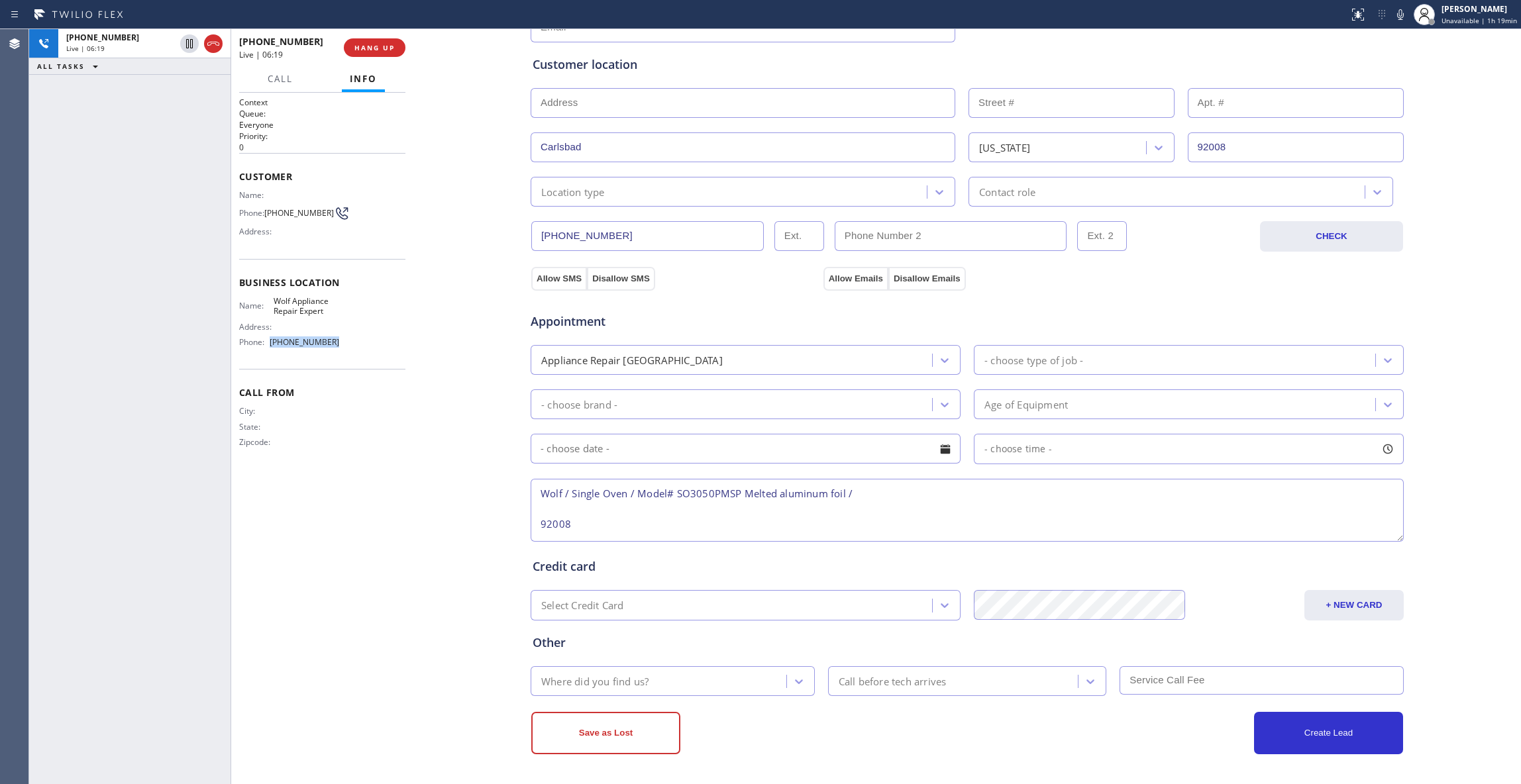
click at [273, 352] on div "Name: Wolf Appliance Repair Expert Address: Phone: [PHONE_NUMBER]" at bounding box center [322, 324] width 166 height 57
click at [359, 345] on div "Name: Wolf Appliance Repair Expert Address: Phone: [PHONE_NUMBER]" at bounding box center [322, 324] width 166 height 57
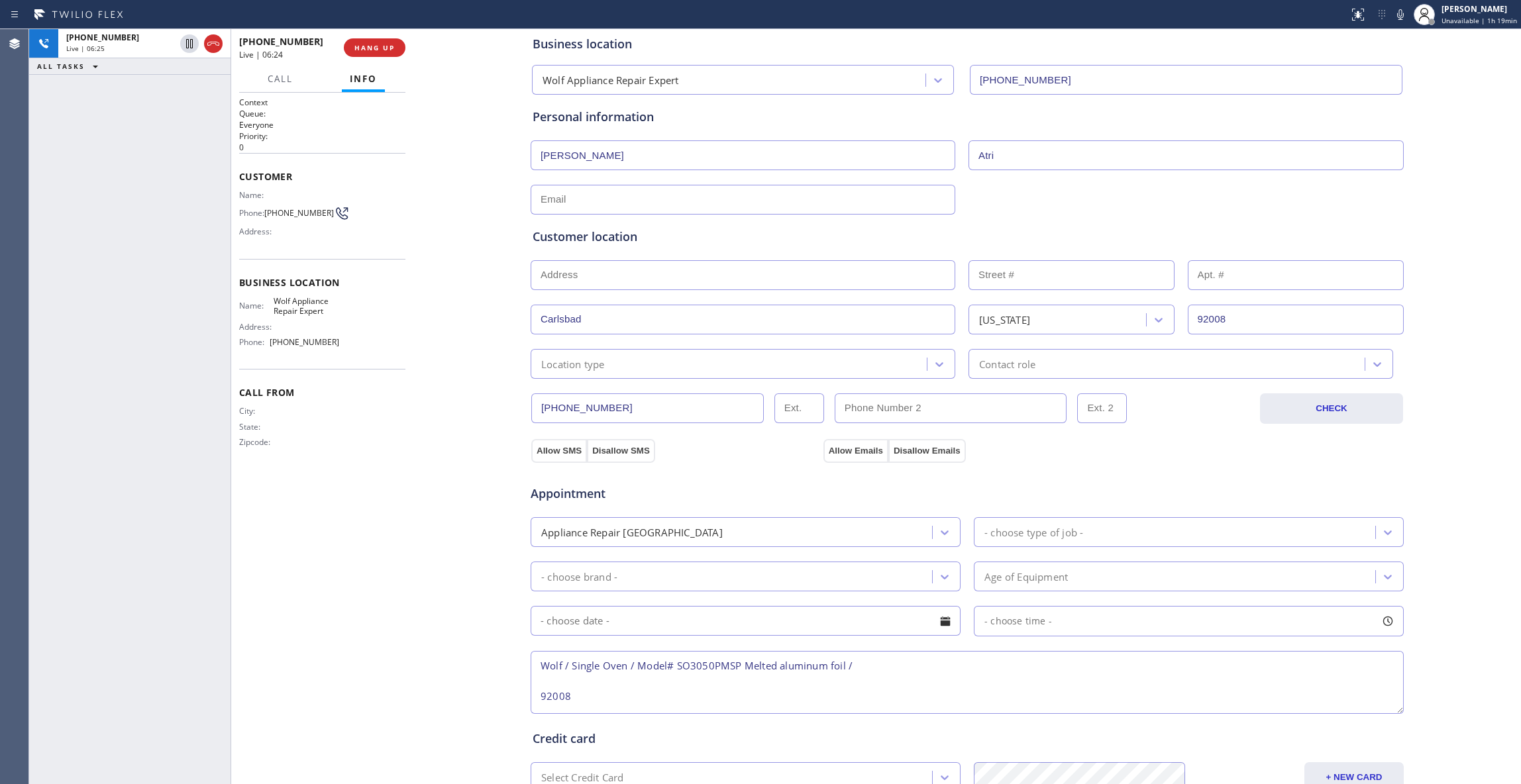
scroll to position [70, 0]
click at [668, 369] on div "Location type" at bounding box center [730, 365] width 392 height 23
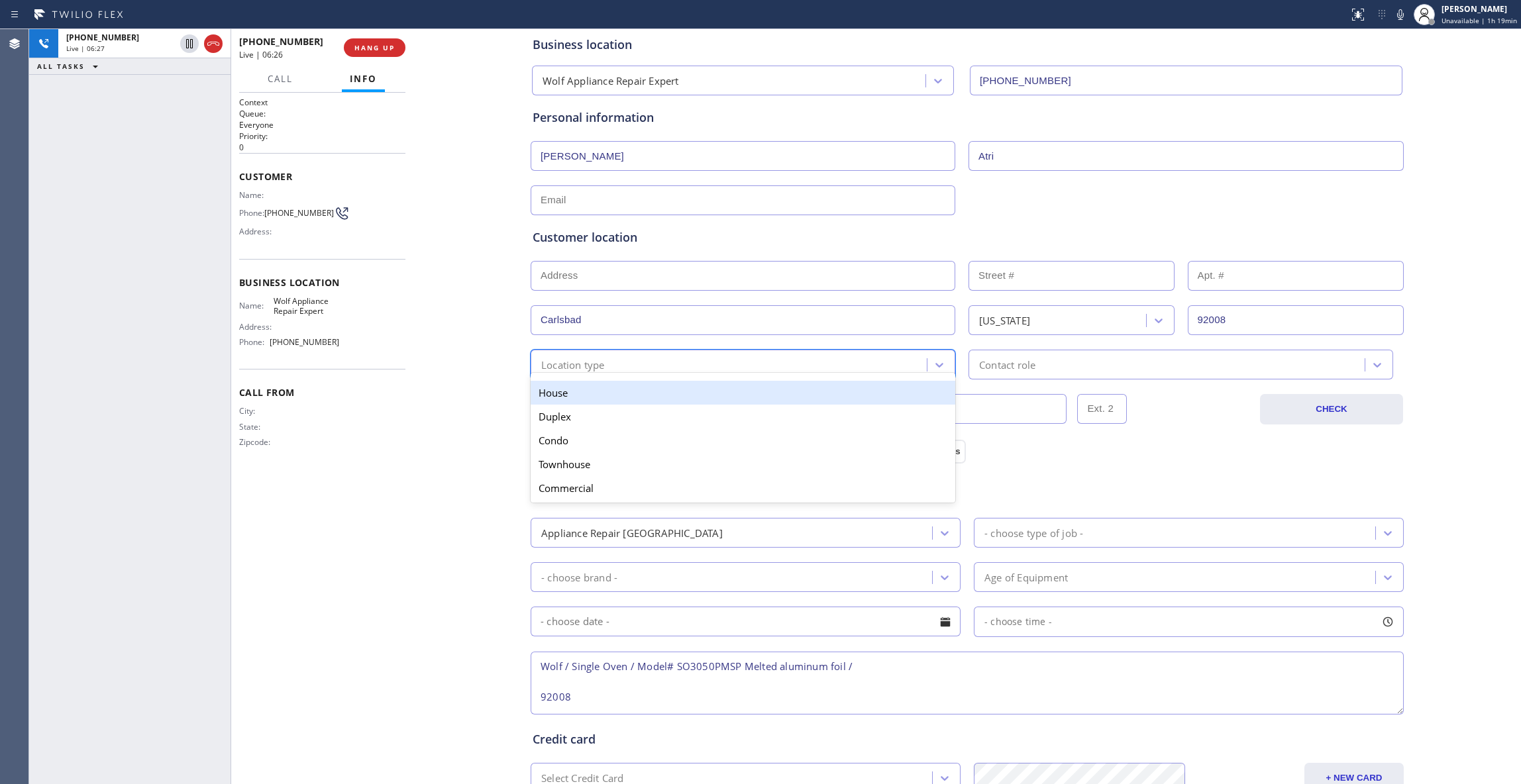
click at [565, 395] on div "House" at bounding box center [742, 392] width 425 height 24
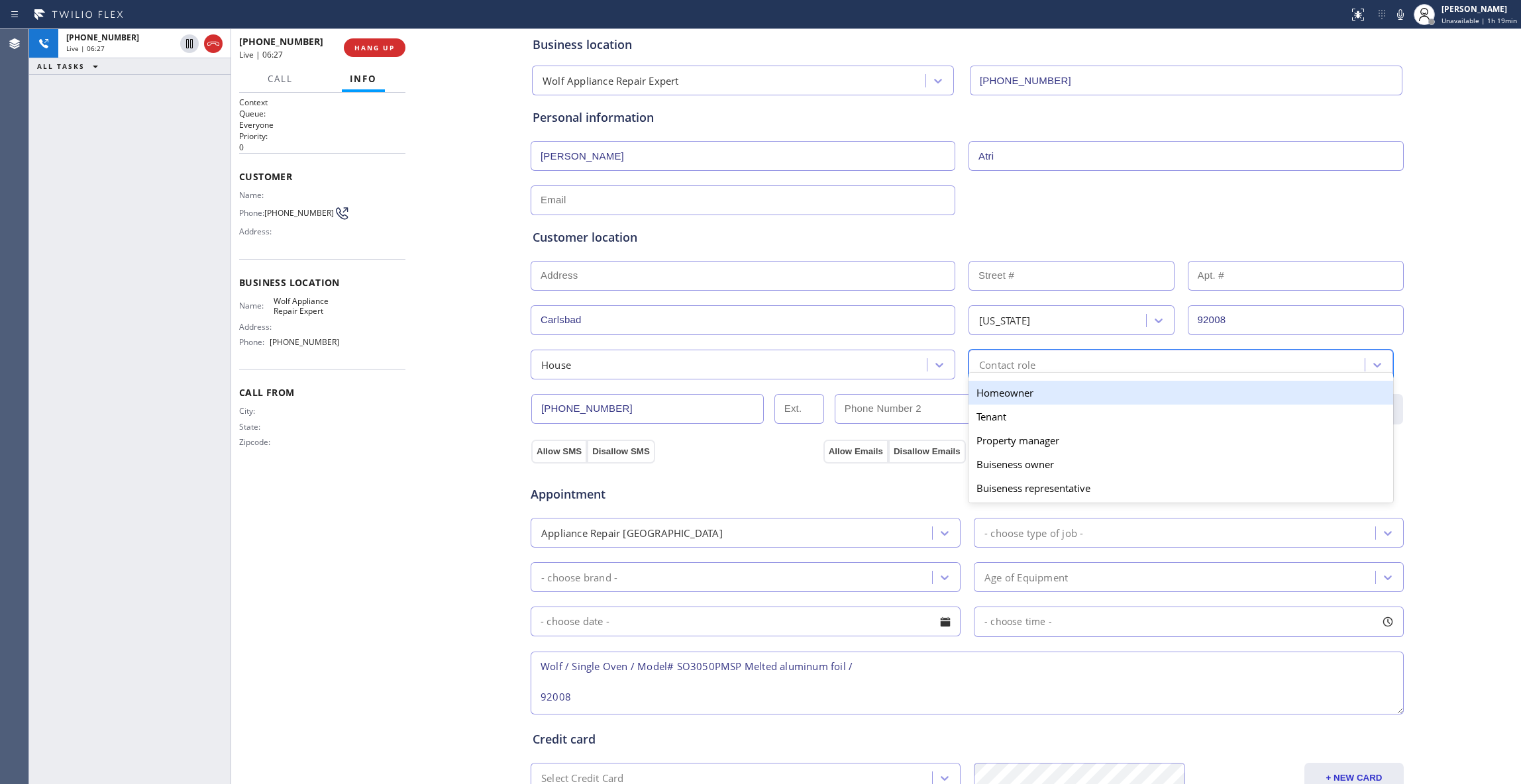
click at [1042, 363] on div "Contact role" at bounding box center [1168, 365] width 392 height 23
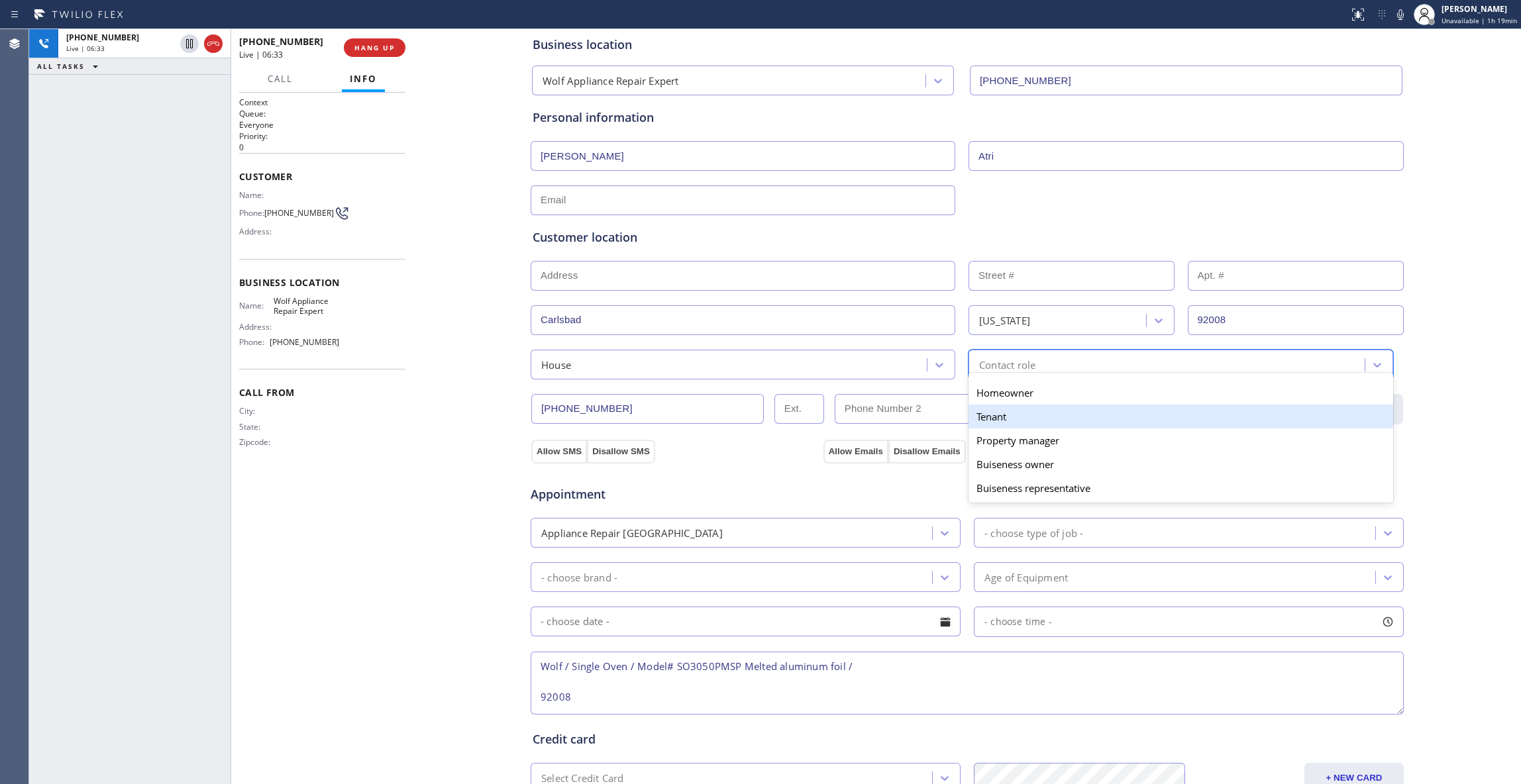
click at [1024, 424] on div "Tenant" at bounding box center [1180, 416] width 425 height 24
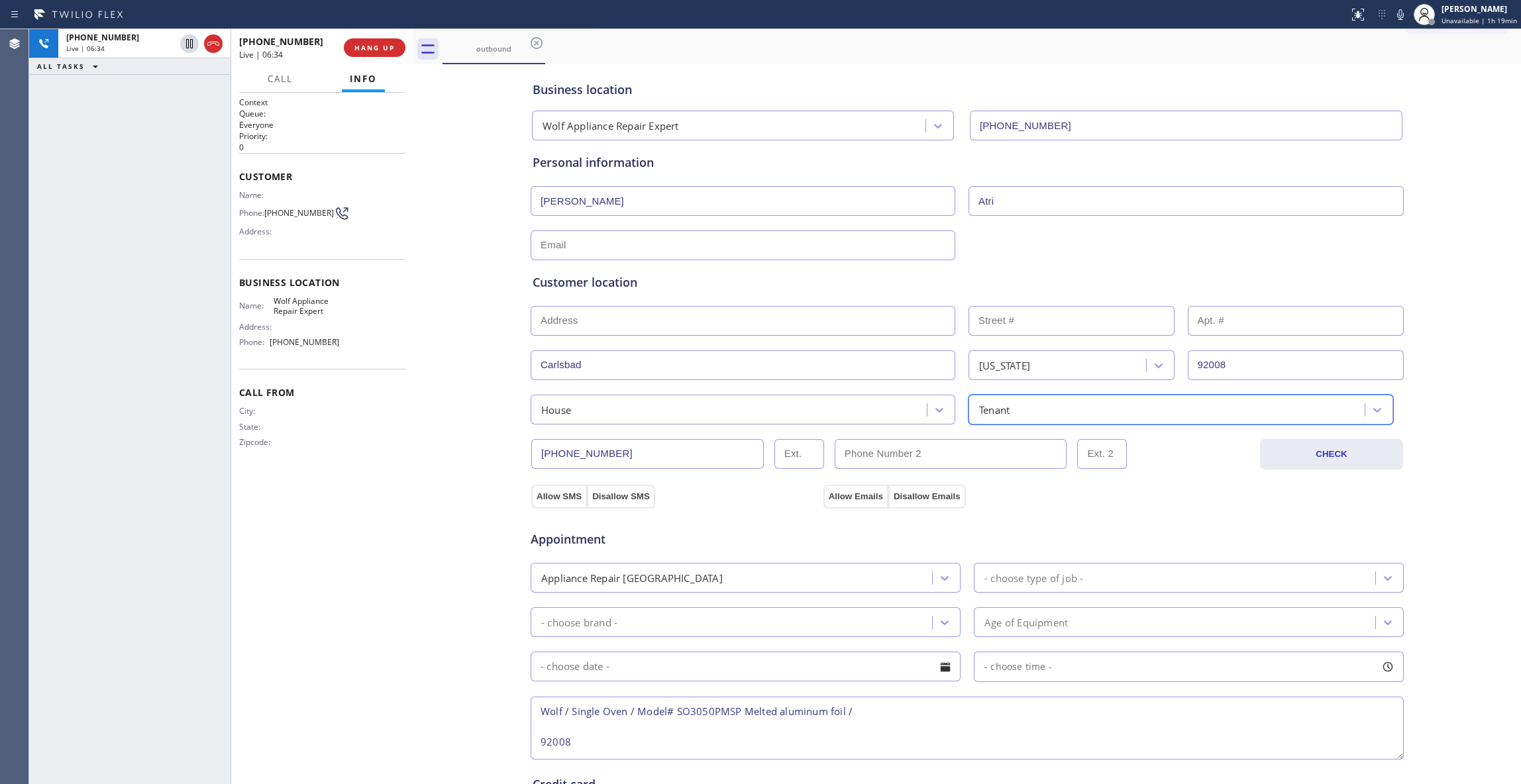
scroll to position [0, 0]
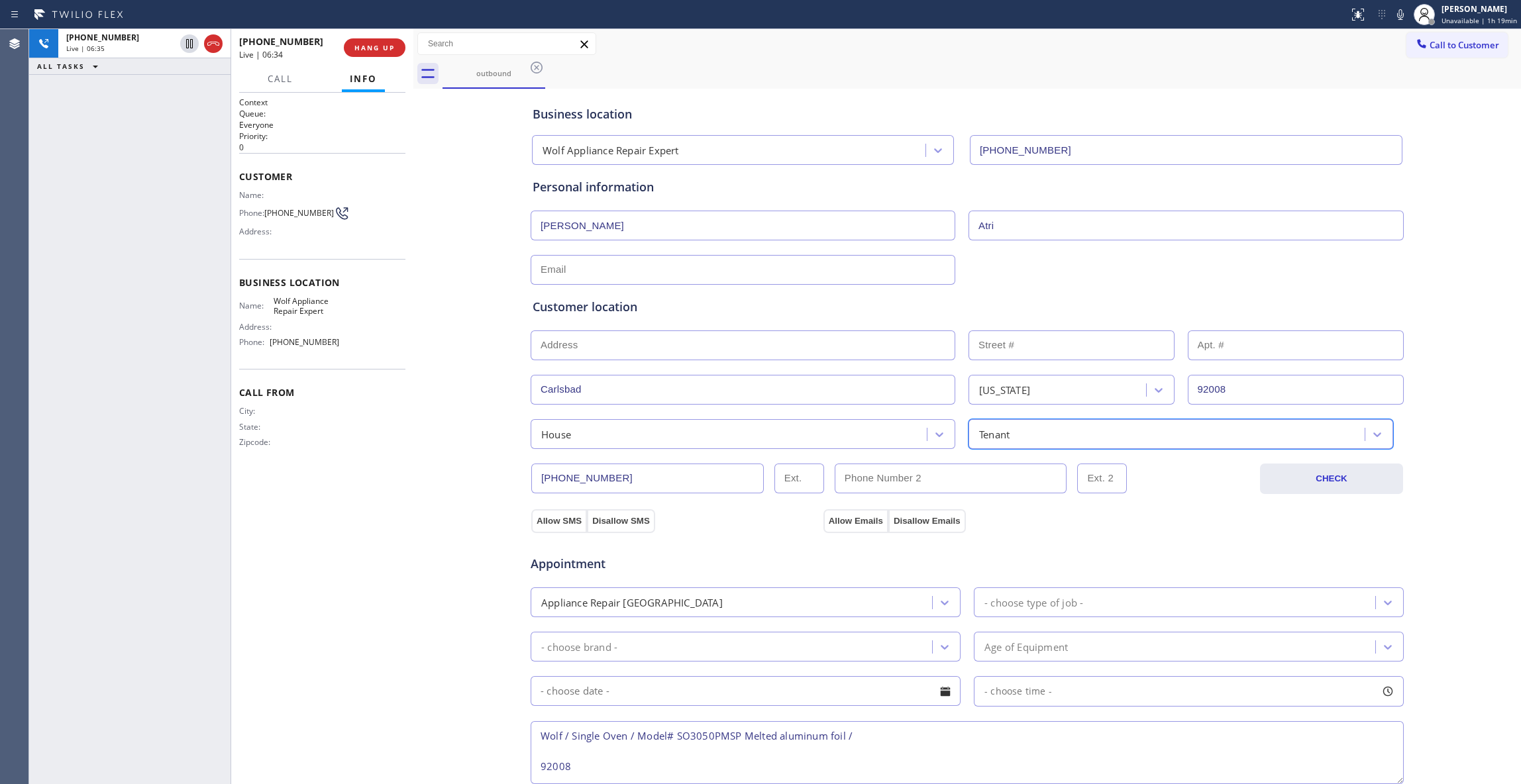
click at [628, 266] on input "text" at bounding box center [742, 269] width 425 height 30
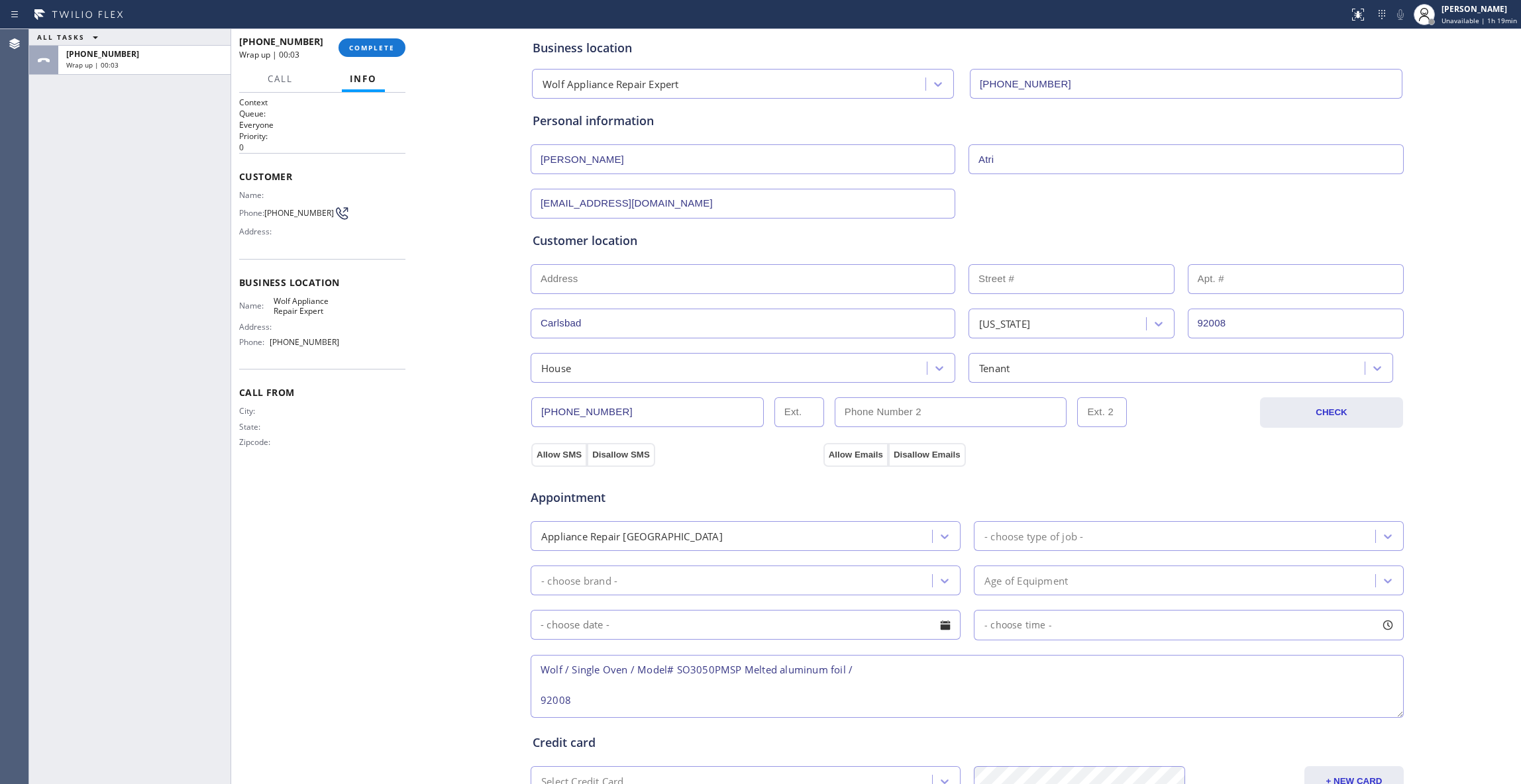
scroll to position [176, 0]
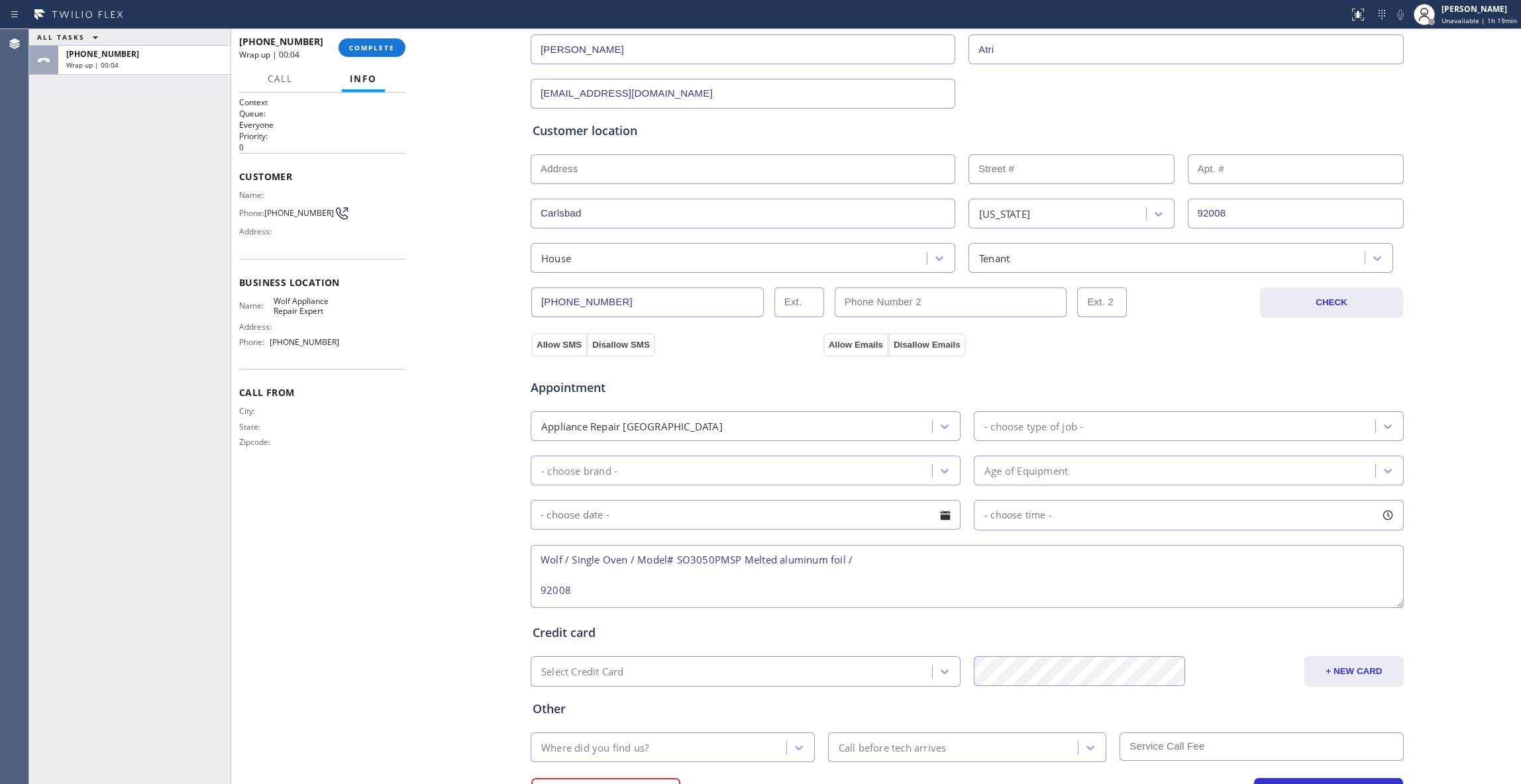
type input "[EMAIL_ADDRESS][DOMAIN_NAME]"
click at [880, 557] on textarea "Wolf / Single Oven / Model# SO3050PMSP Melted aluminum foil / 92008" at bounding box center [967, 576] width 873 height 63
click at [739, 563] on textarea "Wolf / Single Oven / Model# SO3050PMSP Melted aluminum foil / 92008" at bounding box center [967, 576] width 873 height 63
click at [948, 559] on textarea "Wolf / Single Oven / Model# SO3050PMSP wants to remove some melted aluminum foi…" at bounding box center [967, 576] width 873 height 63
click at [1009, 564] on textarea "Wolf / Single Oven / Model# SO3050PMSP wants to remove some melted aluminum foi…" at bounding box center [967, 576] width 873 height 63
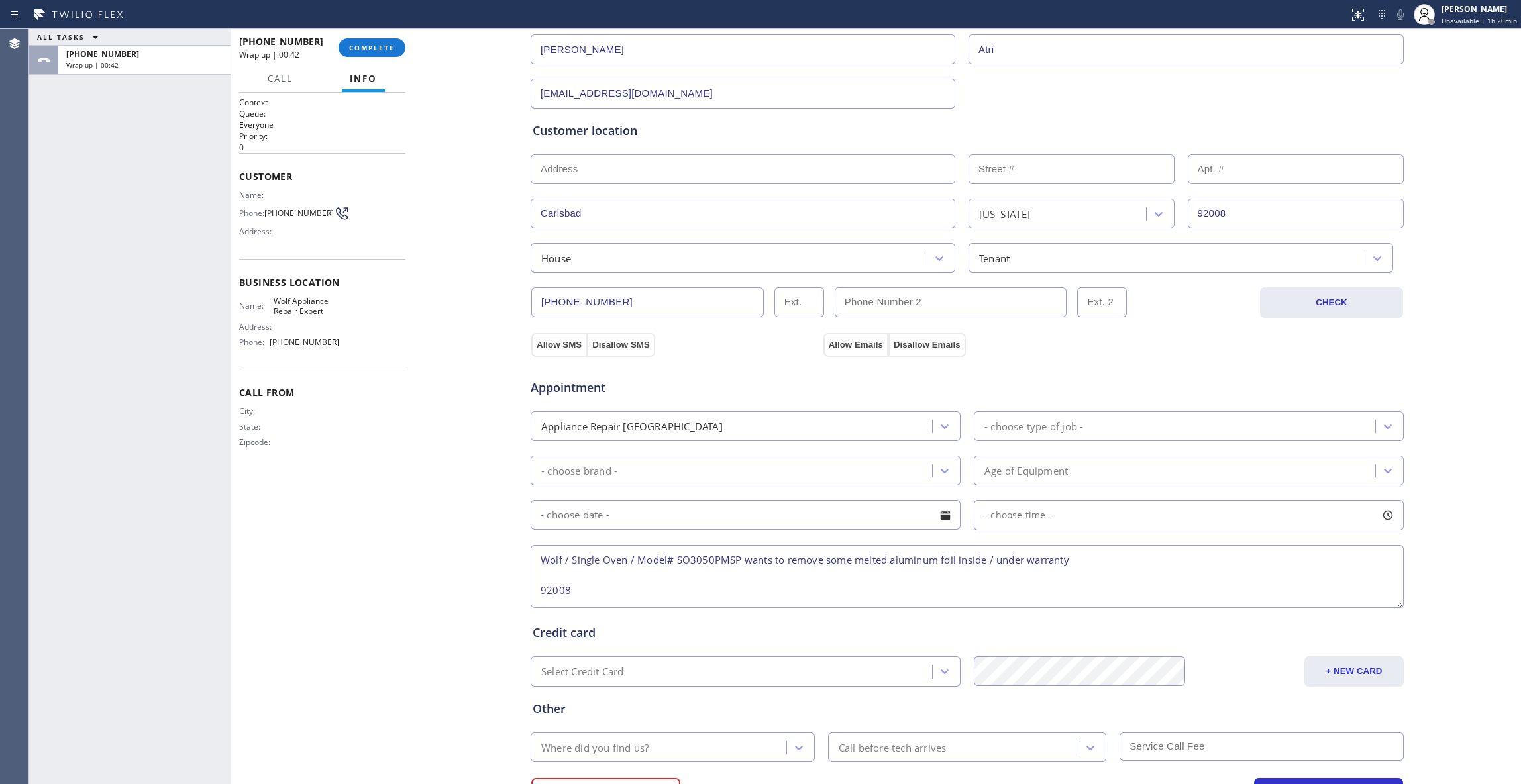
drag, startPoint x: 575, startPoint y: 597, endPoint x: 427, endPoint y: 592, distance: 148.1
click at [427, 592] on div "Business location Wolf Appliance Repair Expert [PHONE_NUMBER] Personal informat…" at bounding box center [967, 368] width 1101 height 904
paste textarea "Carlsbad, [GEOGRAPHIC_DATA]"
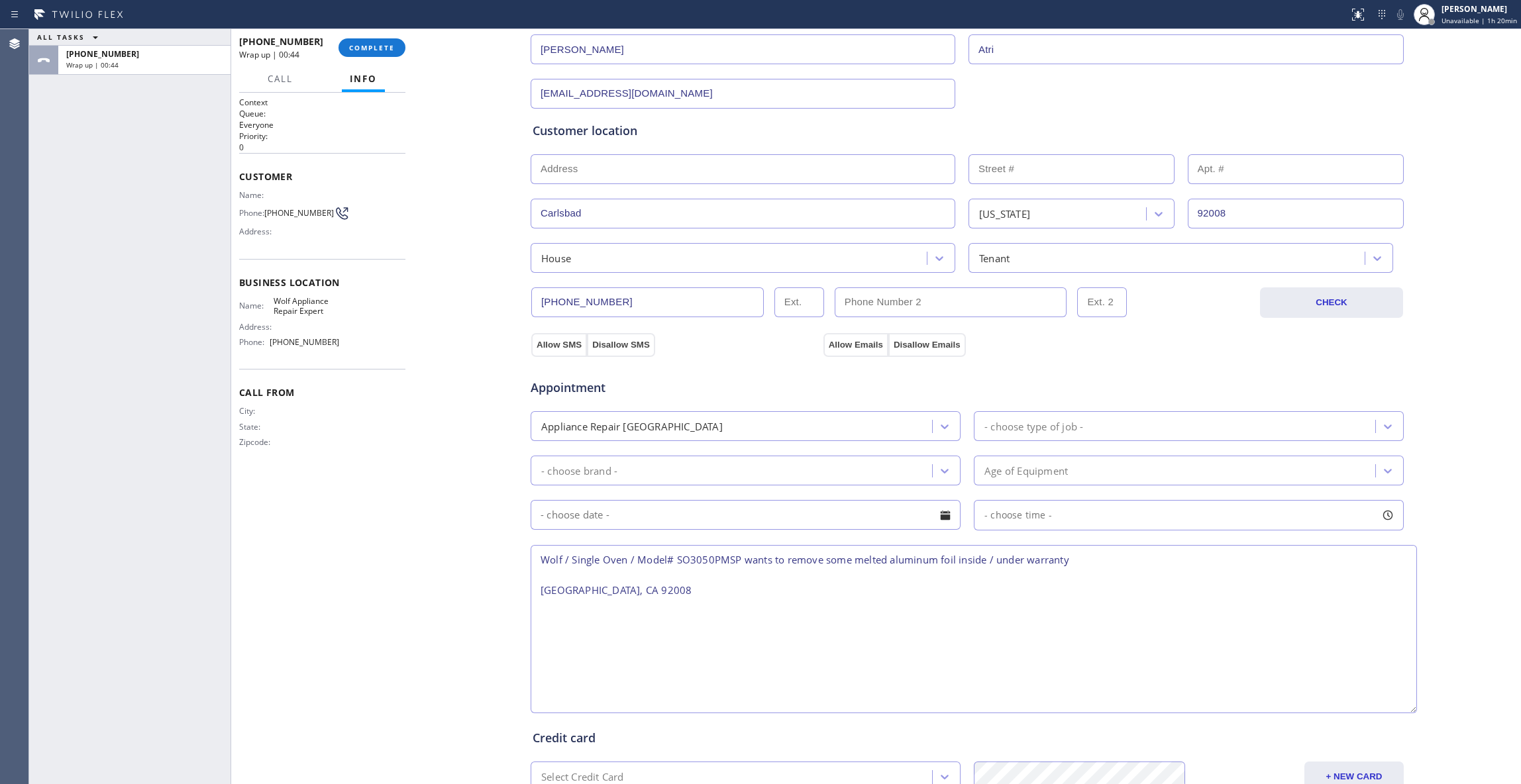
drag, startPoint x: 1392, startPoint y: 600, endPoint x: 1405, endPoint y: 704, distance: 104.8
click at [1405, 704] on textarea "Wolf / Single Oven / Model# SO3050PMSP wants to remove some melted aluminum foi…" at bounding box center [973, 629] width 886 height 168
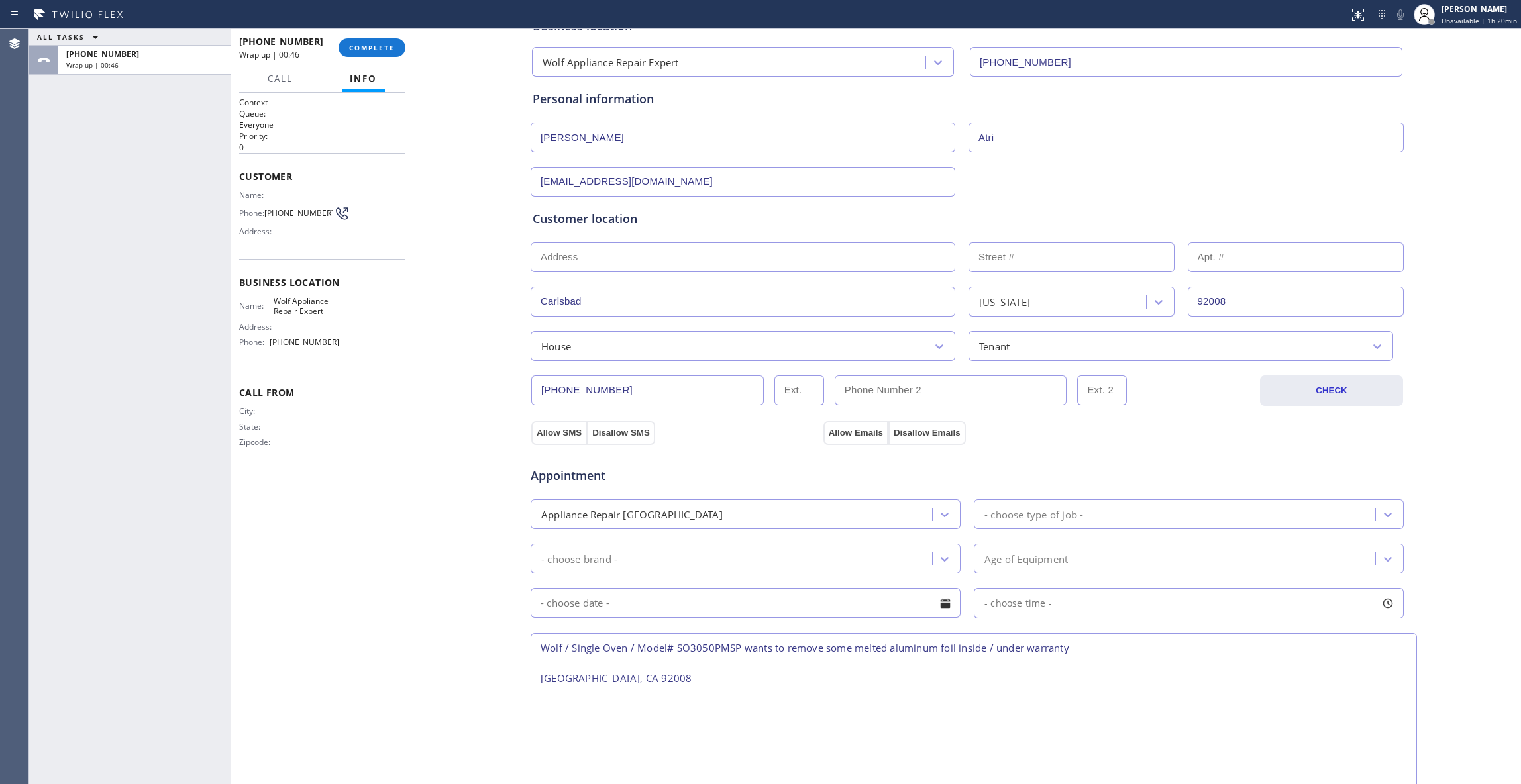
scroll to position [351, 0]
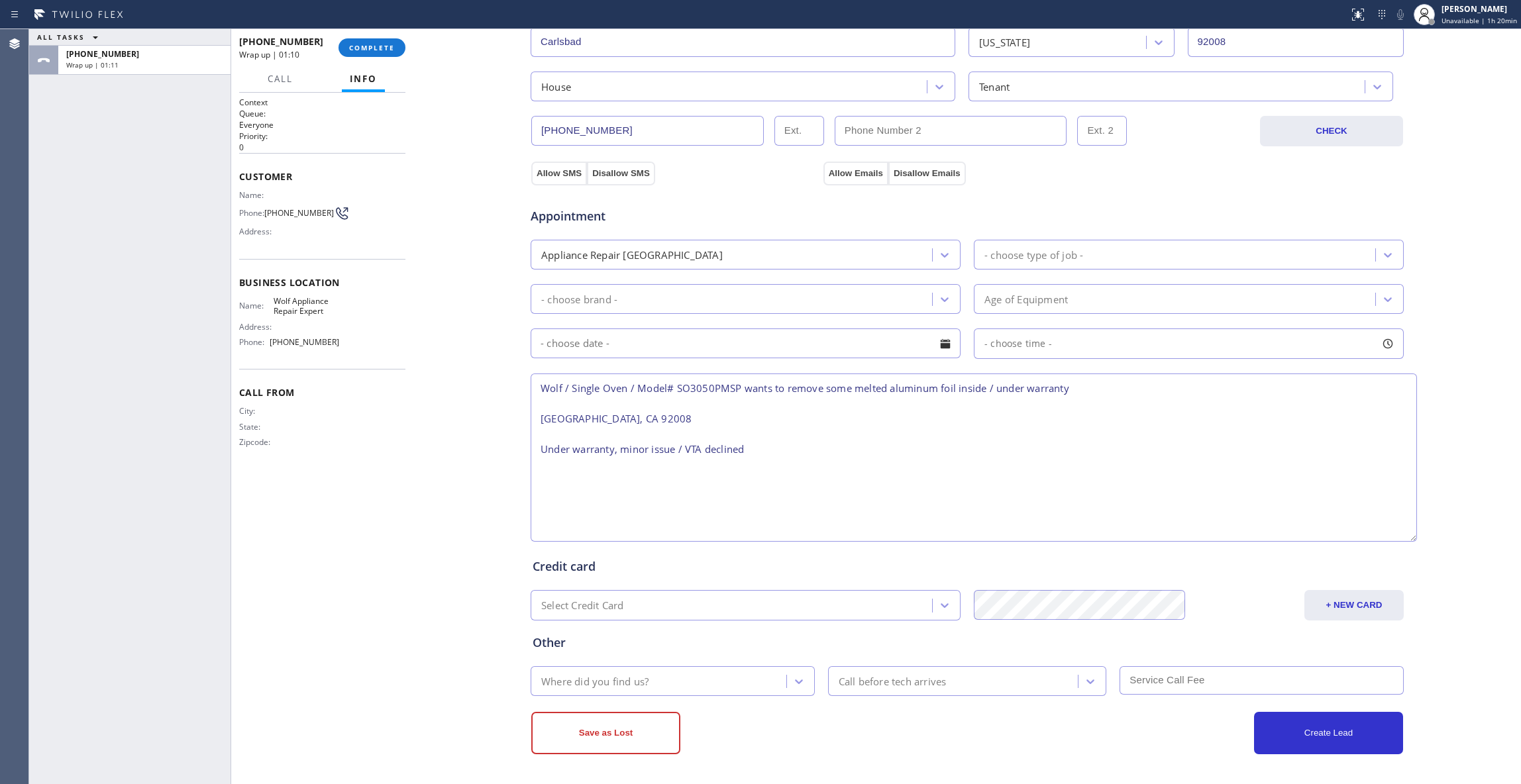
type textarea "Wolf / Single Oven / Model# SO3050PMSP wants to remove some melted aluminum foi…"
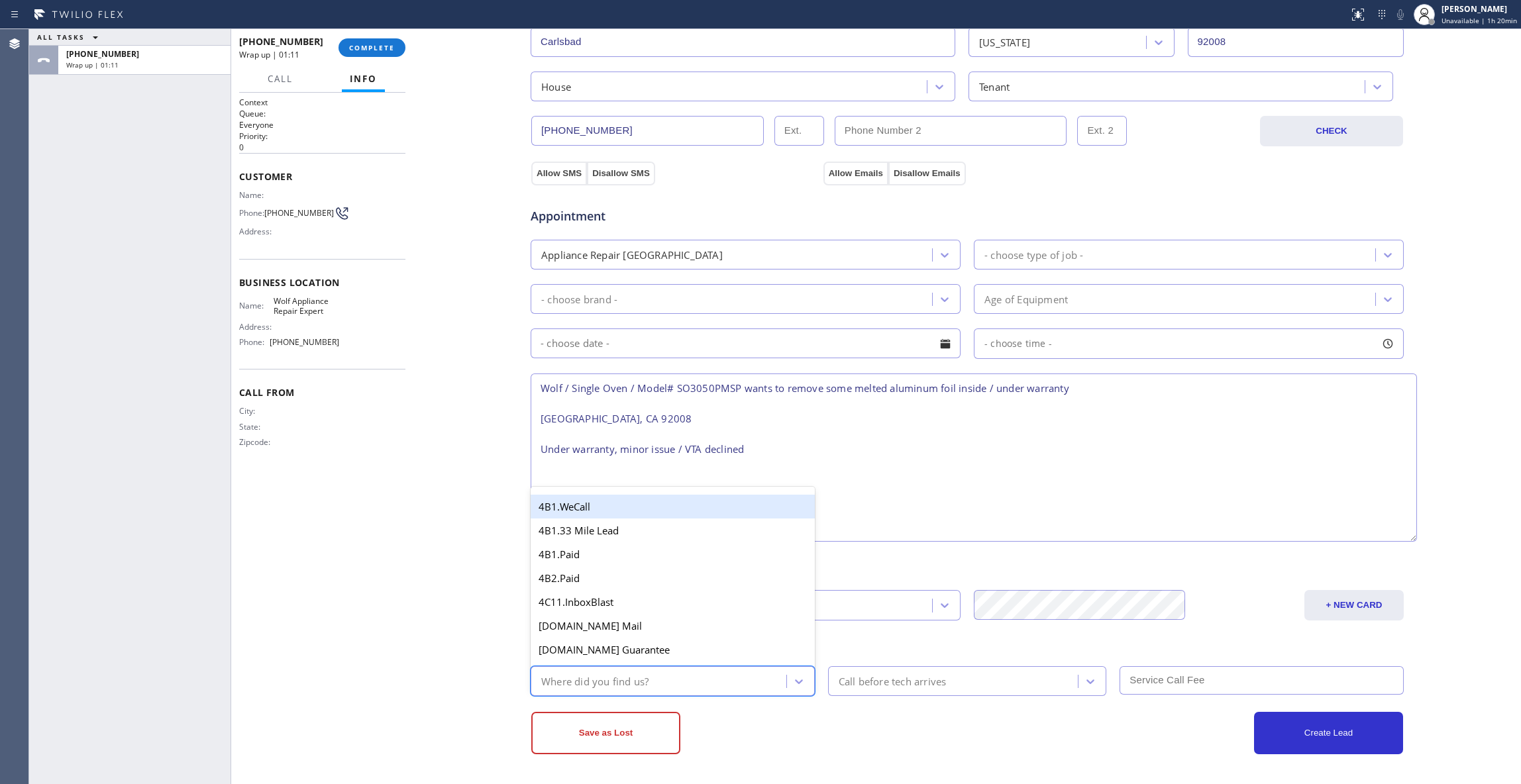
click at [595, 682] on div "Where did you find us?" at bounding box center [595, 681] width 107 height 15
type input "out"
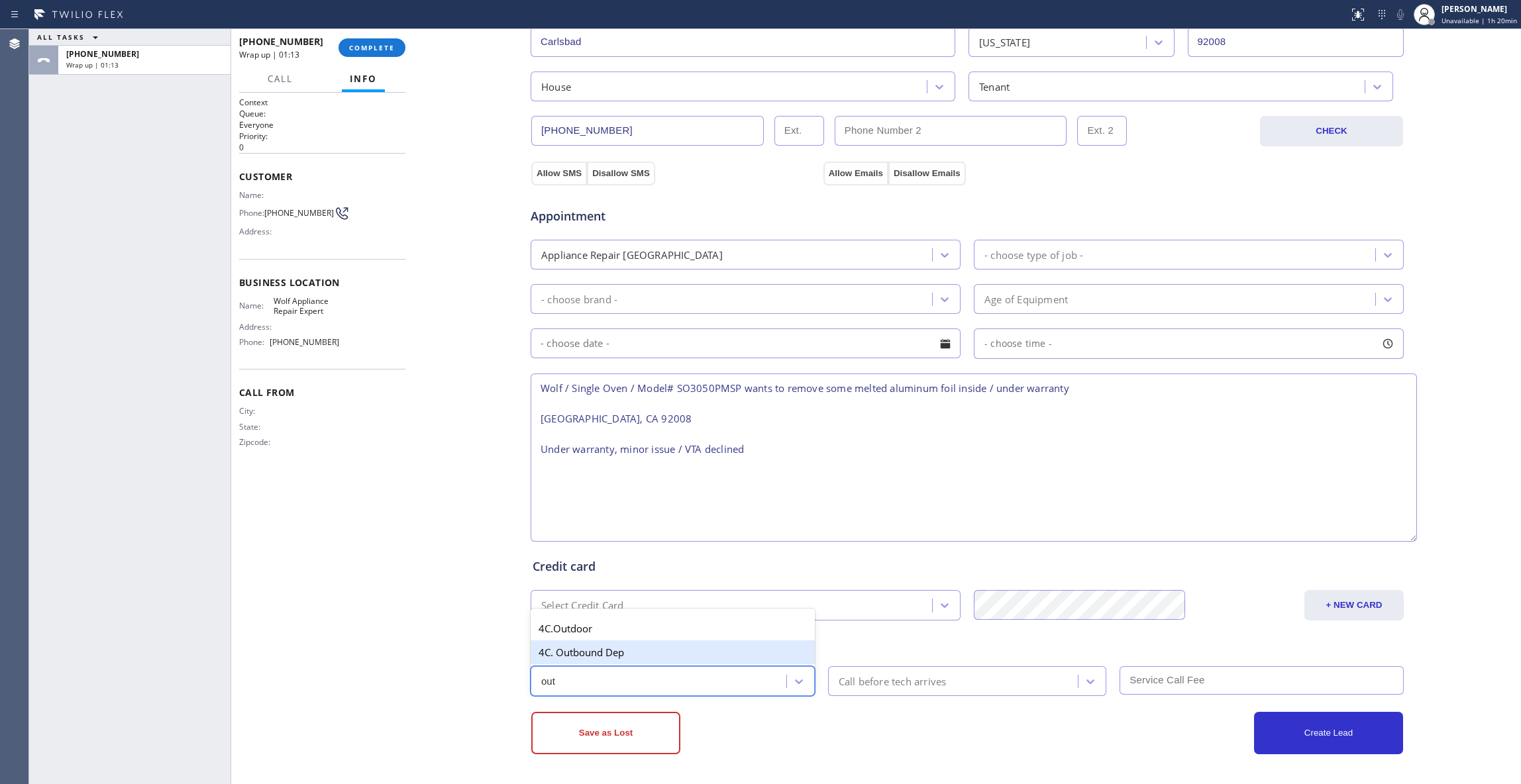
click at [600, 653] on div "4C. Outbound Dep" at bounding box center [672, 652] width 284 height 24
click at [552, 739] on button "Save as Lost" at bounding box center [605, 733] width 149 height 43
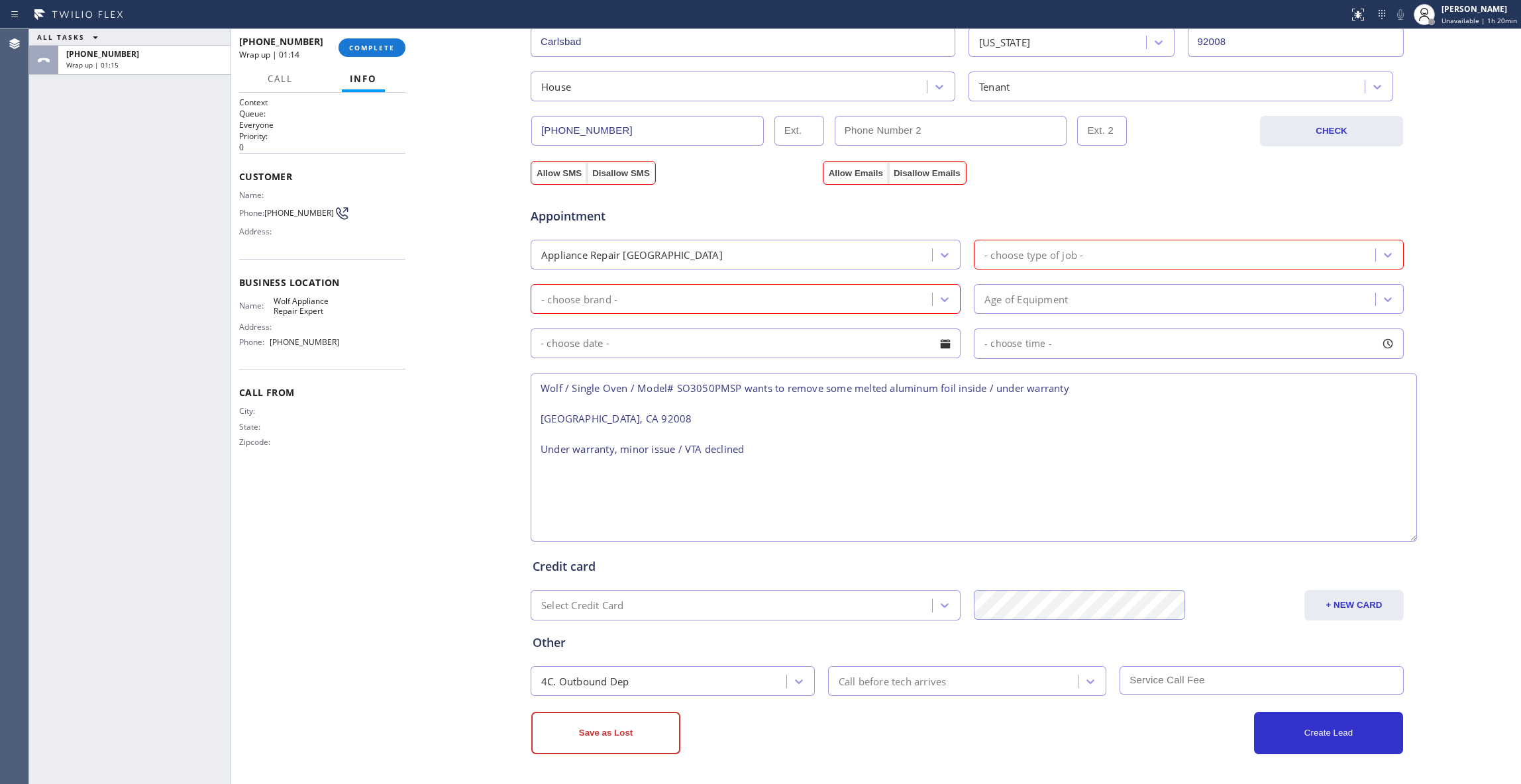
scroll to position [131, 0]
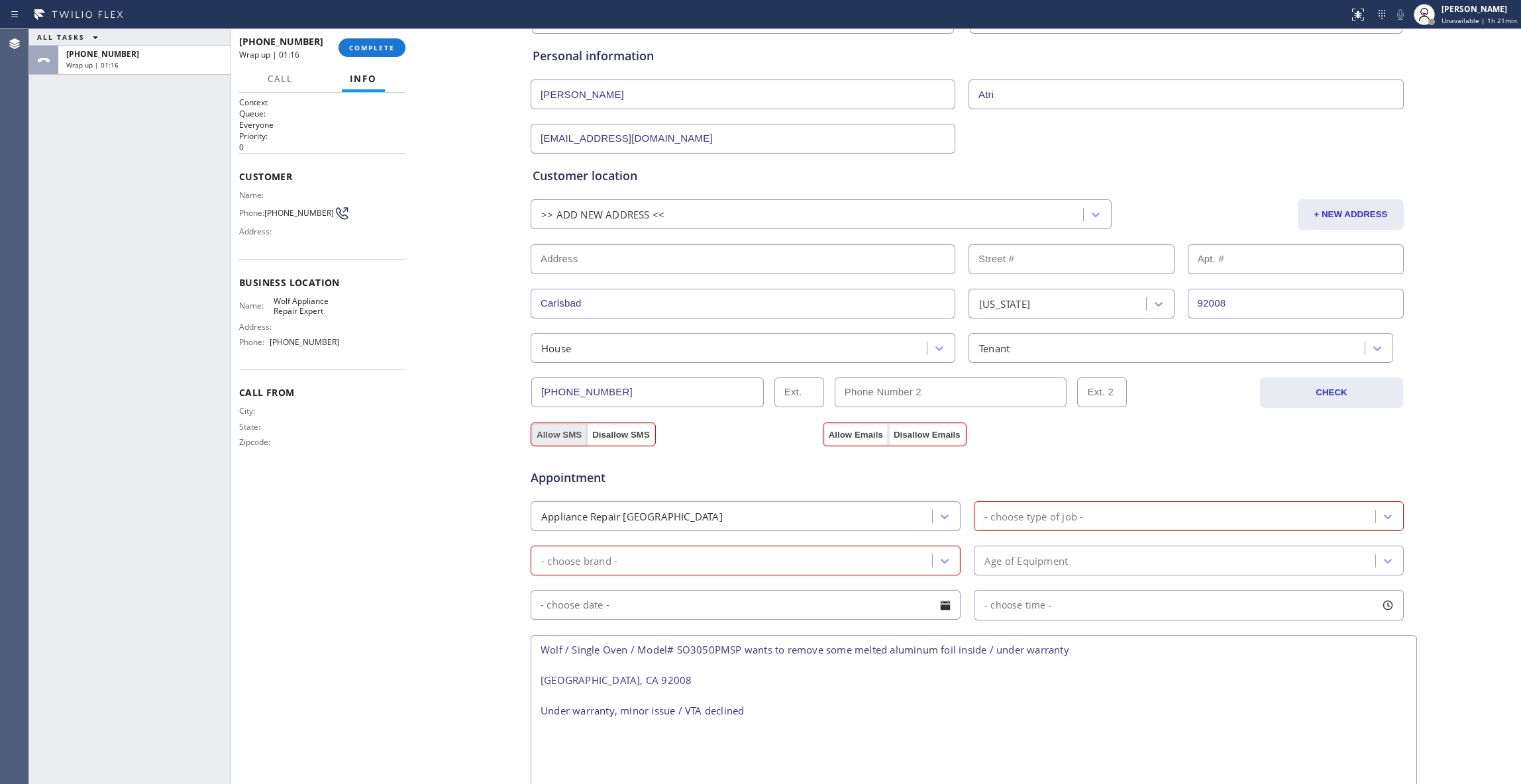
click at [552, 435] on button "Allow SMS" at bounding box center [558, 435] width 56 height 24
click at [841, 438] on button "Allow Emails" at bounding box center [856, 435] width 65 height 24
click at [1036, 516] on div "- choose type of job -" at bounding box center [1033, 516] width 98 height 15
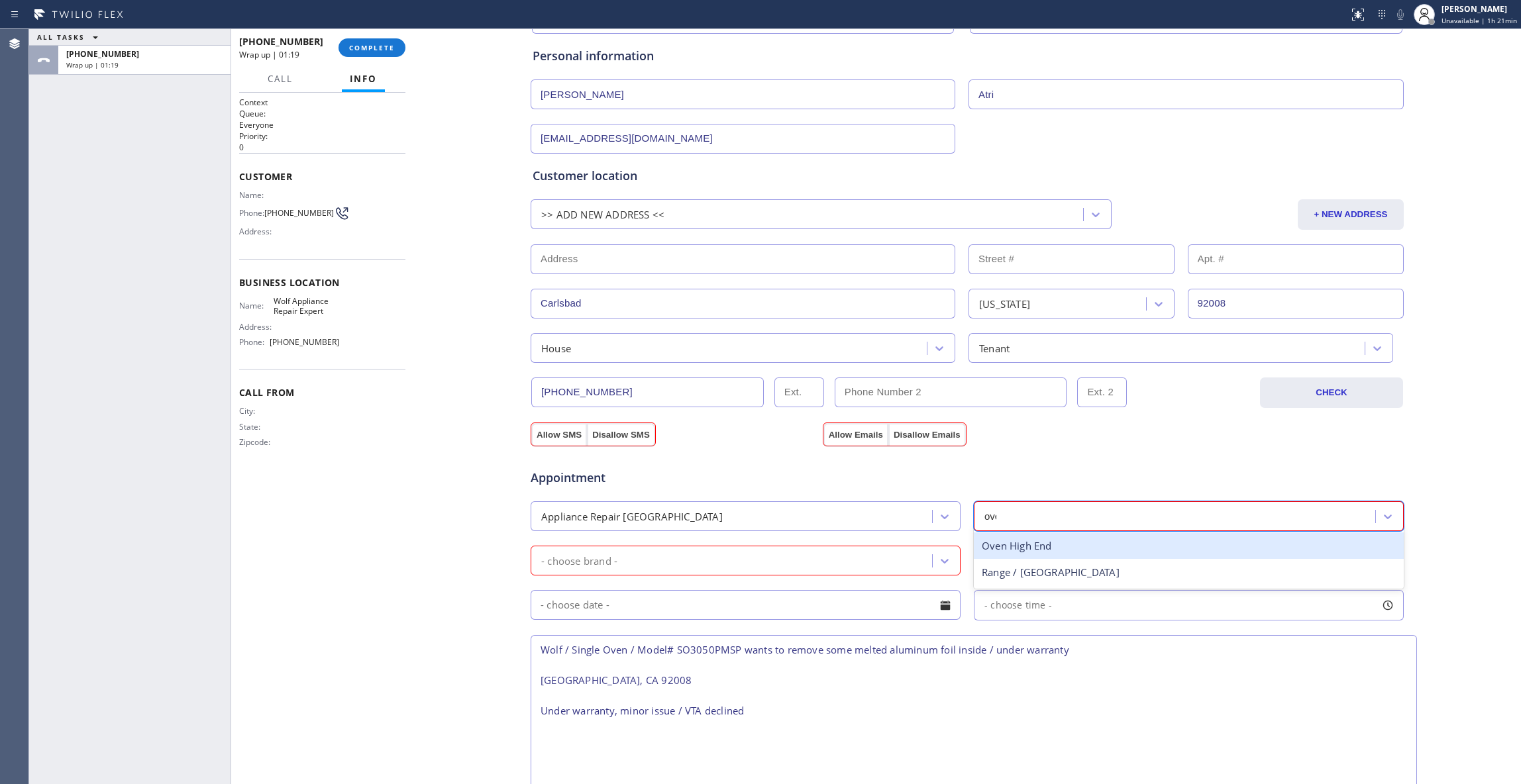
type input "oven"
drag, startPoint x: 995, startPoint y: 546, endPoint x: 715, endPoint y: 549, distance: 280.0
click at [994, 544] on div "Oven High End" at bounding box center [1188, 545] width 430 height 27
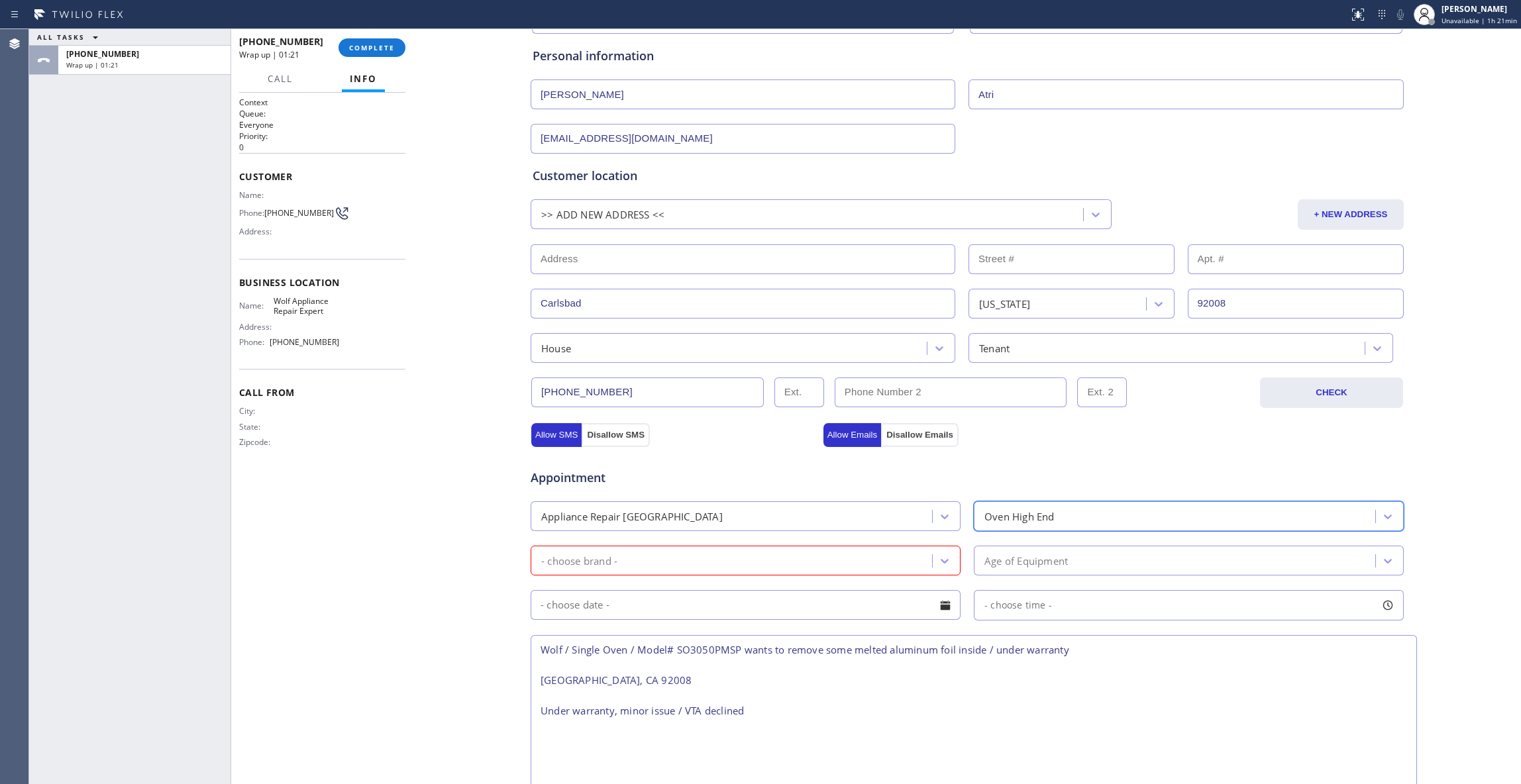
click at [717, 556] on div "- choose brand -" at bounding box center [733, 560] width 397 height 23
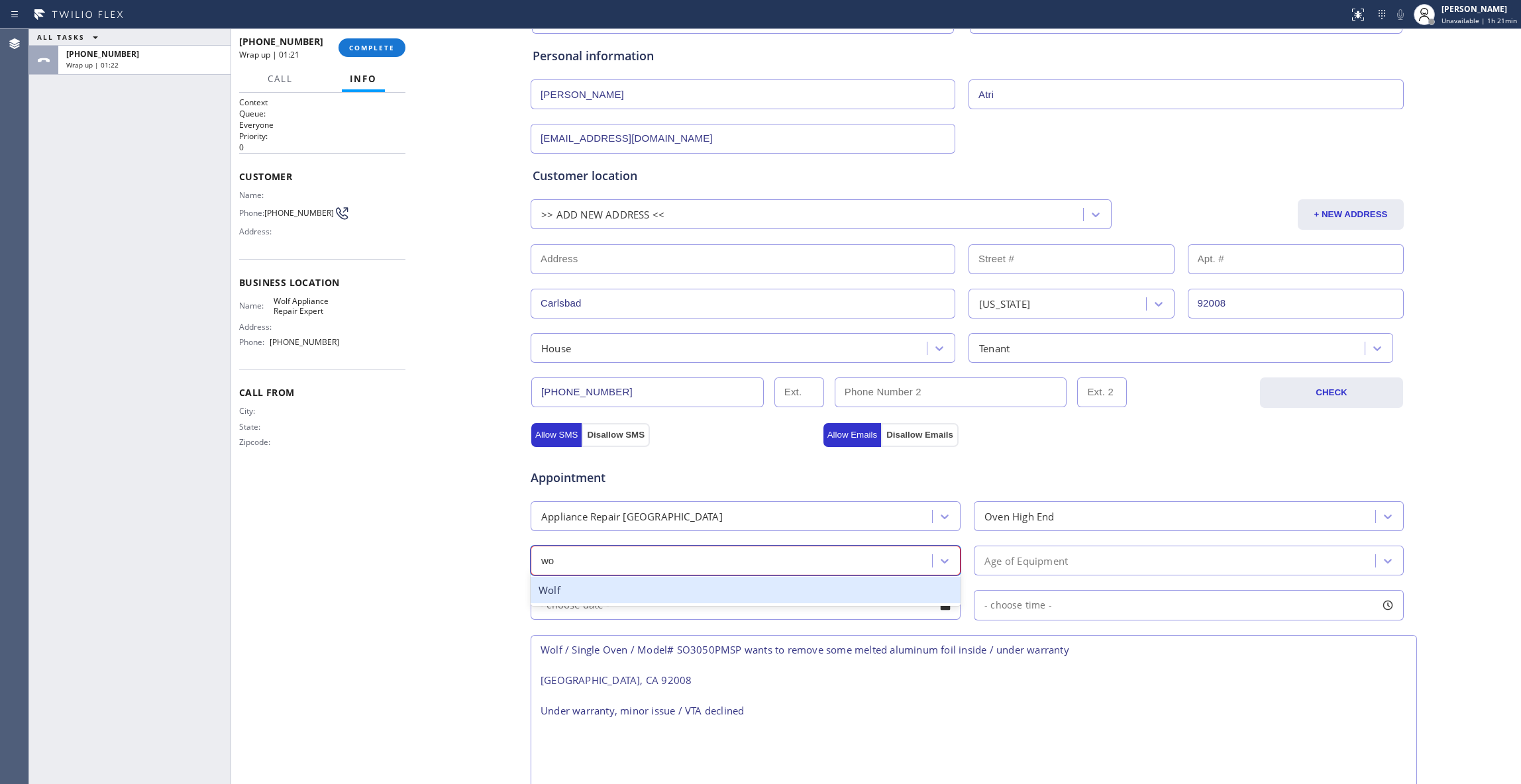
type input "wol"
click at [573, 600] on div "Wolf" at bounding box center [745, 590] width 430 height 27
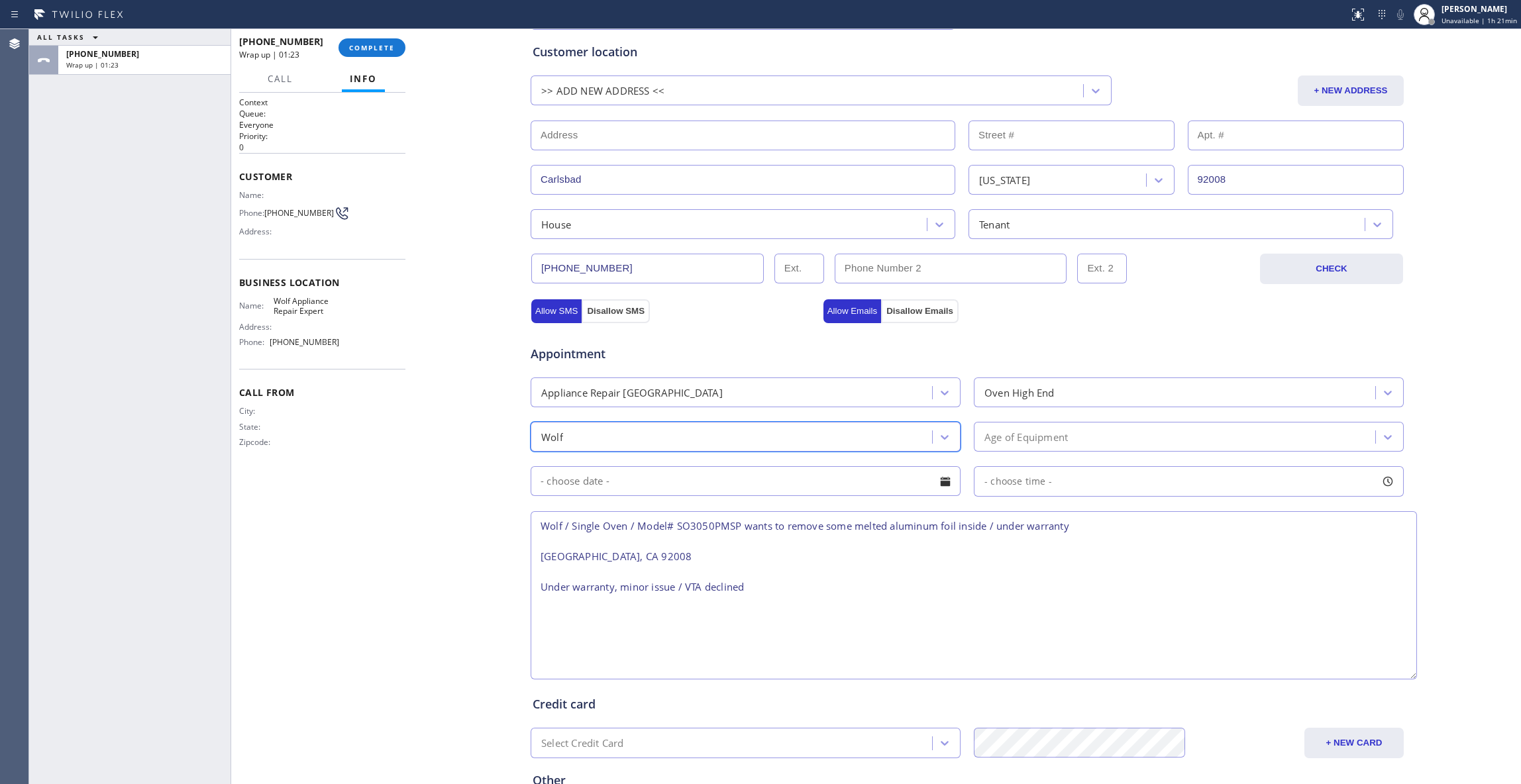
scroll to position [396, 0]
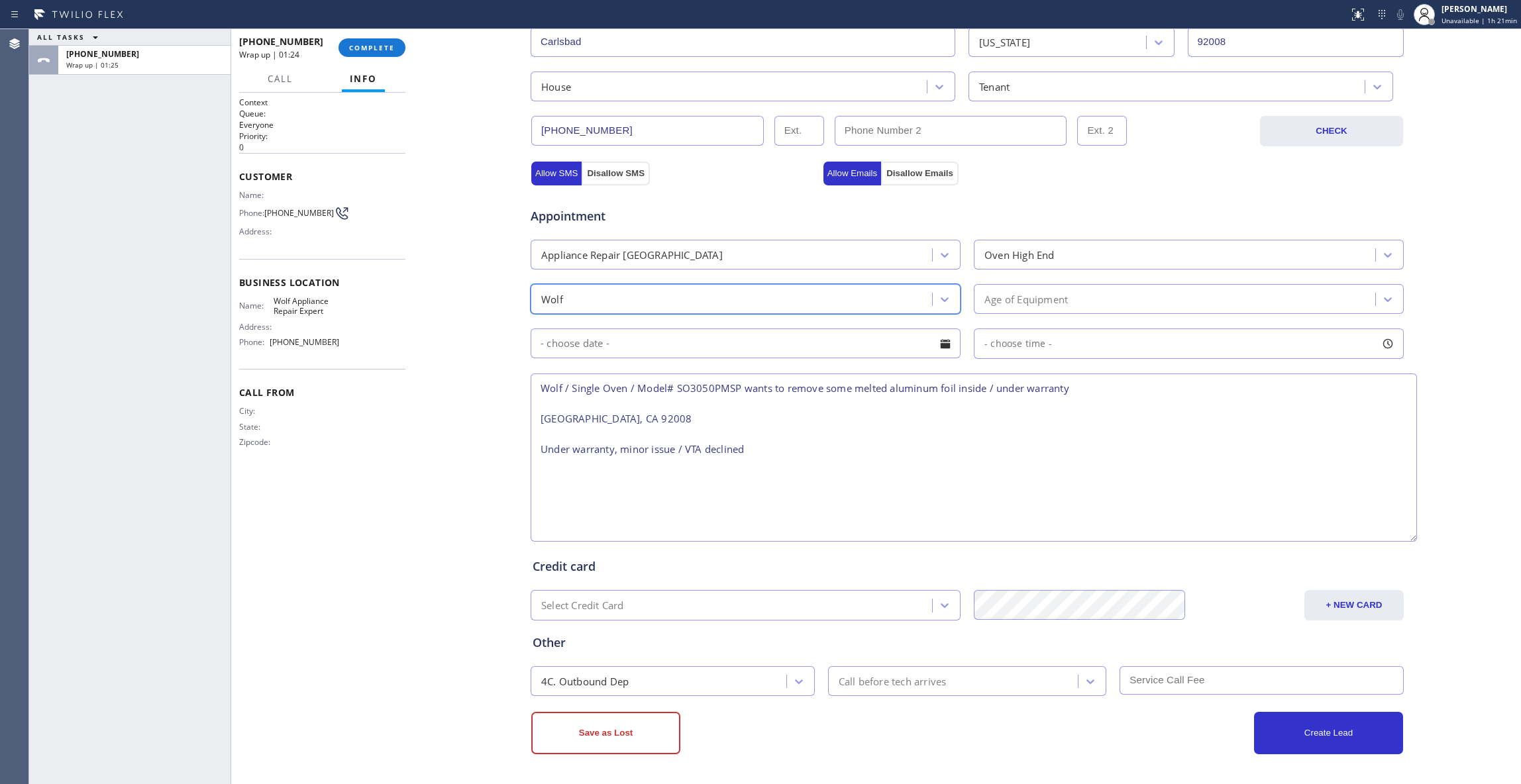
drag, startPoint x: 568, startPoint y: 744, endPoint x: 594, endPoint y: 702, distance: 49.4
click at [573, 739] on button "Save as Lost" at bounding box center [605, 733] width 149 height 43
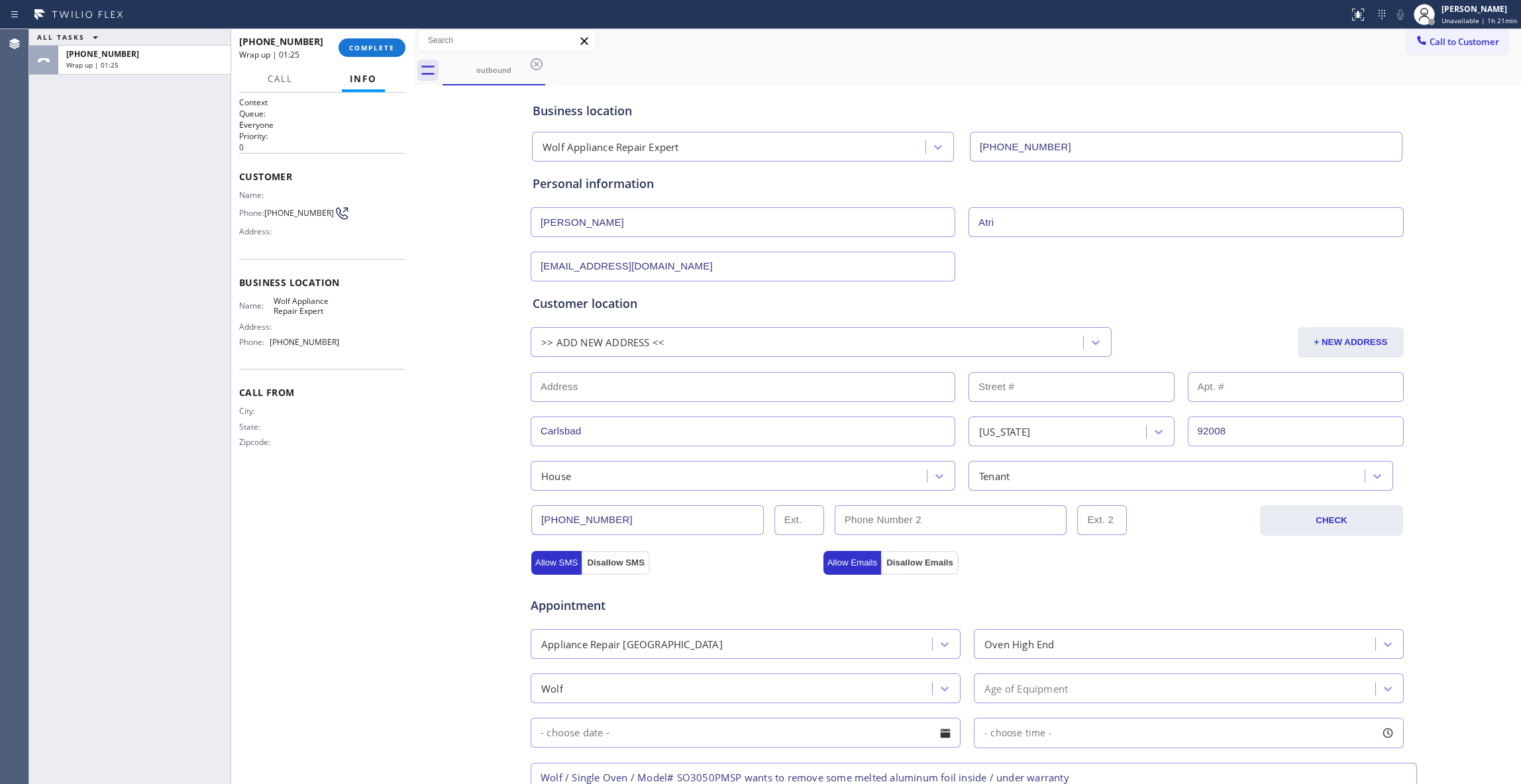
scroll to position [0, 0]
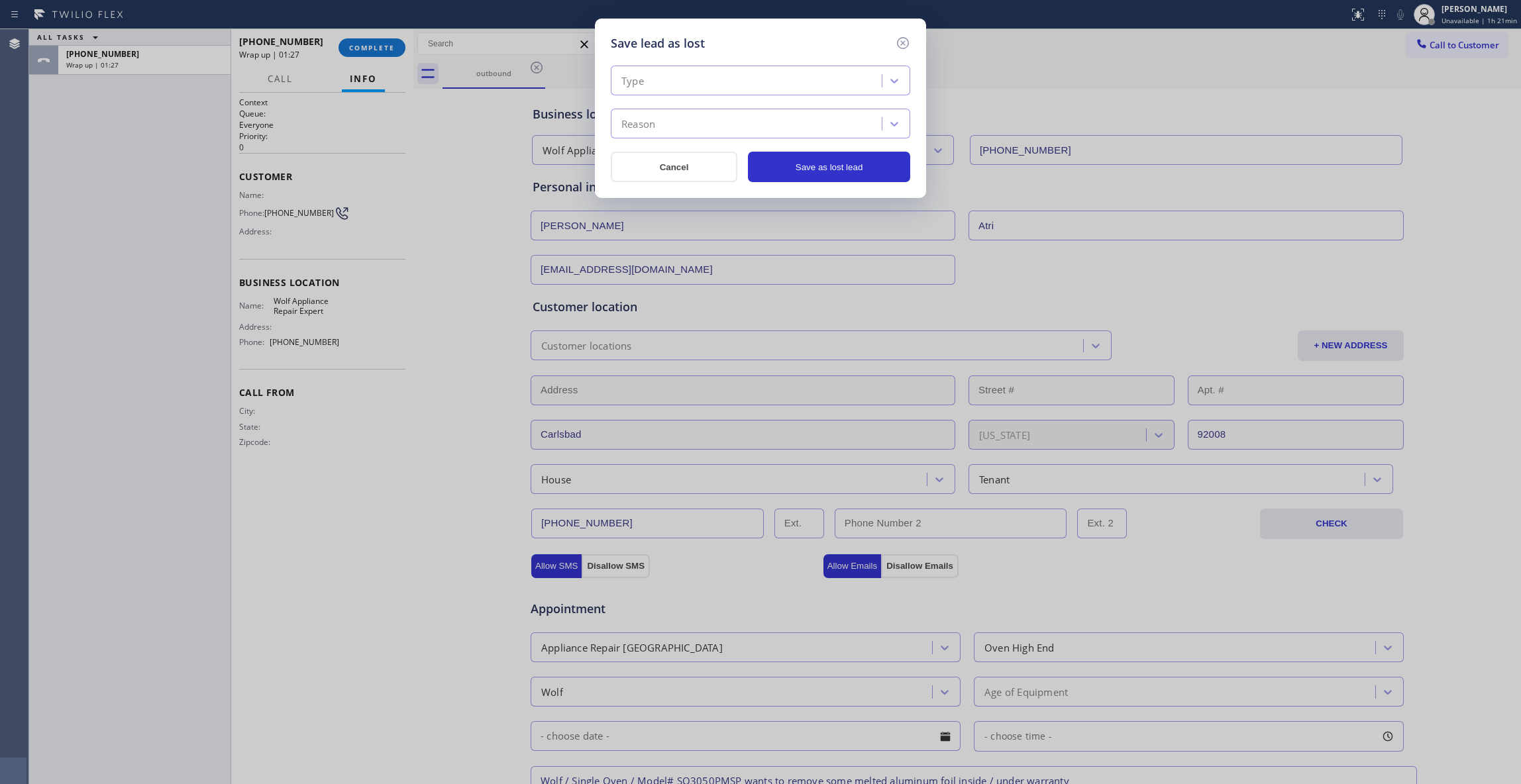
click at [809, 61] on div "Type Reason Cancel Save as lost lead" at bounding box center [760, 117] width 300 height 130
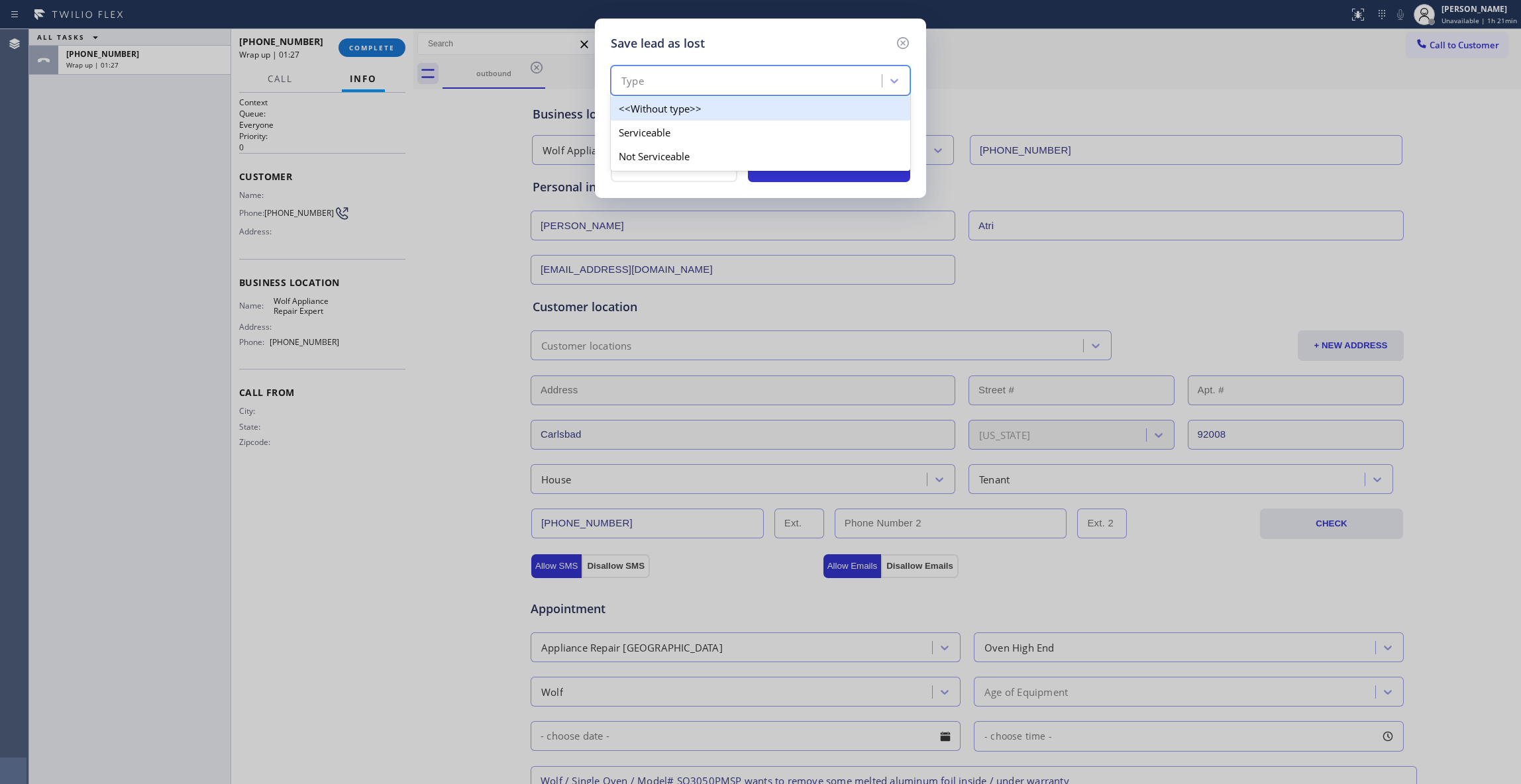
click at [804, 85] on div "Type" at bounding box center [748, 81] width 267 height 23
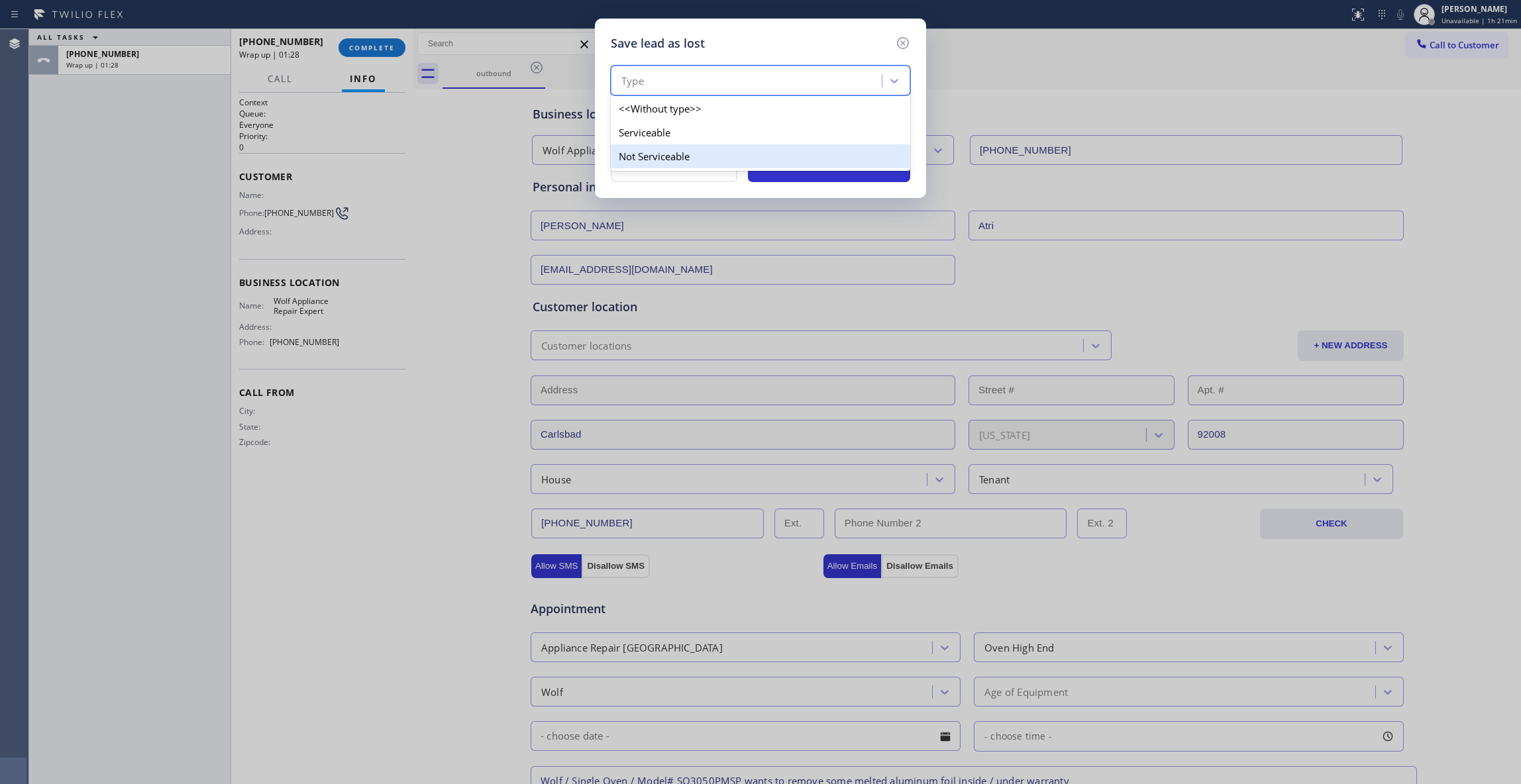
click at [728, 153] on div "Not Serviceable" at bounding box center [760, 156] width 300 height 24
click at [721, 119] on div "Reason" at bounding box center [748, 125] width 267 height 23
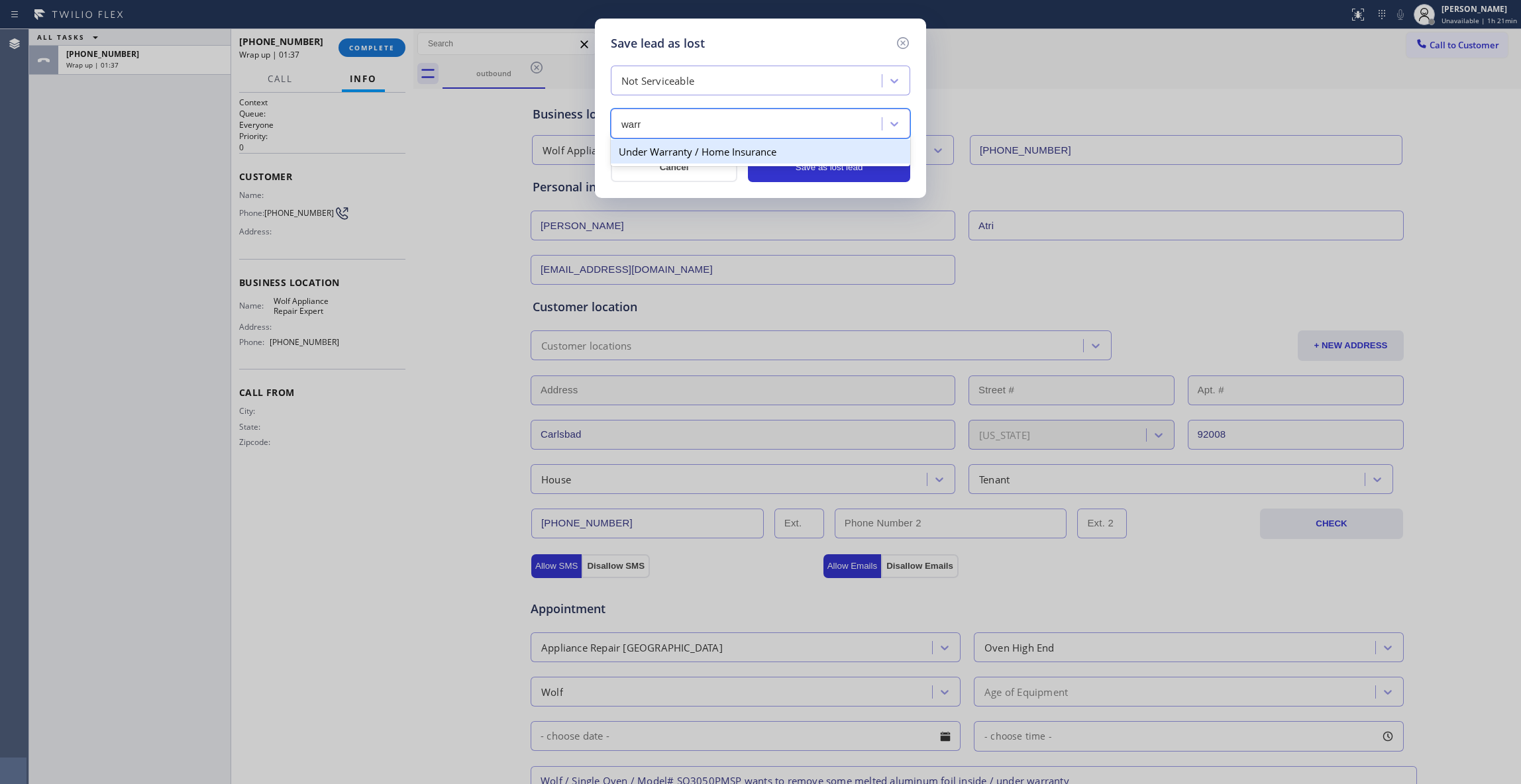
click at [721, 152] on div "Under Warranty / Home Insurance" at bounding box center [760, 151] width 300 height 24
type input "warr"
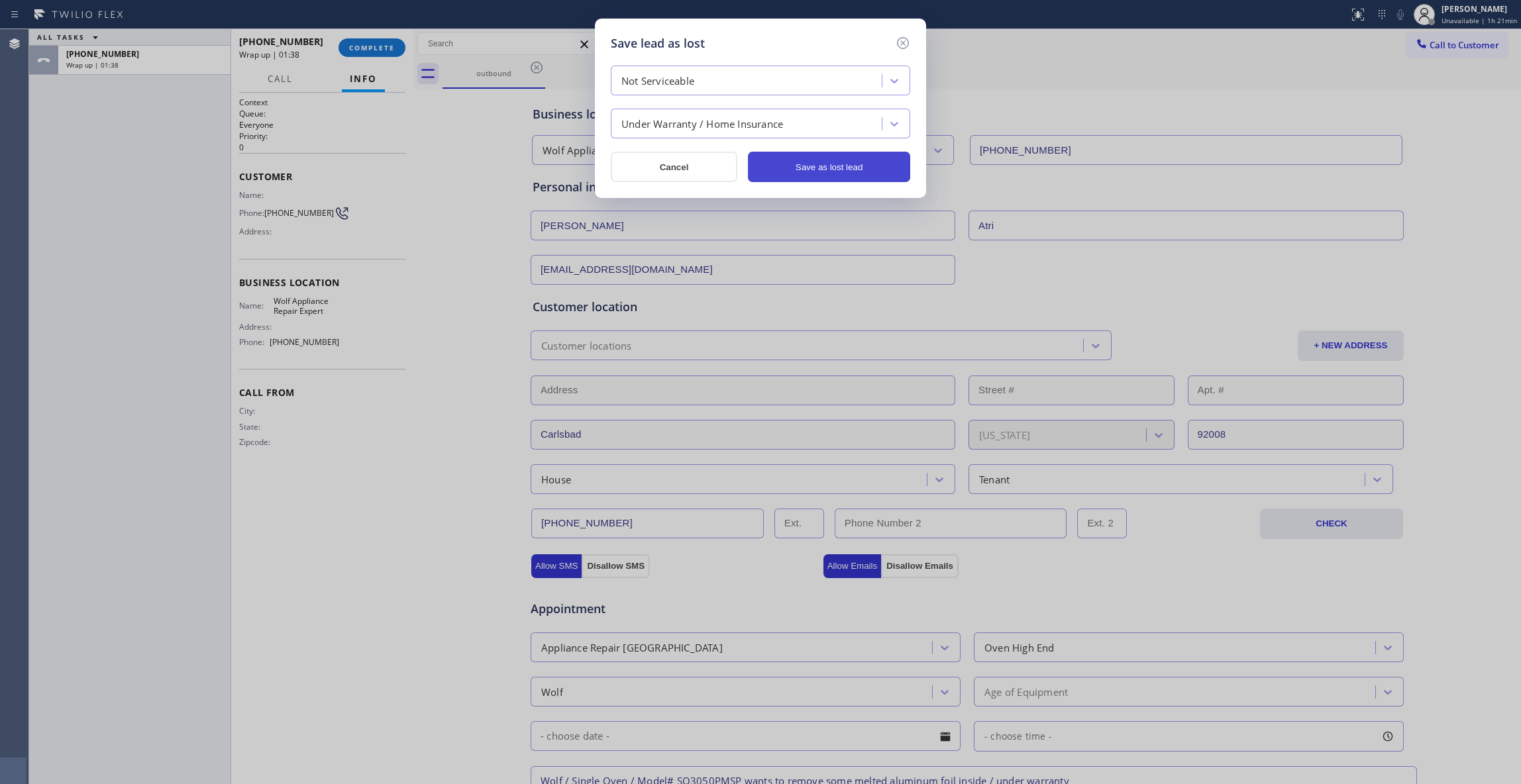
click at [850, 168] on button "Save as lost lead" at bounding box center [829, 167] width 162 height 30
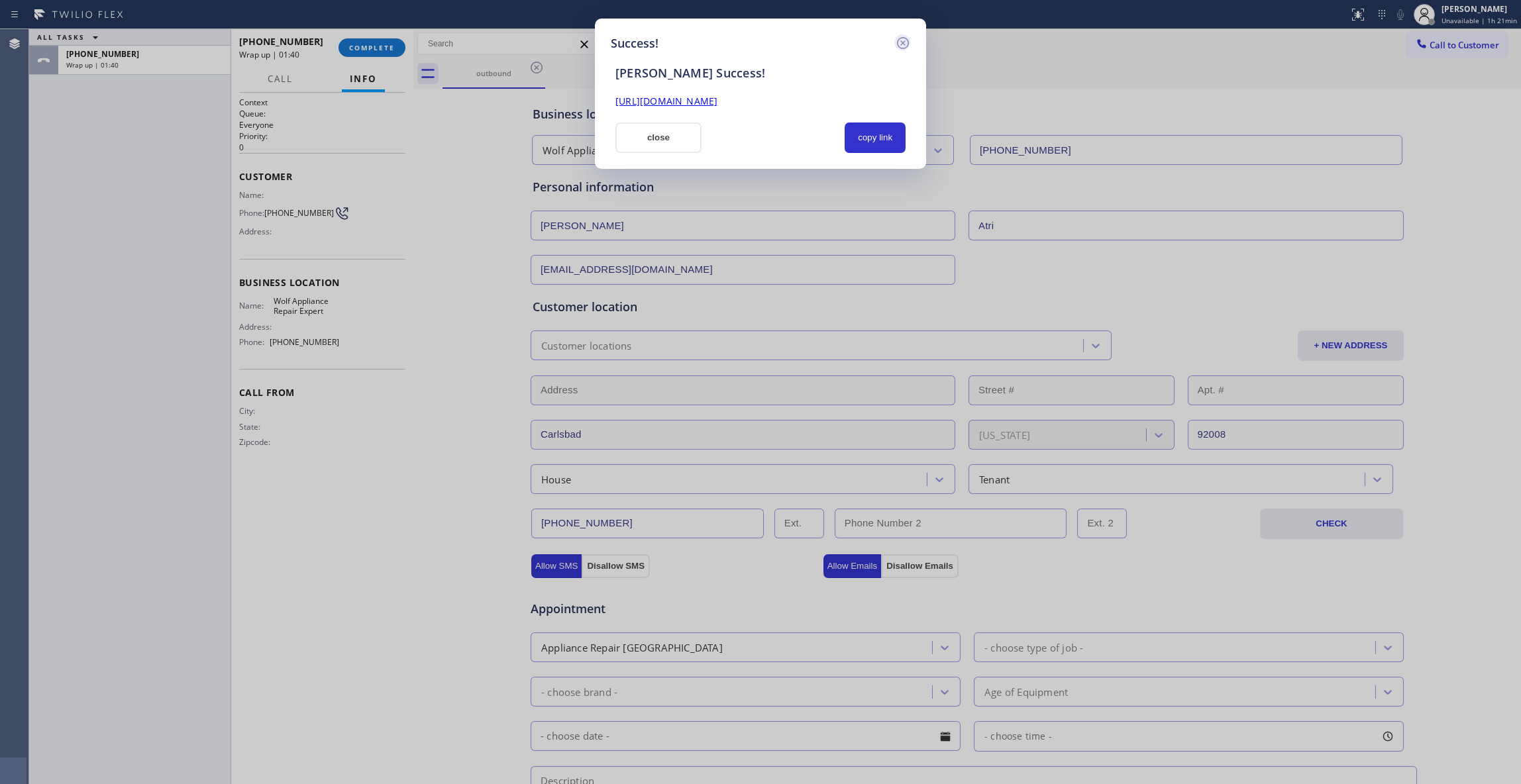
click at [904, 41] on icon at bounding box center [902, 43] width 12 height 12
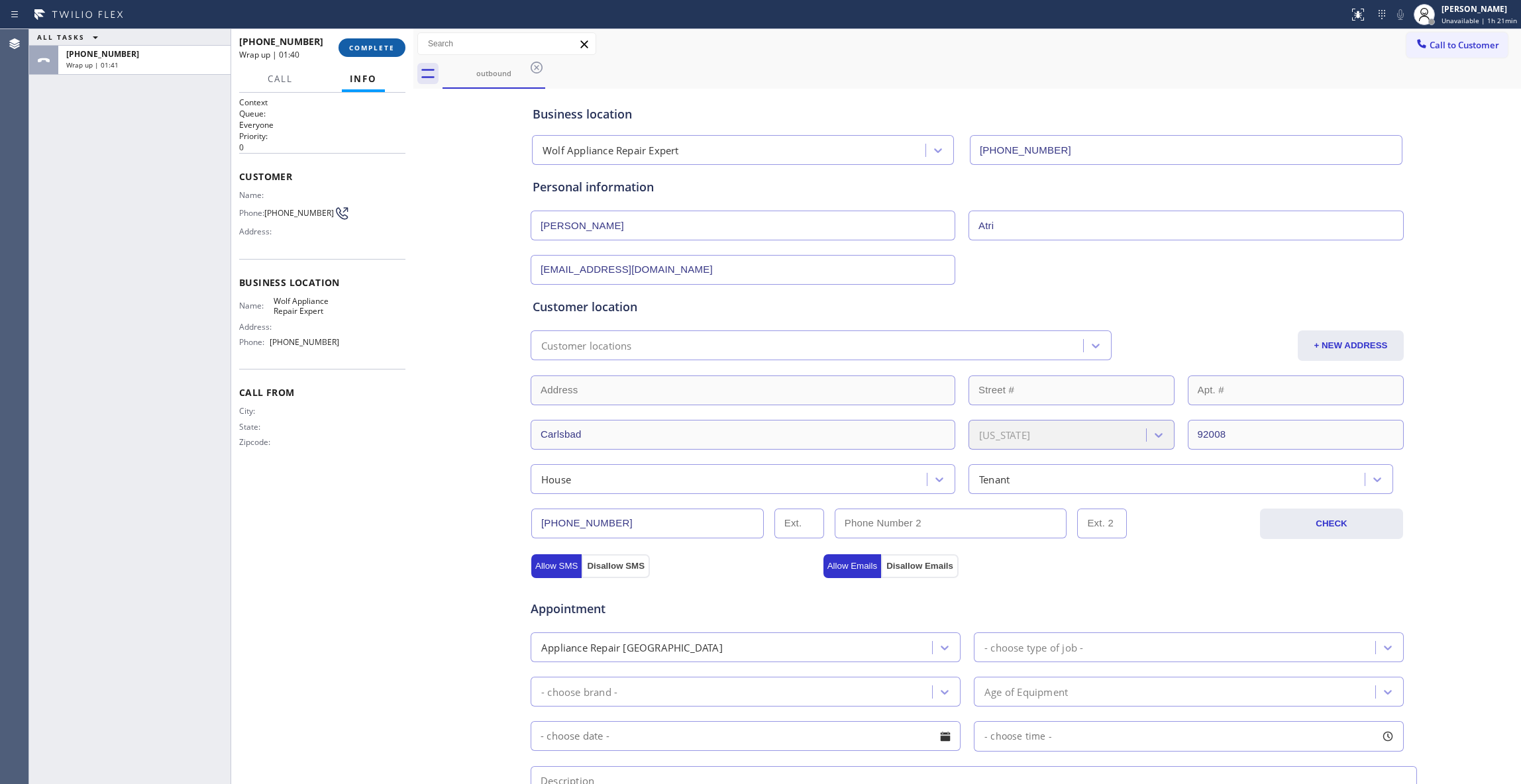
click at [379, 54] on button "COMPLETE" at bounding box center [372, 47] width 67 height 19
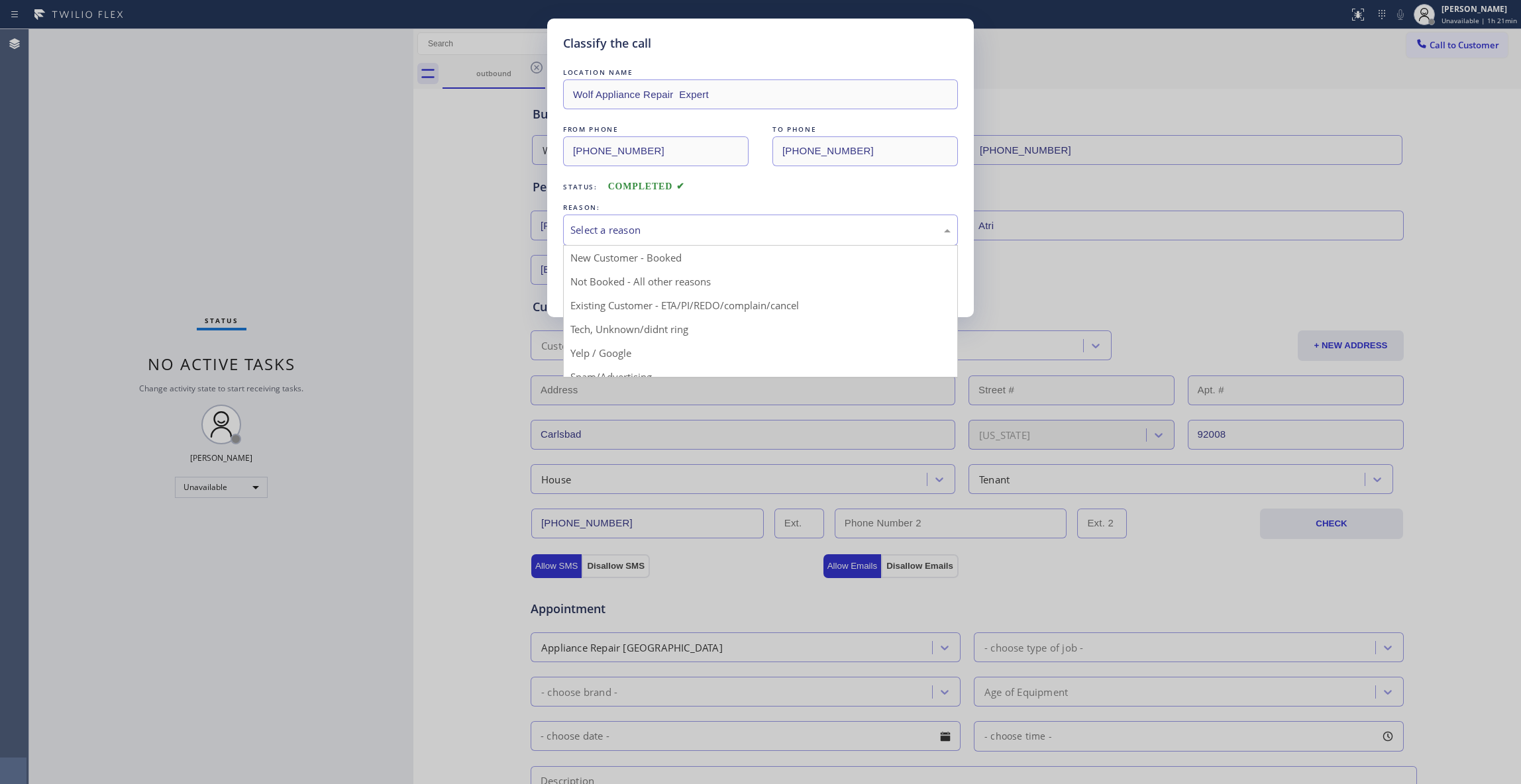
click at [618, 226] on div "Select a reason" at bounding box center [760, 230] width 380 height 15
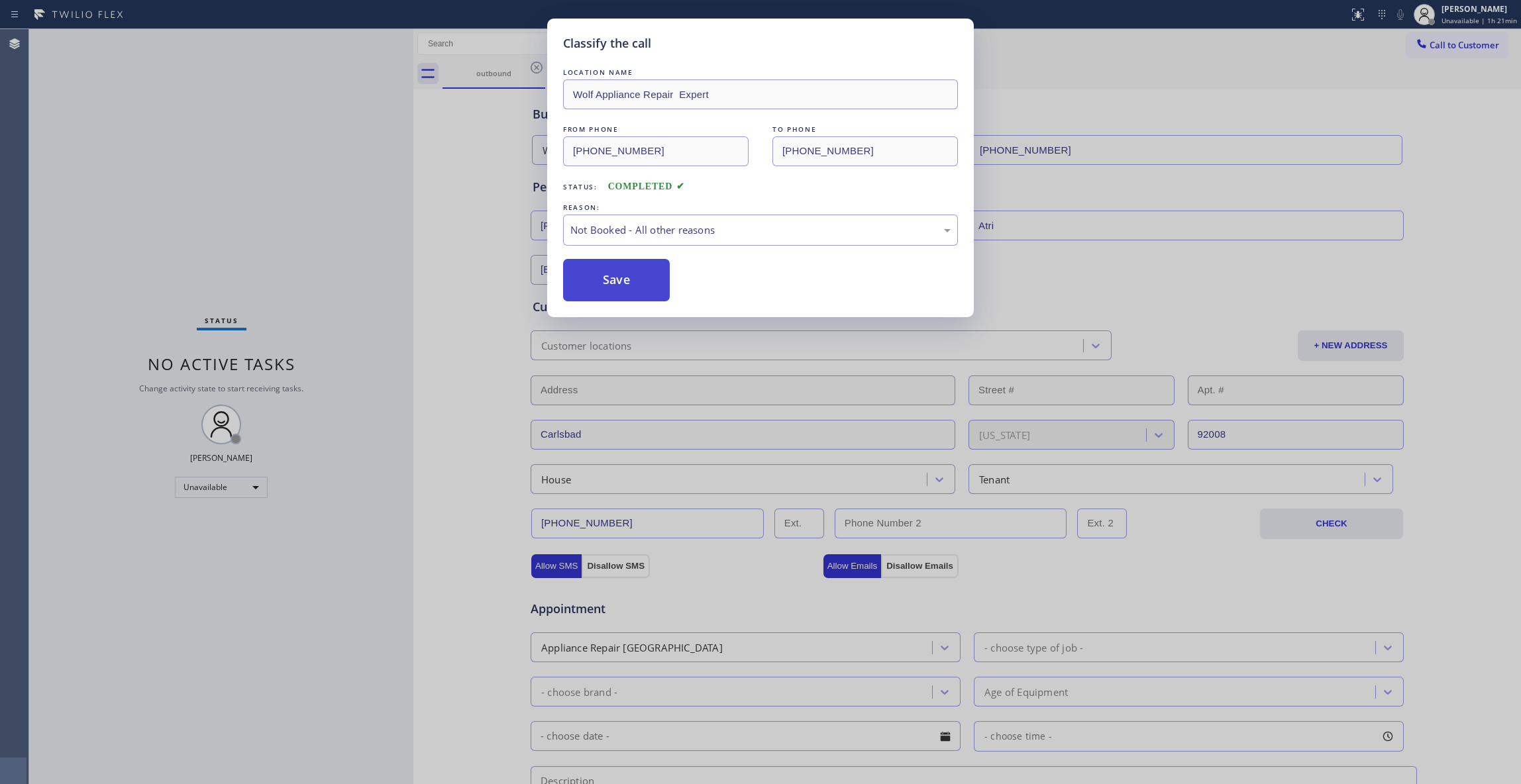
click at [626, 282] on button "Save" at bounding box center [616, 280] width 107 height 43
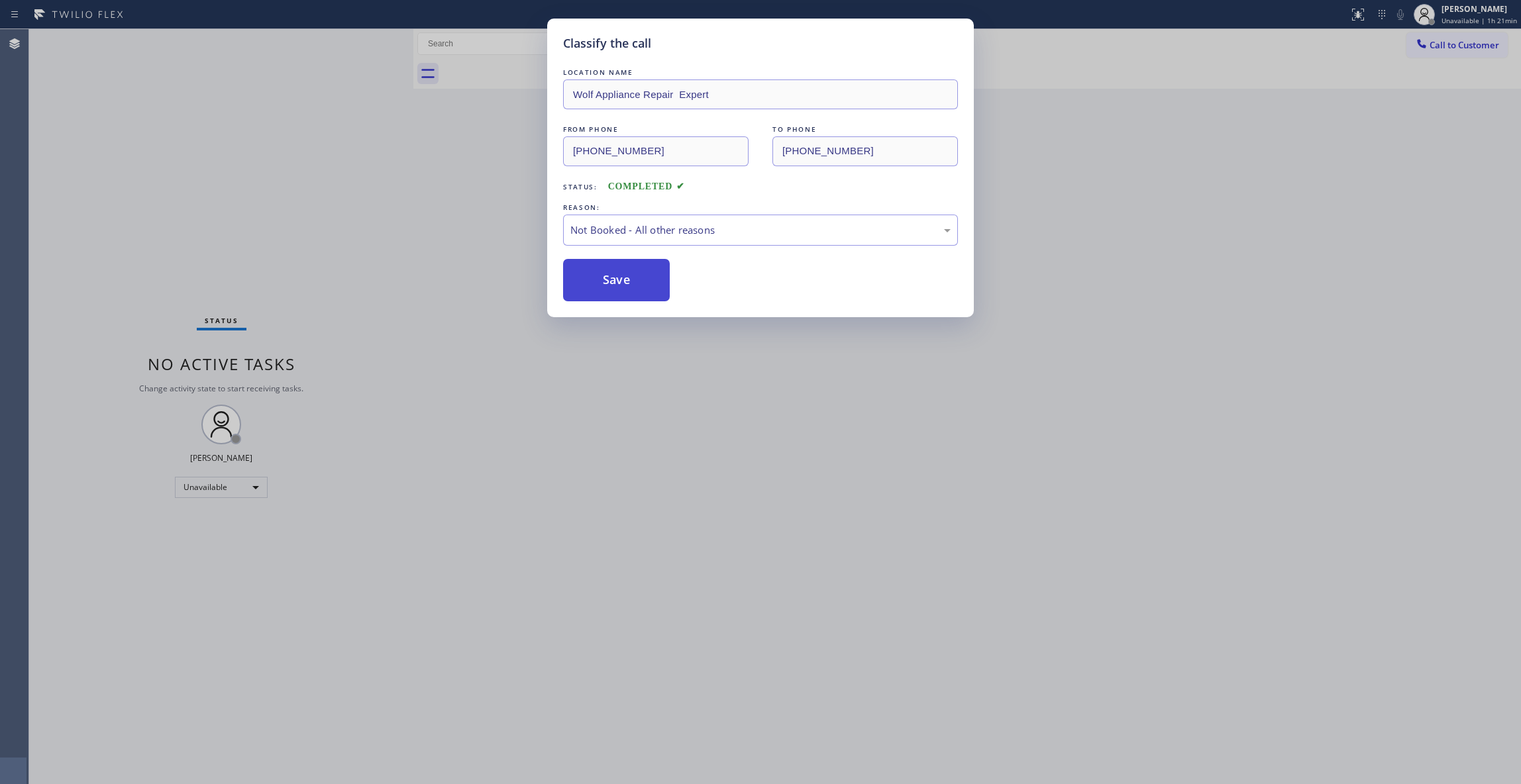
click at [625, 284] on button "Save" at bounding box center [616, 280] width 107 height 43
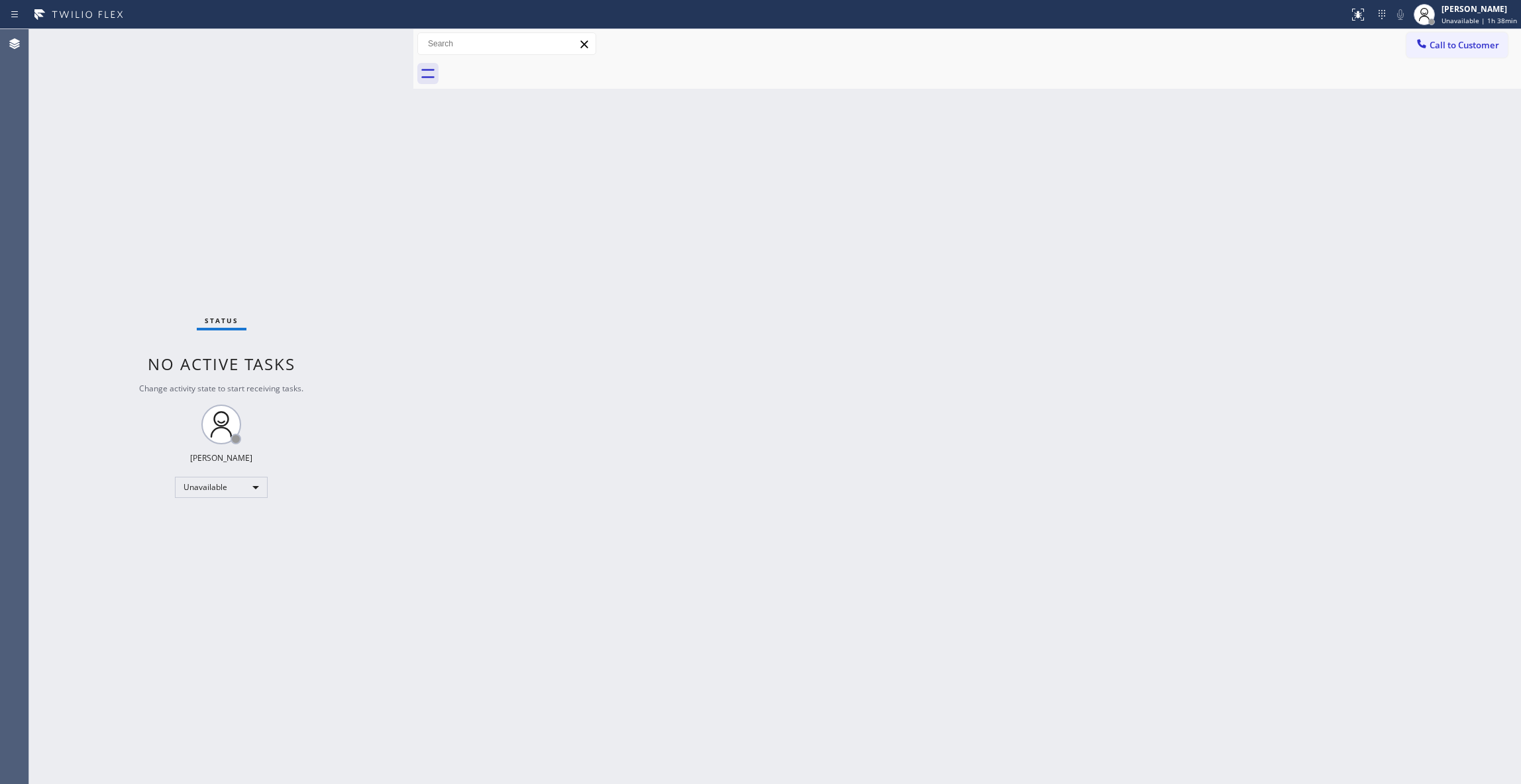
click at [49, 767] on div "Status No active tasks Change activity state to start receiving tasks. [PERSON_…" at bounding box center [221, 406] width 384 height 755
click at [1487, 41] on span "Call to Customer" at bounding box center [1464, 45] width 70 height 12
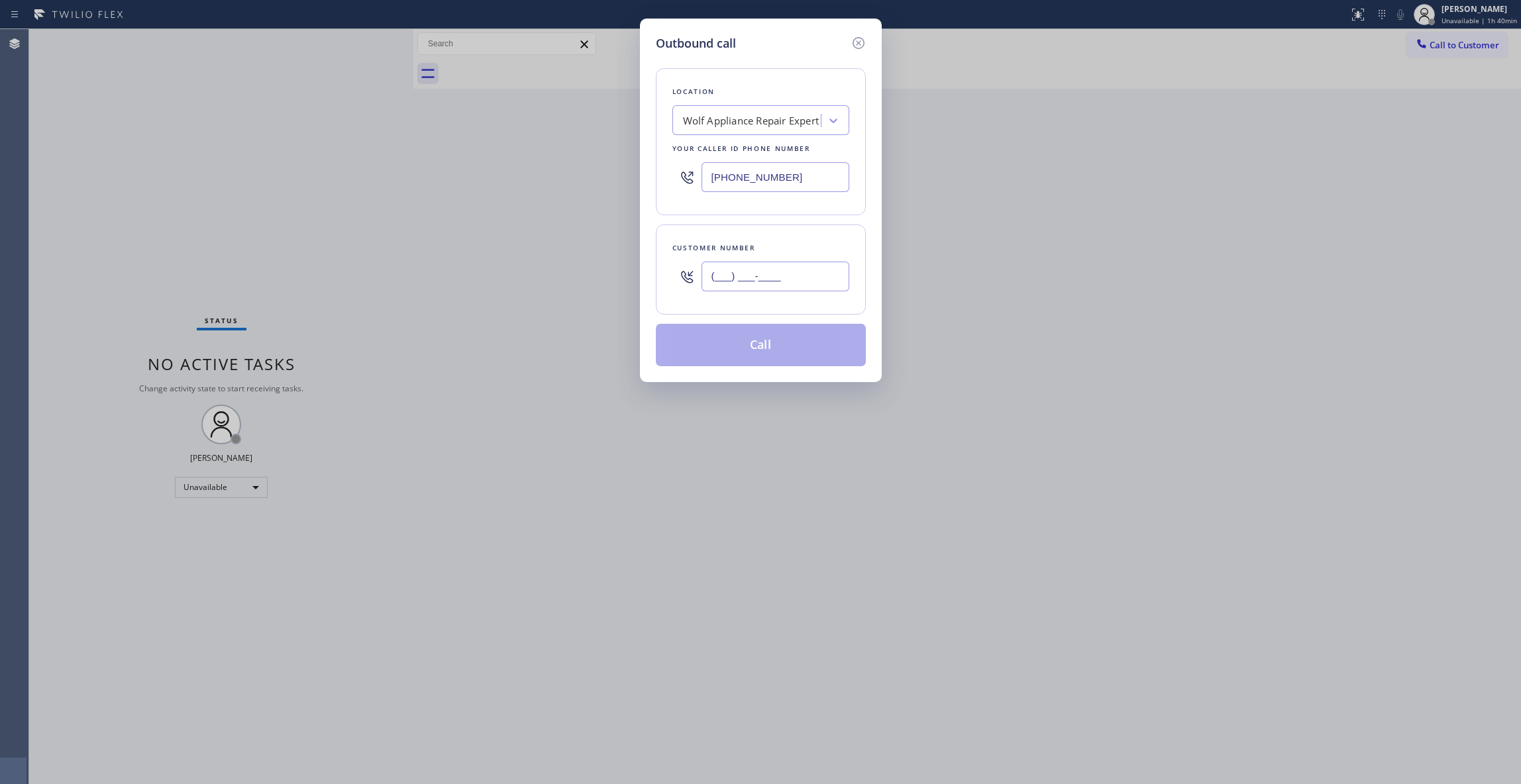
click at [790, 269] on input "(___) ___-____" at bounding box center [775, 276] width 148 height 30
paste input "618) 713-5088"
type input "[PHONE_NUMBER]"
paste input "626) 249-4455"
drag, startPoint x: 810, startPoint y: 176, endPoint x: 422, endPoint y: 176, distance: 388.0
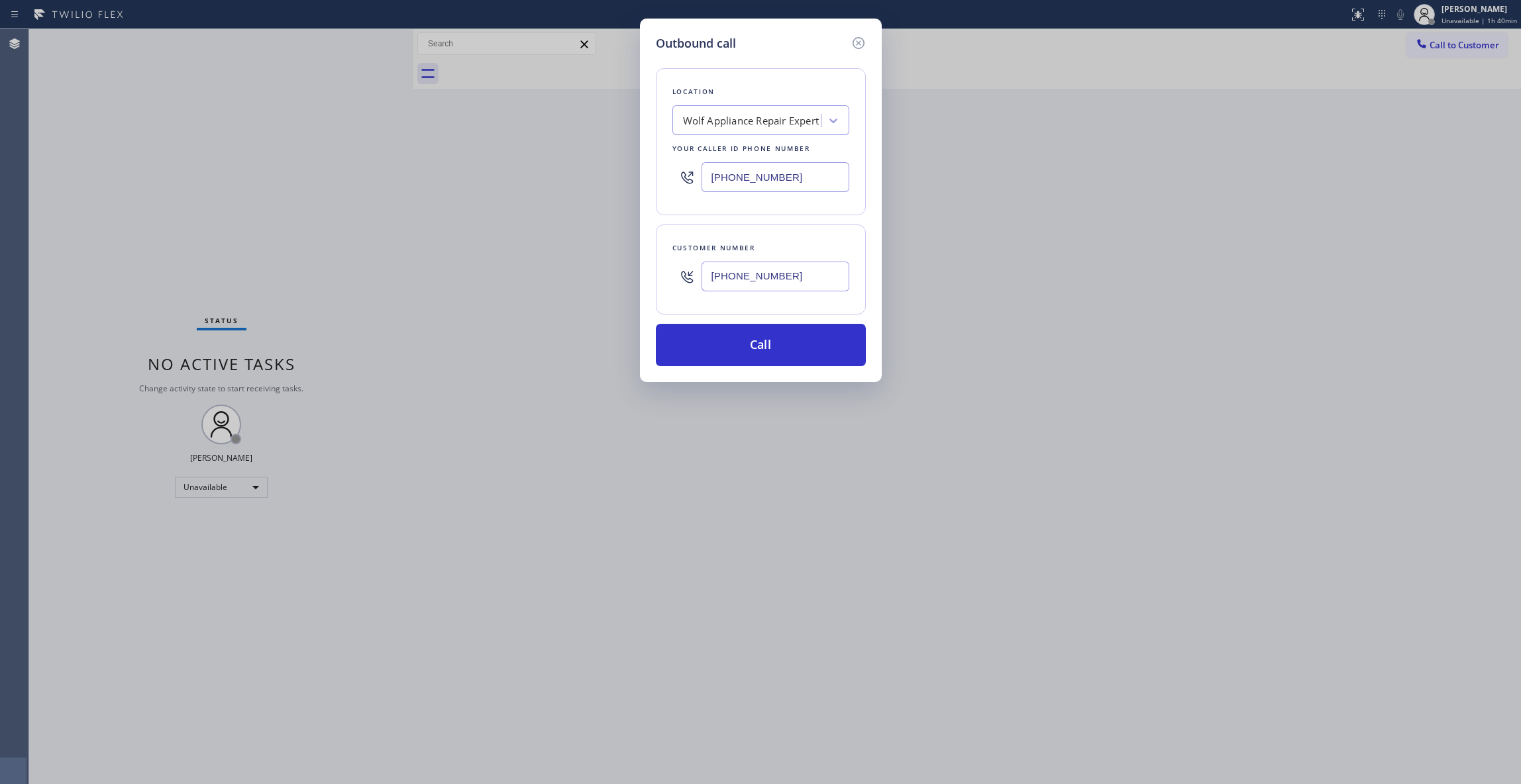
click at [388, 165] on div "Outbound call Location Wolf Appliance Repair Expert Your caller id phone number…" at bounding box center [760, 392] width 1521 height 784
type input "[PHONE_NUMBER]"
drag, startPoint x: 804, startPoint y: 274, endPoint x: 644, endPoint y: 268, distance: 160.1
click at [644, 268] on div "Outbound call Location Duct Master Cleaners in [GEOGRAPHIC_DATA] Your caller id…" at bounding box center [760, 200] width 242 height 363
click at [823, 345] on button "Call" at bounding box center [760, 345] width 210 height 43
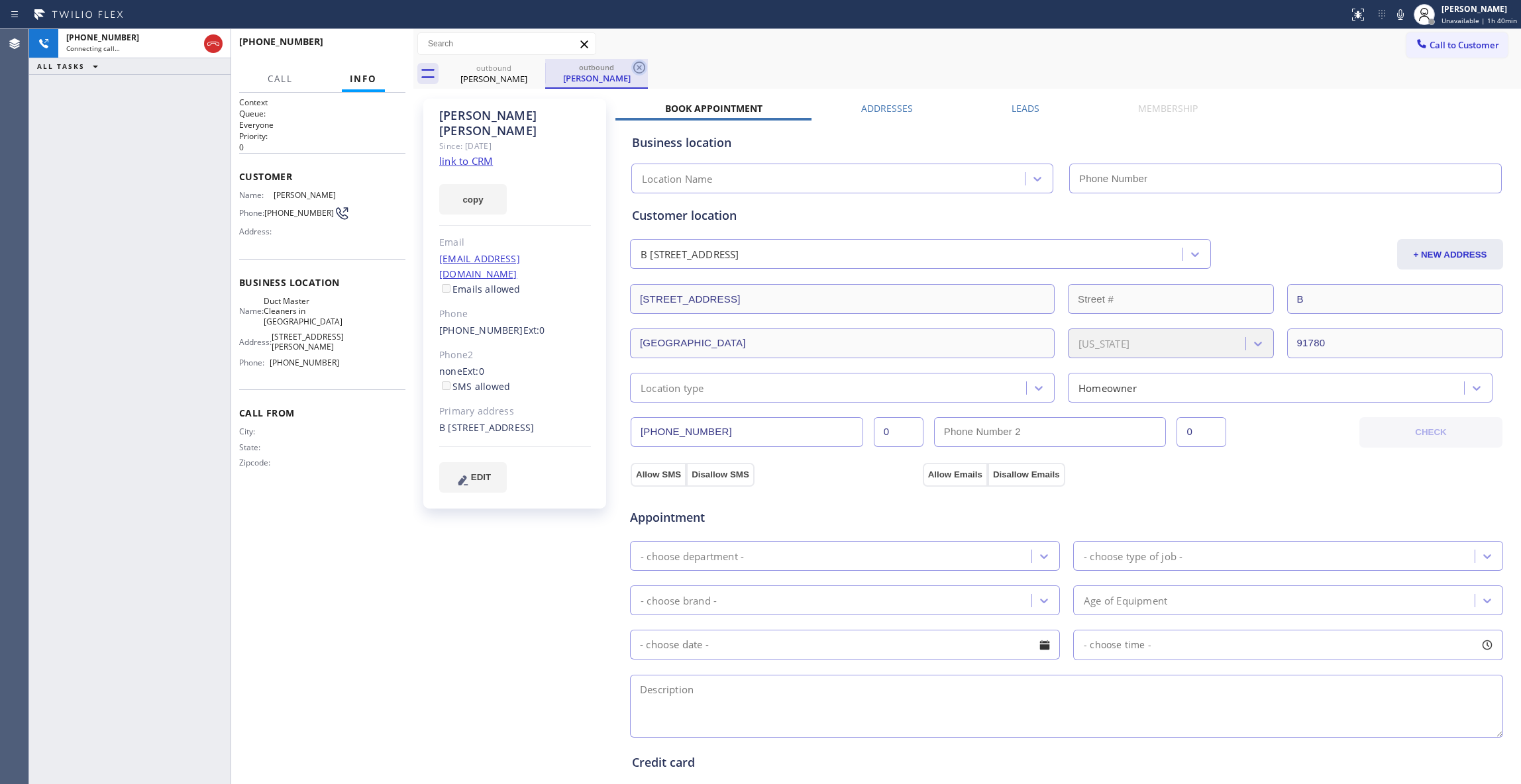
click at [638, 69] on icon at bounding box center [639, 67] width 12 height 12
type input "[PHONE_NUMBER]"
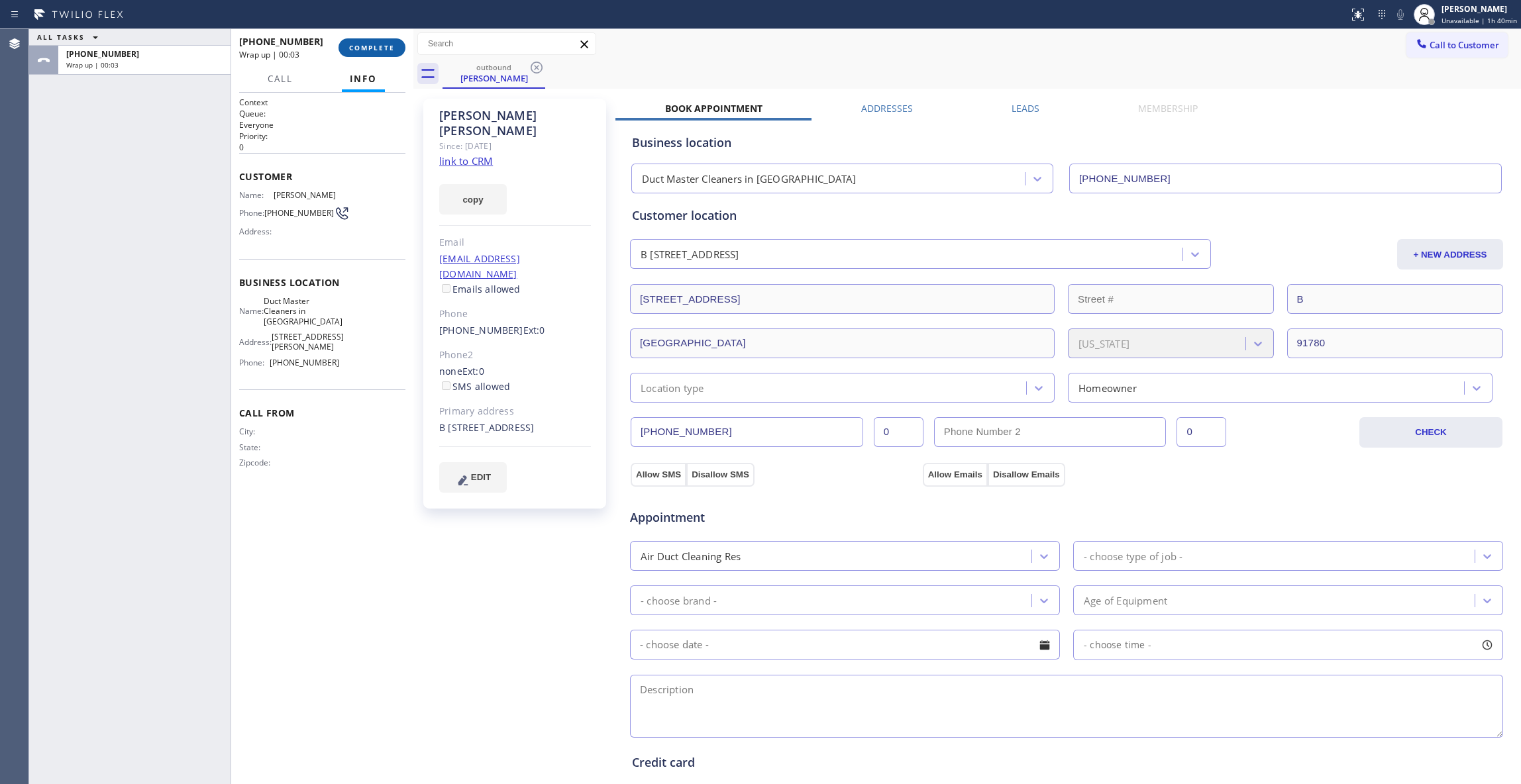
click at [377, 47] on span "COMPLETE" at bounding box center [372, 47] width 45 height 9
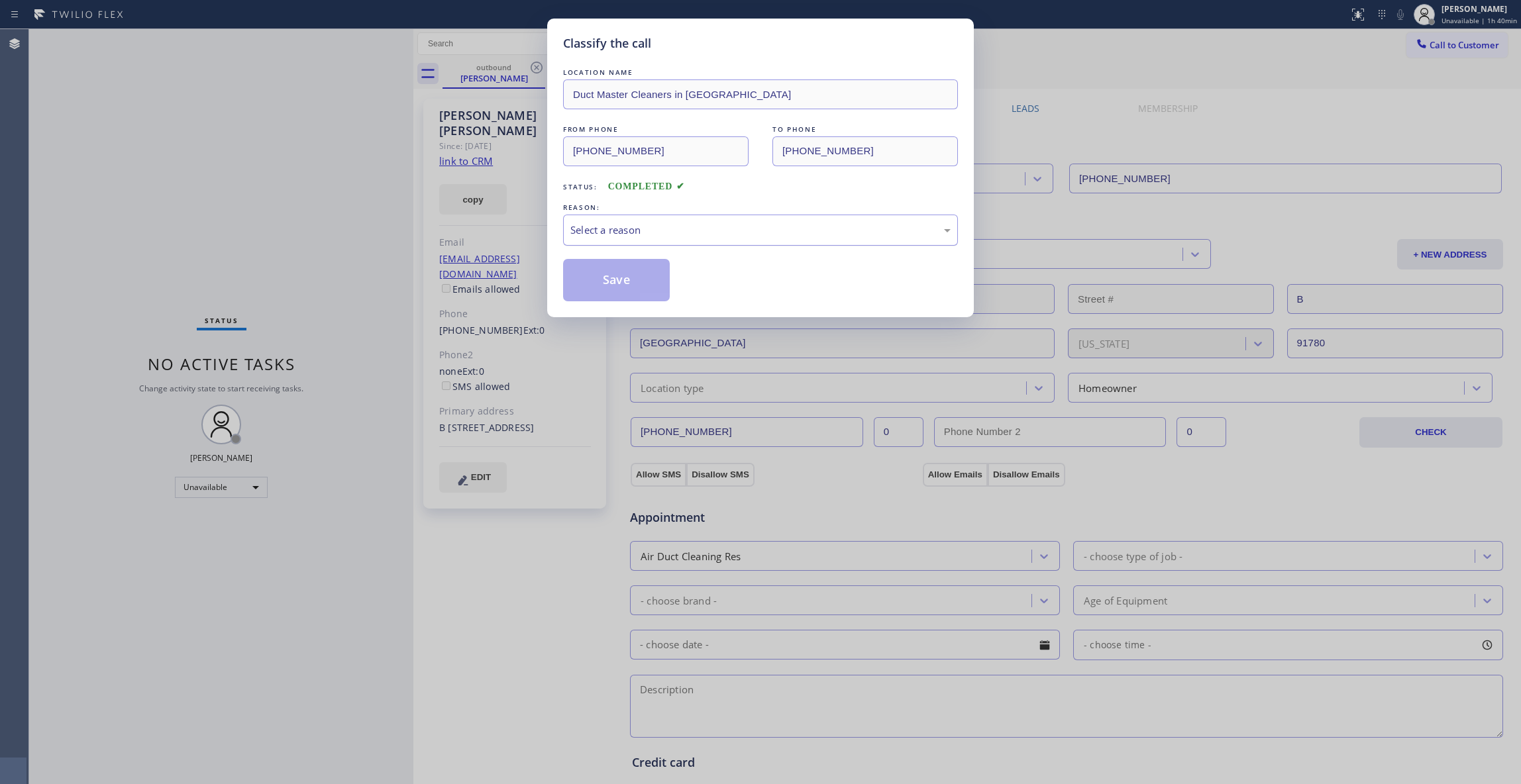
click at [622, 220] on div "Select a reason" at bounding box center [760, 230] width 395 height 31
click at [613, 277] on button "Save" at bounding box center [616, 280] width 107 height 43
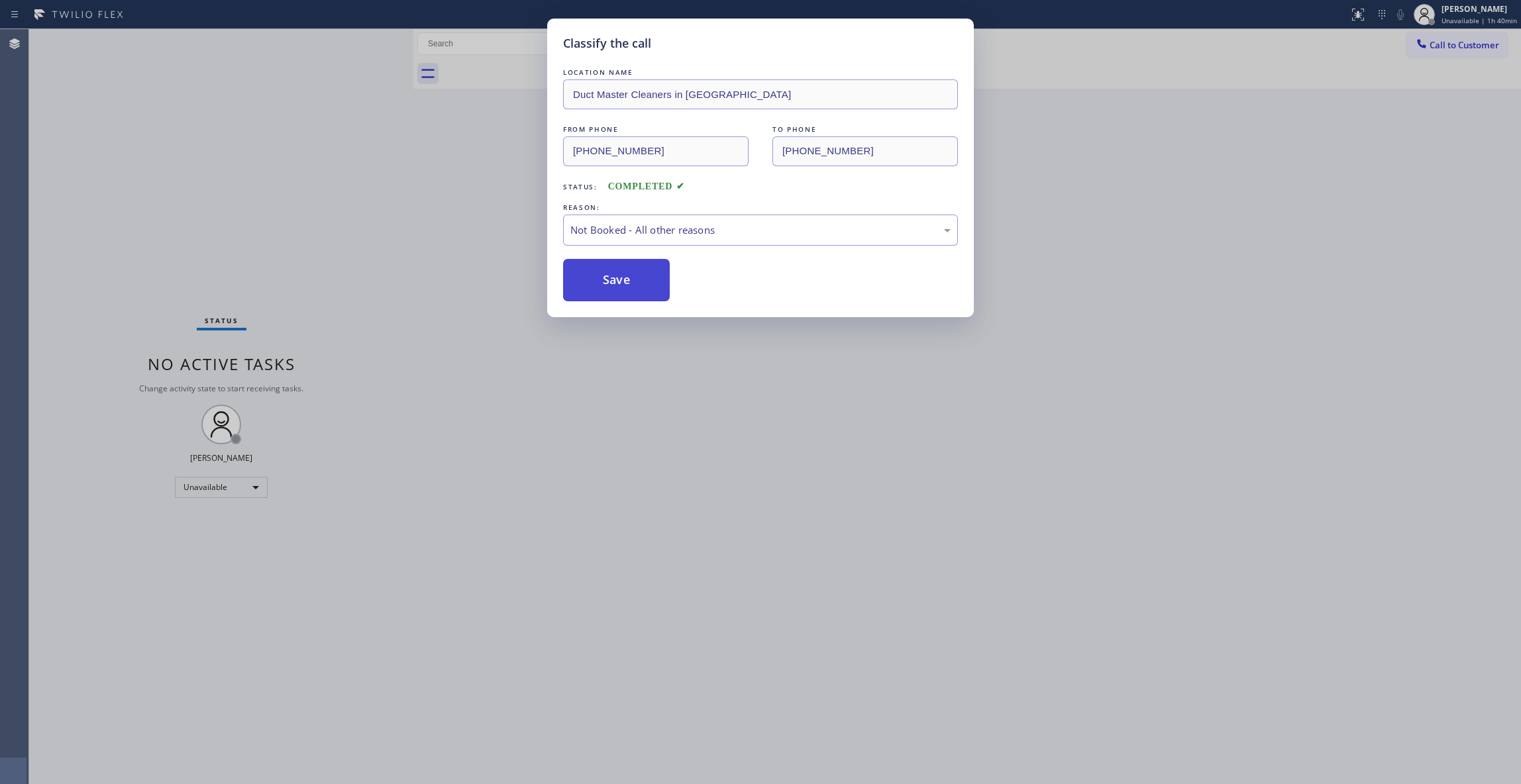
click at [613, 277] on button "Save" at bounding box center [616, 280] width 107 height 43
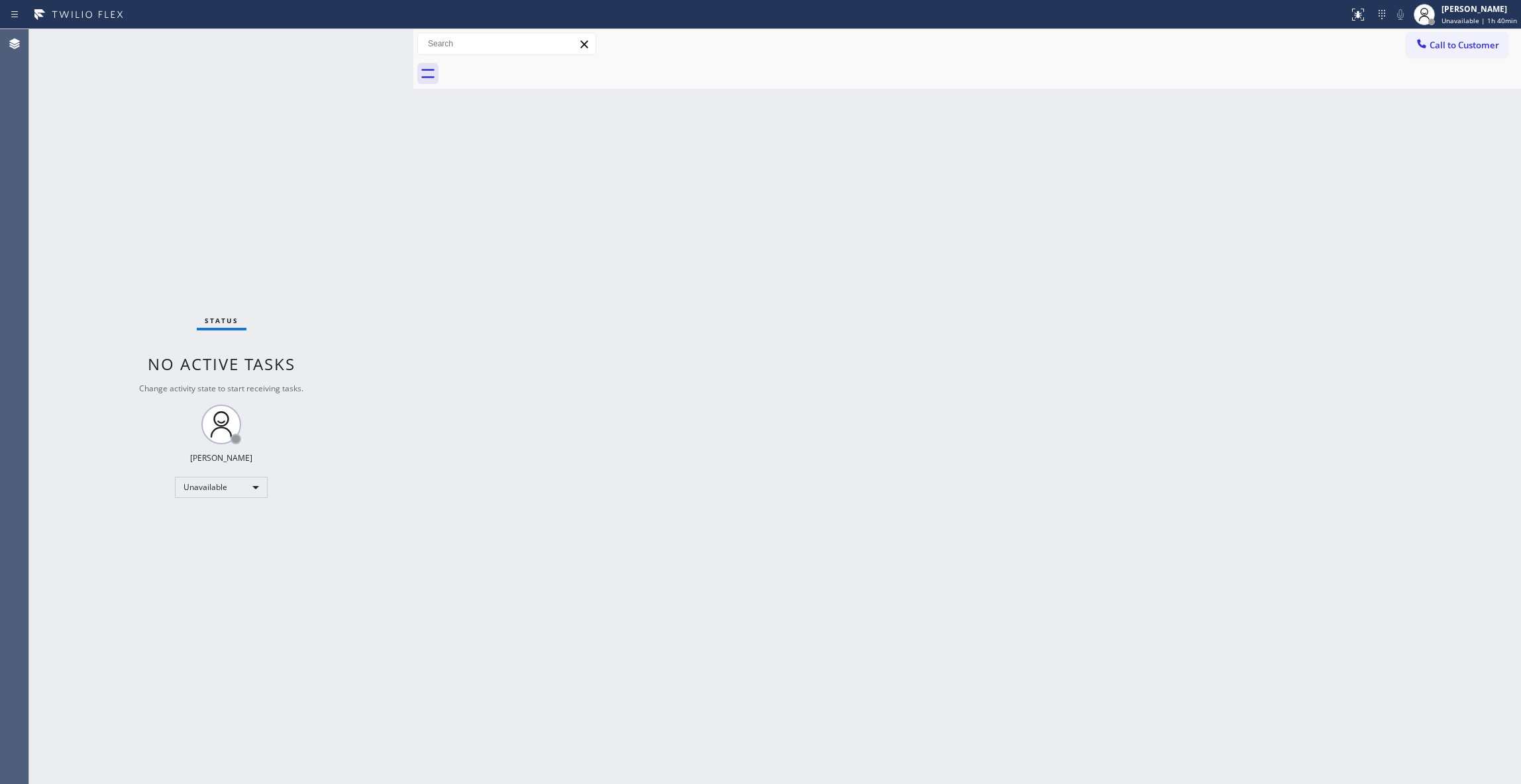
drag, startPoint x: 1223, startPoint y: 218, endPoint x: 1226, endPoint y: 209, distance: 9.5
click at [1224, 215] on div "Back to Dashboard Change Sender ID Customers Technicians Select a contact Outbo…" at bounding box center [967, 406] width 1107 height 755
click at [1495, 45] on span "Call to Customer" at bounding box center [1464, 45] width 70 height 12
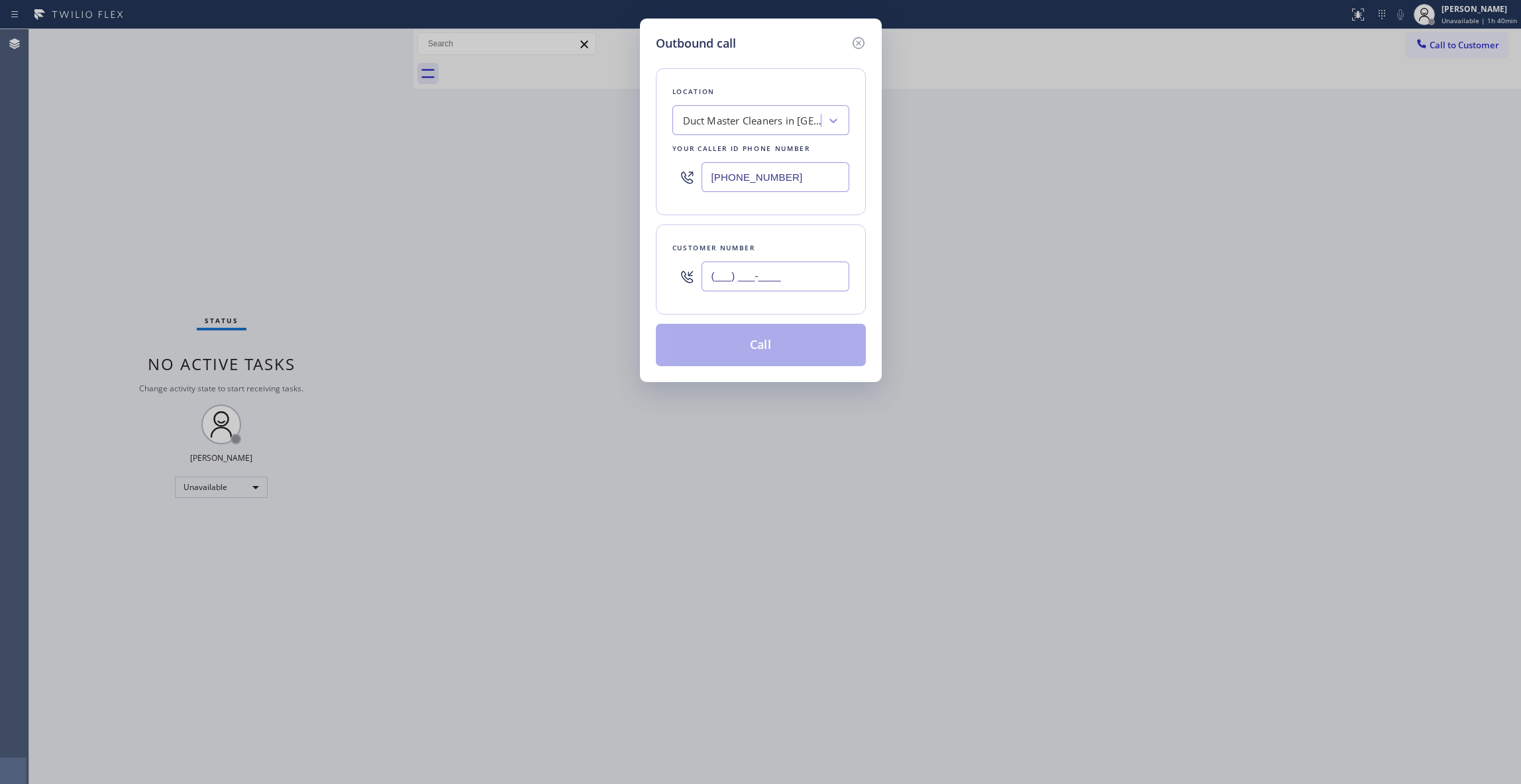
click at [774, 275] on input "(___) ___-____" at bounding box center [775, 276] width 148 height 30
paste input "618) 713-5088"
type input "[PHONE_NUMBER]"
click at [748, 356] on button "Call" at bounding box center [760, 345] width 210 height 43
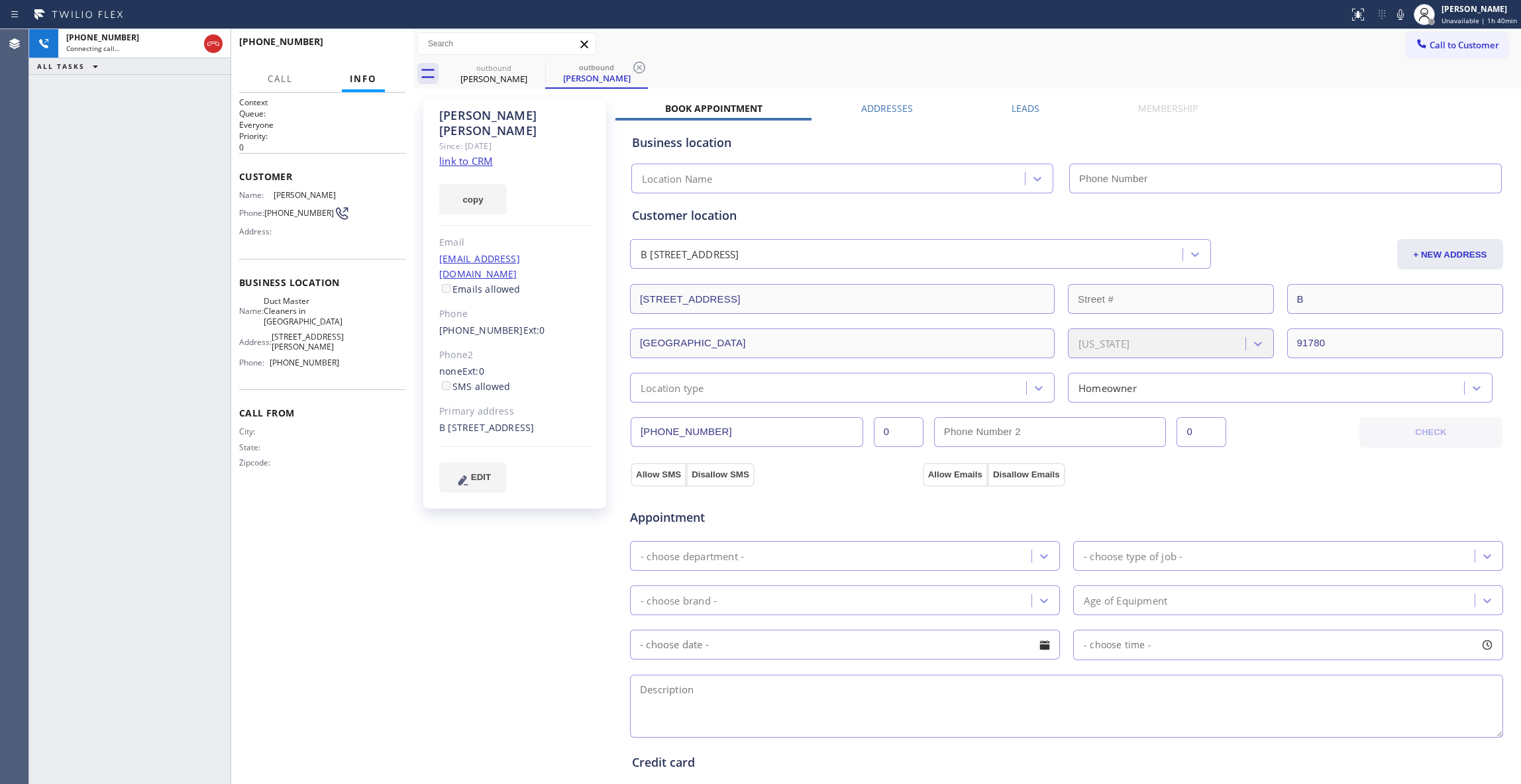
type input "[PHONE_NUMBER]"
click at [38, 774] on div "[PHONE_NUMBER] Live | 00:08 ALL TASKS ALL TASKS ACTIVE TASKS TASKS IN WRAP UP" at bounding box center [129, 406] width 201 height 755
click at [642, 65] on icon at bounding box center [639, 67] width 16 height 16
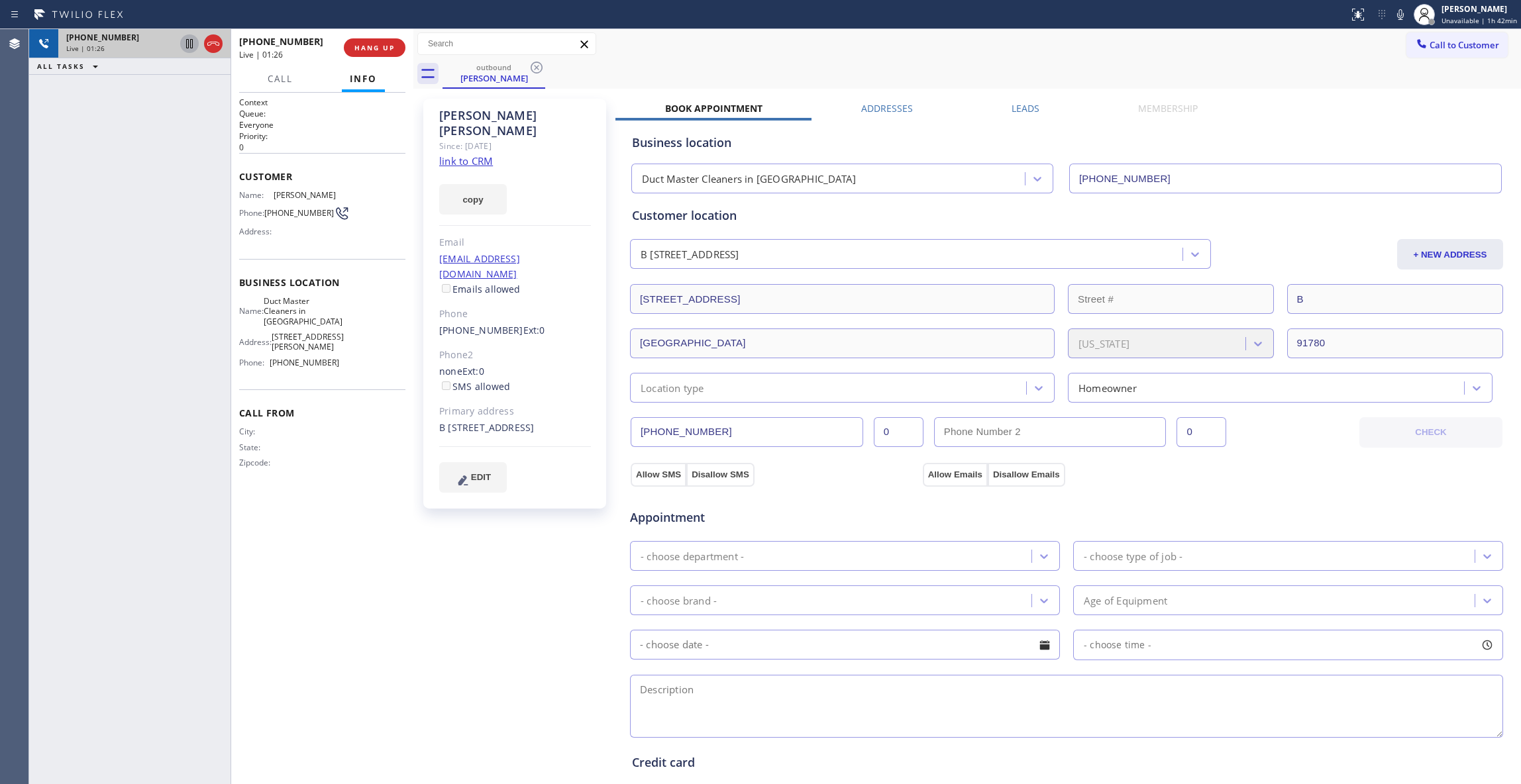
click at [186, 43] on icon at bounding box center [189, 43] width 7 height 9
click at [1397, 14] on icon at bounding box center [1401, 14] width 7 height 10
click at [182, 671] on div "[PHONE_NUMBER] Live | 01:48 ALL TASKS ALL TASKS ACTIVE TASKS TASKS IN WRAP UP" at bounding box center [129, 406] width 201 height 755
drag, startPoint x: 146, startPoint y: 202, endPoint x: 151, endPoint y: 63, distance: 139.1
click at [145, 200] on div "[PHONE_NUMBER] Live | 03:09 ALL TASKS ALL TASKS ACTIVE TASKS TASKS IN WRAP UP" at bounding box center [129, 406] width 201 height 755
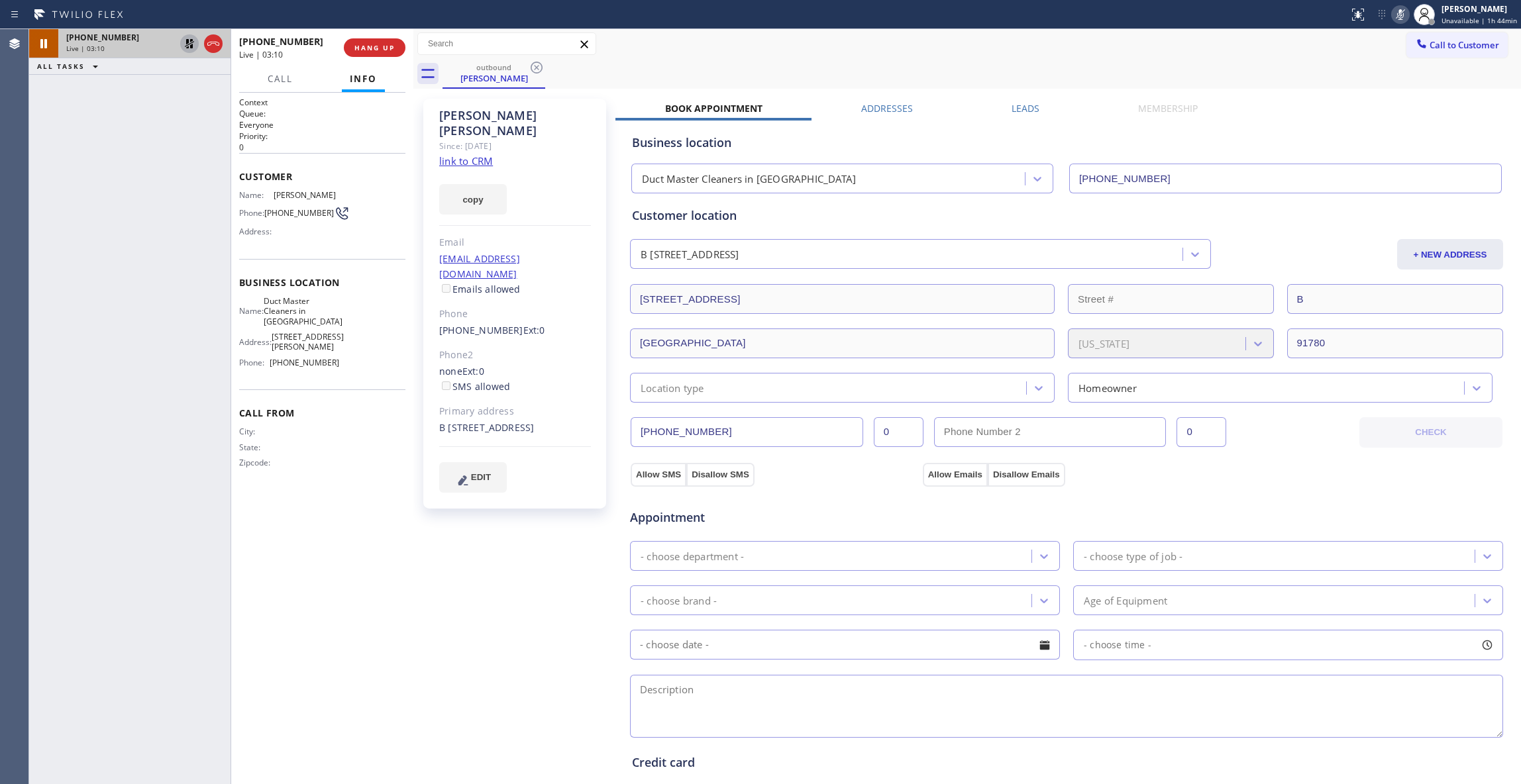
click at [187, 43] on icon at bounding box center [189, 43] width 9 height 9
click at [1392, 14] on icon at bounding box center [1400, 14] width 16 height 16
click at [112, 641] on div "[PHONE_NUMBER] Live | 03:23 ALL TASKS ALL TASKS ACTIVE TASKS TASKS IN WRAP UP" at bounding box center [129, 406] width 201 height 755
click at [483, 602] on div "[PERSON_NAME] Since: [DATE] link to CRM copy Email [EMAIL_ADDRESS][DOMAIN_NAME]…" at bounding box center [516, 534] width 199 height 884
drag, startPoint x: 290, startPoint y: 218, endPoint x: 273, endPoint y: 198, distance: 26.2
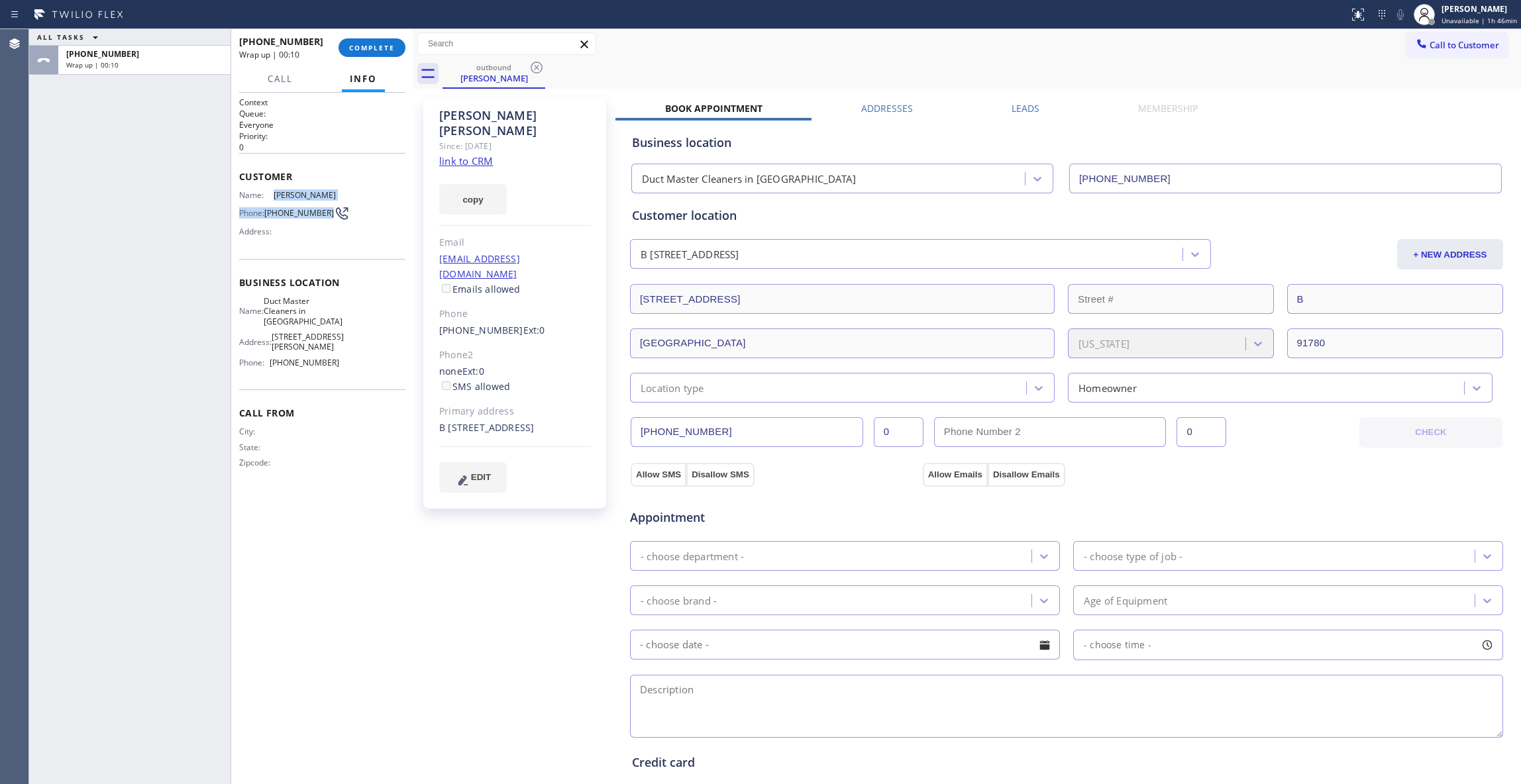
click at [273, 198] on div "Name: [PERSON_NAME] Phone: [PHONE_NUMBER] Address:" at bounding box center [289, 216] width 100 height 52
copy div "[PERSON_NAME] Phone: [PHONE_NUMBER]"
drag, startPoint x: 509, startPoint y: 616, endPoint x: 397, endPoint y: 422, distance: 224.0
click at [509, 613] on div "[PERSON_NAME] Since: [DATE] link to CRM copy Email [EMAIL_ADDRESS][DOMAIN_NAME]…" at bounding box center [516, 534] width 199 height 884
copy span "626) 249-4455"
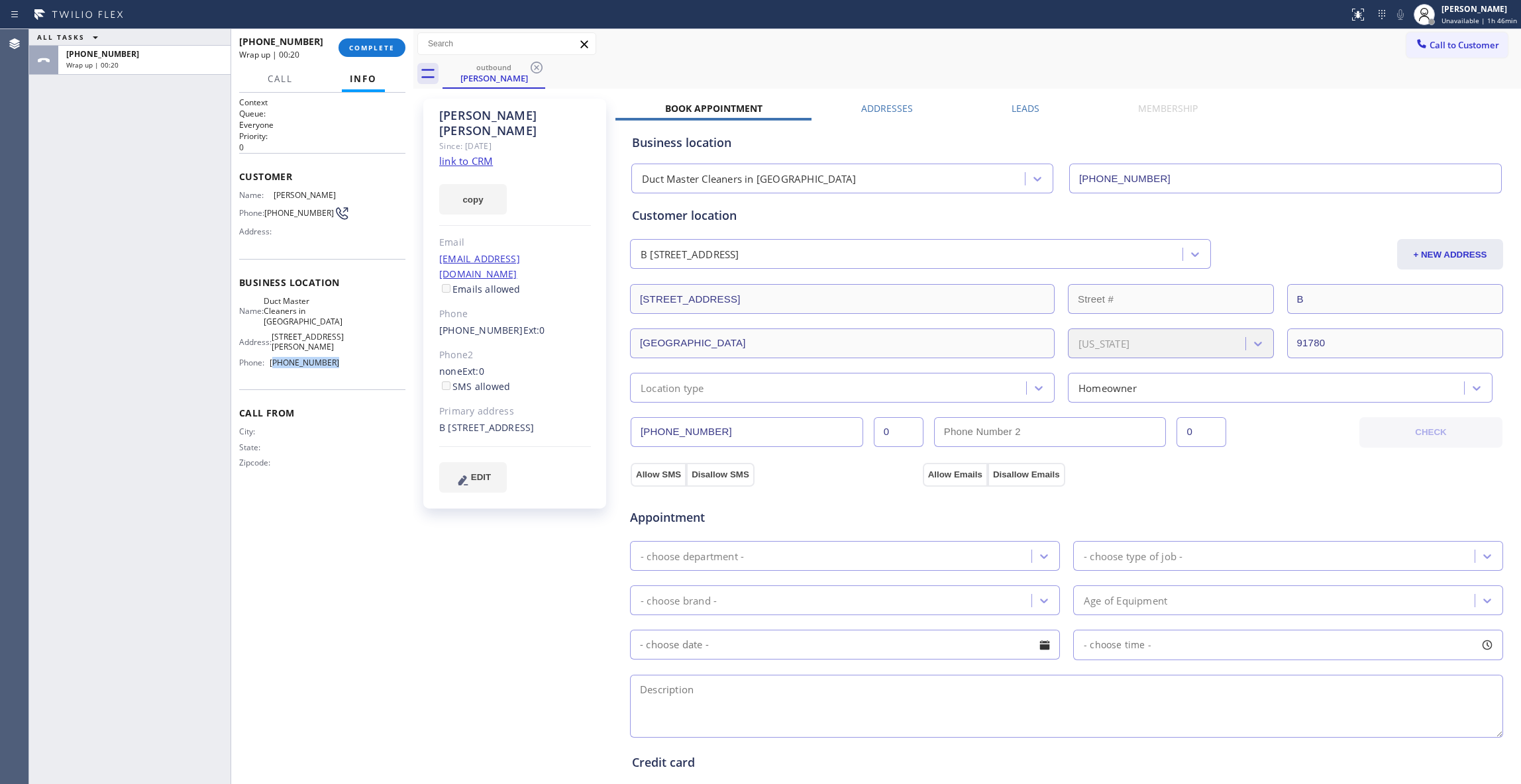
drag, startPoint x: 339, startPoint y: 374, endPoint x: 275, endPoint y: 370, distance: 64.1
click at [275, 370] on div "Name: Duct Master Cleaners in [GEOGRAPHIC_DATA] Address: [STREET_ADDRESS][PERSO…" at bounding box center [322, 335] width 166 height 78
click at [345, 372] on div "Name: Duct Master Cleaners in [GEOGRAPHIC_DATA] Address: [STREET_ADDRESS][PERSO…" at bounding box center [322, 335] width 166 height 78
drag, startPoint x: 302, startPoint y: 369, endPoint x: 266, endPoint y: 369, distance: 36.0
click at [266, 369] on div "Name: Duct Master Cleaners in [GEOGRAPHIC_DATA] Address: [STREET_ADDRESS][PERSO…" at bounding box center [322, 335] width 166 height 78
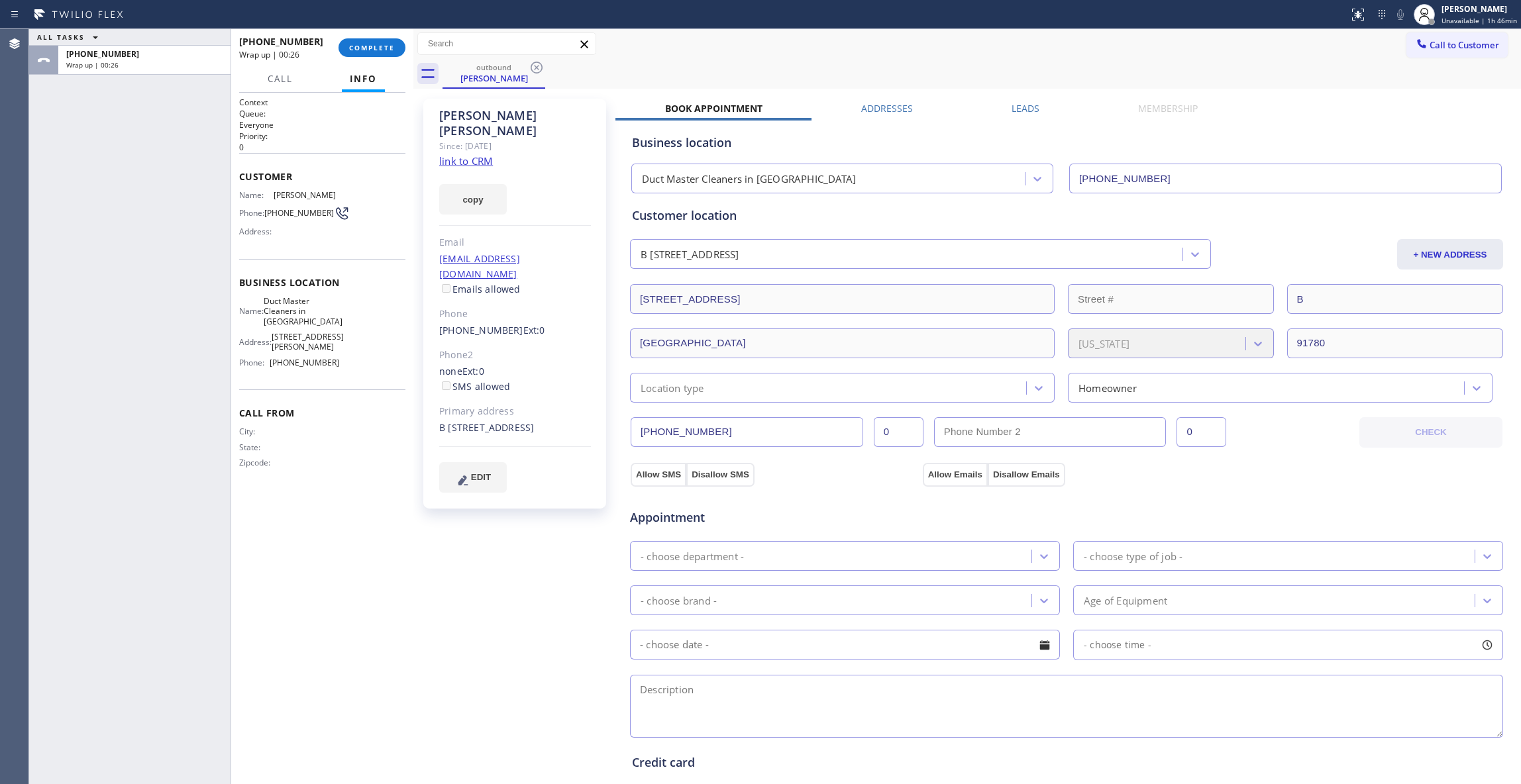
drag, startPoint x: 499, startPoint y: 563, endPoint x: 407, endPoint y: 202, distance: 372.5
click at [489, 538] on div "[PERSON_NAME] Since: [DATE] link to CRM copy Email [EMAIL_ADDRESS][DOMAIN_NAME]…" at bounding box center [516, 534] width 199 height 884
drag, startPoint x: 318, startPoint y: 323, endPoint x: 269, endPoint y: 311, distance: 50.4
click at [269, 311] on div "Name: Duct Master Cleaners in [GEOGRAPHIC_DATA]" at bounding box center [289, 311] width 100 height 30
copy div "Duct Master Cleaners in [GEOGRAPHIC_DATA]"
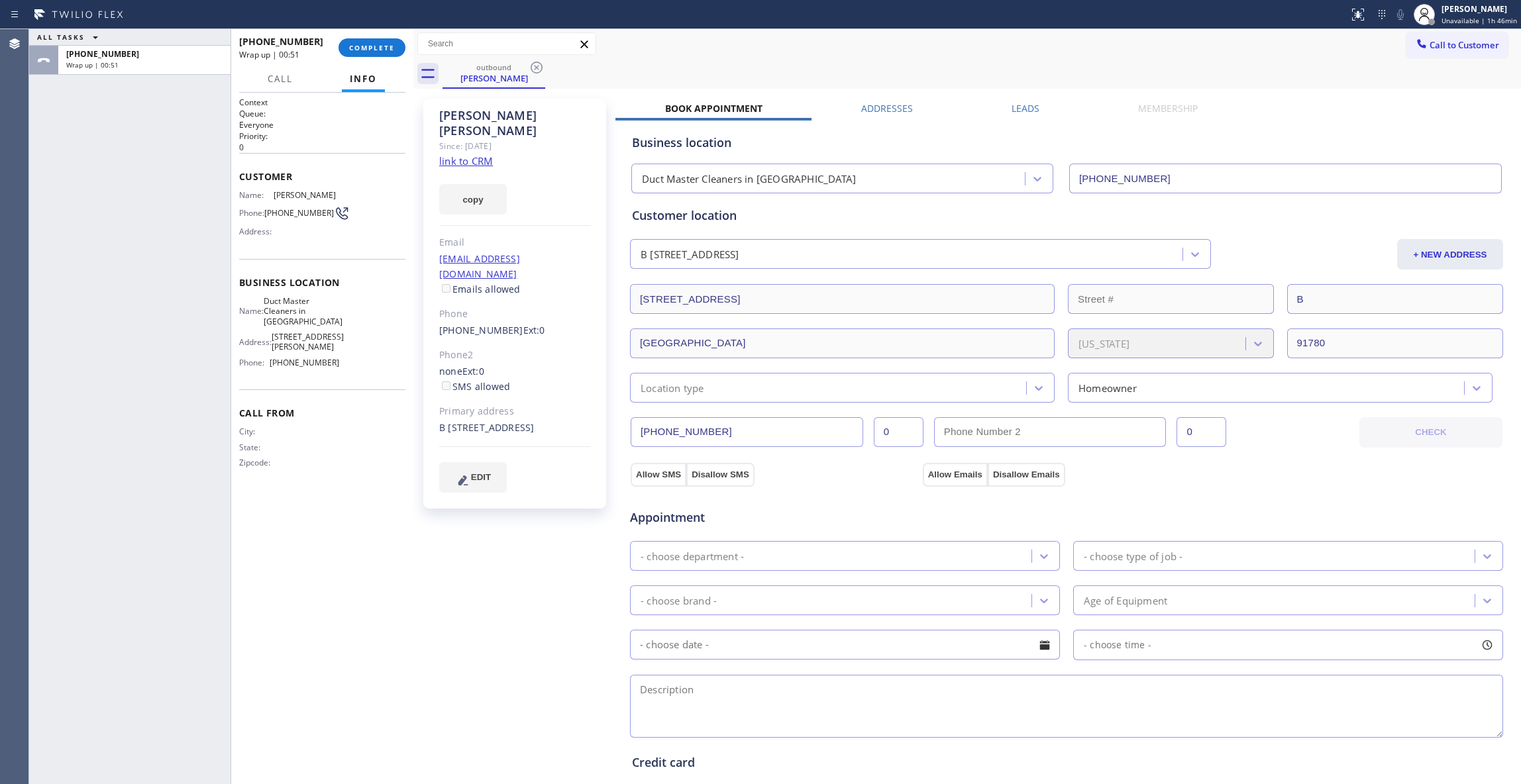
click at [480, 562] on div "[PERSON_NAME] Since: [DATE] link to CRM copy Email [EMAIL_ADDRESS][DOMAIN_NAME]…" at bounding box center [516, 534] width 199 height 884
click at [366, 51] on span "COMPLETE" at bounding box center [372, 47] width 45 height 9
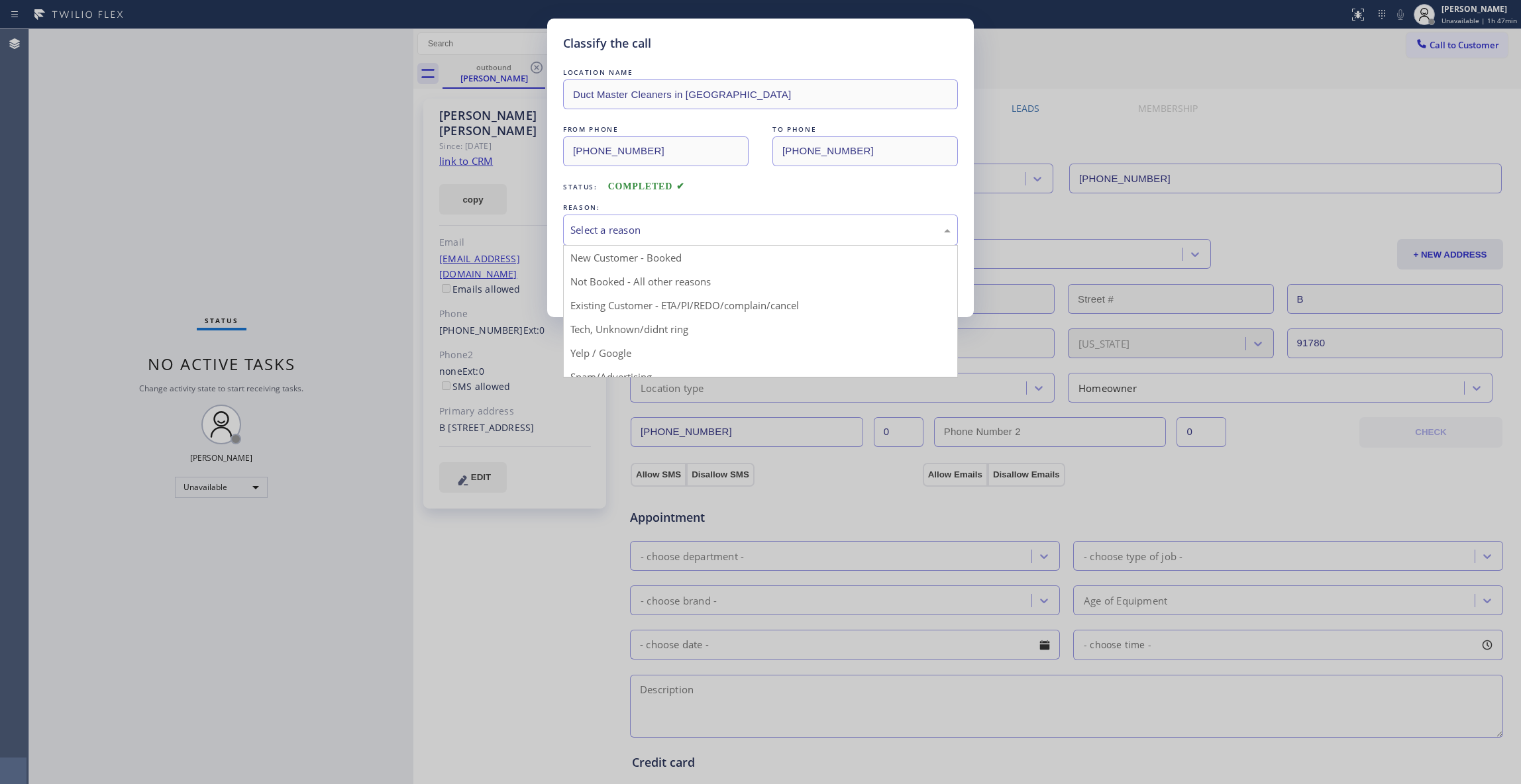
drag, startPoint x: 650, startPoint y: 236, endPoint x: 635, endPoint y: 226, distance: 18.0
click at [648, 235] on div "Select a reason" at bounding box center [760, 230] width 380 height 15
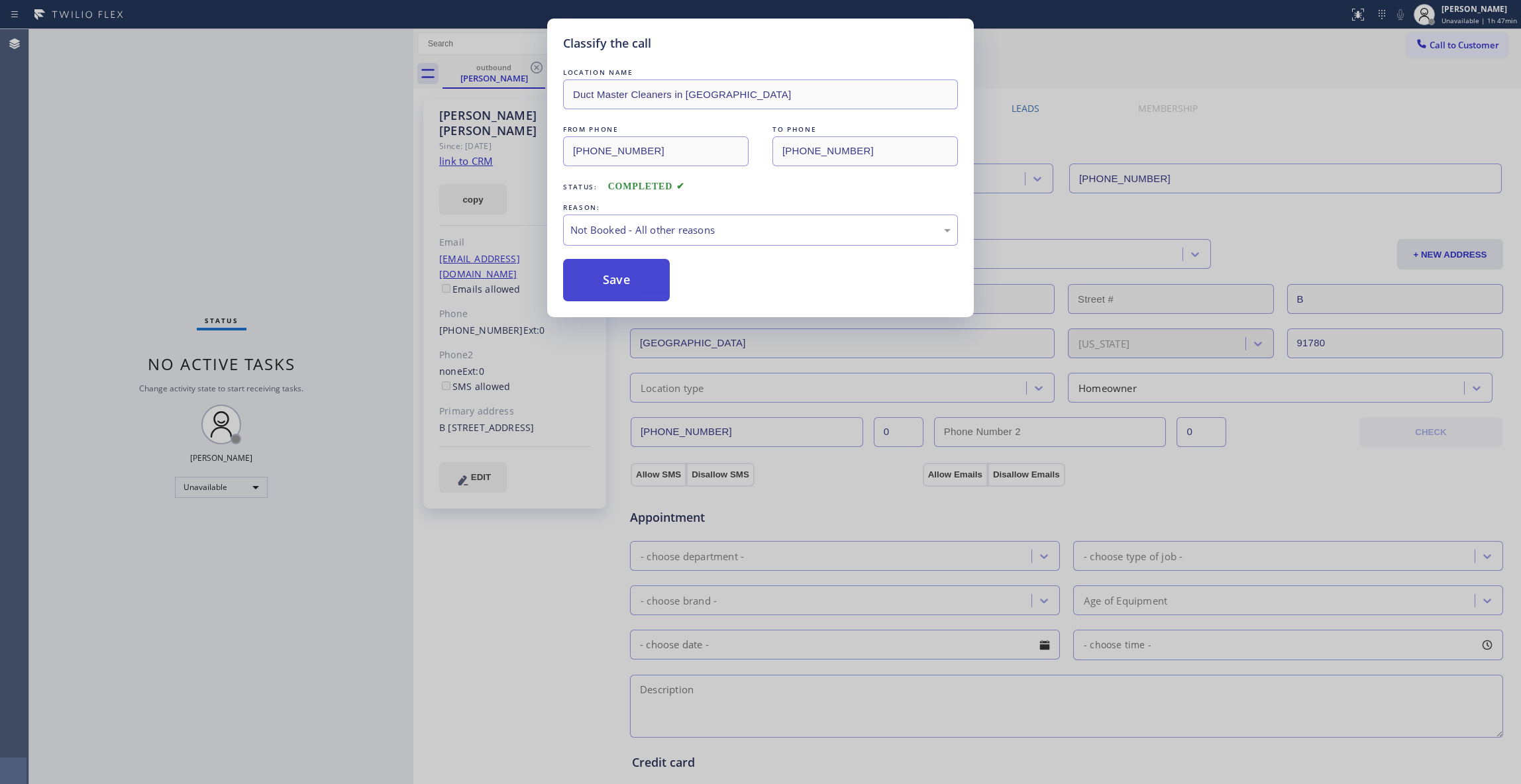
drag, startPoint x: 621, startPoint y: 277, endPoint x: 641, endPoint y: 298, distance: 29.0
click at [621, 278] on button "Save" at bounding box center [616, 280] width 107 height 43
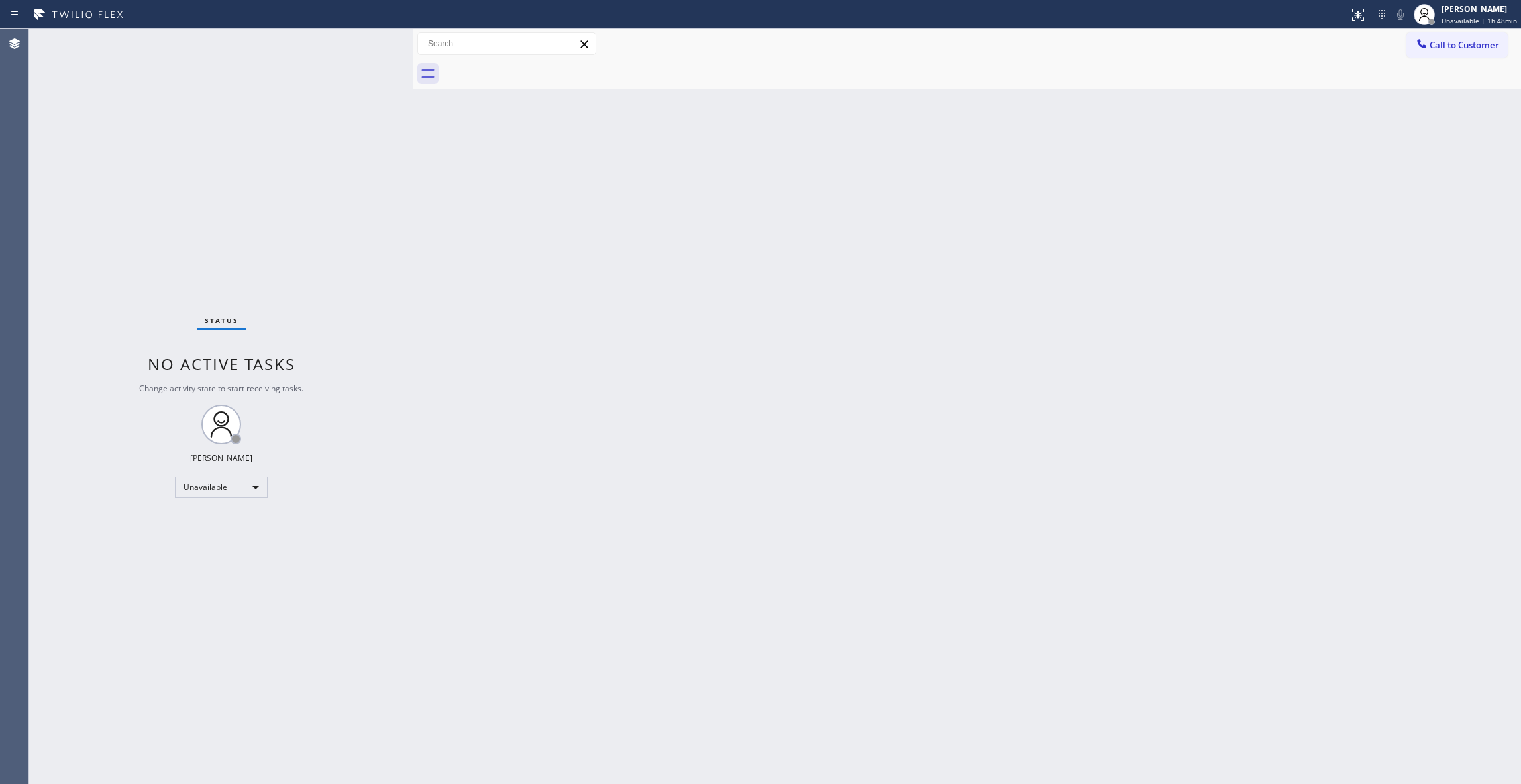
click at [59, 231] on div "Status No active tasks Change activity state to start receiving tasks. [PERSON_…" at bounding box center [221, 406] width 384 height 755
click at [184, 158] on div "Status No active tasks Change activity state to start receiving tasks. [PERSON_…" at bounding box center [221, 406] width 384 height 755
click at [1017, 357] on div "Back to Dashboard Change Sender ID Customers Technicians Select a contact Outbo…" at bounding box center [967, 406] width 1107 height 755
click at [1451, 25] on span "Unavailable | 1h 48min" at bounding box center [1479, 20] width 76 height 9
click at [1408, 101] on button "Break" at bounding box center [1454, 104] width 132 height 17
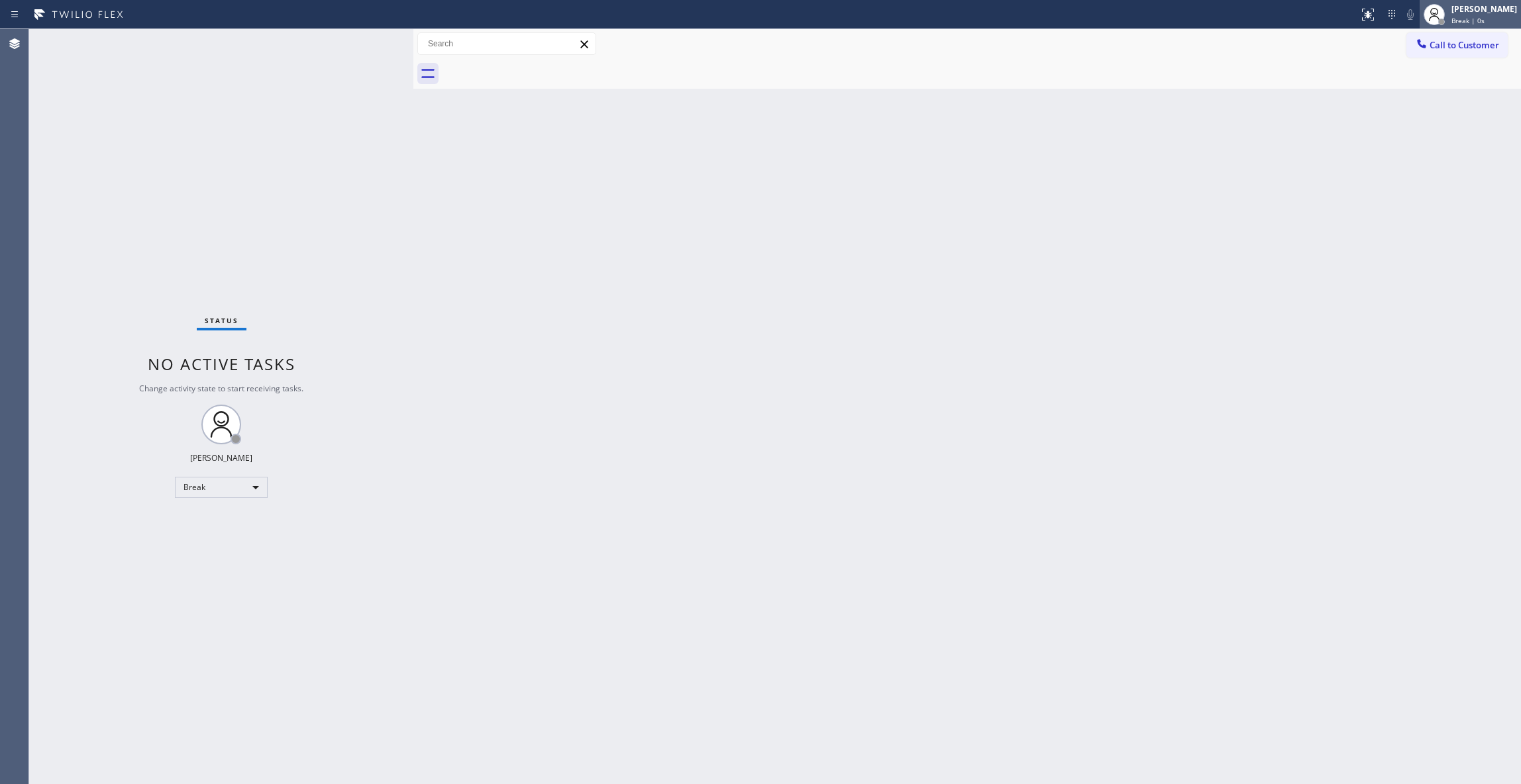
click at [1453, 19] on span "Break | 0s" at bounding box center [1468, 20] width 33 height 9
click at [1424, 88] on button "Unavailable" at bounding box center [1454, 87] width 132 height 17
click at [496, 567] on div "Back to Dashboard Change Sender ID Customers Technicians Select a contact Outbo…" at bounding box center [967, 406] width 1107 height 755
click at [682, 642] on div "Back to Dashboard Change Sender ID Customers Technicians Select a contact Outbo…" at bounding box center [967, 406] width 1107 height 755
click at [1192, 304] on div "Back to Dashboard Change Sender ID Customers Technicians Select a contact Outbo…" at bounding box center [967, 406] width 1107 height 755
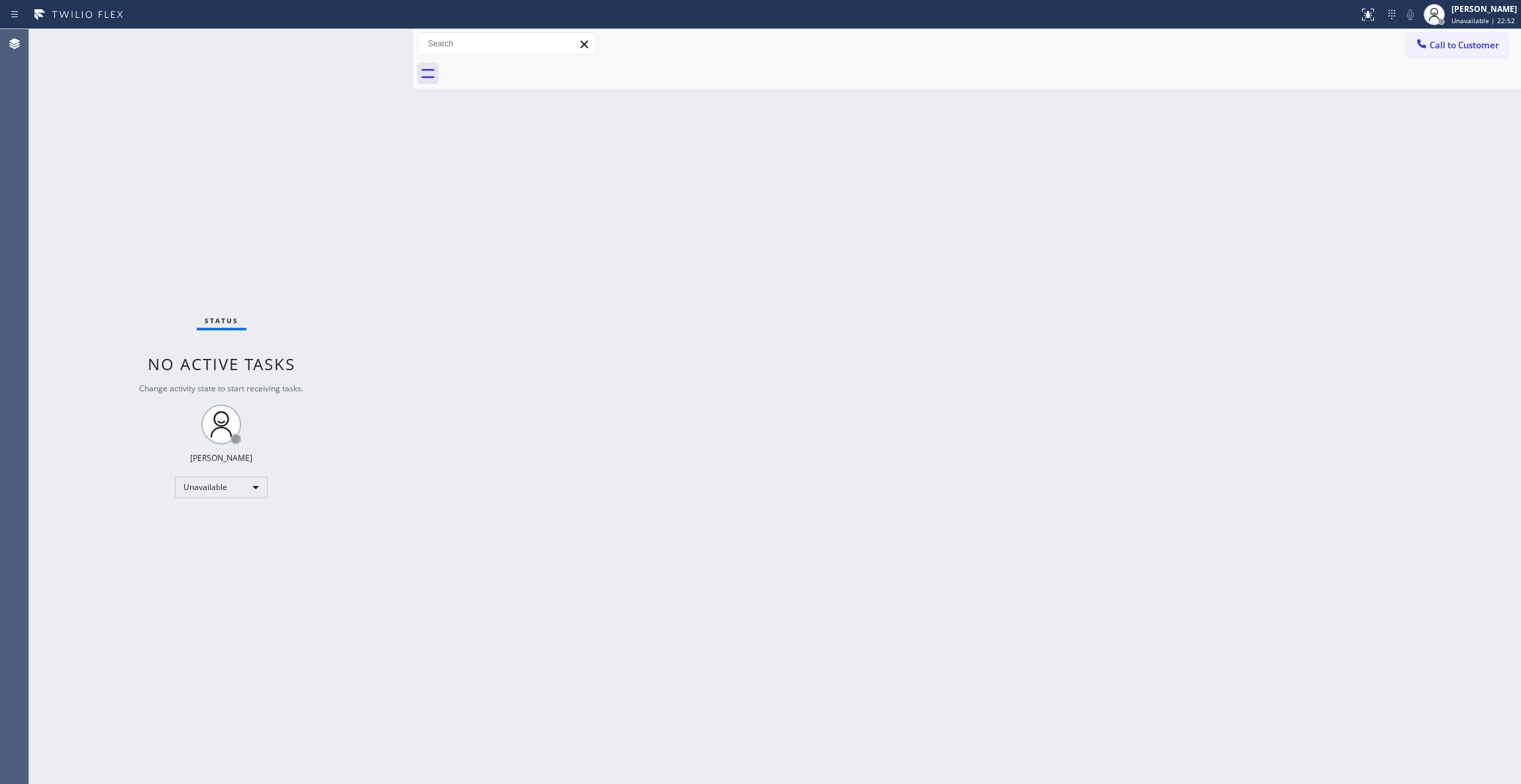
drag, startPoint x: 122, startPoint y: 769, endPoint x: 118, endPoint y: 669, distance: 100.1
click at [120, 768] on div "Status No active tasks Change activity state to start receiving tasks. [PERSON_…" at bounding box center [221, 406] width 384 height 755
click at [935, 319] on div "Back to Dashboard Change Sender ID Customers Technicians Select a contact Outbo…" at bounding box center [967, 406] width 1107 height 755
click at [1484, 47] on span "Call to Customer" at bounding box center [1464, 45] width 70 height 12
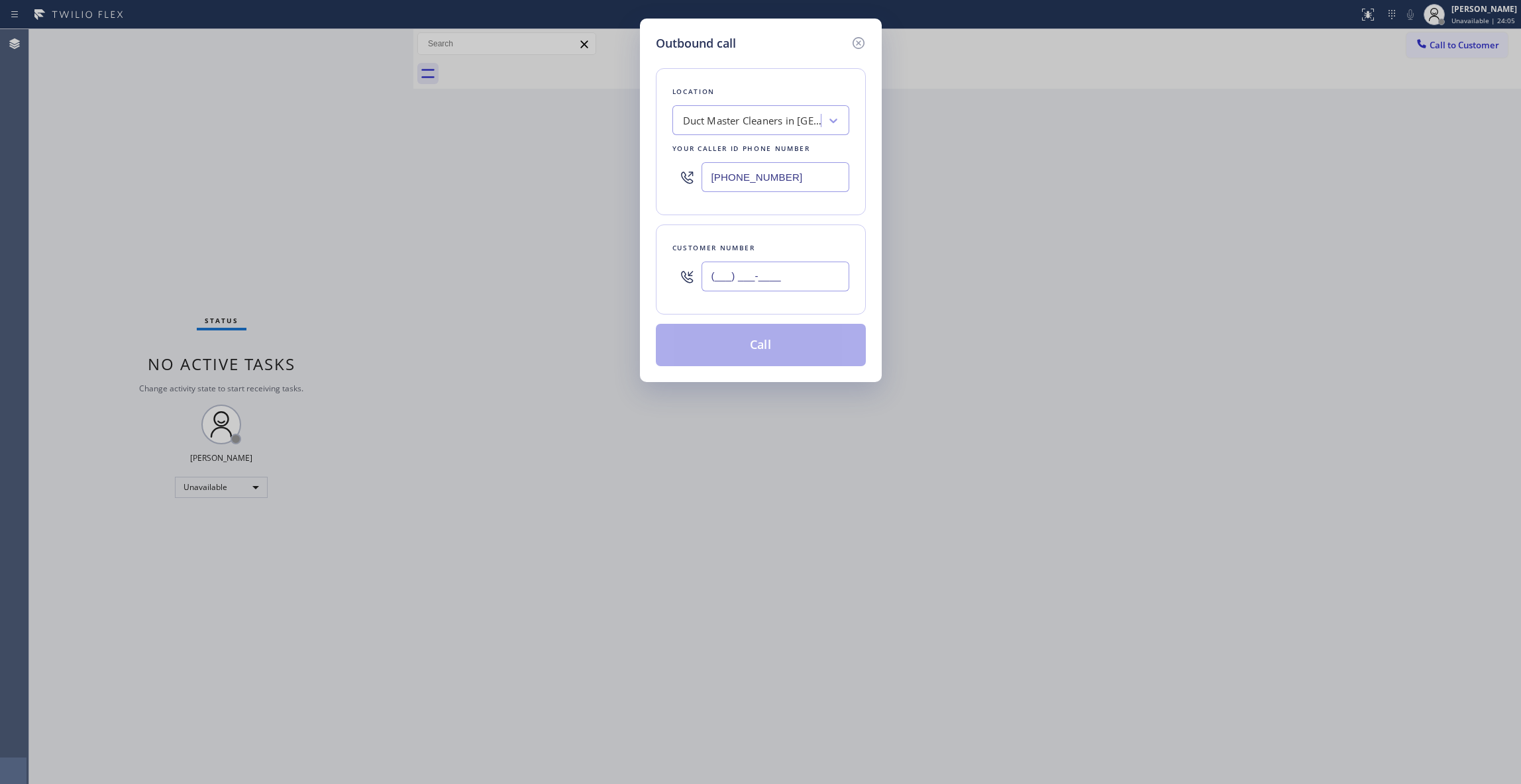
click at [728, 276] on input "(___) ___-____" at bounding box center [775, 276] width 148 height 30
paste input "408) 668-8625"
type input "[PHONE_NUMBER]"
drag, startPoint x: 829, startPoint y: 175, endPoint x: 573, endPoint y: 151, distance: 257.1
click at [573, 151] on div "Outbound call Location Duct Master Cleaners in [GEOGRAPHIC_DATA] Your caller id…" at bounding box center [760, 392] width 1521 height 784
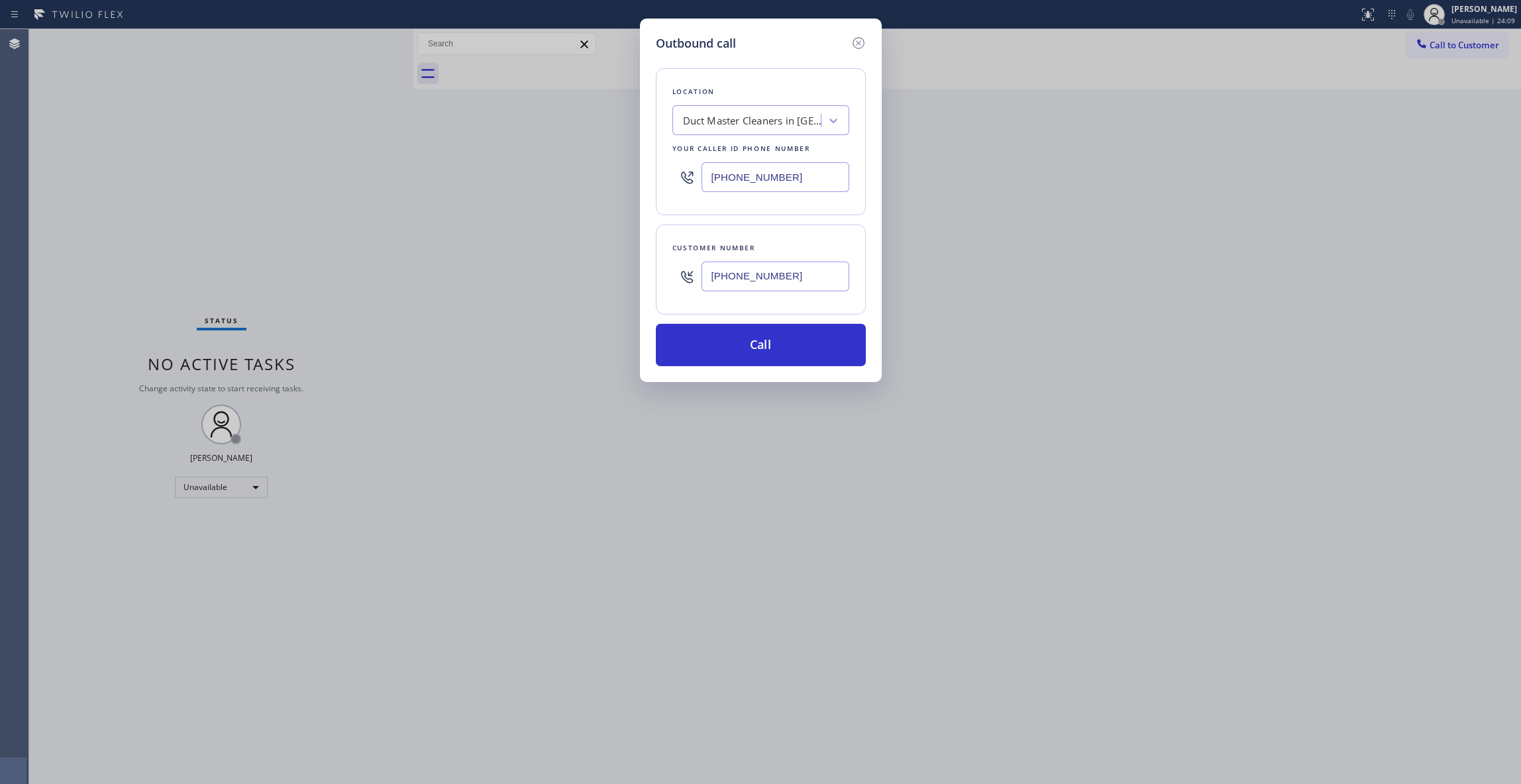
paste input "408) 709-7384"
type input "[PHONE_NUMBER]"
drag, startPoint x: 808, startPoint y: 278, endPoint x: 626, endPoint y: 278, distance: 182.0
click at [626, 278] on div "Outbound call Location [PERSON_NAME] Viking Appliance Repair Your caller id pho…" at bounding box center [760, 392] width 1521 height 784
click at [740, 339] on button "Call" at bounding box center [760, 345] width 210 height 43
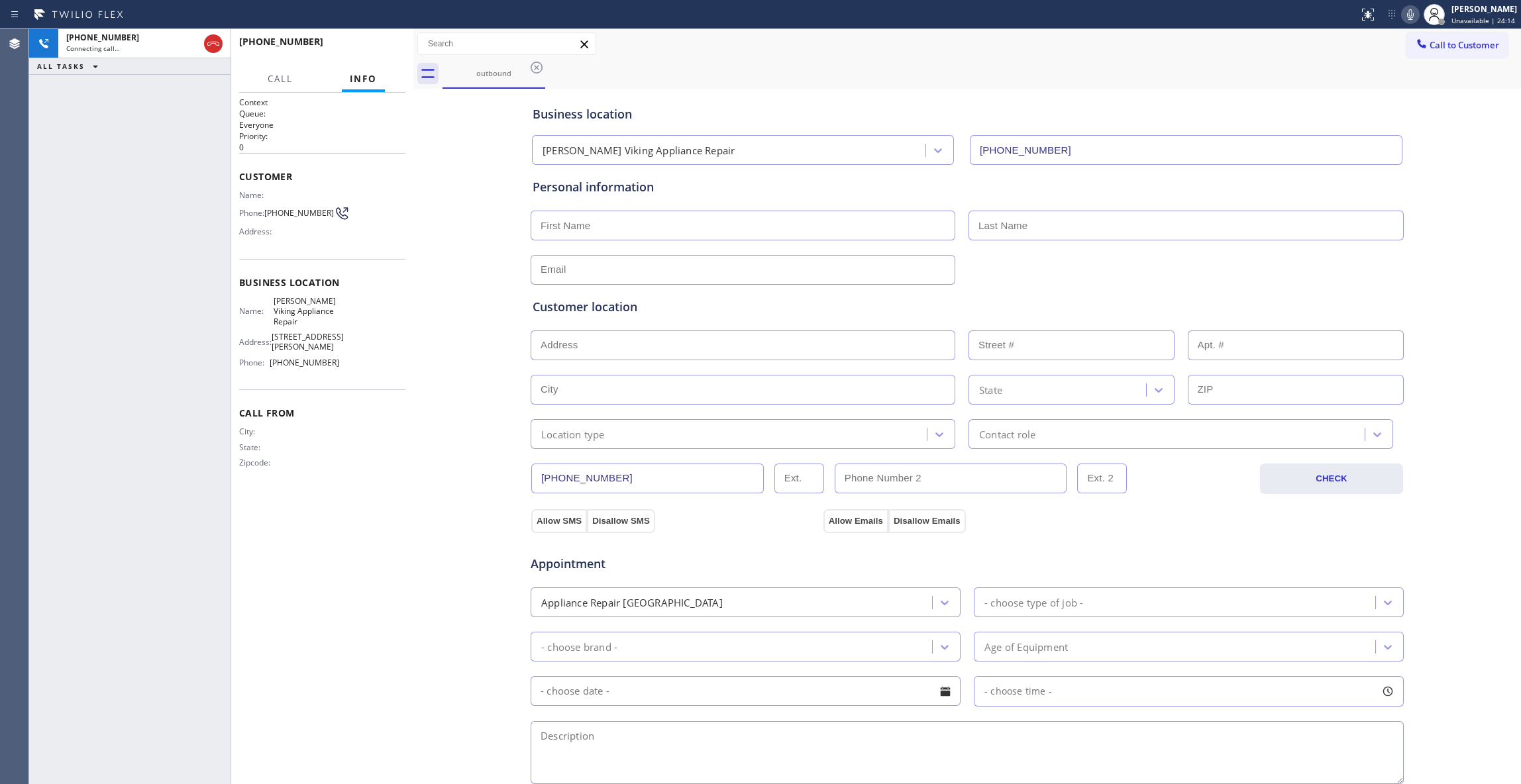
type input "[PHONE_NUMBER]"
drag, startPoint x: 335, startPoint y: 558, endPoint x: 345, endPoint y: 160, distance: 398.1
click at [337, 558] on div "Context Queue: Everyone Priority: 0 Customer Name: Phone: [PHONE_NUMBER] Addres…" at bounding box center [322, 438] width 166 height 684
click at [470, 502] on div "Business location [PERSON_NAME] Viking Appliance Repair [PHONE_NUMBER] Personal…" at bounding box center [967, 544] width 1101 height 904
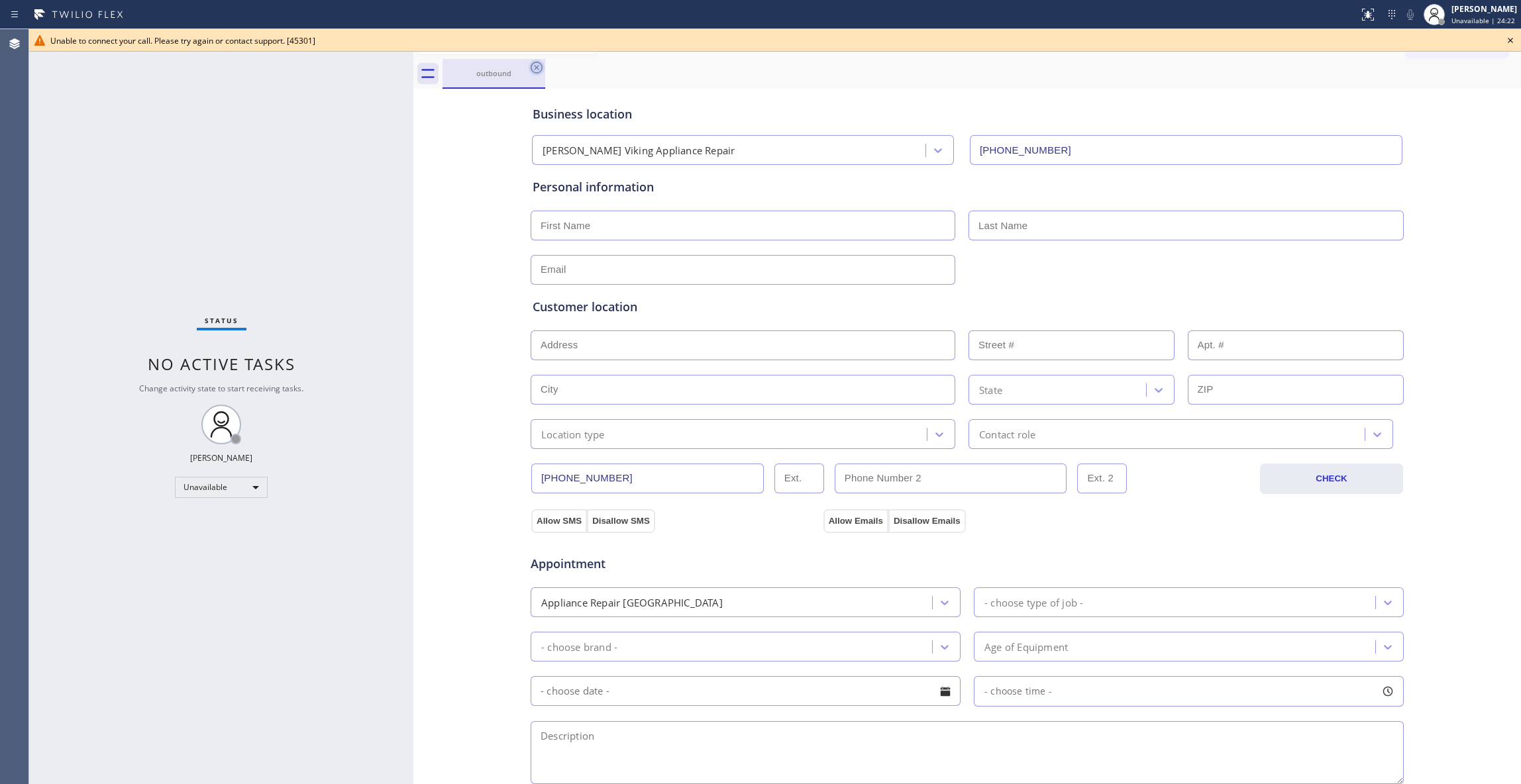
click at [536, 64] on icon at bounding box center [536, 67] width 16 height 16
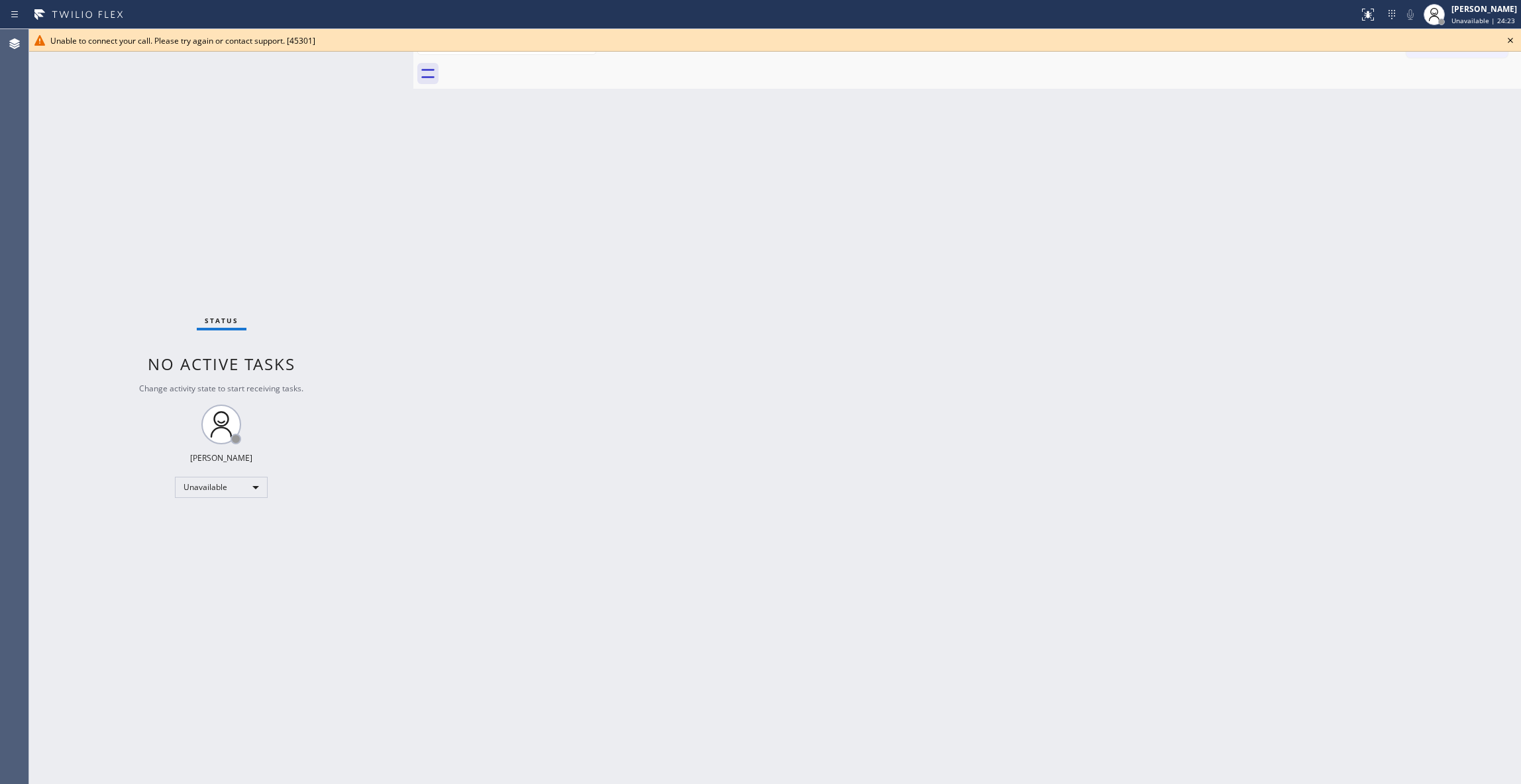
click at [1506, 34] on icon at bounding box center [1510, 40] width 16 height 16
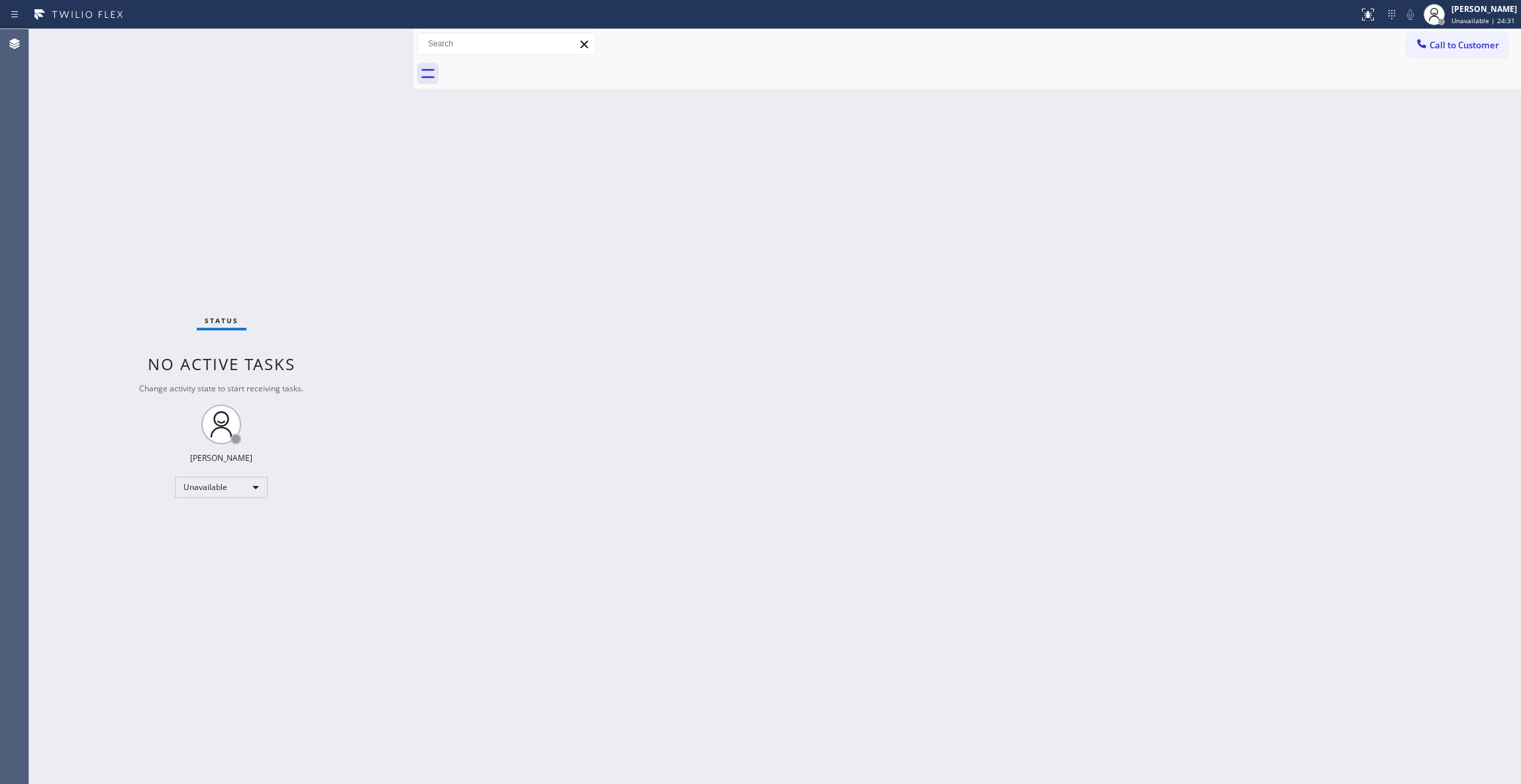
drag, startPoint x: 1458, startPoint y: 43, endPoint x: 816, endPoint y: 176, distance: 655.6
click at [1457, 43] on span "Call to Customer" at bounding box center [1464, 45] width 70 height 12
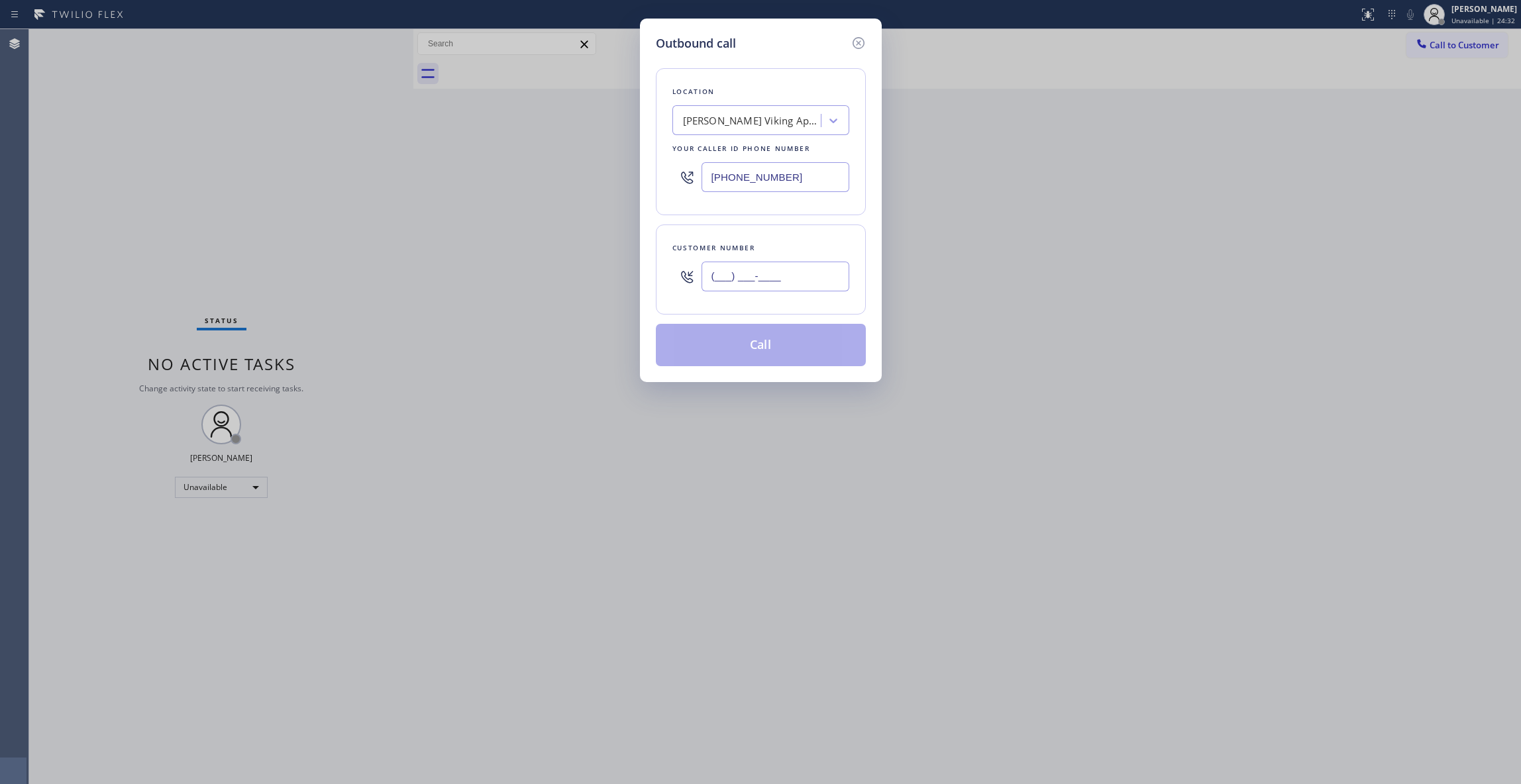
click at [713, 274] on input "(___) ___-____" at bounding box center [775, 276] width 148 height 30
paste input "408) 668-8625"
type input "[PHONE_NUMBER]"
drag, startPoint x: 822, startPoint y: 179, endPoint x: 473, endPoint y: 176, distance: 349.0
click at [474, 178] on div "Outbound call Location [PERSON_NAME] Viking Appliance Repair Your caller id pho…" at bounding box center [760, 392] width 1521 height 784
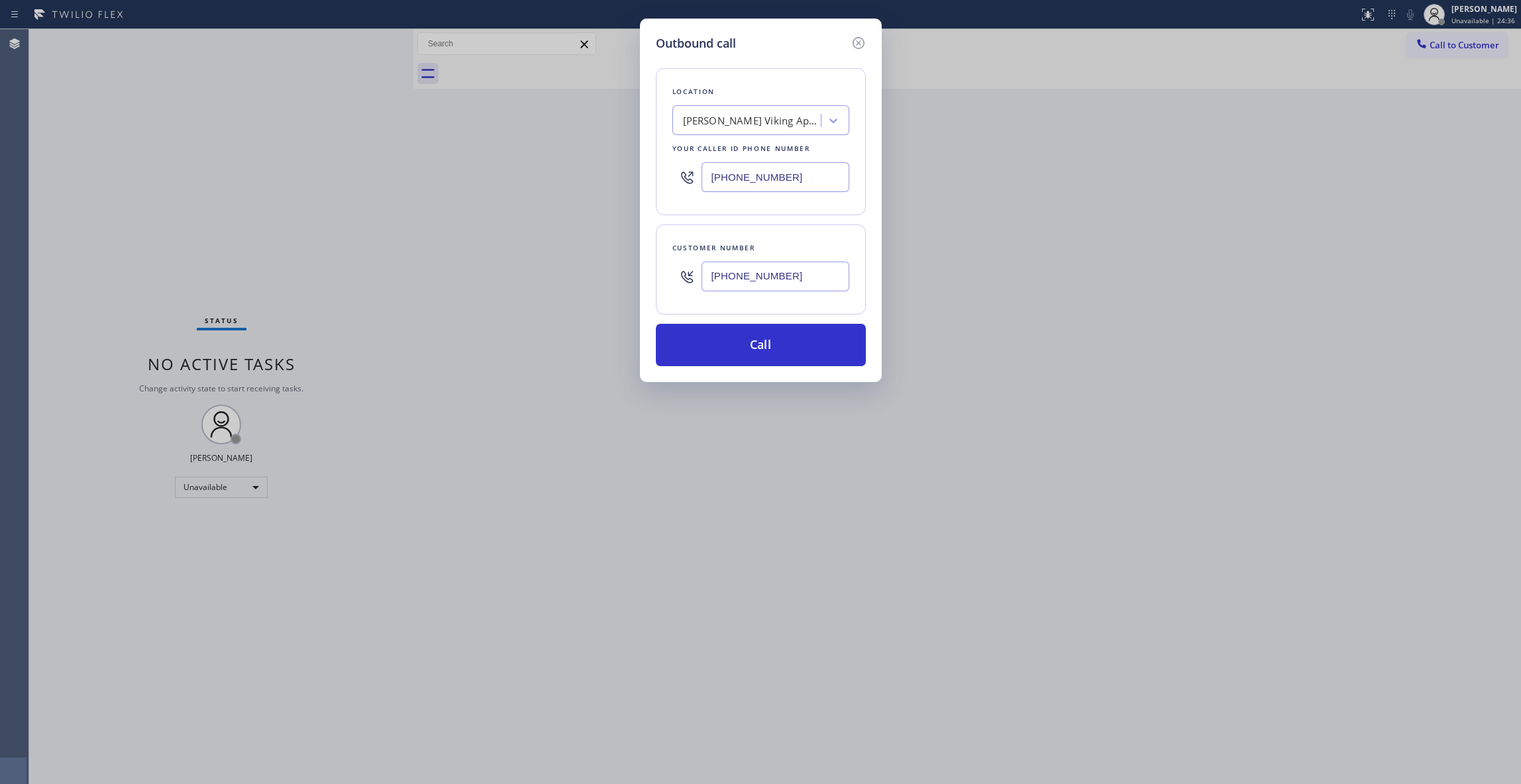
paste input "text"
type input "[PHONE_NUMBER]"
drag, startPoint x: 815, startPoint y: 273, endPoint x: 560, endPoint y: 279, distance: 255.1
click at [554, 273] on div "Outbound call Location [PERSON_NAME] Viking Appliance Repair Your caller id pho…" at bounding box center [760, 392] width 1521 height 784
click at [693, 346] on button "Call" at bounding box center [760, 345] width 210 height 43
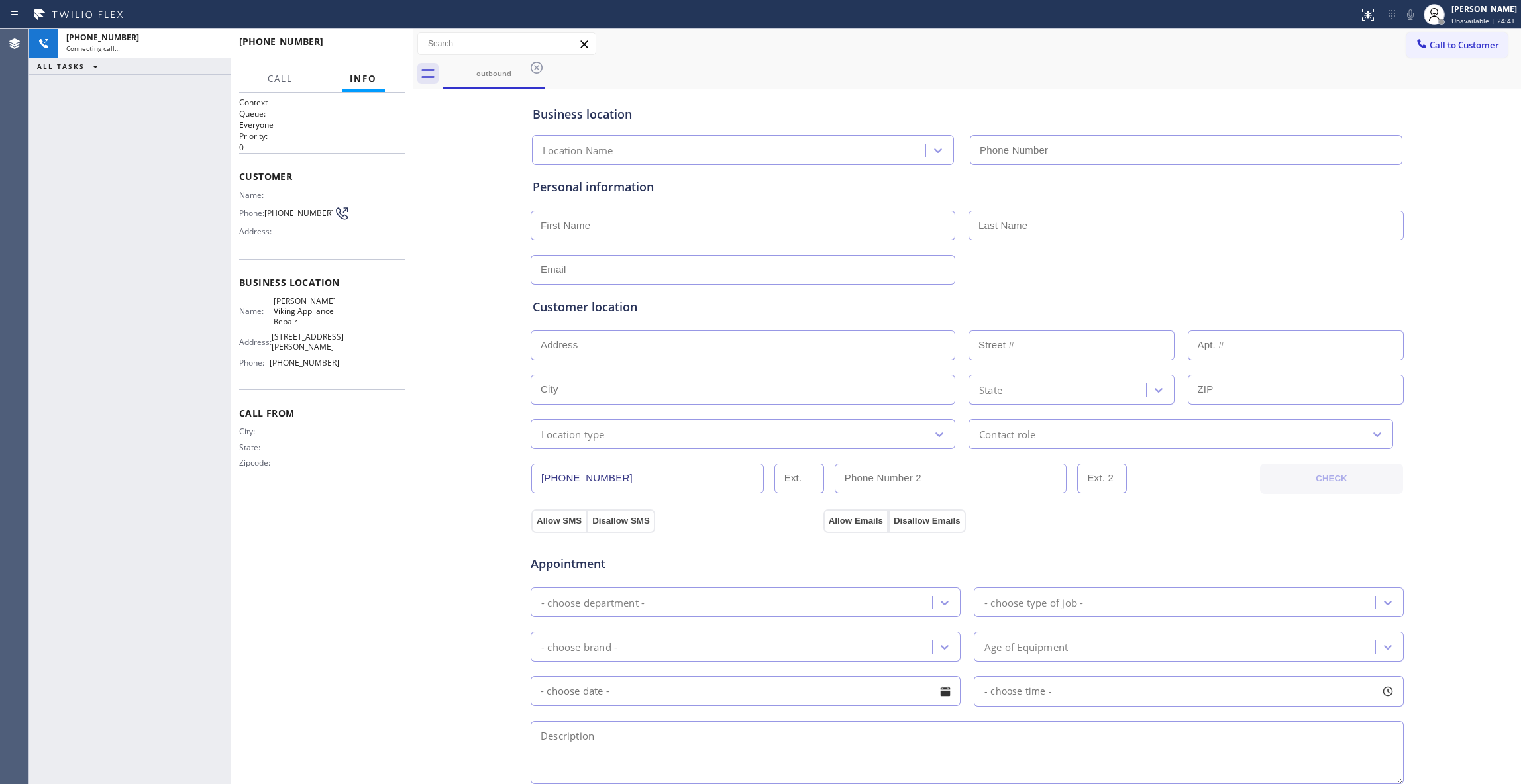
type input "[PHONE_NUMBER]"
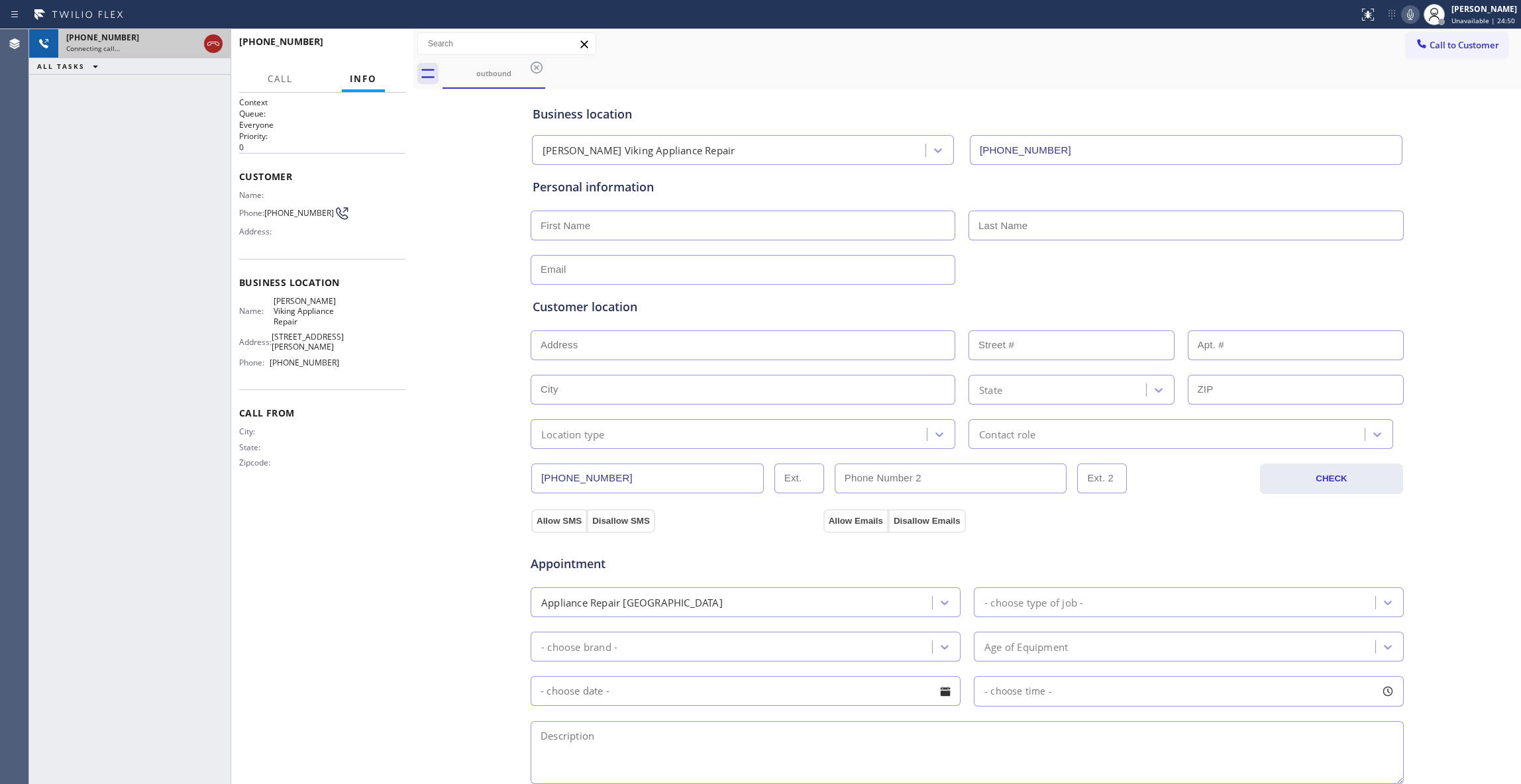
click at [218, 40] on icon at bounding box center [213, 43] width 16 height 16
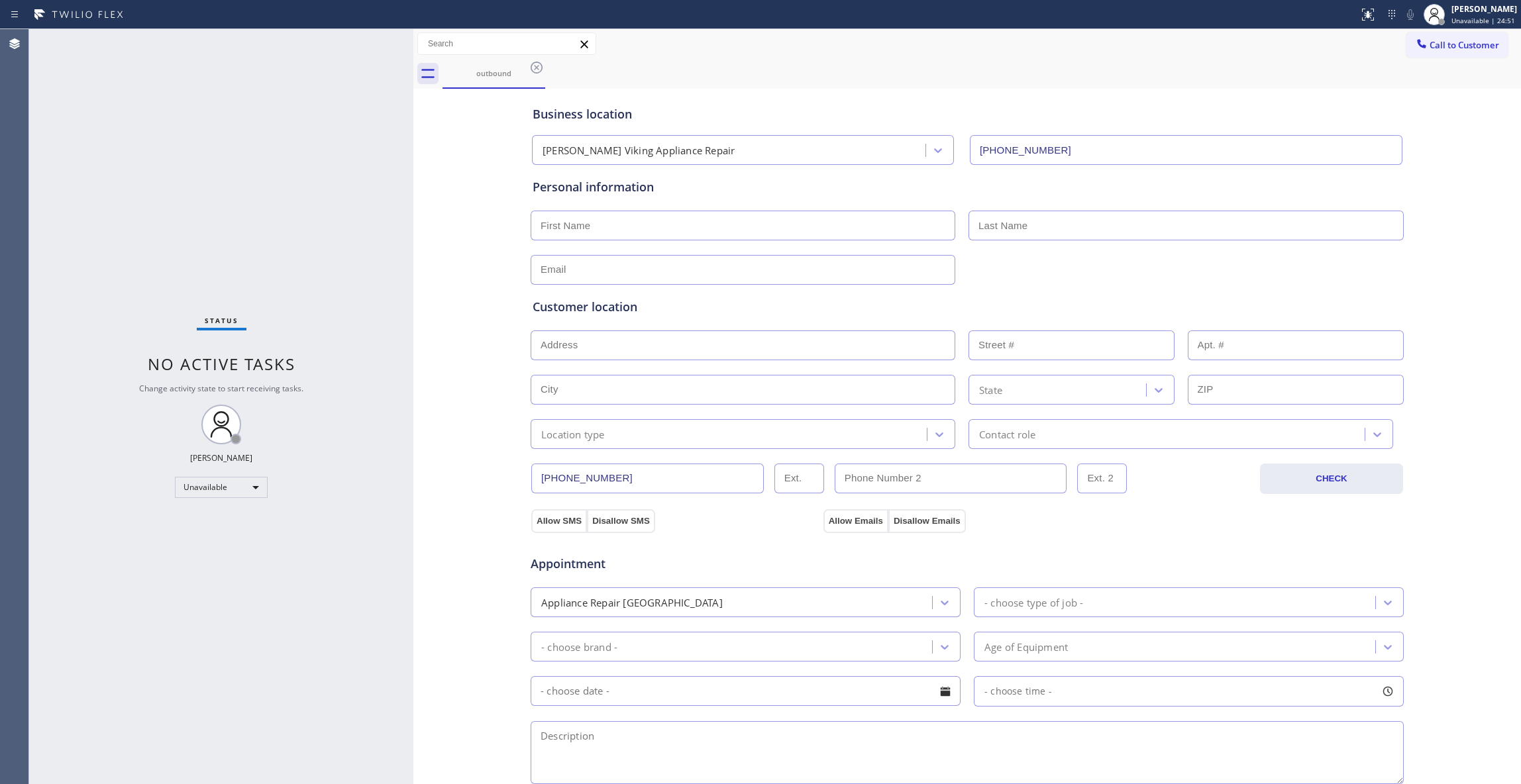
click at [536, 72] on icon at bounding box center [536, 67] width 12 height 12
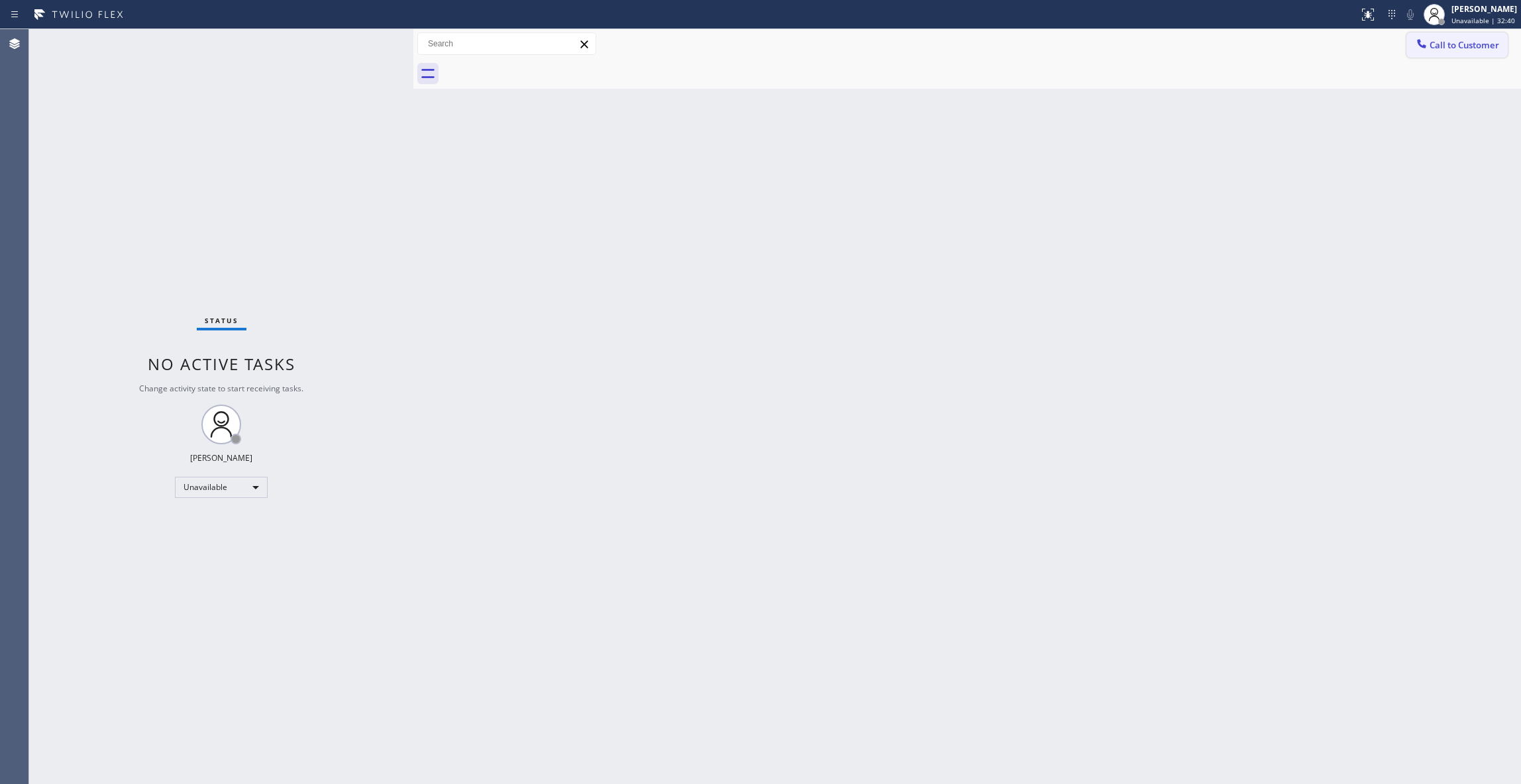
drag, startPoint x: 1450, startPoint y: 43, endPoint x: 1312, endPoint y: 62, distance: 139.3
click at [1447, 43] on span "Call to Customer" at bounding box center [1464, 45] width 70 height 12
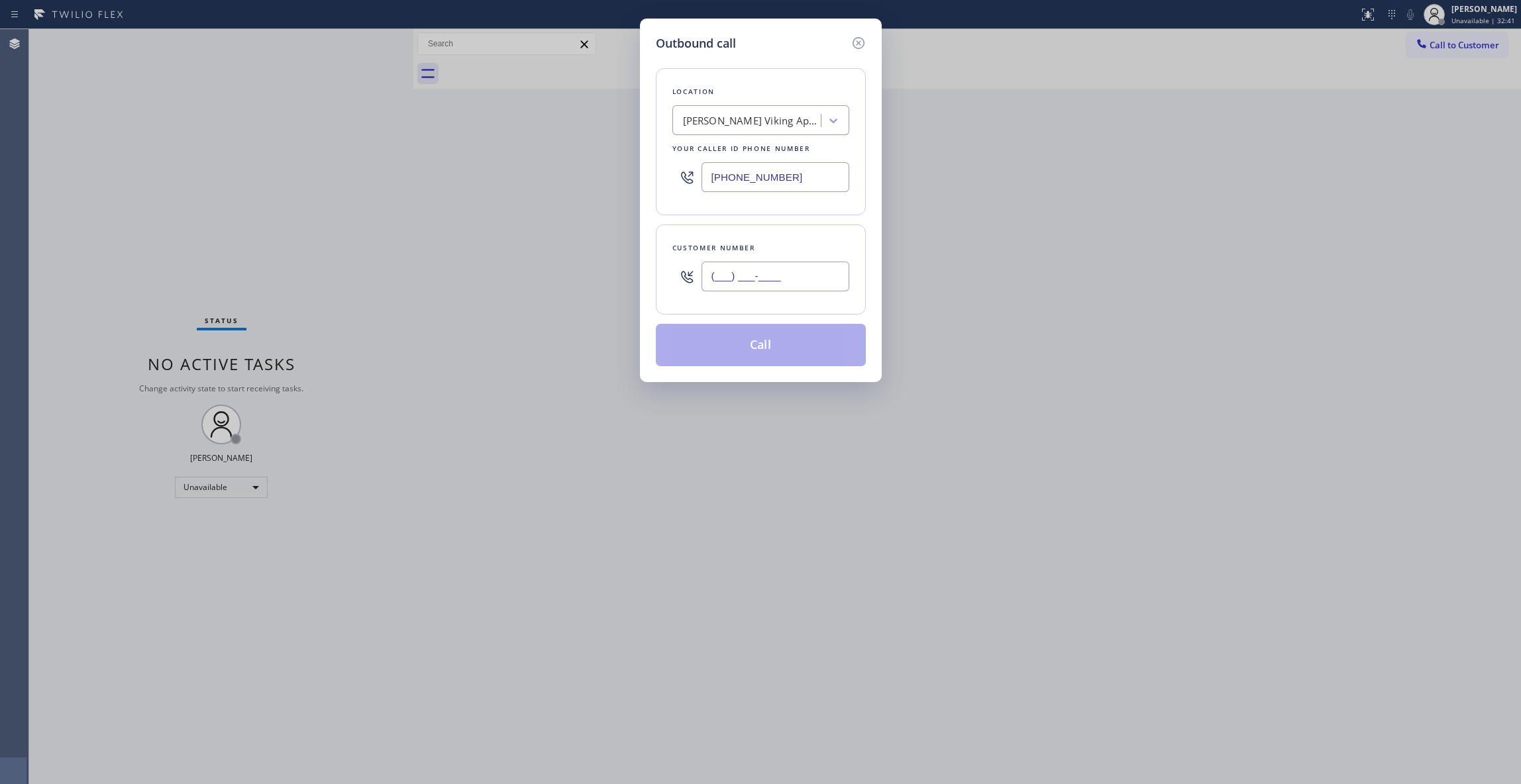
click at [773, 282] on input "(___) ___-____" at bounding box center [775, 276] width 148 height 30
paste input "407) 868-3820"
click at [859, 41] on icon at bounding box center [858, 43] width 16 height 16
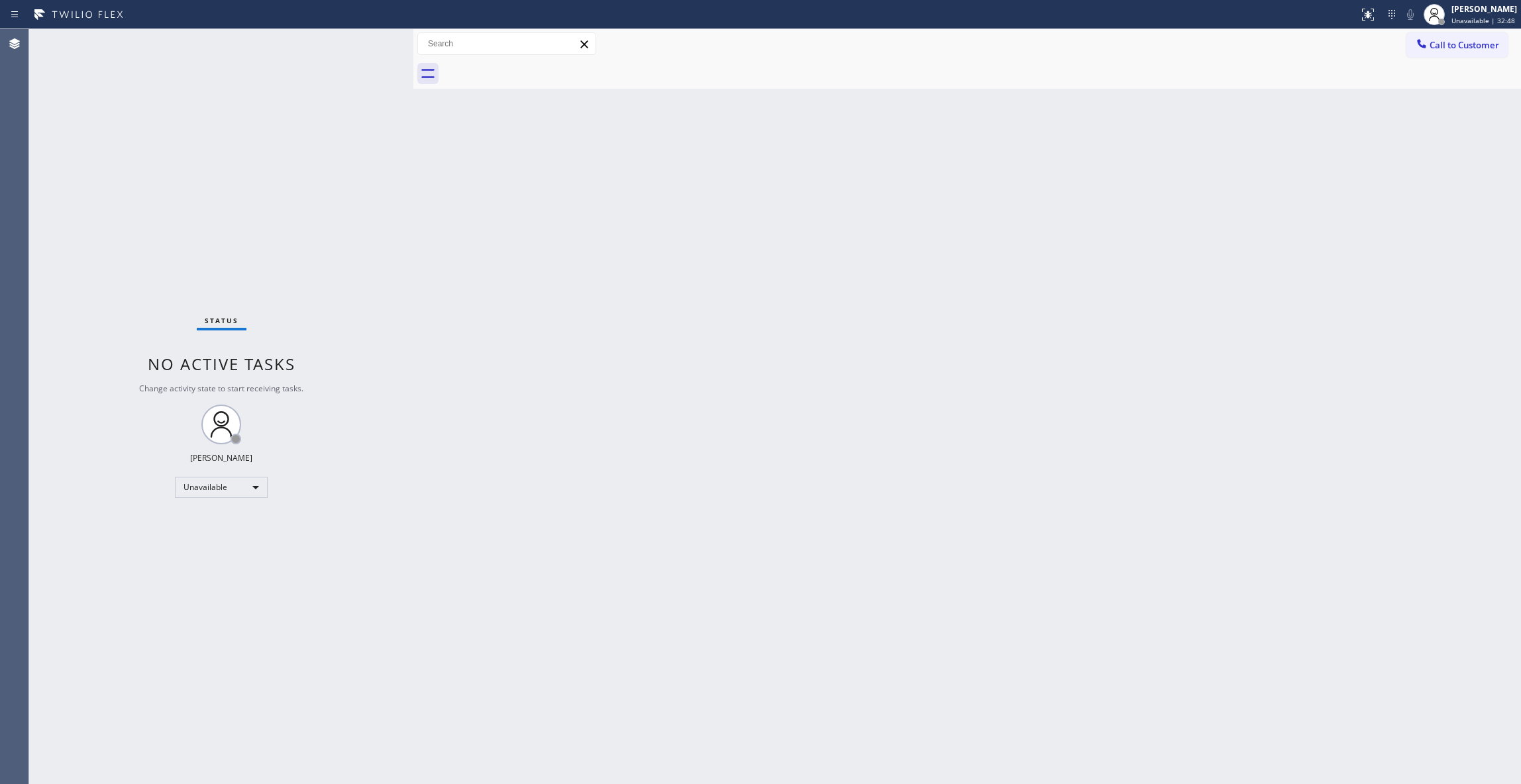
drag, startPoint x: 1023, startPoint y: 332, endPoint x: 989, endPoint y: 315, distance: 38.0
click at [1018, 335] on div "Back to Dashboard Change Sender ID Customers Technicians Select a contact Outbo…" at bounding box center [967, 406] width 1107 height 755
drag, startPoint x: 1455, startPoint y: 45, endPoint x: 662, endPoint y: 254, distance: 820.1
click at [1449, 45] on span "Call to Customer" at bounding box center [1464, 45] width 70 height 12
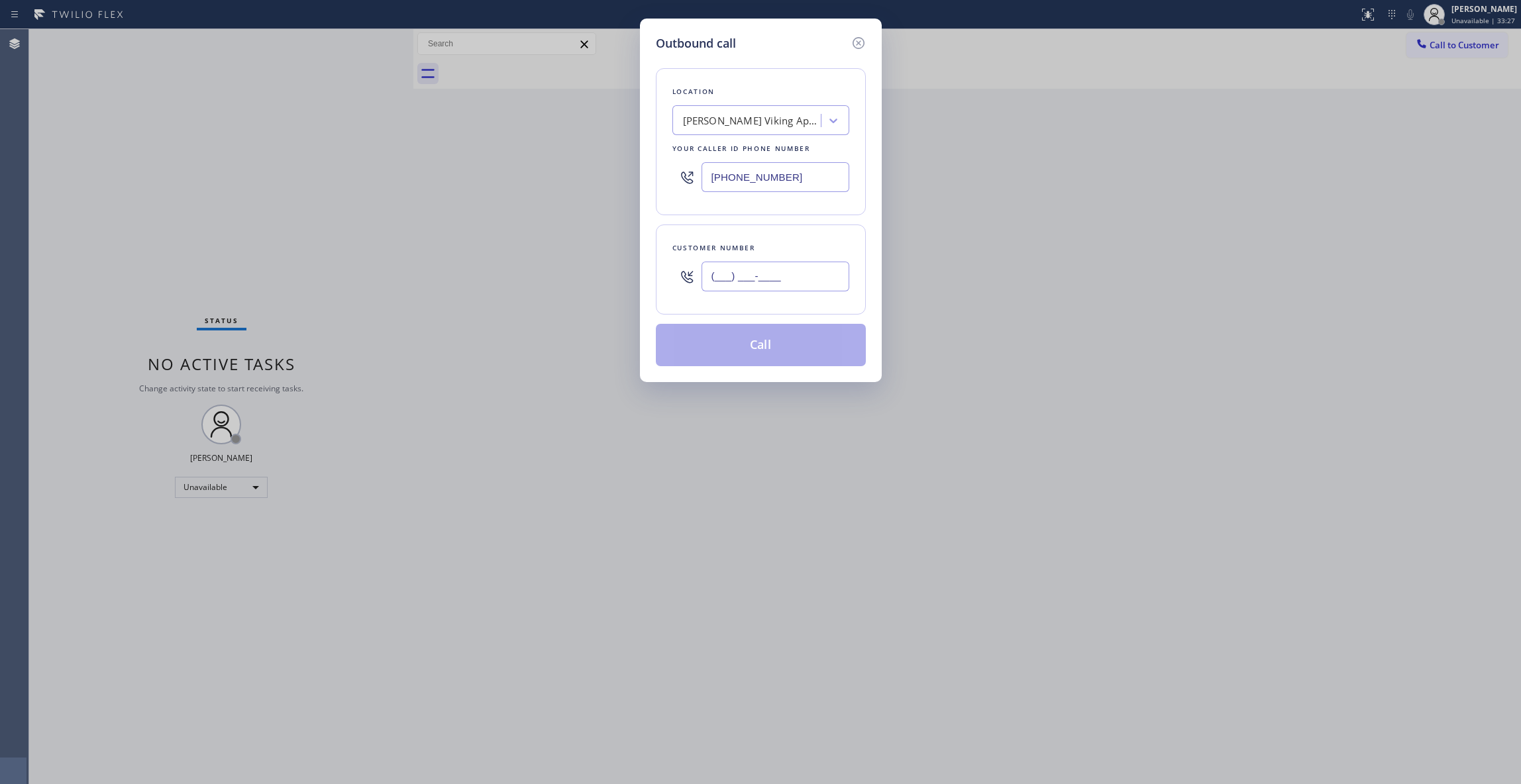
click at [722, 286] on input "(___) ___-____" at bounding box center [775, 276] width 148 height 30
paste input "310) 326-5338"
type input "[PHONE_NUMBER]"
paste input "855) 253-8659"
drag, startPoint x: 814, startPoint y: 182, endPoint x: 432, endPoint y: 165, distance: 382.4
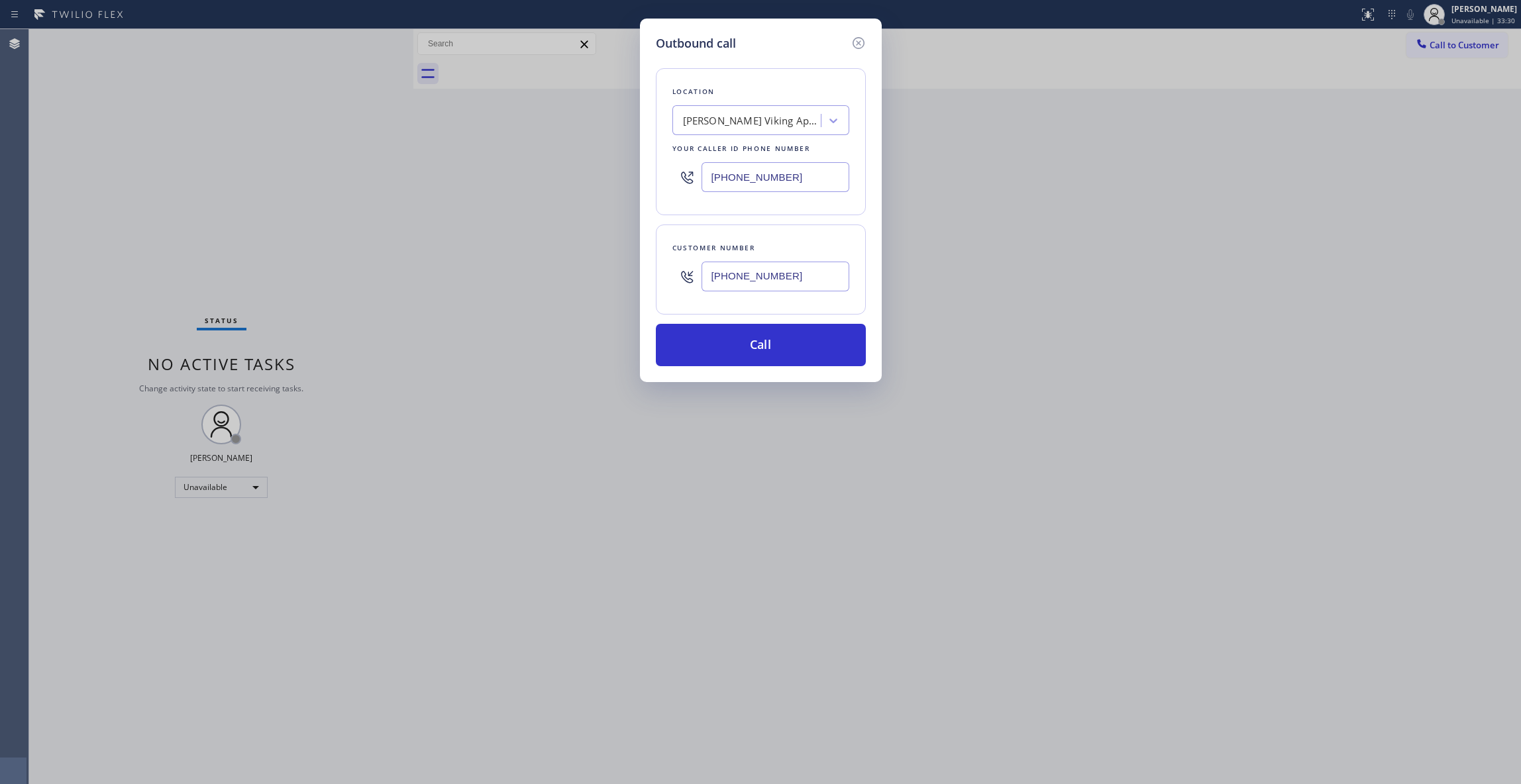
click at [432, 165] on div "Outbound call Location [PERSON_NAME] Viking Appliance Repair Your caller id pho…" at bounding box center [760, 392] width 1521 height 784
type input "[PHONE_NUMBER]"
drag, startPoint x: 829, startPoint y: 282, endPoint x: 677, endPoint y: 319, distance: 156.4
click at [599, 254] on div "Outbound call Location 4C.SMS Campaign SMS Campaign AR Your caller id phone num…" at bounding box center [760, 392] width 1521 height 784
click at [756, 346] on button "Call" at bounding box center [760, 345] width 210 height 43
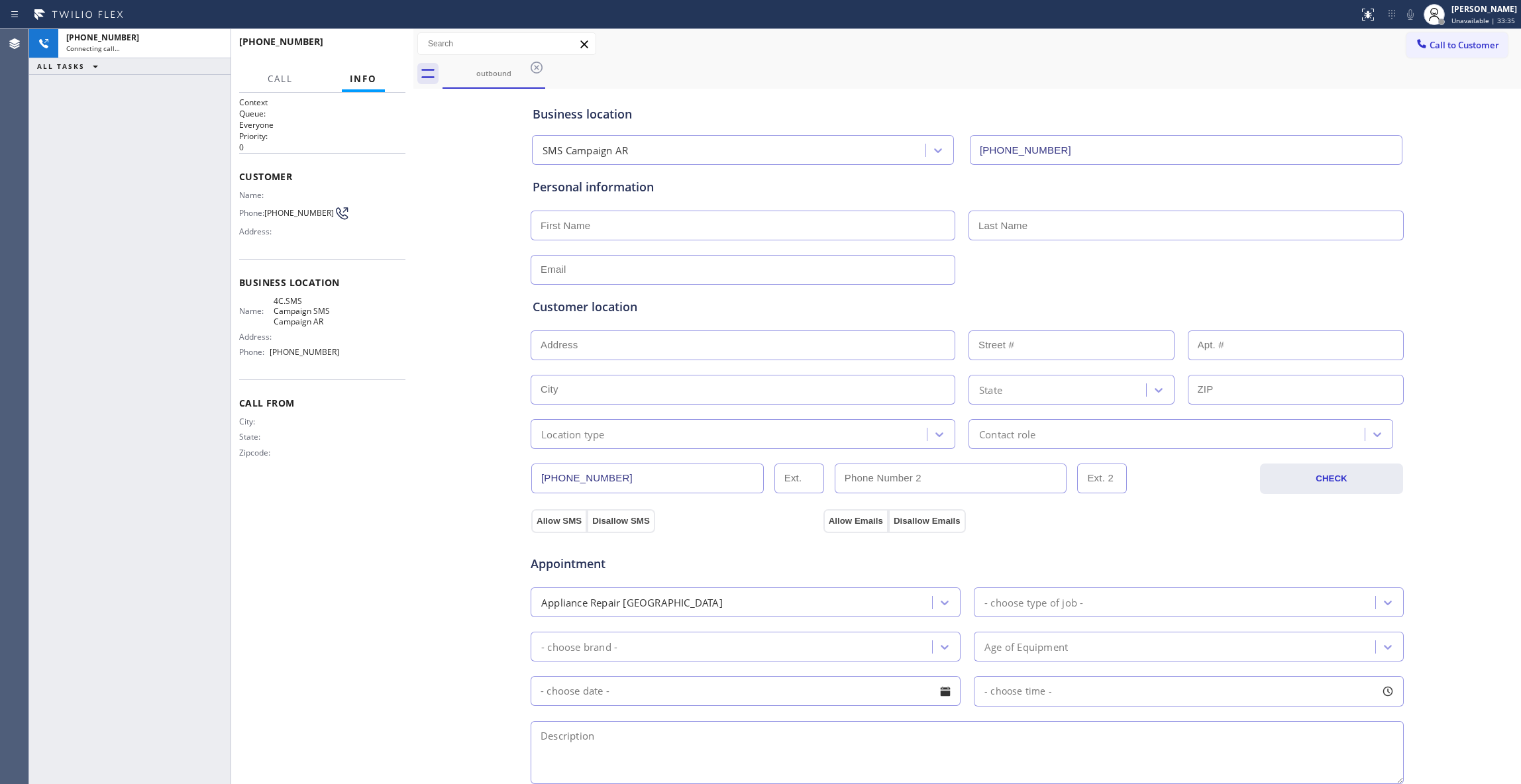
type input "[PHONE_NUMBER]"
click at [361, 479] on div "Call From City: State: Zipcode:" at bounding box center [322, 429] width 166 height 100
click at [420, 503] on div "Business location SMS Campaign AR [PHONE_NUMBER] Personal information Customer …" at bounding box center [967, 544] width 1101 height 904
click at [432, 496] on div "Business location SMS Campaign AR [PHONE_NUMBER] Personal information Customer …" at bounding box center [967, 544] width 1101 height 904
drag, startPoint x: 392, startPoint y: 655, endPoint x: 353, endPoint y: 494, distance: 165.7
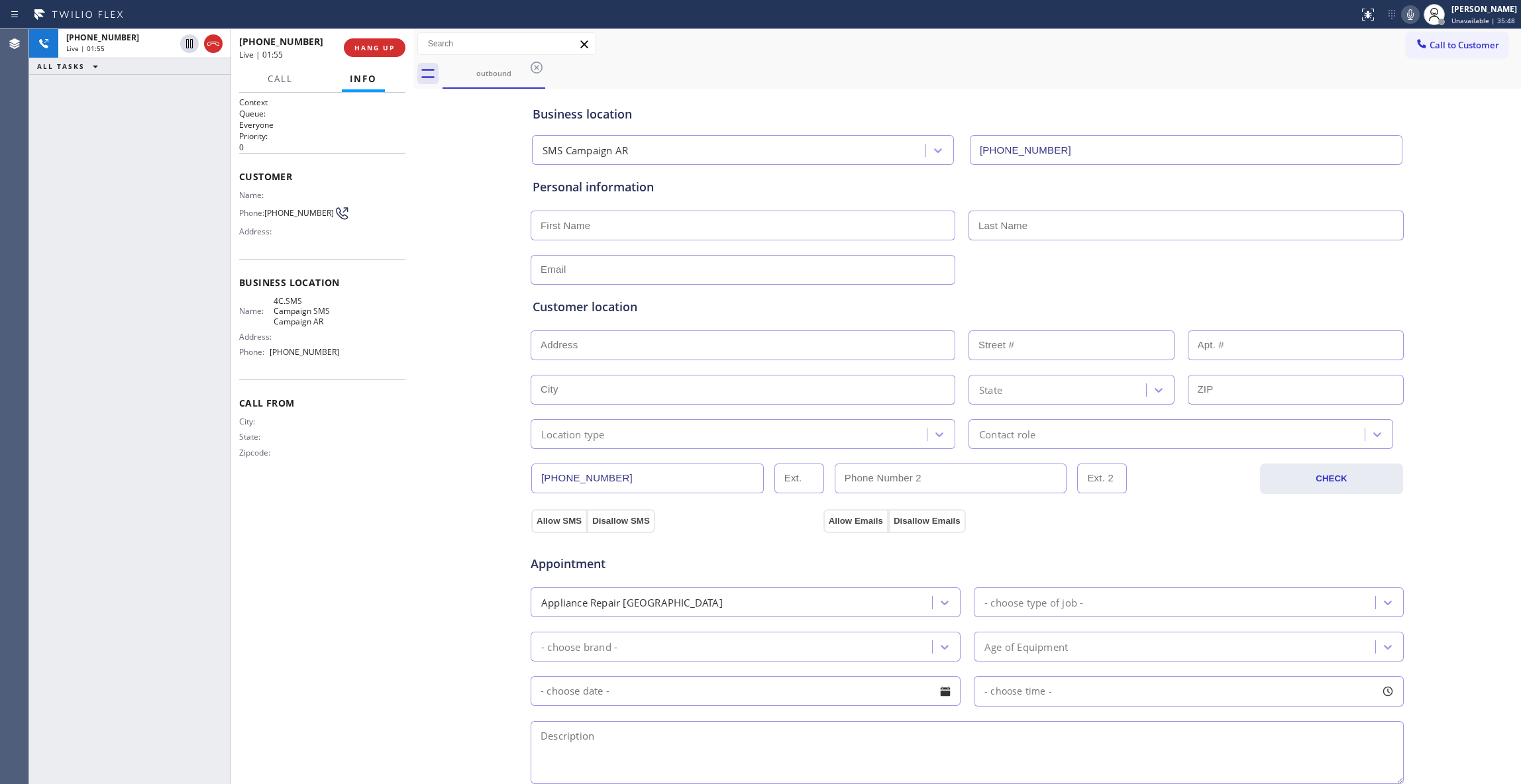
click at [392, 652] on div "Context Queue: Everyone Priority: 0 Customer Name: Phone: [PHONE_NUMBER] Addres…" at bounding box center [322, 438] width 166 height 684
drag, startPoint x: 295, startPoint y: 222, endPoint x: 270, endPoint y: 208, distance: 28.7
click at [270, 208] on span "[PHONE_NUMBER]" at bounding box center [299, 213] width 70 height 10
click at [425, 668] on div "Business location SMS Campaign AR [PHONE_NUMBER] Personal information Customer …" at bounding box center [967, 544] width 1101 height 904
drag, startPoint x: 301, startPoint y: 229, endPoint x: 266, endPoint y: 207, distance: 41.3
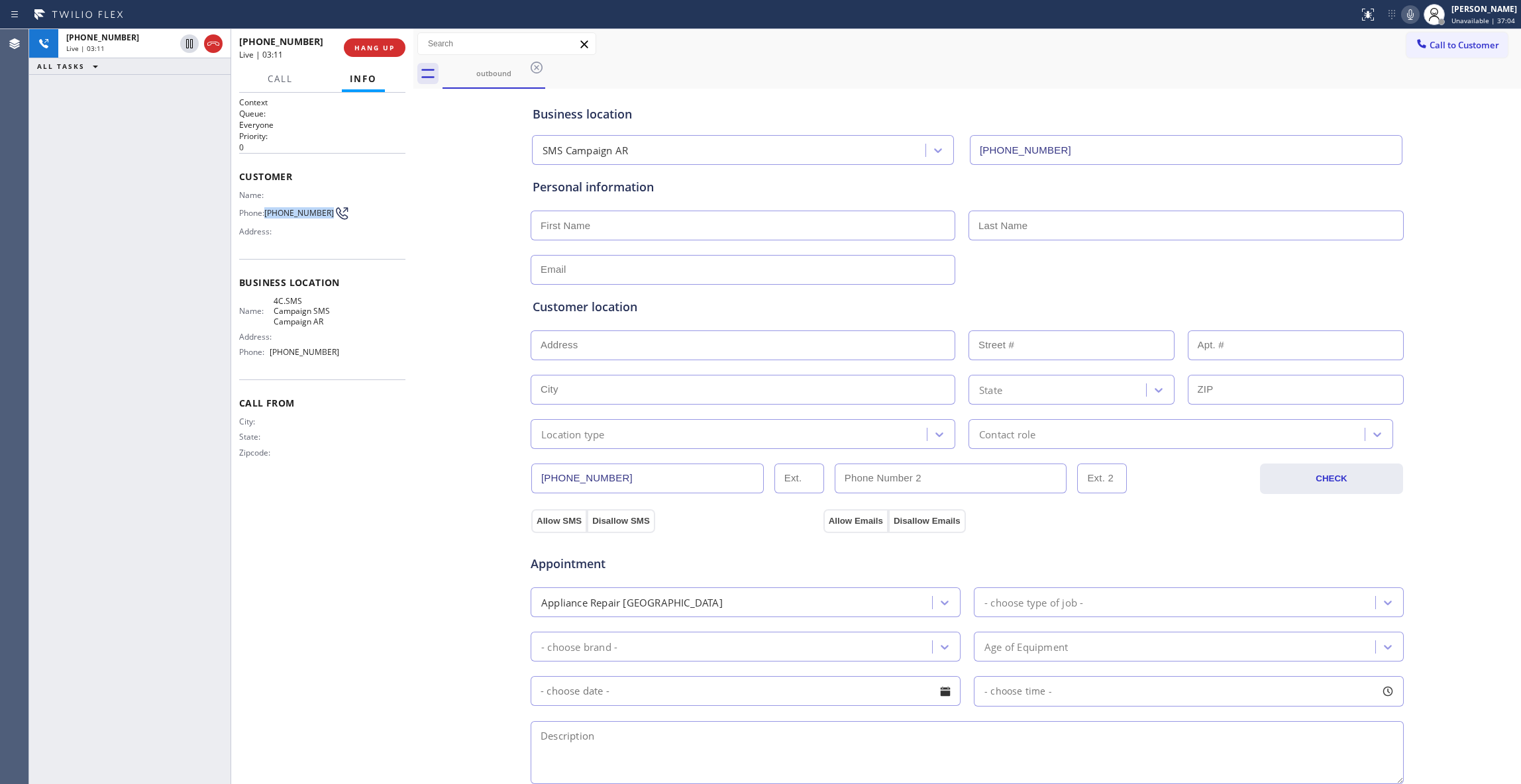
click at [266, 207] on div "Name: Phone: [PHONE_NUMBER] Address:" at bounding box center [289, 216] width 100 height 52
copy span "[PHONE_NUMBER]"
click at [298, 229] on div "Name: Phone: [PHONE_NUMBER] Address:" at bounding box center [289, 216] width 100 height 52
drag, startPoint x: 298, startPoint y: 226, endPoint x: 237, endPoint y: 216, distance: 61.8
click at [237, 216] on div "Context Queue: Everyone Priority: 0 Customer Name: Phone: [PHONE_NUMBER] Addres…" at bounding box center [322, 438] width 182 height 691
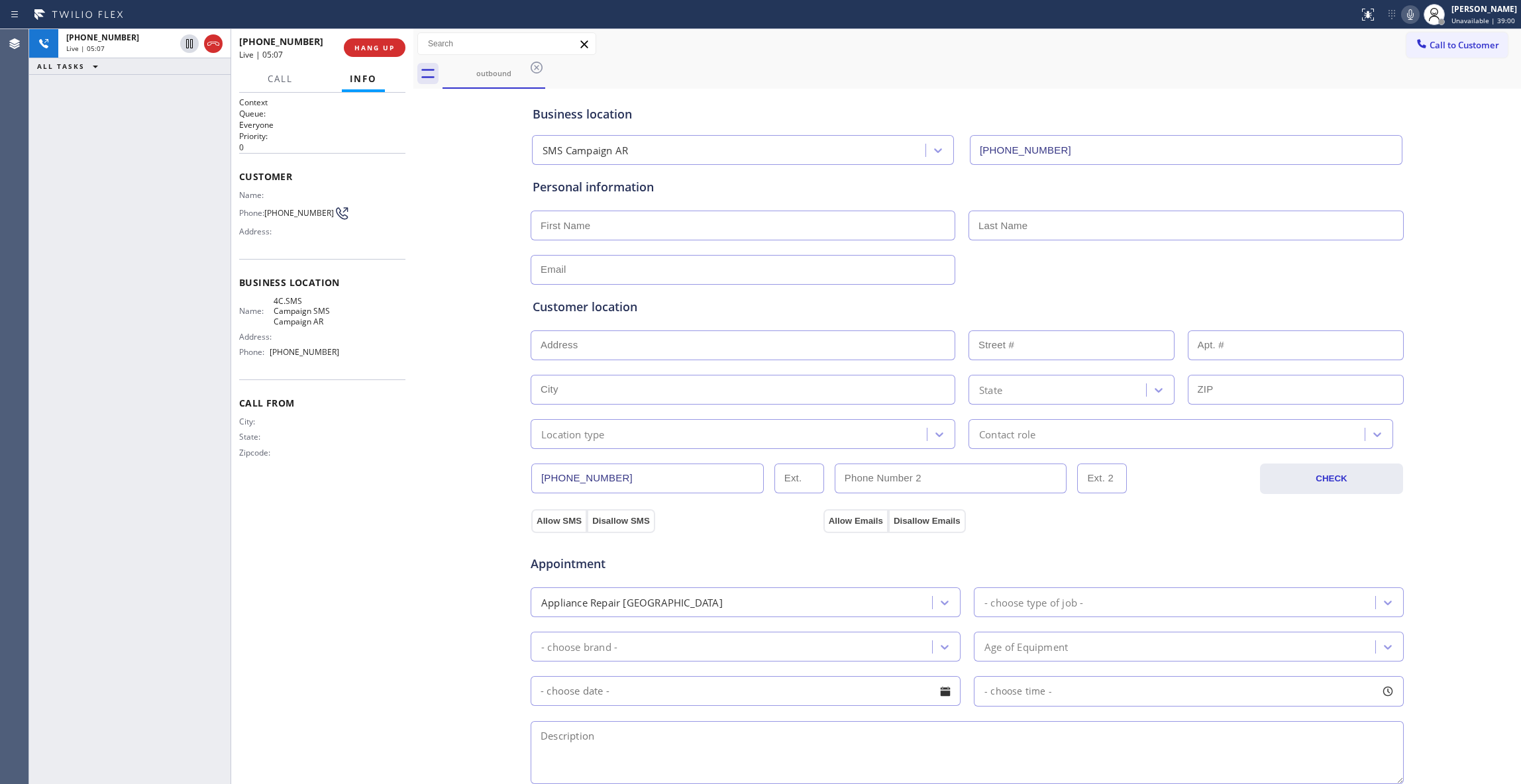
click at [350, 642] on div "Context Queue: Everyone Priority: 0 Customer Name: Phone: [PHONE_NUMBER] Addres…" at bounding box center [322, 438] width 166 height 684
click at [1025, 223] on input "text" at bounding box center [1186, 225] width 435 height 30
paste input "[PERSON_NAME]"
type input "[PERSON_NAME]"
click at [838, 222] on input "text" at bounding box center [742, 225] width 425 height 30
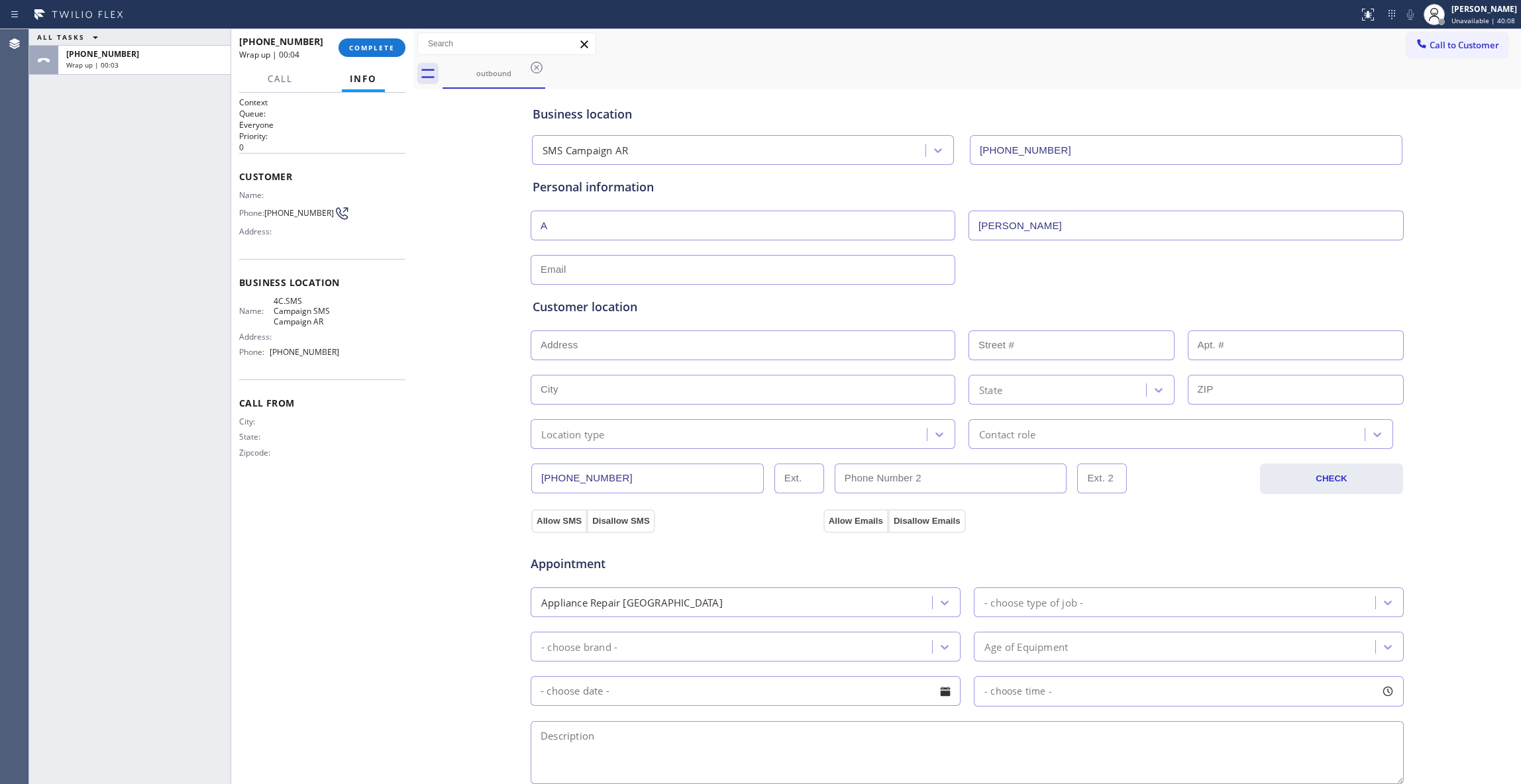
type input "A"
drag, startPoint x: 459, startPoint y: 542, endPoint x: 271, endPoint y: 304, distance: 303.3
click at [439, 516] on div "Business location SMS Campaign AR [PHONE_NUMBER] Personal information A [PERSON…" at bounding box center [967, 544] width 1101 height 904
drag, startPoint x: 337, startPoint y: 328, endPoint x: 274, endPoint y: 316, distance: 64.1
click at [274, 316] on span "4C.SMS Campaign SMS Campaign AR" at bounding box center [306, 311] width 65 height 30
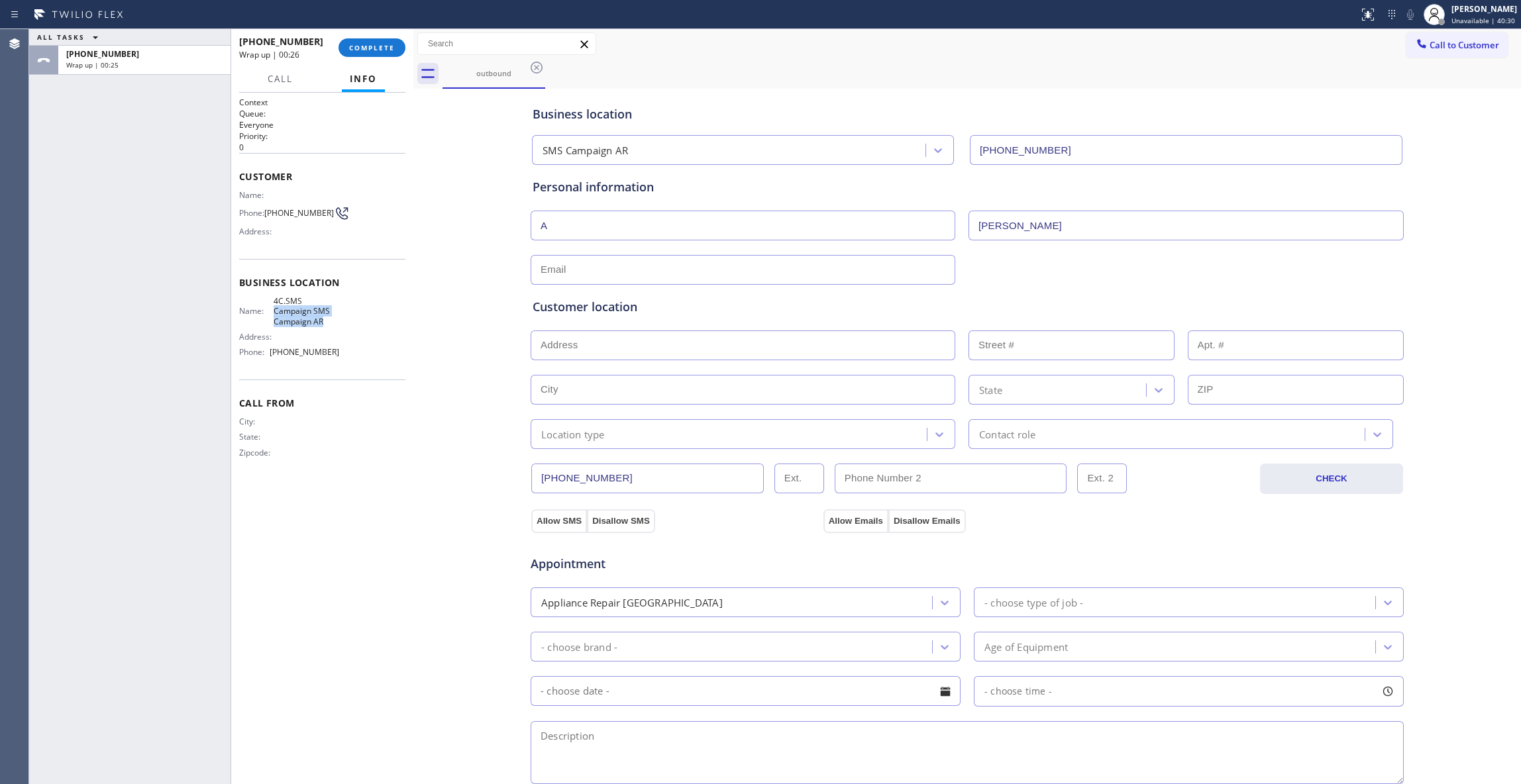
copy span "Campaign SMS Campaign AR"
click at [647, 770] on textarea at bounding box center [967, 752] width 873 height 63
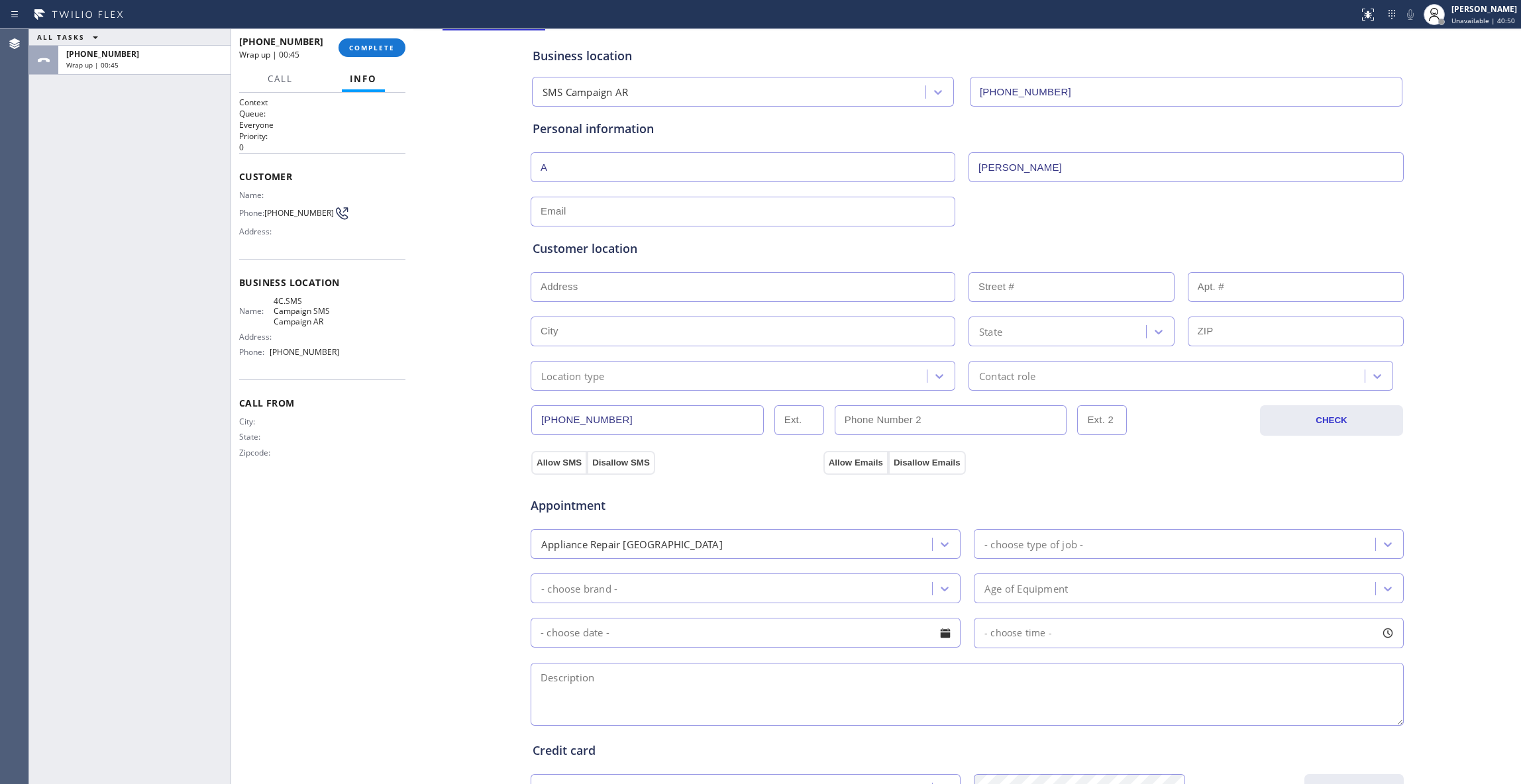
scroll to position [88, 0]
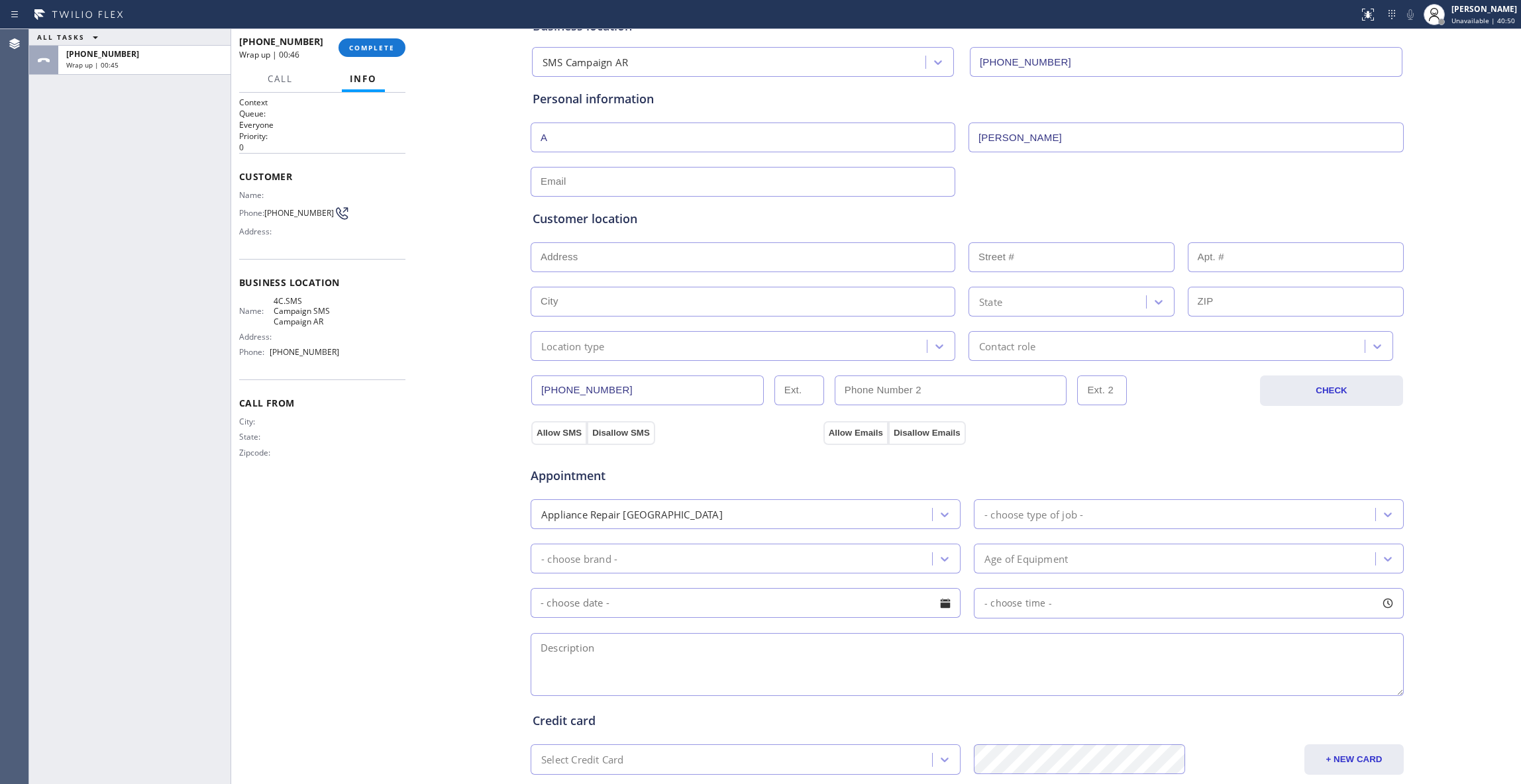
click at [602, 657] on textarea at bounding box center [967, 664] width 873 height 63
paste textarea "1-4 / $0 / LG / Washer(SBS) / the host got diconnected and leaking water, the h…"
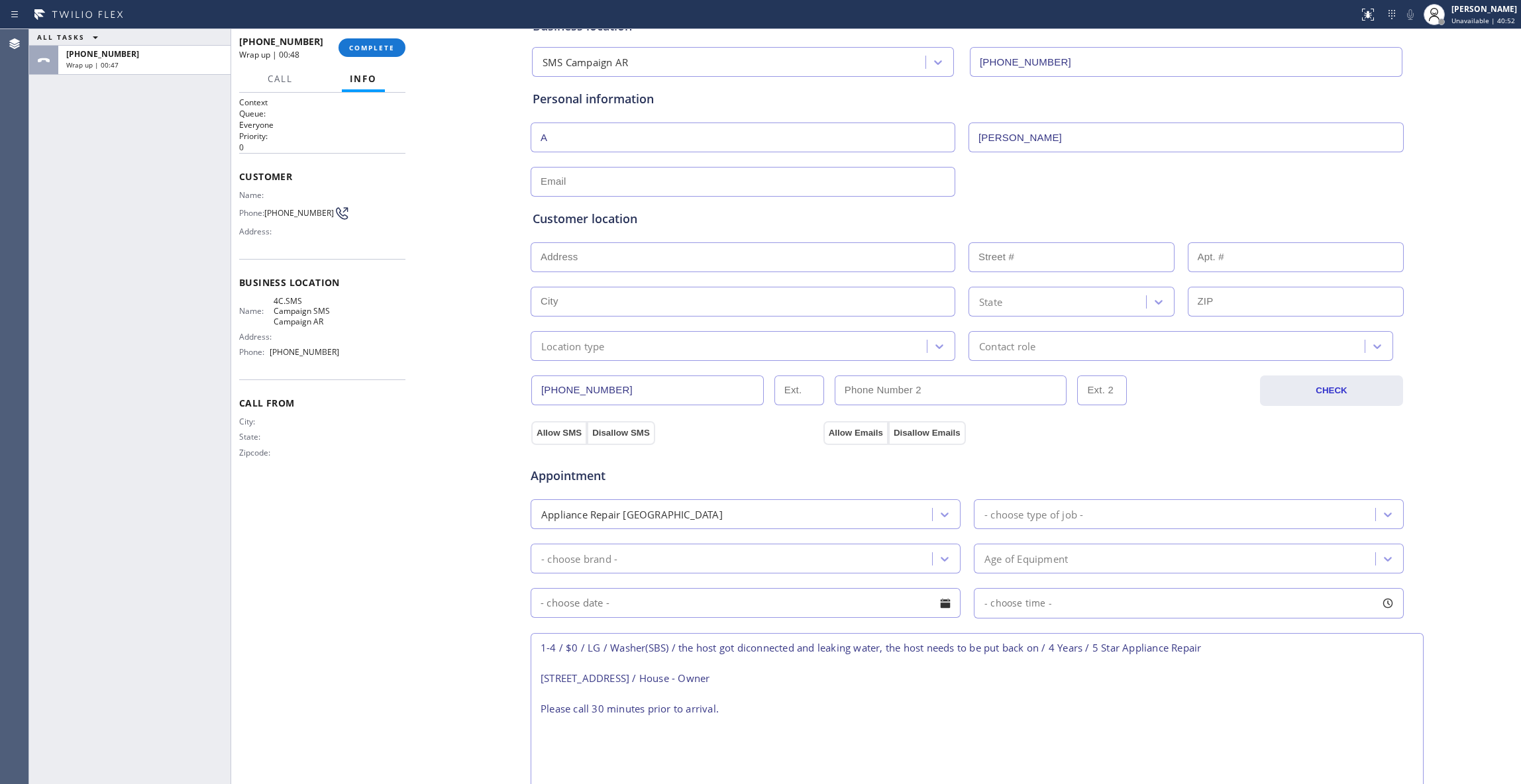
scroll to position [0, 0]
drag, startPoint x: 1387, startPoint y: 694, endPoint x: 1407, endPoint y: 825, distance: 132.5
click at [1407, 783] on html "Status report No issues detected If you experience an issue, please download th…" at bounding box center [760, 392] width 1521 height 784
type textarea "1-4 / $0 / LG / Washer(SBS) / the host got diconnected and leaking water, the h…"
click at [176, 684] on div "ALL TASKS ALL TASKS ACTIVE TASKS TASKS IN WRAP UP [PHONE_NUMBER] Wrap up | 01:29" at bounding box center [129, 406] width 201 height 755
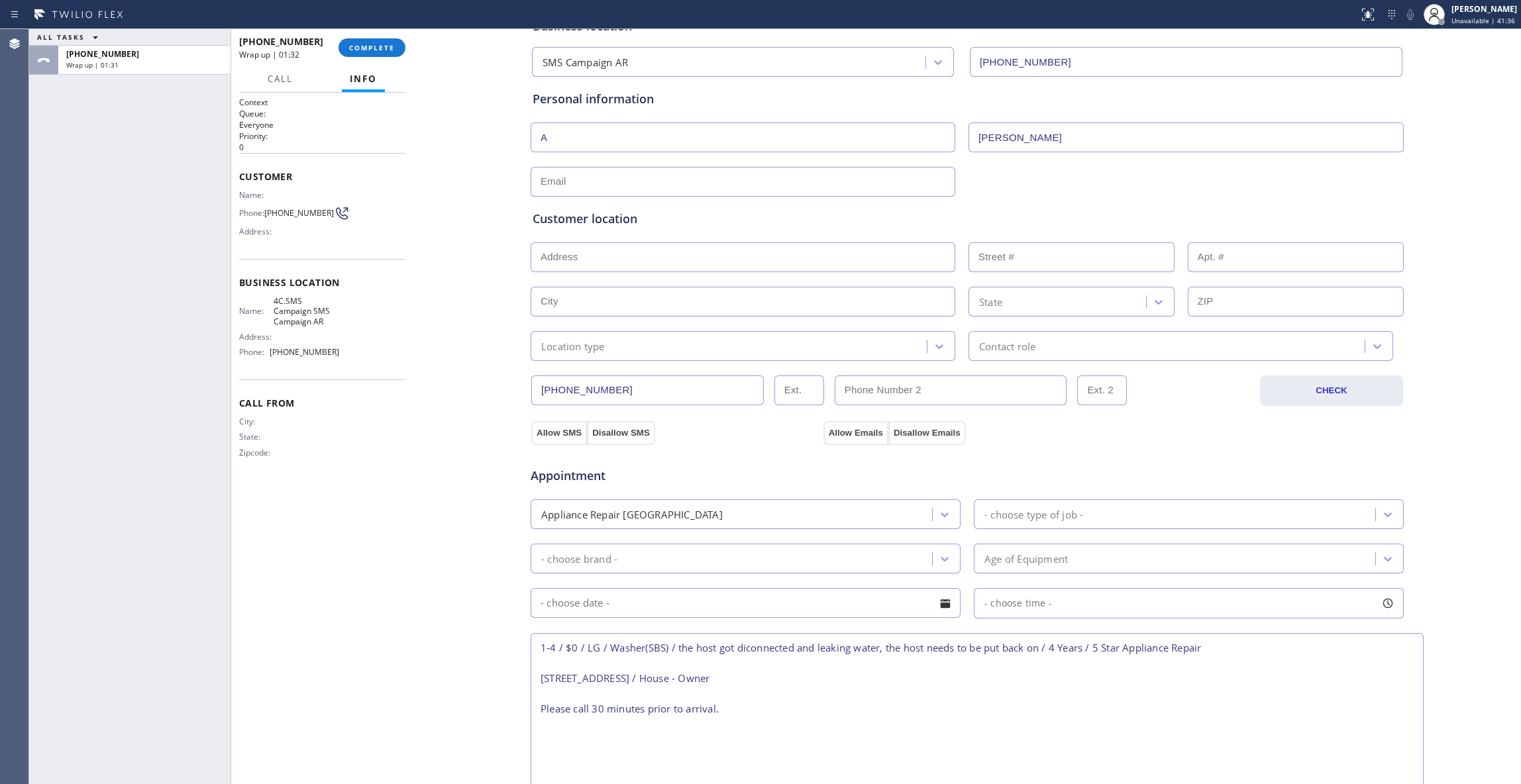
click at [665, 192] on div "Customer location >> ADD NEW ADDRESS << + NEW ADDRESS State Location type Conta…" at bounding box center [967, 276] width 874 height 169
click at [665, 185] on input "text" at bounding box center [742, 181] width 425 height 30
type input "N"
type input "[EMAIL_ADDRESS][DOMAIN_NAME]"
click at [617, 255] on input "text" at bounding box center [742, 257] width 425 height 30
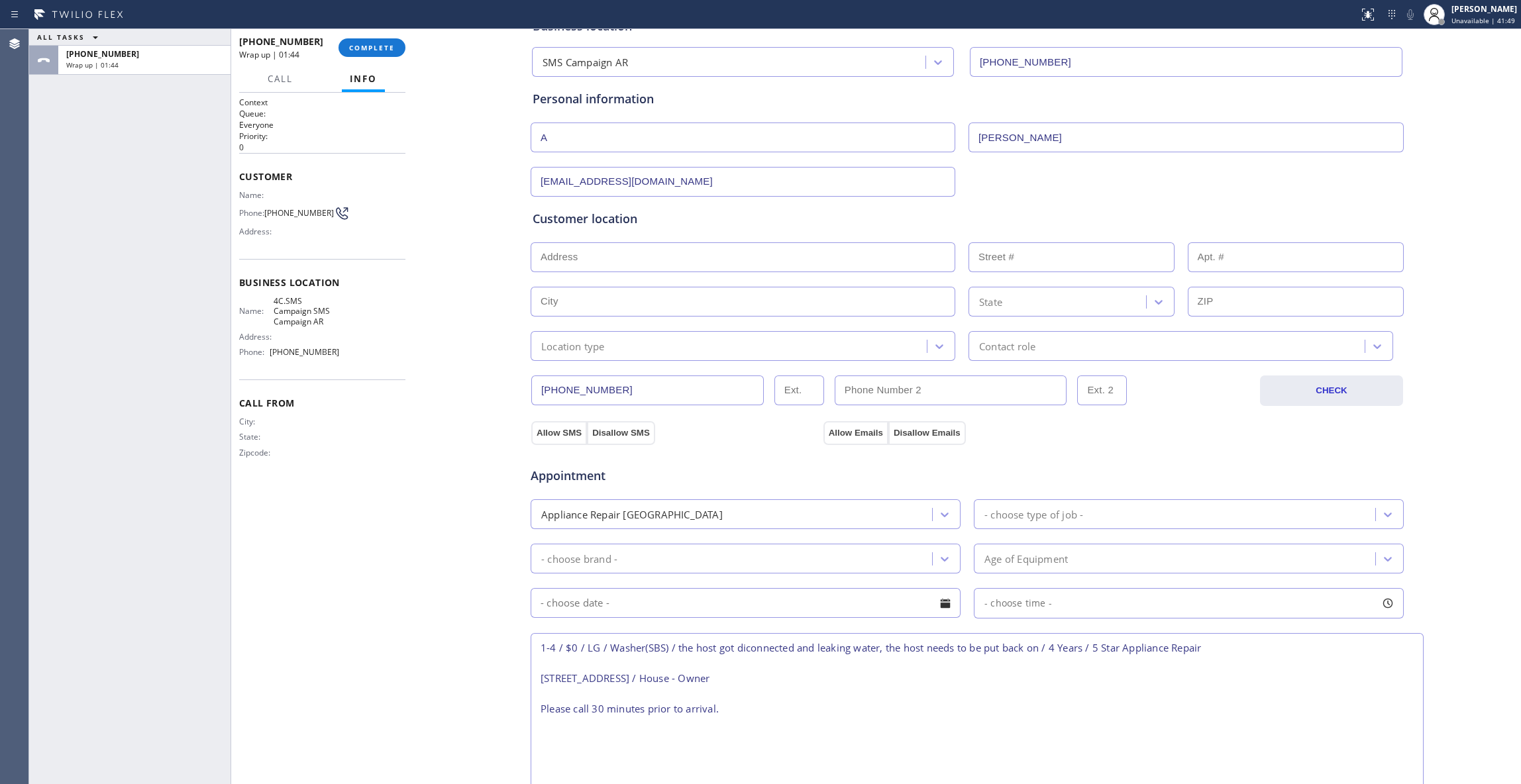
paste input "[STREET_ADDRESS]"
type input "[STREET_ADDRESS]"
type input "23528"
type input "West Carson"
type input "90710"
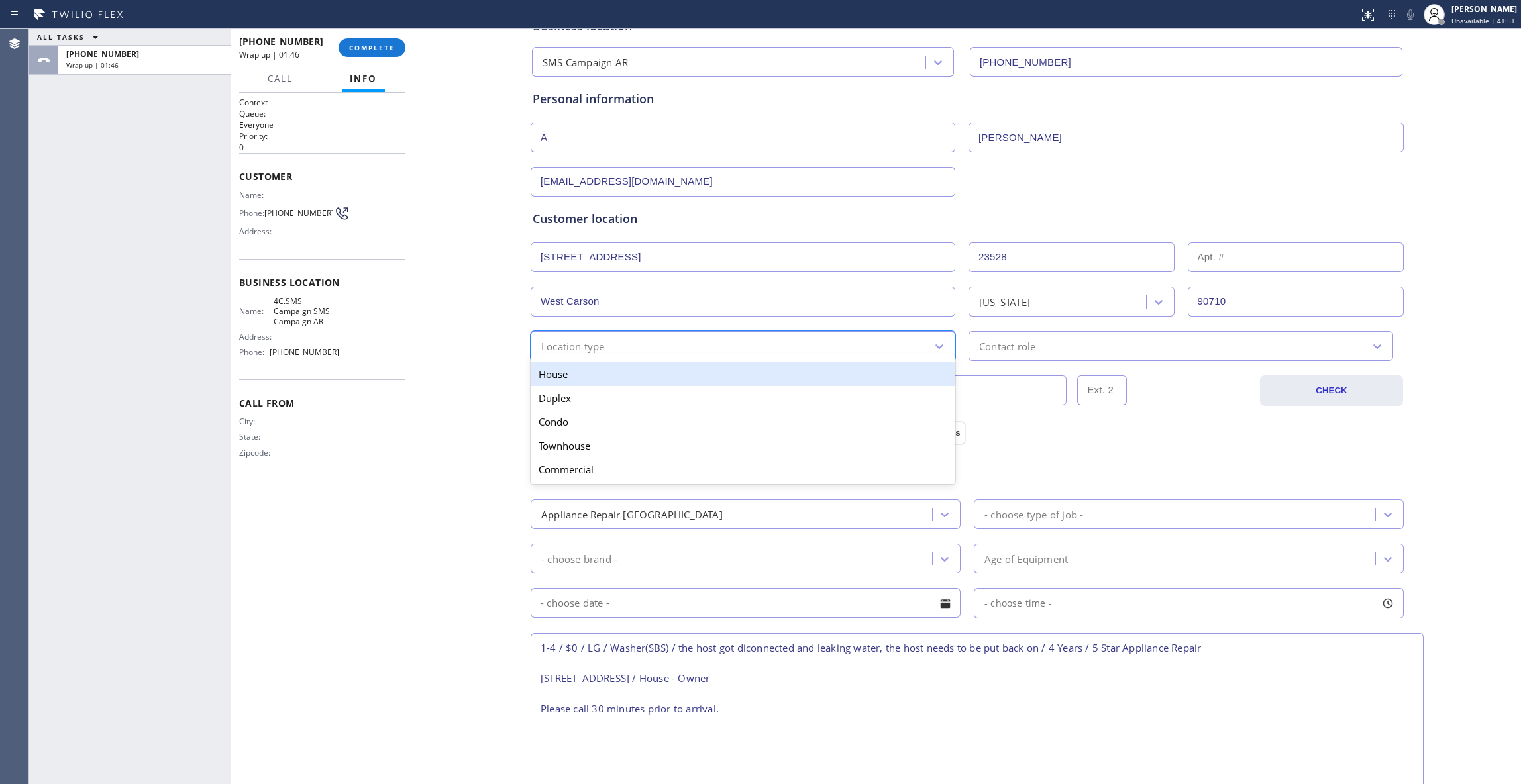
click at [576, 348] on div "Location type" at bounding box center [573, 346] width 63 height 15
click at [551, 382] on div "House" at bounding box center [742, 374] width 425 height 24
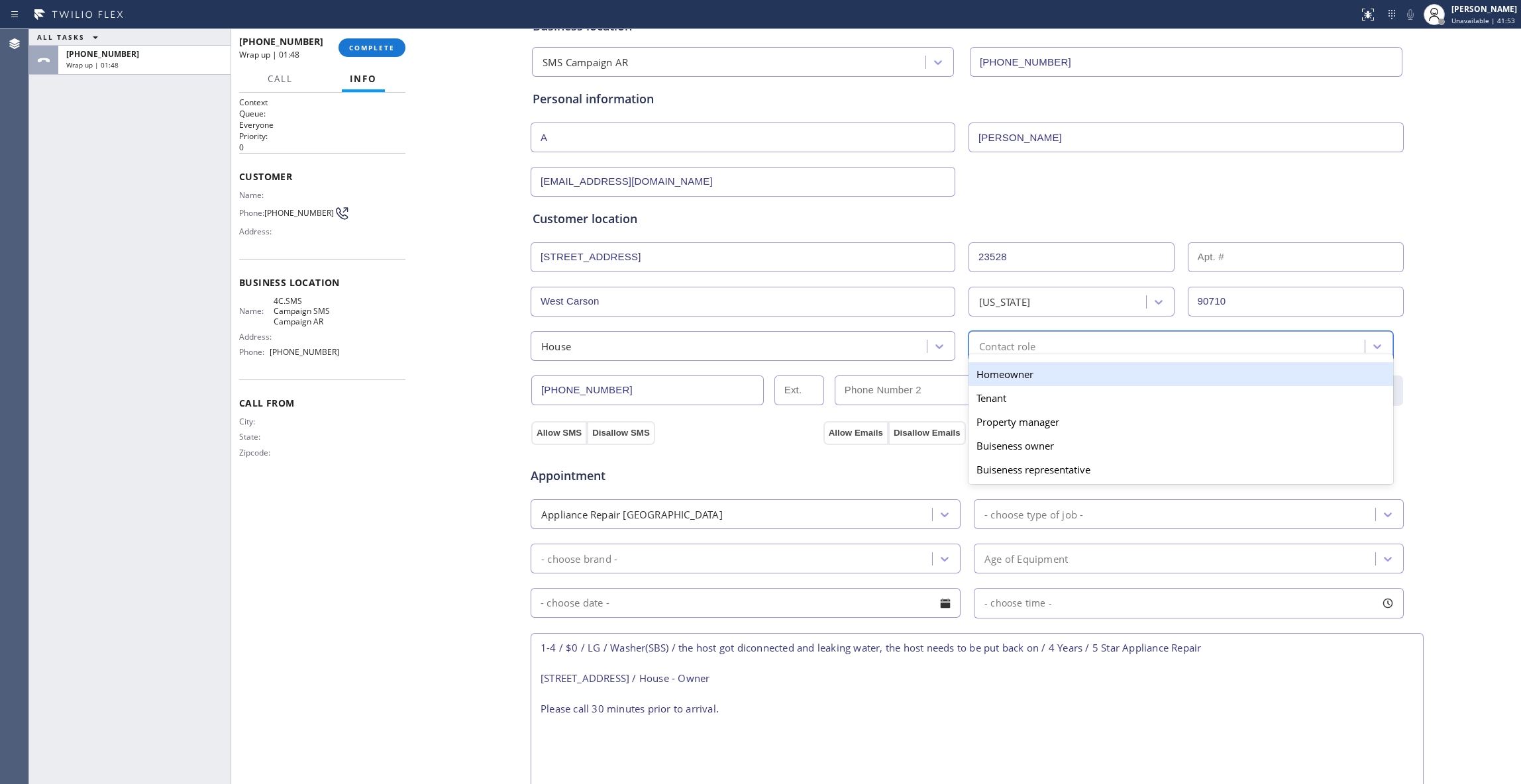
click at [1058, 346] on div "Contact role" at bounding box center [1168, 346] width 392 height 23
click at [1008, 379] on div "Homeowner" at bounding box center [1180, 374] width 425 height 24
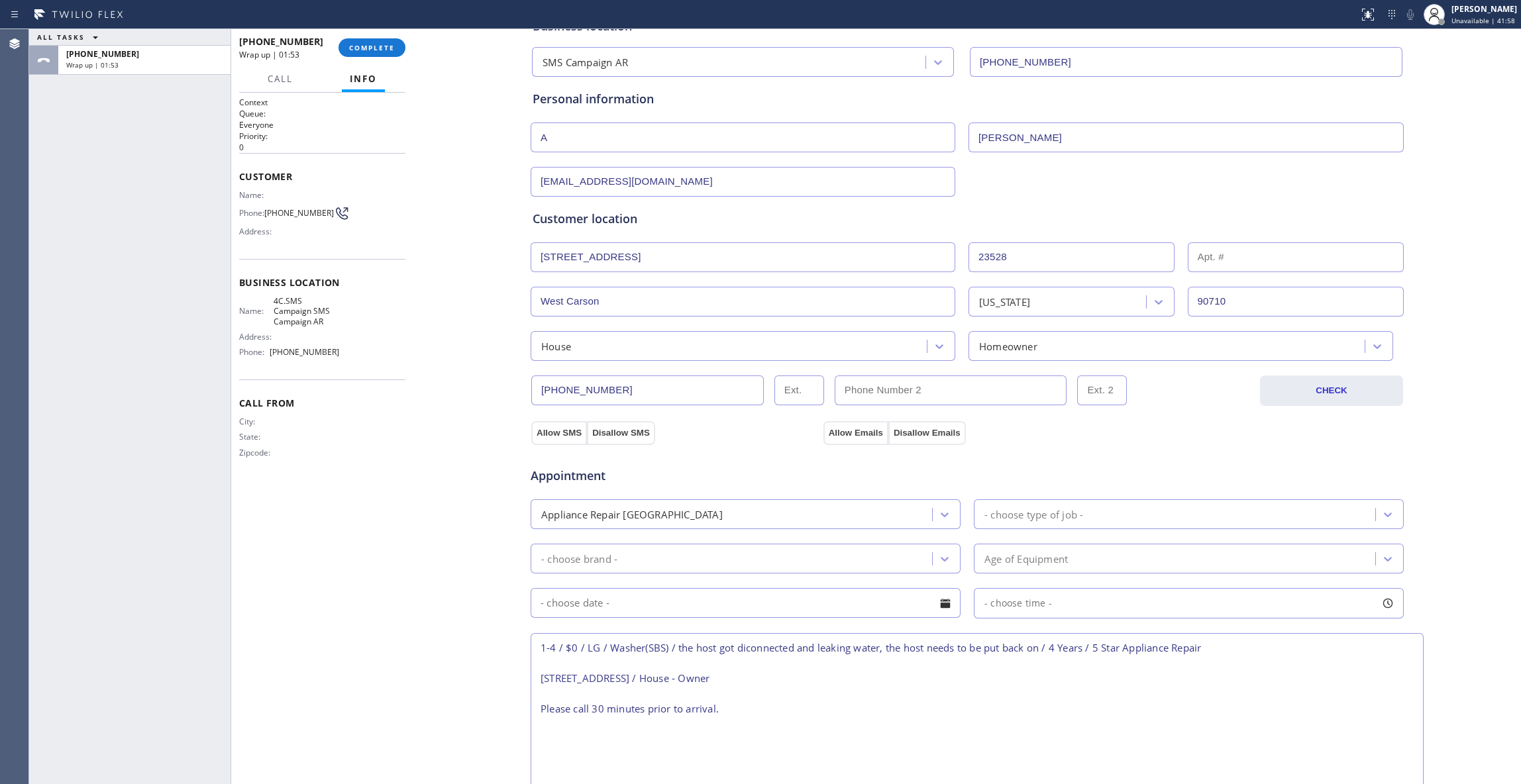
drag, startPoint x: 473, startPoint y: 564, endPoint x: 735, endPoint y: 525, distance: 264.9
click at [472, 564] on div "Business location SMS Campaign AR [PHONE_NUMBER] Personal information A [PERSON…" at bounding box center [967, 522] width 1101 height 1035
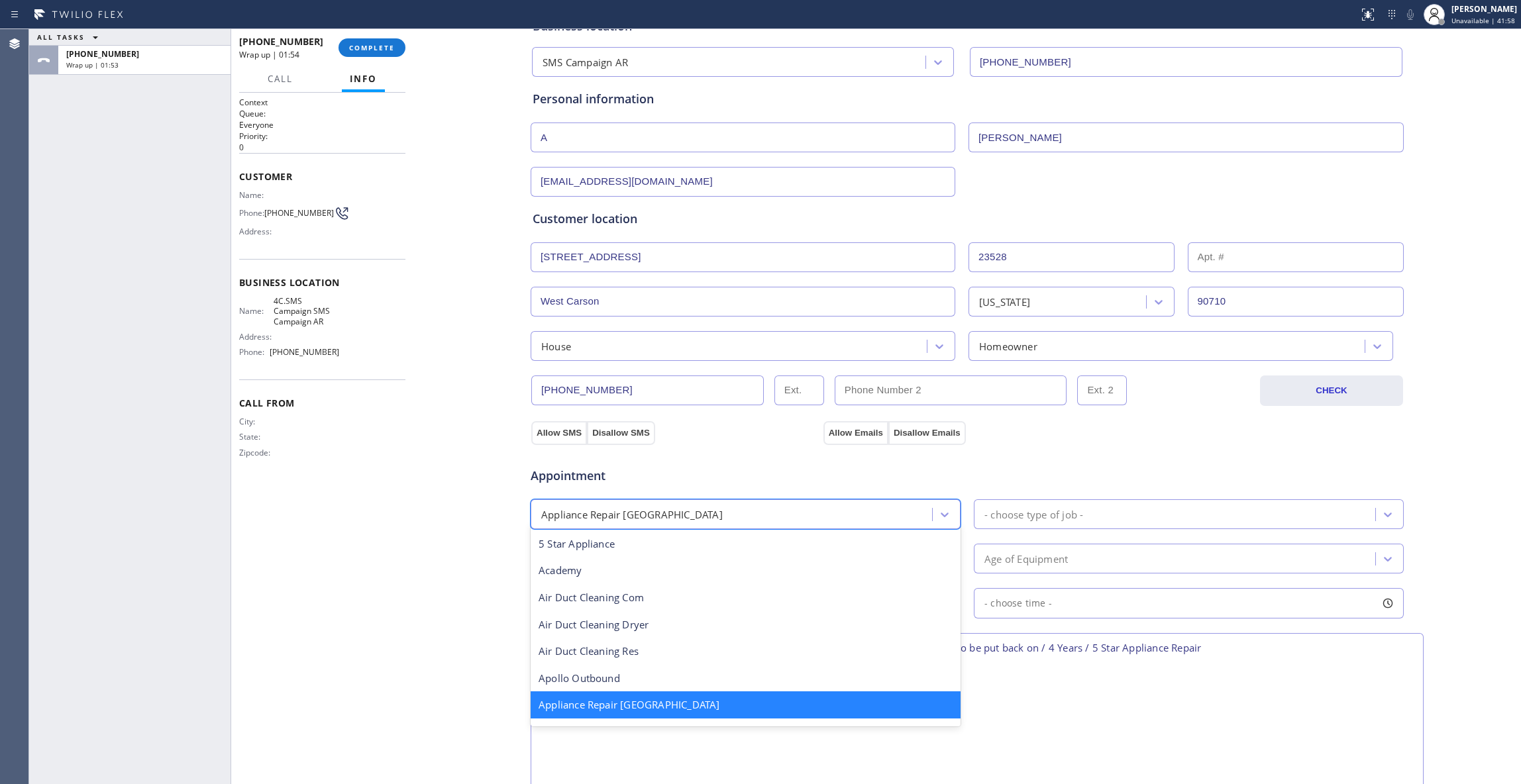
click at [717, 514] on div "Appliance Repair [GEOGRAPHIC_DATA]" at bounding box center [733, 514] width 397 height 23
type input "re"
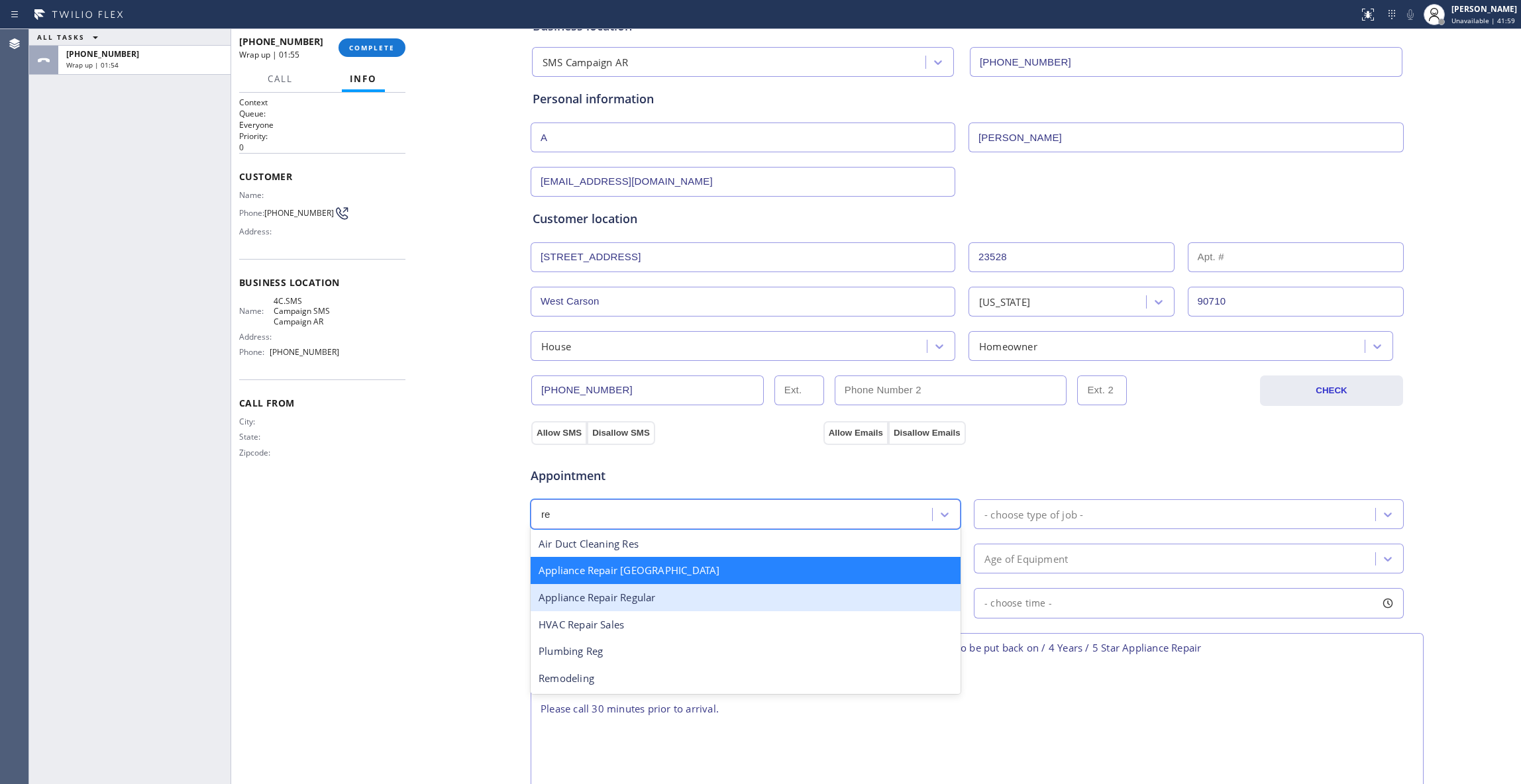
click at [633, 600] on div "Appliance Repair Regular" at bounding box center [745, 597] width 430 height 27
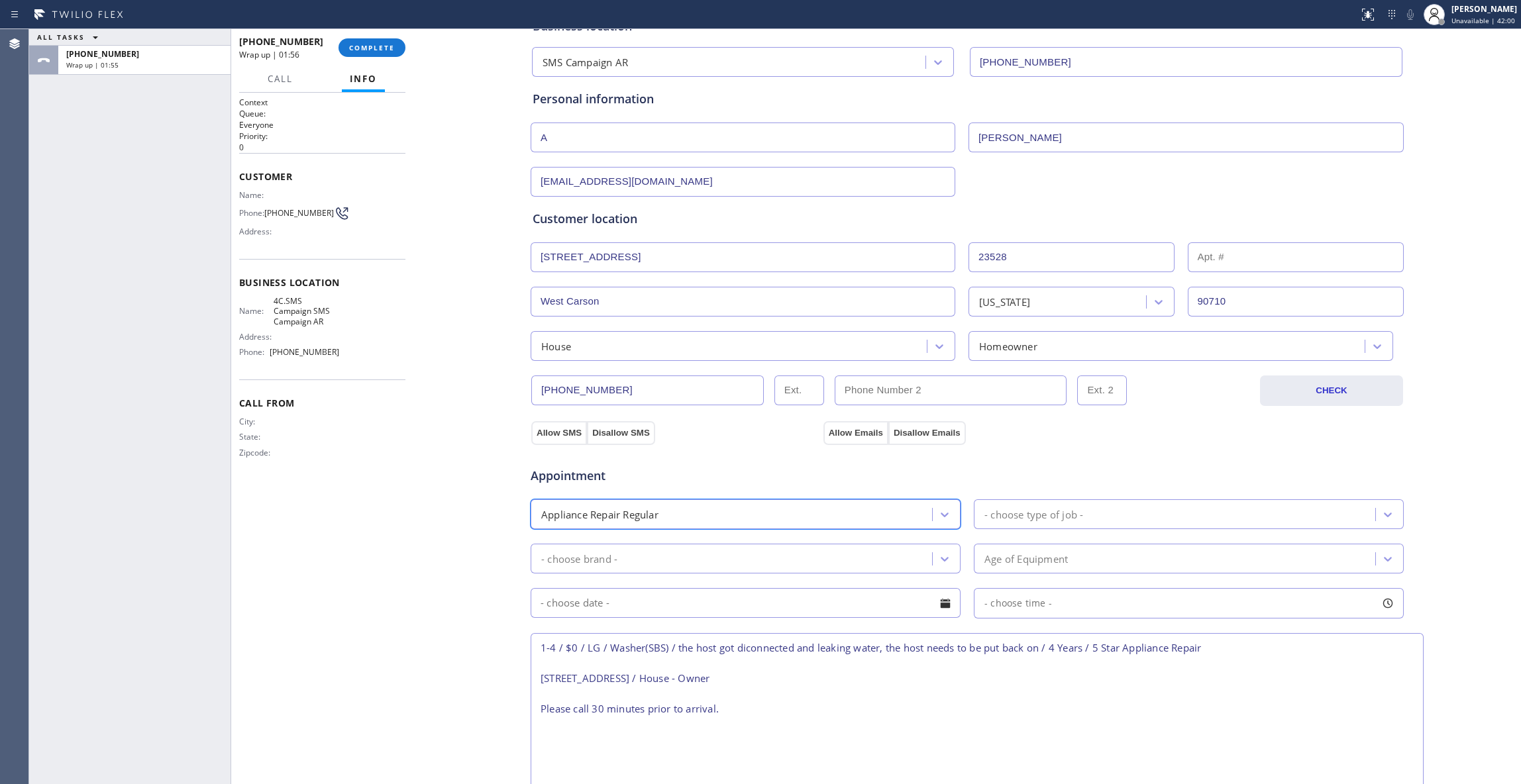
click at [1118, 512] on div "- choose type of job -" at bounding box center [1176, 514] width 397 height 23
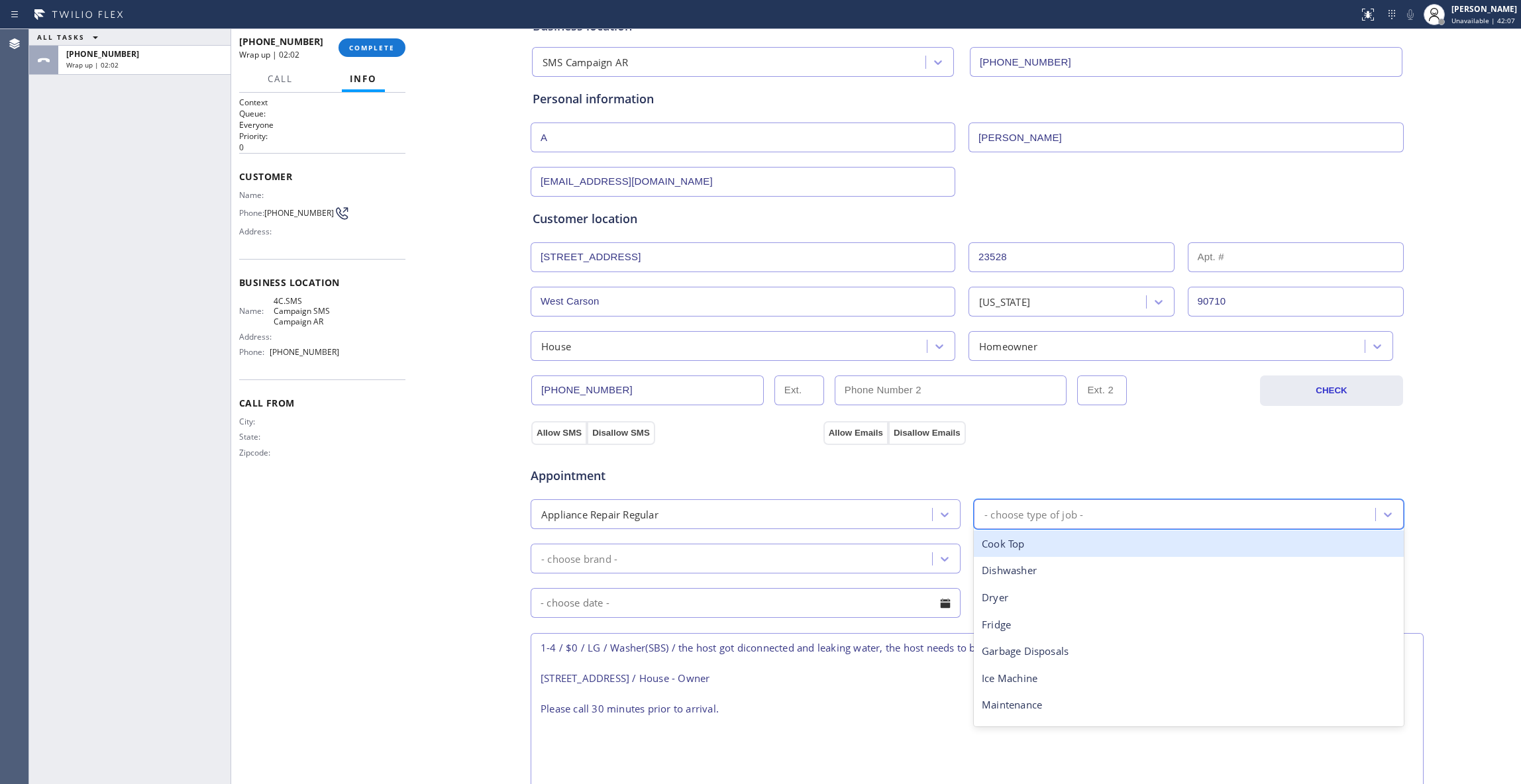
click at [1042, 522] on div "- choose type of job -" at bounding box center [1033, 514] width 98 height 15
type input "was"
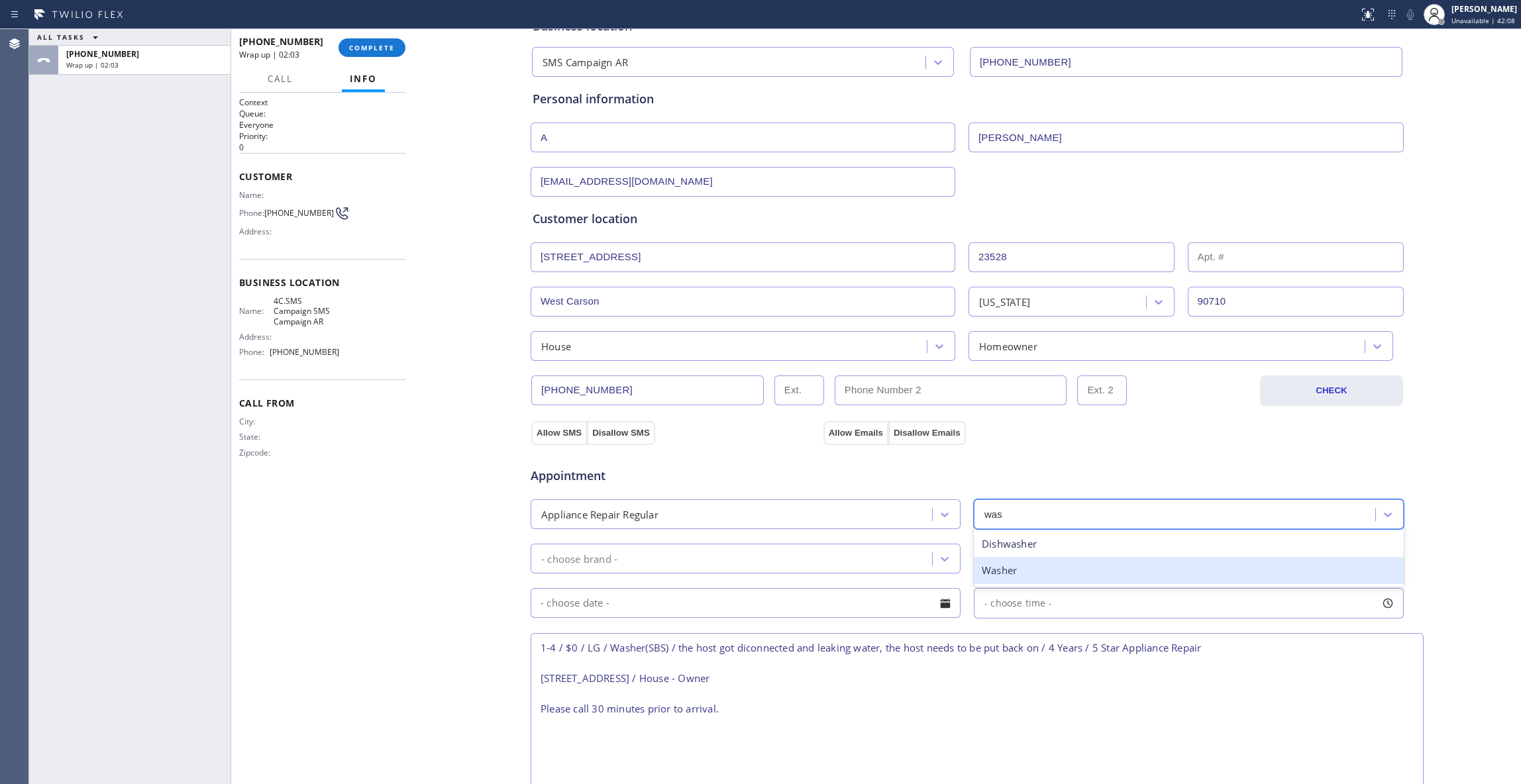
click at [1004, 575] on div "Washer" at bounding box center [1188, 570] width 430 height 27
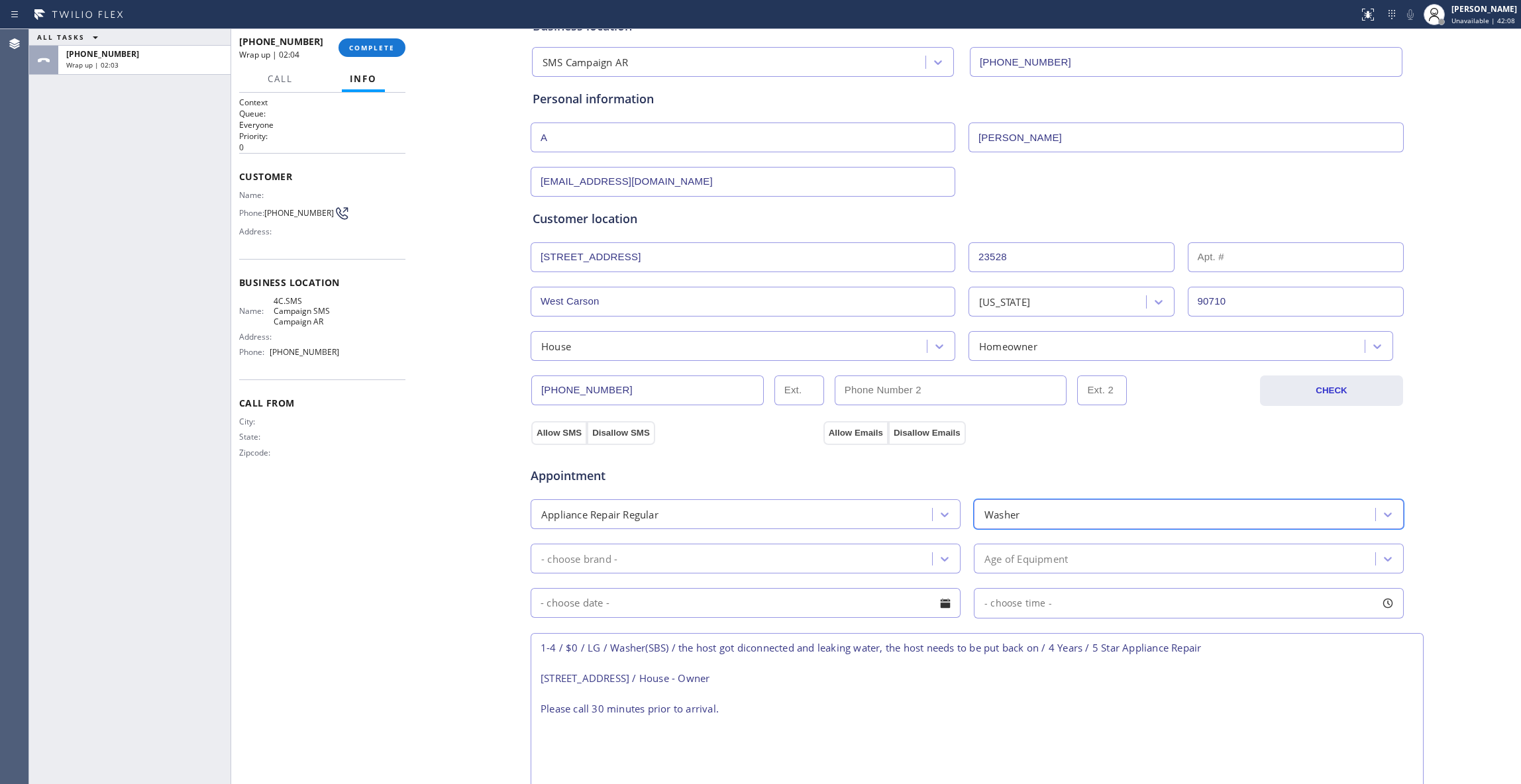
click at [767, 565] on div "- choose brand -" at bounding box center [733, 559] width 397 height 23
click at [739, 727] on textarea "1-4 / $0 / LG / Washer(SBS) / the host got diconnected and leaking water, the h…" at bounding box center [976, 730] width 893 height 194
paste textarea "Note: Declined membership"
type textarea "1-4 / $0 / LG / Washer(SBS) / the host got diconnected and leaking water, the h…"
click at [420, 657] on div "Business location SMS Campaign AR [PHONE_NUMBER] Personal information A [PERSON…" at bounding box center [967, 522] width 1101 height 1035
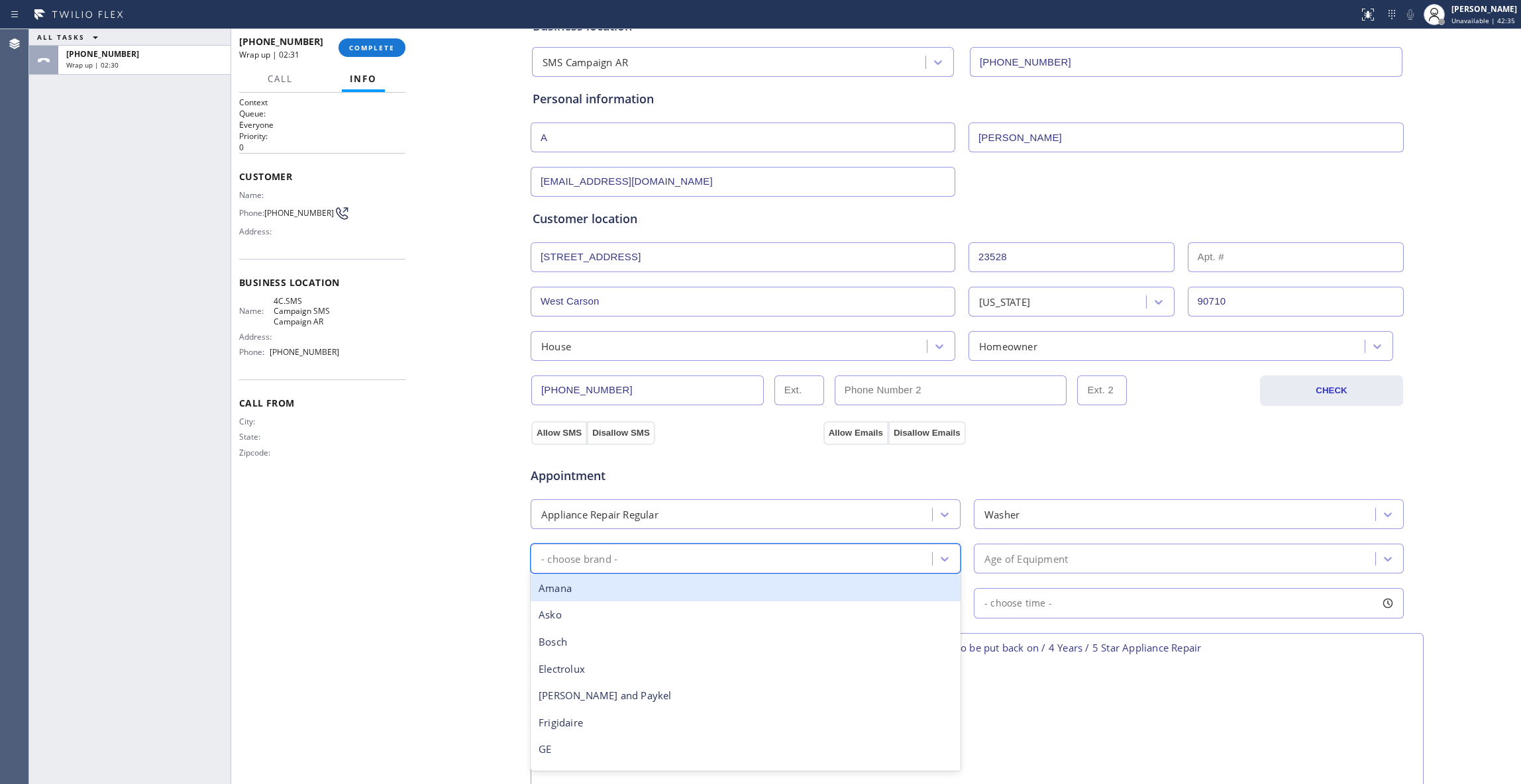
click at [638, 554] on div "- choose brand -" at bounding box center [733, 559] width 397 height 23
type input "LG"
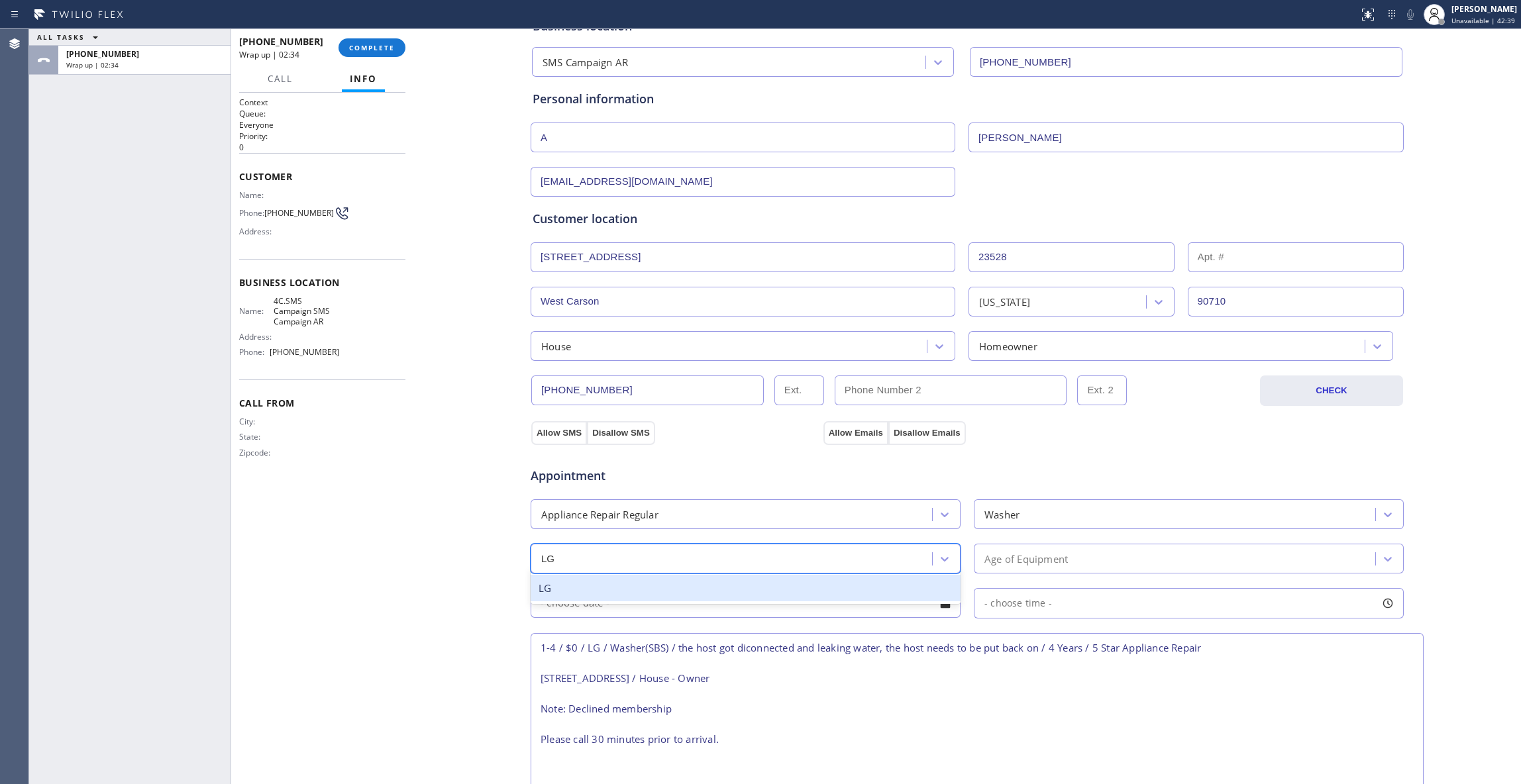
click at [750, 593] on div "LG" at bounding box center [745, 588] width 430 height 27
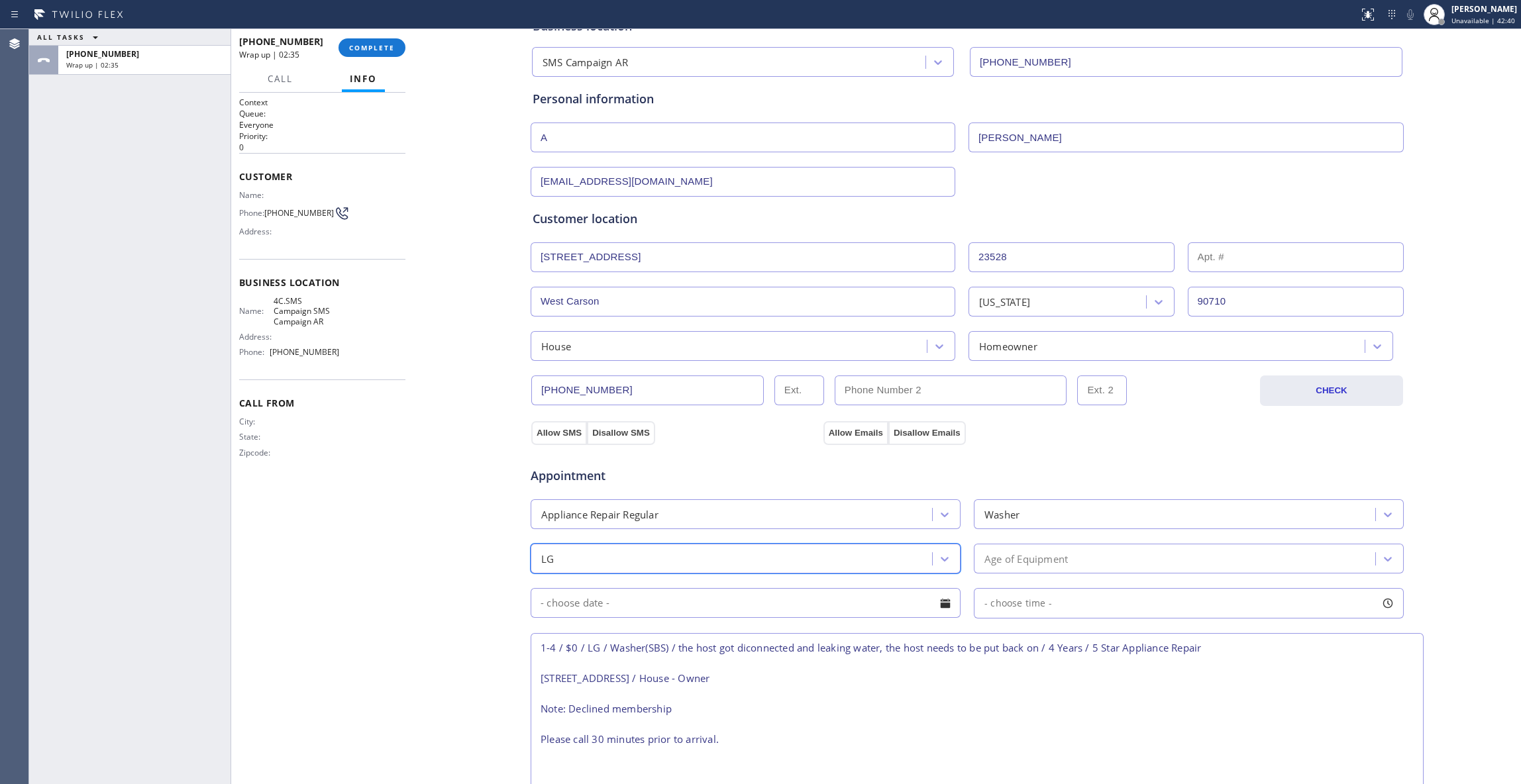
click at [850, 605] on input "text" at bounding box center [745, 602] width 430 height 30
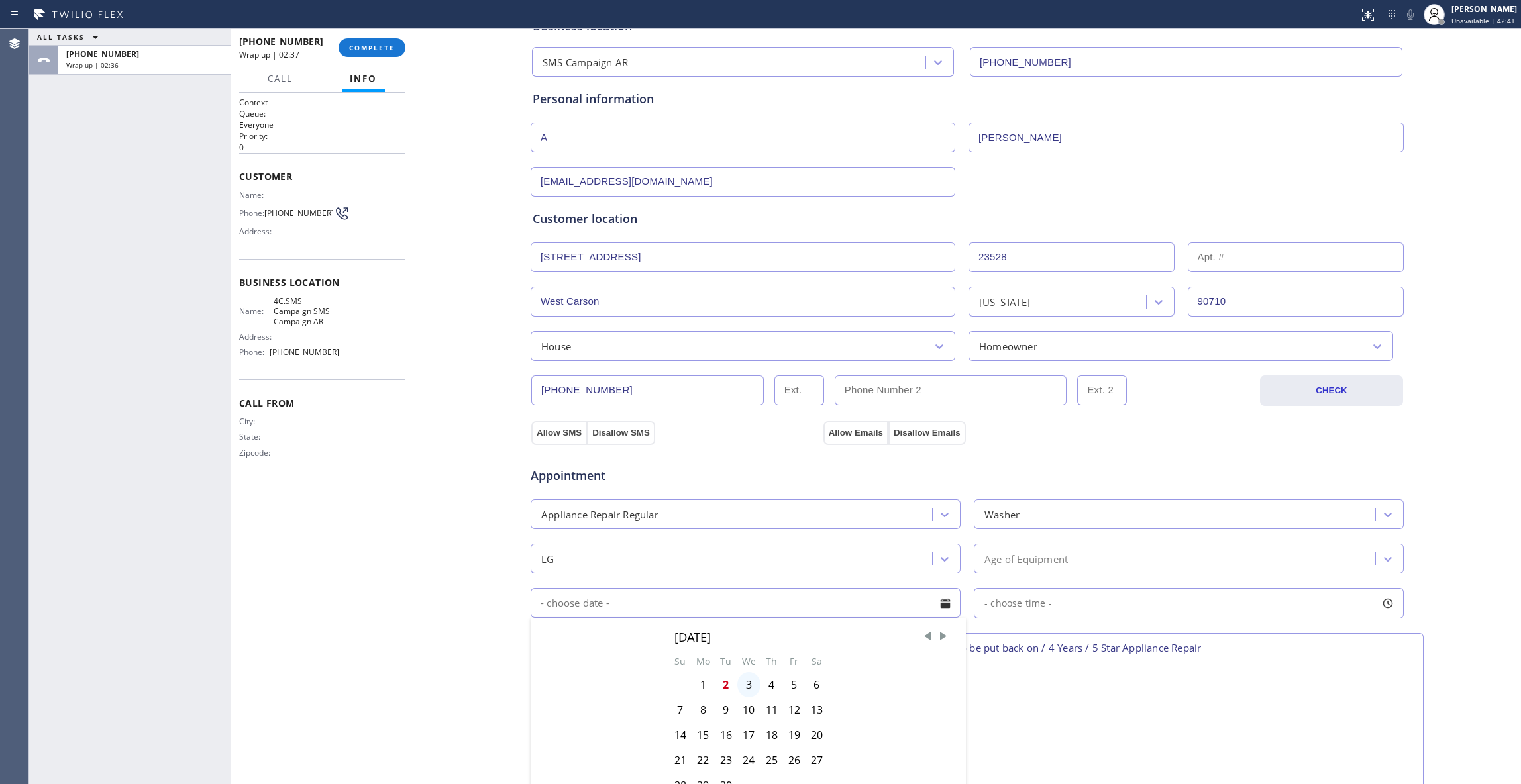
click at [740, 686] on div "3" at bounding box center [749, 684] width 23 height 25
type input "[DATE]"
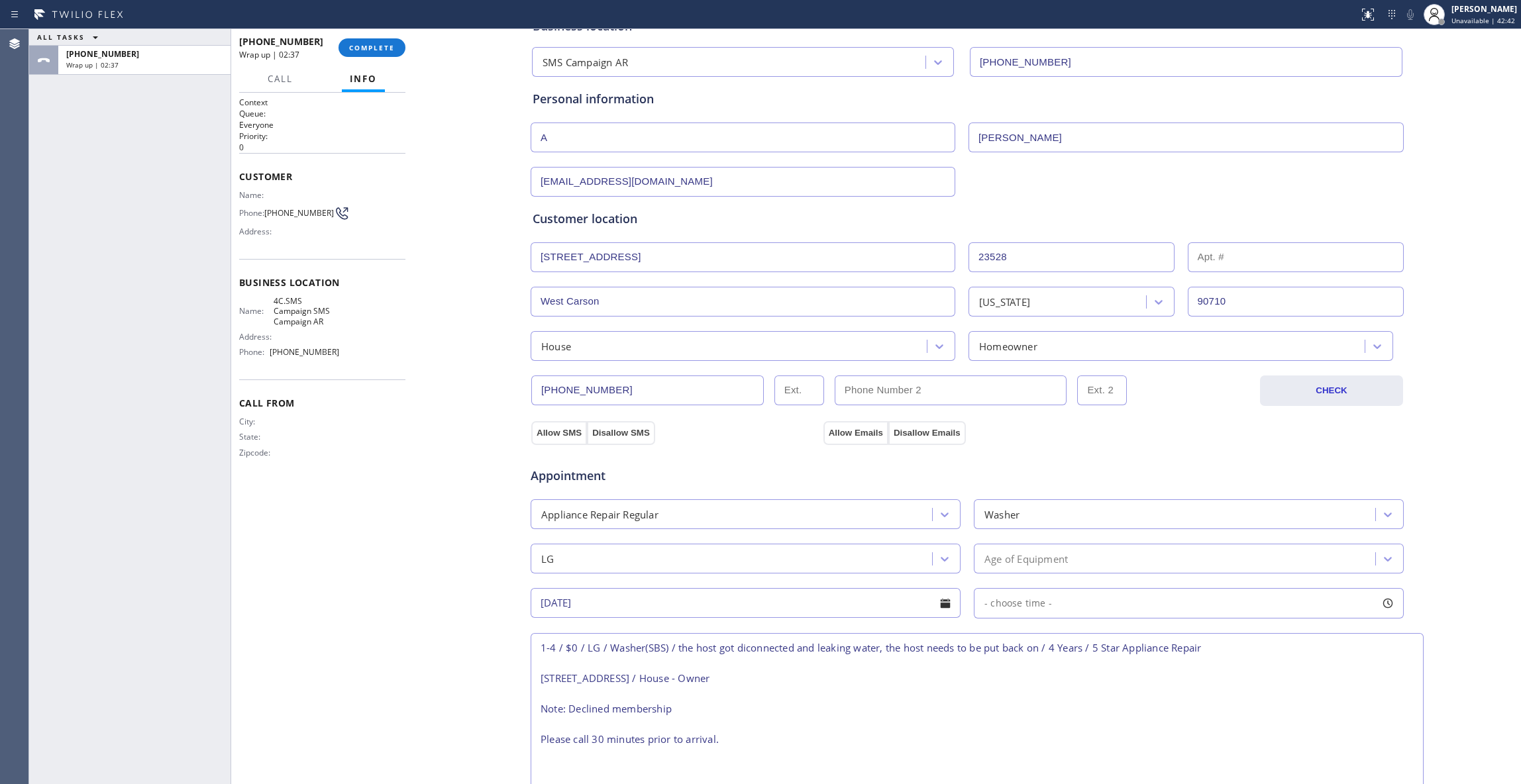
click at [1012, 609] on span "- choose time -" at bounding box center [1018, 603] width 67 height 12
drag, startPoint x: 985, startPoint y: 687, endPoint x: 1238, endPoint y: 702, distance: 253.4
click at [1238, 702] on div "FROM TILL 8:00 AM 4:00 PM" at bounding box center [1178, 666] width 410 height 96
drag, startPoint x: 978, startPoint y: 684, endPoint x: 1131, endPoint y: 703, distance: 154.2
click at [1131, 703] on div "FROM TILL 1:00 PM 4:00 PM" at bounding box center [1178, 666] width 410 height 96
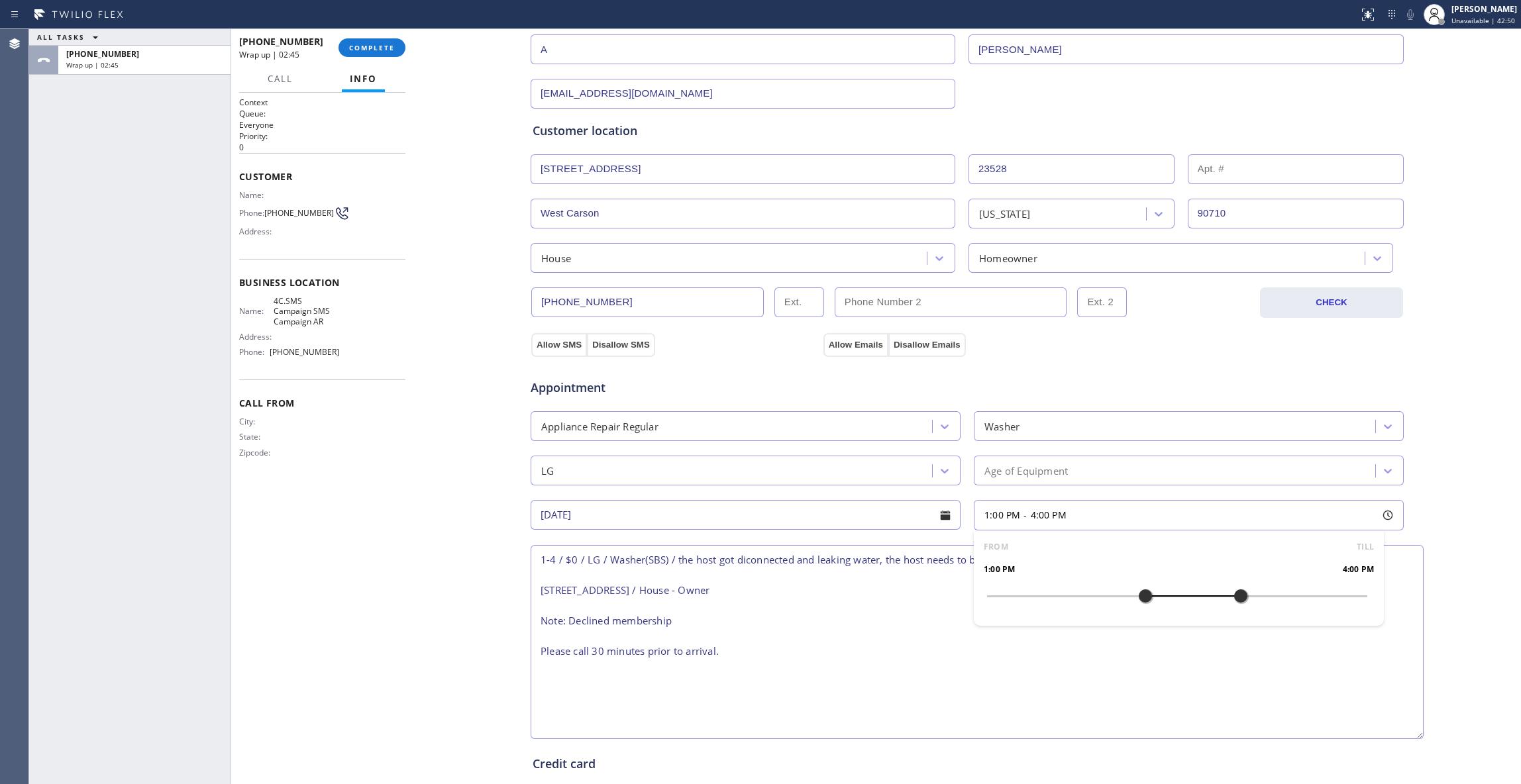
click at [430, 620] on div "Business location SMS Campaign AR [PHONE_NUMBER] Personal information A [PERSON…" at bounding box center [967, 434] width 1101 height 1035
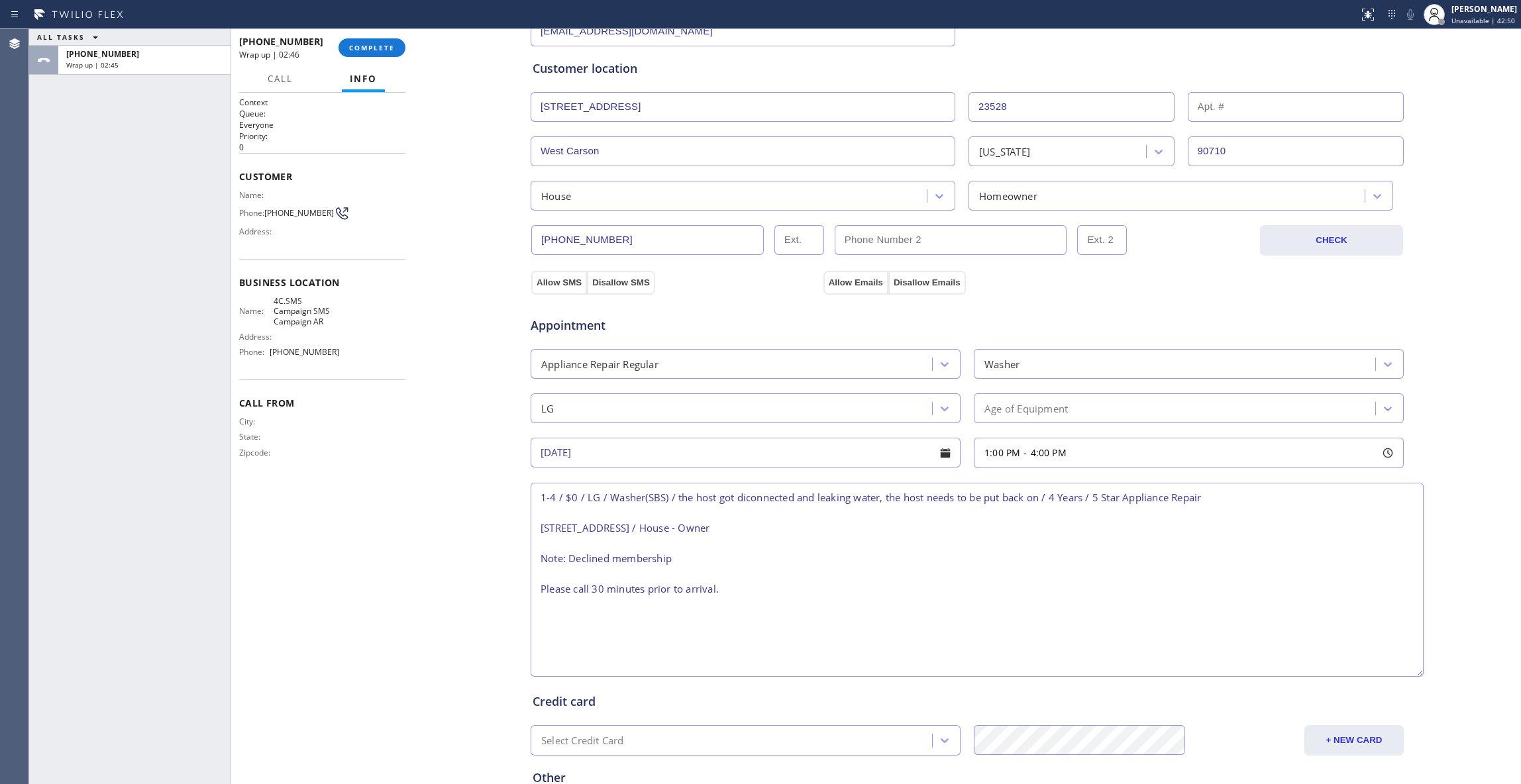
scroll to position [377, 0]
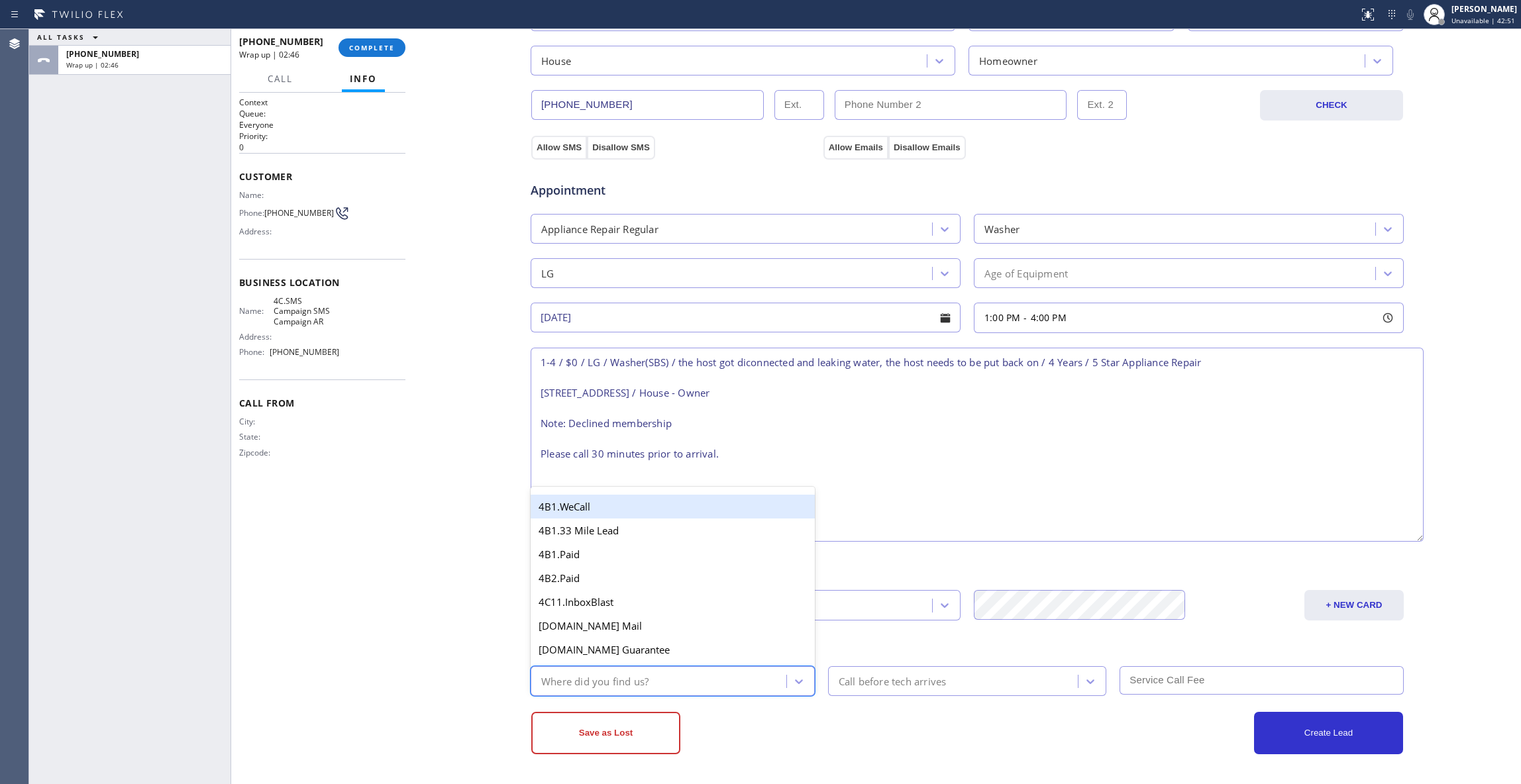
click at [665, 684] on div "Where did you find us?" at bounding box center [660, 681] width 252 height 23
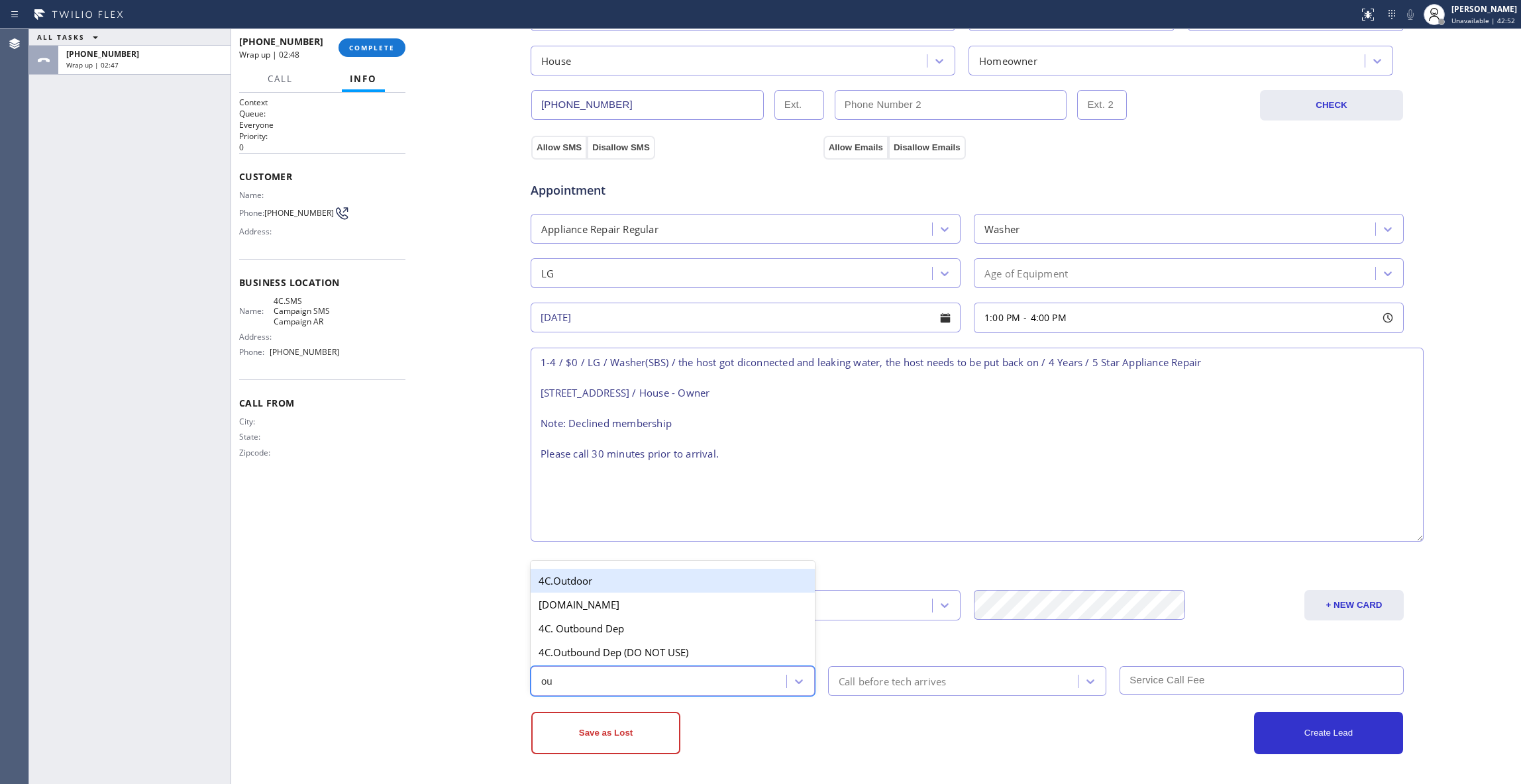
type input "out"
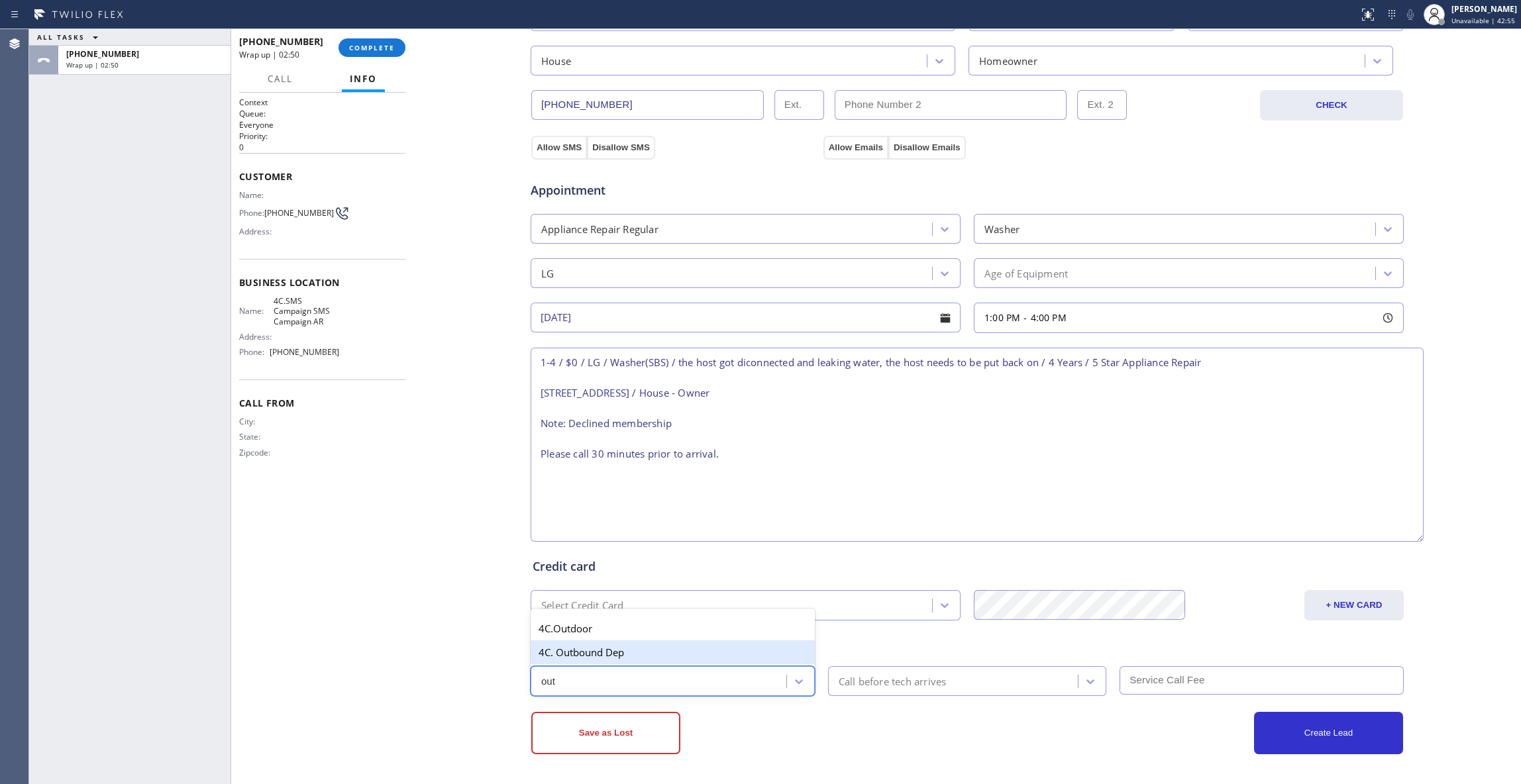
click at [605, 652] on div "4C. Outbound Dep" at bounding box center [672, 652] width 284 height 24
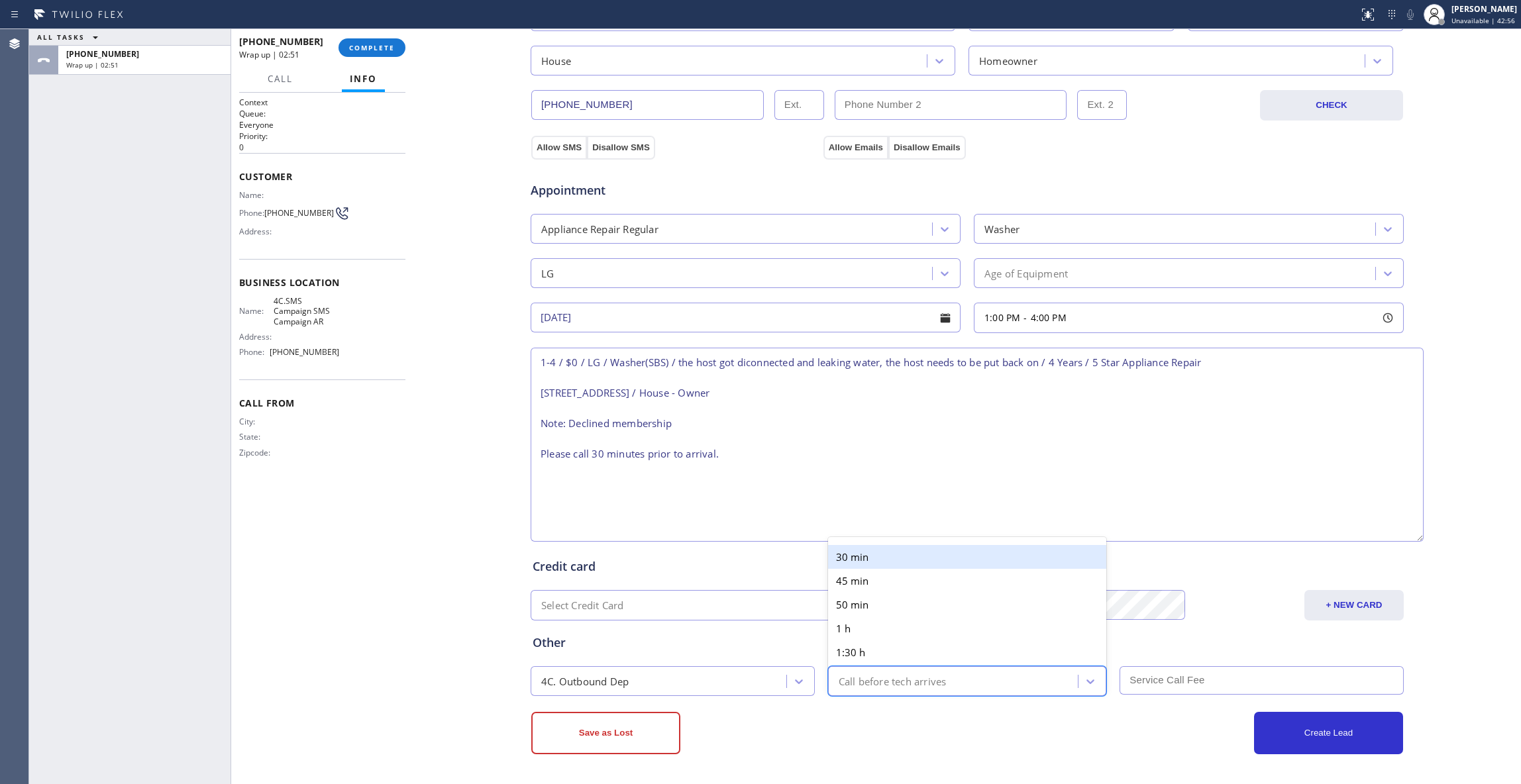
click at [896, 684] on div "Call before tech arrives" at bounding box center [892, 681] width 108 height 15
click at [857, 554] on div "30 min" at bounding box center [967, 557] width 279 height 24
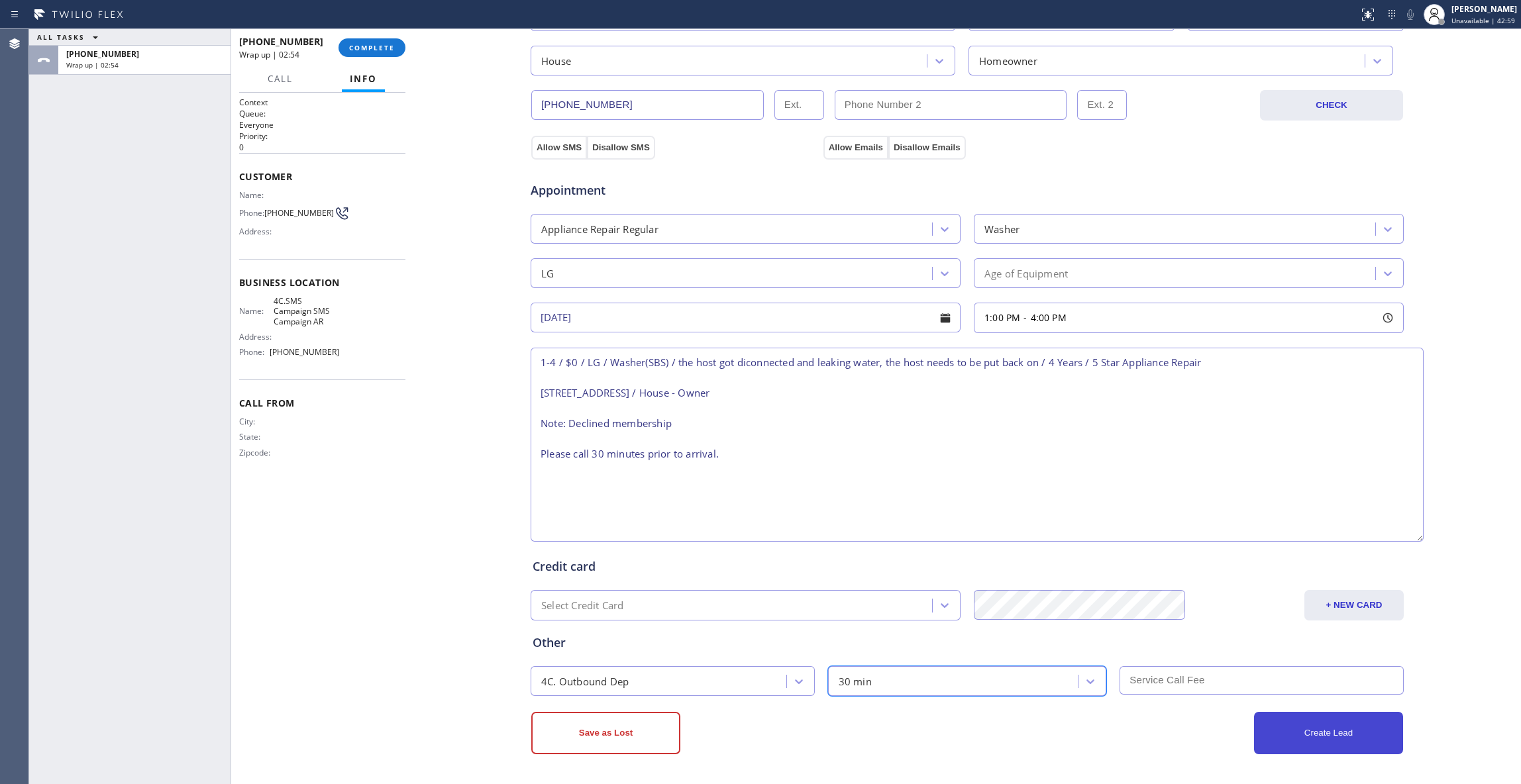
click at [1296, 732] on button "Create Lead" at bounding box center [1328, 733] width 149 height 43
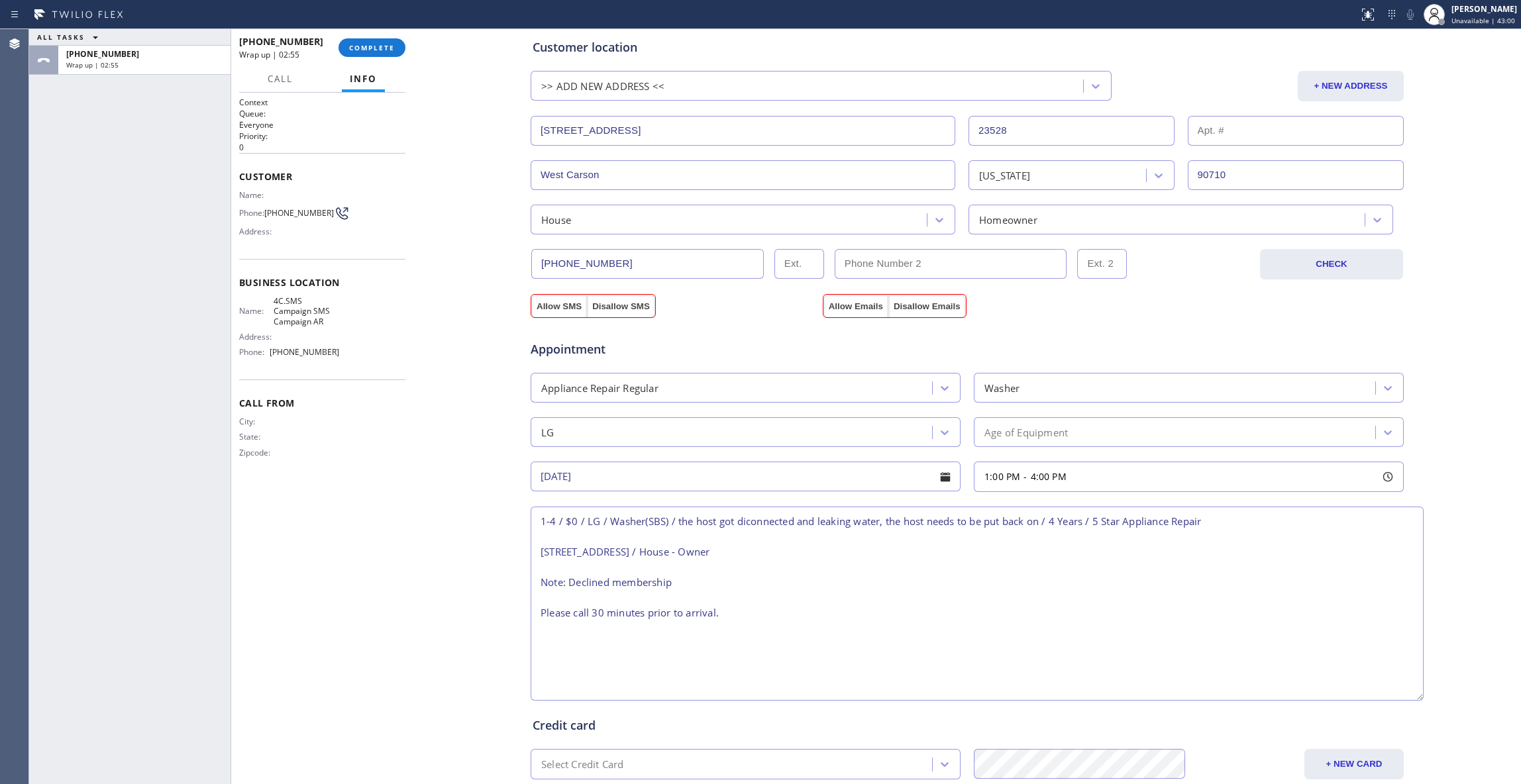
scroll to position [245, 0]
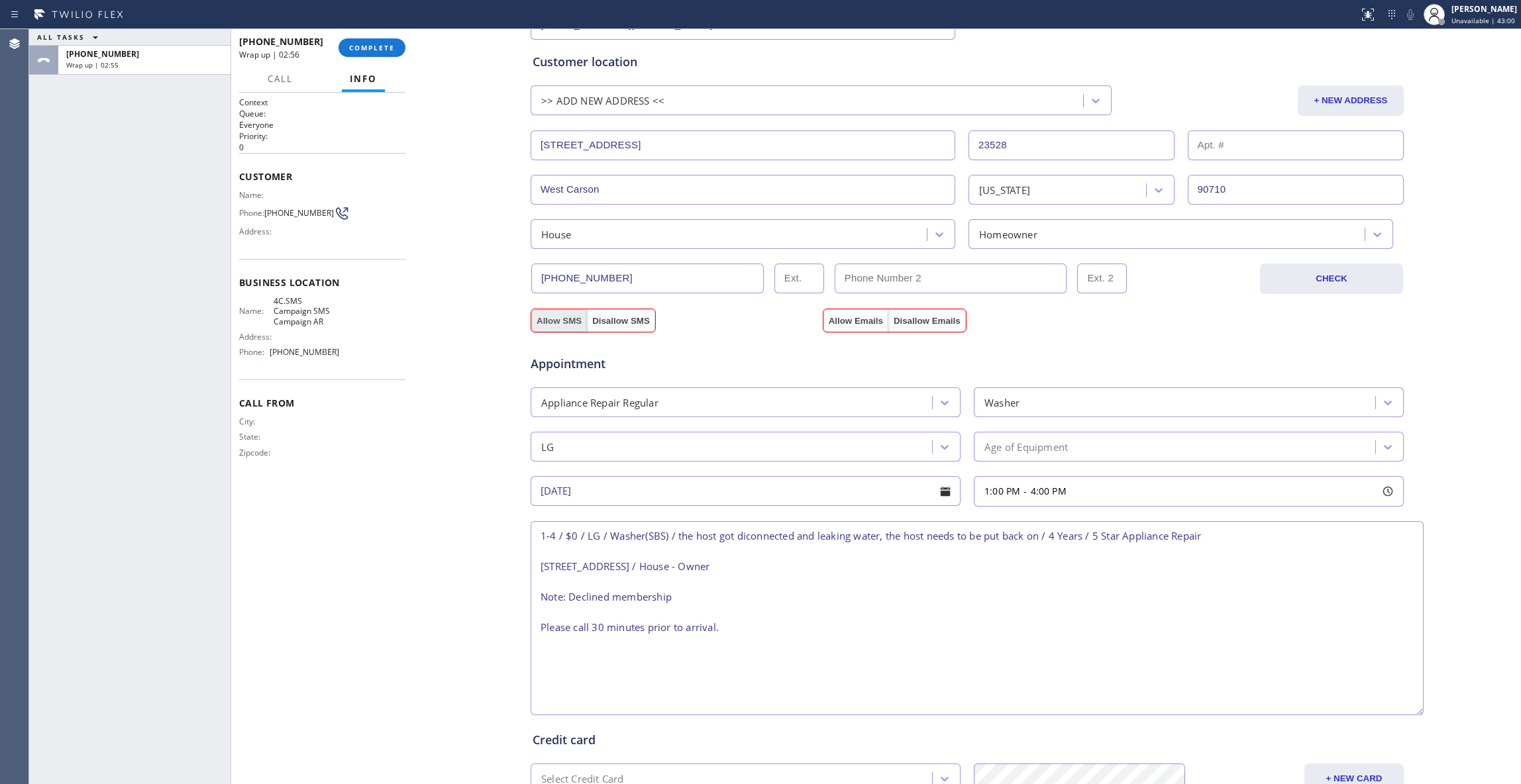
click at [547, 326] on button "Allow SMS" at bounding box center [558, 321] width 56 height 24
drag, startPoint x: 859, startPoint y: 321, endPoint x: 878, endPoint y: 360, distance: 43.4
click at [857, 321] on button "Allow Emails" at bounding box center [856, 321] width 65 height 24
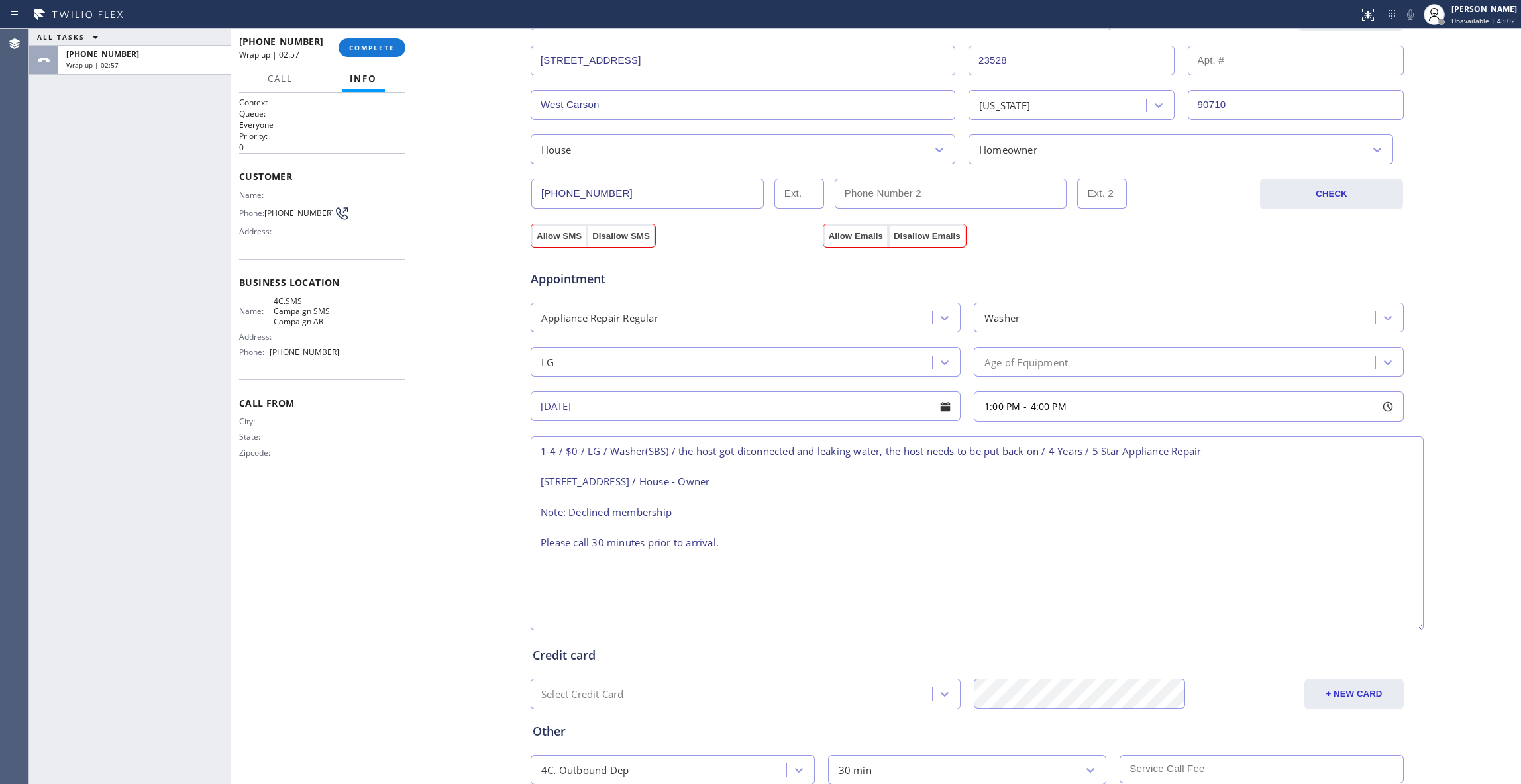
scroll to position [422, 0]
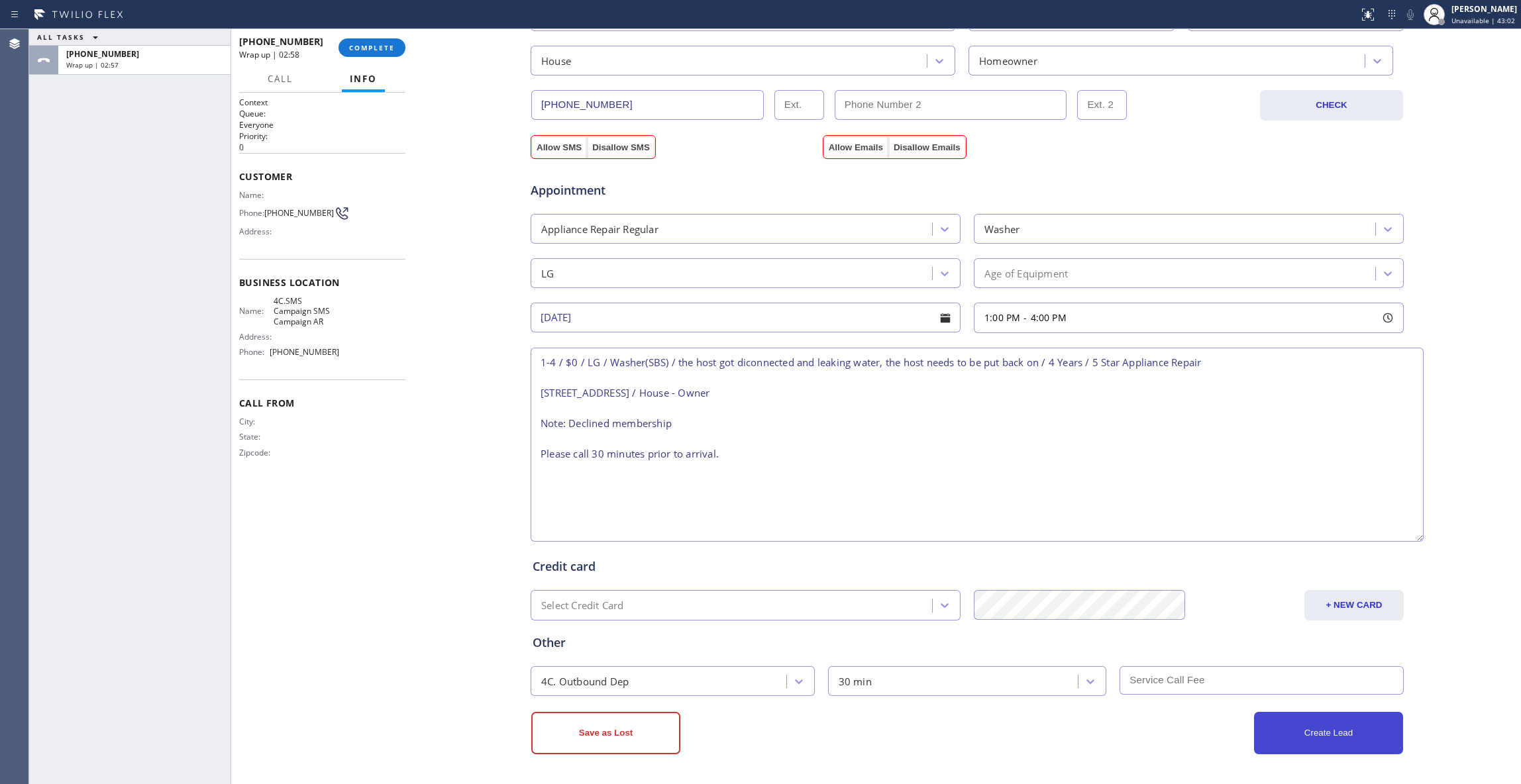
click at [1363, 745] on button "Create Lead" at bounding box center [1328, 733] width 149 height 43
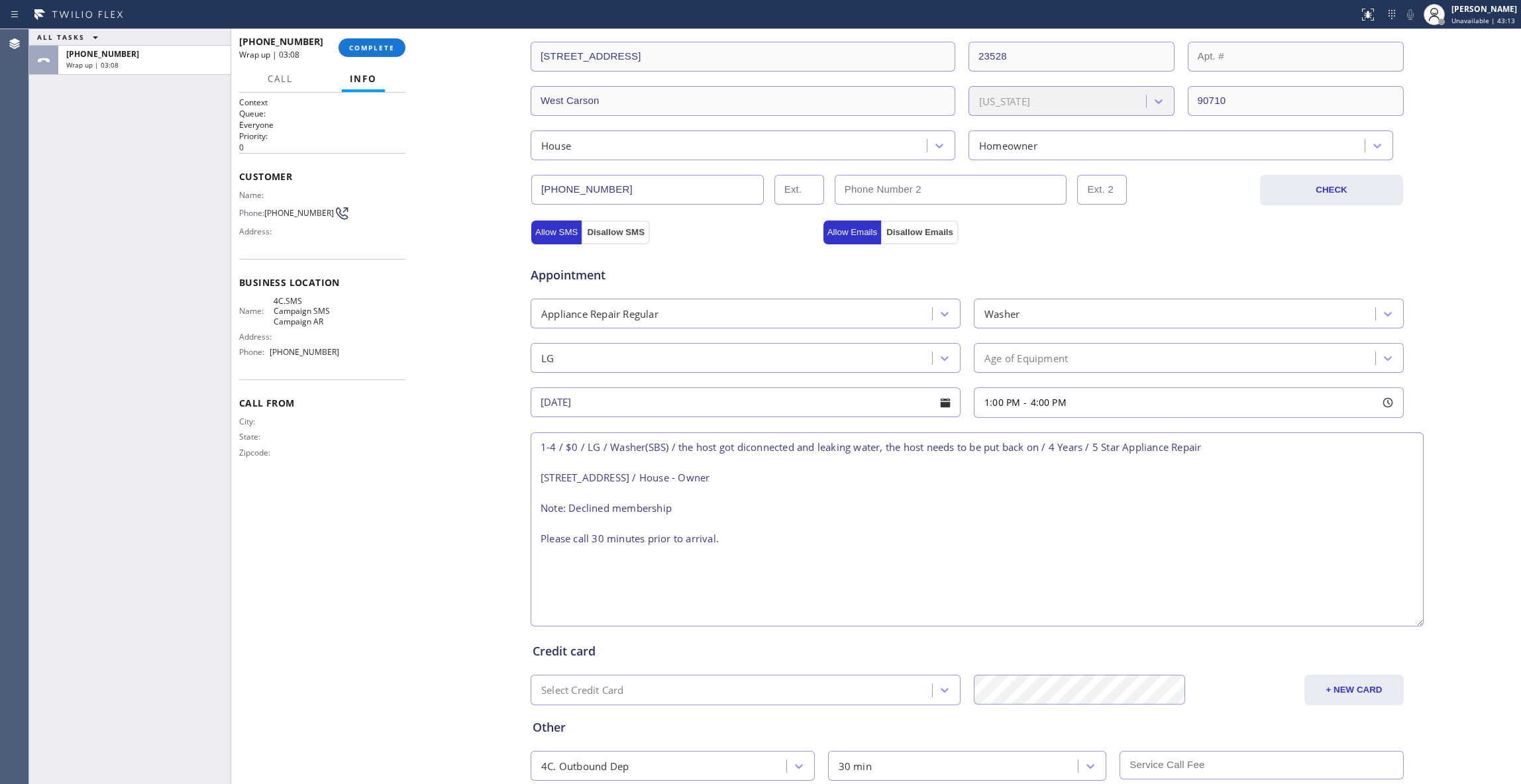
scroll to position [245, 0]
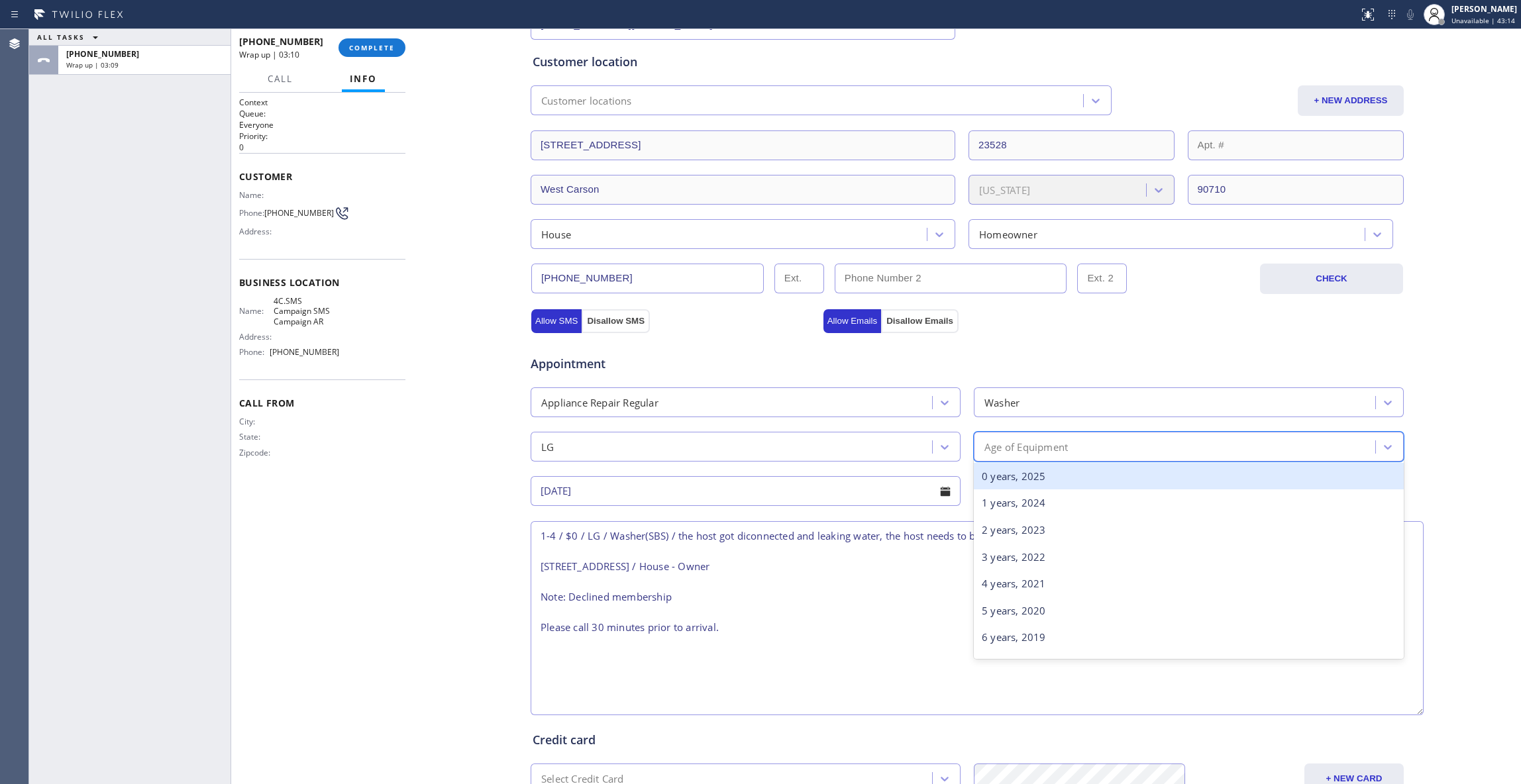
click at [1027, 449] on div "Age of Equipment" at bounding box center [1025, 447] width 83 height 15
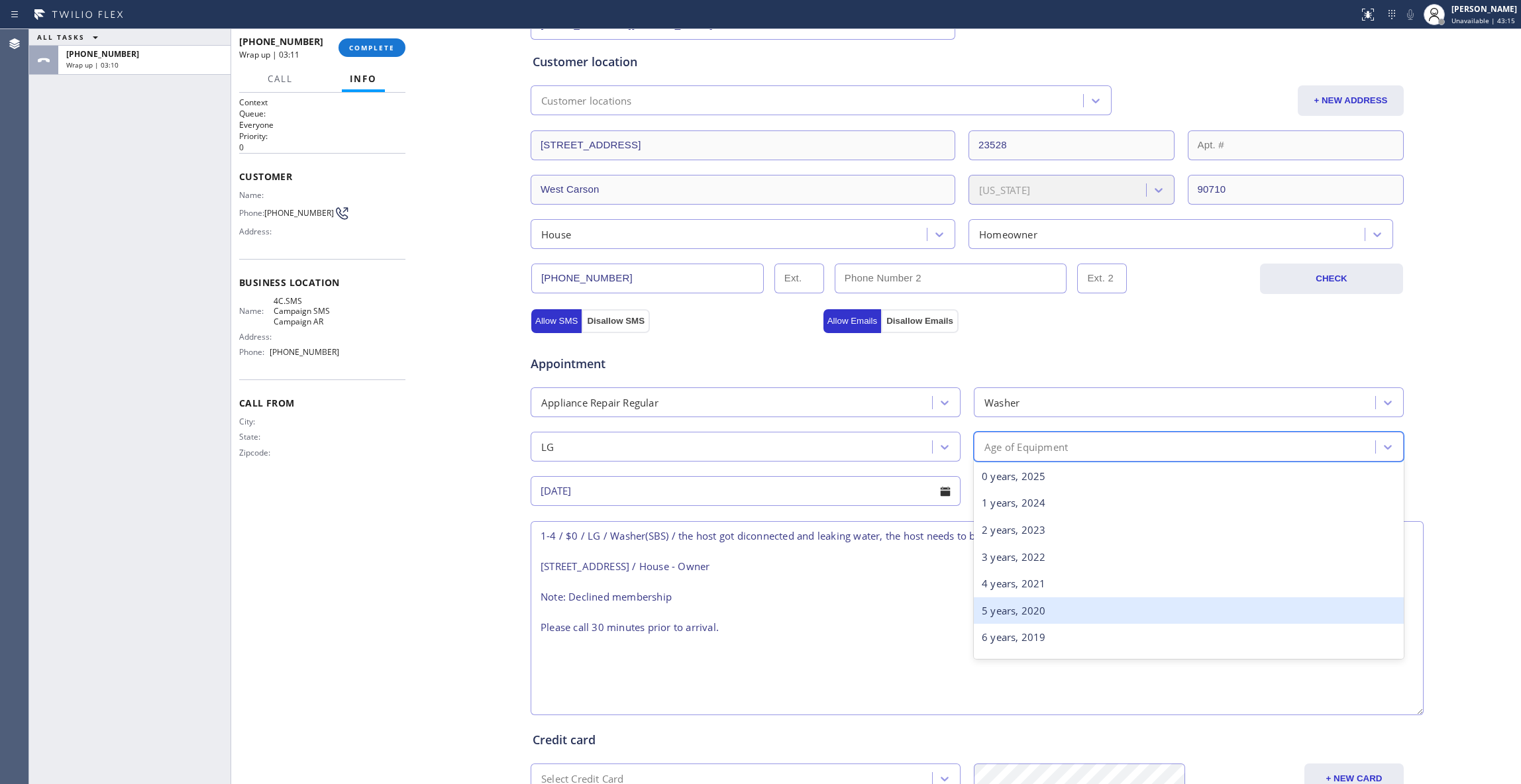
scroll to position [88, 0]
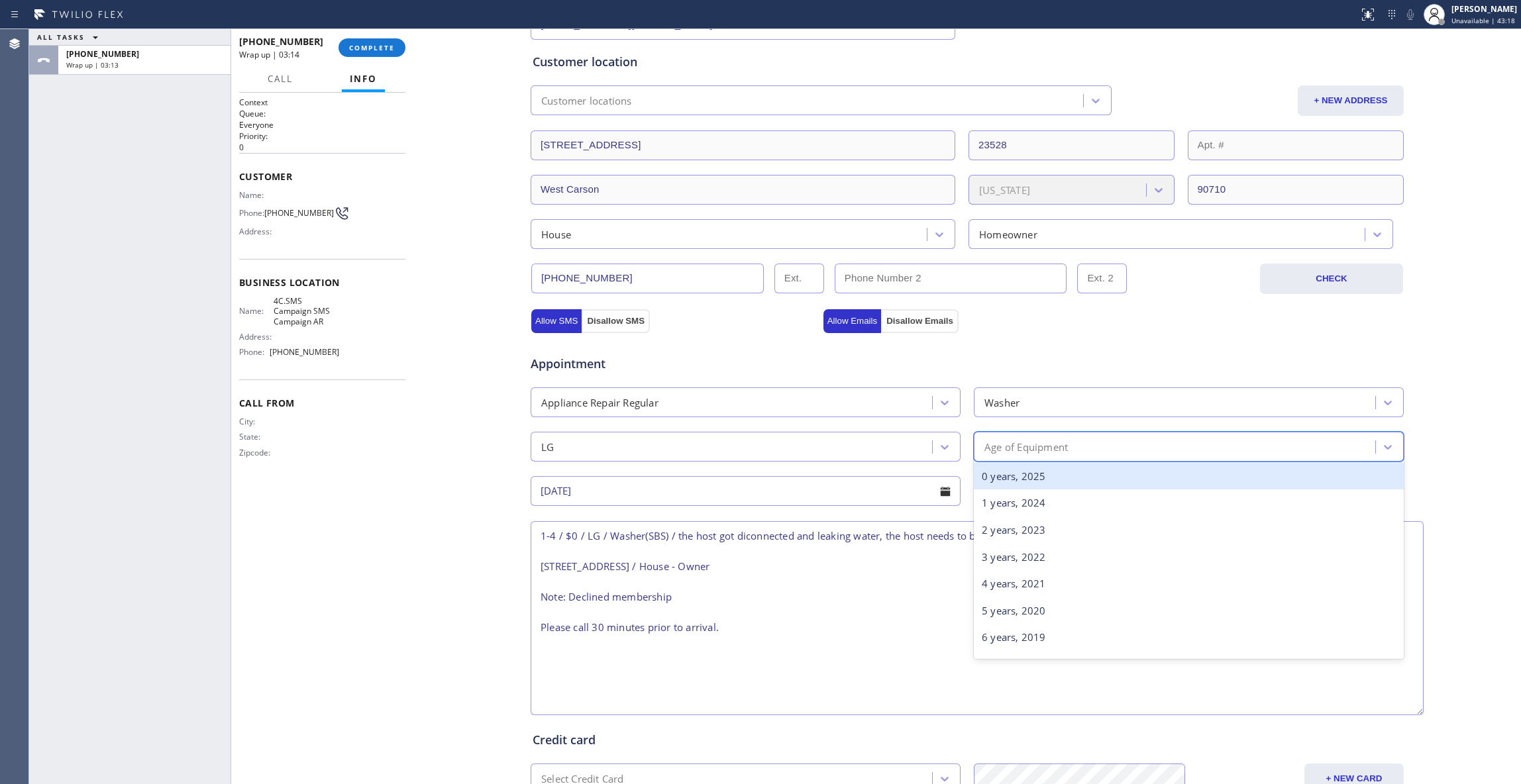
click at [1013, 443] on div "Age of Equipment" at bounding box center [1025, 447] width 83 height 15
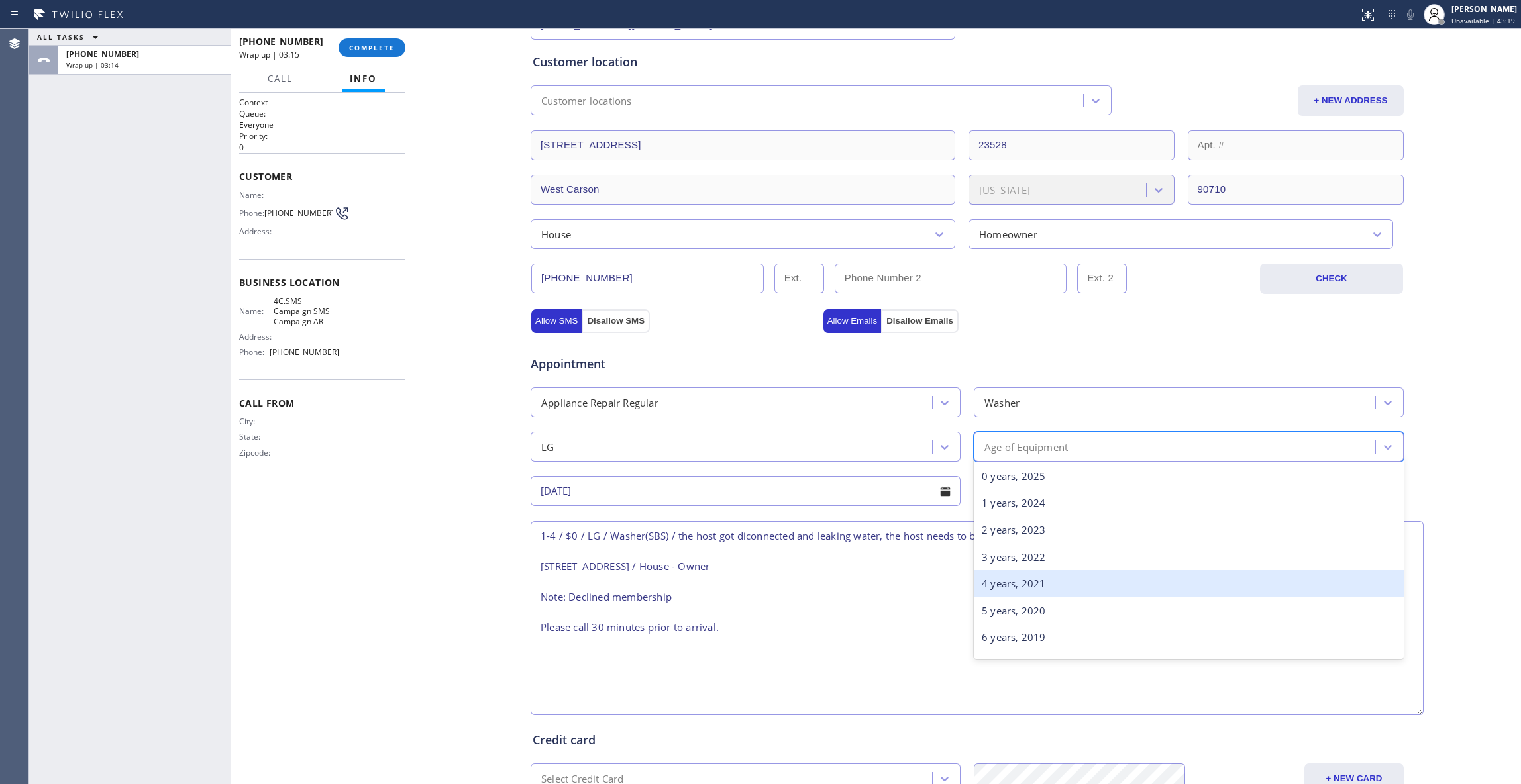
click at [1010, 588] on div "4 years, 2021" at bounding box center [1188, 583] width 430 height 27
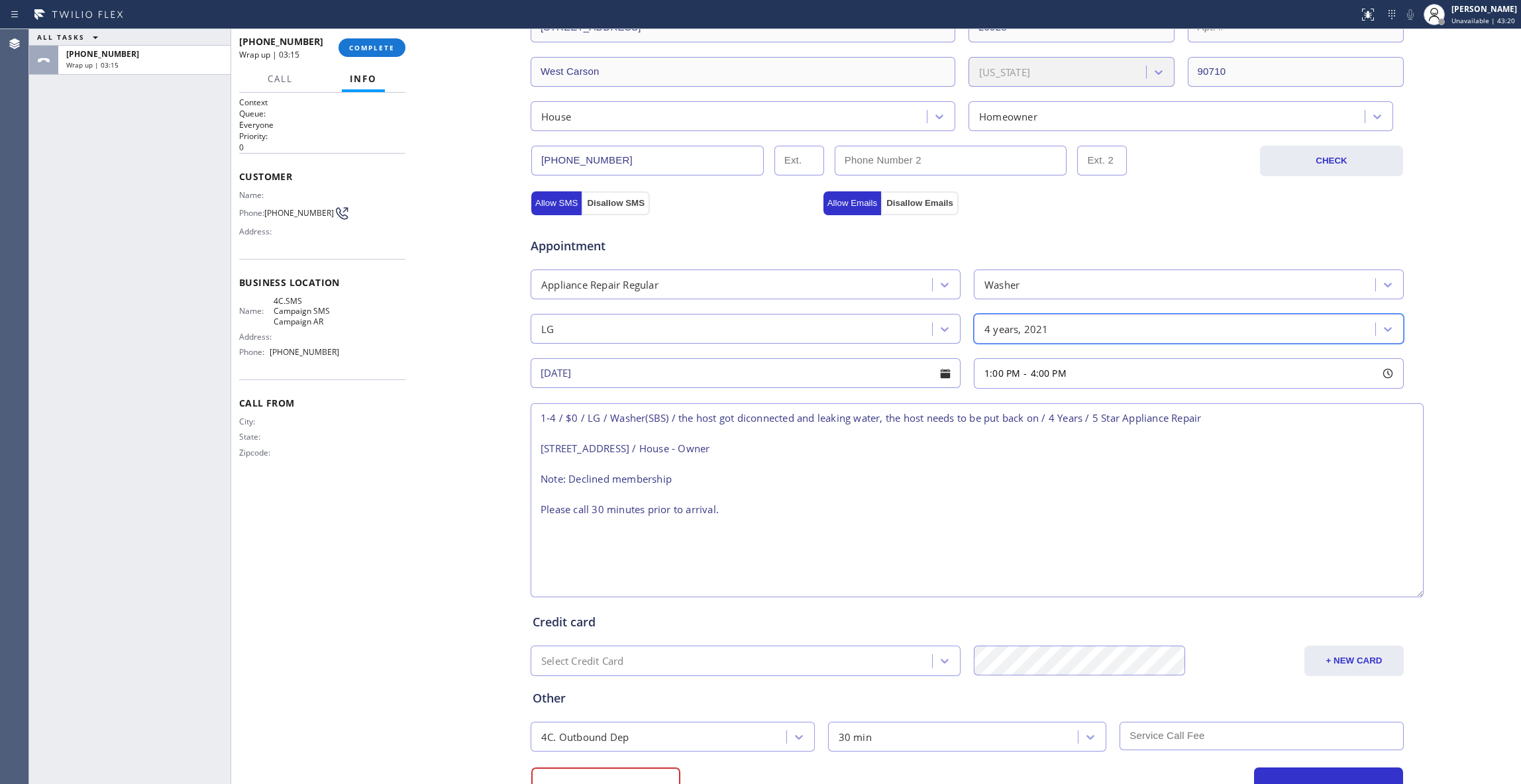
scroll to position [422, 0]
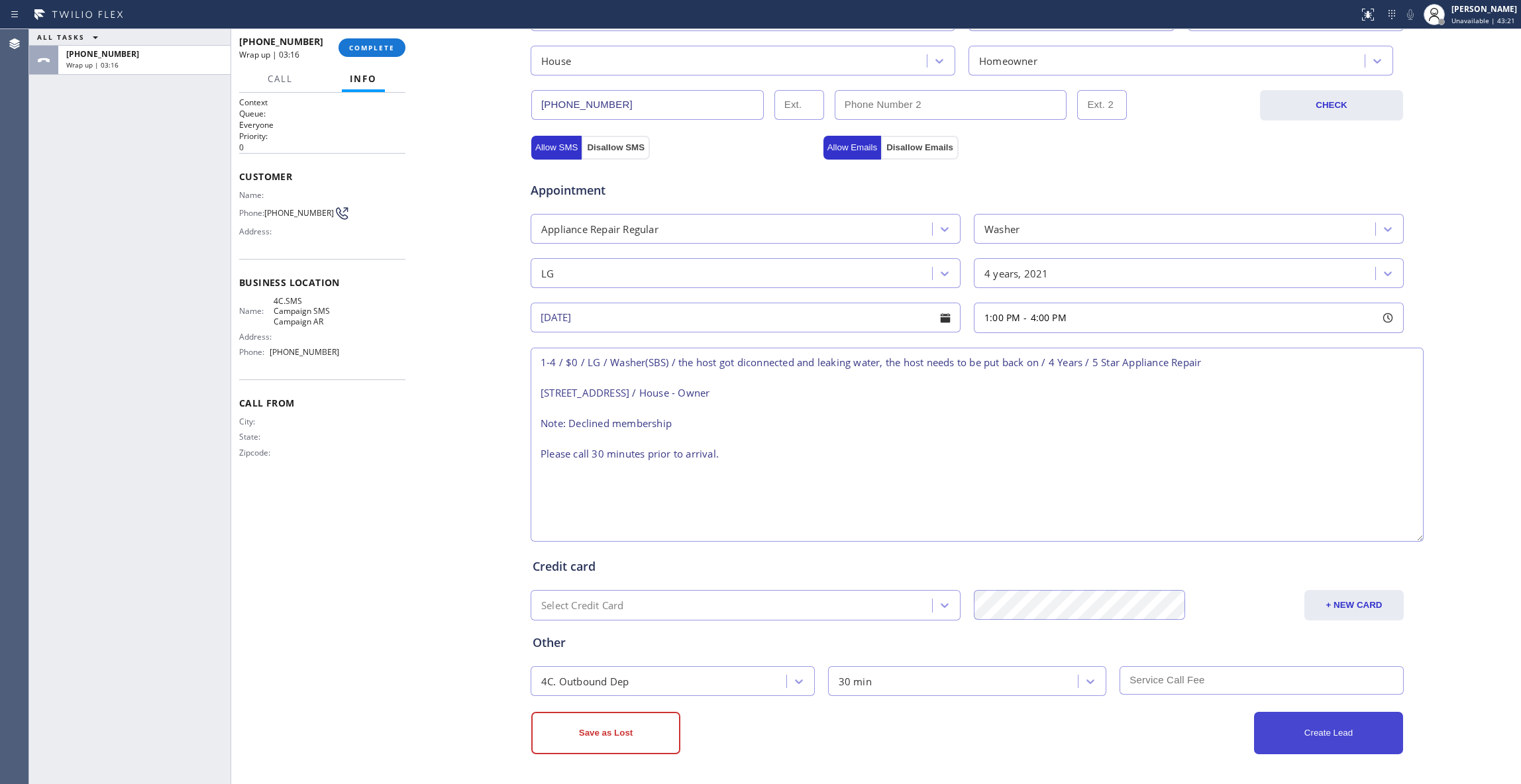
click at [1283, 732] on button "Create Lead" at bounding box center [1328, 733] width 149 height 43
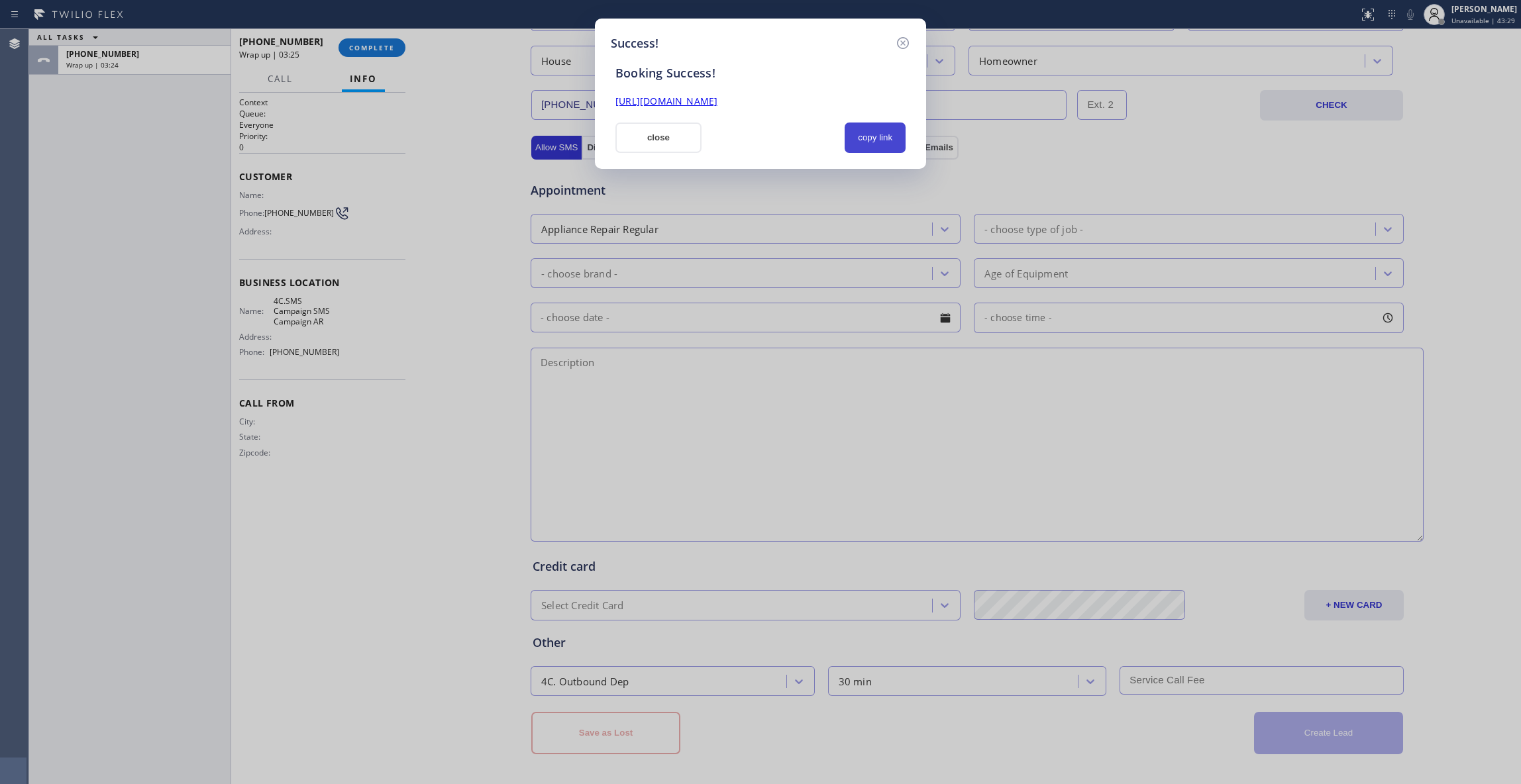
drag, startPoint x: 883, startPoint y: 143, endPoint x: 832, endPoint y: 104, distance: 64.2
click at [881, 143] on button "copy link" at bounding box center [874, 138] width 61 height 30
click at [717, 101] on link "[URL][DOMAIN_NAME]" at bounding box center [667, 101] width 102 height 12
click at [898, 35] on icon at bounding box center [903, 43] width 16 height 16
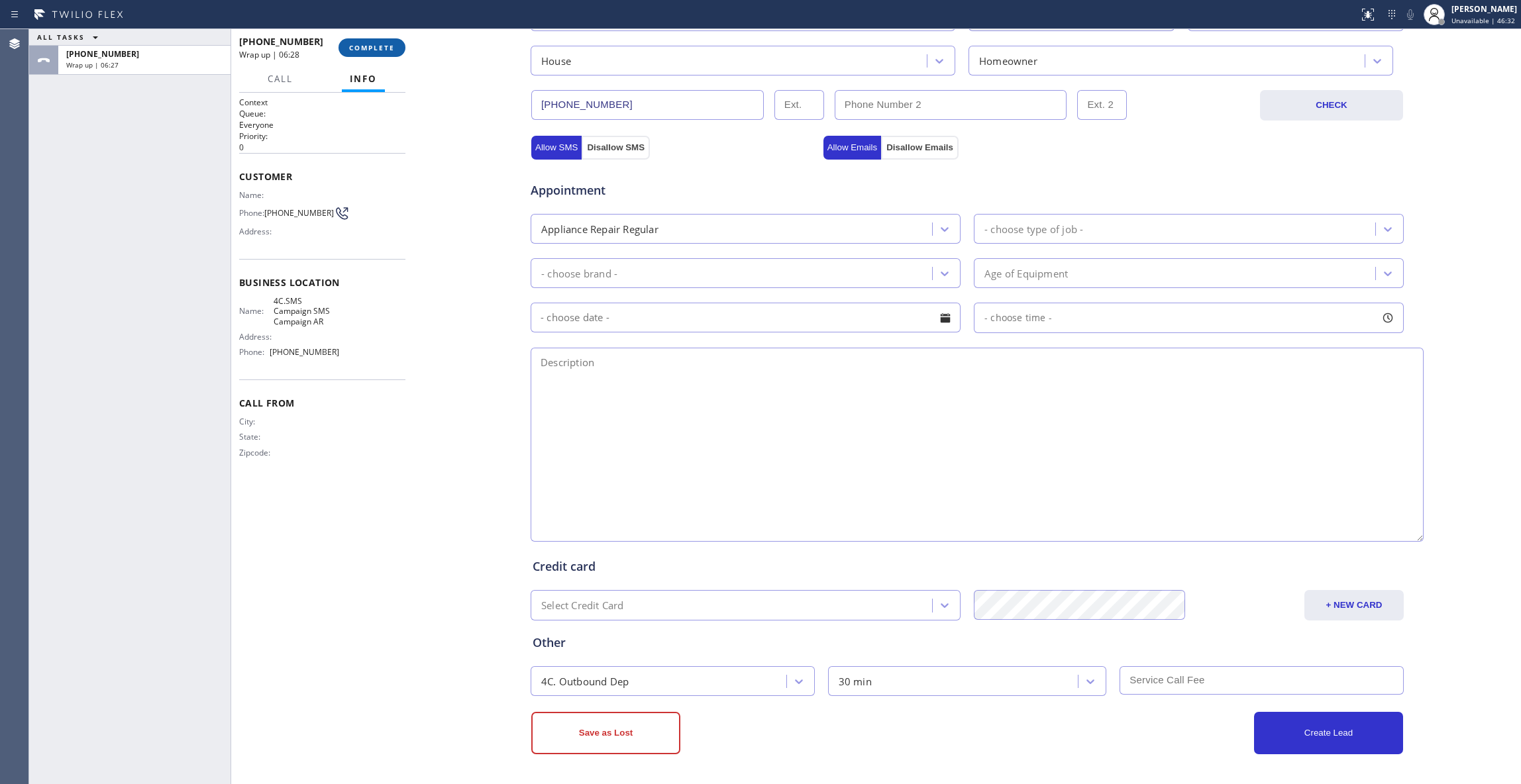
click at [375, 48] on span "COMPLETE" at bounding box center [372, 47] width 45 height 9
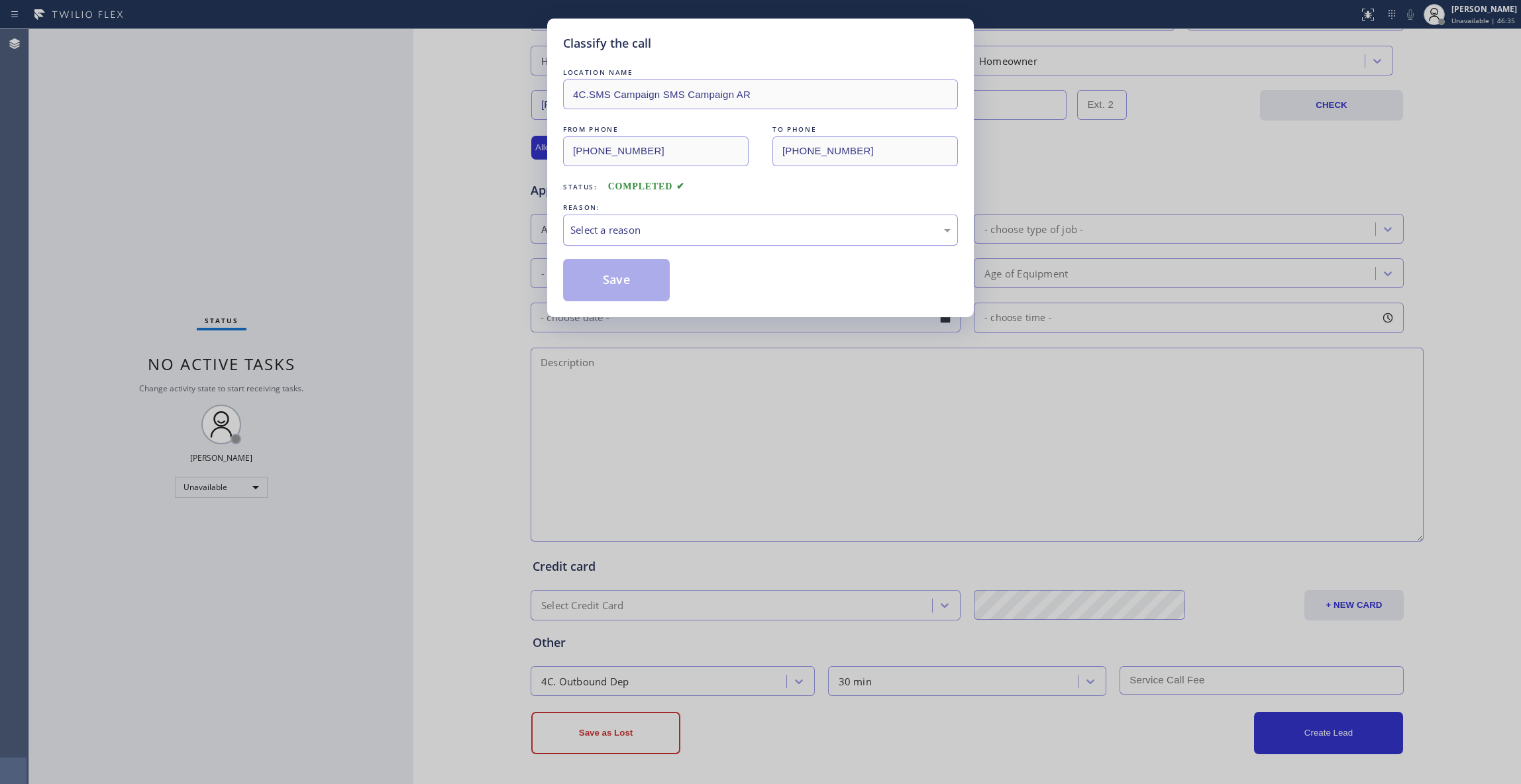
click at [591, 231] on div "Select a reason" at bounding box center [760, 230] width 380 height 15
click at [609, 287] on button "Save" at bounding box center [616, 280] width 107 height 43
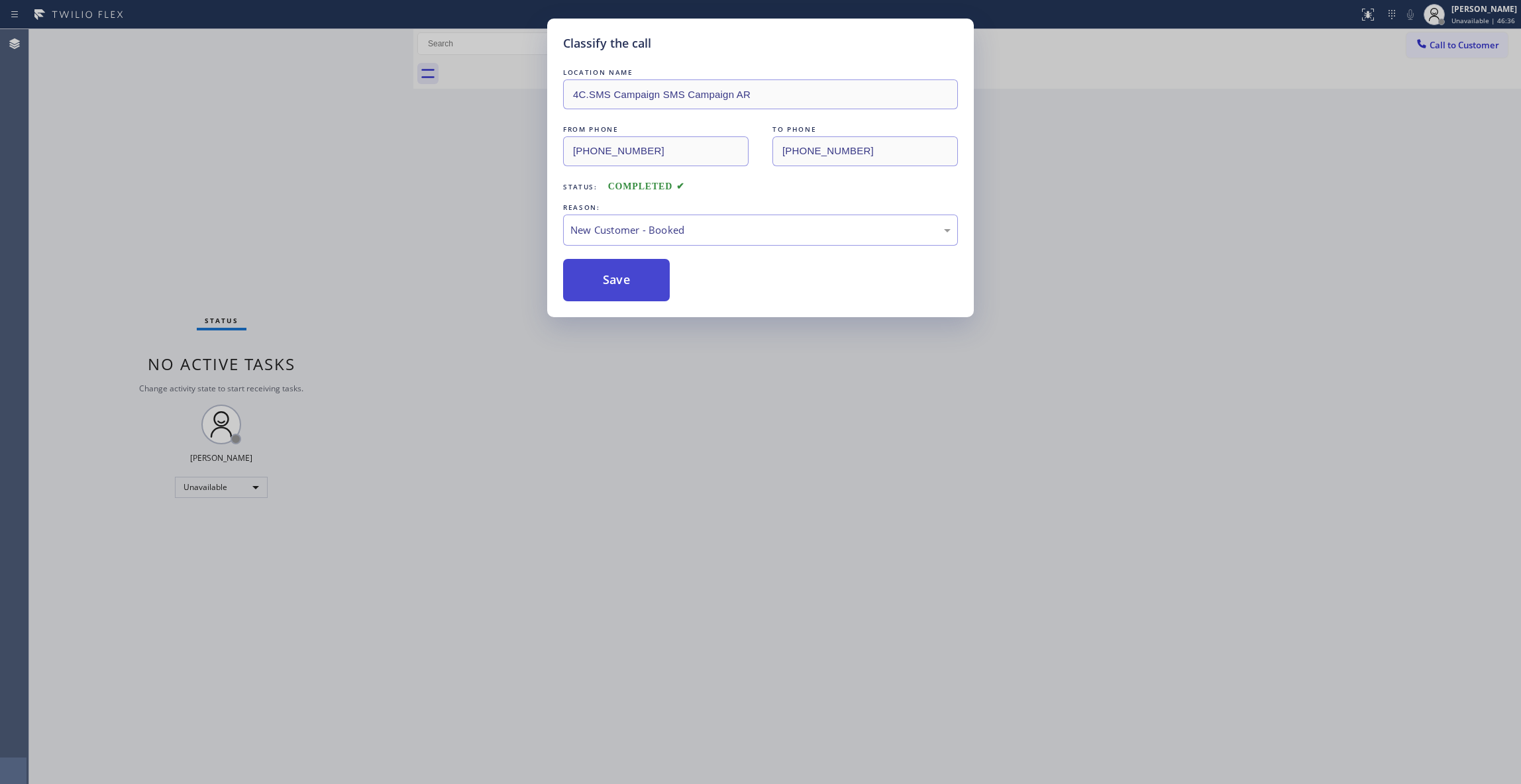
click at [609, 287] on button "Save" at bounding box center [616, 280] width 107 height 43
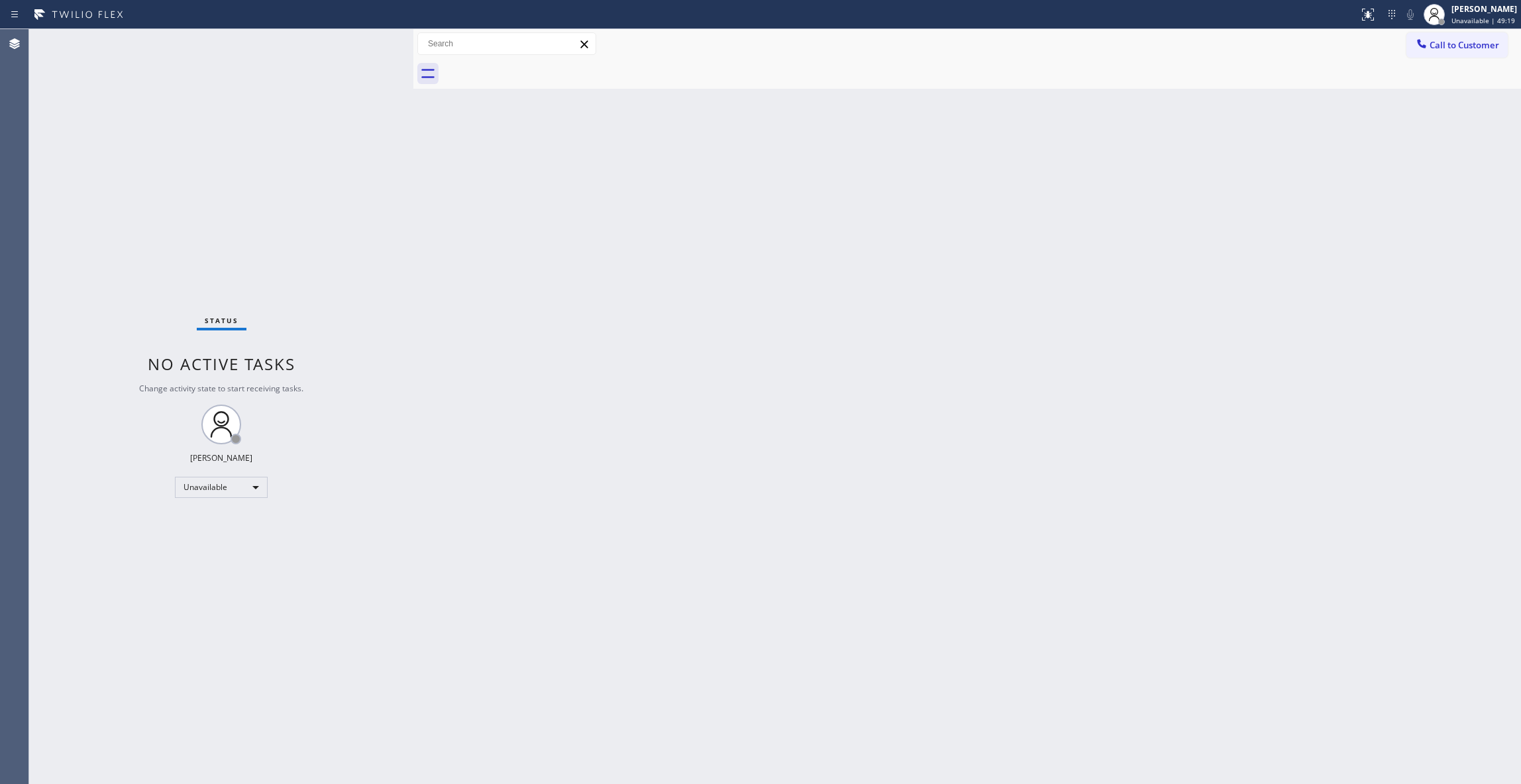
click at [828, 441] on div "Back to Dashboard Change Sender ID Customers Technicians Select a contact Outbo…" at bounding box center [967, 406] width 1107 height 755
click at [171, 601] on div "Status No active tasks Change activity state to start receiving tasks. [PERSON_…" at bounding box center [221, 406] width 384 height 755
click at [26, 408] on div "Agent Desktop" at bounding box center [14, 406] width 28 height 755
click at [1497, 40] on button "Call to Customer" at bounding box center [1456, 45] width 101 height 25
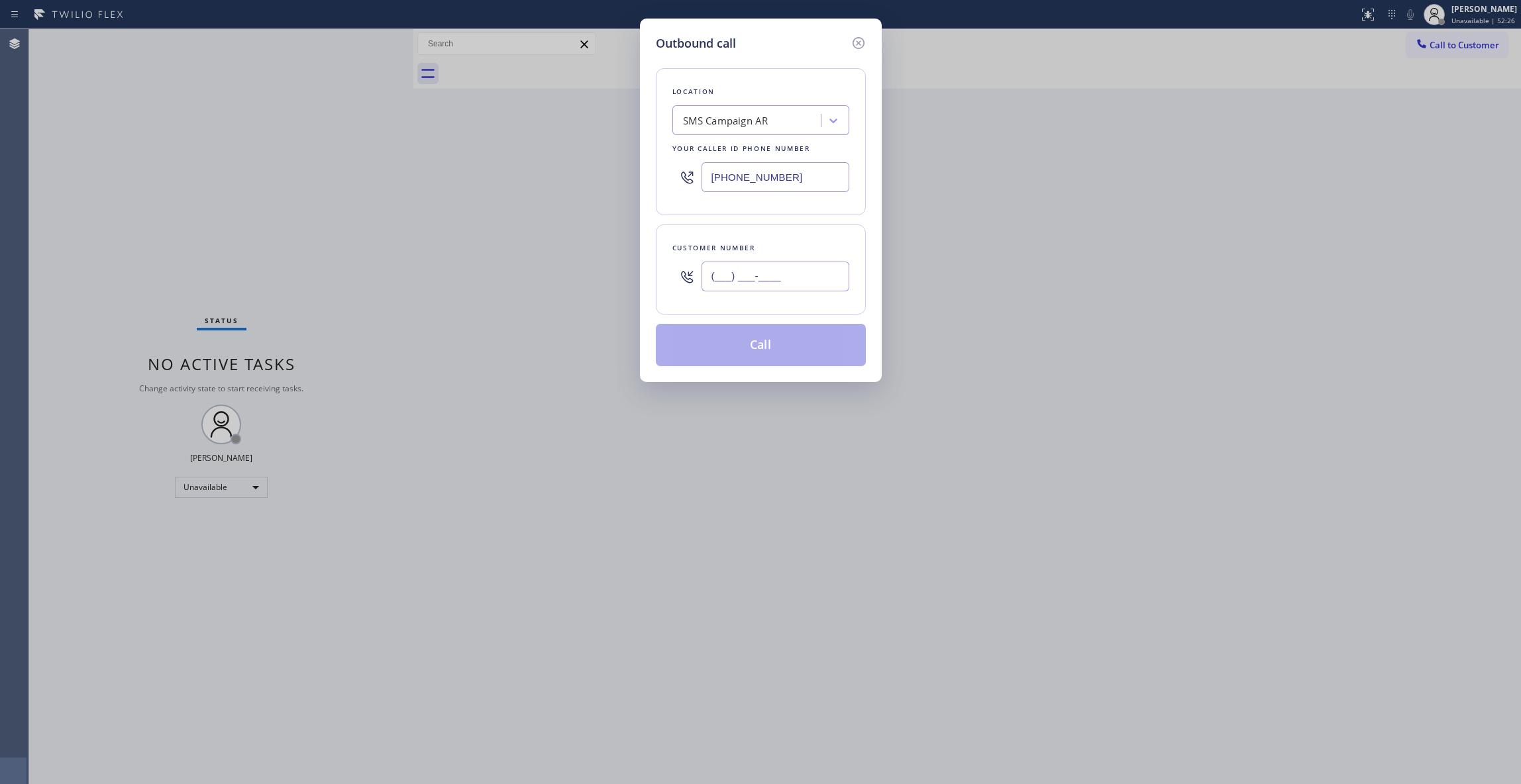
click at [760, 287] on input "(___) ___-____" at bounding box center [775, 276] width 148 height 30
paste input "703) 936-2213"
type input "[PHONE_NUMBER]"
paste input "510) 390-7800"
drag, startPoint x: 822, startPoint y: 173, endPoint x: 632, endPoint y: 270, distance: 213.3
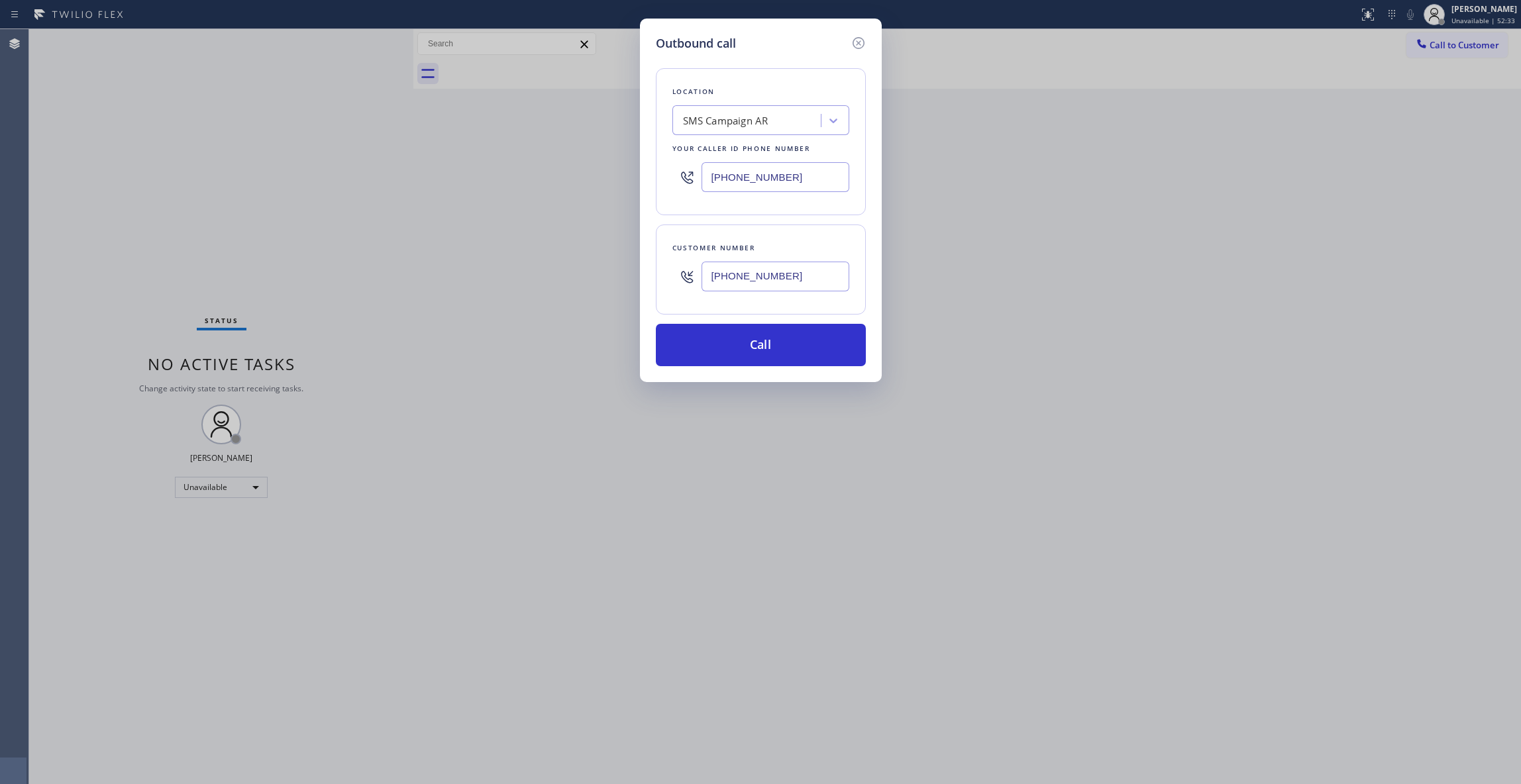
click at [464, 188] on div "Outbound call Location SMS Campaign AR Your caller id phone number [PHONE_NUMBE…" at bounding box center [760, 392] width 1521 height 784
type input "[PHONE_NUMBER]"
drag, startPoint x: 823, startPoint y: 278, endPoint x: 496, endPoint y: 245, distance: 328.7
click at [496, 245] on div "Outbound call Location 5 Star Appliance Repair [GEOGRAPHIC_DATA] Your caller id…" at bounding box center [760, 392] width 1521 height 784
click at [684, 364] on button "Call" at bounding box center [760, 345] width 210 height 43
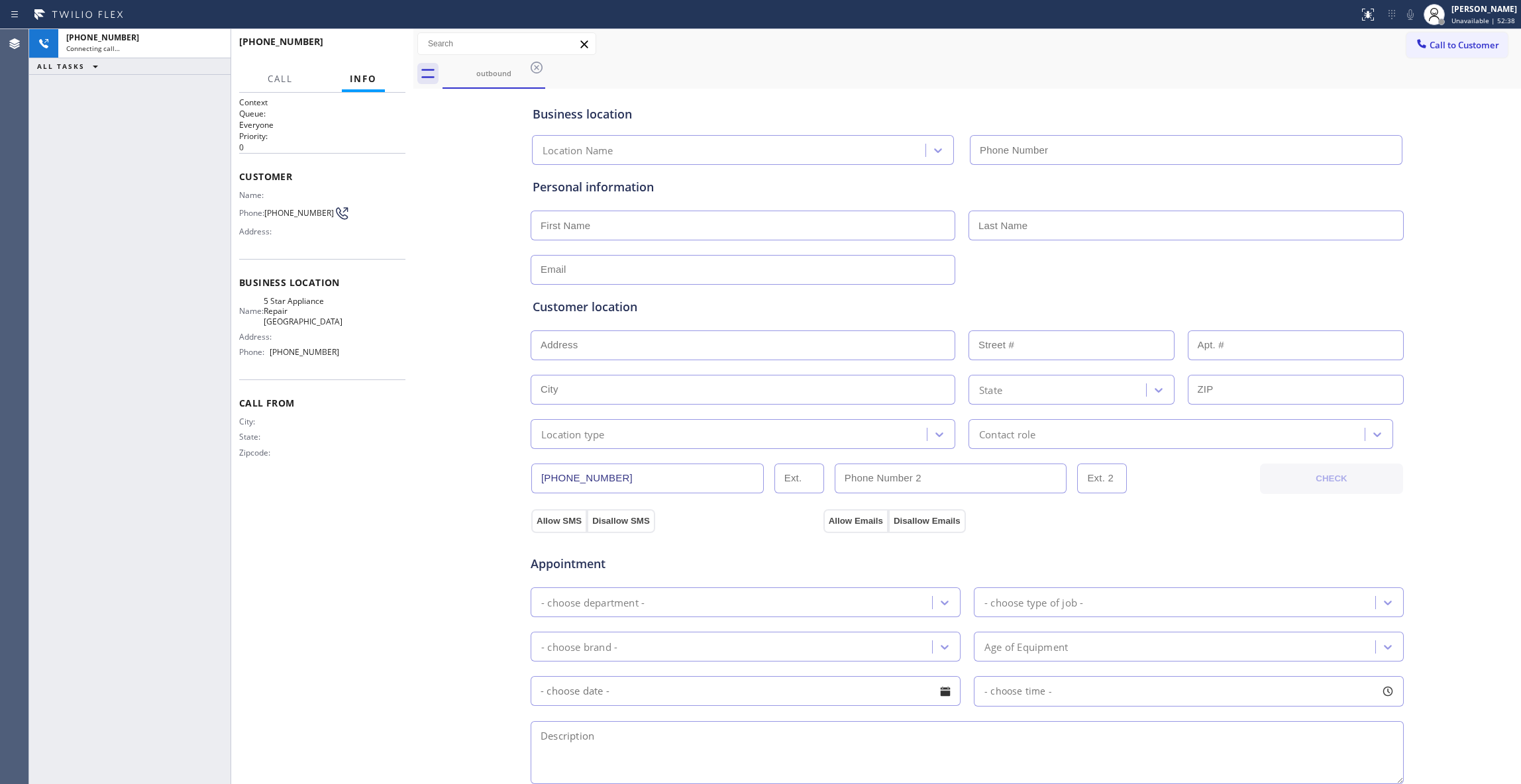
type input "[PHONE_NUMBER]"
click at [390, 46] on span "HANG UP" at bounding box center [375, 47] width 41 height 9
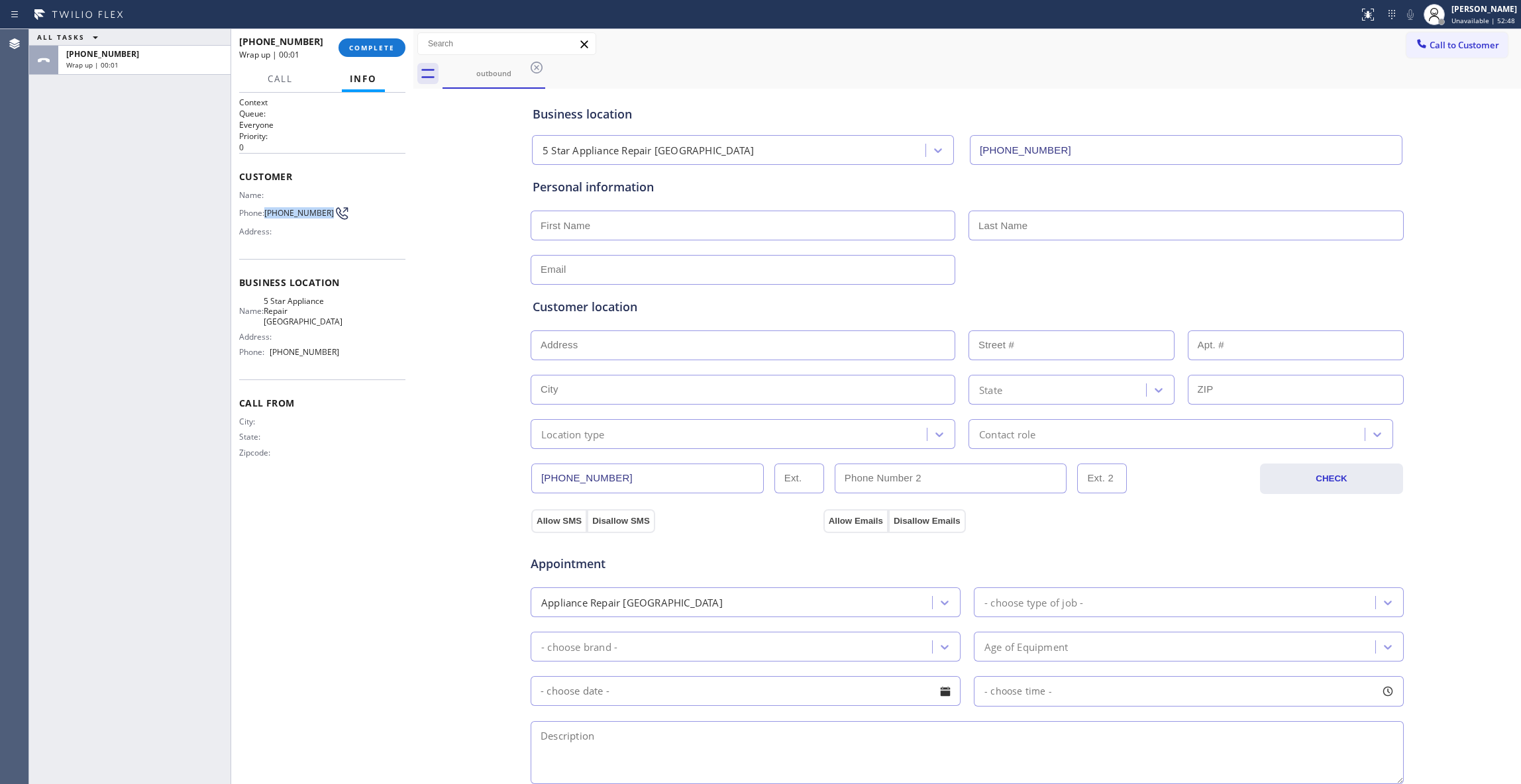
drag, startPoint x: 289, startPoint y: 221, endPoint x: 331, endPoint y: 114, distance: 114.9
click at [269, 204] on div "Name: Phone: [PHONE_NUMBER] Address:" at bounding box center [289, 216] width 100 height 52
copy span "[PHONE_NUMBER]"
click at [350, 51] on span "COMPLETE" at bounding box center [372, 47] width 45 height 9
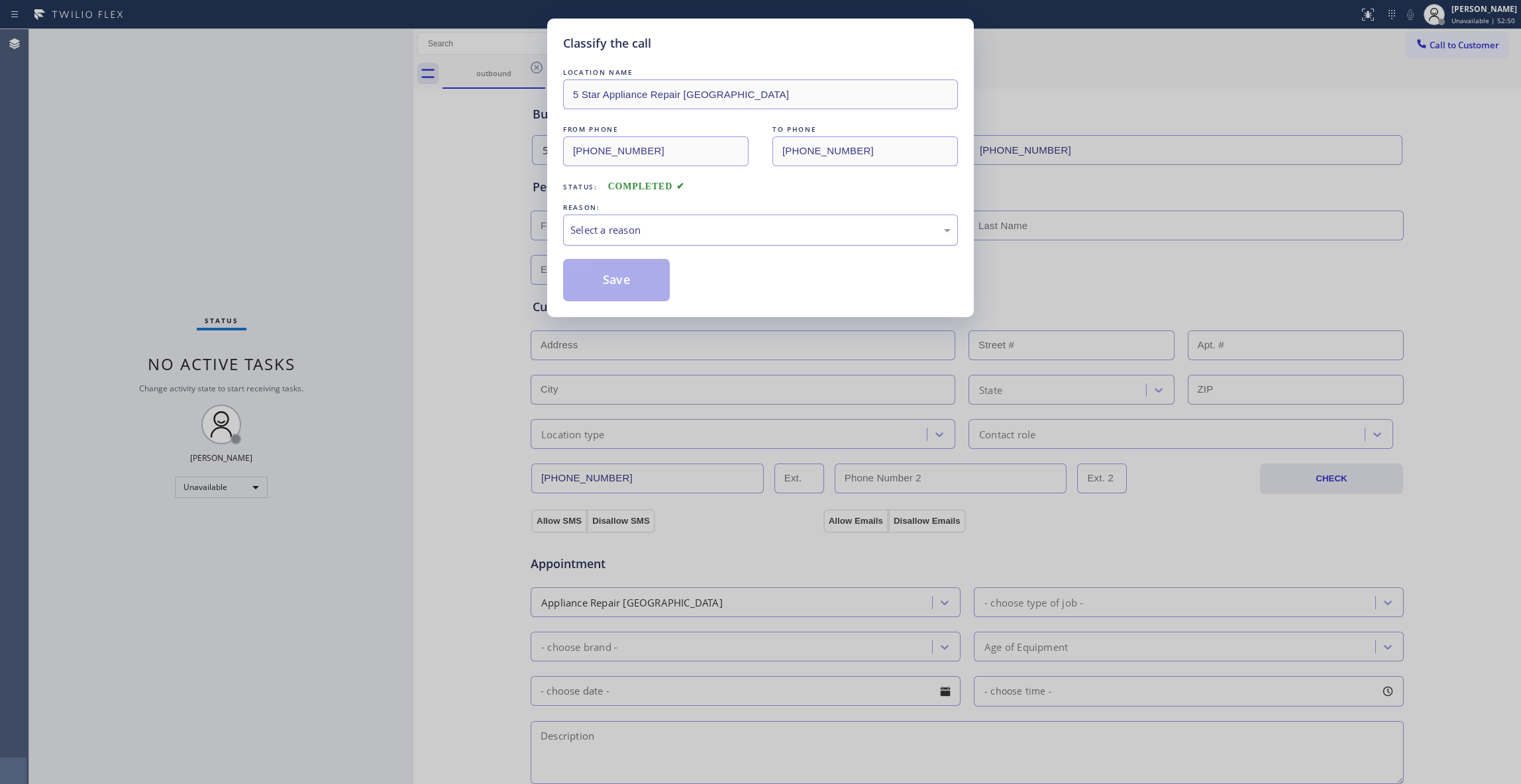
click at [607, 232] on div "Select a reason" at bounding box center [760, 230] width 380 height 15
click at [600, 284] on button "Save" at bounding box center [616, 280] width 107 height 43
drag, startPoint x: 600, startPoint y: 284, endPoint x: 618, endPoint y: 269, distance: 23.4
click at [618, 269] on button "Save" at bounding box center [616, 280] width 107 height 43
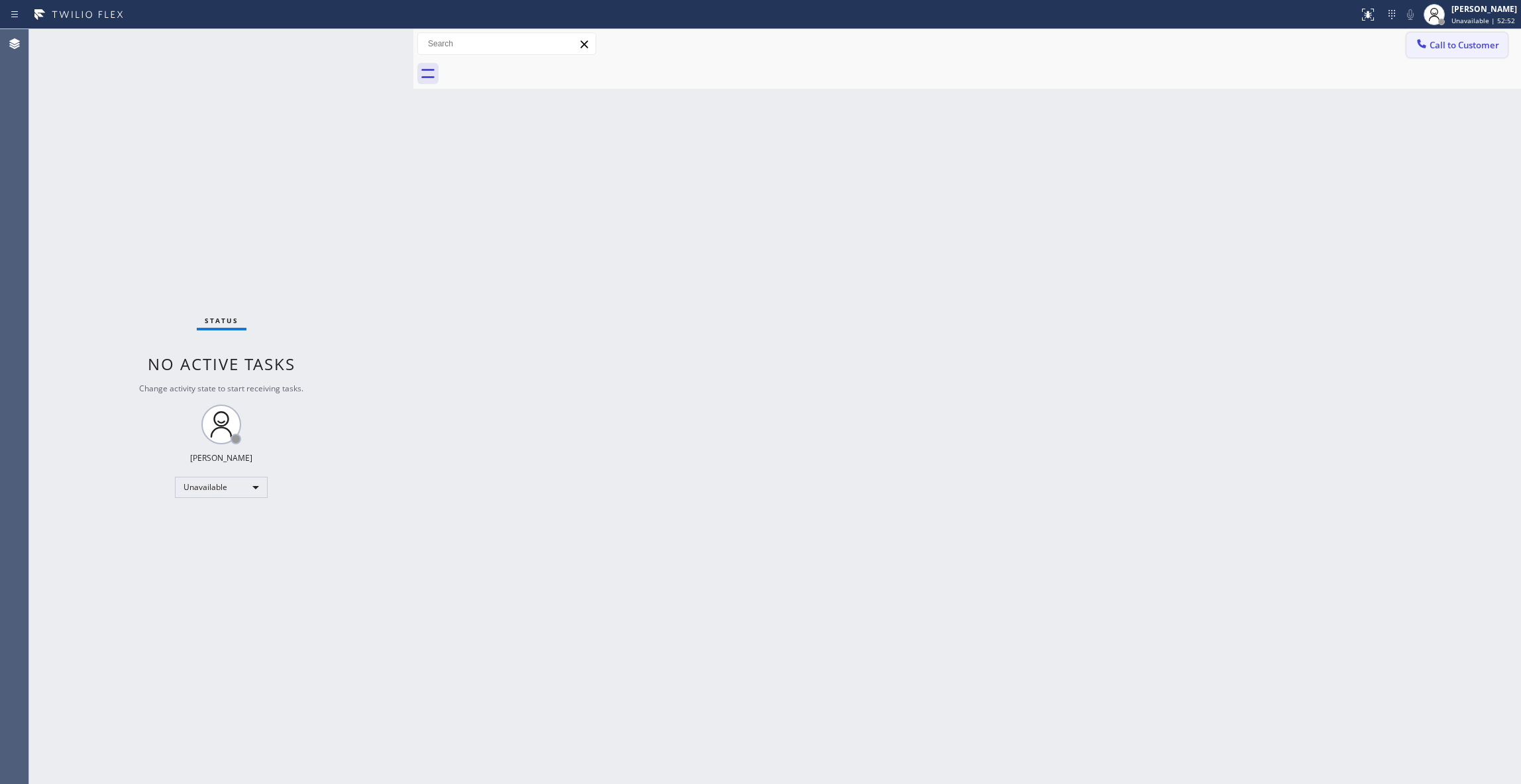
drag, startPoint x: 1479, startPoint y: 45, endPoint x: 1098, endPoint y: 107, distance: 386.0
click at [1480, 46] on span "Call to Customer" at bounding box center [1464, 45] width 70 height 12
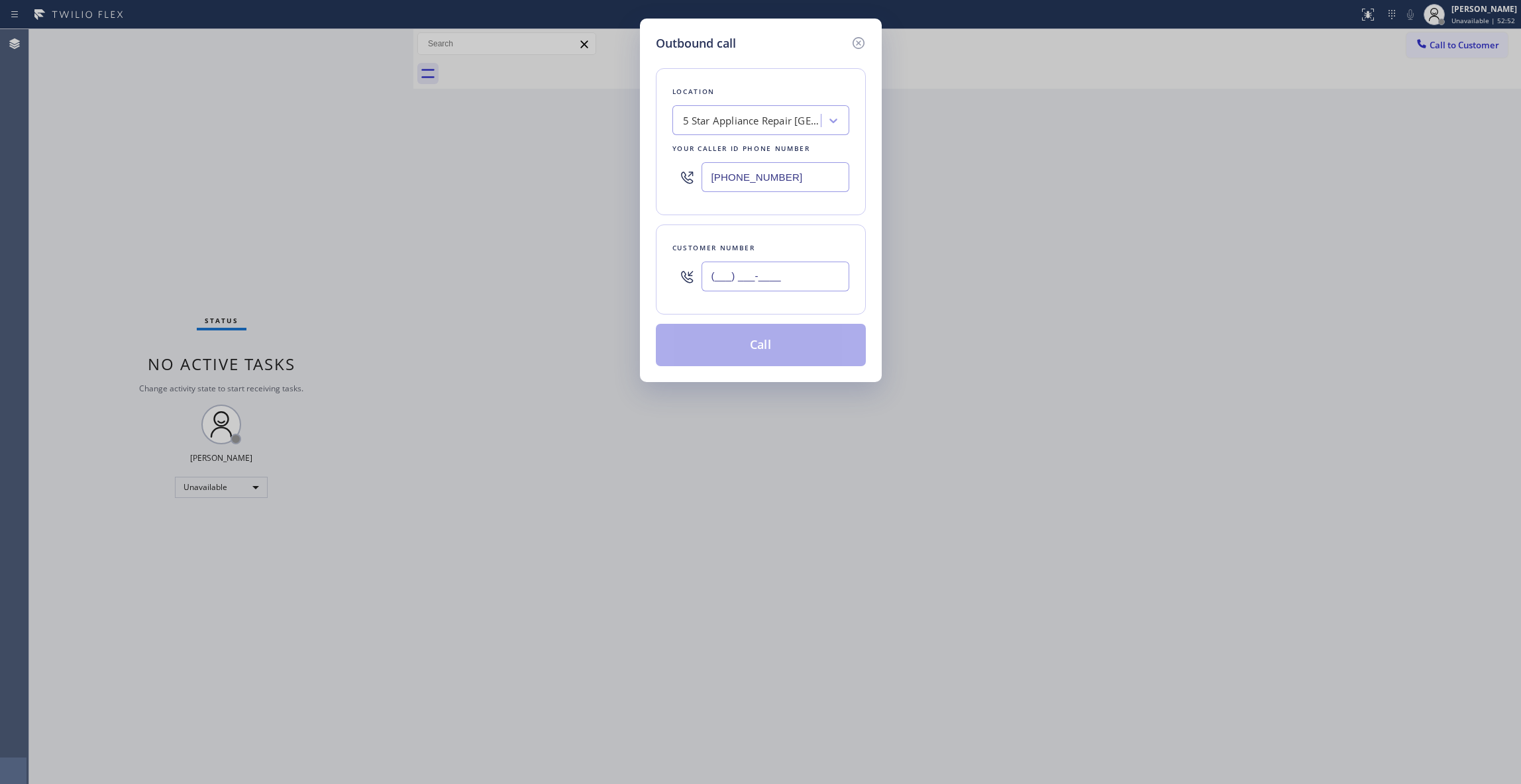
click at [808, 269] on input "(___) ___-____" at bounding box center [775, 276] width 148 height 30
paste input "703) 936-2213"
type input "[PHONE_NUMBER]"
click at [730, 355] on button "Call" at bounding box center [760, 345] width 210 height 43
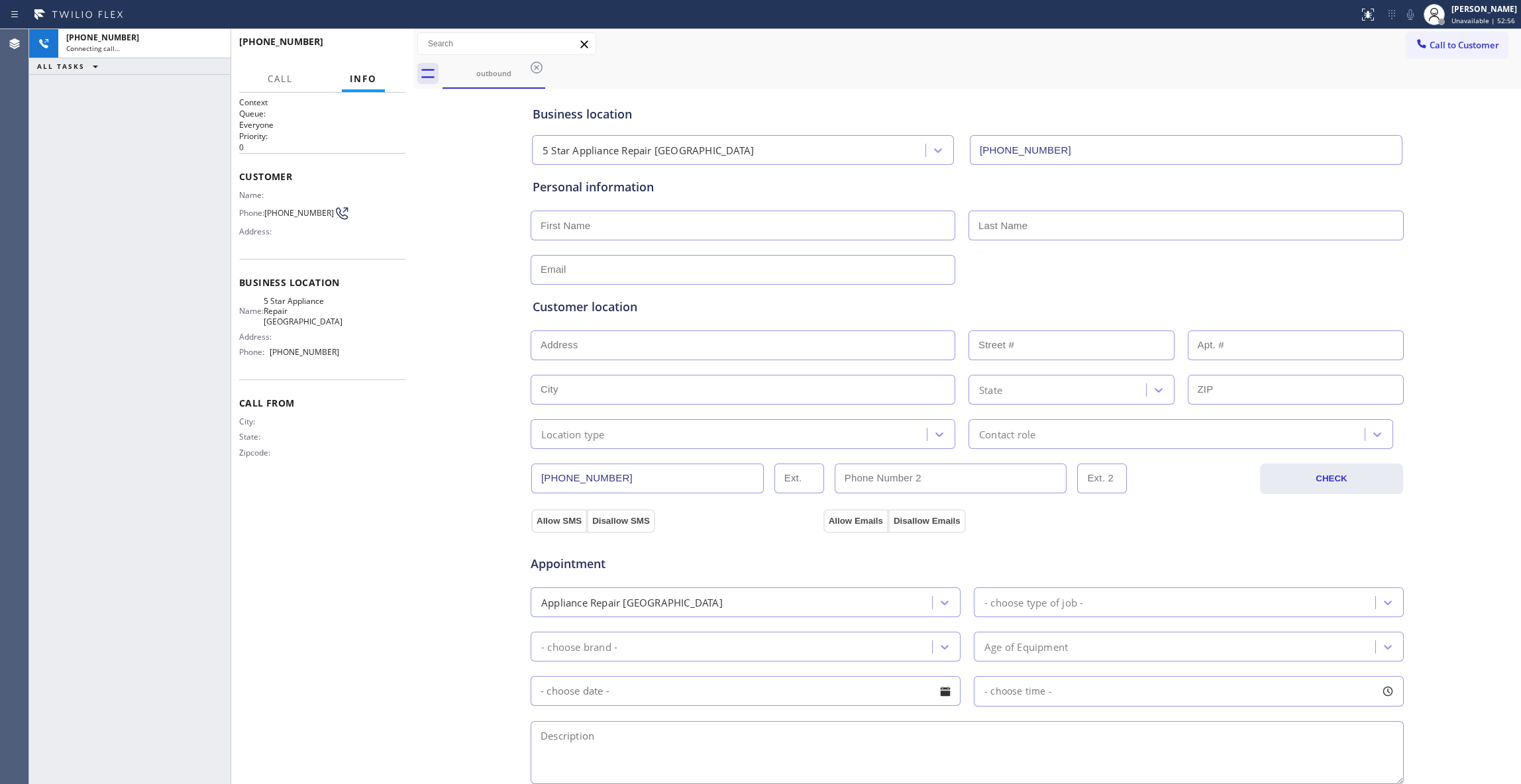
type input "[PHONE_NUMBER]"
click at [368, 43] on span "HANG UP" at bounding box center [375, 47] width 41 height 9
click at [383, 35] on div "[PHONE_NUMBER] Wrap up | 00:08 COMPLETE" at bounding box center [322, 47] width 166 height 34
click at [386, 43] on span "COMPLETE" at bounding box center [372, 47] width 45 height 9
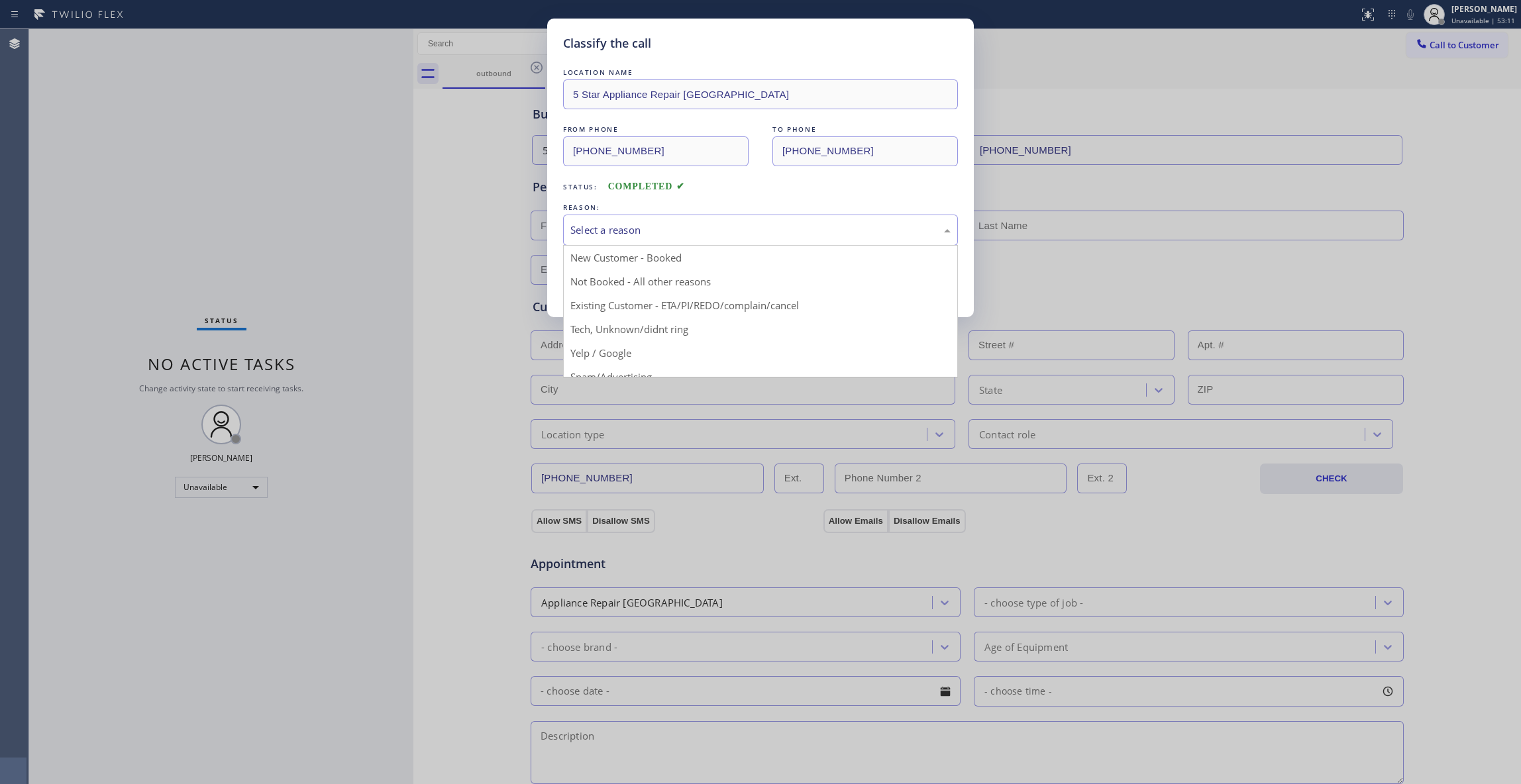
click at [605, 225] on div "Select a reason" at bounding box center [760, 230] width 380 height 15
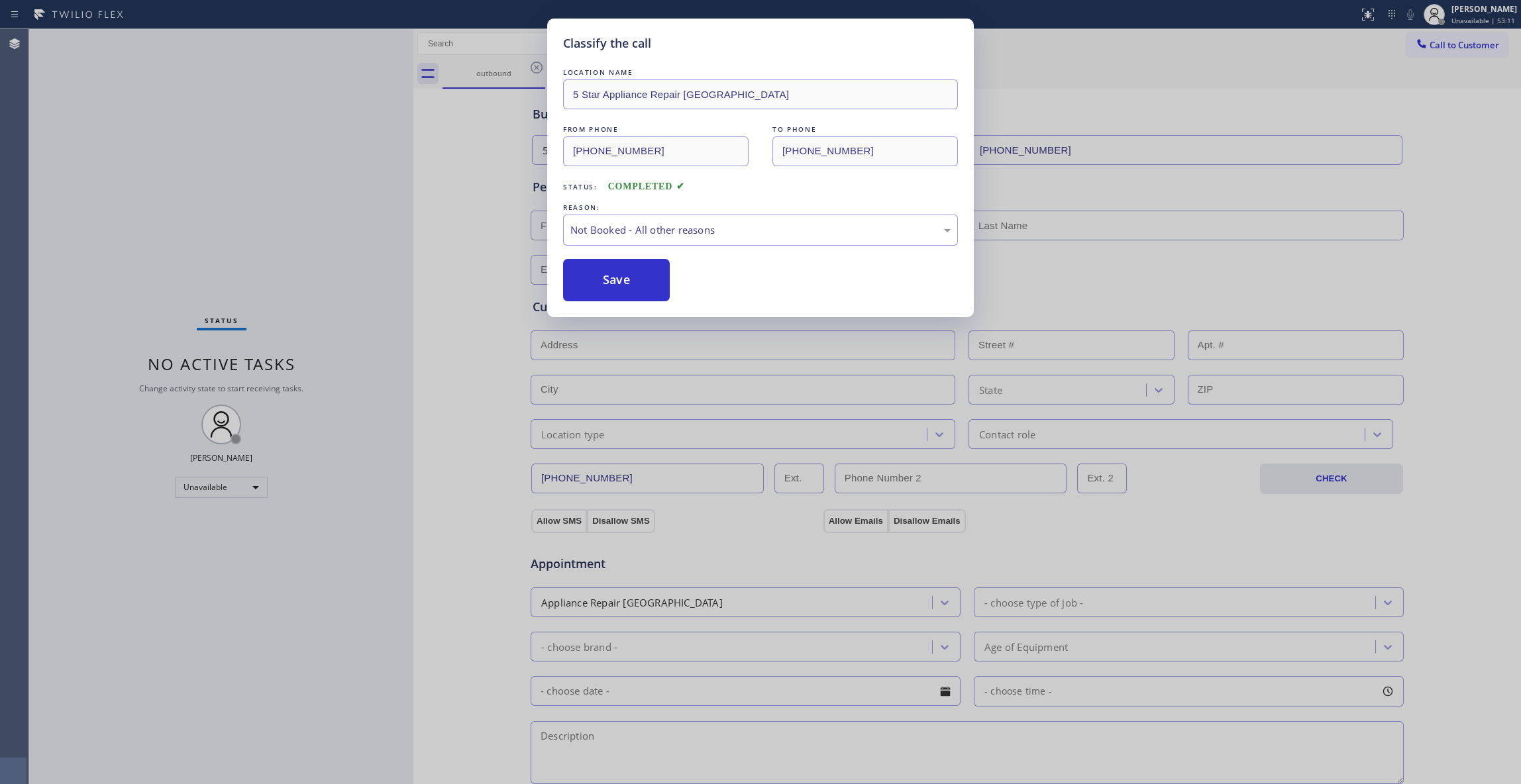
click at [600, 275] on button "Save" at bounding box center [616, 280] width 107 height 43
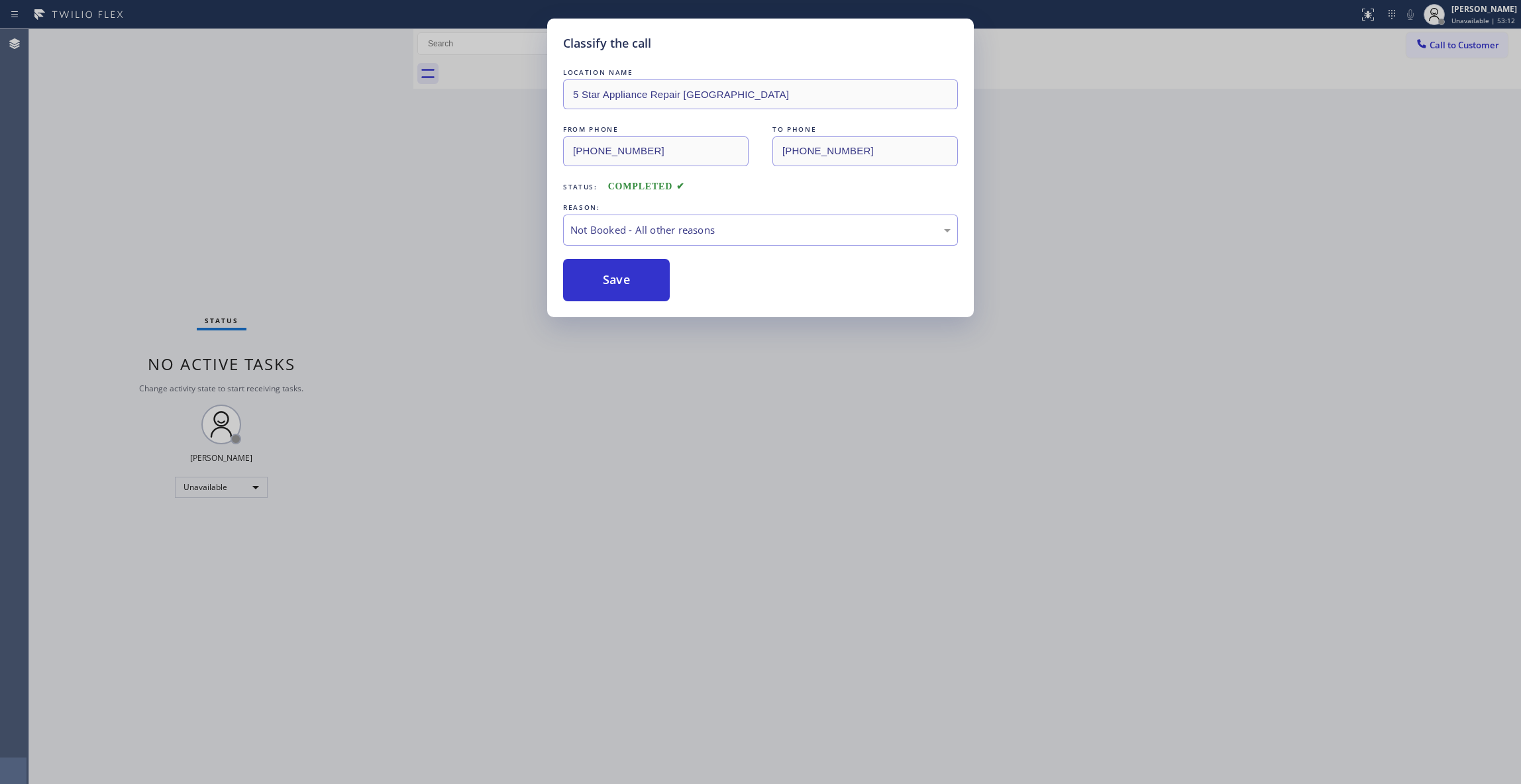
click at [600, 275] on button "Save" at bounding box center [616, 280] width 107 height 43
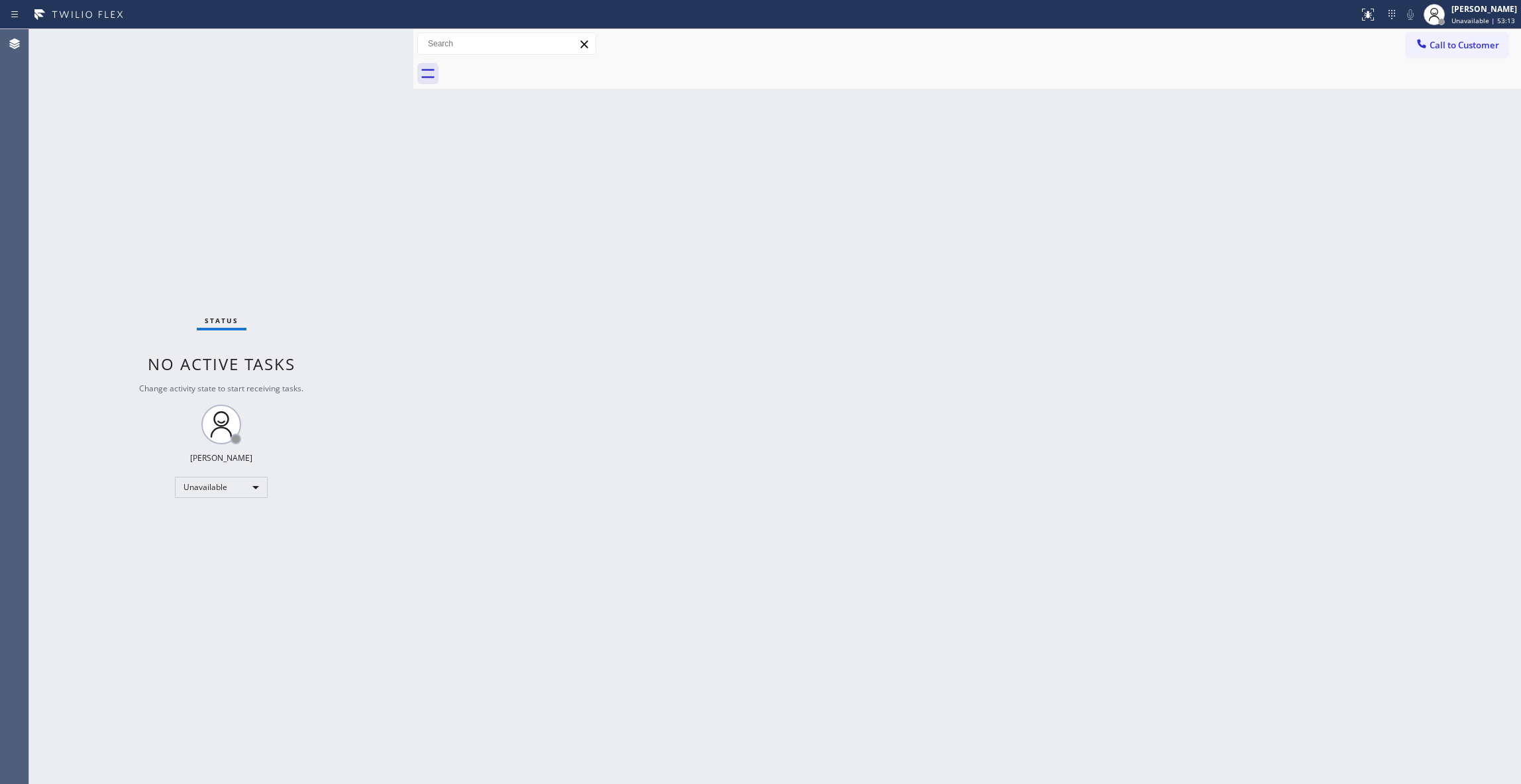
drag, startPoint x: 1487, startPoint y: 39, endPoint x: 1456, endPoint y: 45, distance: 31.6
click at [1485, 37] on button "Call to Customer" at bounding box center [1456, 45] width 101 height 25
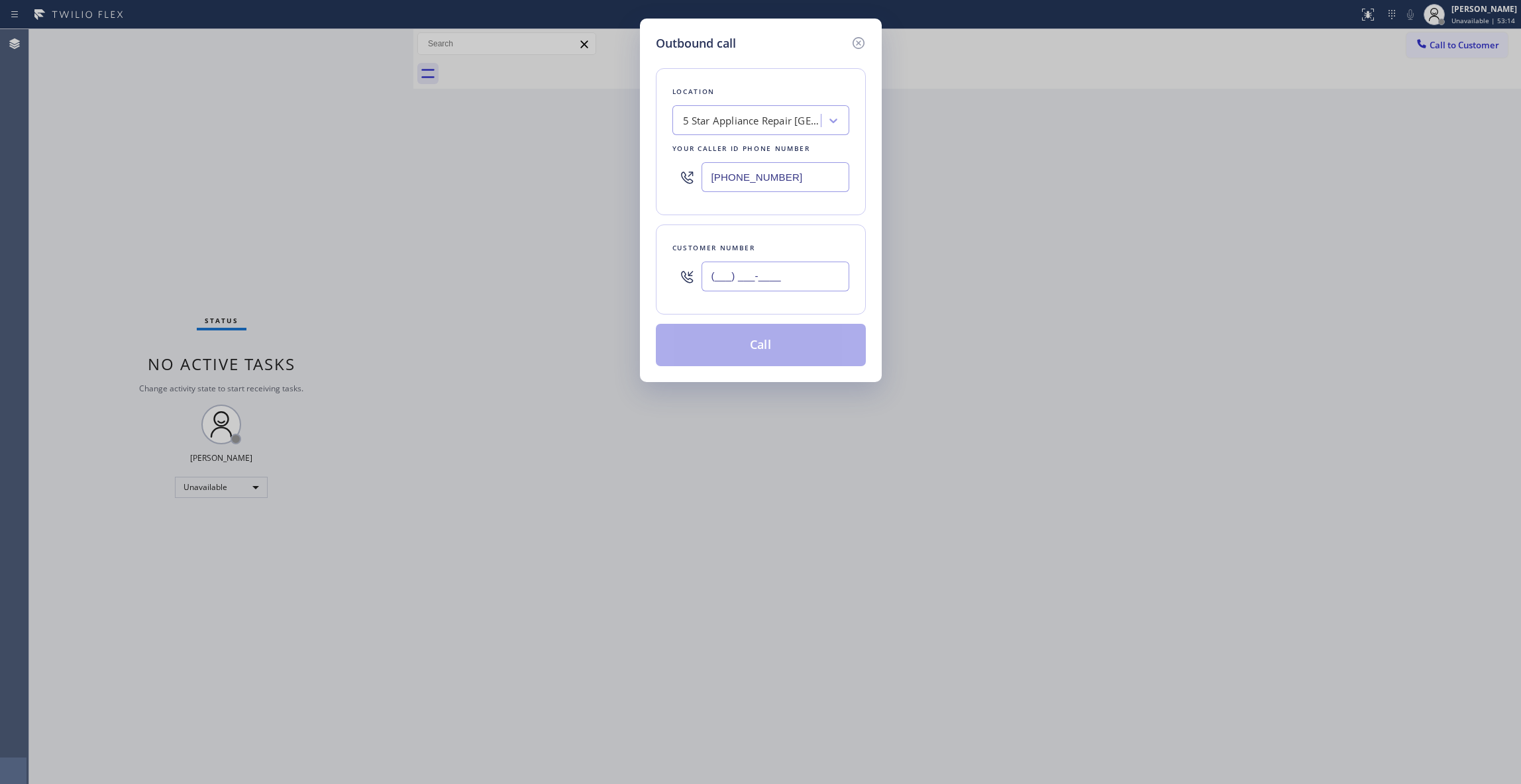
click at [772, 285] on input "(___) ___-____" at bounding box center [775, 276] width 148 height 30
paste input "703) 936-2213"
type input "[PHONE_NUMBER]"
click at [723, 339] on button "Call" at bounding box center [760, 345] width 210 height 43
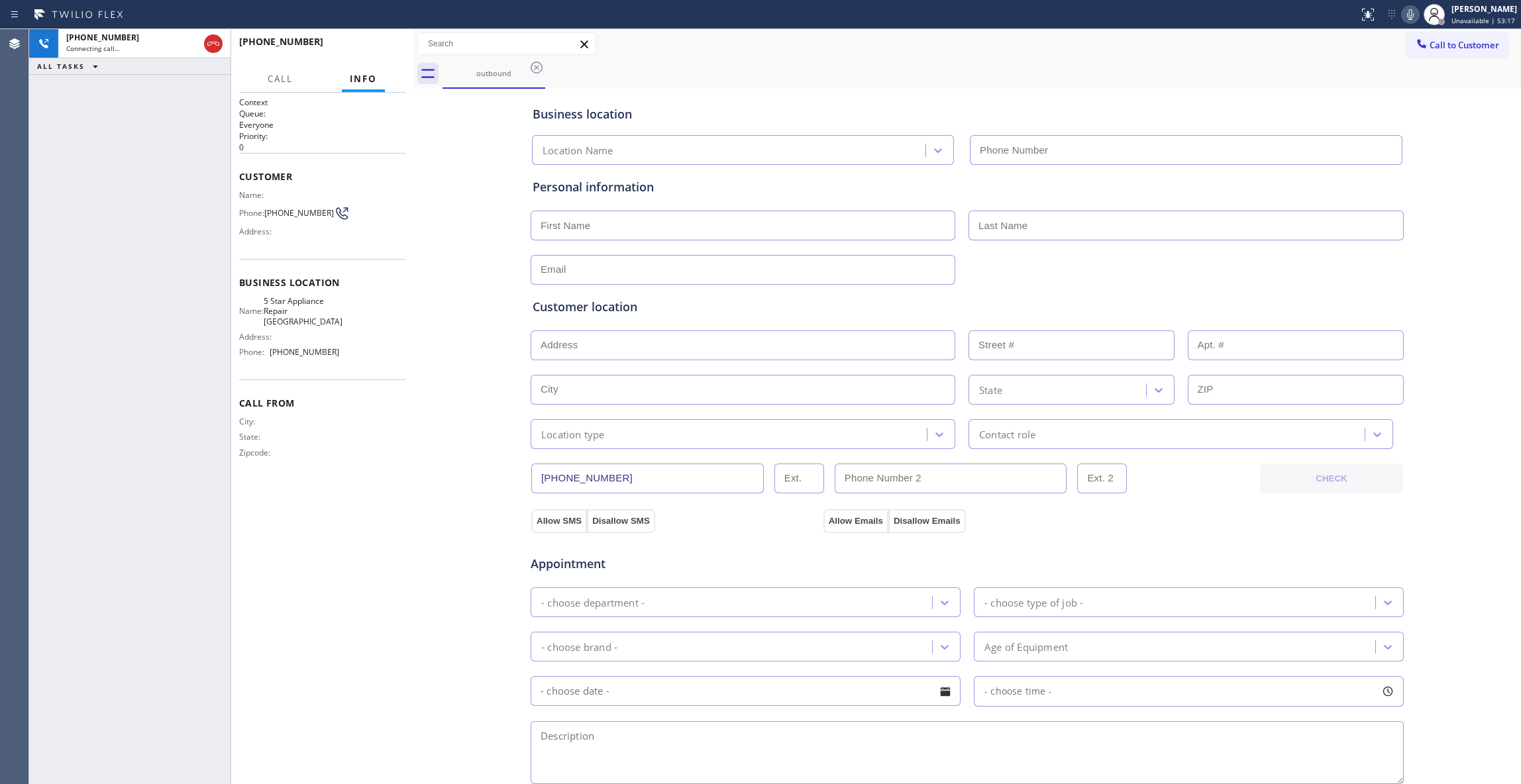
type input "[PHONE_NUMBER]"
click at [364, 41] on button "HANG UP" at bounding box center [374, 47] width 61 height 19
click at [364, 43] on span "HANG UP" at bounding box center [375, 47] width 41 height 9
click at [357, 48] on span "HANG UP" at bounding box center [375, 47] width 41 height 9
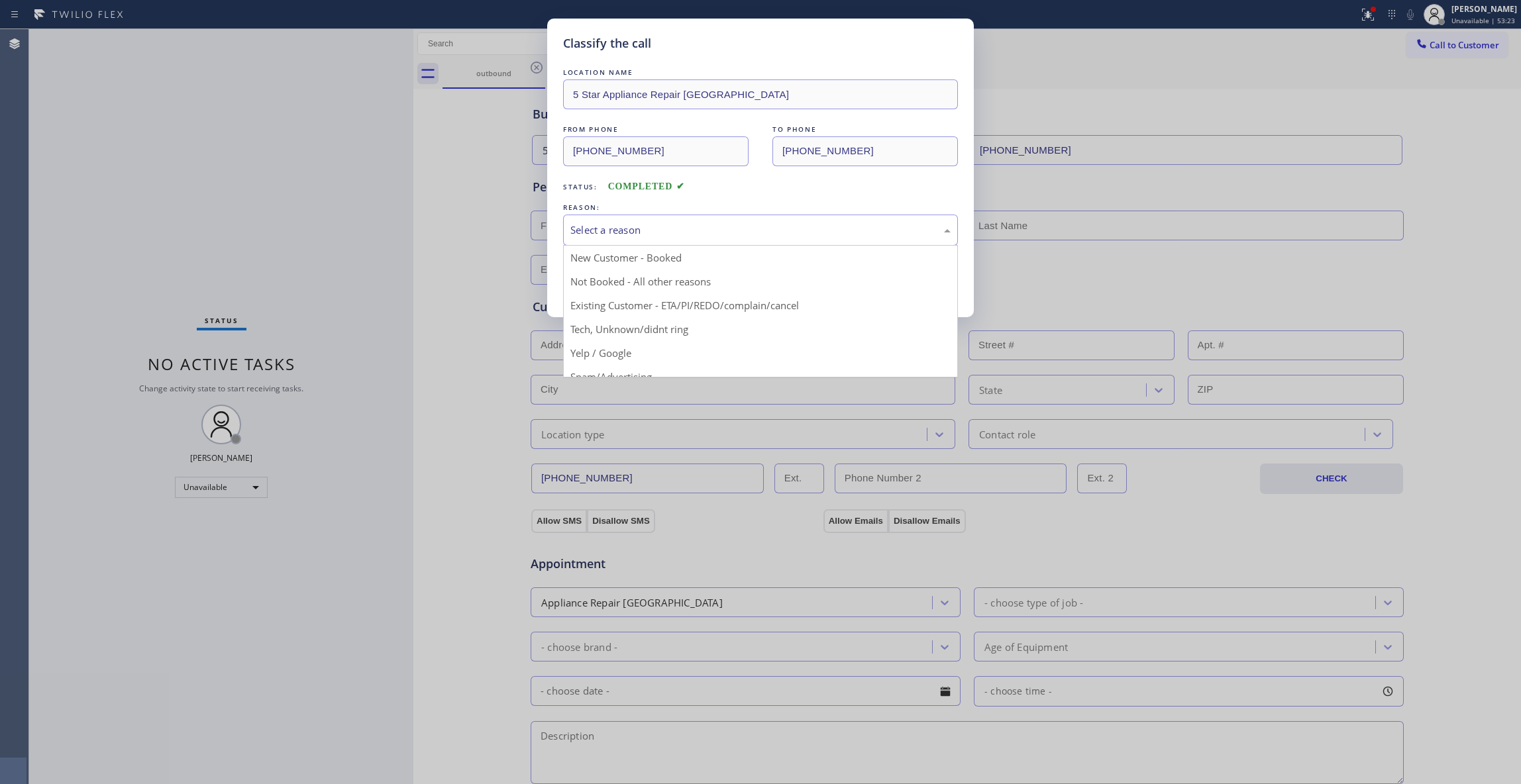
click at [585, 237] on div "Select a reason" at bounding box center [760, 230] width 380 height 15
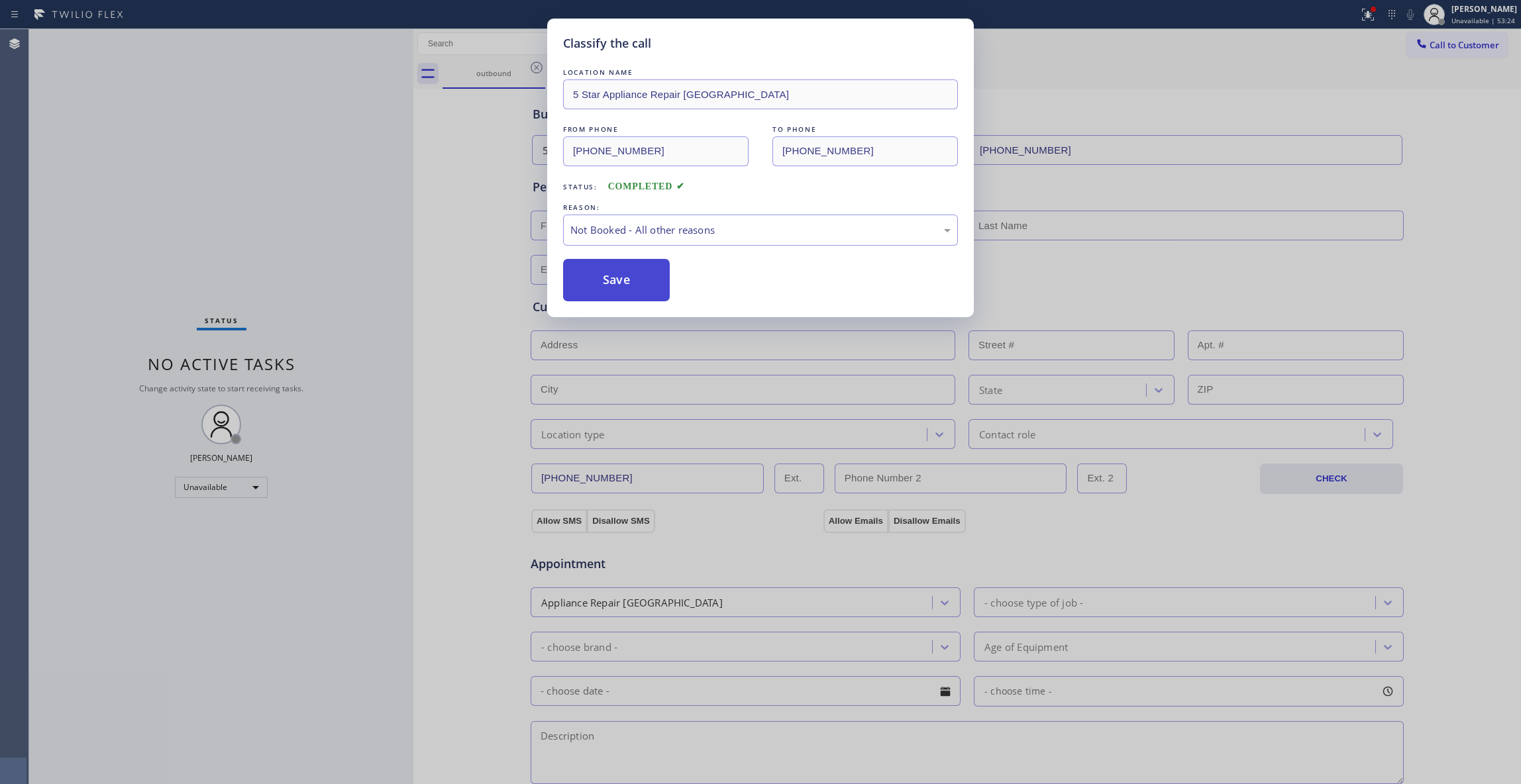
click at [602, 284] on button "Save" at bounding box center [616, 280] width 107 height 43
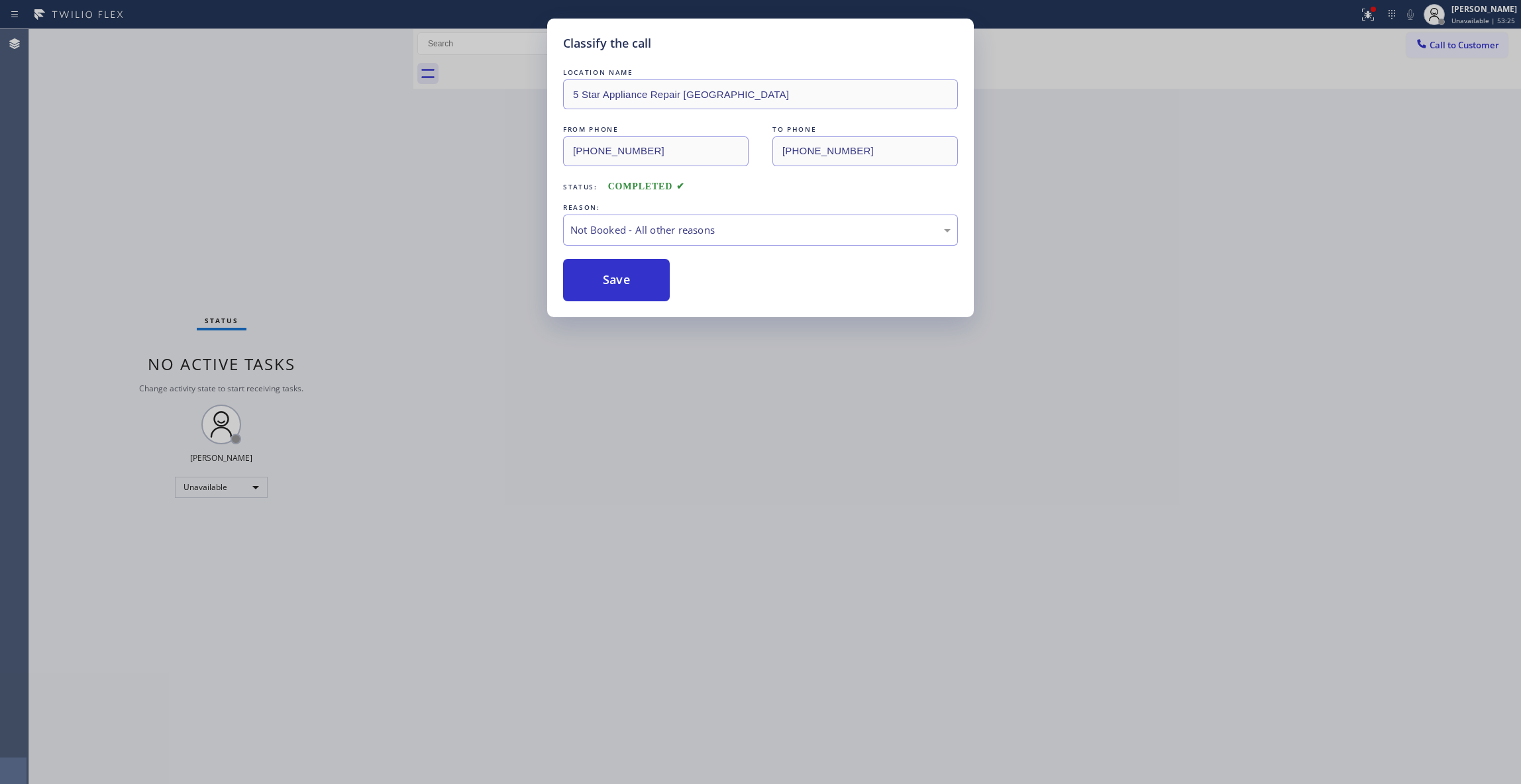
click at [1360, 17] on icon at bounding box center [1367, 14] width 16 height 16
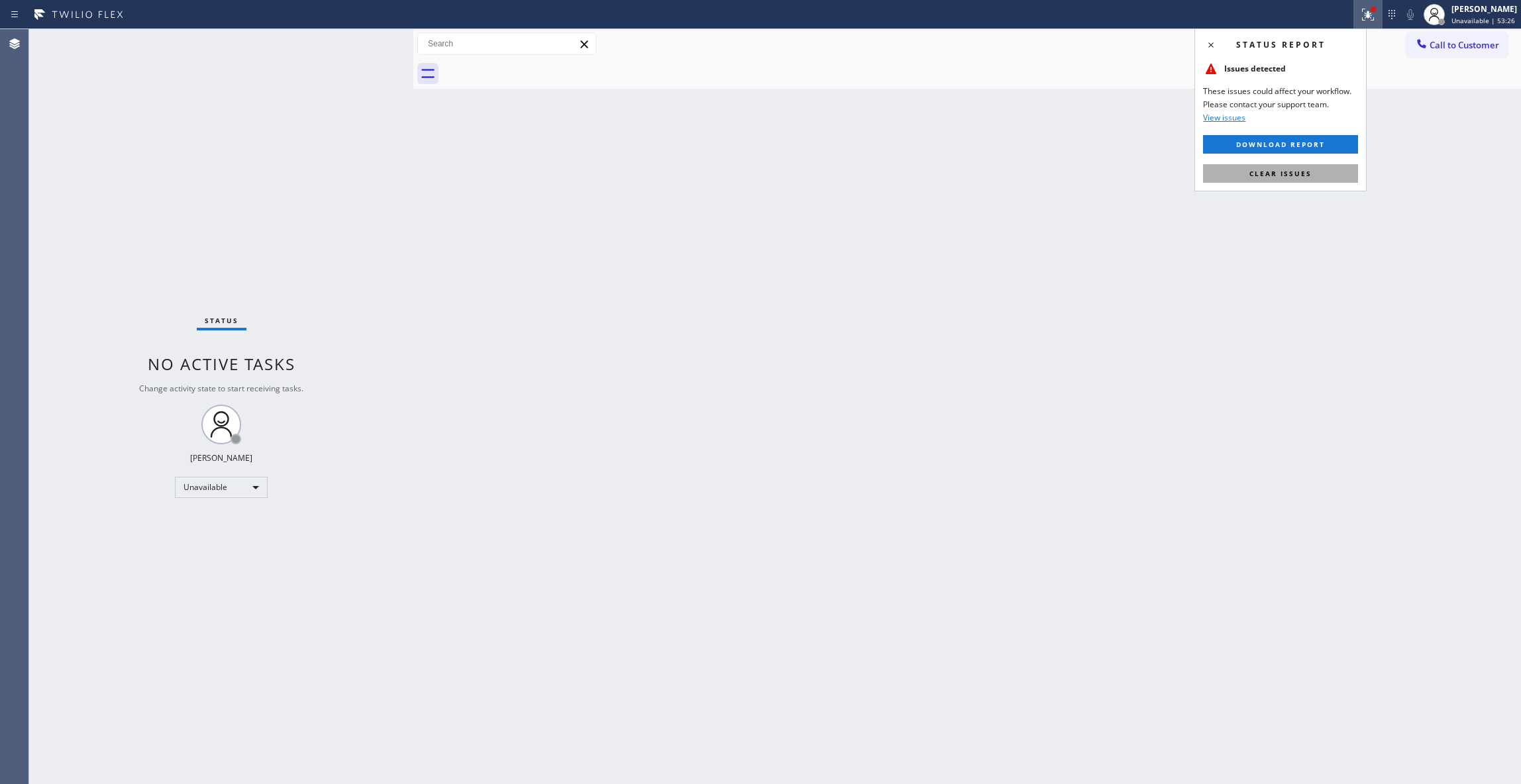
click at [1246, 171] on button "Clear issues" at bounding box center [1280, 173] width 155 height 19
click at [1469, 45] on span "Call to Customer" at bounding box center [1464, 45] width 70 height 12
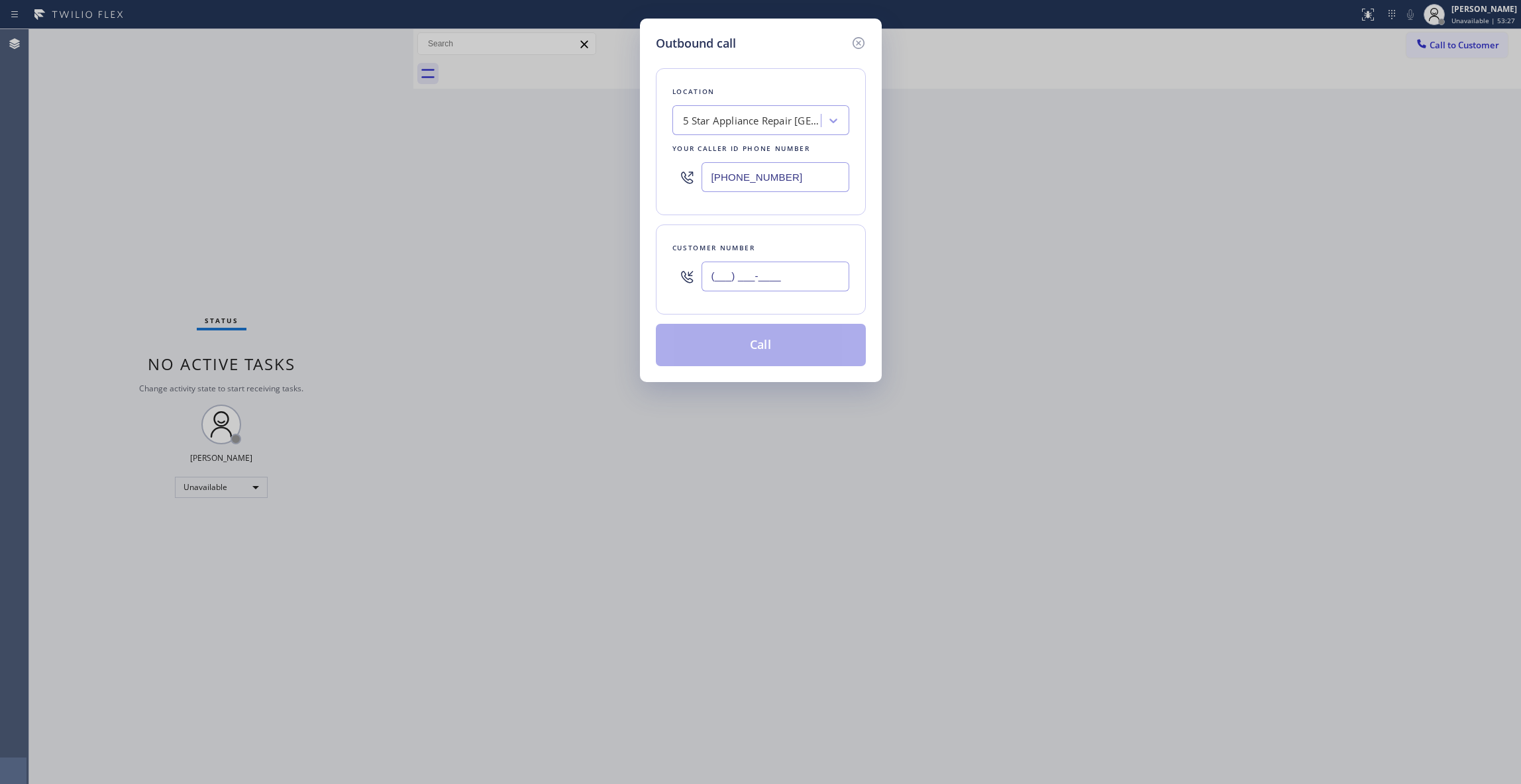
click at [793, 268] on input "(___) ___-____" at bounding box center [775, 276] width 148 height 30
paste input "703) 936-2213"
type input "[PHONE_NUMBER]"
click at [748, 350] on button "Call" at bounding box center [760, 345] width 210 height 43
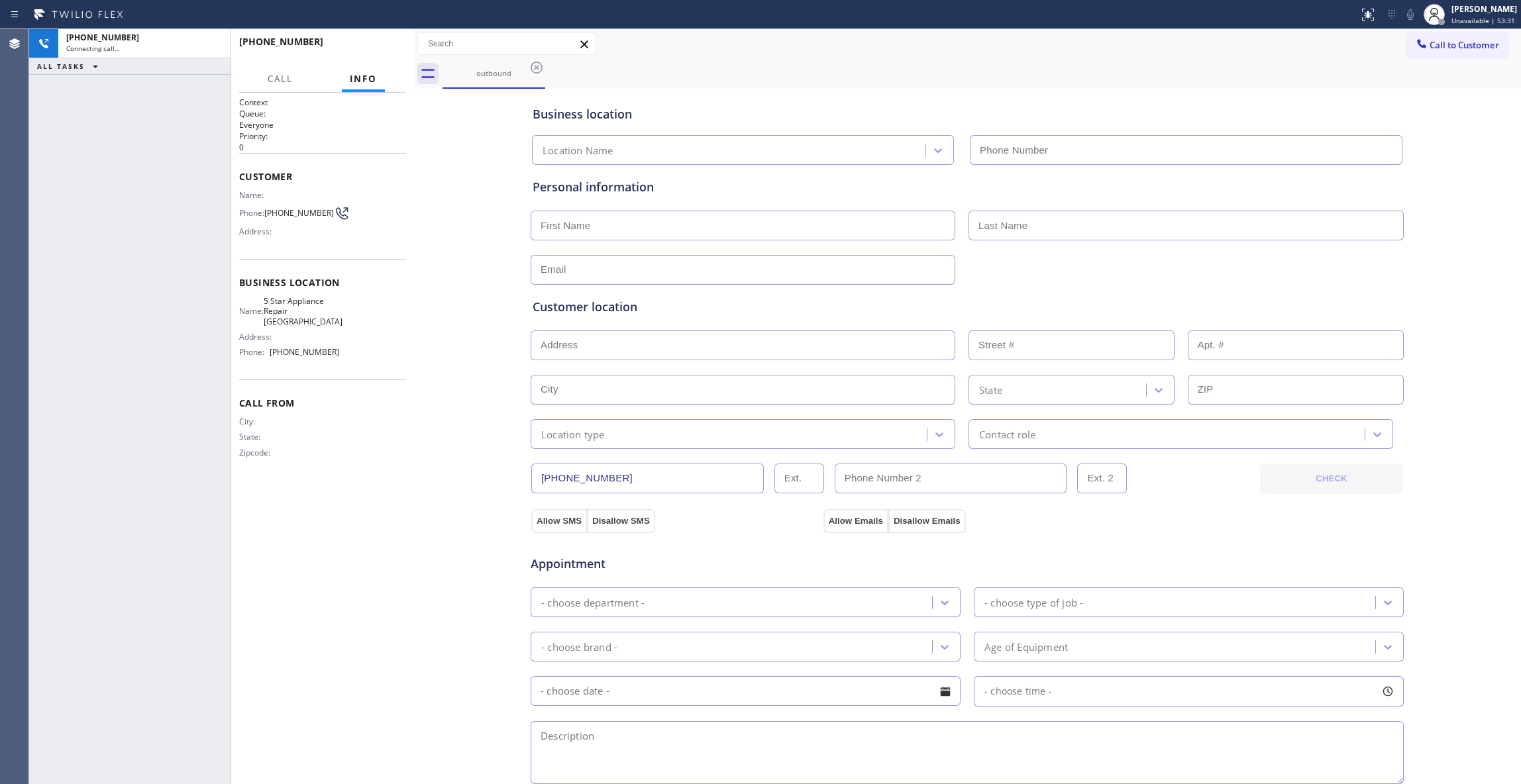
type input "[PHONE_NUMBER]"
drag, startPoint x: 390, startPoint y: 34, endPoint x: 385, endPoint y: 47, distance: 13.9
click at [390, 34] on div "[PHONE_NUMBER] Live | 00:04 HANG UP" at bounding box center [322, 47] width 166 height 34
click at [384, 52] on button "HANG UP" at bounding box center [374, 47] width 61 height 19
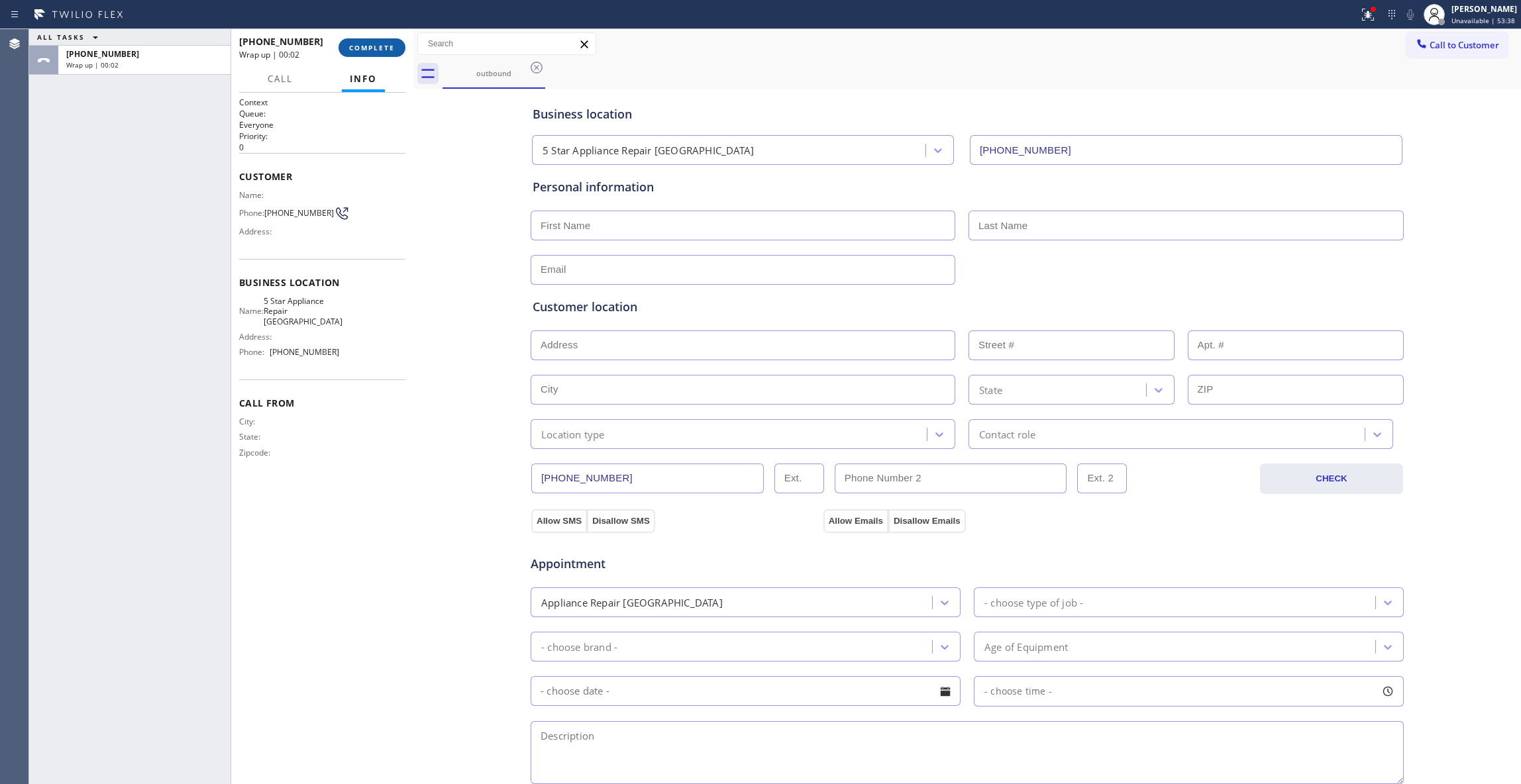
click at [387, 52] on button "COMPLETE" at bounding box center [372, 47] width 67 height 19
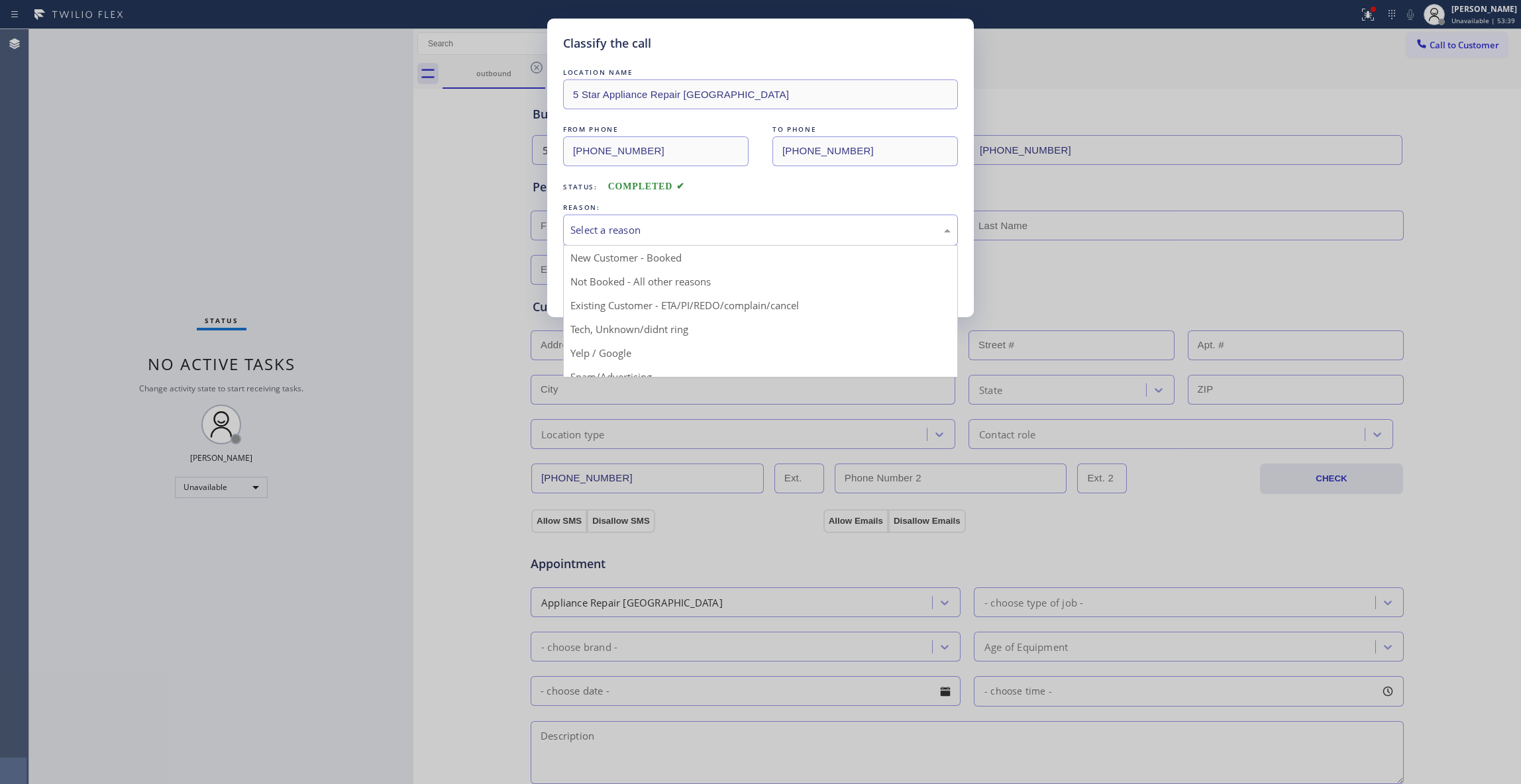
click at [573, 240] on div "Select a reason" at bounding box center [760, 230] width 395 height 31
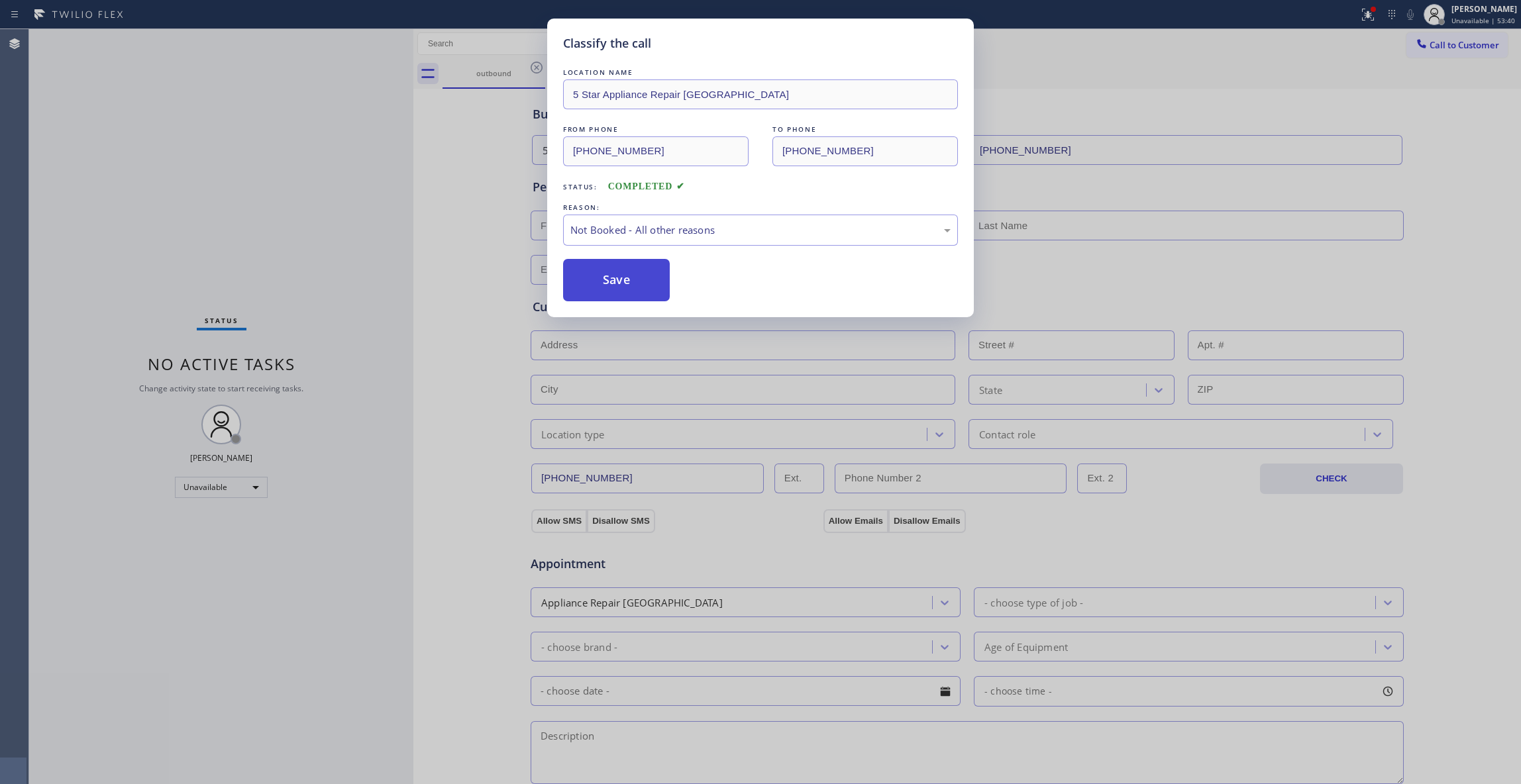
click at [594, 290] on button "Save" at bounding box center [616, 280] width 107 height 43
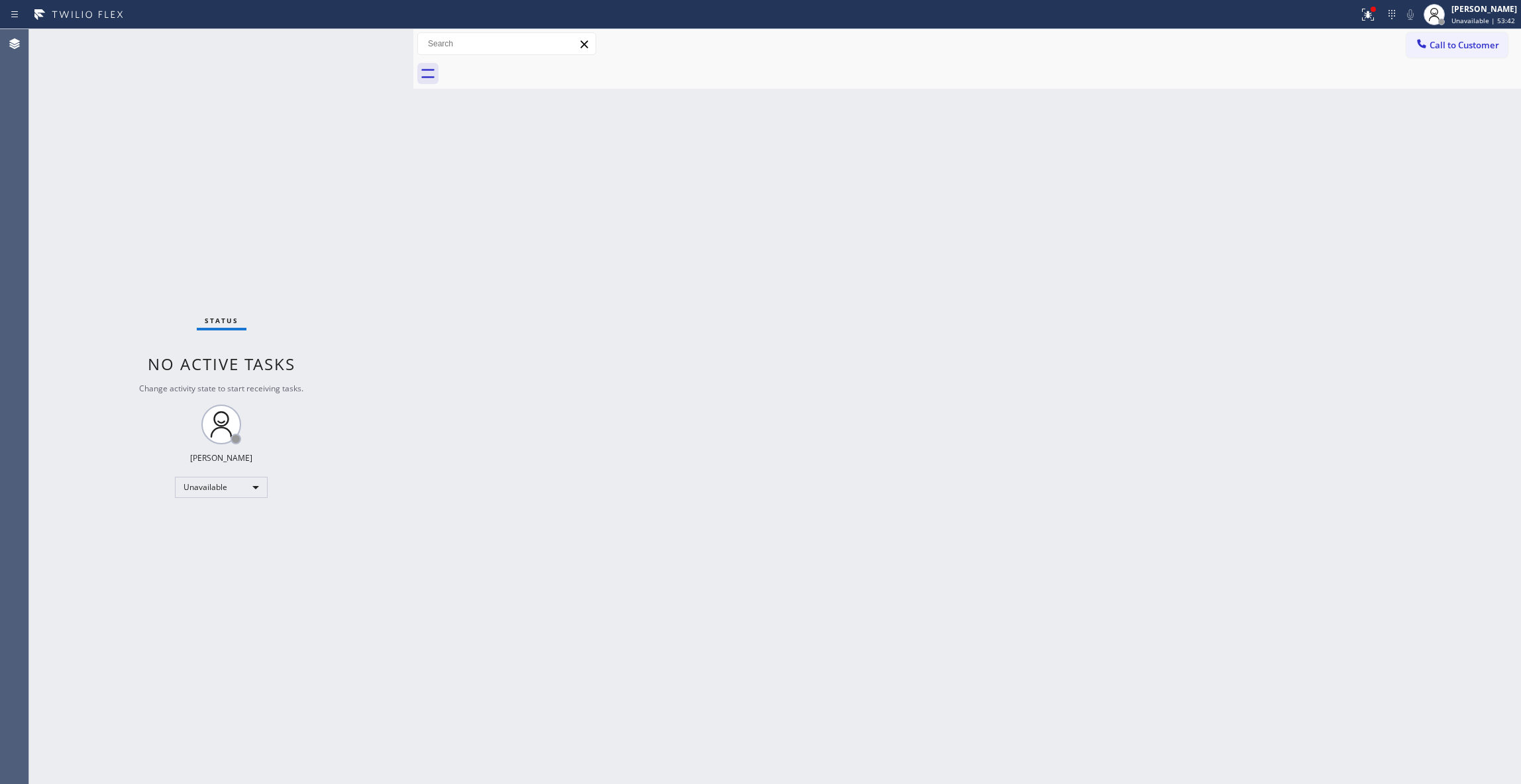
drag, startPoint x: 50, startPoint y: 411, endPoint x: 118, endPoint y: 370, distance: 79.4
click at [50, 411] on div "Status No active tasks Change activity state to start receiving tasks. [PERSON_…" at bounding box center [221, 406] width 384 height 755
drag, startPoint x: 1455, startPoint y: 49, endPoint x: 954, endPoint y: 276, distance: 550.0
click at [1453, 49] on span "Call to Customer" at bounding box center [1464, 45] width 70 height 12
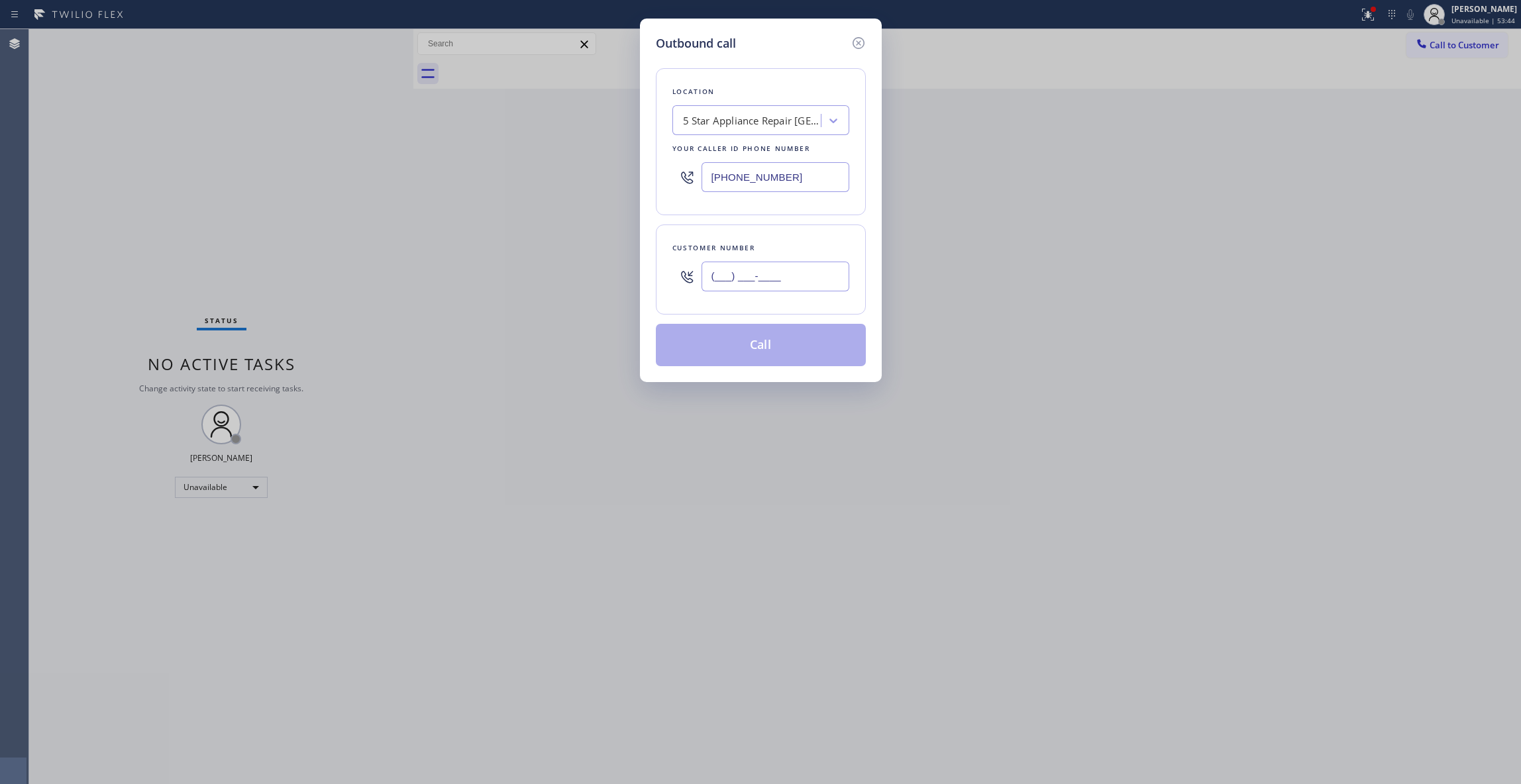
click at [798, 287] on input "(___) ___-____" at bounding box center [775, 276] width 148 height 30
paste input "703) 936-2213"
type input "[PHONE_NUMBER]"
click at [795, 354] on button "Call" at bounding box center [760, 345] width 210 height 43
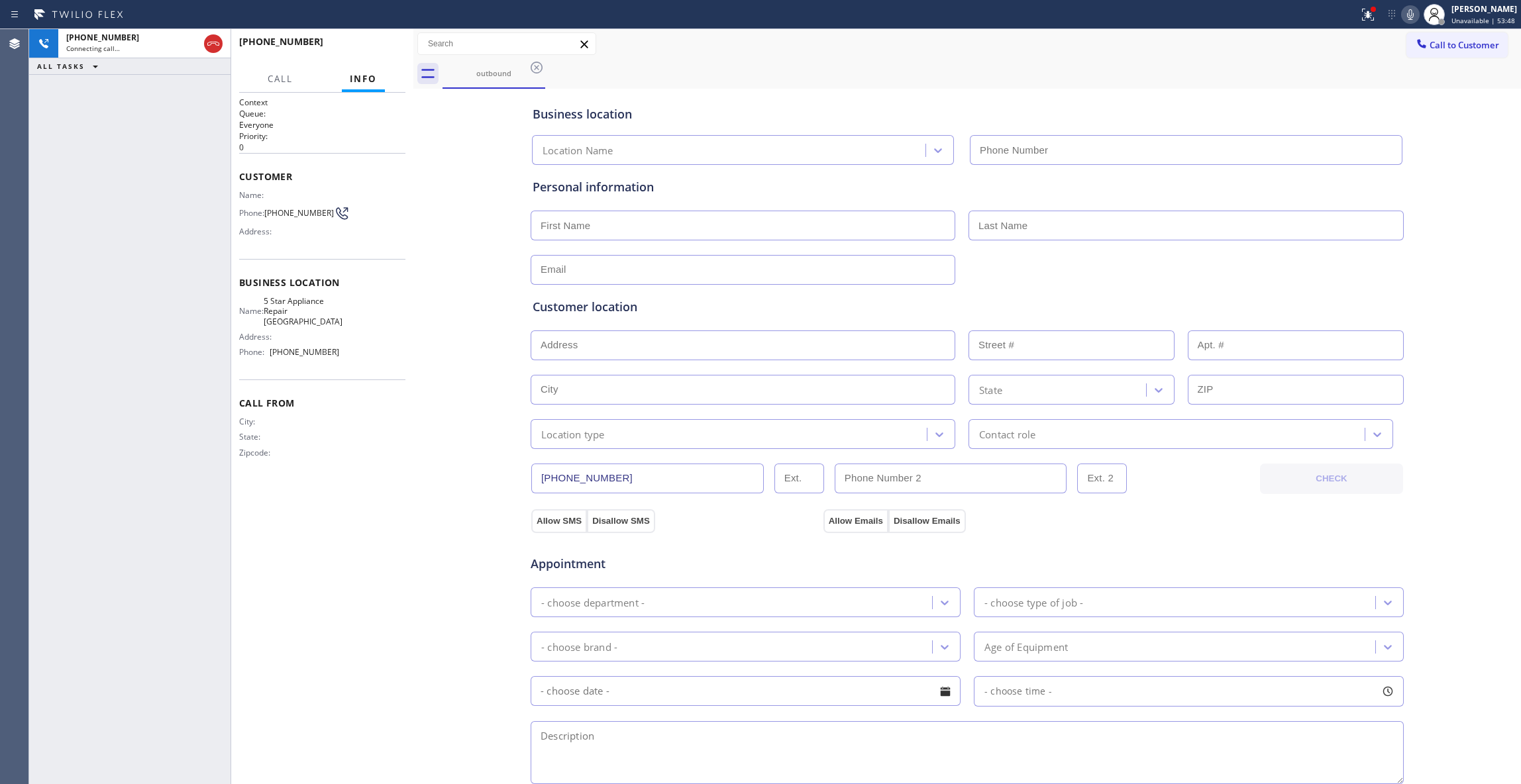
type input "[PHONE_NUMBER]"
click at [364, 39] on button "HANG UP" at bounding box center [374, 47] width 61 height 19
click at [366, 41] on button "HANG UP" at bounding box center [374, 47] width 61 height 19
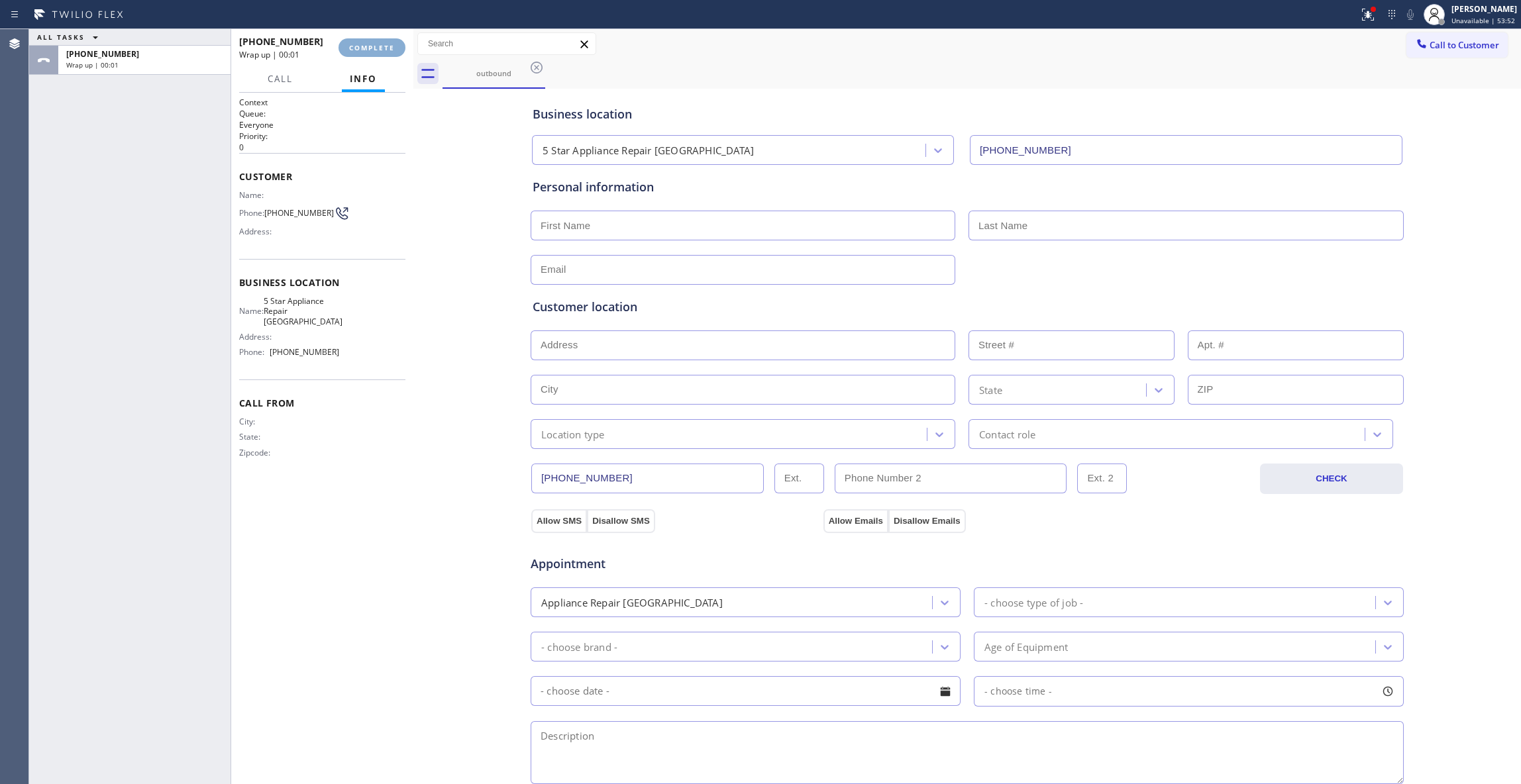
click at [361, 49] on span "COMPLETE" at bounding box center [372, 47] width 45 height 9
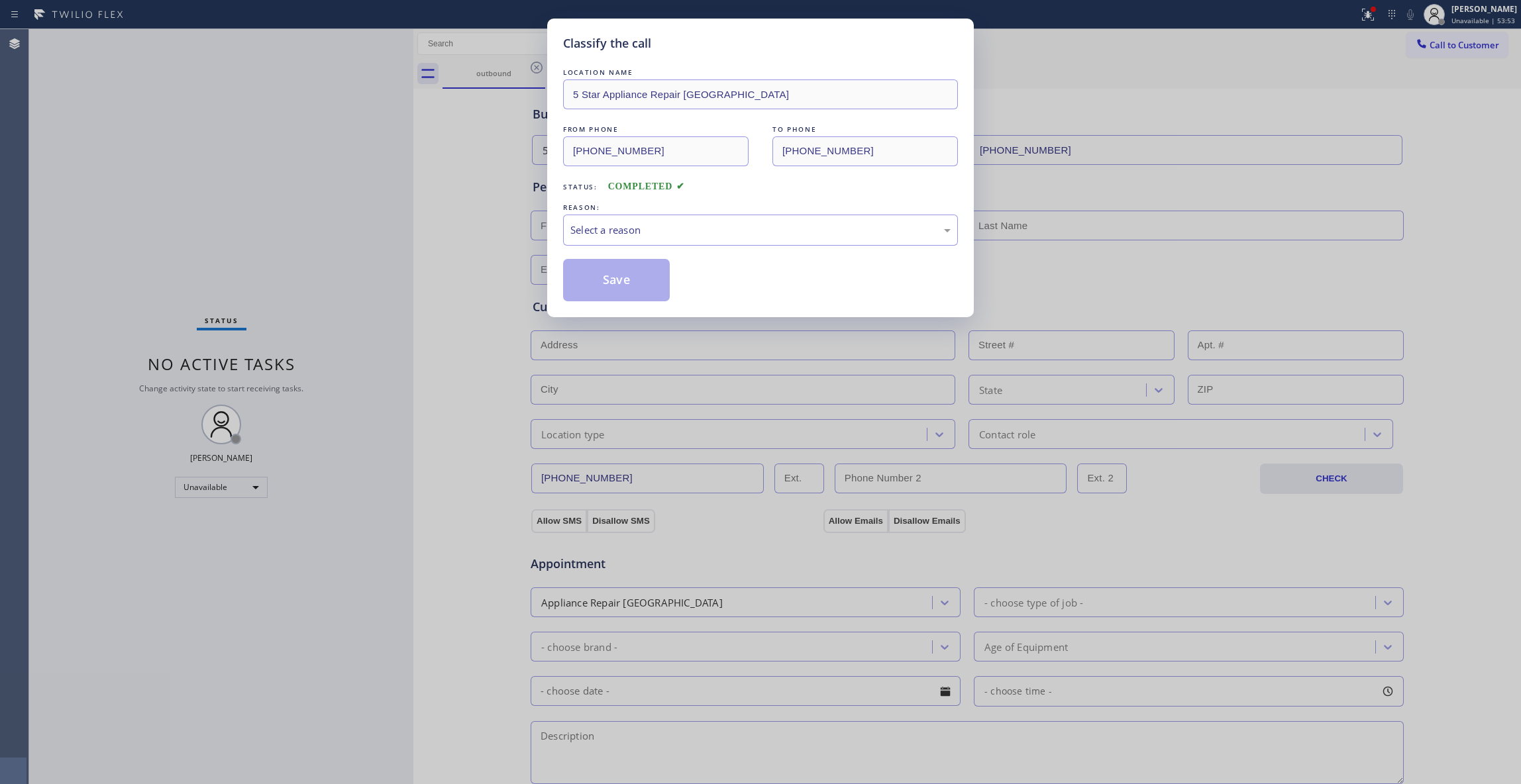
click at [554, 229] on div "Classify the call LOCATION NAME 5 Star Appliance Repair Fremont FROM PHONE [PHO…" at bounding box center [760, 168] width 426 height 299
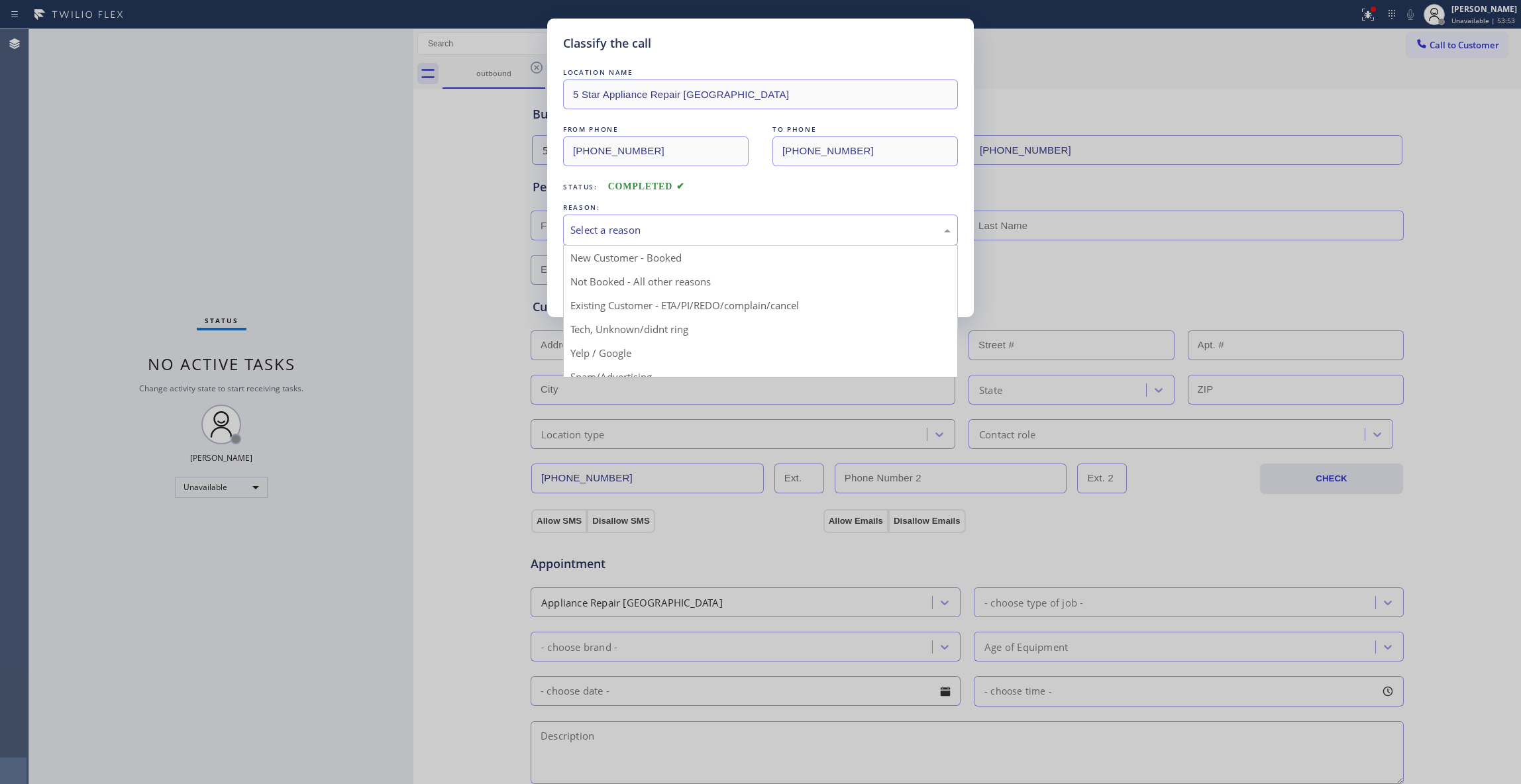
click at [570, 229] on div "Select a reason" at bounding box center [760, 230] width 395 height 31
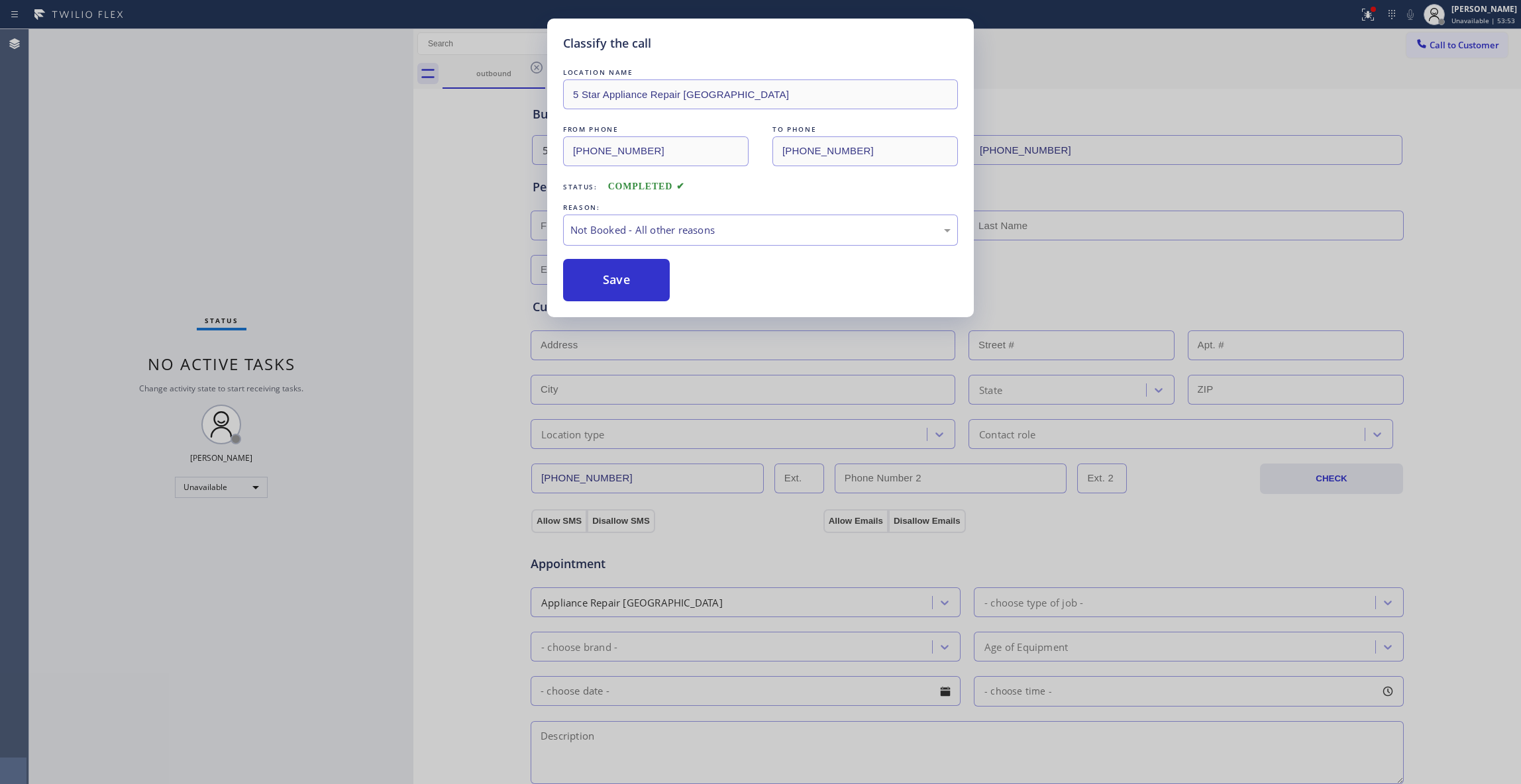
click at [608, 284] on button "Save" at bounding box center [616, 280] width 107 height 43
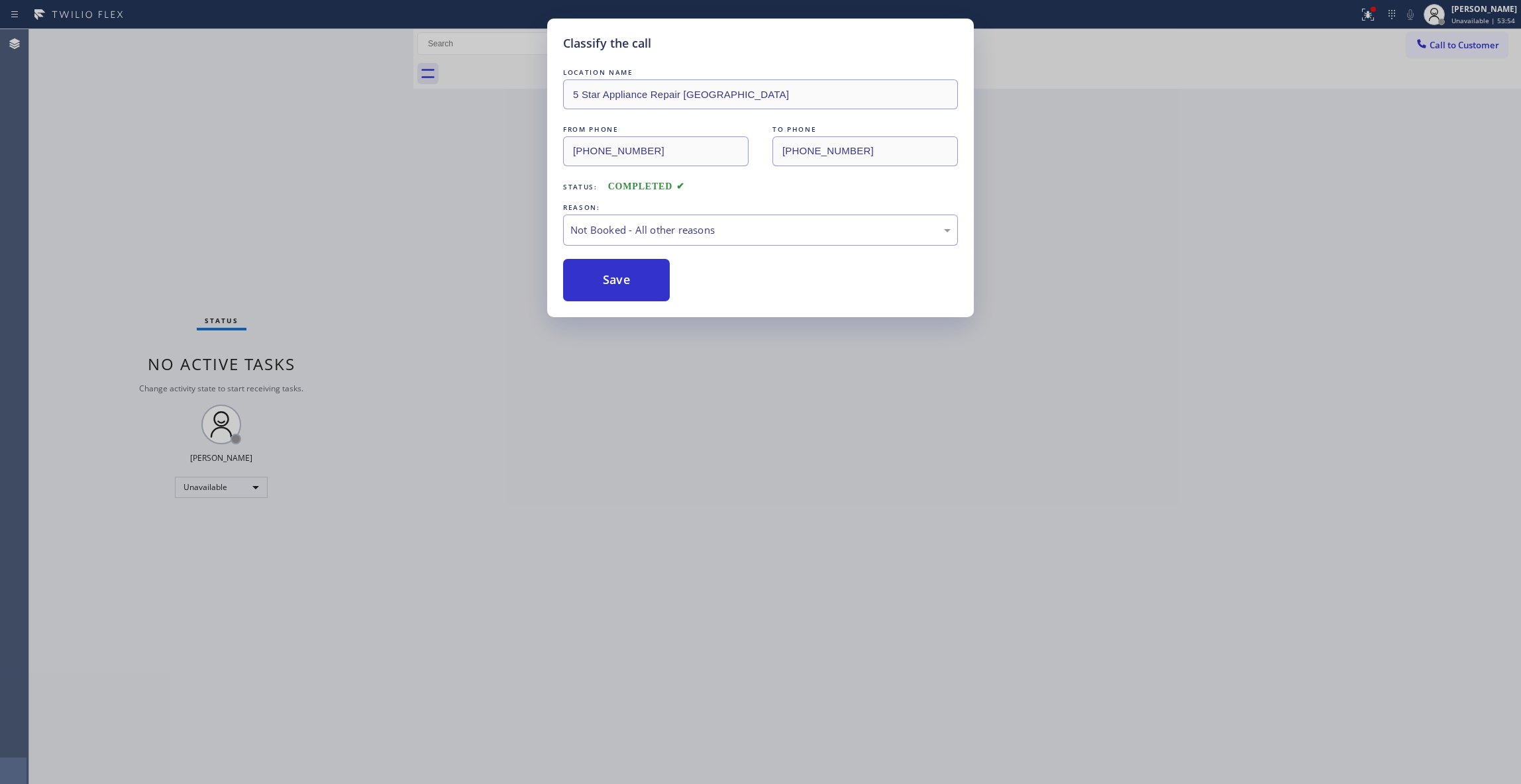
click at [608, 284] on button "Save" at bounding box center [616, 280] width 107 height 43
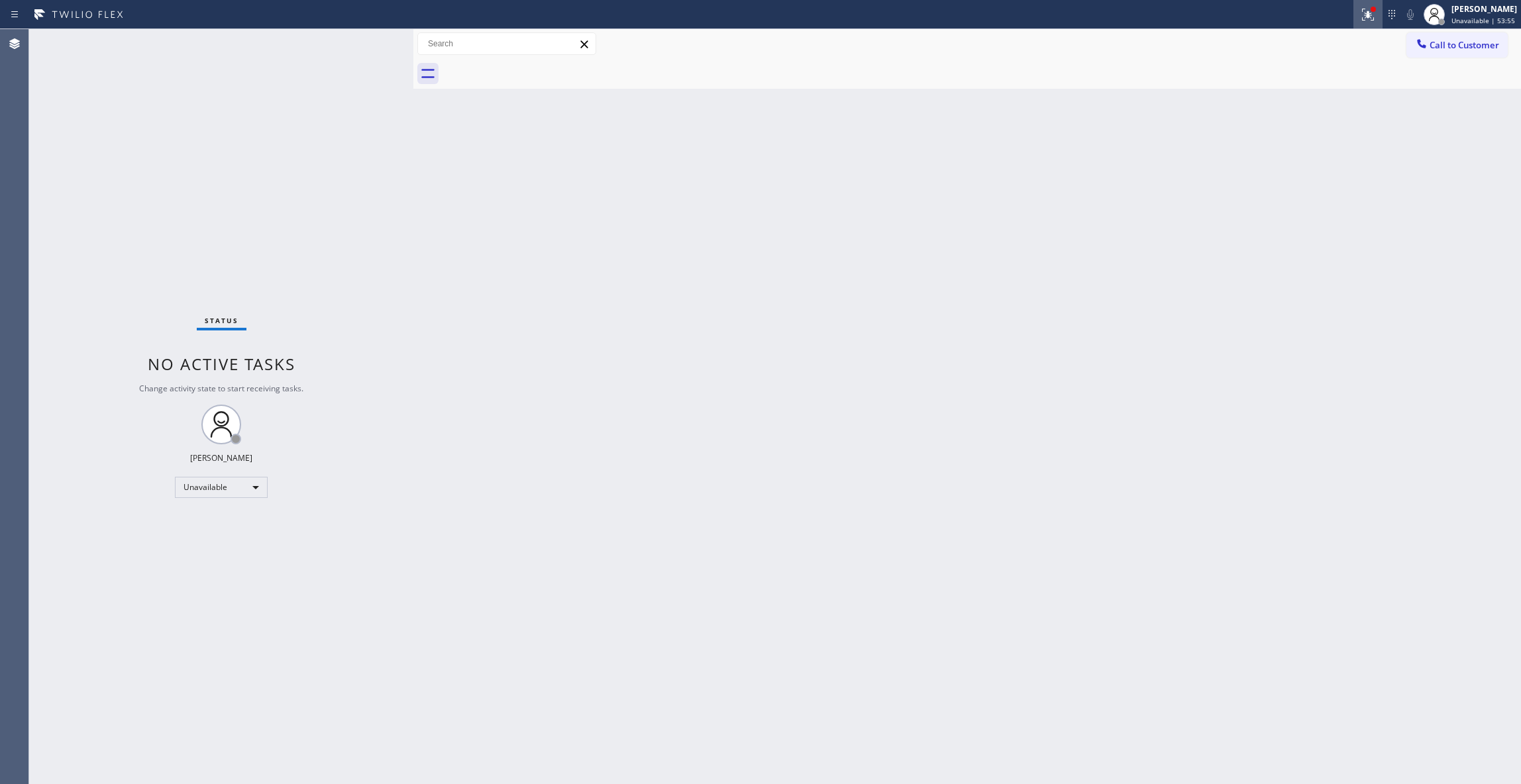
click at [1362, 13] on icon at bounding box center [1367, 14] width 12 height 12
click at [1307, 179] on button "Clear issues" at bounding box center [1280, 173] width 155 height 19
click at [1462, 46] on span "Call to Customer" at bounding box center [1464, 45] width 70 height 12
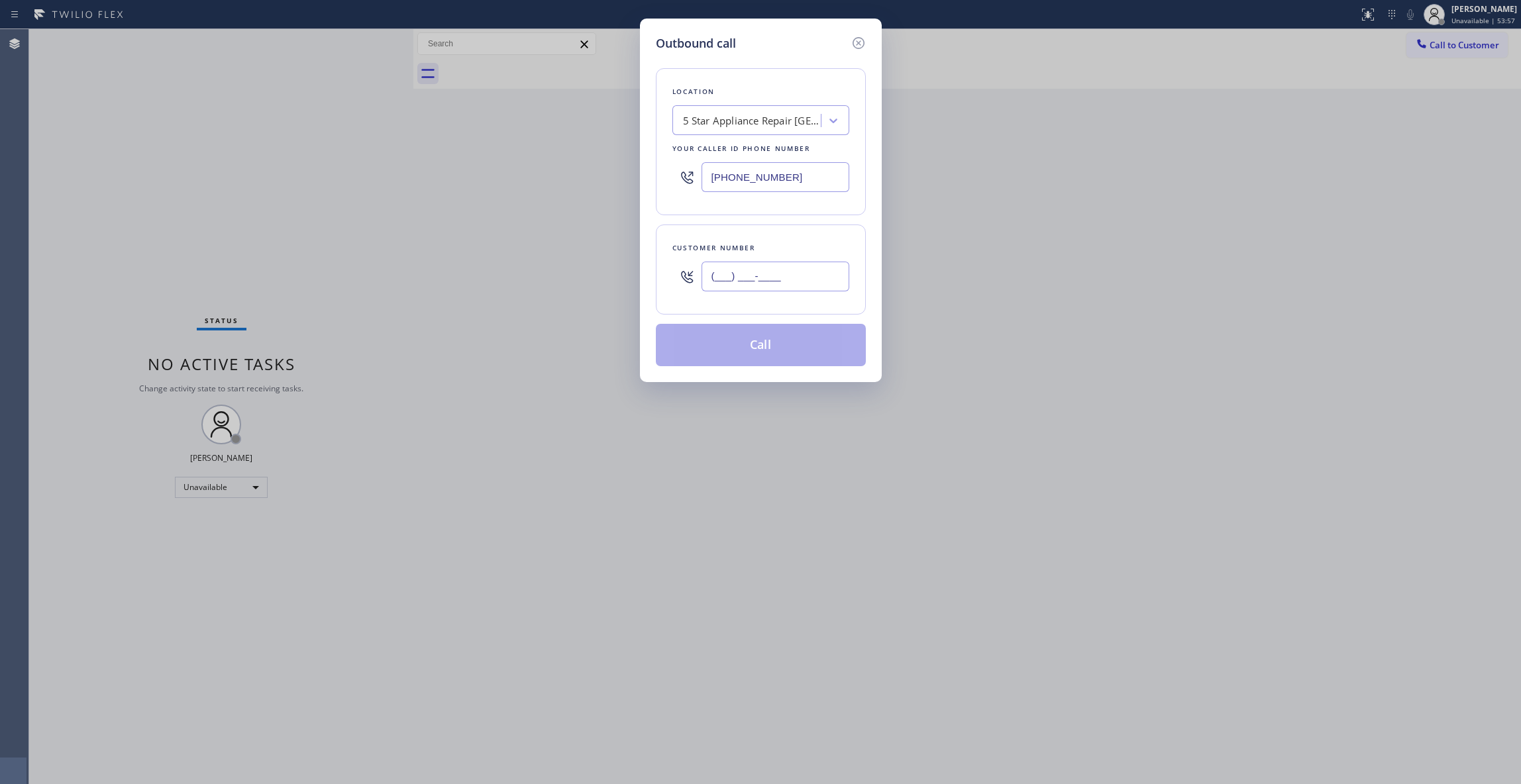
click at [751, 279] on input "(___) ___-____" at bounding box center [775, 276] width 148 height 30
paste input "703) 936-2213"
type input "[PHONE_NUMBER]"
click at [783, 350] on button "Call" at bounding box center [760, 345] width 210 height 43
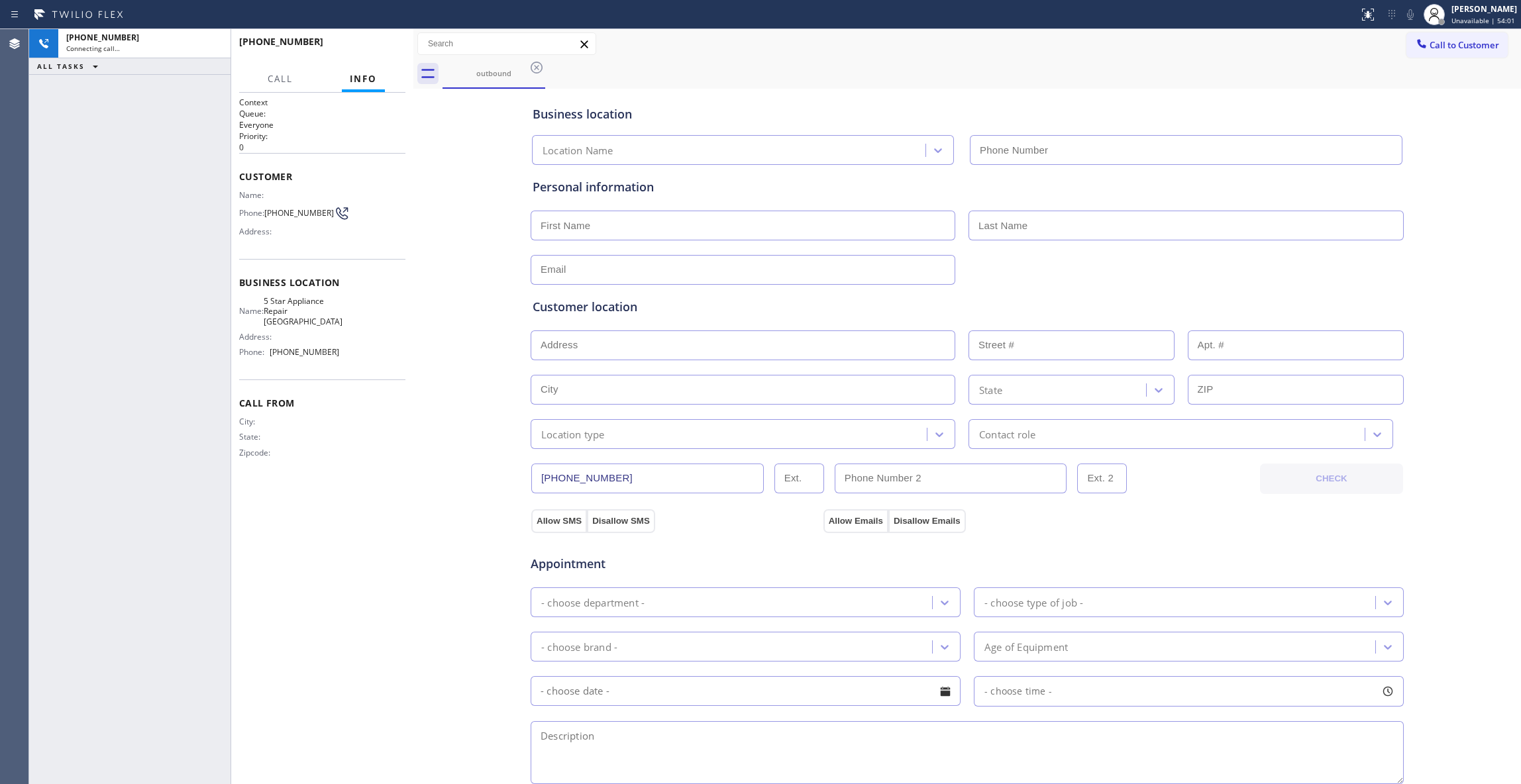
type input "[PHONE_NUMBER]"
drag, startPoint x: 210, startPoint y: 43, endPoint x: 426, endPoint y: 60, distance: 216.7
click at [210, 43] on icon at bounding box center [213, 43] width 16 height 16
click at [400, 56] on div "[PHONE_NUMBER] Live | 00:02 HANG UP" at bounding box center [322, 47] width 166 height 34
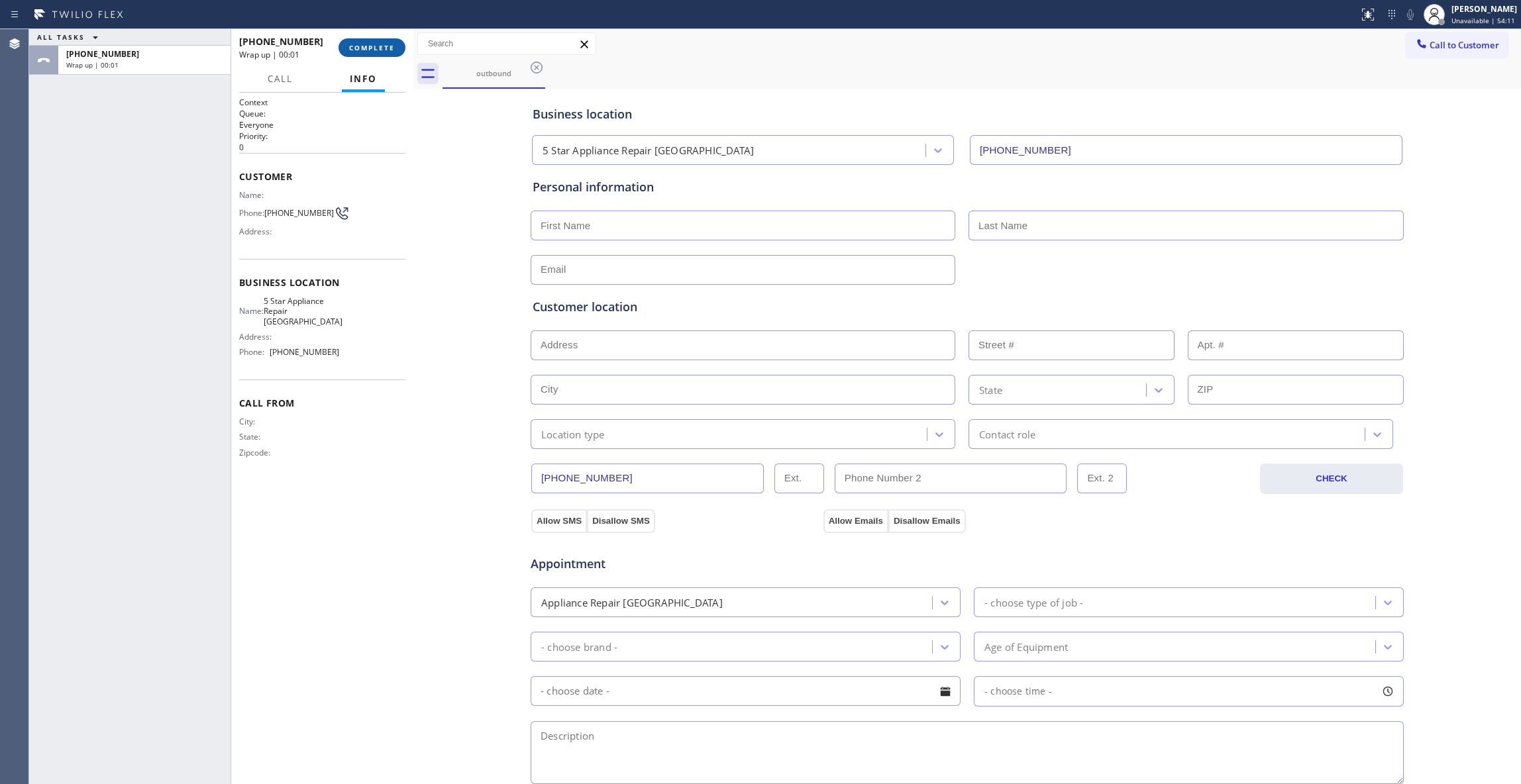
click at [395, 51] on button "COMPLETE" at bounding box center [372, 47] width 67 height 19
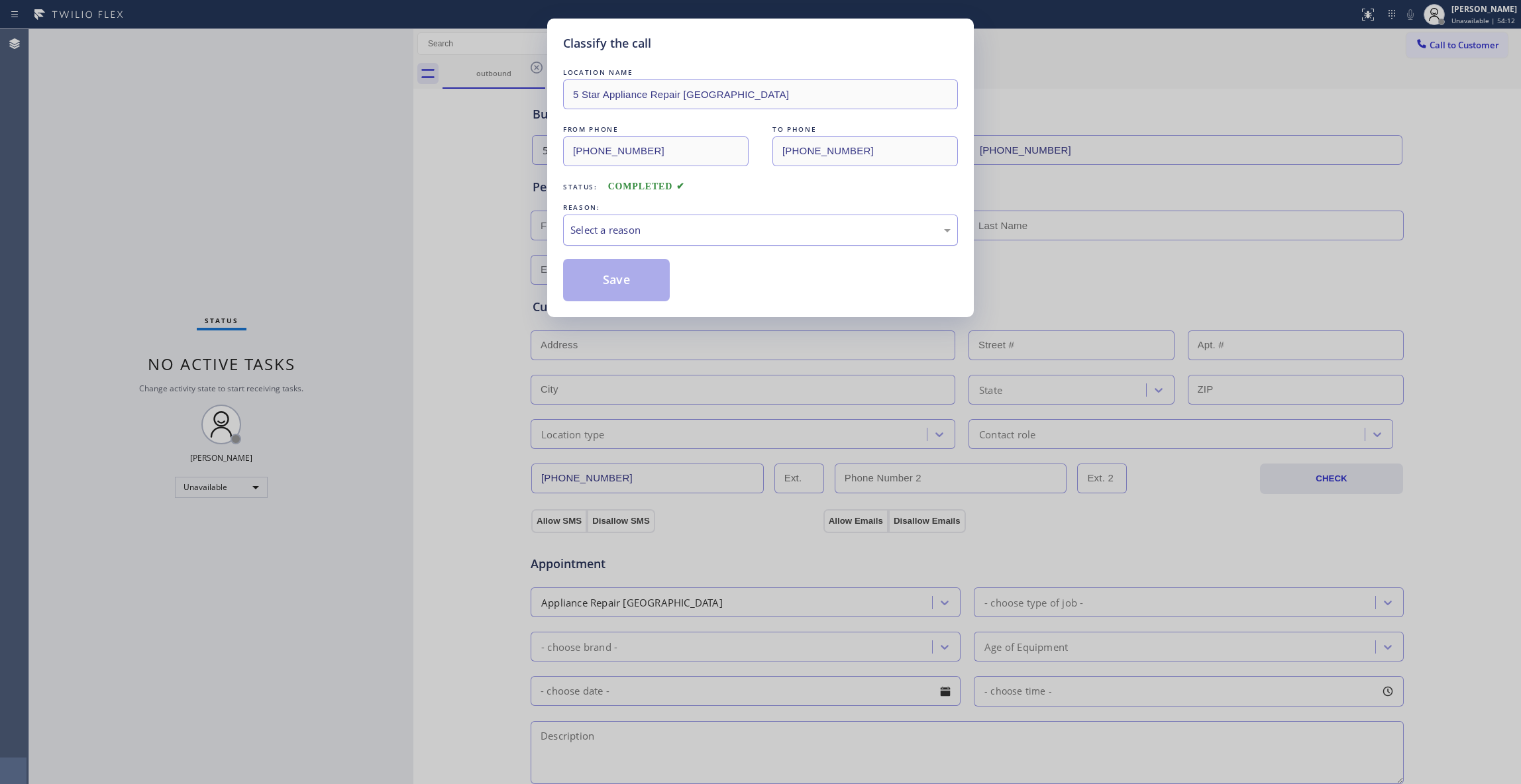
click at [632, 228] on div "Select a reason" at bounding box center [760, 230] width 380 height 15
click at [627, 291] on button "Save" at bounding box center [616, 280] width 107 height 43
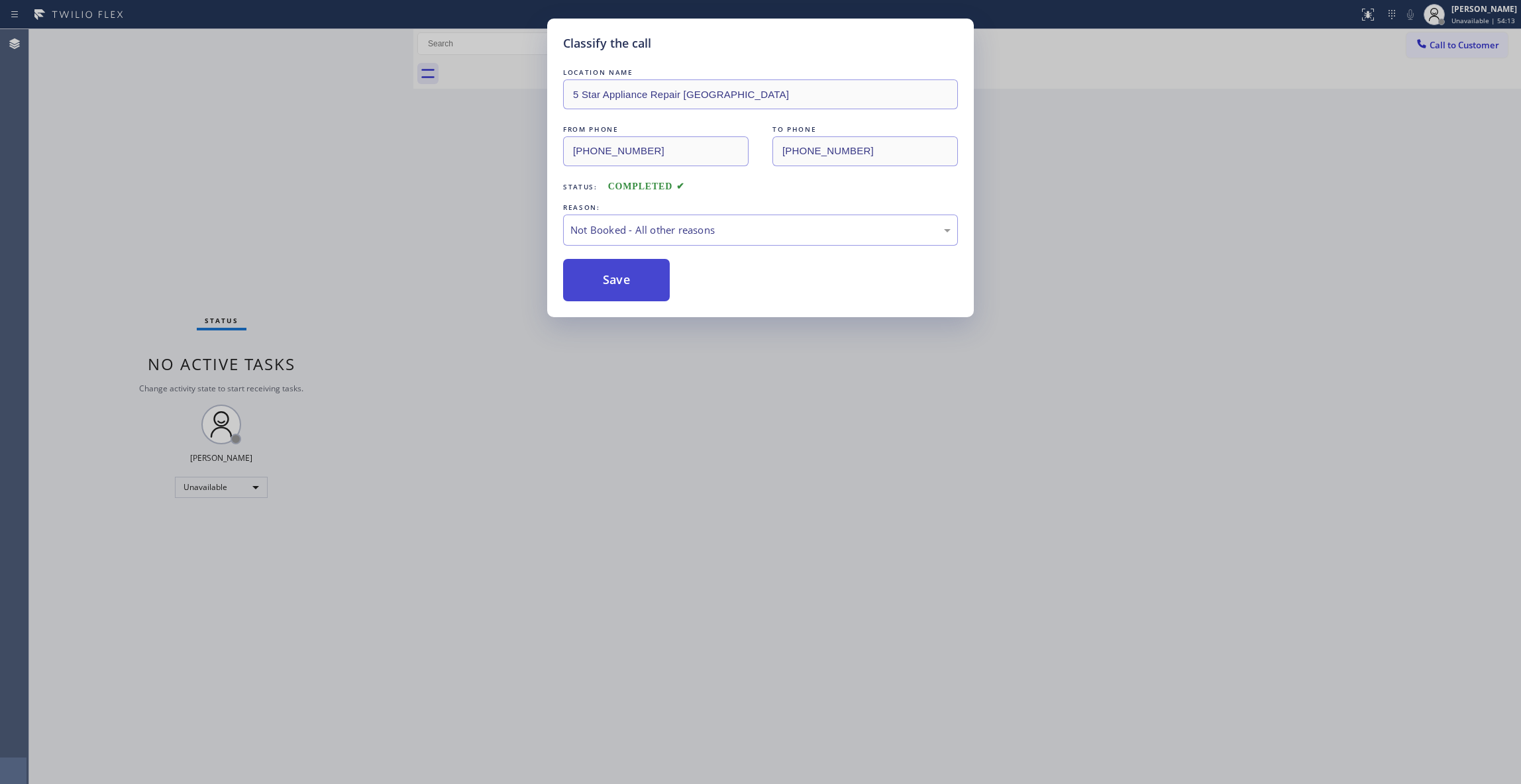
click at [627, 291] on button "Save" at bounding box center [616, 280] width 107 height 43
click at [1449, 46] on span "Call to Customer" at bounding box center [1464, 45] width 70 height 12
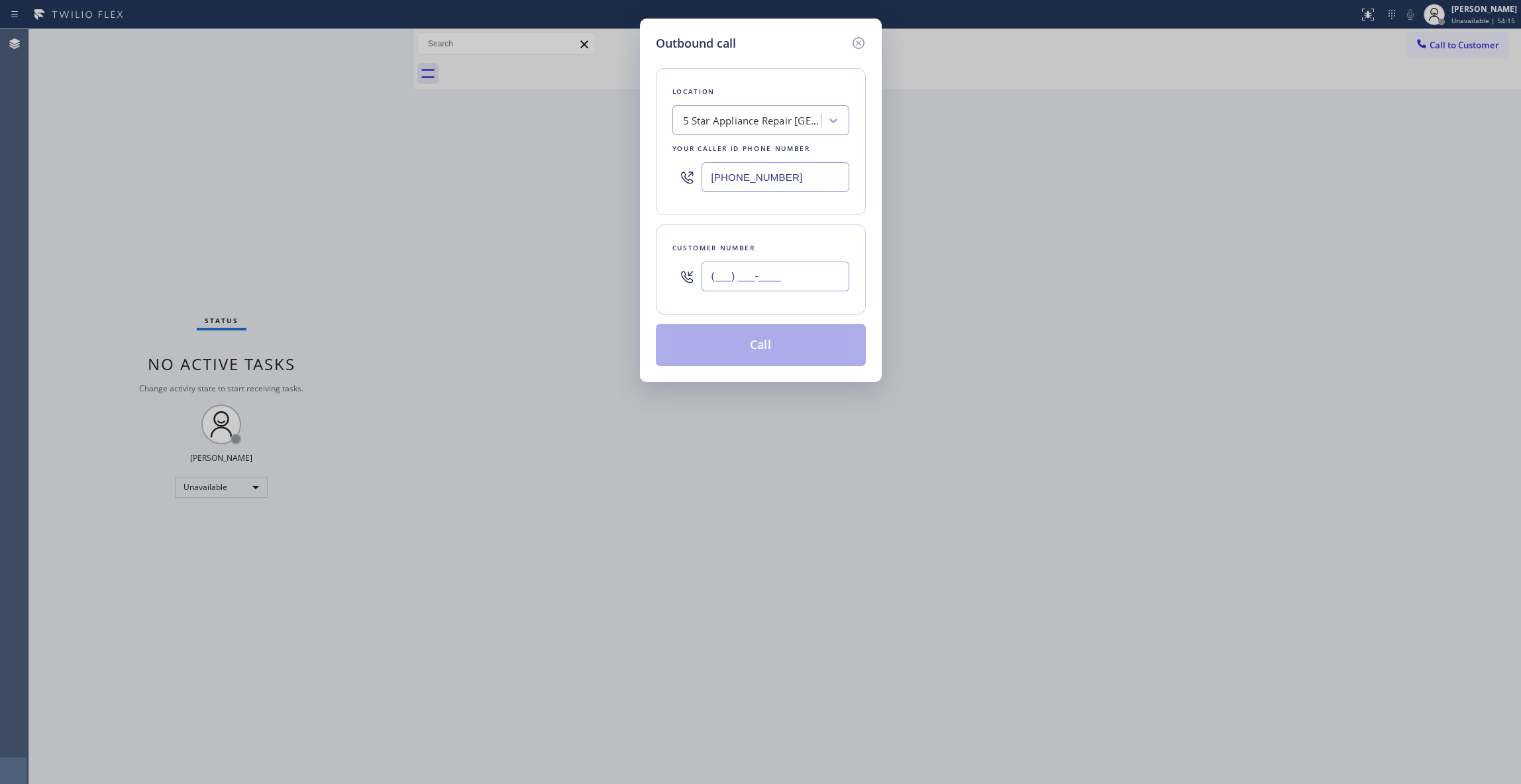
click at [758, 279] on input "(___) ___-____" at bounding box center [775, 276] width 148 height 30
paste input "703) 936-2213"
type input "[PHONE_NUMBER]"
click at [772, 351] on button "Call" at bounding box center [760, 345] width 210 height 43
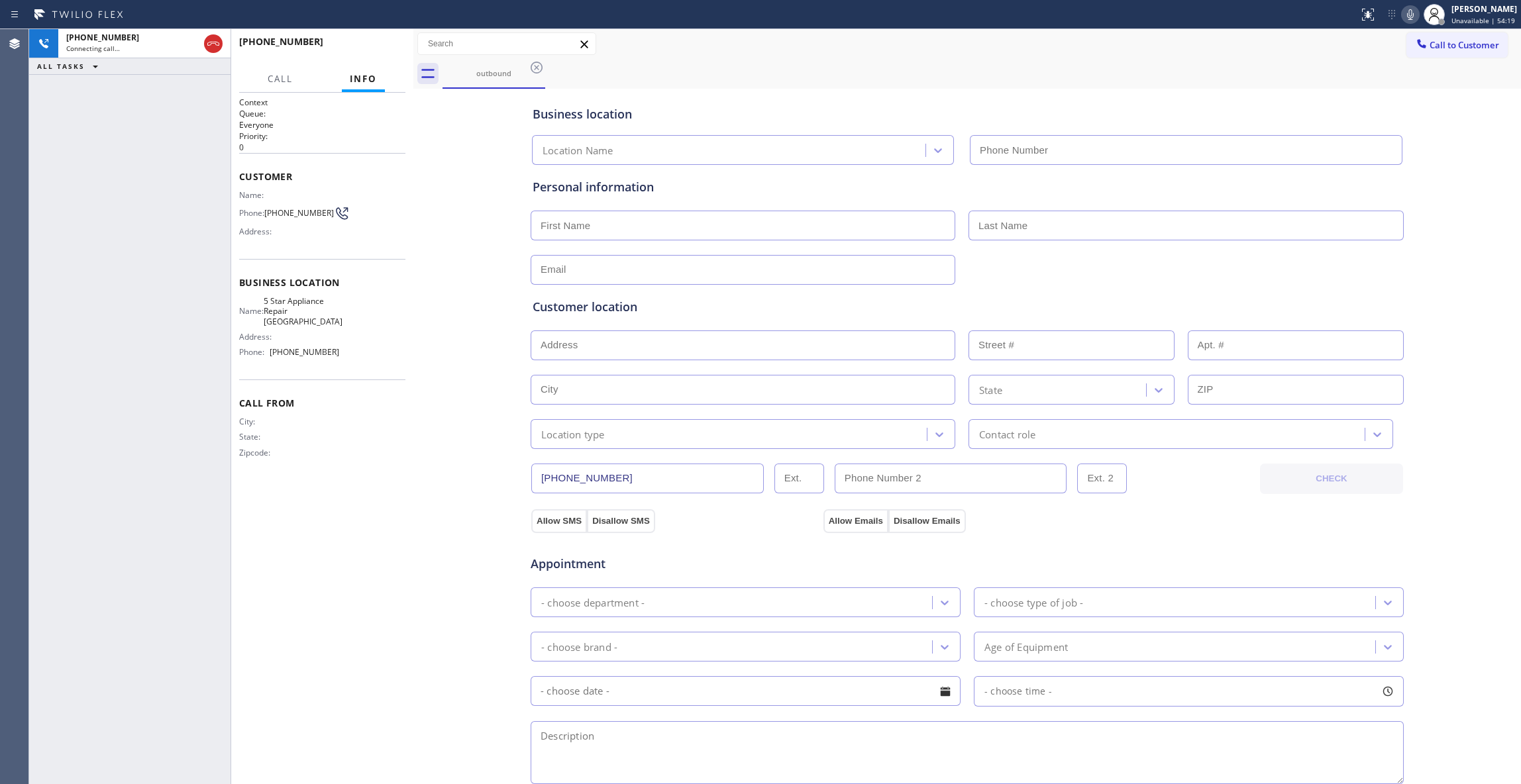
type input "[PHONE_NUMBER]"
click at [377, 45] on span "HANG UP" at bounding box center [375, 47] width 41 height 9
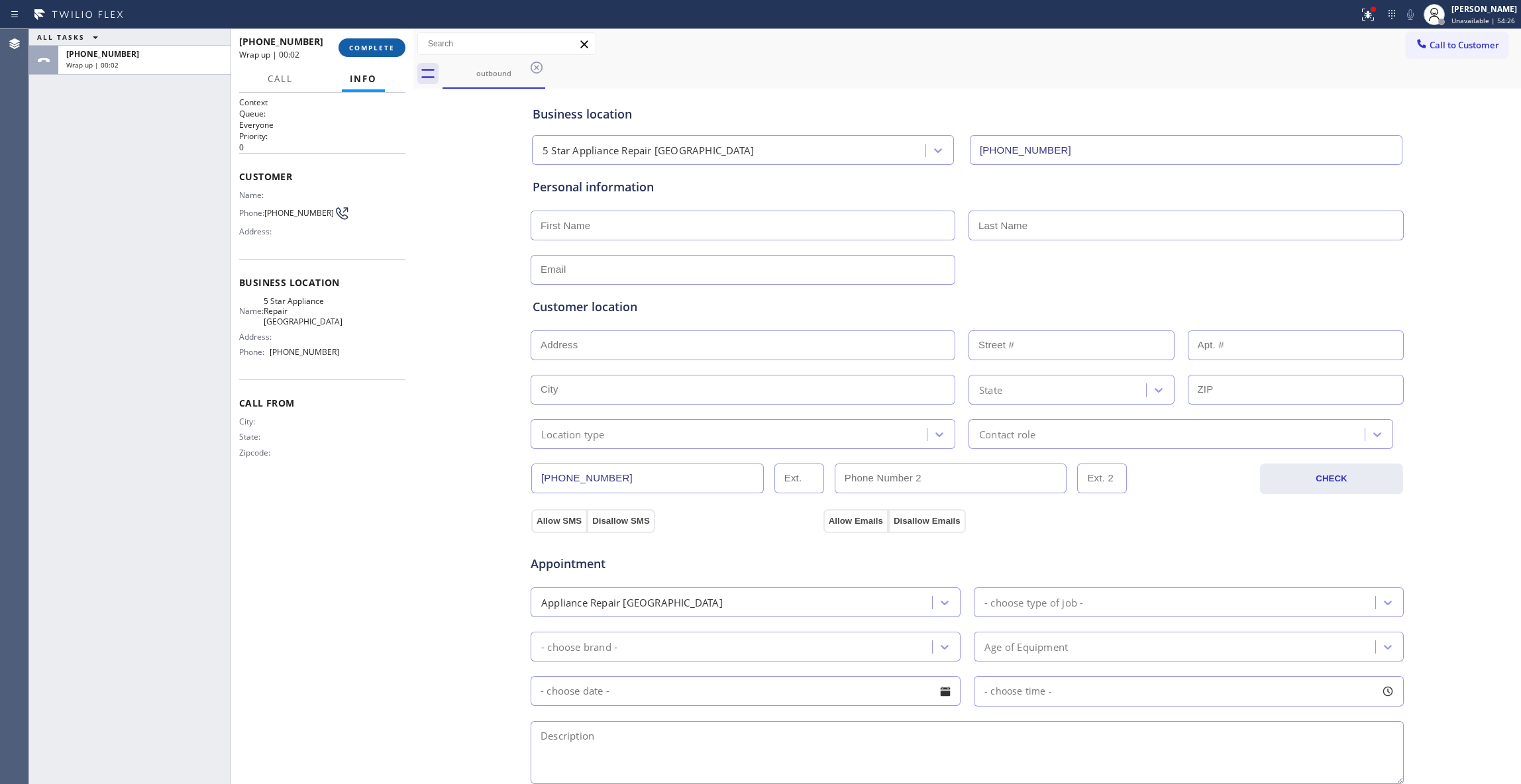
click at [369, 46] on span "COMPLETE" at bounding box center [372, 47] width 45 height 9
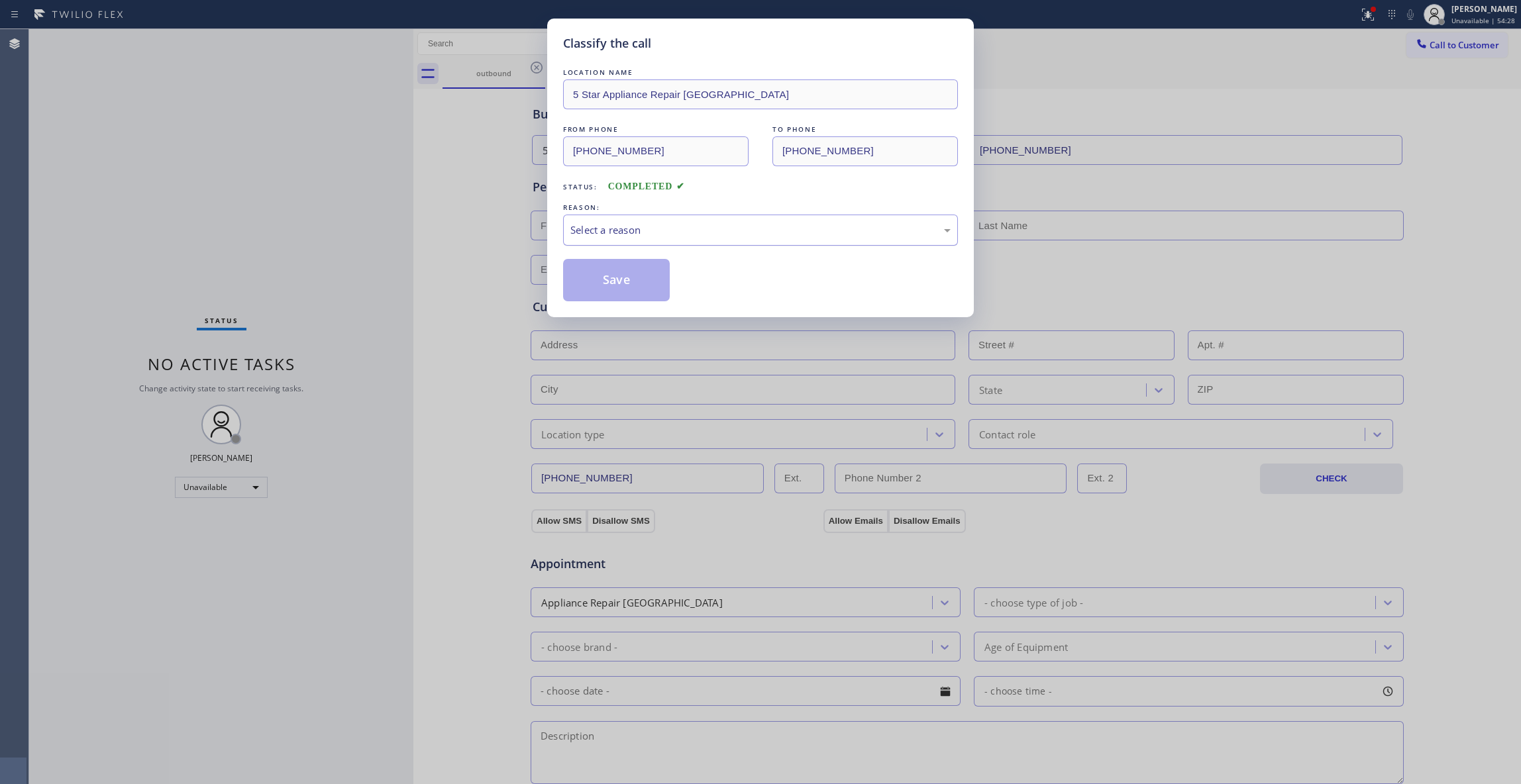
click at [647, 228] on div "Select a reason" at bounding box center [760, 230] width 380 height 15
click at [611, 281] on button "Save" at bounding box center [616, 280] width 107 height 43
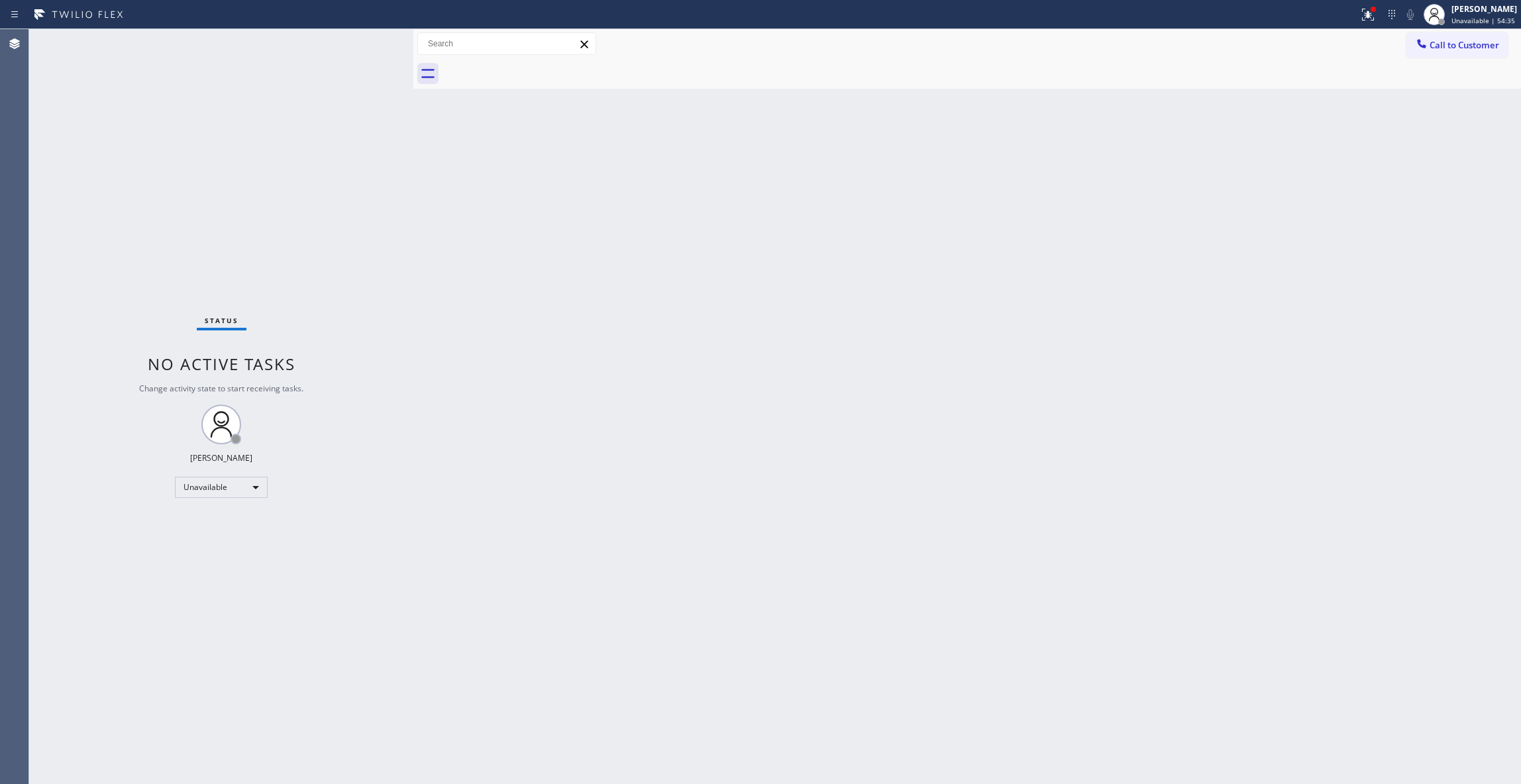
click at [199, 162] on div "Status No active tasks Change activity state to start receiving tasks. [PERSON_…" at bounding box center [221, 406] width 384 height 755
click at [1238, 222] on div "Back to Dashboard Change Sender ID Customers Technicians Select a contact Outbo…" at bounding box center [967, 406] width 1107 height 755
click at [1473, 46] on span "Call to Customer" at bounding box center [1464, 45] width 70 height 12
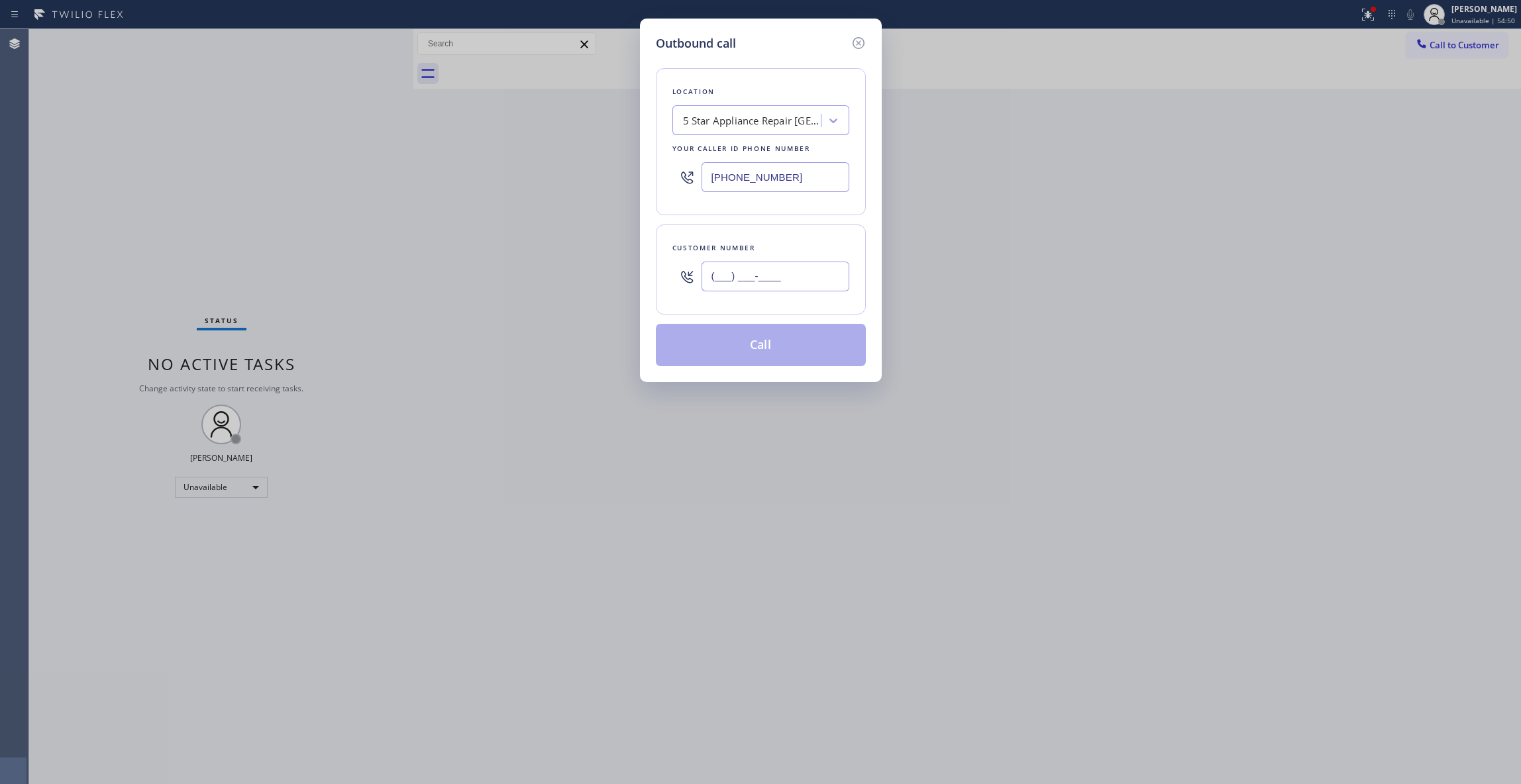
click at [724, 279] on input "(___) ___-____" at bounding box center [775, 276] width 148 height 30
paste input "931) 228-6084"
type input "[PHONE_NUMBER]"
paste input "949) 569-5544"
drag, startPoint x: 793, startPoint y: 173, endPoint x: 660, endPoint y: 252, distance: 154.7
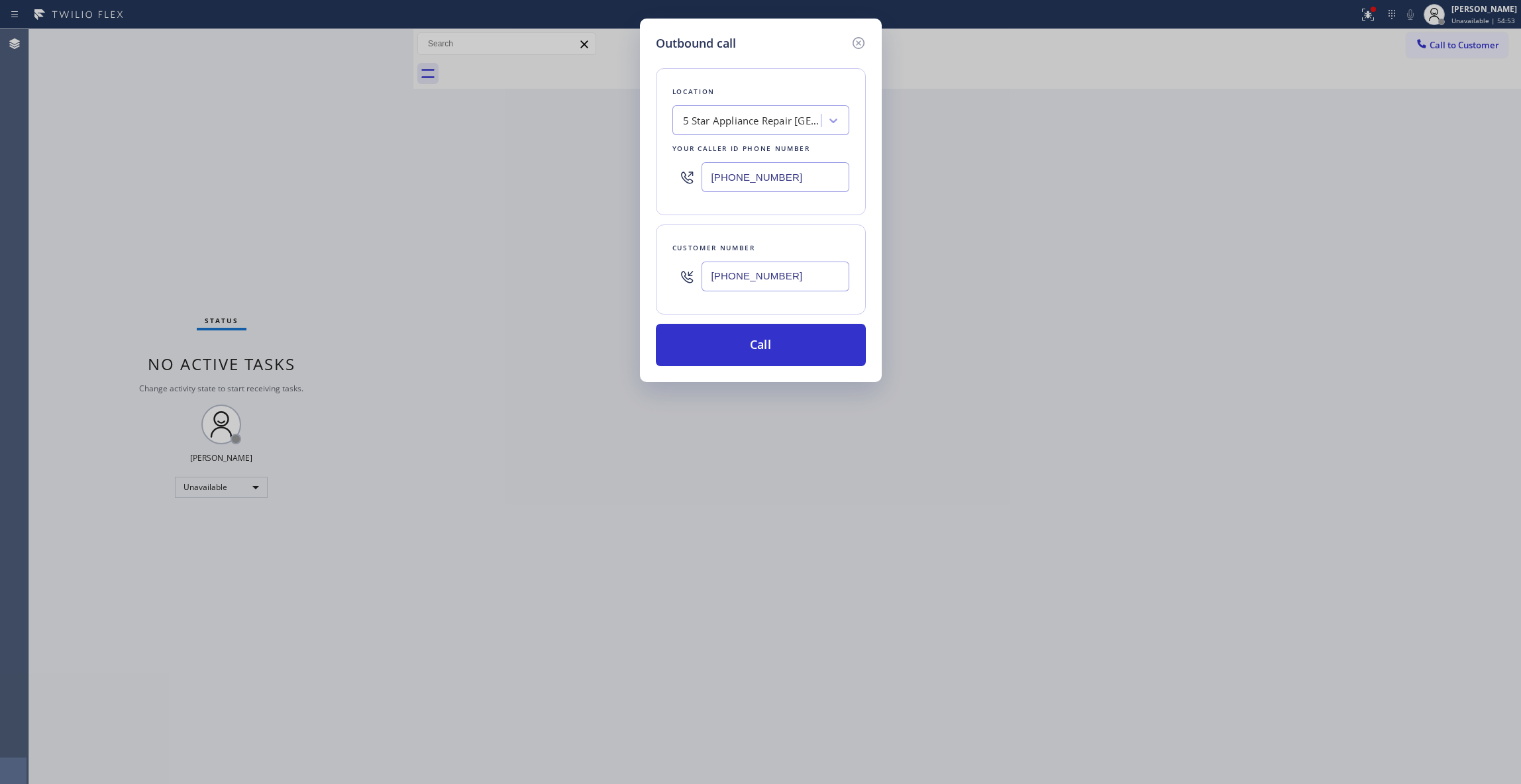
click at [560, 182] on div "Outbound call Location 5 Star Appliance Repair [GEOGRAPHIC_DATA] Your caller id…" at bounding box center [760, 392] width 1521 height 784
type input "[PHONE_NUMBER]"
drag, startPoint x: 822, startPoint y: 278, endPoint x: 602, endPoint y: 261, distance: 220.7
click at [602, 261] on div "Outbound call Location Bestway Appliance Repair [GEOGRAPHIC_DATA] Your caller i…" at bounding box center [760, 392] width 1521 height 784
click at [695, 342] on button "Call" at bounding box center [760, 345] width 210 height 43
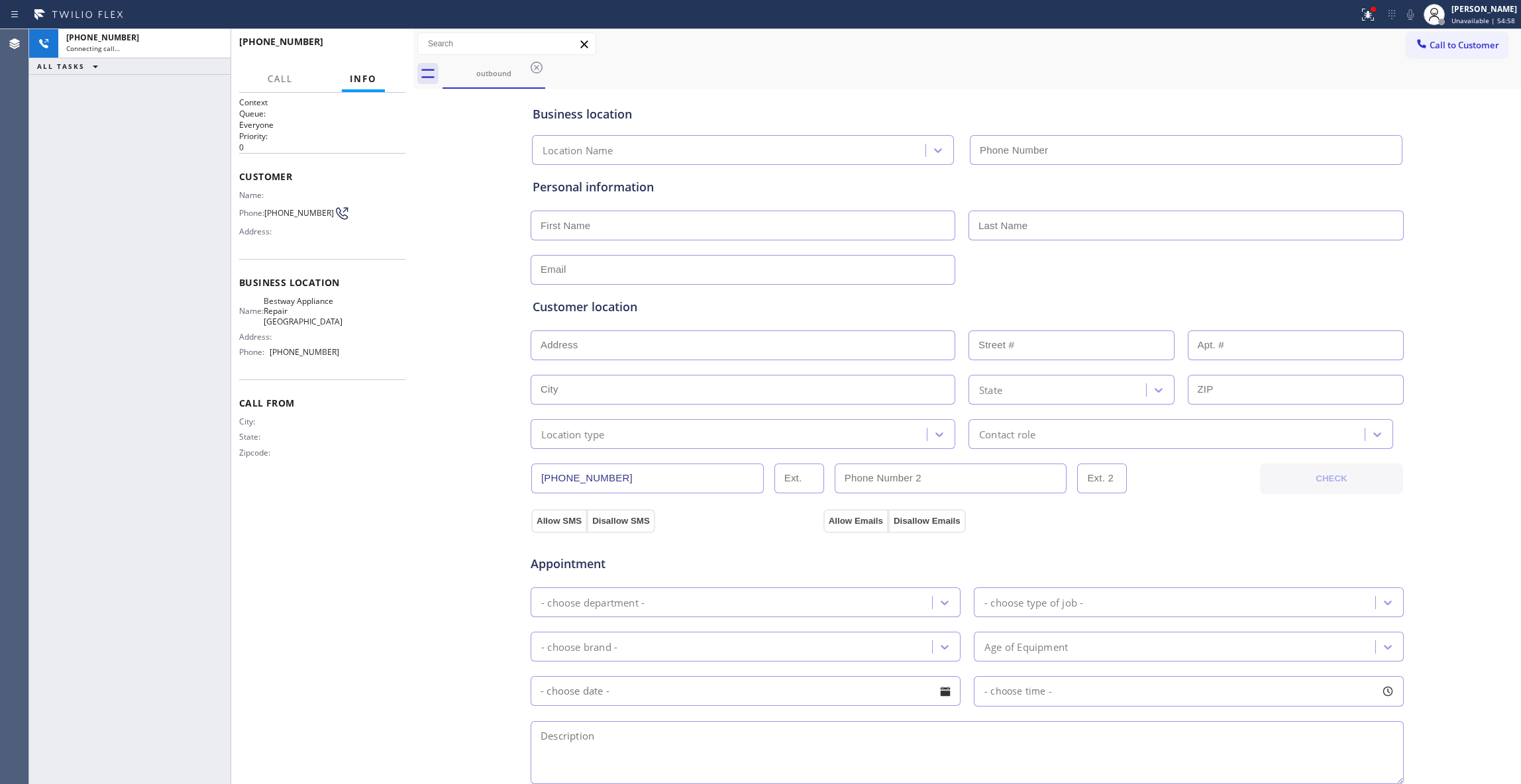
type input "[PHONE_NUMBER]"
drag, startPoint x: 218, startPoint y: 43, endPoint x: 229, endPoint y: 41, distance: 11.2
click at [218, 43] on icon at bounding box center [213, 44] width 12 height 4
click at [373, 48] on span "HANG UP" at bounding box center [375, 47] width 41 height 9
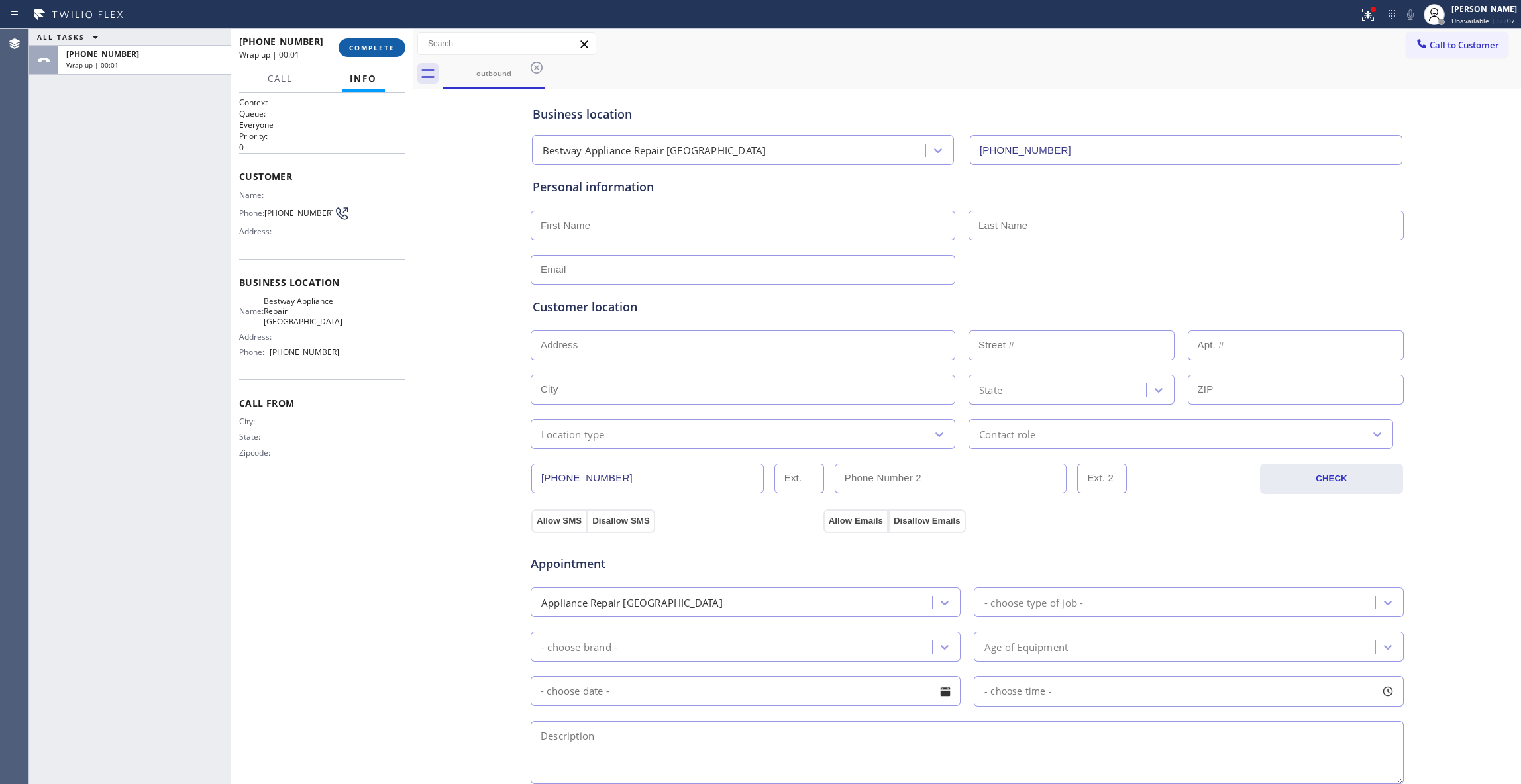
click at [382, 48] on span "COMPLETE" at bounding box center [372, 47] width 45 height 9
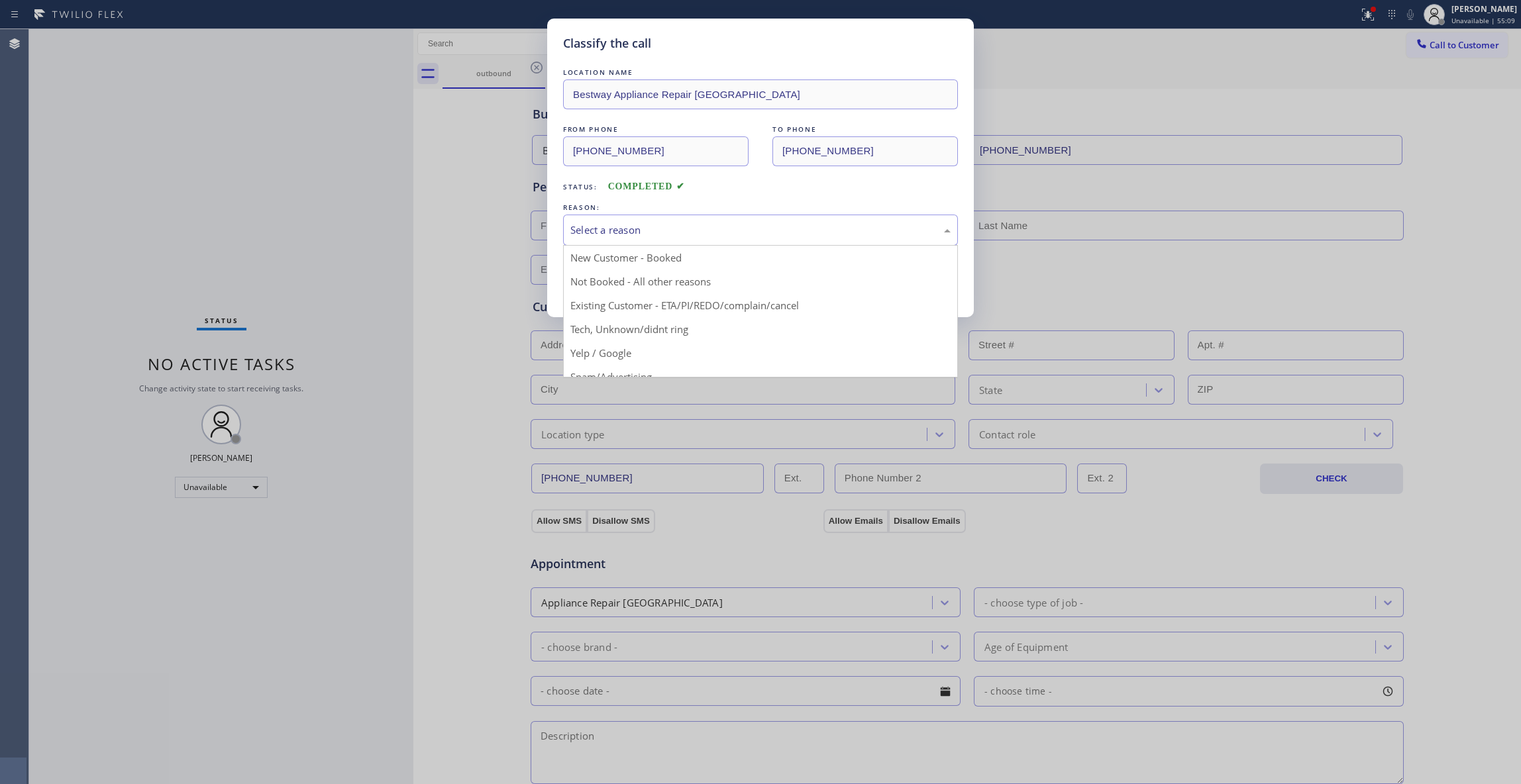
click at [602, 223] on div "Select a reason" at bounding box center [760, 230] width 395 height 31
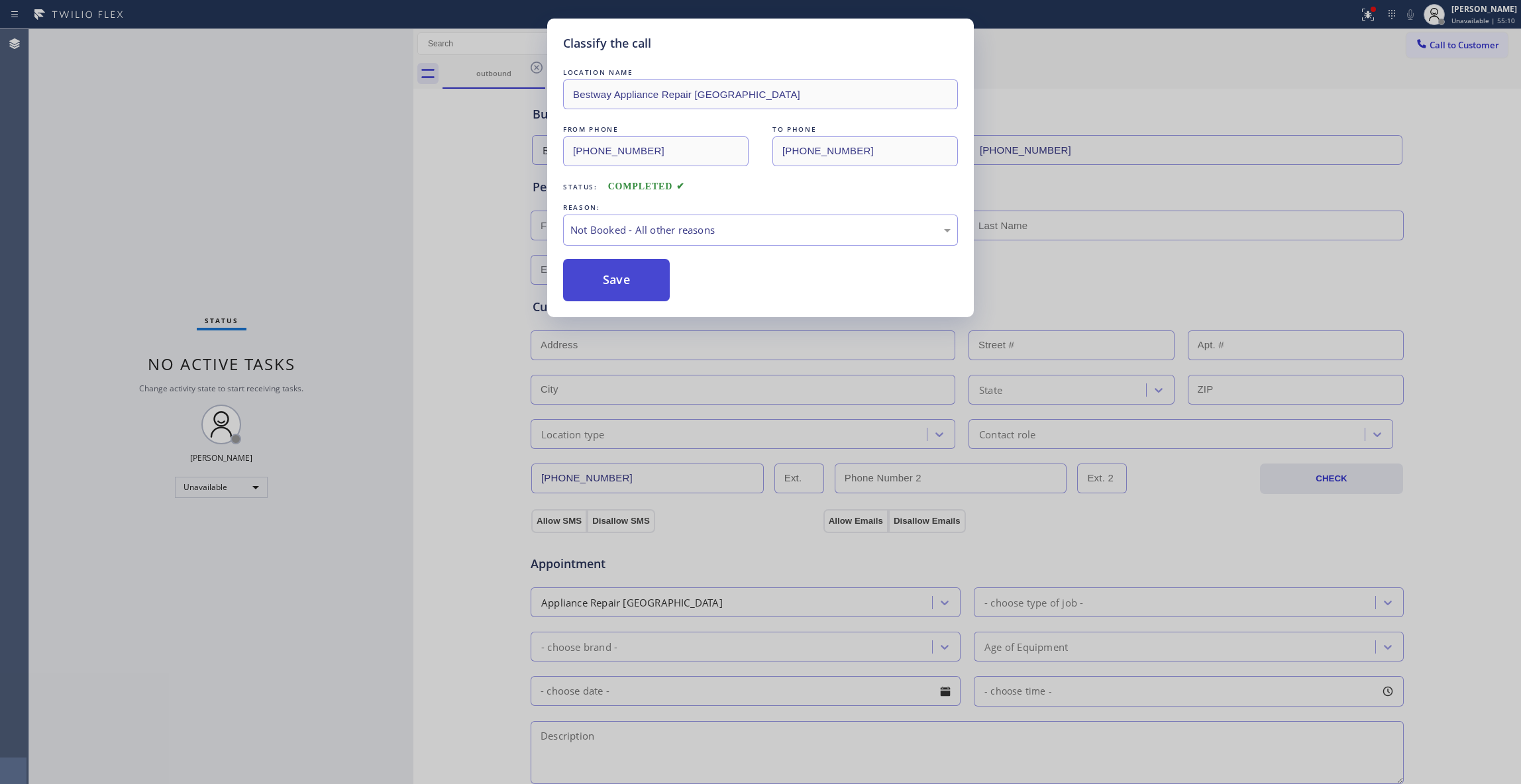
click at [616, 277] on button "Save" at bounding box center [616, 280] width 107 height 43
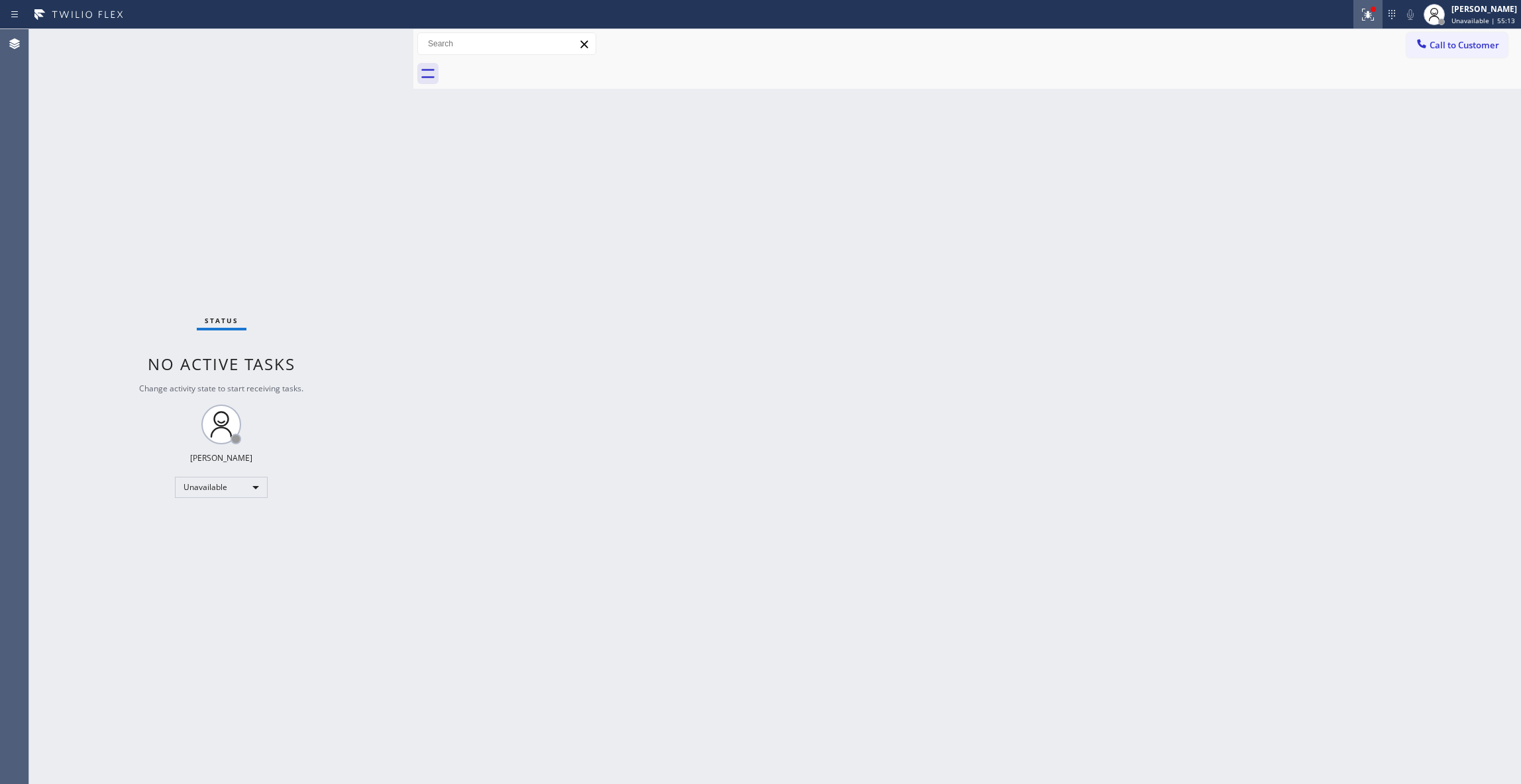
click at [1360, 14] on icon at bounding box center [1367, 14] width 16 height 16
drag, startPoint x: 1301, startPoint y: 178, endPoint x: 1425, endPoint y: 112, distance: 140.5
click at [1302, 175] on span "Clear issues" at bounding box center [1280, 173] width 62 height 9
drag, startPoint x: 1464, startPoint y: 46, endPoint x: 1452, endPoint y: 53, distance: 13.9
click at [1463, 45] on span "Call to Customer" at bounding box center [1464, 45] width 70 height 12
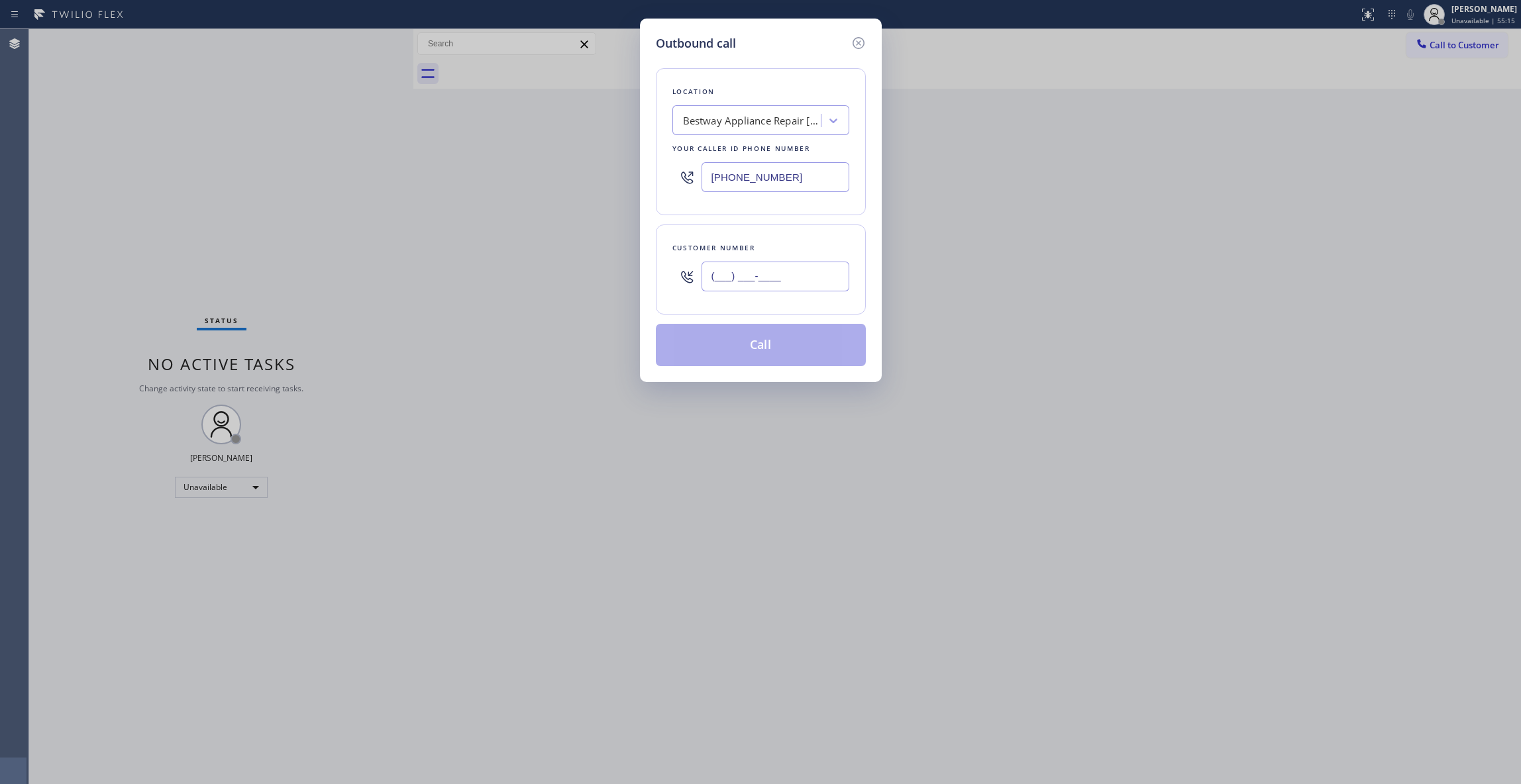
click at [783, 282] on input "(___) ___-____" at bounding box center [775, 276] width 148 height 30
paste input "931) 228-6084"
type input "[PHONE_NUMBER]"
click at [807, 354] on button "Call" at bounding box center [760, 345] width 210 height 43
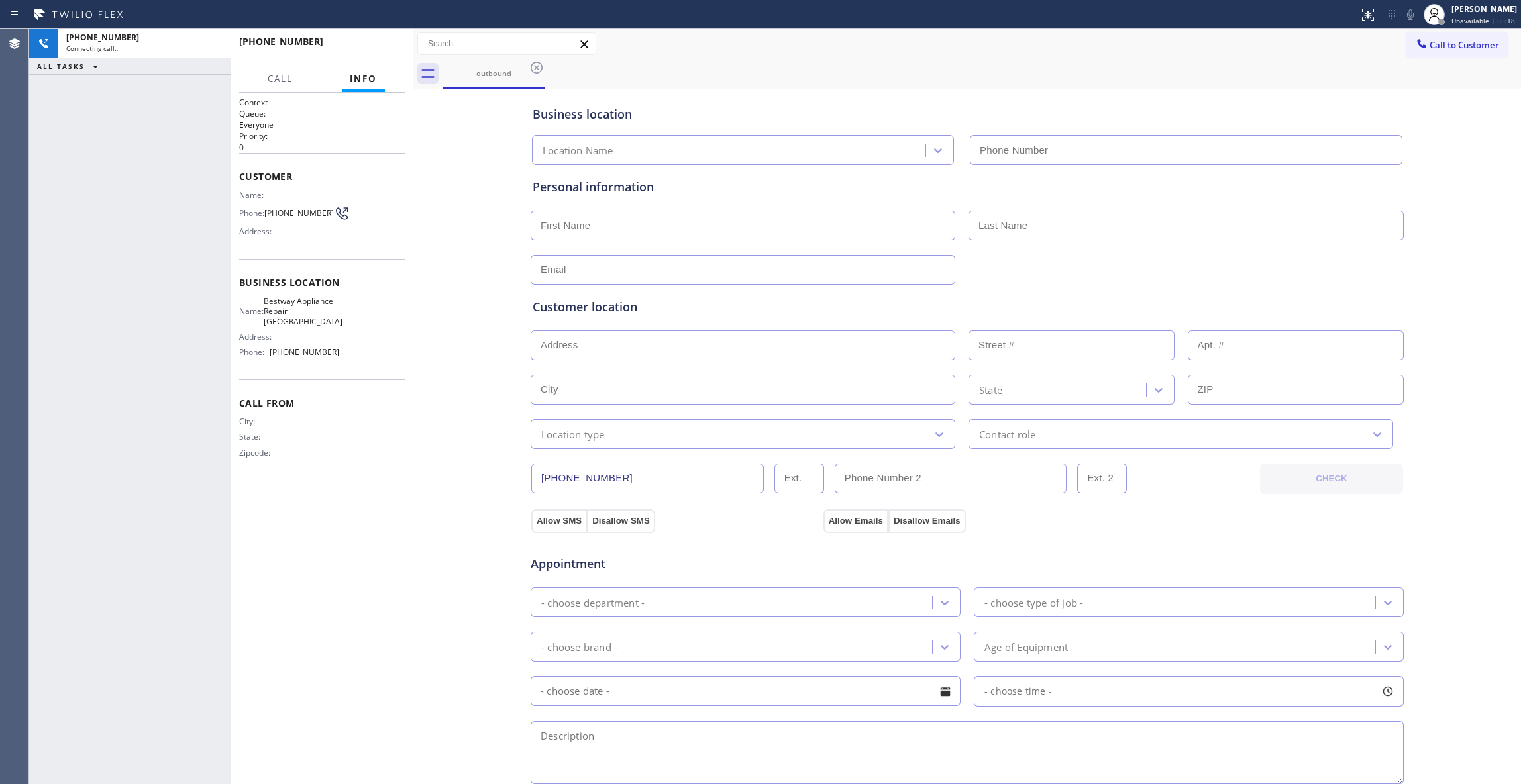
type input "[PHONE_NUMBER]"
drag, startPoint x: 289, startPoint y: 222, endPoint x: 269, endPoint y: 212, distance: 22.4
click at [269, 212] on span "[PHONE_NUMBER]" at bounding box center [299, 213] width 70 height 10
click at [383, 32] on div "[PHONE_NUMBER] Live | 00:01 HANG UP" at bounding box center [322, 47] width 166 height 34
click at [379, 50] on span "HANG UP" at bounding box center [375, 47] width 41 height 9
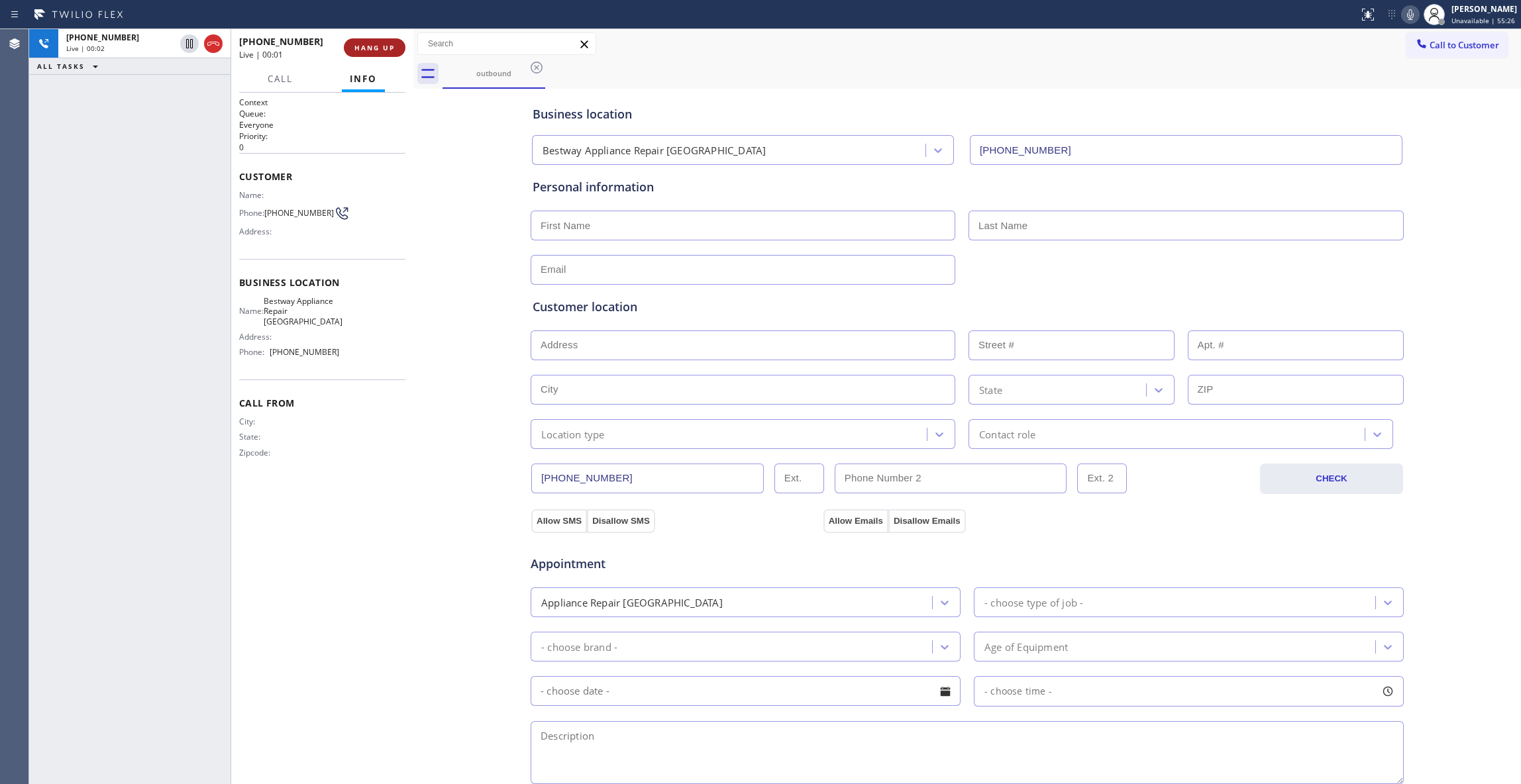
click at [379, 50] on span "HANG UP" at bounding box center [375, 47] width 41 height 9
click at [379, 50] on span "COMPLETE" at bounding box center [372, 47] width 45 height 9
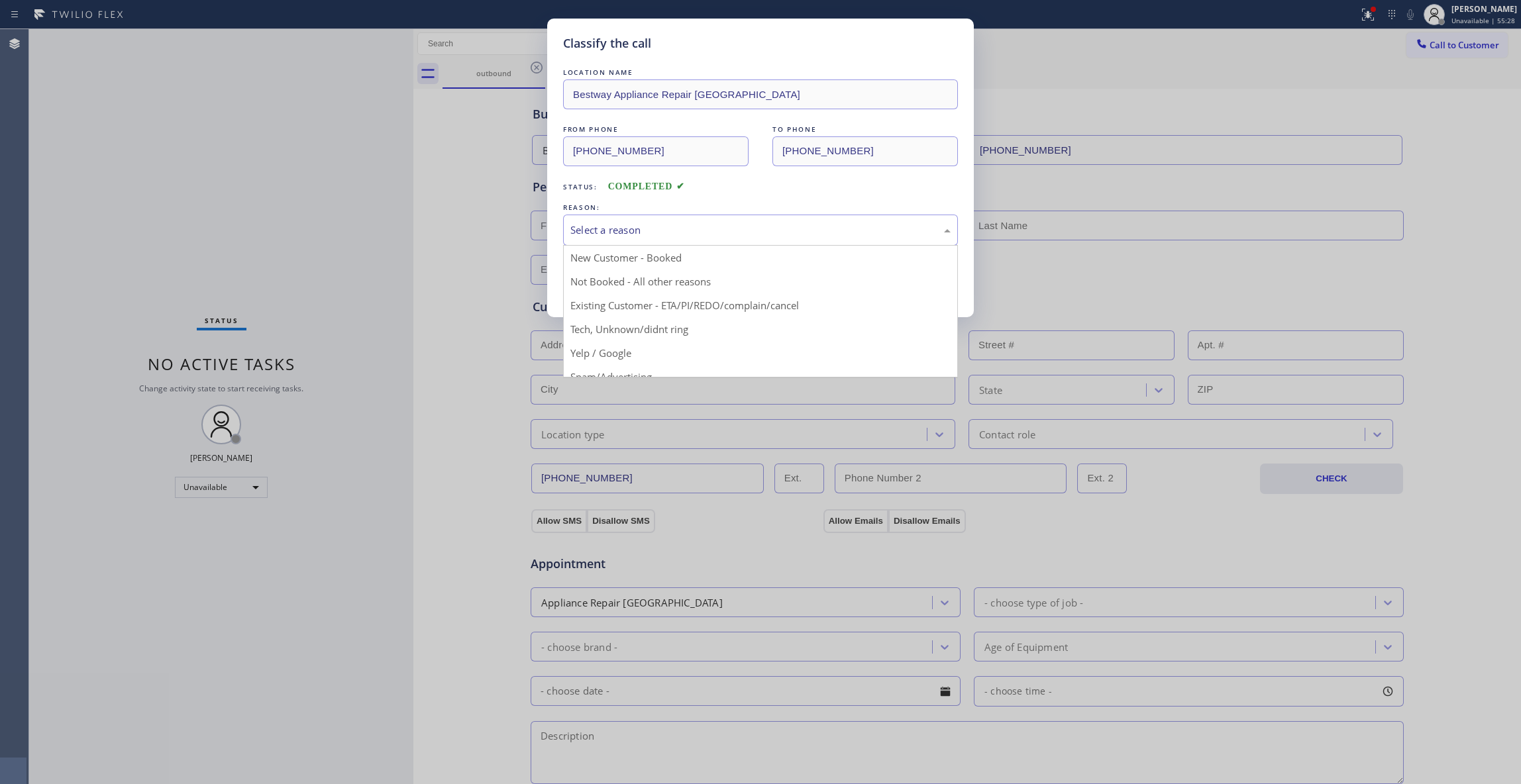
click at [620, 229] on div "Select a reason" at bounding box center [760, 230] width 380 height 15
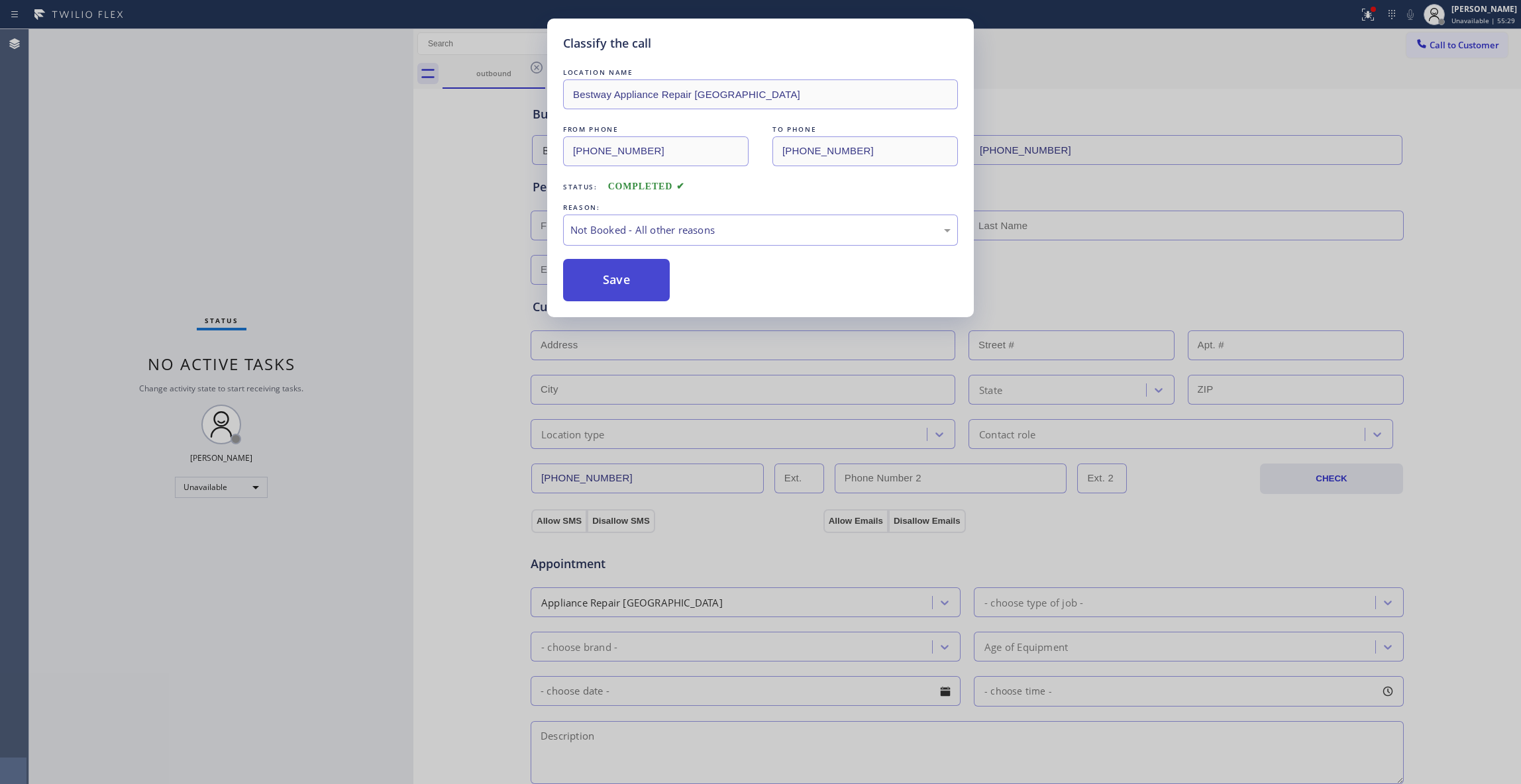
click at [620, 282] on button "Save" at bounding box center [616, 280] width 107 height 43
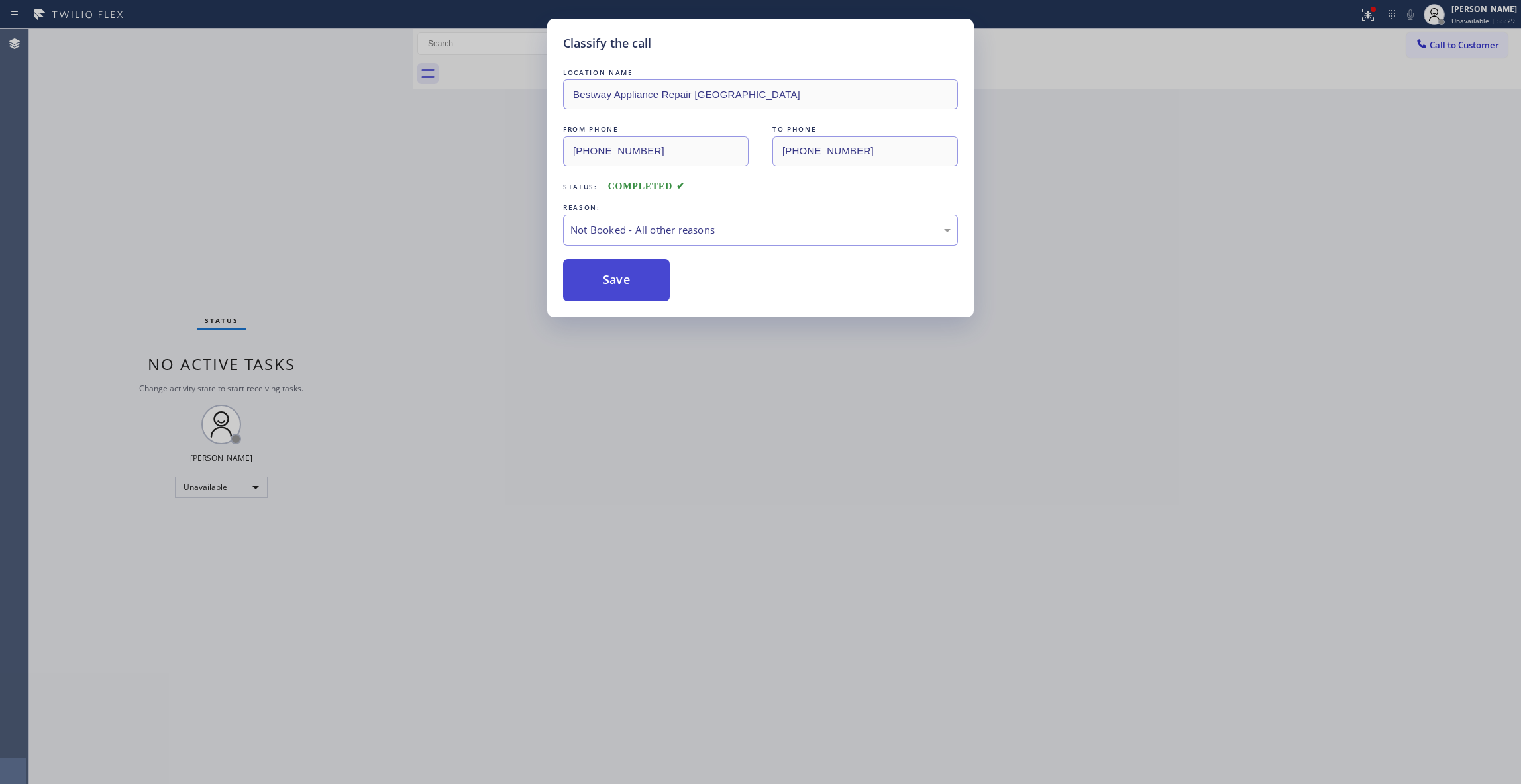
click at [620, 282] on button "Save" at bounding box center [616, 280] width 107 height 43
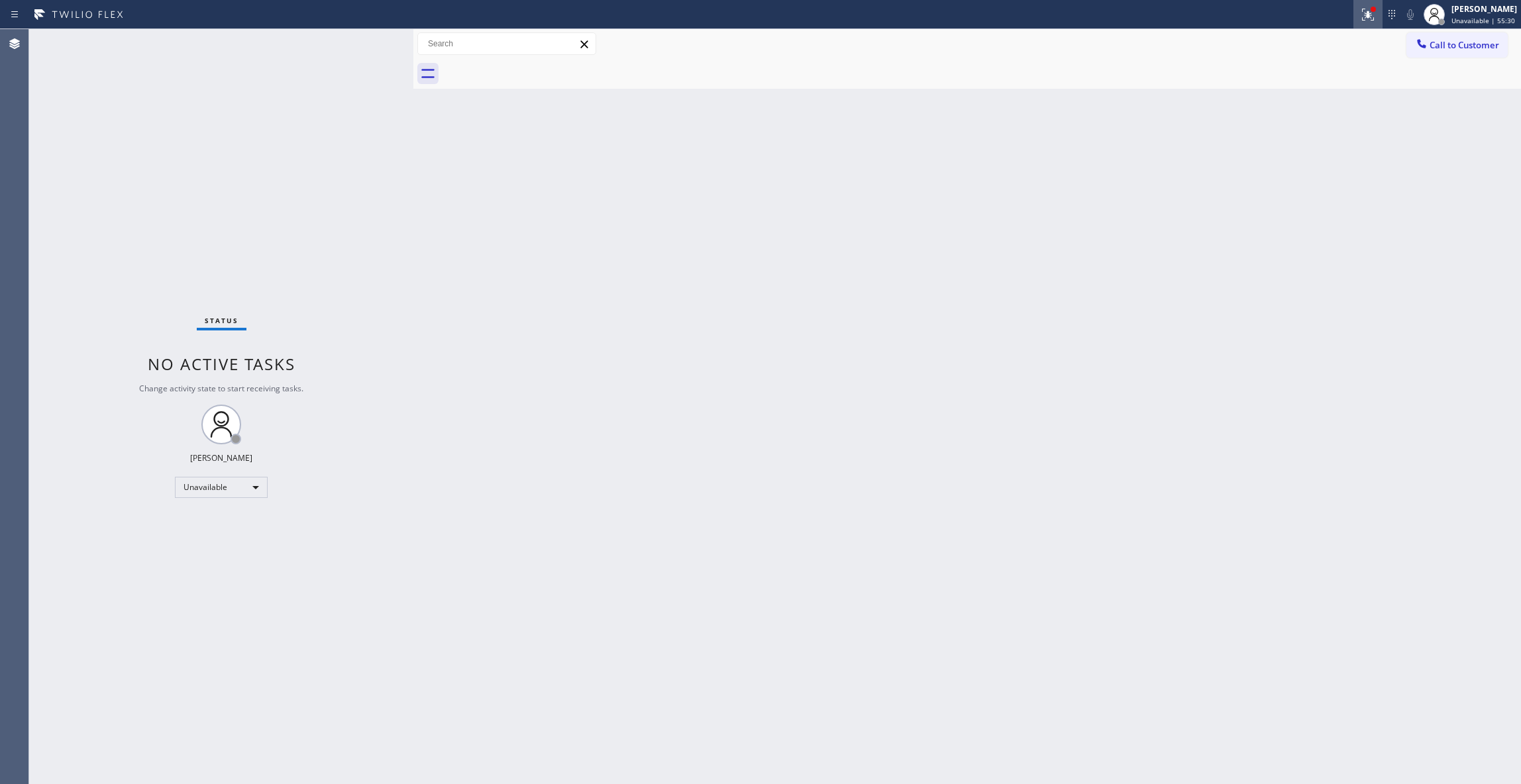
click at [1353, 3] on button at bounding box center [1367, 14] width 29 height 29
click at [1333, 182] on button "Clear issues" at bounding box center [1280, 173] width 155 height 19
click at [1449, 39] on span "Call to Customer" at bounding box center [1464, 45] width 70 height 12
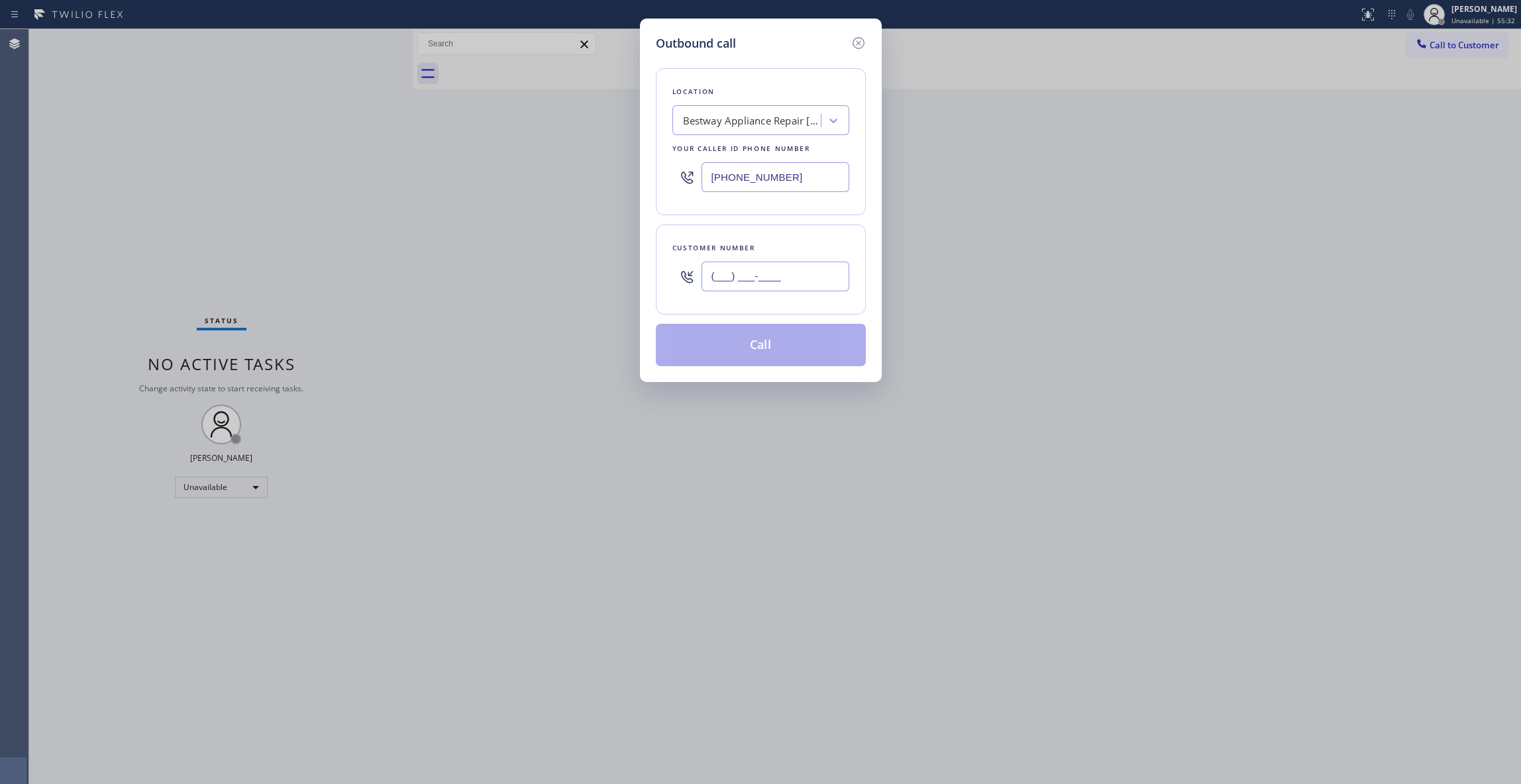
click at [772, 271] on input "(___) ___-____" at bounding box center [775, 276] width 148 height 30
paste input "931) 228-6084"
type input "[PHONE_NUMBER]"
click at [753, 343] on button "Call" at bounding box center [760, 345] width 210 height 43
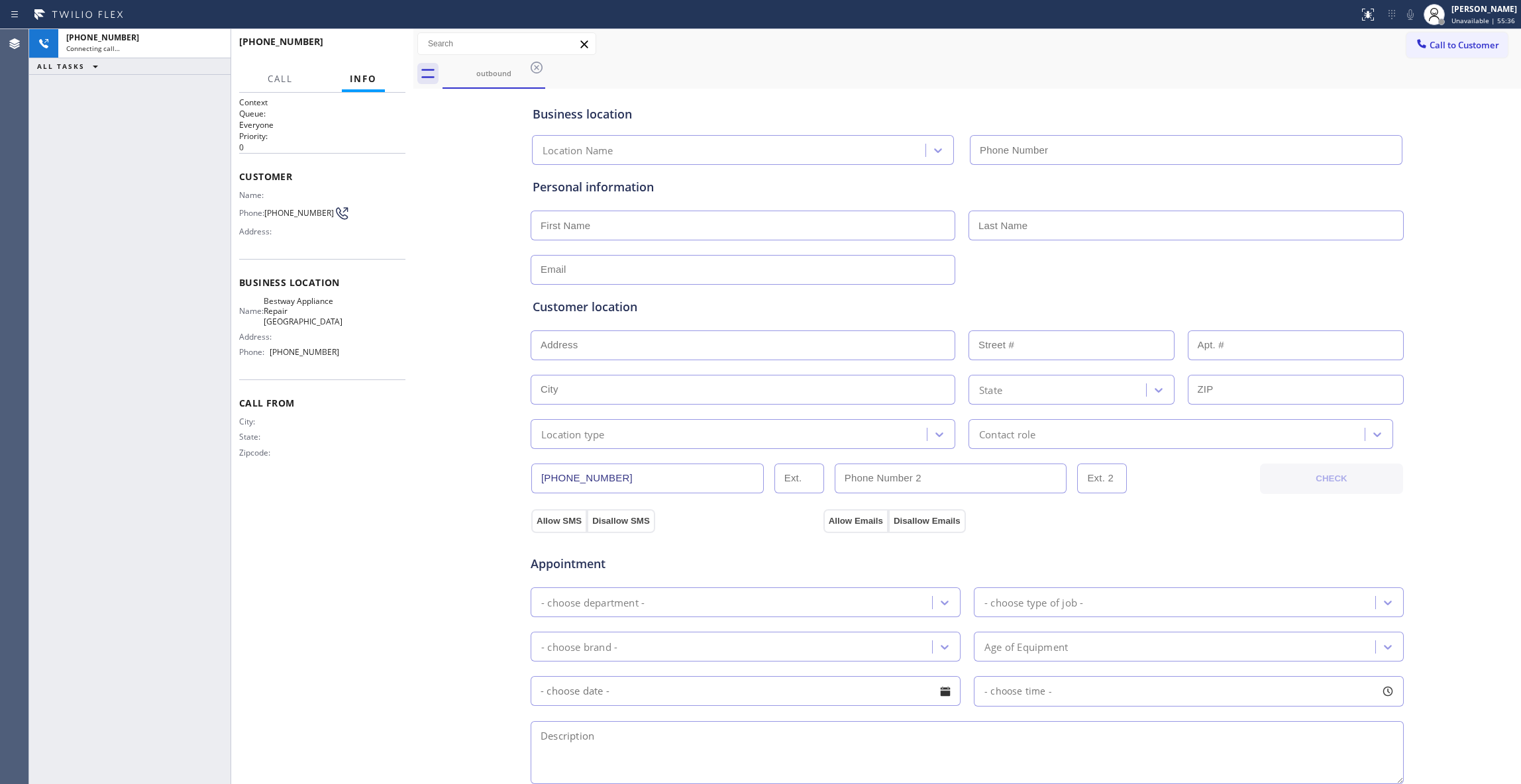
type input "[PHONE_NUMBER]"
drag, startPoint x: 374, startPoint y: 54, endPoint x: 366, endPoint y: 43, distance: 13.6
click at [373, 54] on button "HANG UP" at bounding box center [374, 47] width 61 height 19
click at [366, 43] on span "HANG UP" at bounding box center [375, 47] width 41 height 9
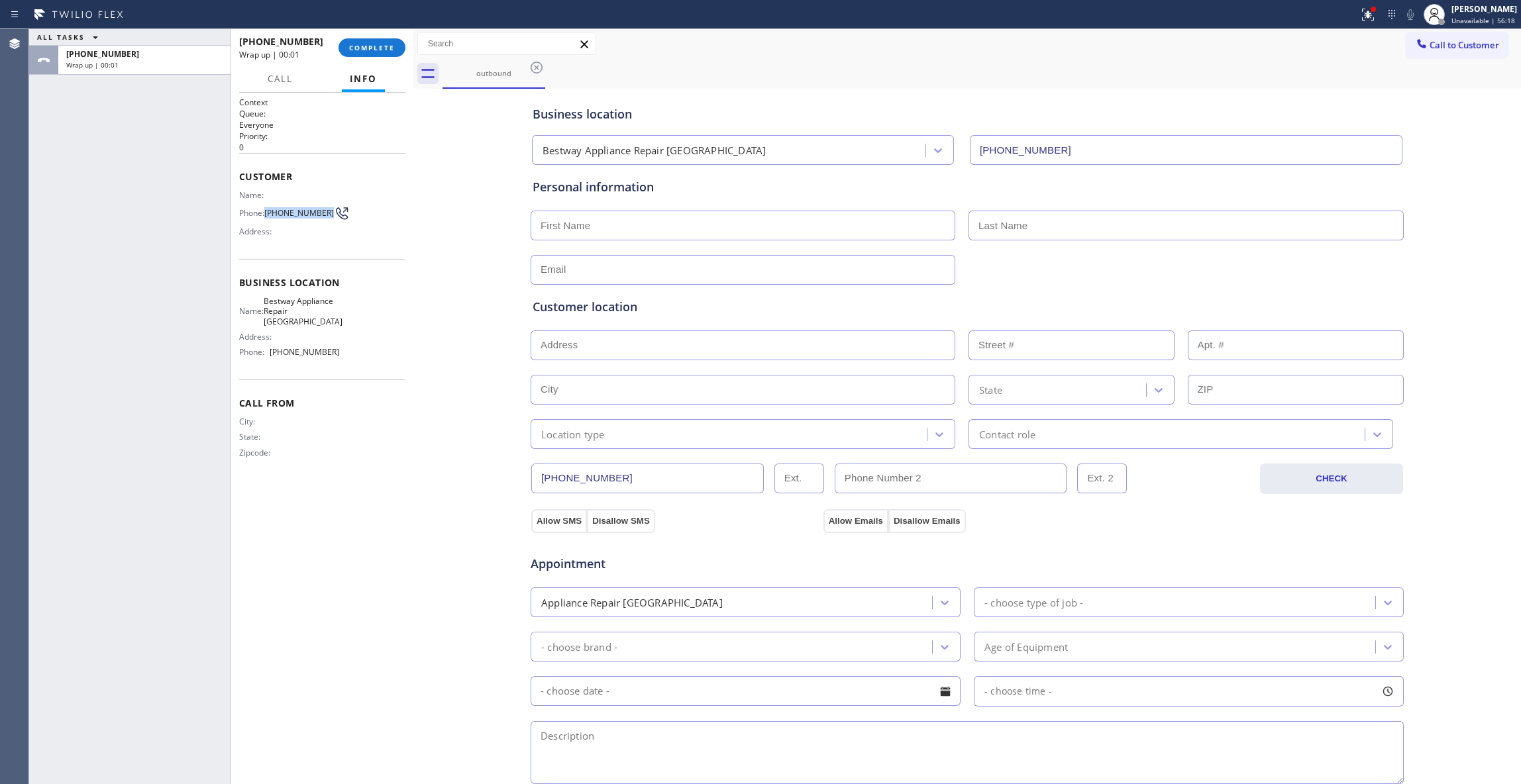
drag, startPoint x: 293, startPoint y: 226, endPoint x: 324, endPoint y: 66, distance: 163.0
click at [268, 208] on span "[PHONE_NUMBER]" at bounding box center [299, 213] width 70 height 10
click at [358, 43] on button "COMPLETE" at bounding box center [372, 47] width 67 height 19
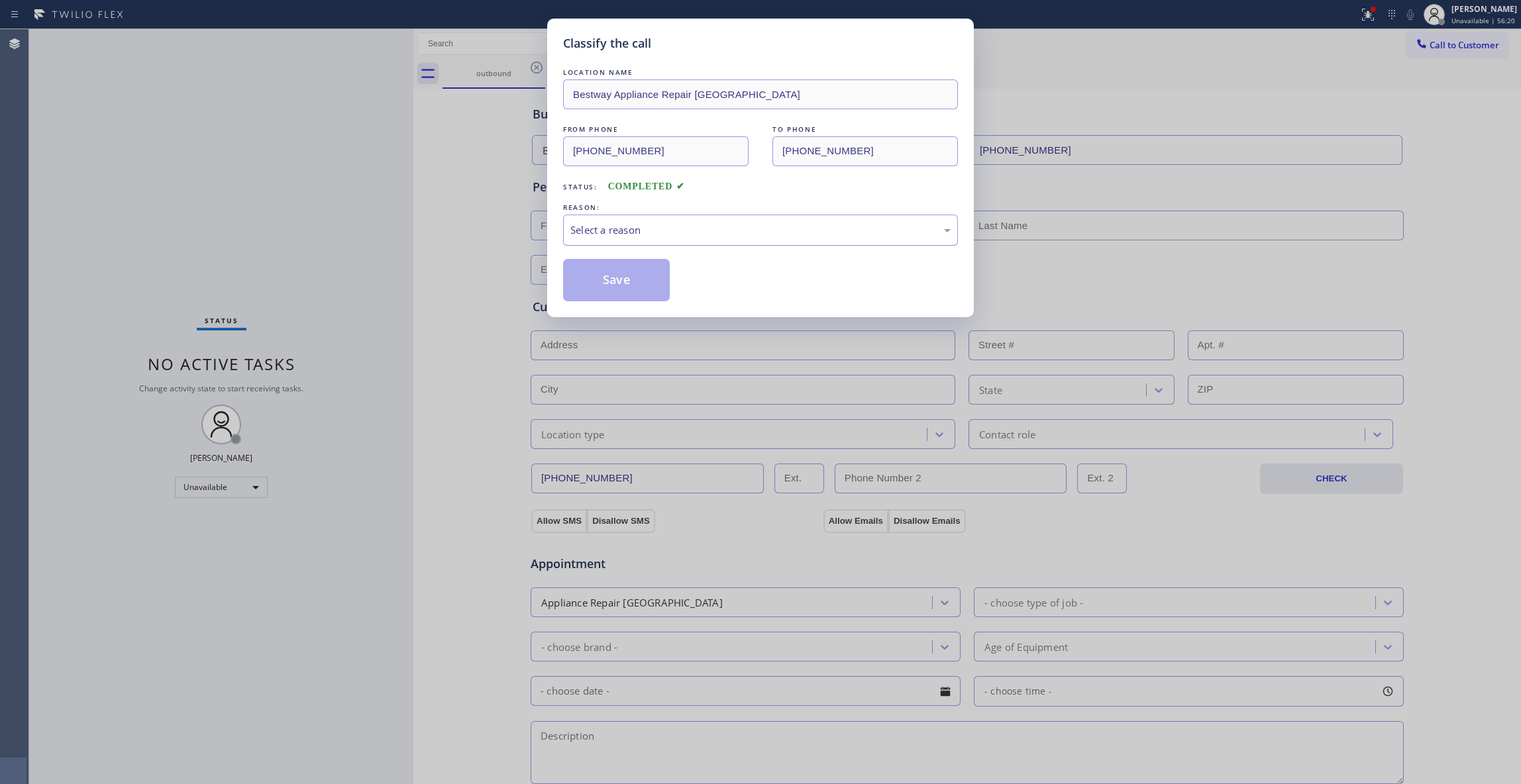
click at [591, 229] on div "Select a reason" at bounding box center [760, 230] width 380 height 15
click at [612, 295] on button "Save" at bounding box center [616, 280] width 107 height 43
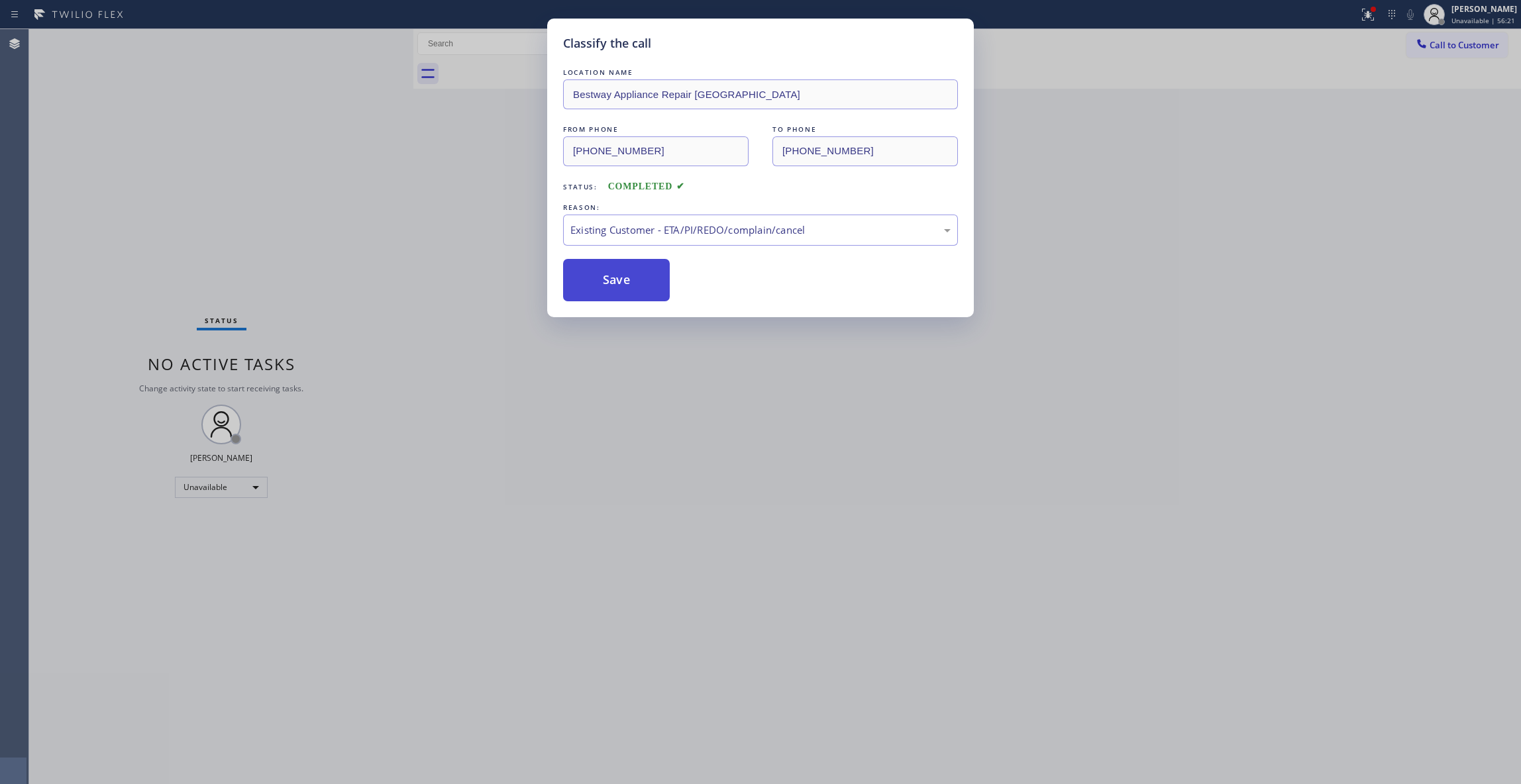
click at [612, 279] on button "Save" at bounding box center [616, 280] width 107 height 43
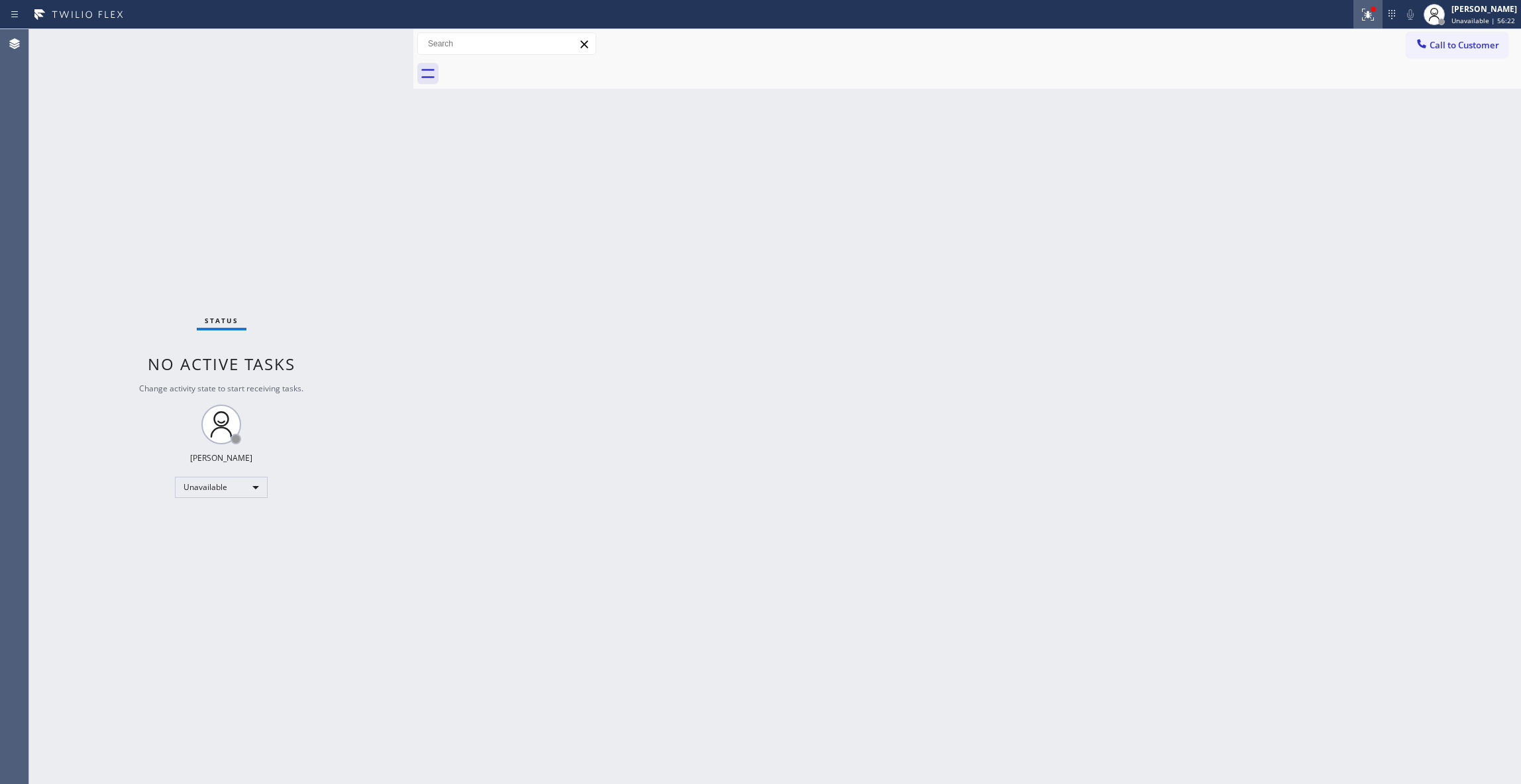
click at [1360, 7] on icon at bounding box center [1367, 14] width 16 height 16
drag, startPoint x: 1283, startPoint y: 172, endPoint x: 1448, endPoint y: 94, distance: 182.5
click at [1285, 167] on button "Clear issues" at bounding box center [1280, 173] width 155 height 19
click at [1468, 29] on div "Call to Customer Outbound call Location Bestway Appliance Repair [GEOGRAPHIC_DA…" at bounding box center [967, 43] width 1107 height 30
click at [1465, 43] on span "Call to Customer" at bounding box center [1464, 45] width 70 height 12
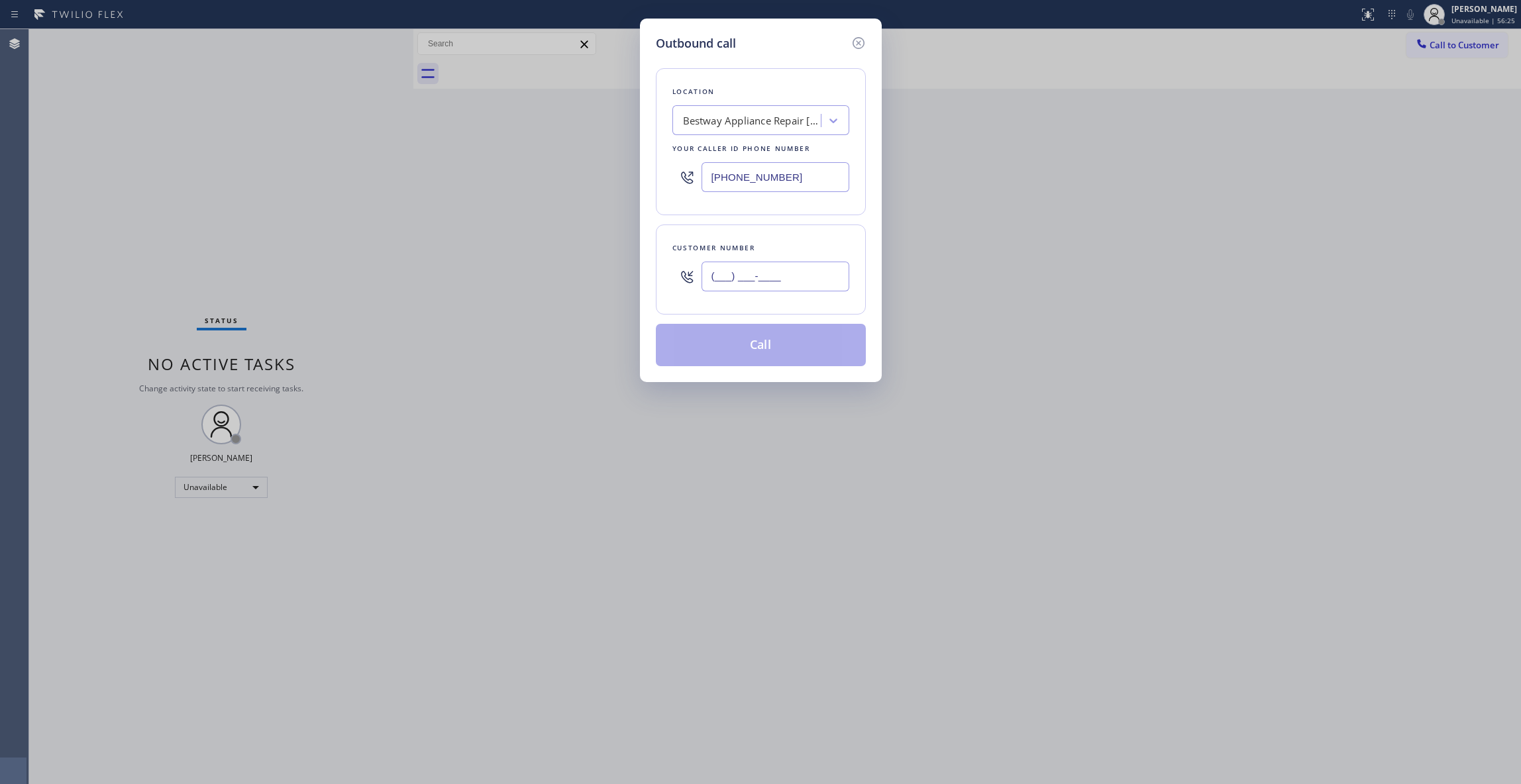
click at [767, 271] on input "(___) ___-____" at bounding box center [775, 276] width 148 height 30
paste input "931) 228-6084"
type input "[PHONE_NUMBER]"
click at [774, 352] on button "Call" at bounding box center [760, 345] width 210 height 43
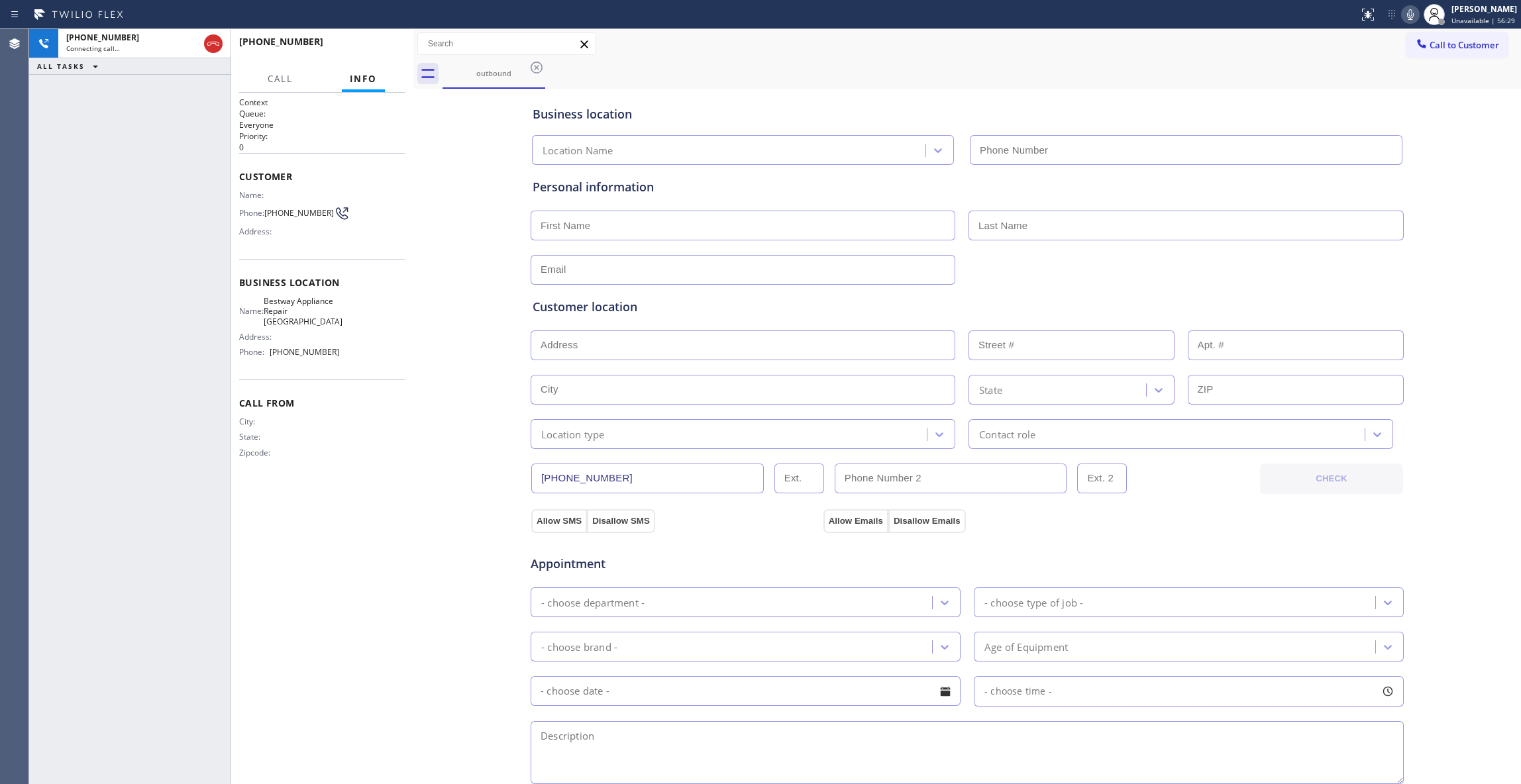
type input "[PHONE_NUMBER]"
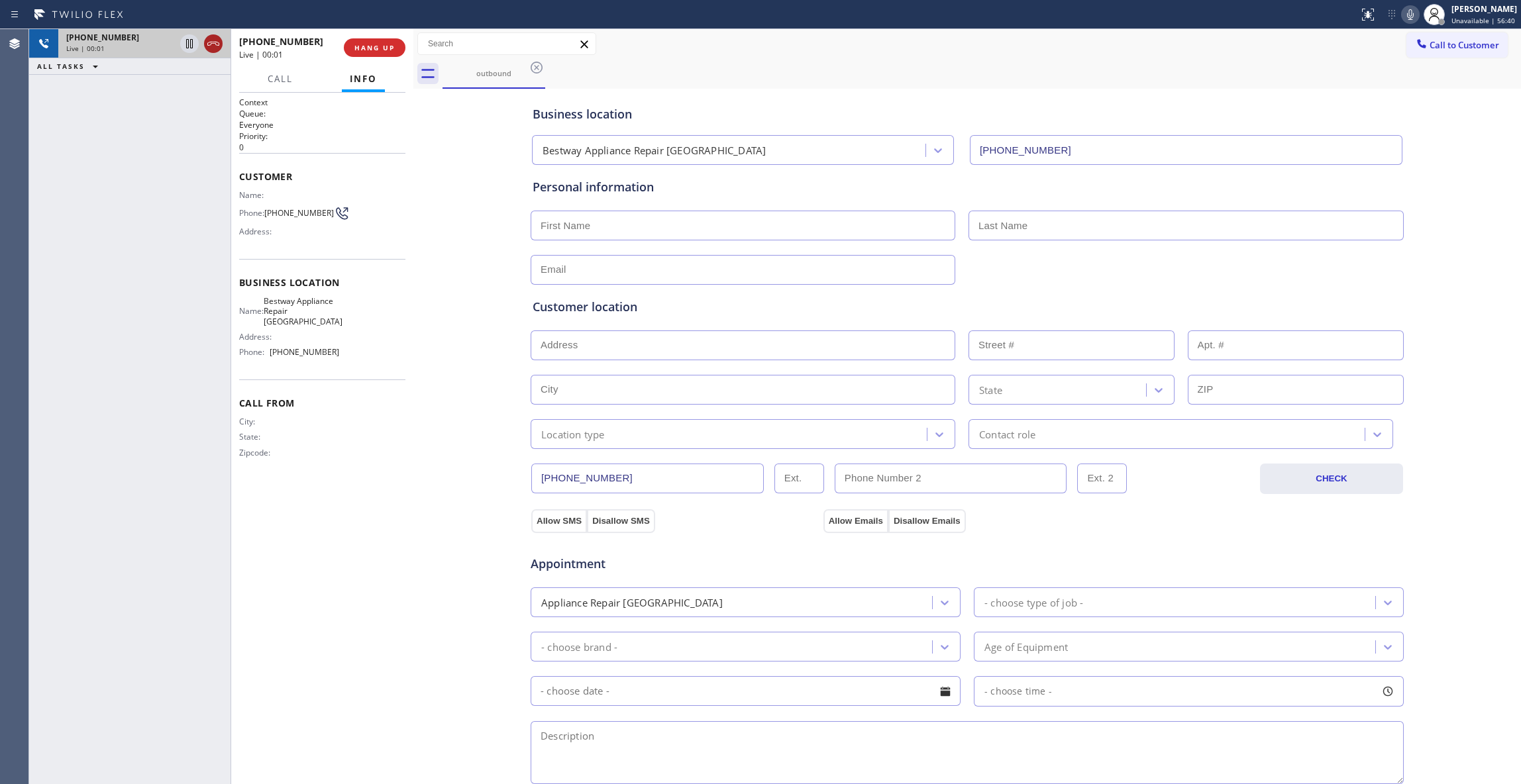
drag, startPoint x: 213, startPoint y: 41, endPoint x: 395, endPoint y: 56, distance: 182.6
click at [216, 41] on icon at bounding box center [213, 43] width 16 height 16
click at [383, 43] on span "HANG UP" at bounding box center [375, 47] width 41 height 9
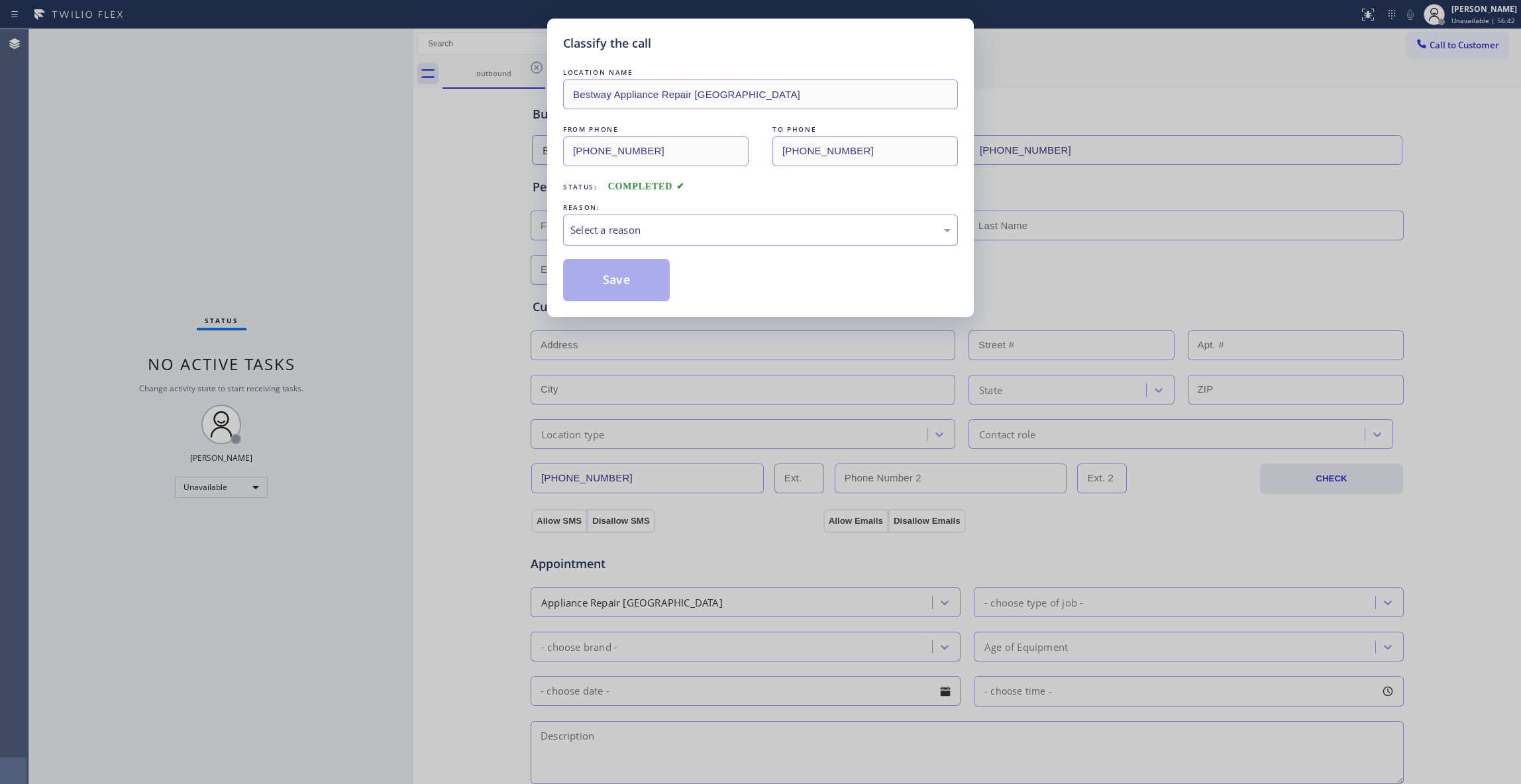
click at [629, 239] on div "Select a reason" at bounding box center [760, 230] width 395 height 31
click at [627, 282] on button "Save" at bounding box center [616, 280] width 107 height 43
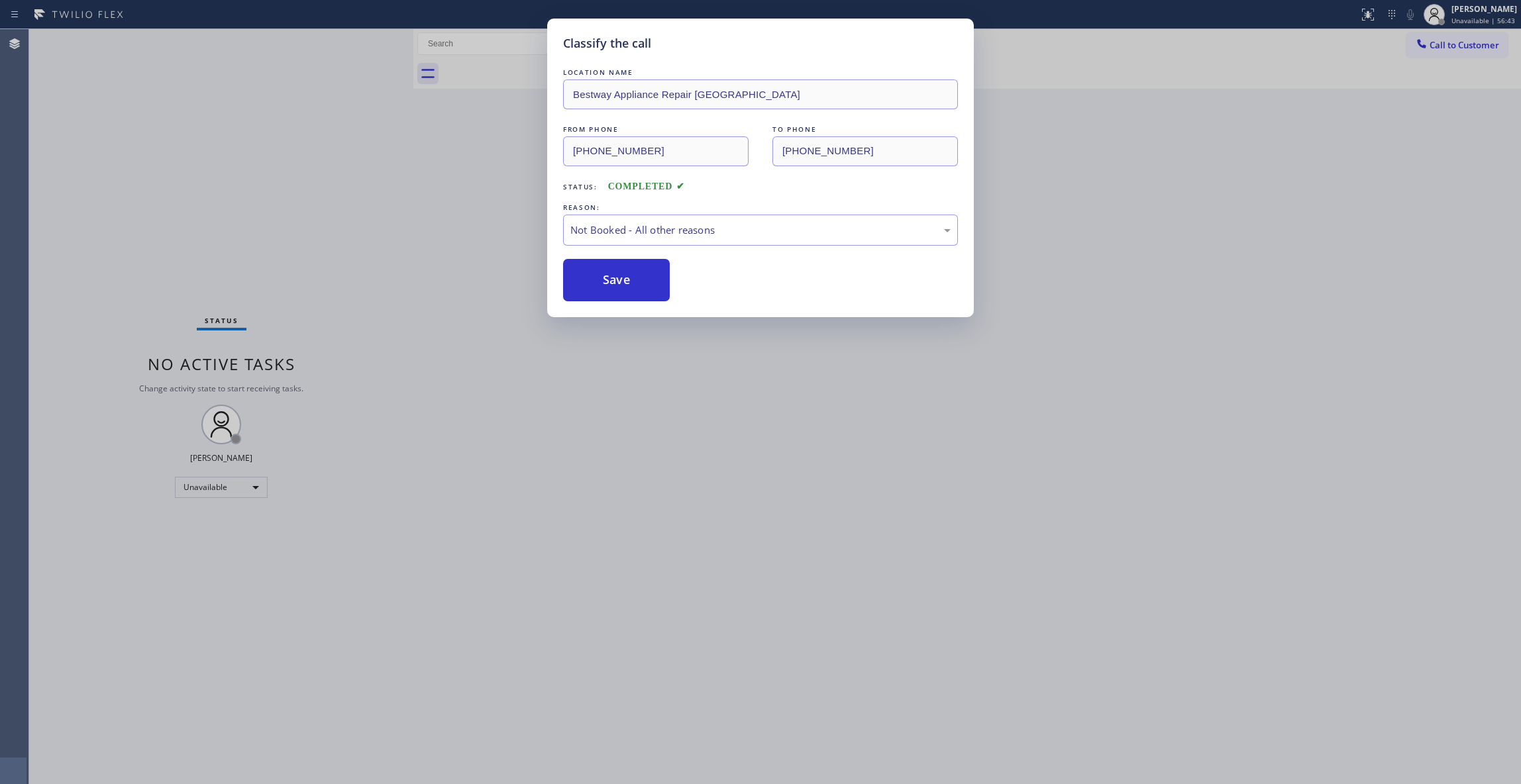
drag, startPoint x: 627, startPoint y: 282, endPoint x: 1196, endPoint y: 105, distance: 595.9
click at [627, 279] on button "Save" at bounding box center [616, 280] width 107 height 43
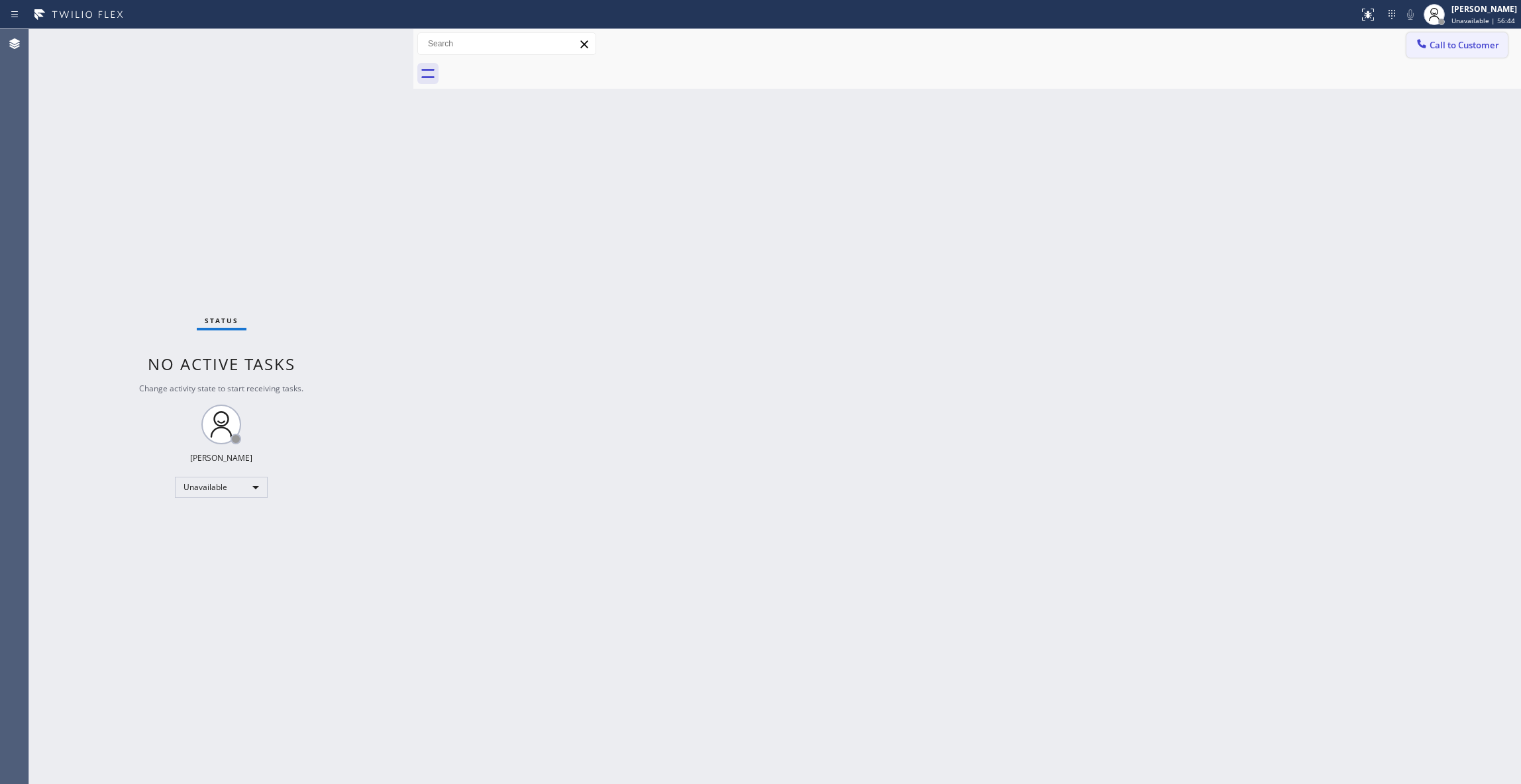
click at [1476, 43] on span "Call to Customer" at bounding box center [1464, 45] width 70 height 12
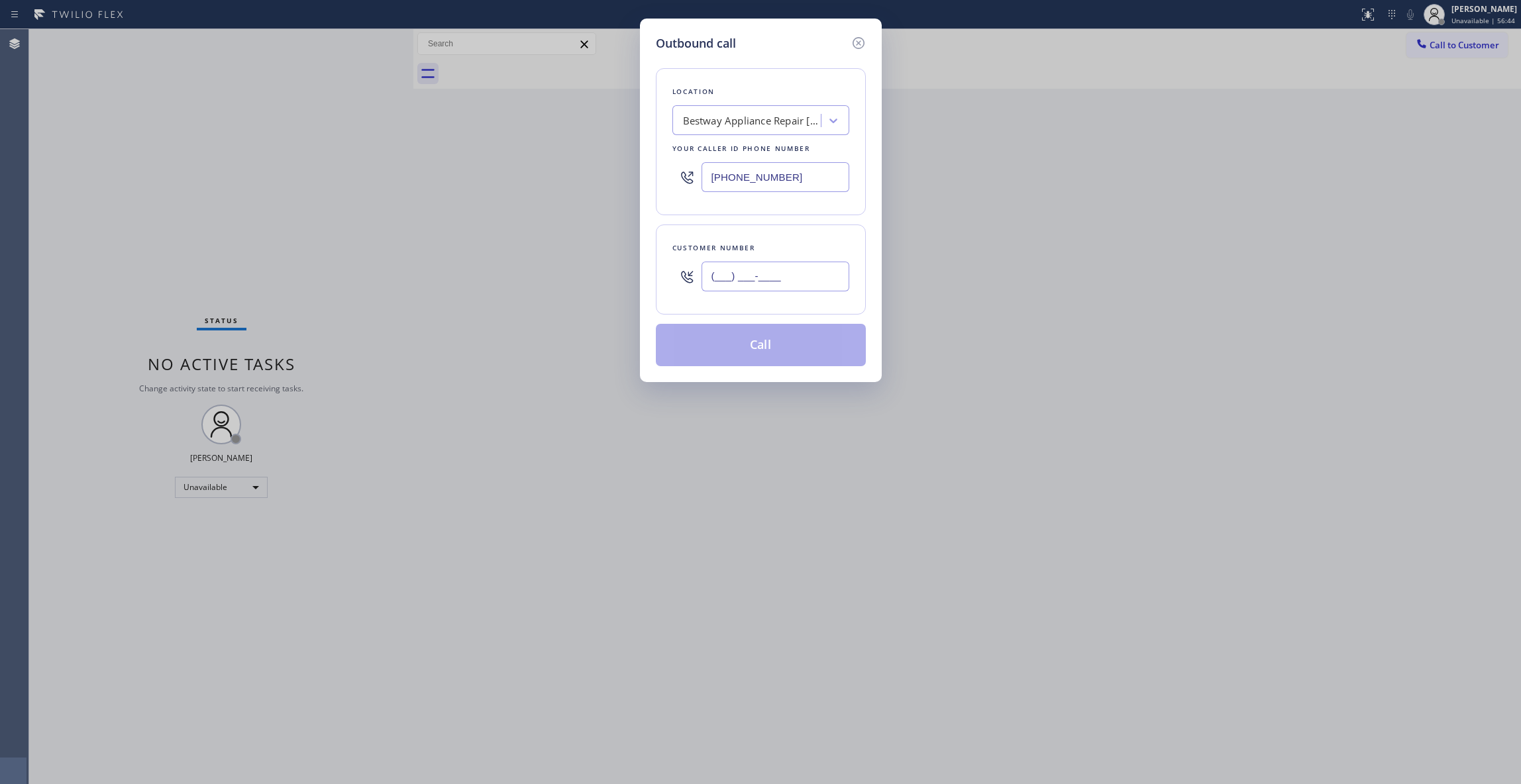
click at [751, 271] on input "(___) ___-____" at bounding box center [775, 276] width 148 height 30
paste input "931) 228-6084"
type input "[PHONE_NUMBER]"
click at [764, 352] on button "Call" at bounding box center [760, 345] width 210 height 43
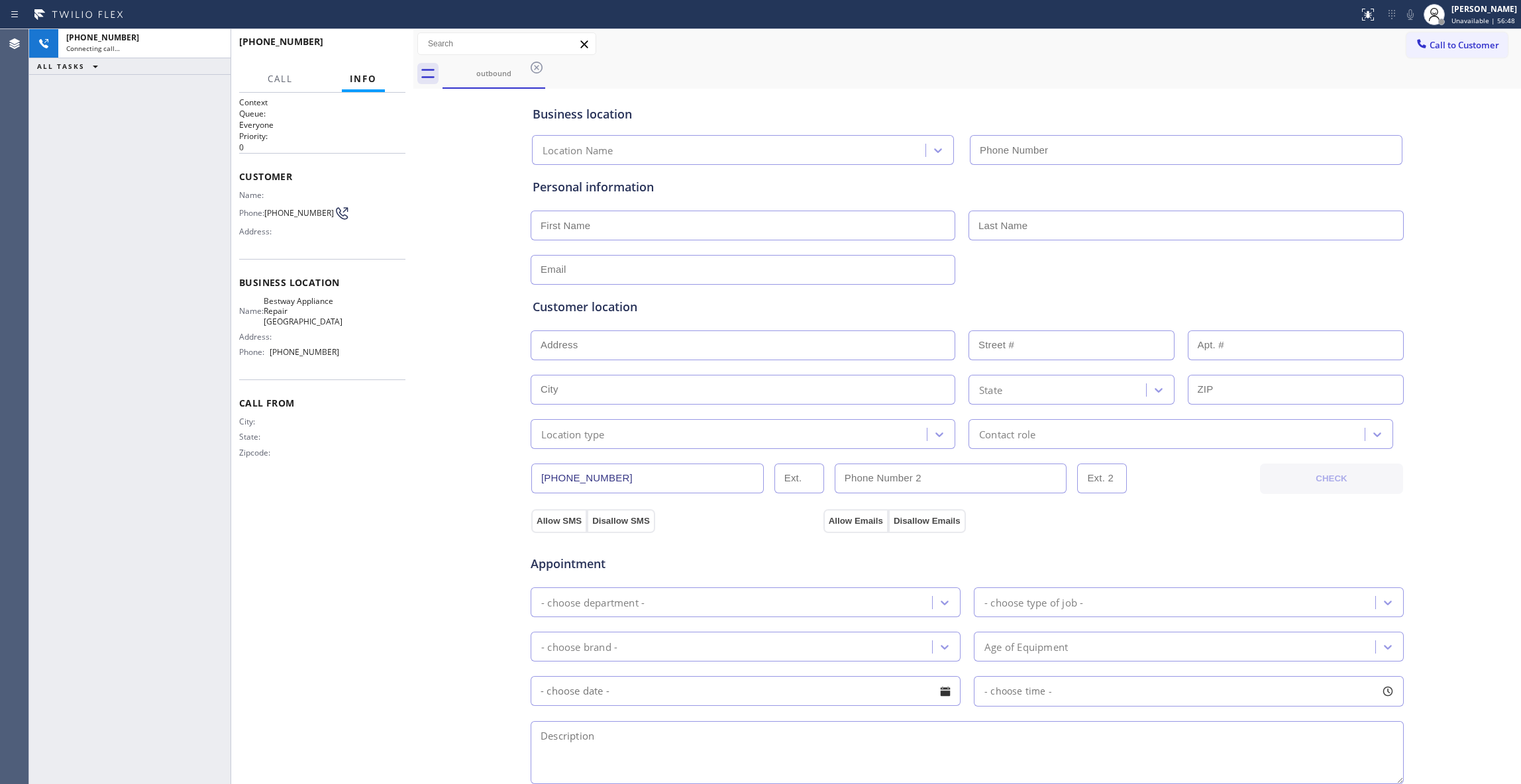
type input "[PHONE_NUMBER]"
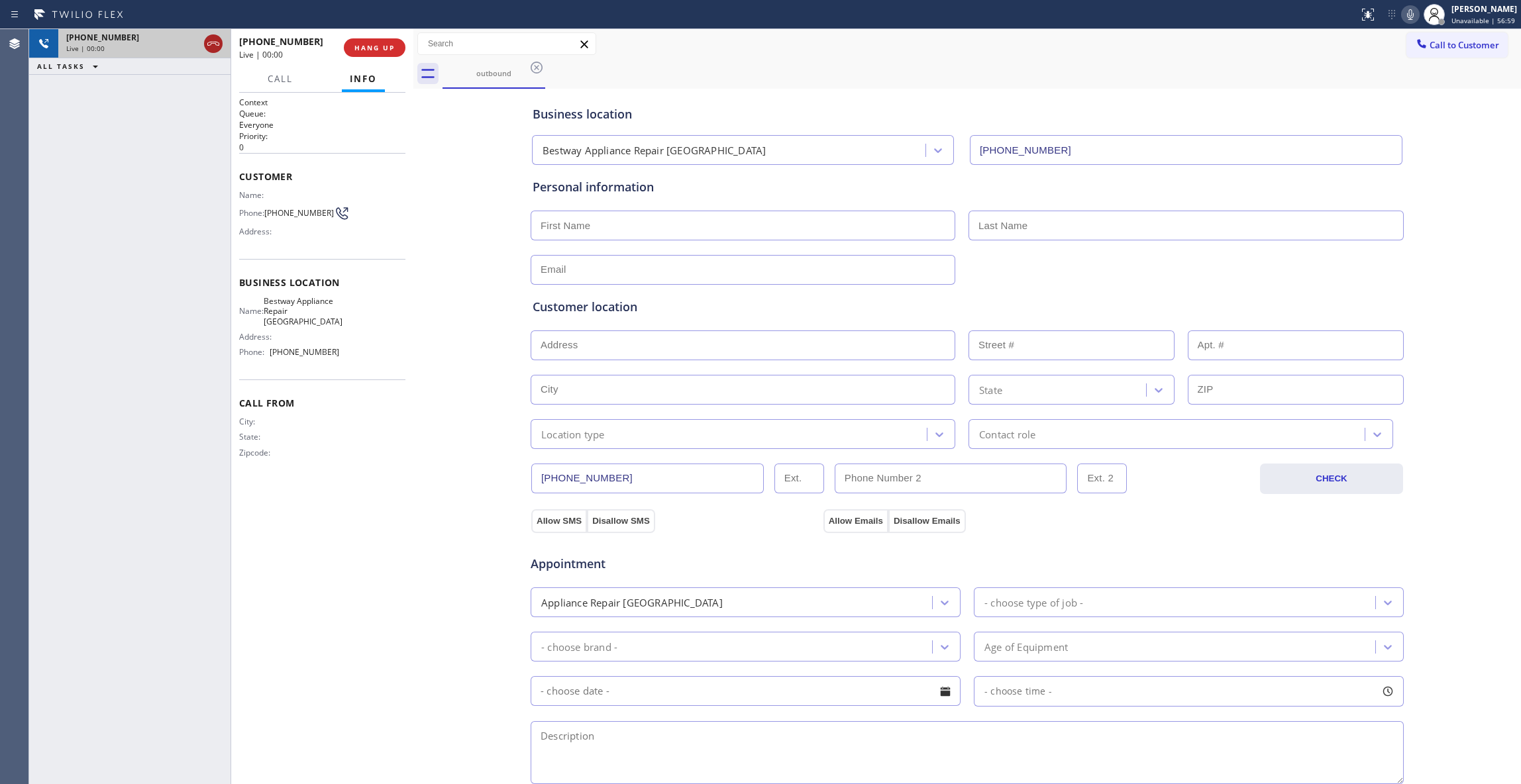
click at [220, 41] on icon at bounding box center [213, 43] width 16 height 16
click at [386, 37] on div "[PHONE_NUMBER] Wrap up | 00:00 COMPLETE" at bounding box center [322, 47] width 166 height 34
drag, startPoint x: 386, startPoint y: 41, endPoint x: 485, endPoint y: 41, distance: 99.0
click at [386, 41] on button "COMPLETE" at bounding box center [372, 47] width 67 height 19
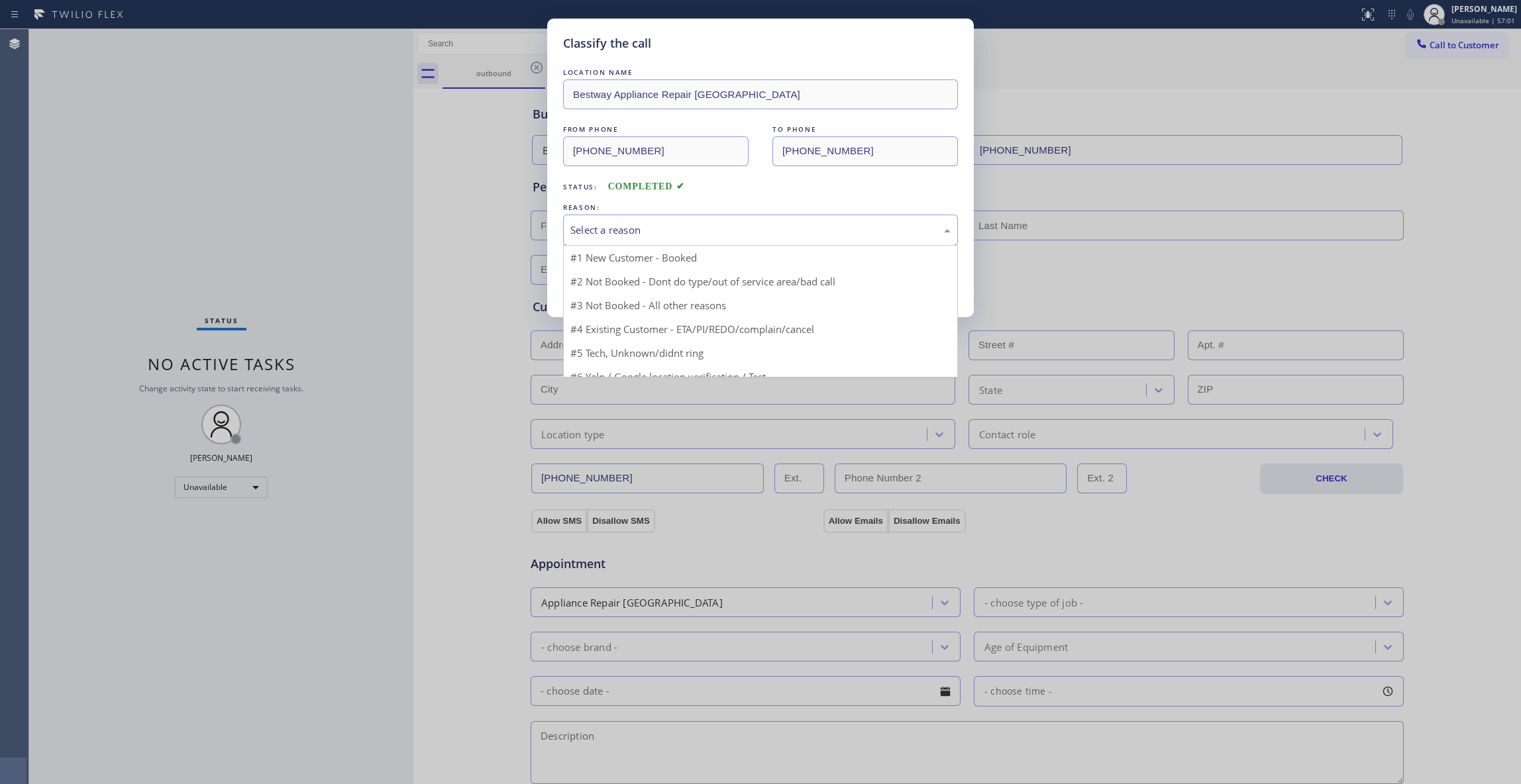
click at [685, 234] on div "Select a reason" at bounding box center [760, 230] width 380 height 15
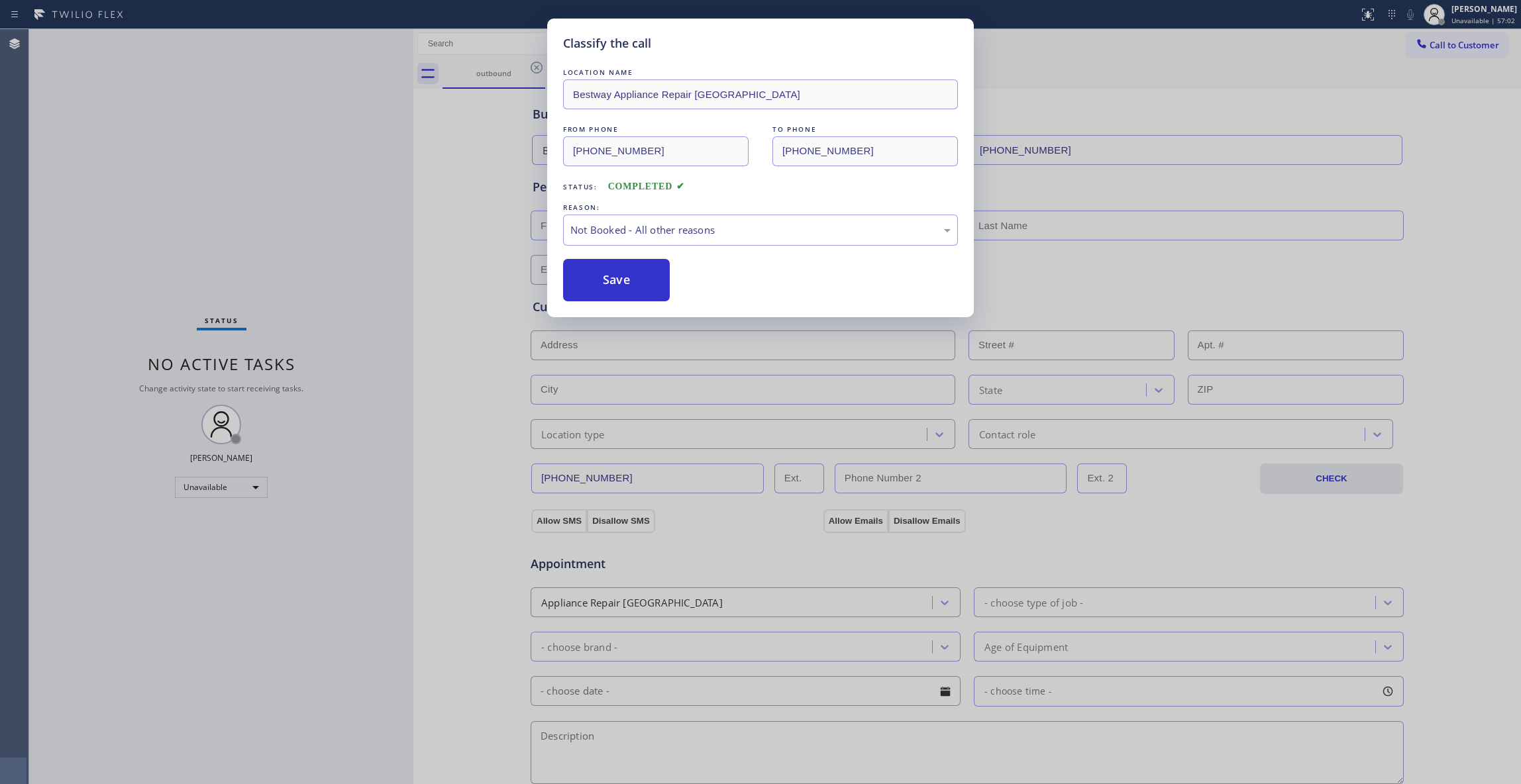
click at [635, 282] on button "Save" at bounding box center [616, 280] width 107 height 43
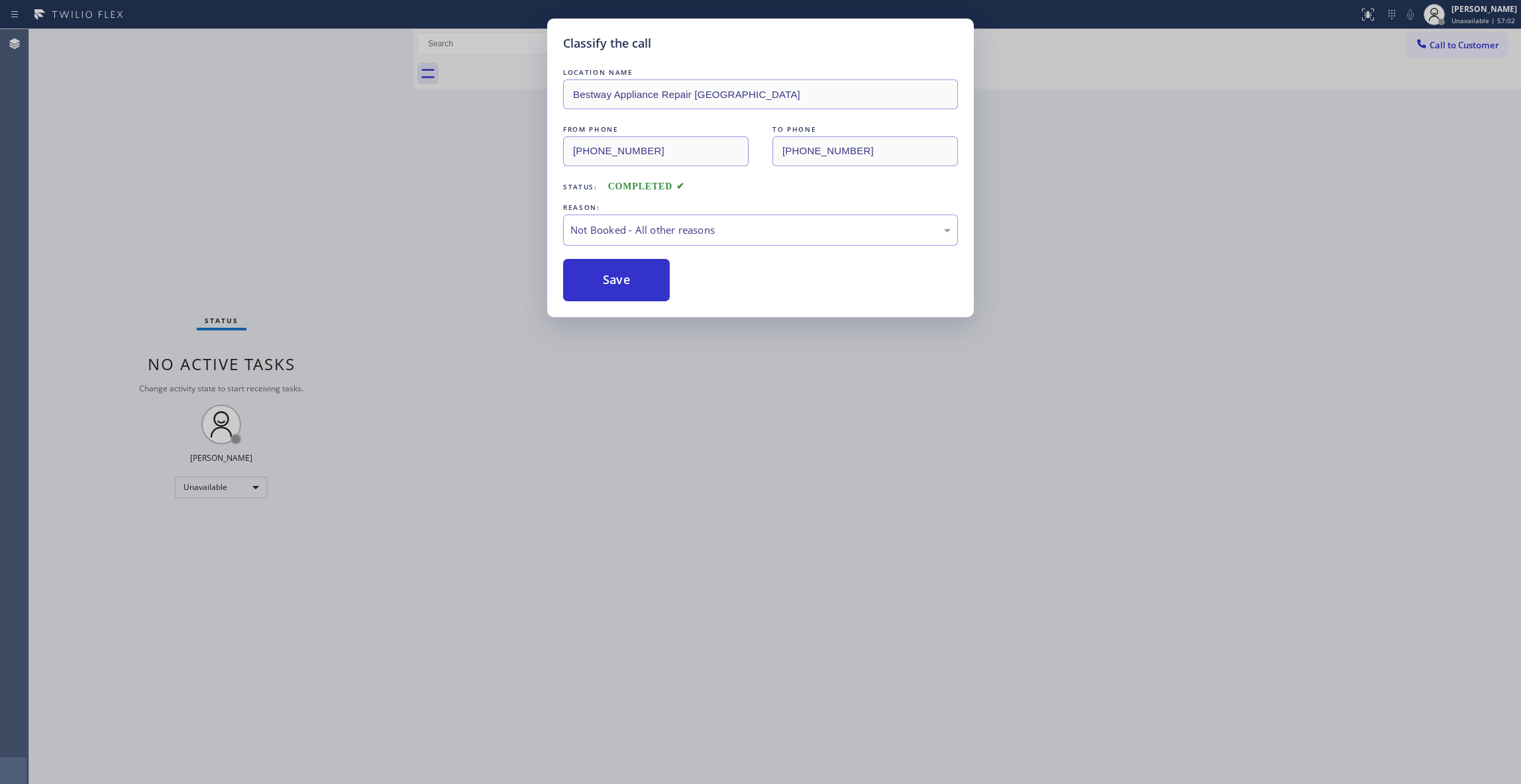
drag, startPoint x: 635, startPoint y: 282, endPoint x: 568, endPoint y: 666, distance: 389.8
click at [635, 282] on button "Save" at bounding box center [616, 280] width 107 height 43
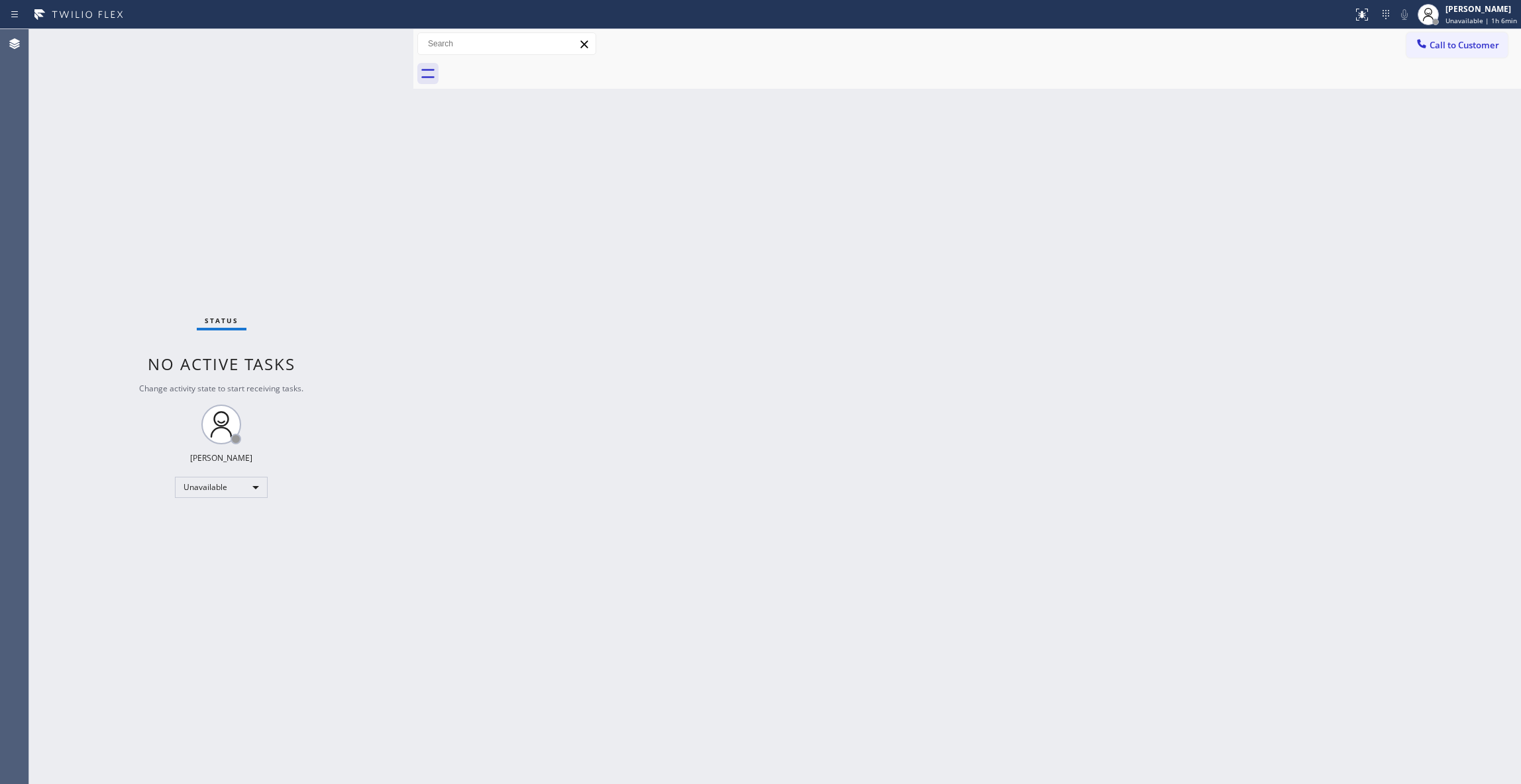
click at [83, 96] on div "Status No active tasks Change activity state to start receiving tasks. [PERSON_…" at bounding box center [221, 406] width 384 height 755
drag, startPoint x: 1465, startPoint y: 46, endPoint x: 1438, endPoint y: 46, distance: 27.0
click at [1465, 47] on span "Call to Customer" at bounding box center [1464, 45] width 70 height 12
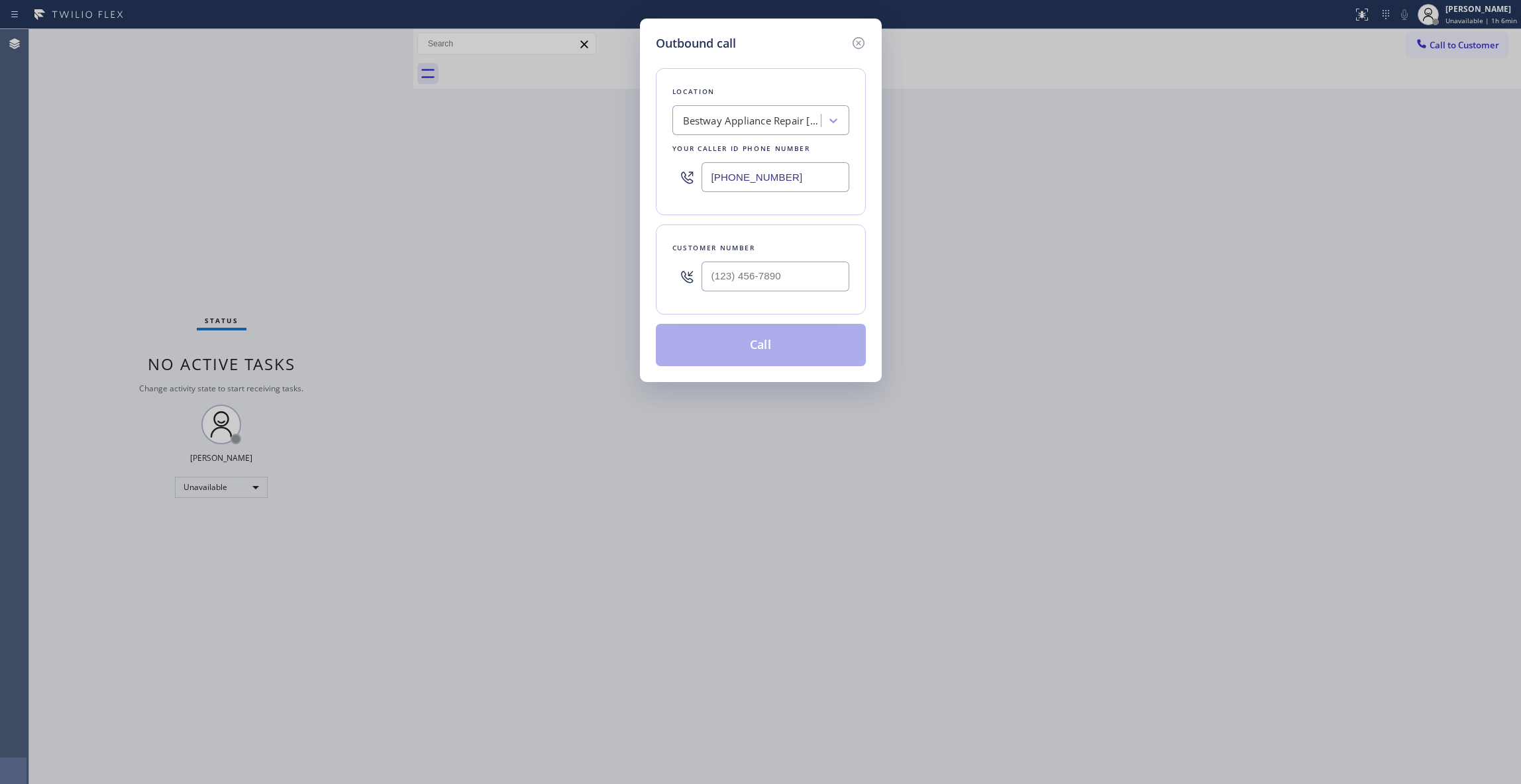
drag, startPoint x: 795, startPoint y: 181, endPoint x: 196, endPoint y: 144, distance: 600.1
click at [195, 148] on div "Outbound call Location Bestway Appliance Repair [GEOGRAPHIC_DATA] Your caller i…" at bounding box center [760, 392] width 1521 height 784
paste input "239-0346"
type input "[PHONE_NUMBER]"
click at [801, 273] on input "(___) ___-____" at bounding box center [775, 276] width 148 height 30
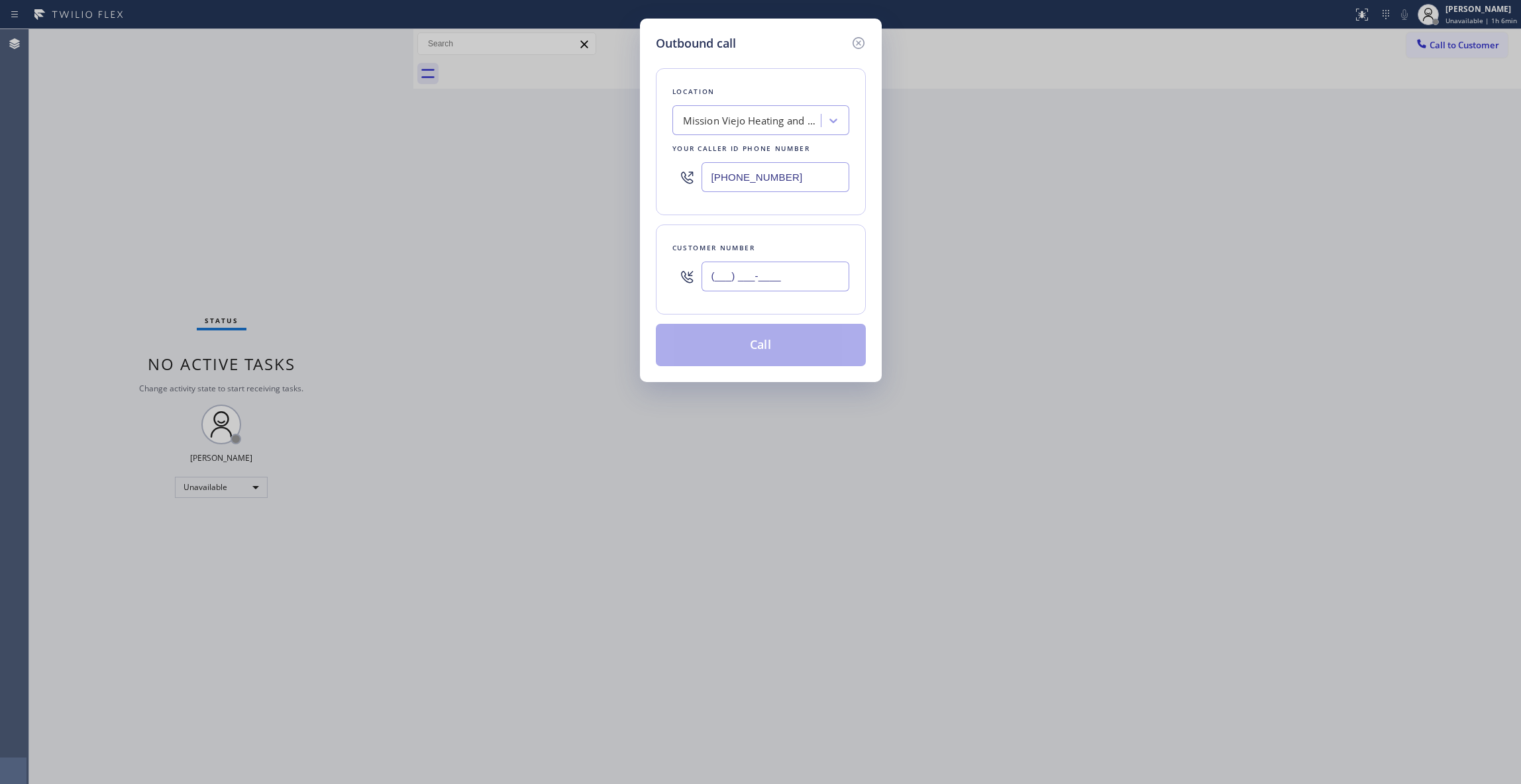
paste input "949) 339-0989"
type input "[PHONE_NUMBER]"
click at [790, 352] on button "Call" at bounding box center [760, 345] width 210 height 43
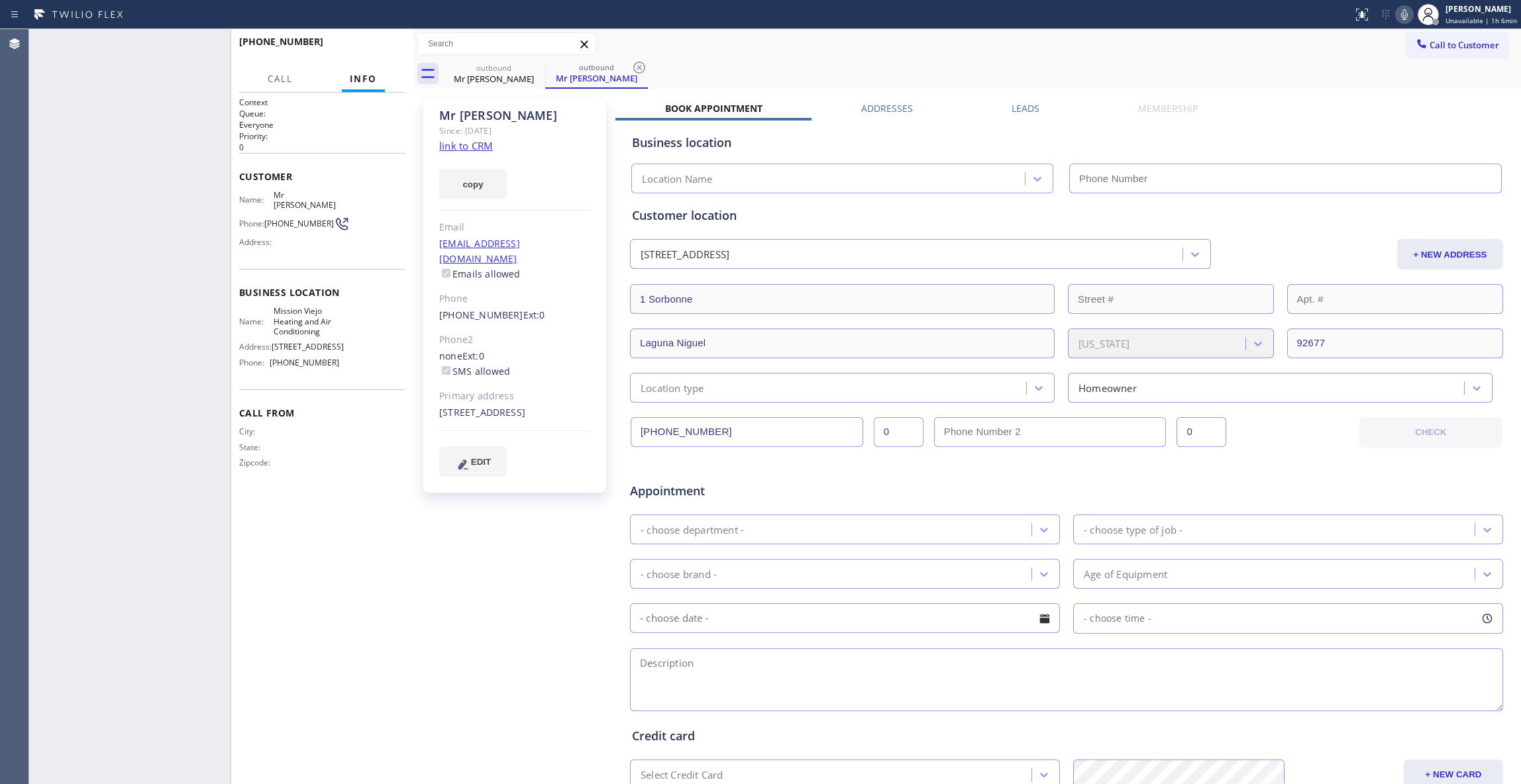
type input "[PHONE_NUMBER]"
click at [393, 67] on div "Call Info" at bounding box center [322, 79] width 166 height 26
drag, startPoint x: 386, startPoint y: 45, endPoint x: 404, endPoint y: 49, distance: 18.4
click at [385, 45] on span "COMPLETE" at bounding box center [372, 47] width 45 height 9
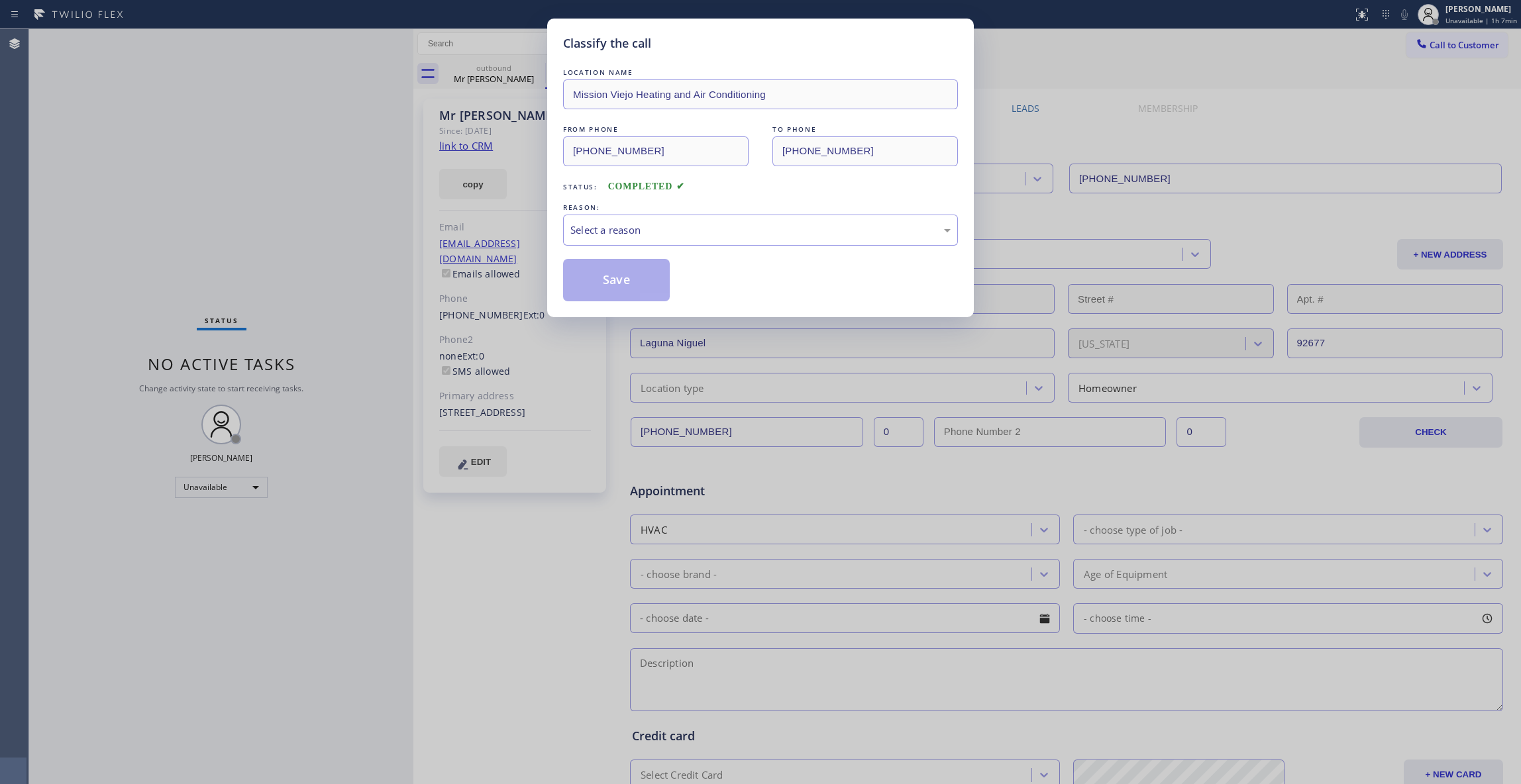
drag, startPoint x: 702, startPoint y: 205, endPoint x: 694, endPoint y: 225, distance: 21.5
click at [700, 205] on div "REASON:" at bounding box center [760, 207] width 395 height 14
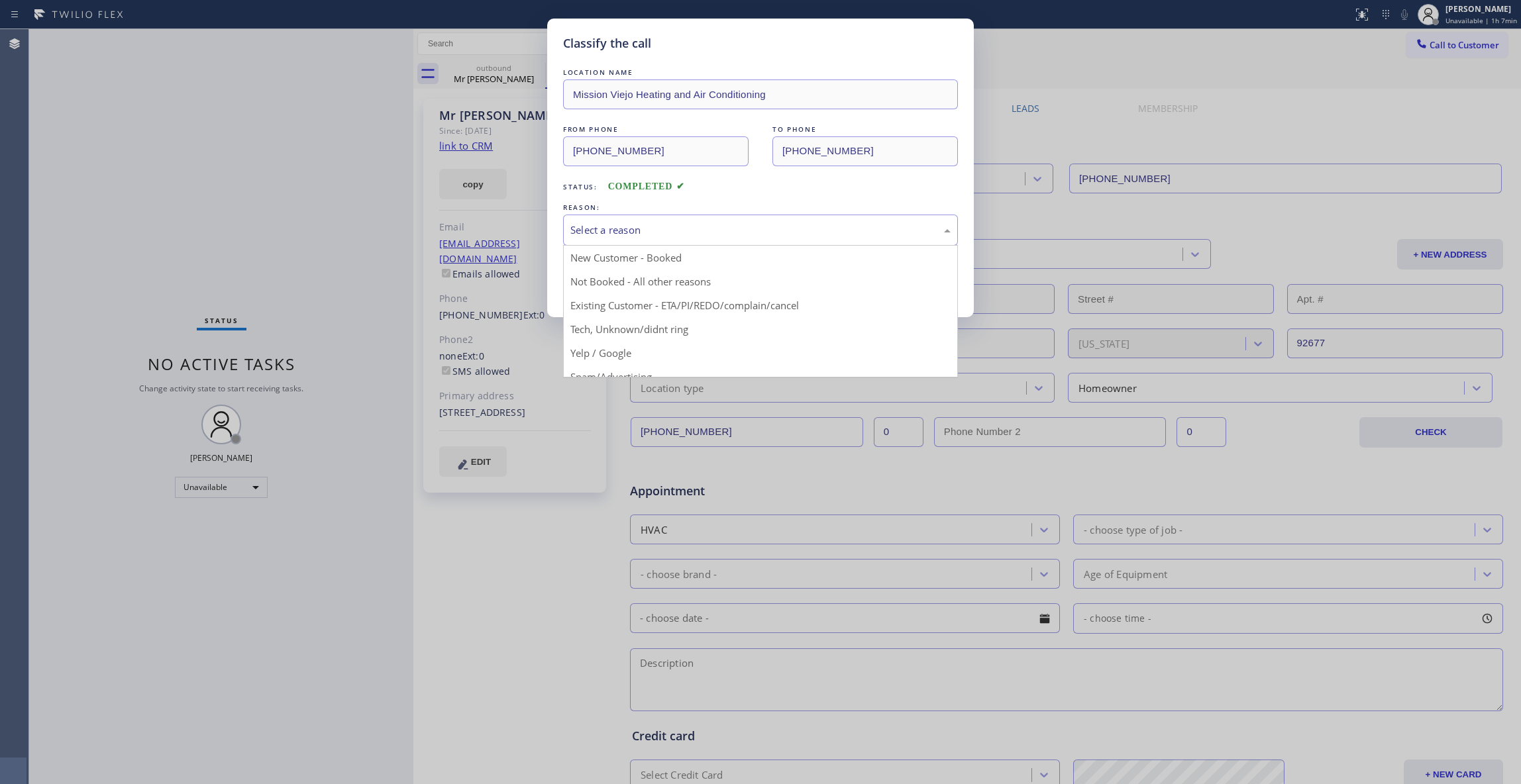
drag, startPoint x: 694, startPoint y: 226, endPoint x: 667, endPoint y: 265, distance: 47.4
click at [694, 229] on div "Select a reason" at bounding box center [760, 230] width 380 height 15
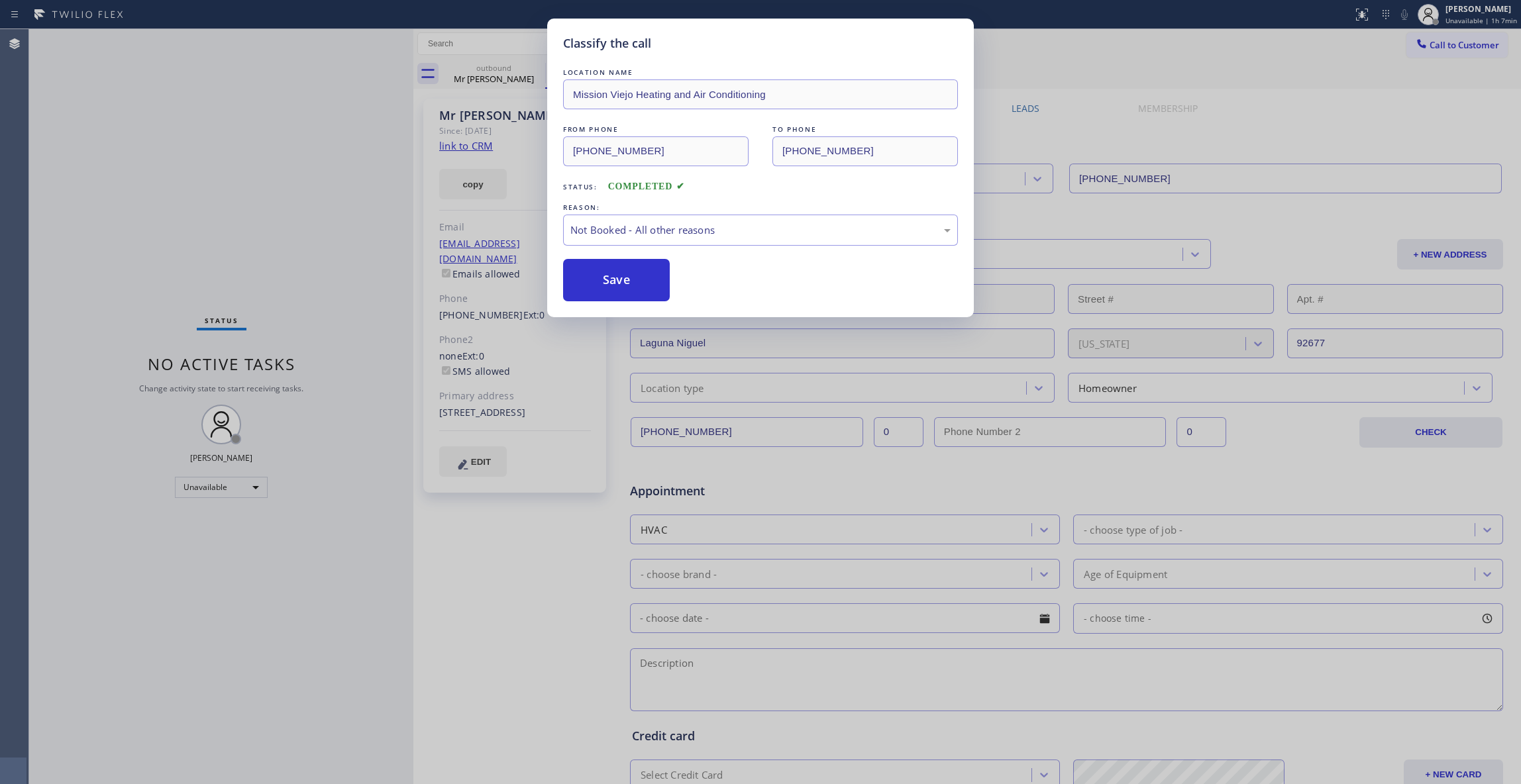
click at [651, 278] on button "Save" at bounding box center [616, 280] width 107 height 43
click at [649, 278] on button "Save" at bounding box center [616, 280] width 107 height 43
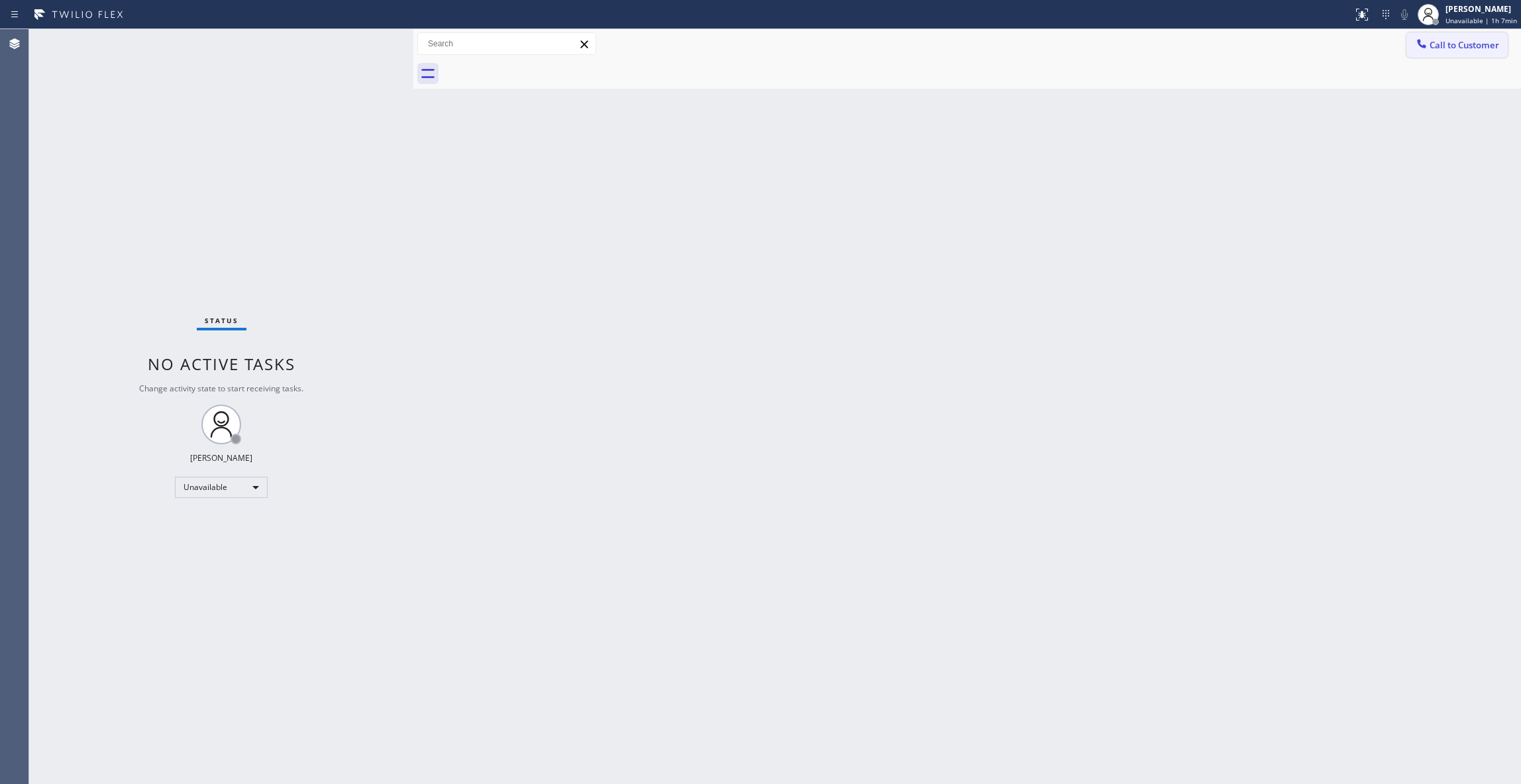
click at [1453, 43] on span "Call to Customer" at bounding box center [1464, 45] width 70 height 12
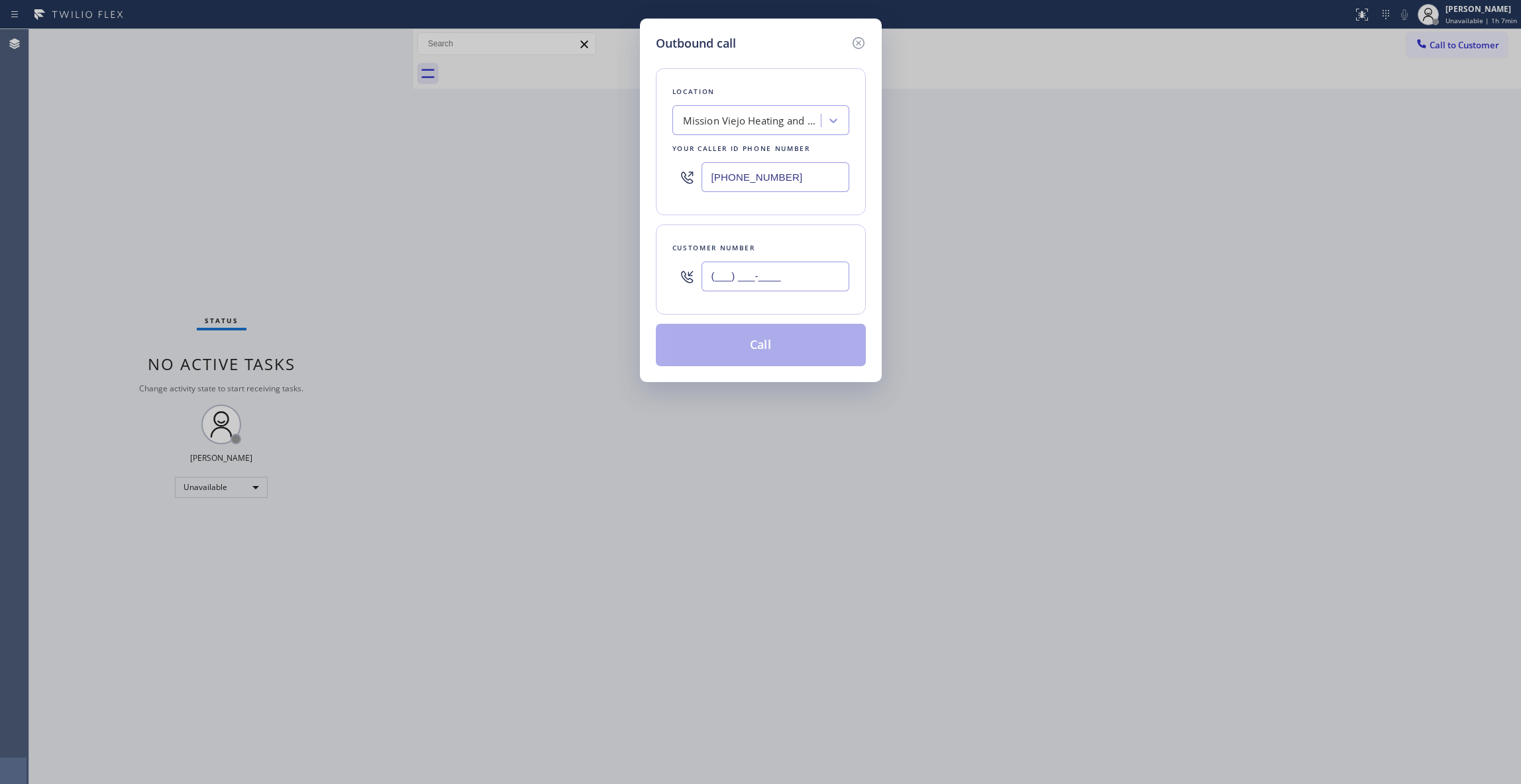
click at [761, 273] on input "(___) ___-____" at bounding box center [775, 276] width 148 height 30
paste input "949) 339-0989"
type input "[PHONE_NUMBER]"
click at [758, 351] on button "Call" at bounding box center [760, 345] width 210 height 43
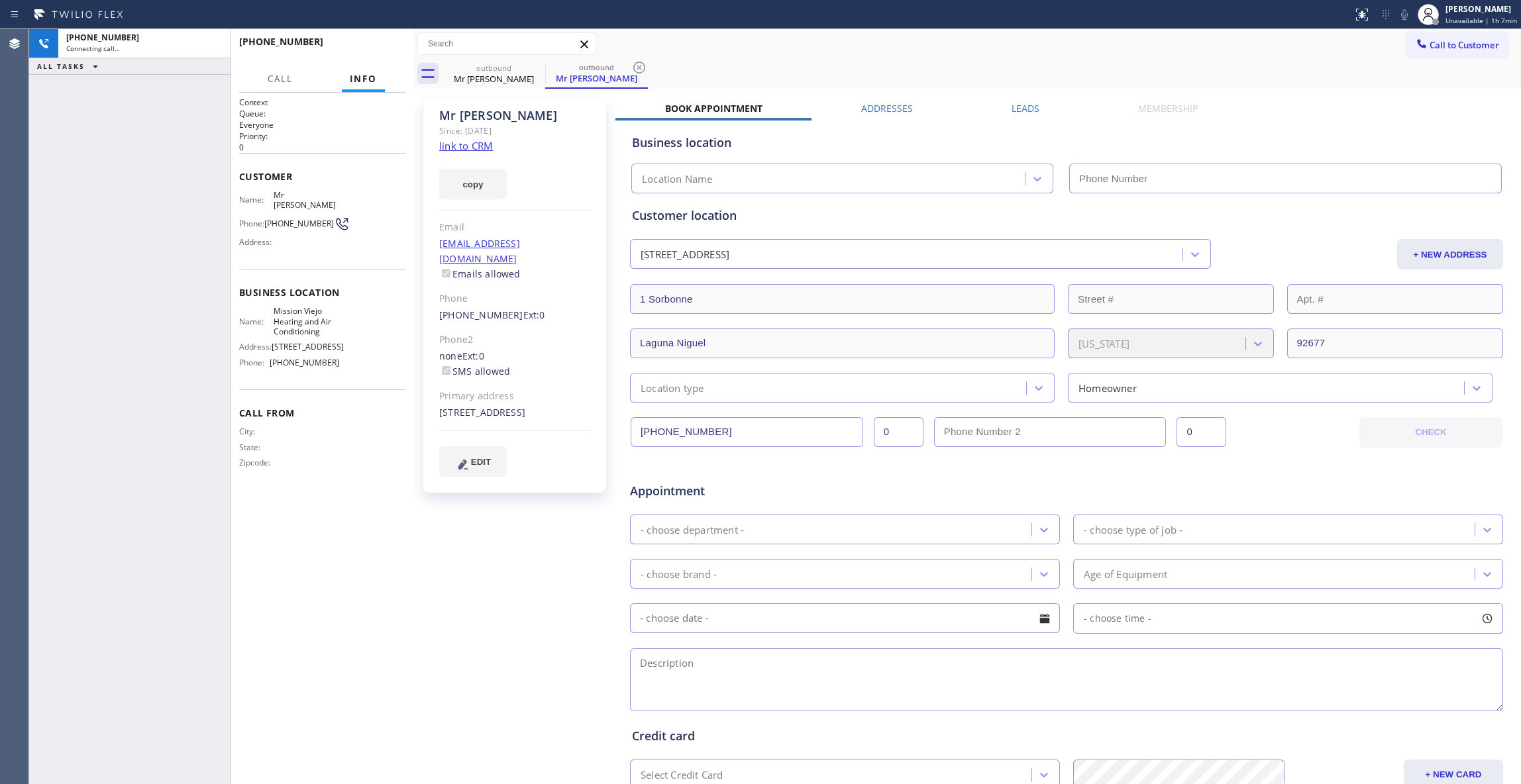
type input "[PHONE_NUMBER]"
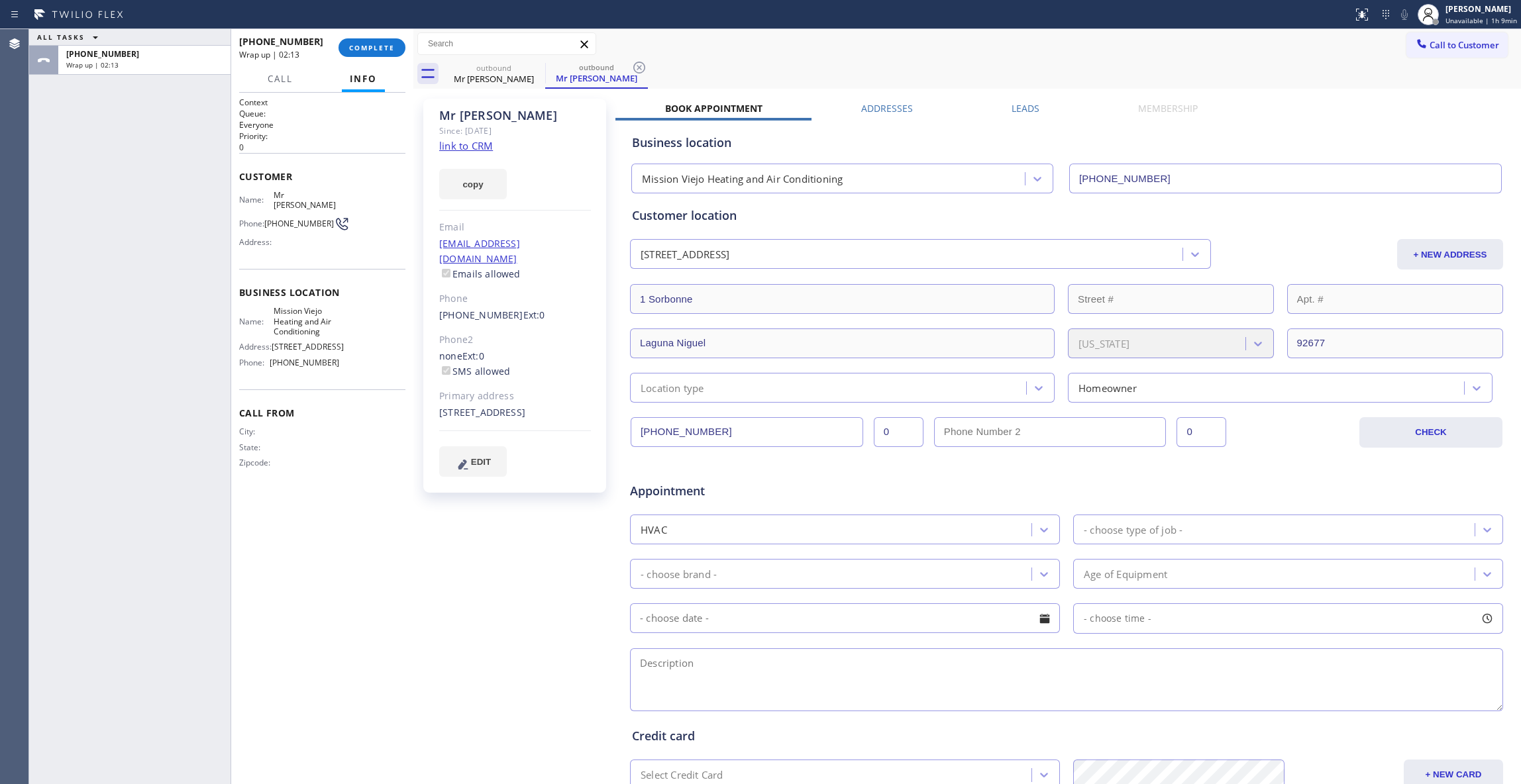
click at [380, 28] on div "Status report No issues detected If you experience an issue, please download th…" at bounding box center [760, 14] width 1521 height 29
click at [381, 40] on button "COMPLETE" at bounding box center [372, 47] width 67 height 19
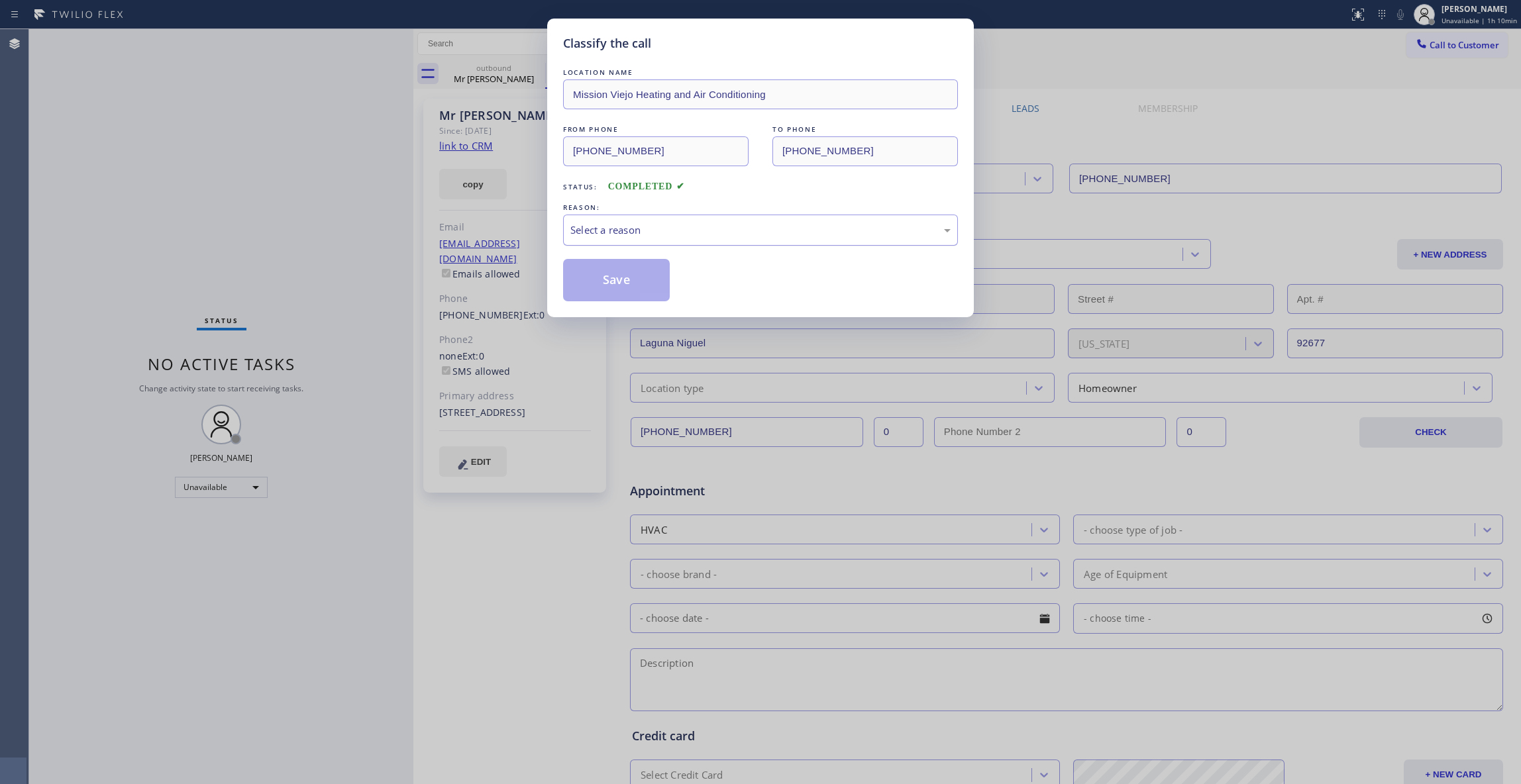
click at [705, 231] on div "Select a reason" at bounding box center [760, 230] width 380 height 15
click at [636, 281] on button "Save" at bounding box center [616, 280] width 107 height 43
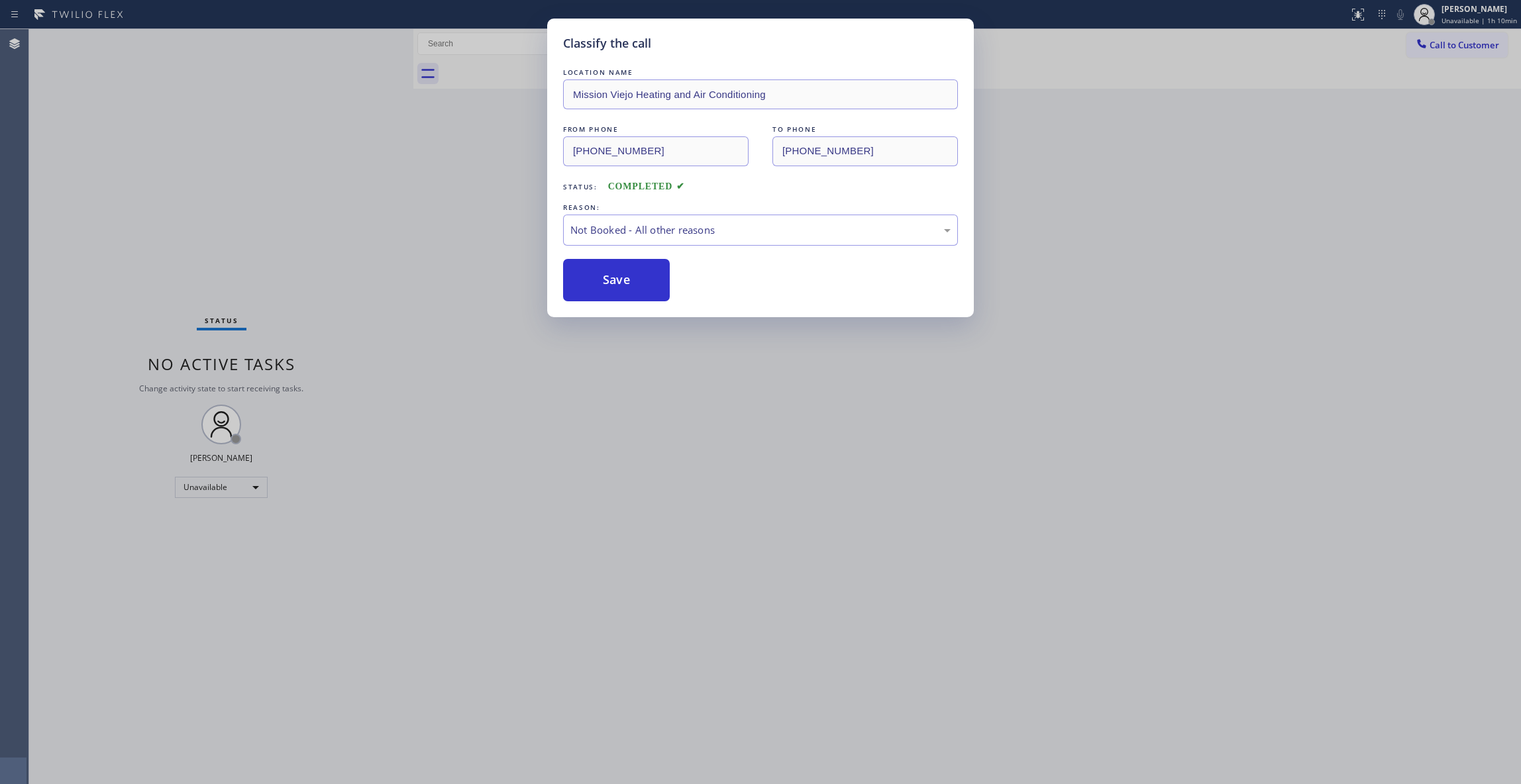
click at [178, 148] on div "Classify the call LOCATION NAME Mission Viejo Heating and Air Conditioning FROM…" at bounding box center [760, 392] width 1521 height 784
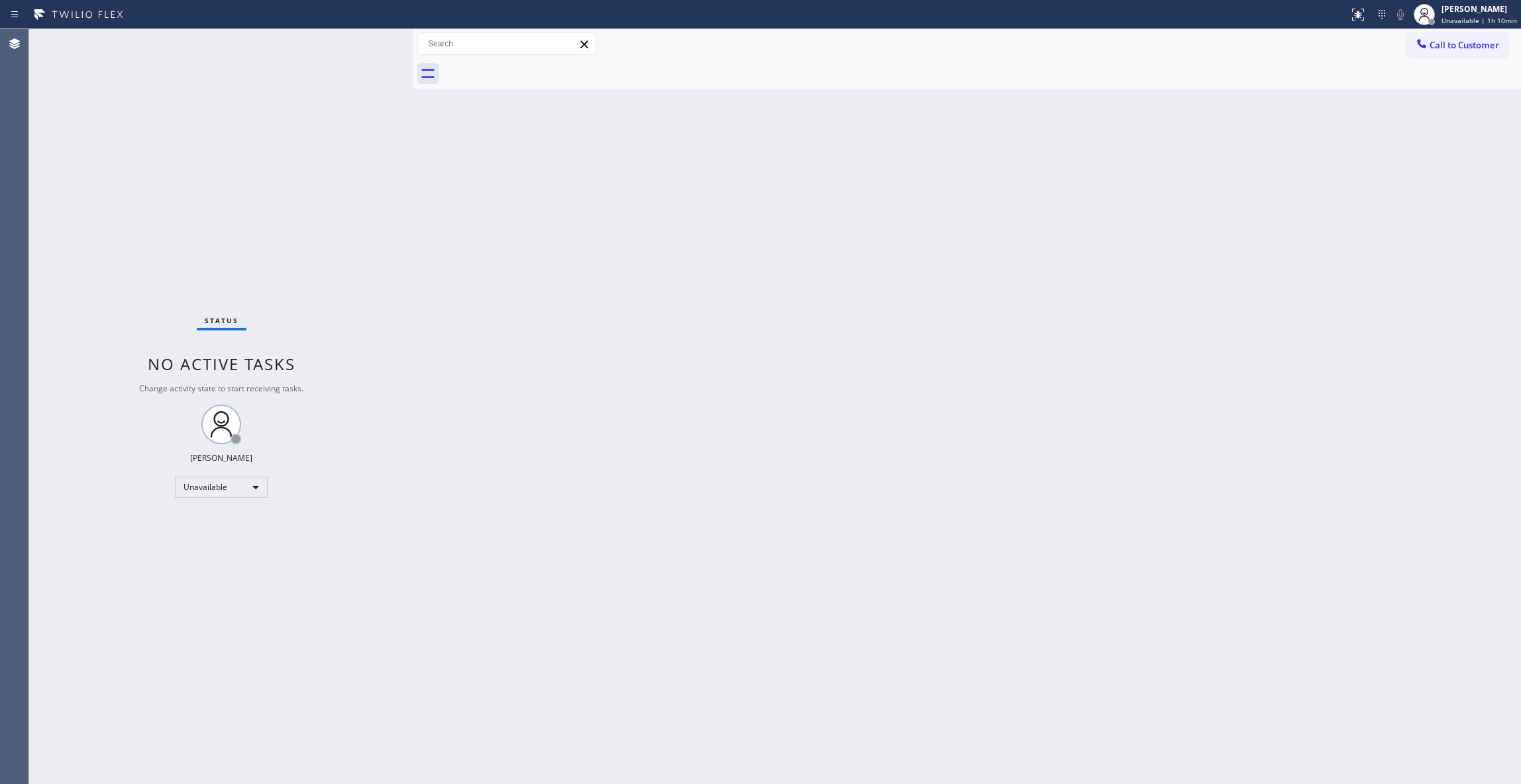
click at [737, 450] on div "Back to Dashboard Change Sender ID Customers Technicians Select a contact Outbo…" at bounding box center [967, 406] width 1107 height 755
click at [636, 367] on div "Back to Dashboard Change Sender ID Customers Technicians Select a contact Outbo…" at bounding box center [967, 406] width 1107 height 755
click at [594, 546] on div "Back to Dashboard Change Sender ID Customers Technicians Select a contact Outbo…" at bounding box center [967, 406] width 1107 height 755
click at [204, 319] on span "Status" at bounding box center [221, 320] width 34 height 9
drag, startPoint x: 722, startPoint y: 339, endPoint x: 621, endPoint y: 9, distance: 345.1
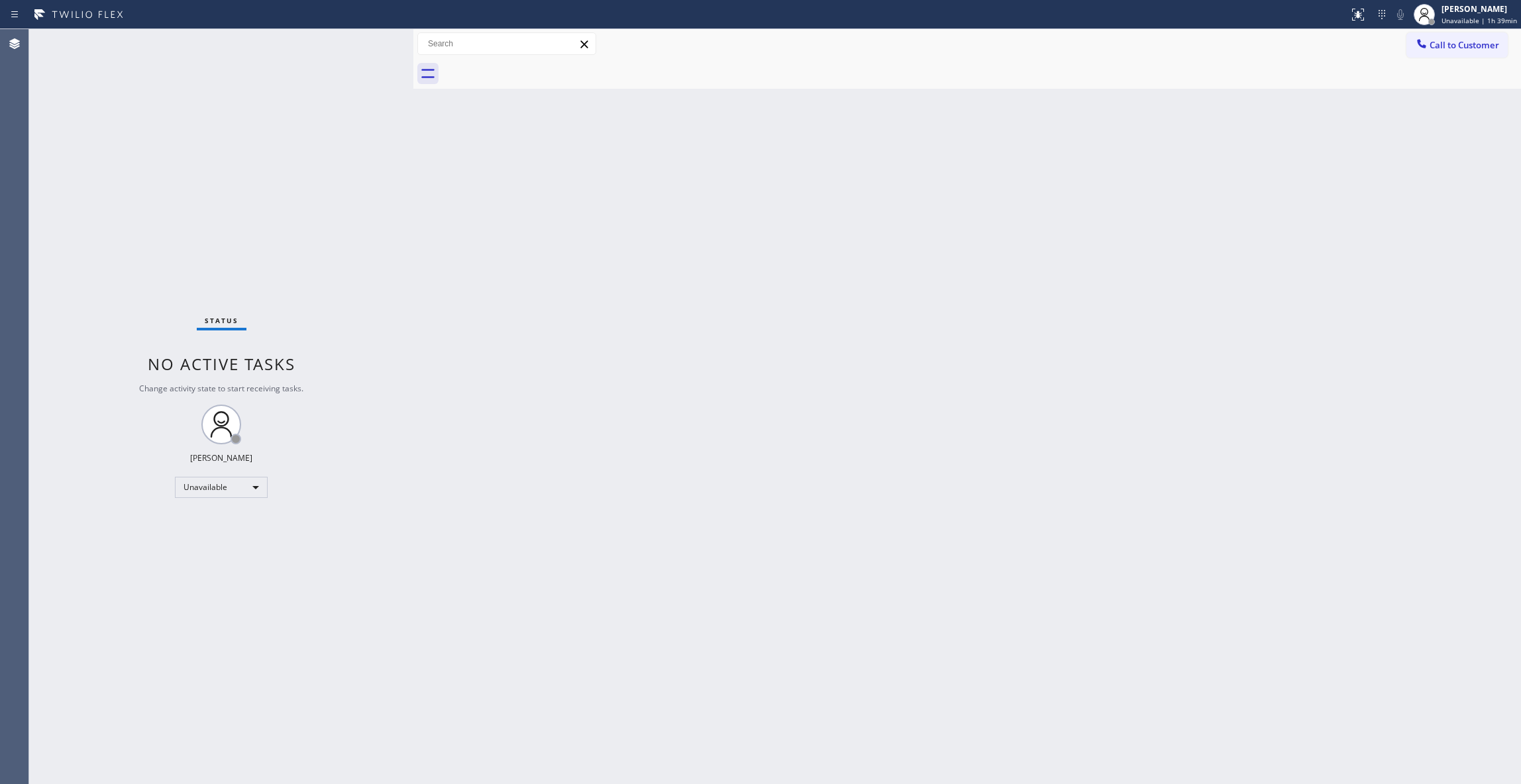
click at [722, 305] on div "Back to Dashboard Change Sender ID Customers Technicians Select a contact Outbo…" at bounding box center [967, 406] width 1107 height 755
click at [1443, 47] on span "Call to Customer" at bounding box center [1464, 45] width 70 height 12
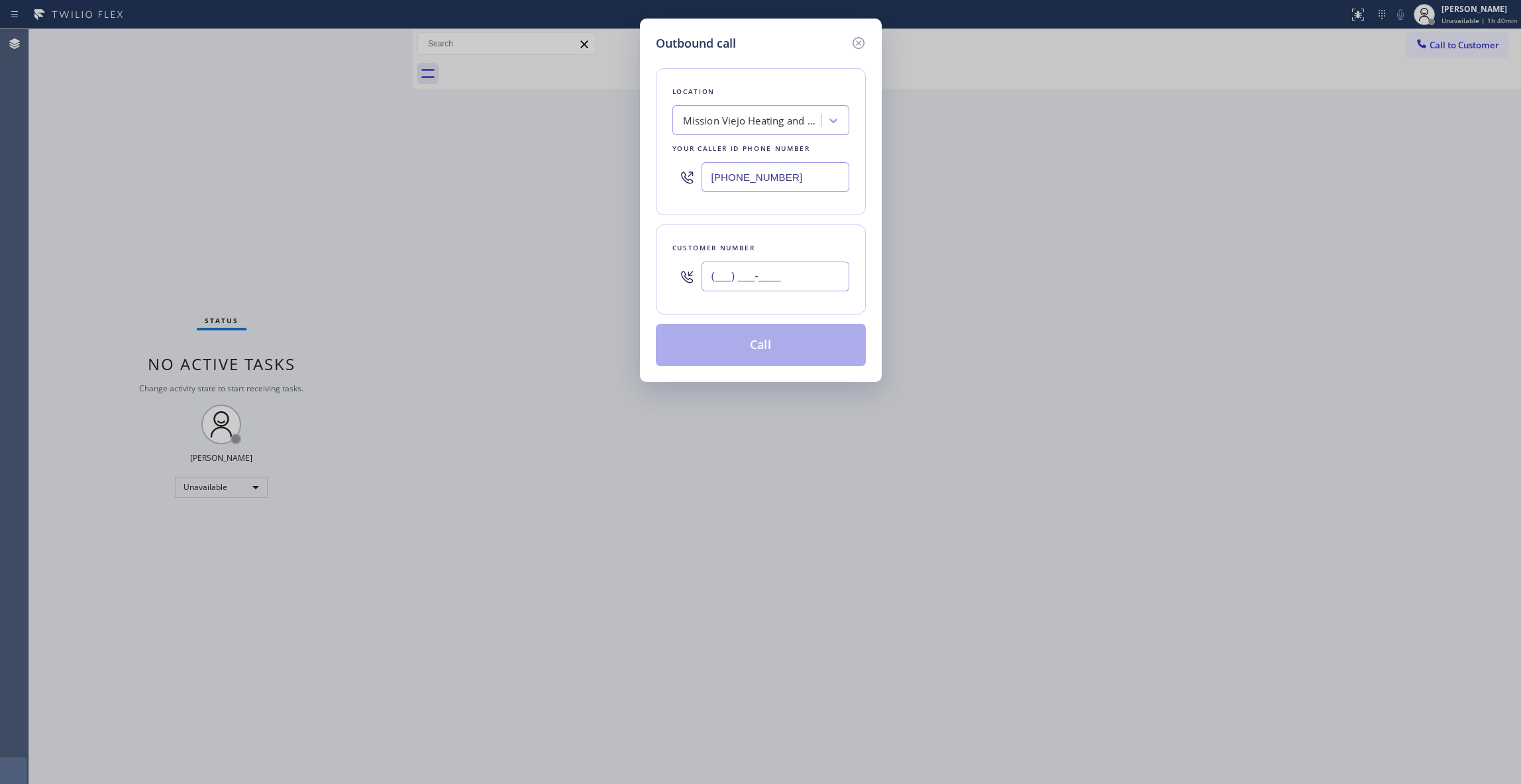
click at [807, 271] on input "(___) ___-____" at bounding box center [775, 276] width 148 height 30
paste input "323) 333-6241"
type input "[PHONE_NUMBER]"
drag, startPoint x: 832, startPoint y: 180, endPoint x: 452, endPoint y: 165, distance: 380.3
click at [452, 165] on div "Outbound call Location [GEOGRAPHIC_DATA] Heating and Air Conditioning Your call…" at bounding box center [760, 392] width 1521 height 784
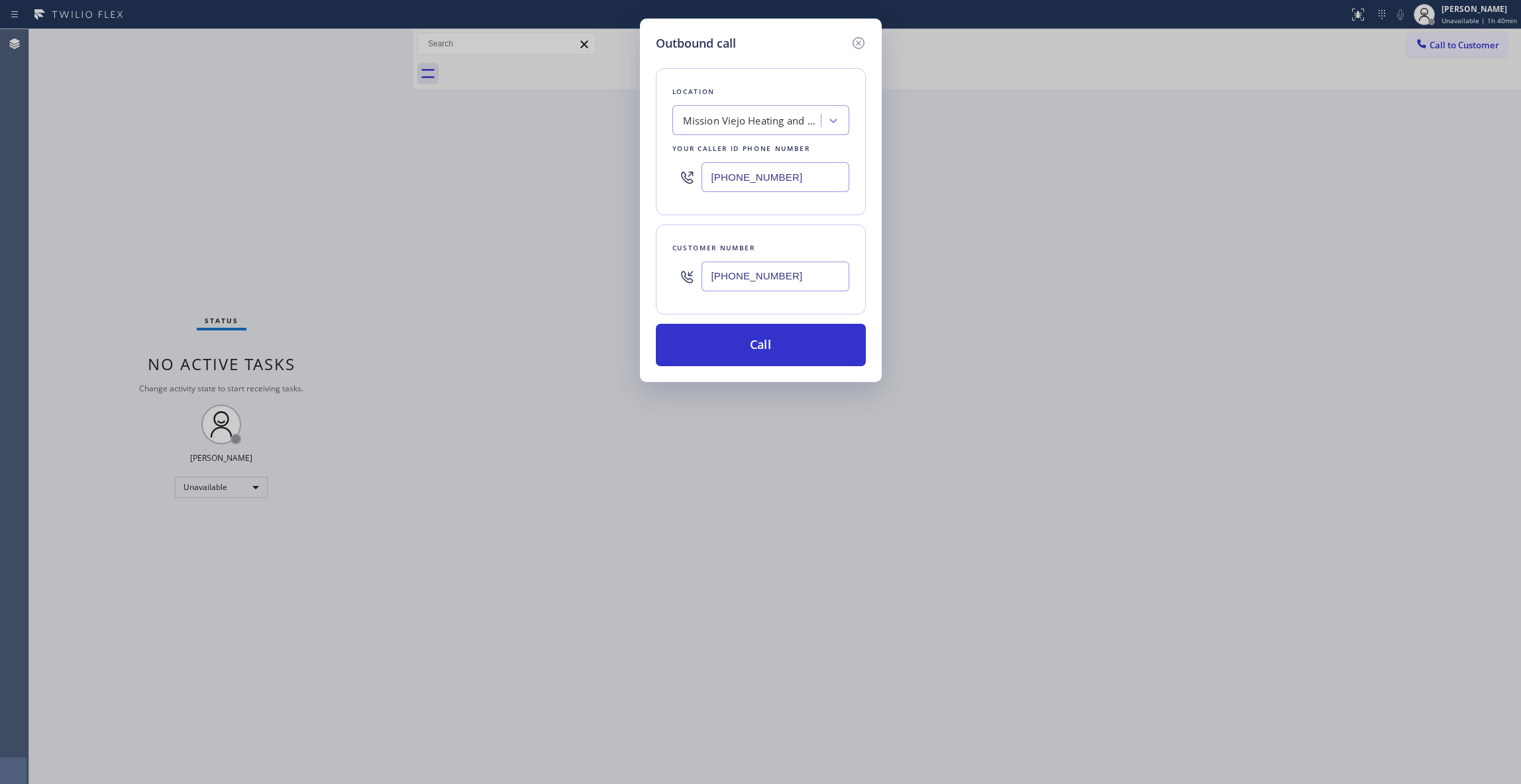
paste input "148) 662-6587"
paste input "626) 587-2458"
drag, startPoint x: 813, startPoint y: 180, endPoint x: 353, endPoint y: 162, distance: 460.4
click at [367, 154] on div "Outbound call Location [GEOGRAPHIC_DATA] Heating and Air Conditioning Your call…" at bounding box center [760, 392] width 1521 height 784
type input "[PHONE_NUMBER]"
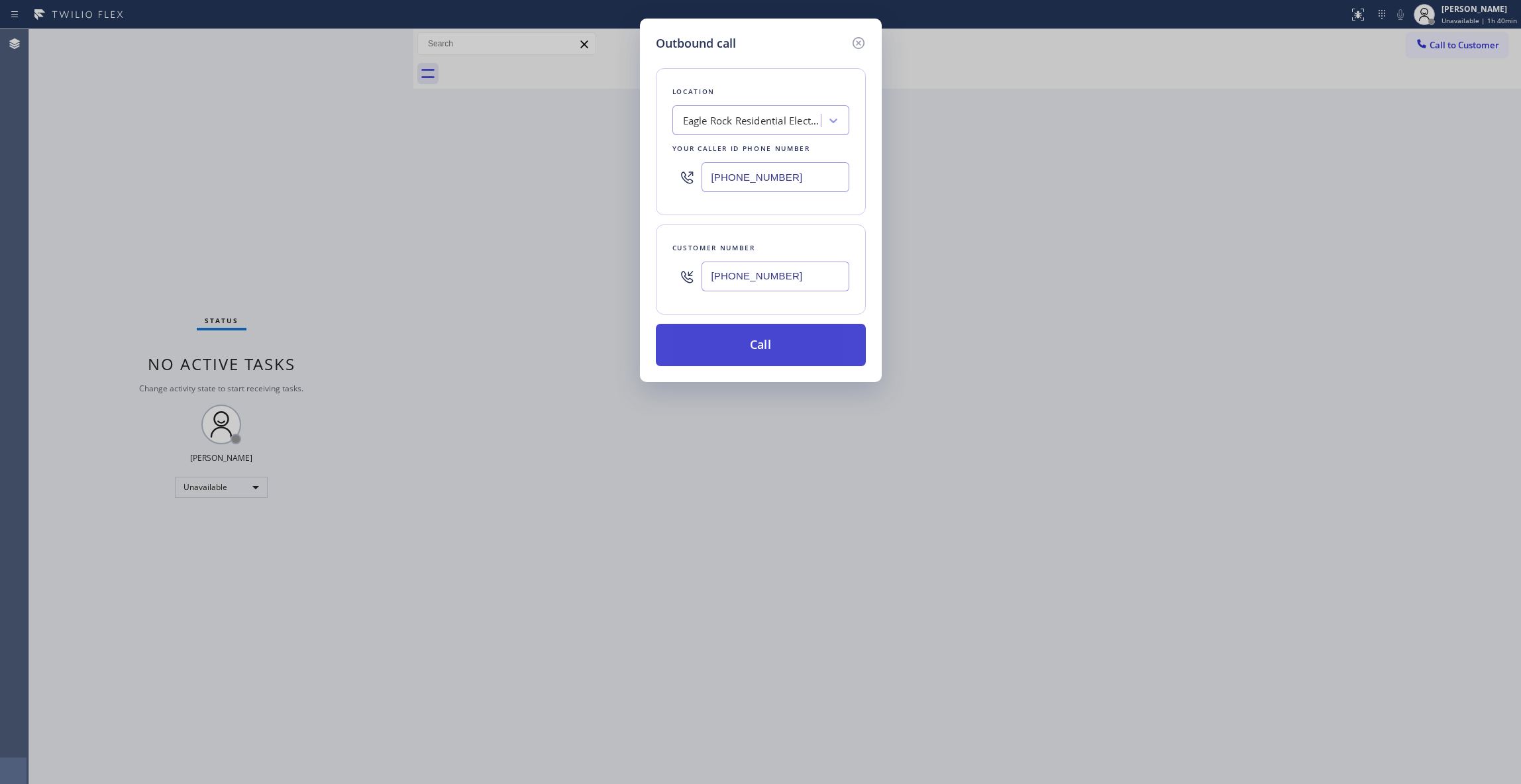
paste input "text"
drag, startPoint x: 634, startPoint y: 273, endPoint x: 689, endPoint y: 346, distance: 91.4
click at [600, 273] on div "Outbound call Location [GEOGRAPHIC_DATA] Residential Electricians Your caller i…" at bounding box center [760, 392] width 1521 height 784
type input "[PHONE_NUMBER]"
drag, startPoint x: 711, startPoint y: 353, endPoint x: 726, endPoint y: 9, distance: 344.3
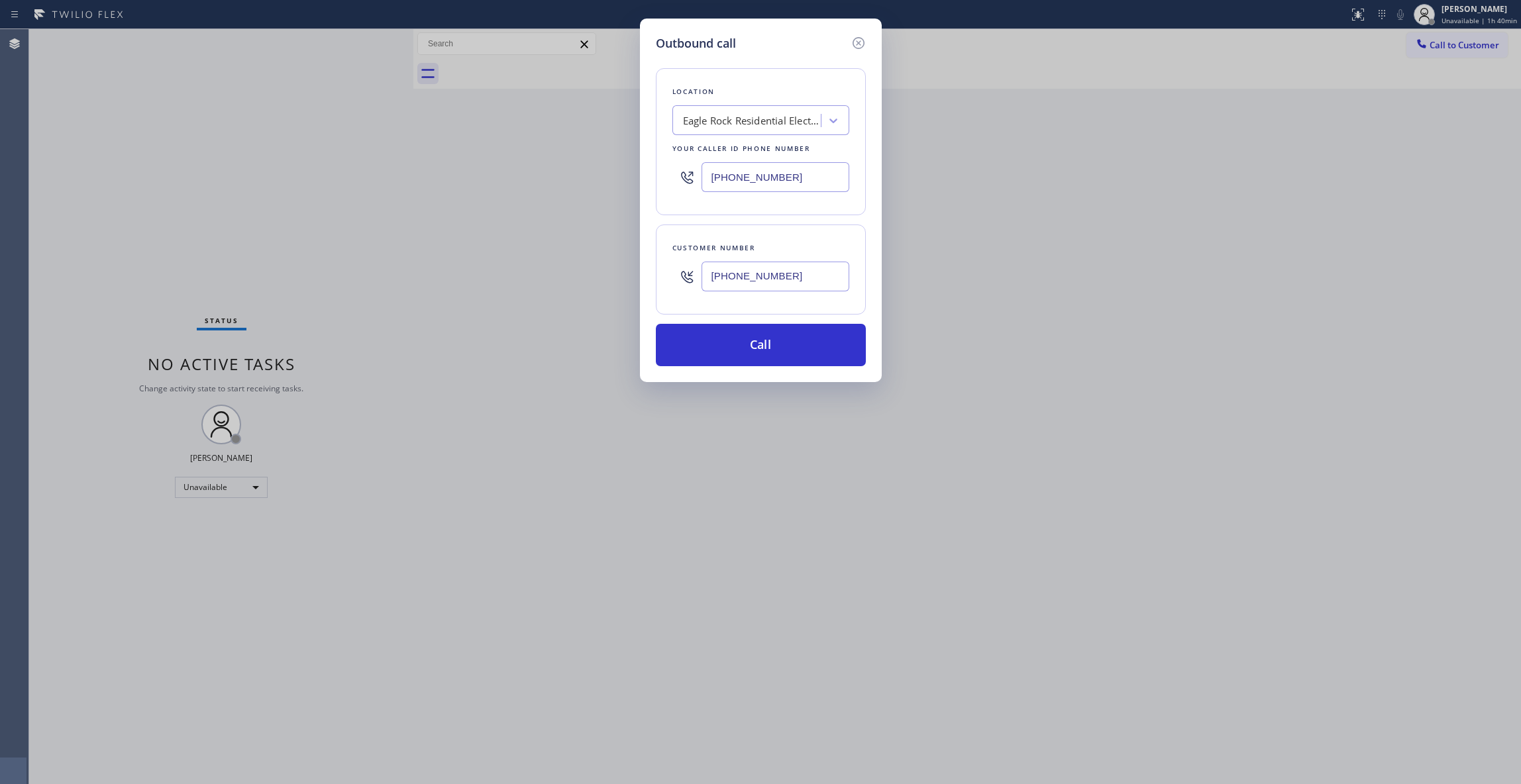
click at [711, 348] on button "Call" at bounding box center [760, 345] width 210 height 43
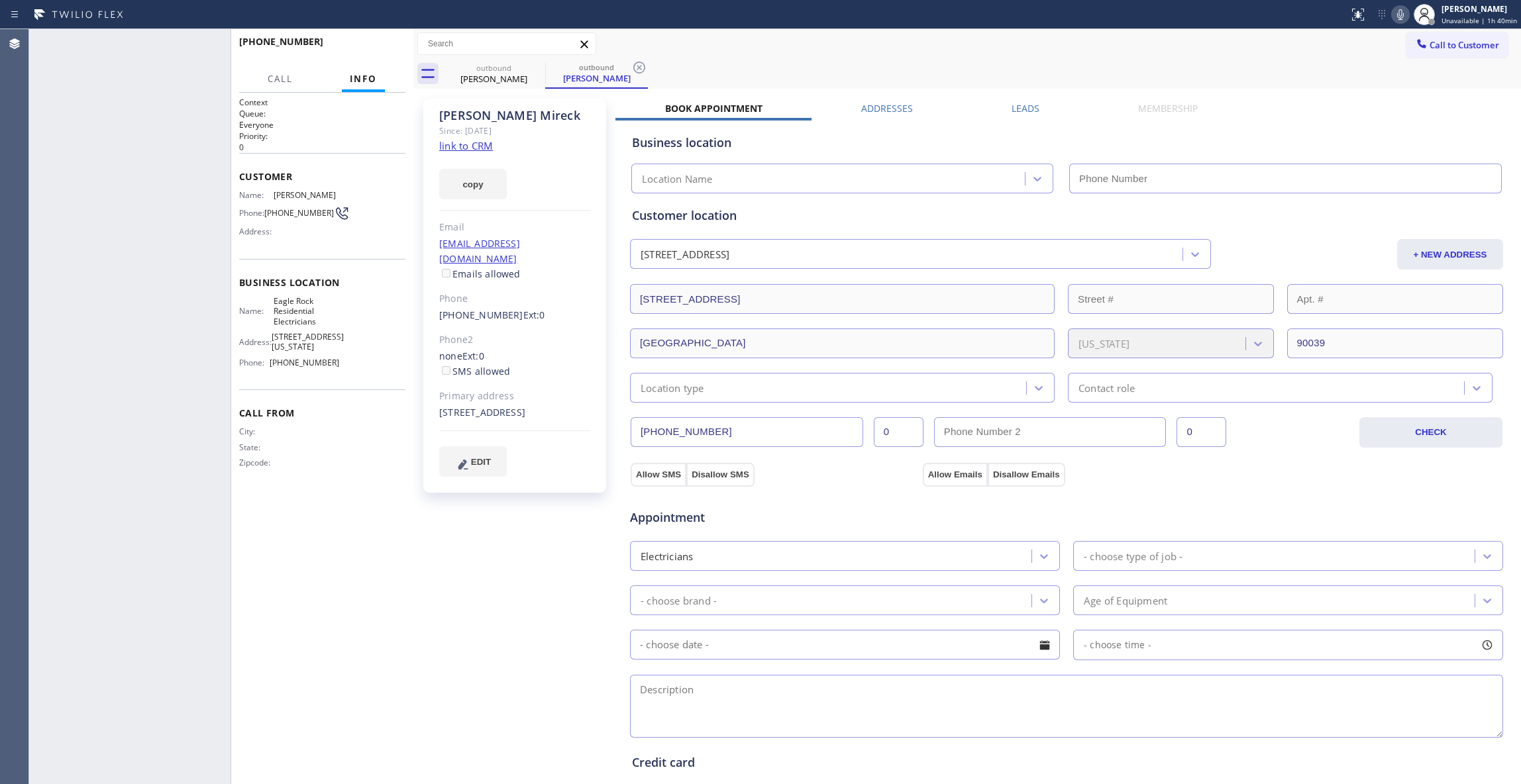
type input "[PHONE_NUMBER]"
click at [130, 334] on div "[PHONE_NUMBER] Live | 02:13 ALL TASKS ALL TASKS ACTIVE TASKS TASKS IN WRAP UP" at bounding box center [129, 406] width 201 height 755
click at [184, 43] on icon at bounding box center [189, 43] width 16 height 16
click at [1397, 9] on icon at bounding box center [1401, 14] width 7 height 10
drag, startPoint x: 120, startPoint y: 228, endPoint x: 125, endPoint y: 212, distance: 16.8
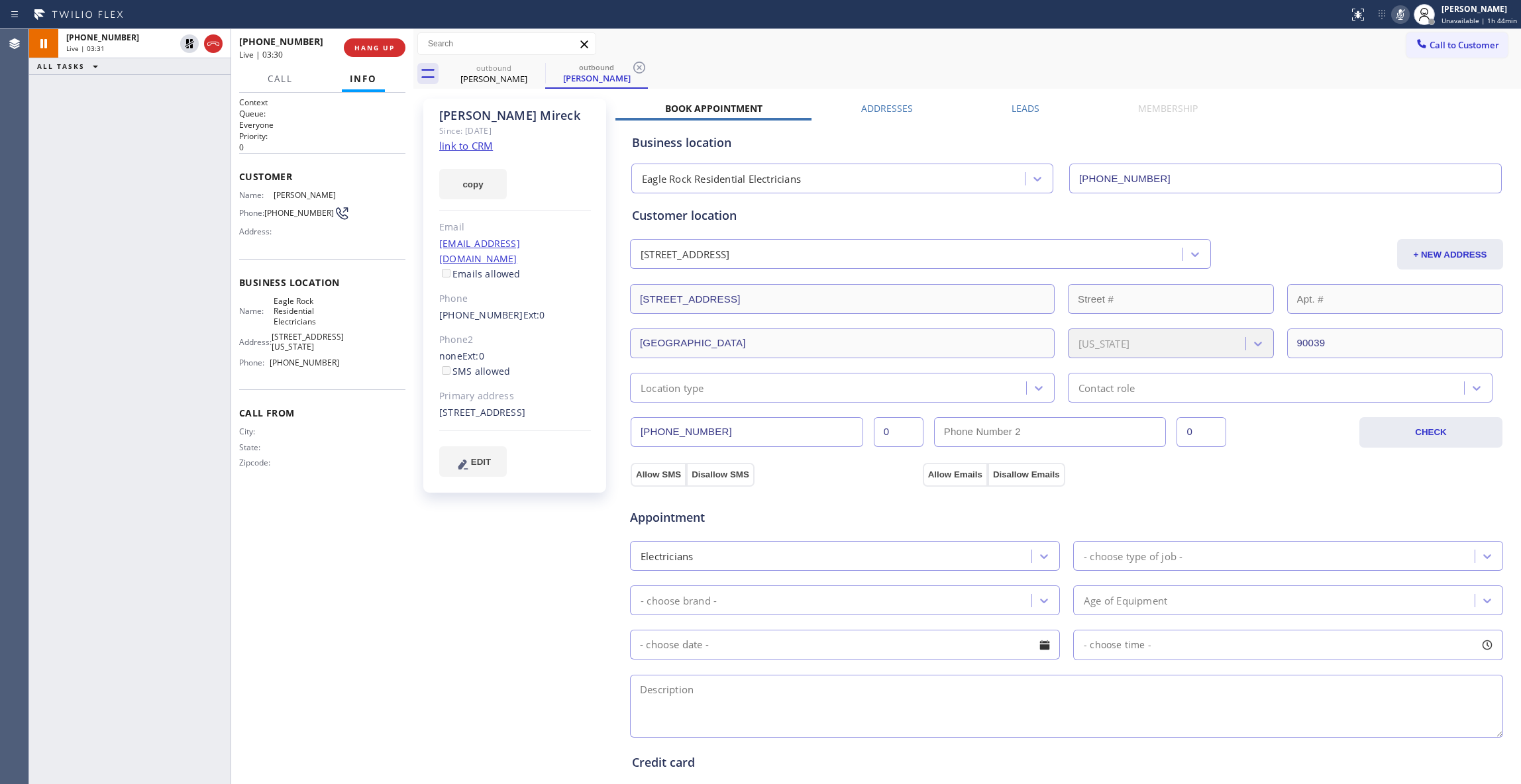
click at [123, 224] on div "[PHONE_NUMBER] Live | 03:31 ALL TASKS ALL TASKS ACTIVE TASKS TASKS IN WRAP UP" at bounding box center [129, 406] width 201 height 755
click at [189, 45] on icon at bounding box center [189, 43] width 16 height 16
click at [1397, 11] on icon at bounding box center [1401, 14] width 7 height 10
click at [638, 66] on icon at bounding box center [639, 67] width 12 height 12
click at [485, 579] on div "[PERSON_NAME] Since: [DATE] link to CRM copy Email [EMAIL_ADDRESS][DOMAIN_NAME]…" at bounding box center [516, 534] width 199 height 884
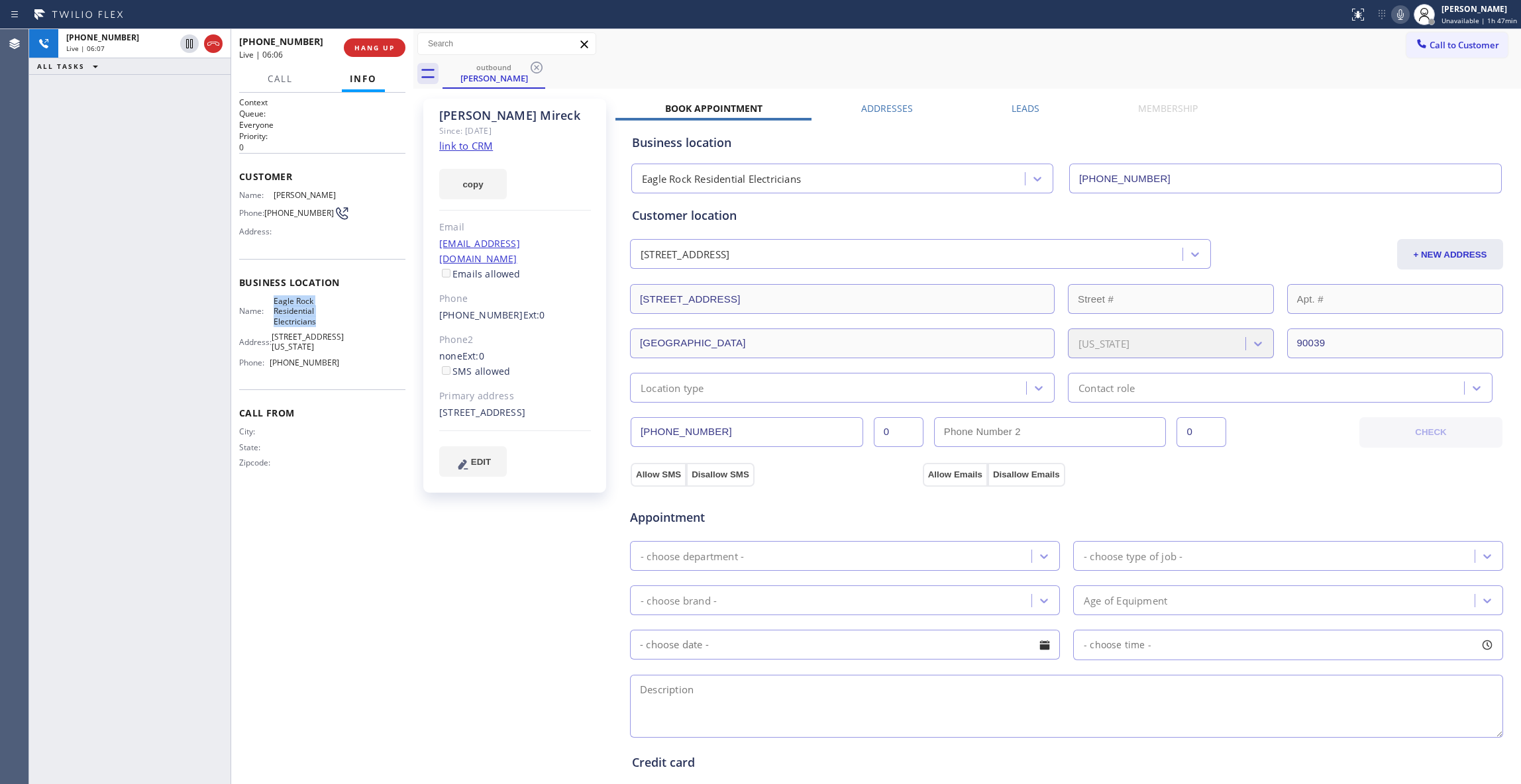
drag, startPoint x: 322, startPoint y: 332, endPoint x: 269, endPoint y: 313, distance: 56.3
click at [269, 313] on div "Name: Eagle Rock Residential Electricians Address: [STREET_ADDRESS][US_STATE] P…" at bounding box center [289, 335] width 100 height 78
drag, startPoint x: 388, startPoint y: 49, endPoint x: 382, endPoint y: 63, distance: 15.2
click at [388, 49] on span "HANG UP" at bounding box center [375, 47] width 41 height 9
click at [1134, 65] on div "outbound [PERSON_NAME]" at bounding box center [982, 74] width 1078 height 30
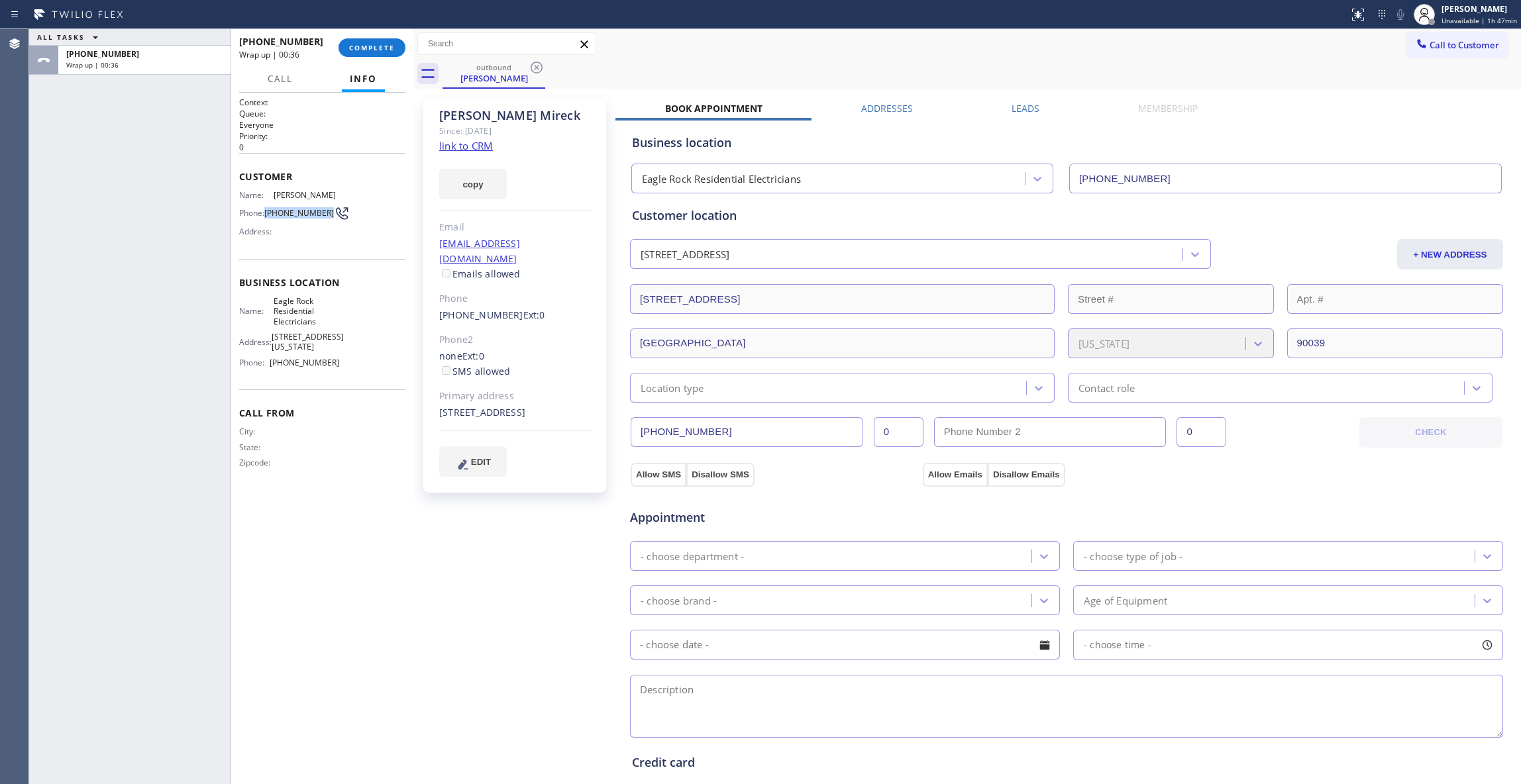
drag, startPoint x: 291, startPoint y: 226, endPoint x: 266, endPoint y: 215, distance: 27.3
click at [266, 215] on div "Phone: [PHONE_NUMBER]" at bounding box center [289, 213] width 100 height 16
drag, startPoint x: 538, startPoint y: 246, endPoint x: 433, endPoint y: 245, distance: 105.0
click at [433, 245] on div "[PERSON_NAME] Since: [DATE] link to CRM copy Email [EMAIL_ADDRESS][DOMAIN_NAME]…" at bounding box center [514, 295] width 182 height 394
drag, startPoint x: 342, startPoint y: 374, endPoint x: 573, endPoint y: 6, distance: 434.5
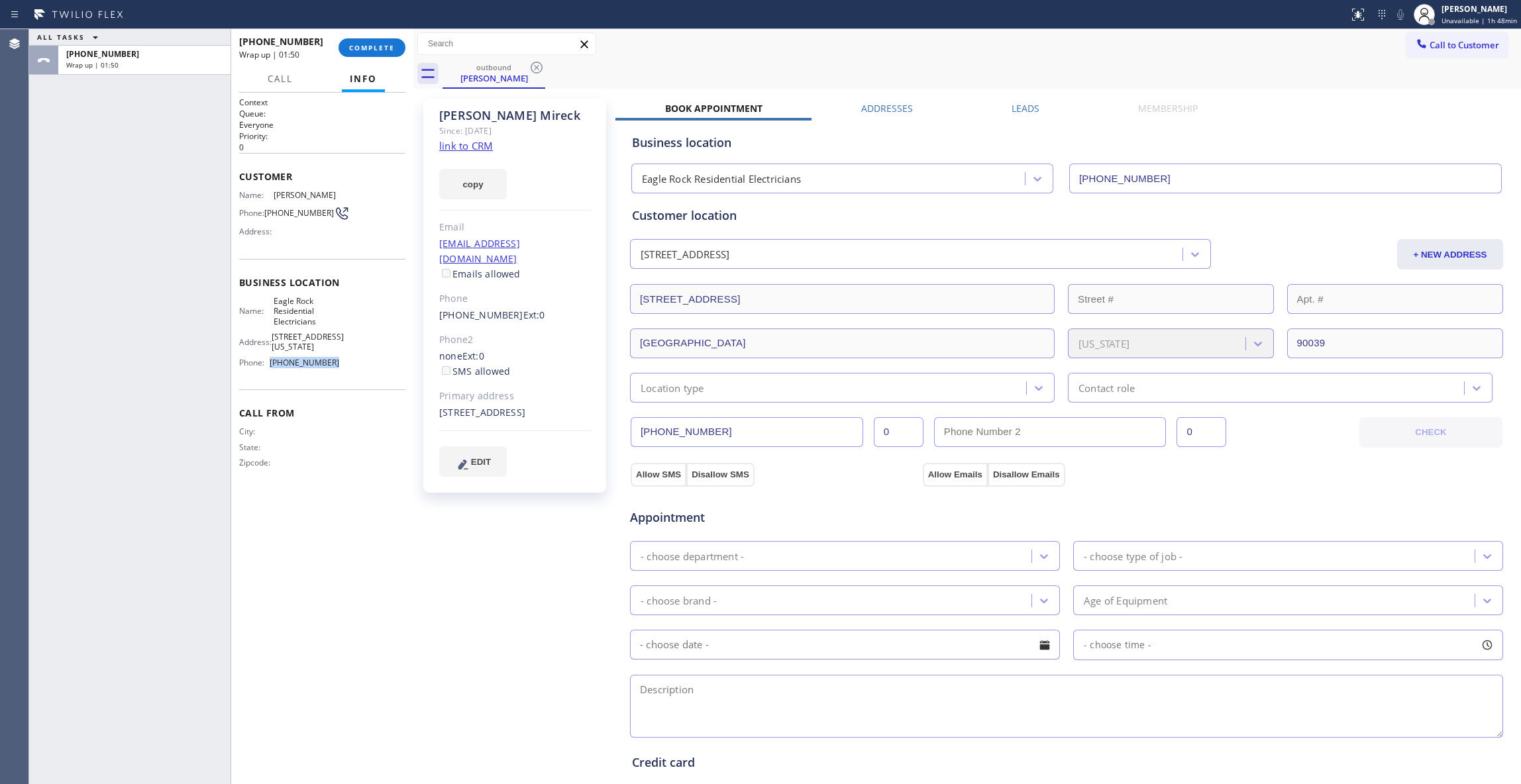
click at [287, 354] on div "Name: Eagle Rock Residential Electricians Address: [STREET_ADDRESS][US_STATE] P…" at bounding box center [322, 335] width 166 height 78
click at [374, 48] on span "COMPLETE" at bounding box center [372, 47] width 45 height 9
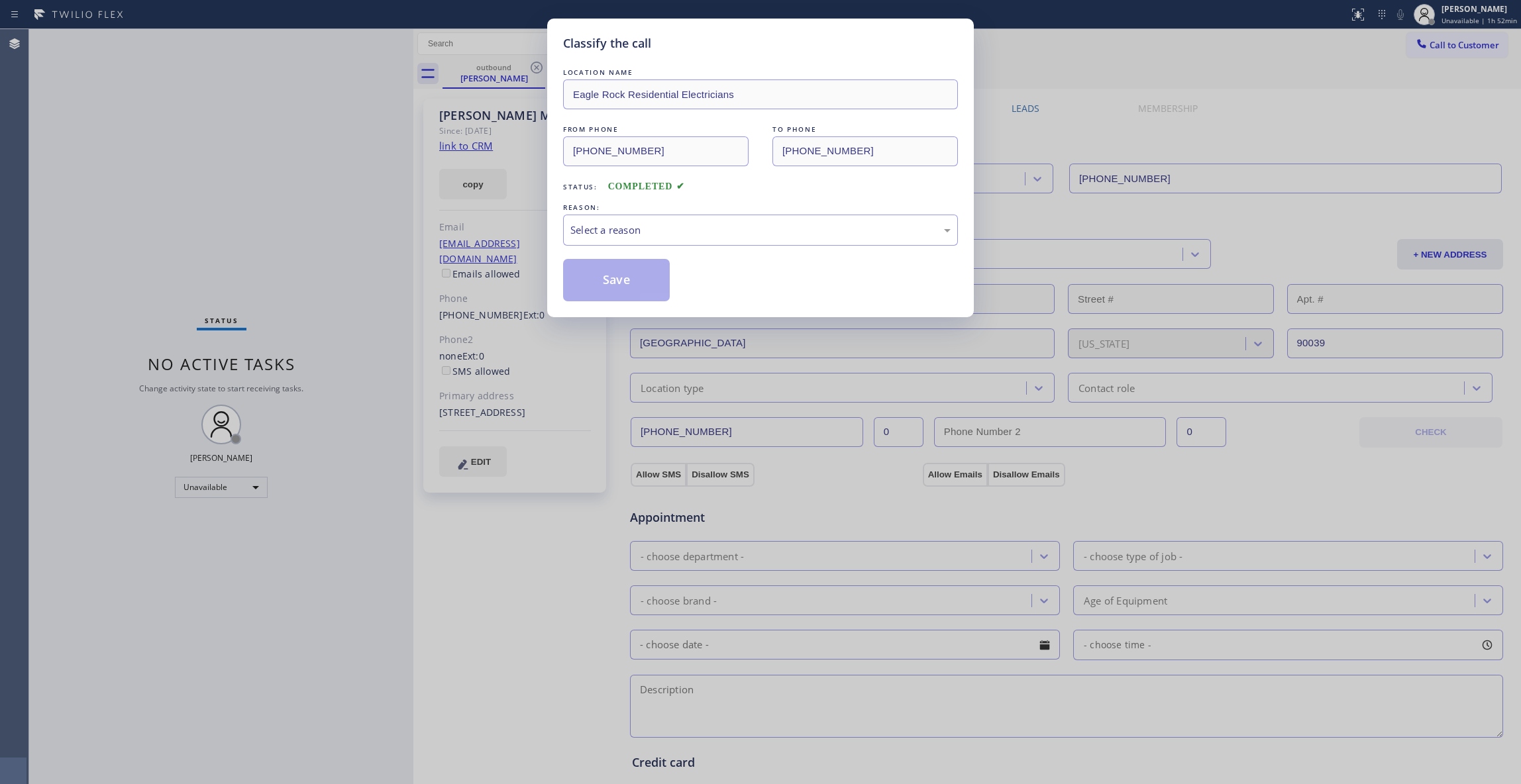
click at [473, 144] on div "Classify the call LOCATION NAME Eagle Rock Residential Electricians FROM PHONE …" at bounding box center [760, 392] width 1521 height 784
click at [591, 229] on div "Select a reason" at bounding box center [760, 230] width 380 height 15
click at [609, 271] on button "Save" at bounding box center [616, 280] width 107 height 43
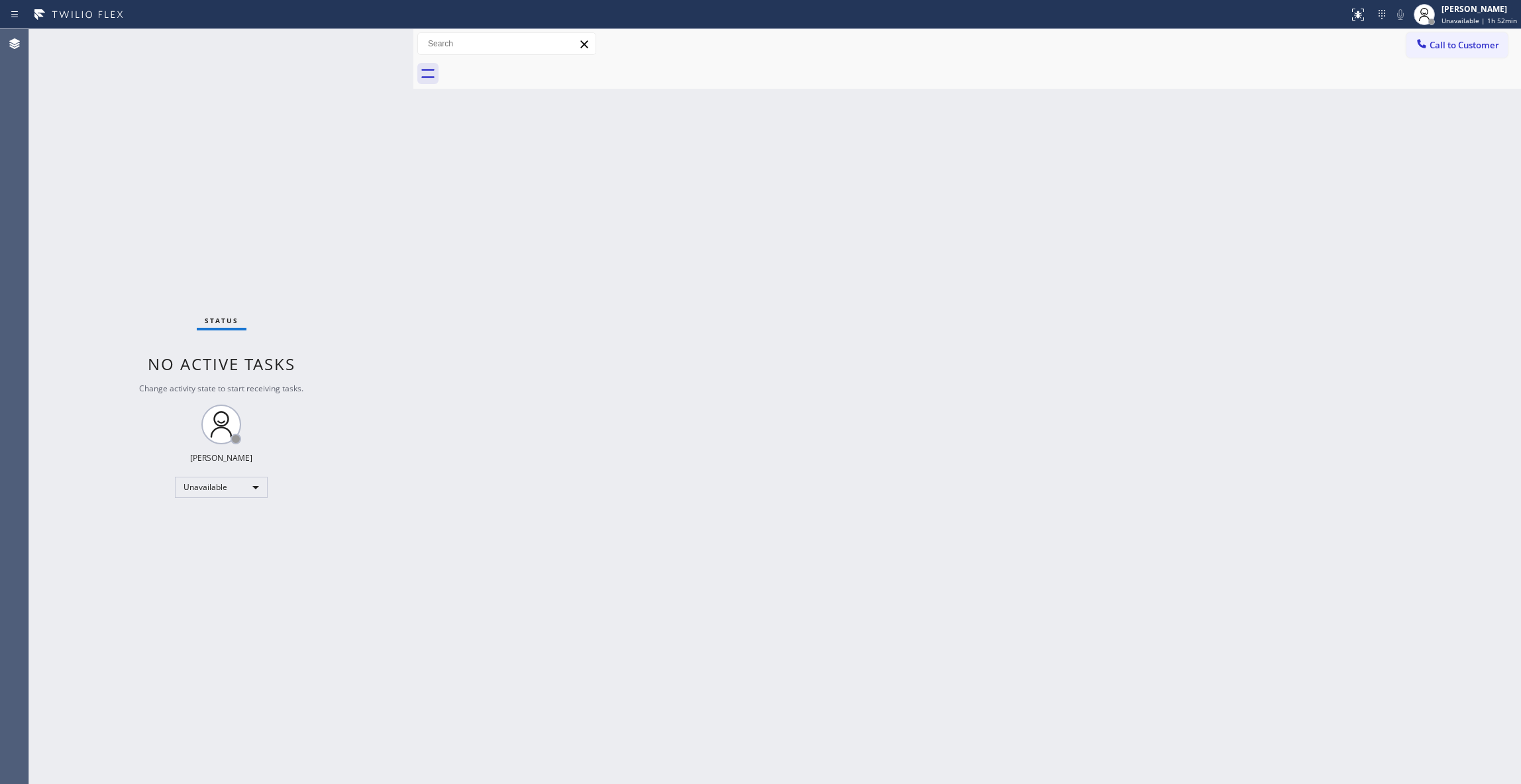
click at [175, 129] on div "Status No active tasks Change activity state to start receiving tasks. [PERSON_…" at bounding box center [221, 406] width 384 height 755
click at [1467, 17] on span "Unavailable | 1h 52min" at bounding box center [1479, 20] width 76 height 9
click at [1418, 126] on span "Log out" at bounding box center [1409, 129] width 27 height 11
